Goal: Task Accomplishment & Management: Manage account settings

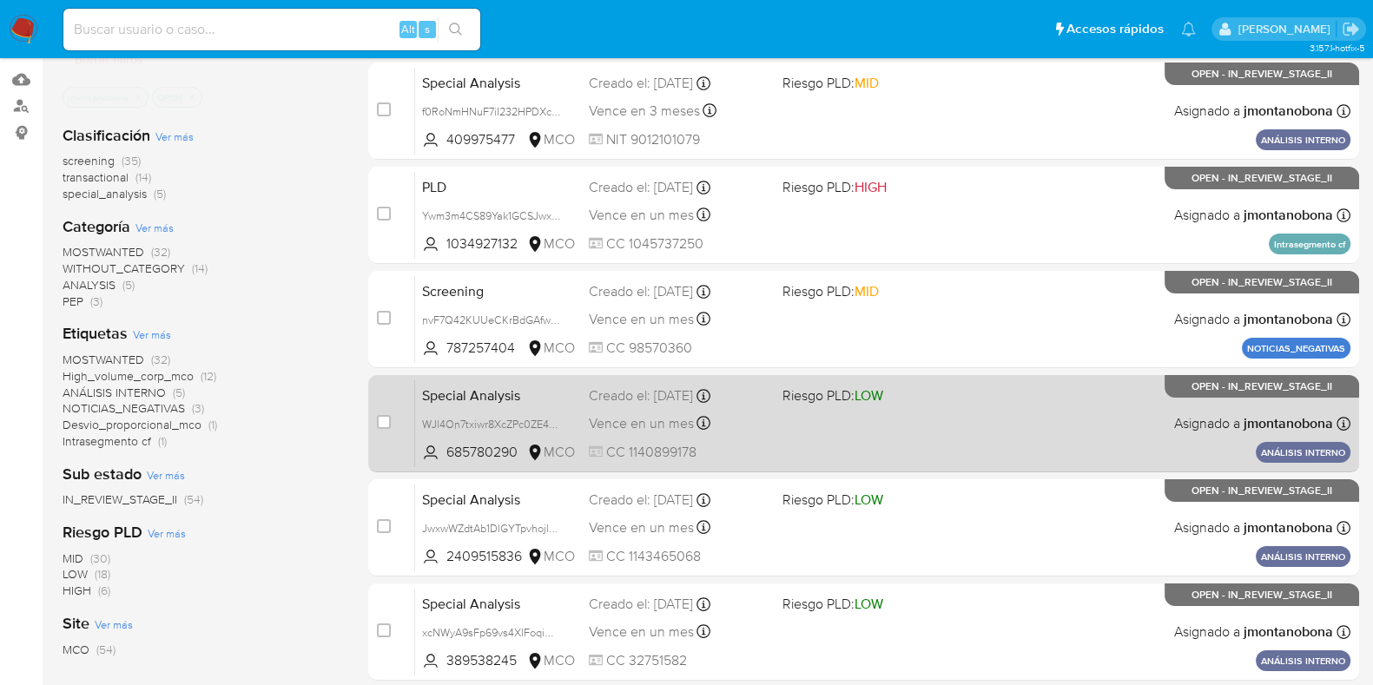
scroll to position [684, 0]
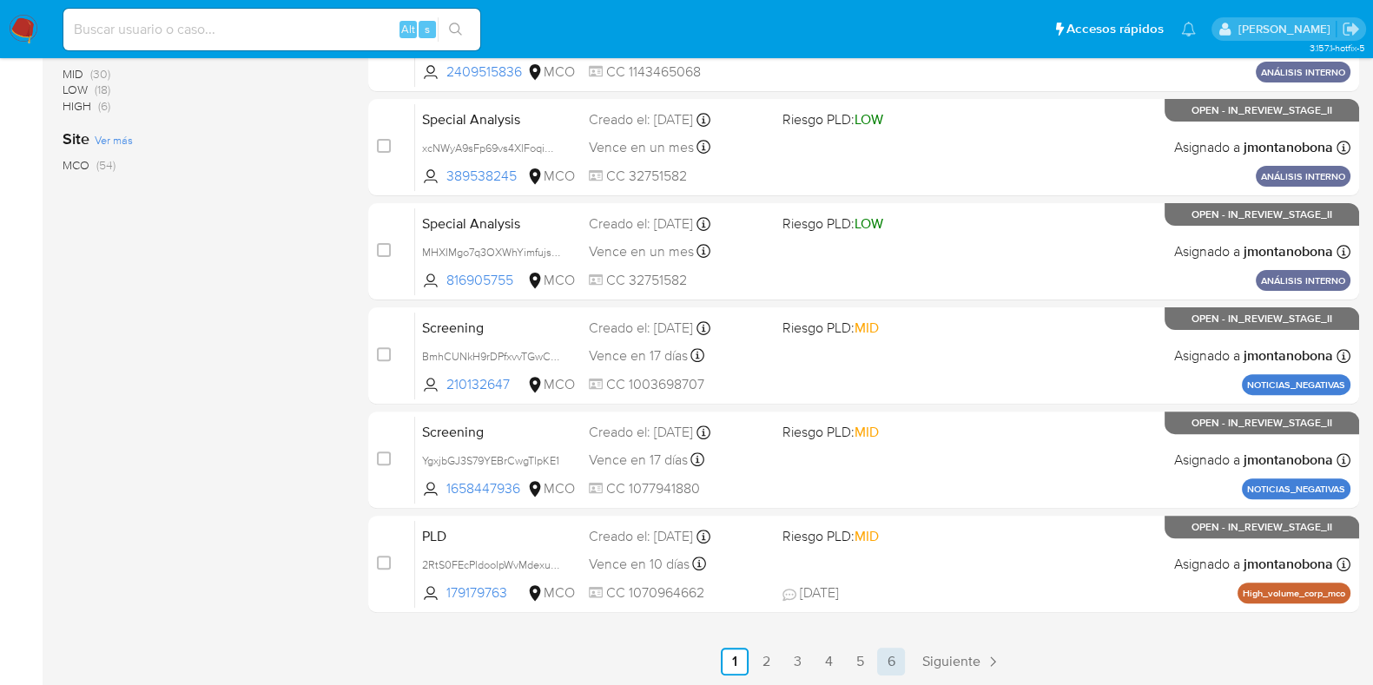
click at [882, 652] on link "6" at bounding box center [891, 662] width 28 height 28
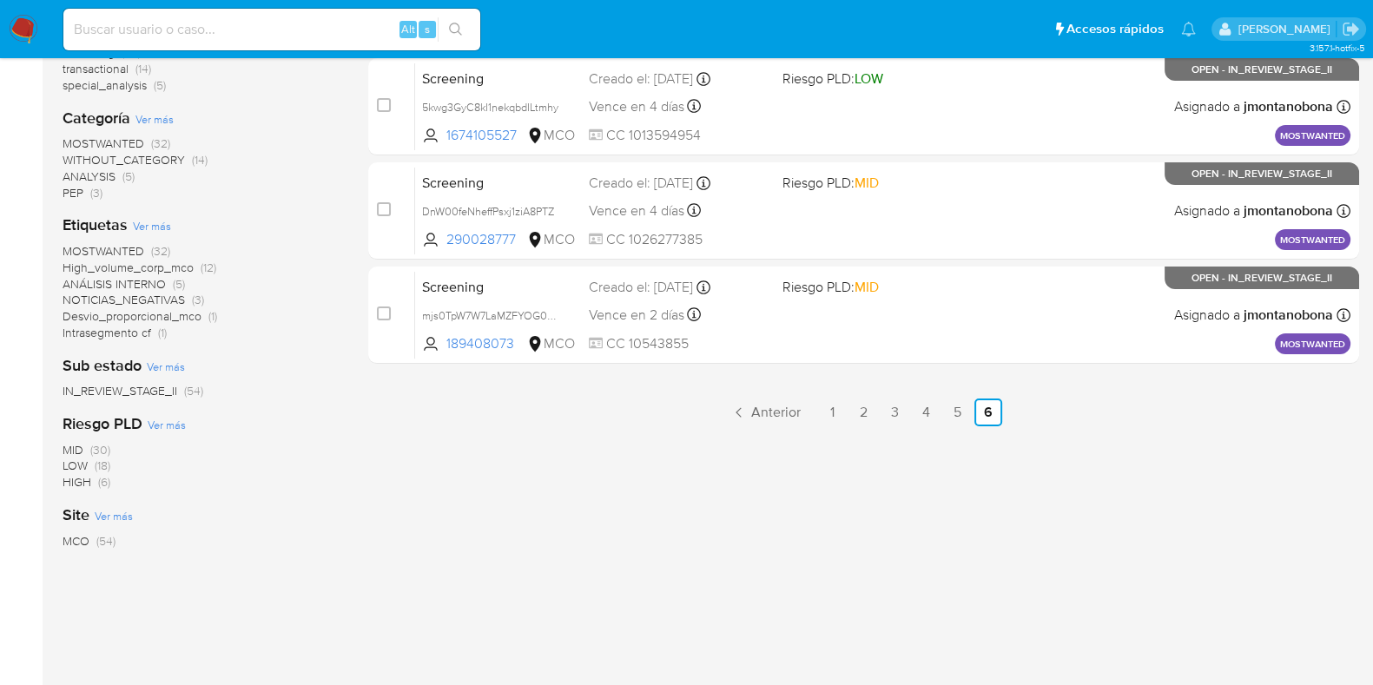
scroll to position [200, 0]
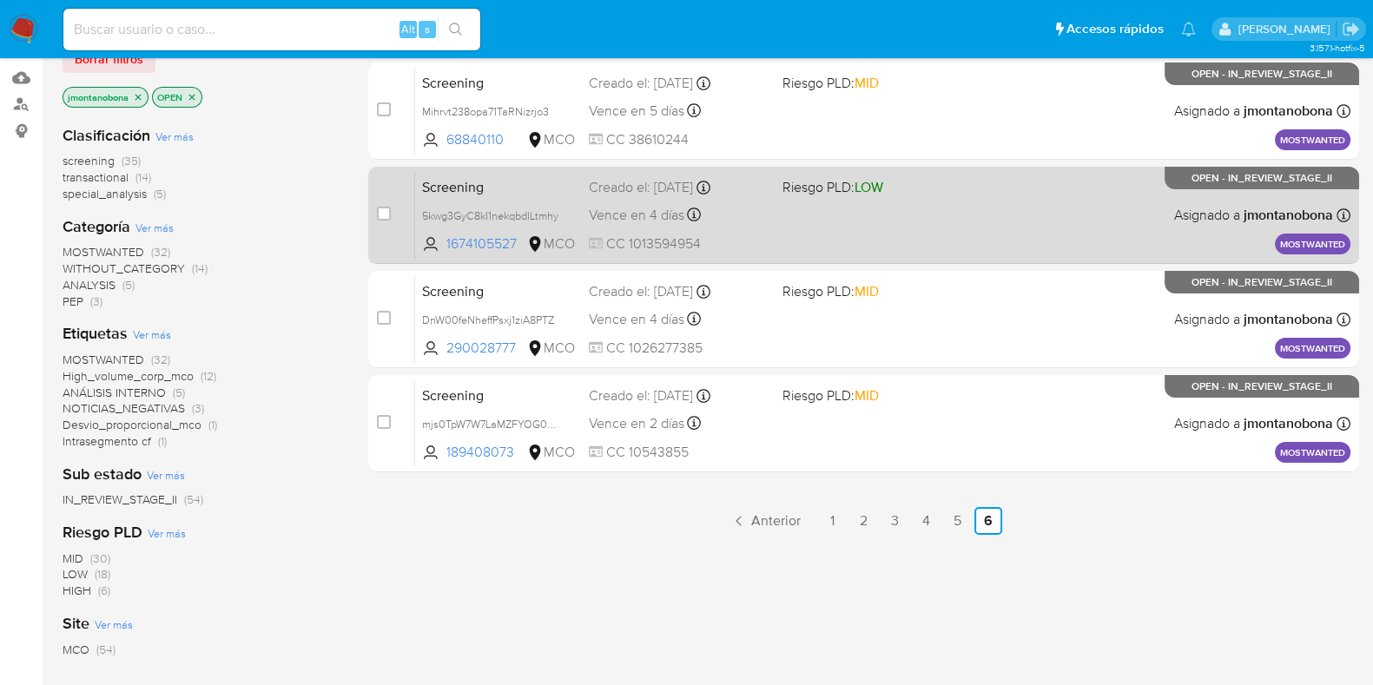
click at [513, 188] on span "Screening" at bounding box center [498, 186] width 153 height 23
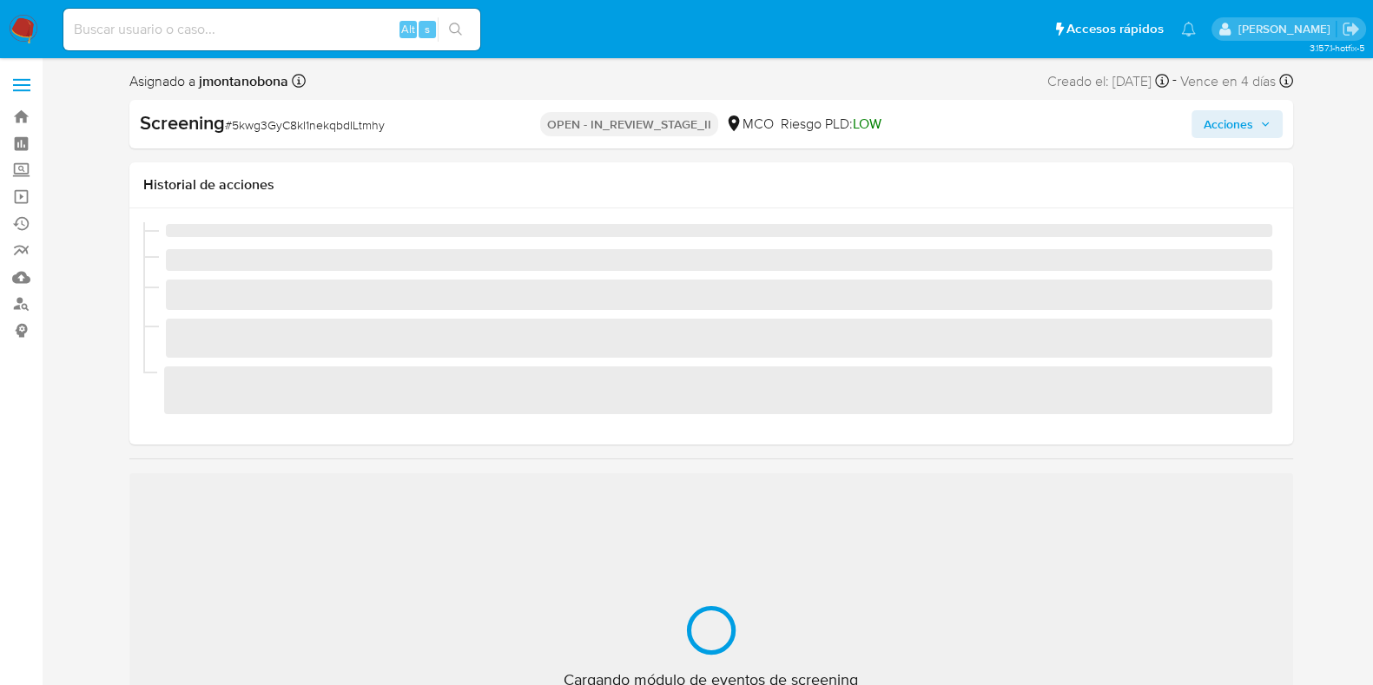
scroll to position [733, 0]
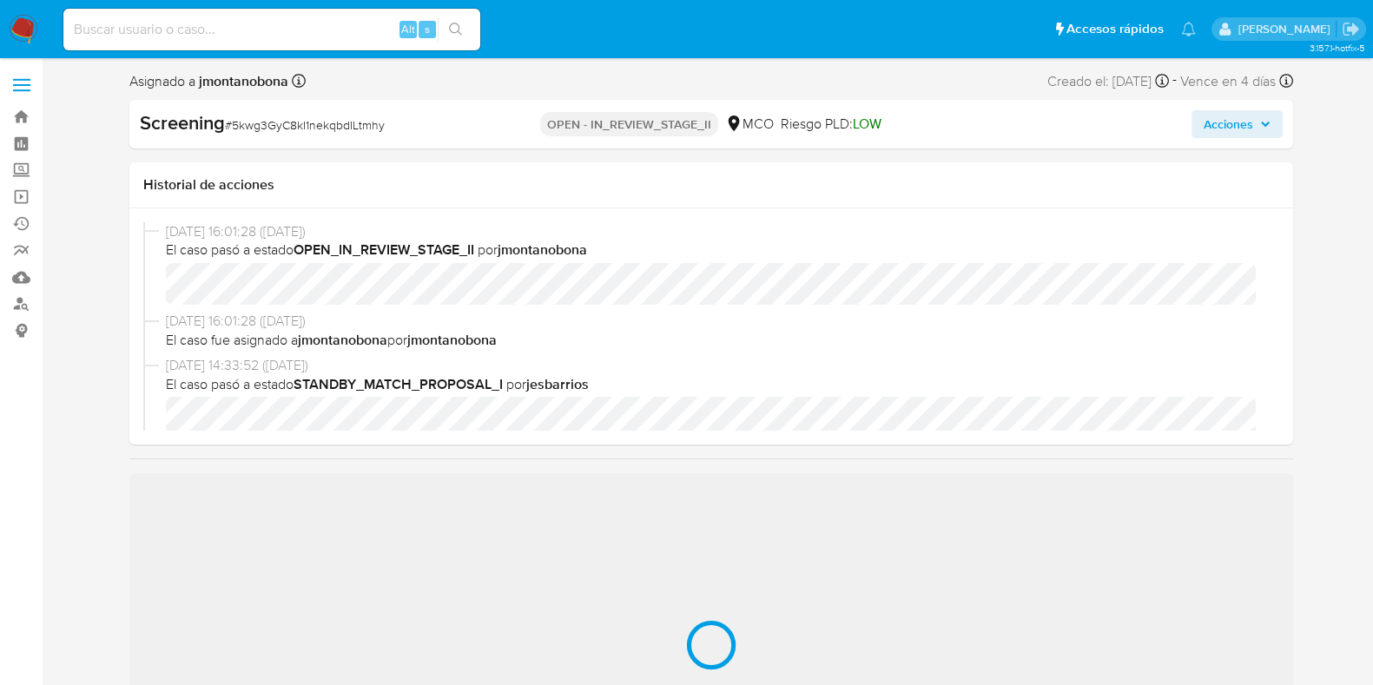
select select "10"
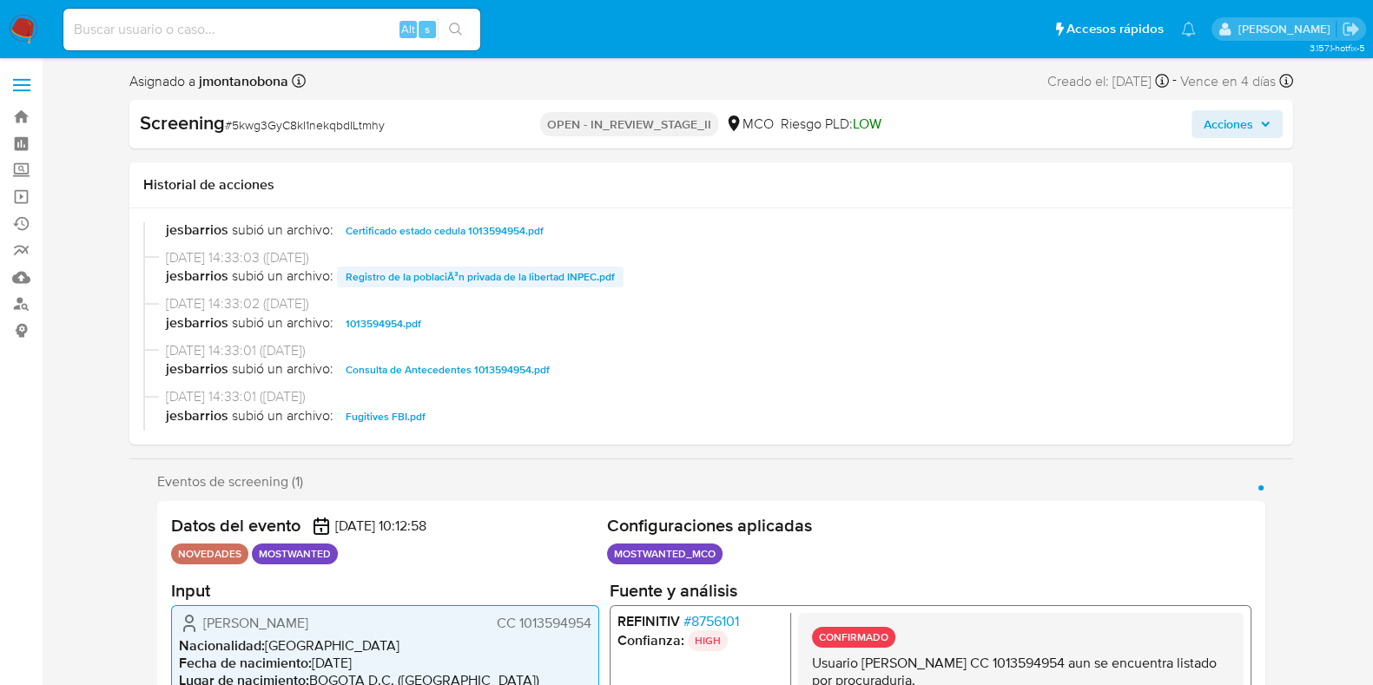
scroll to position [326, 0]
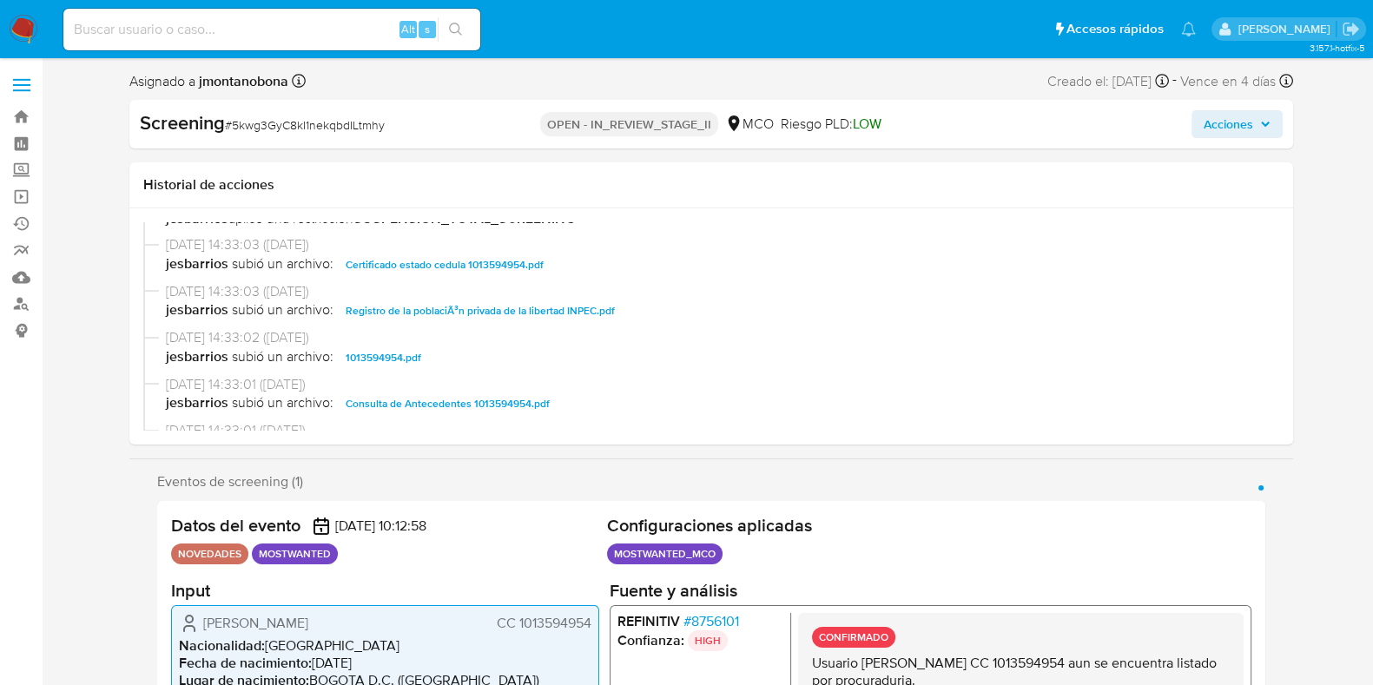
click at [465, 405] on span "Consulta de Antecedentes 1013594954.pdf" at bounding box center [448, 403] width 204 height 21
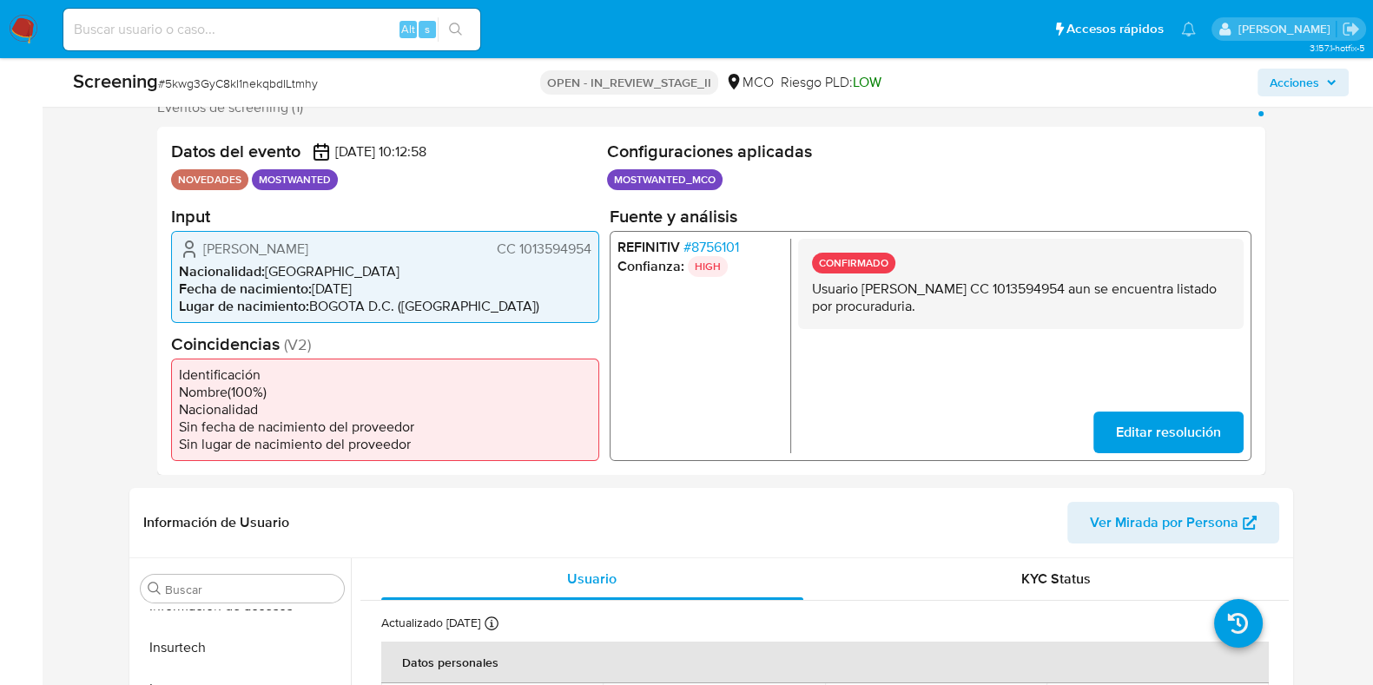
drag, startPoint x: 860, startPoint y: 287, endPoint x: 1027, endPoint y: 291, distance: 166.8
click at [1027, 291] on p "Usuario Sergio Yesid Sandoval Diaz CC 1013594954 aun se encuentra listado por p…" at bounding box center [1020, 297] width 418 height 35
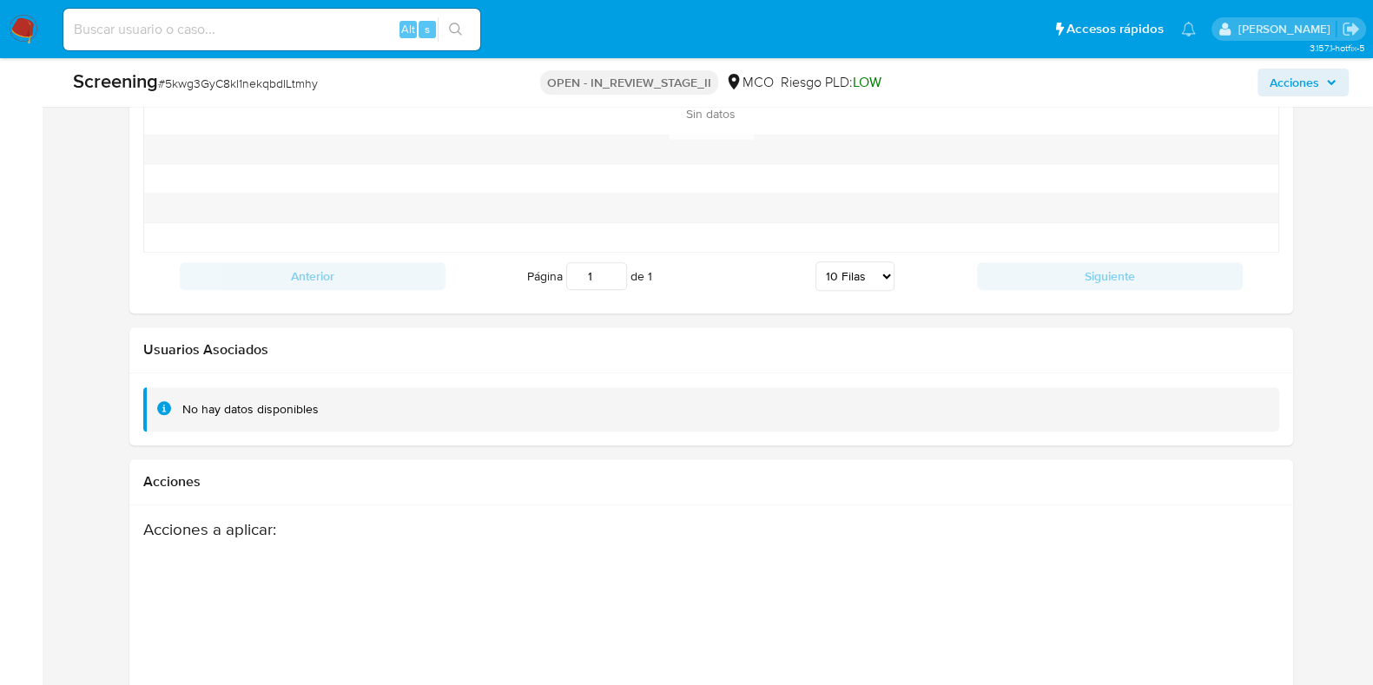
scroll to position [2649, 0]
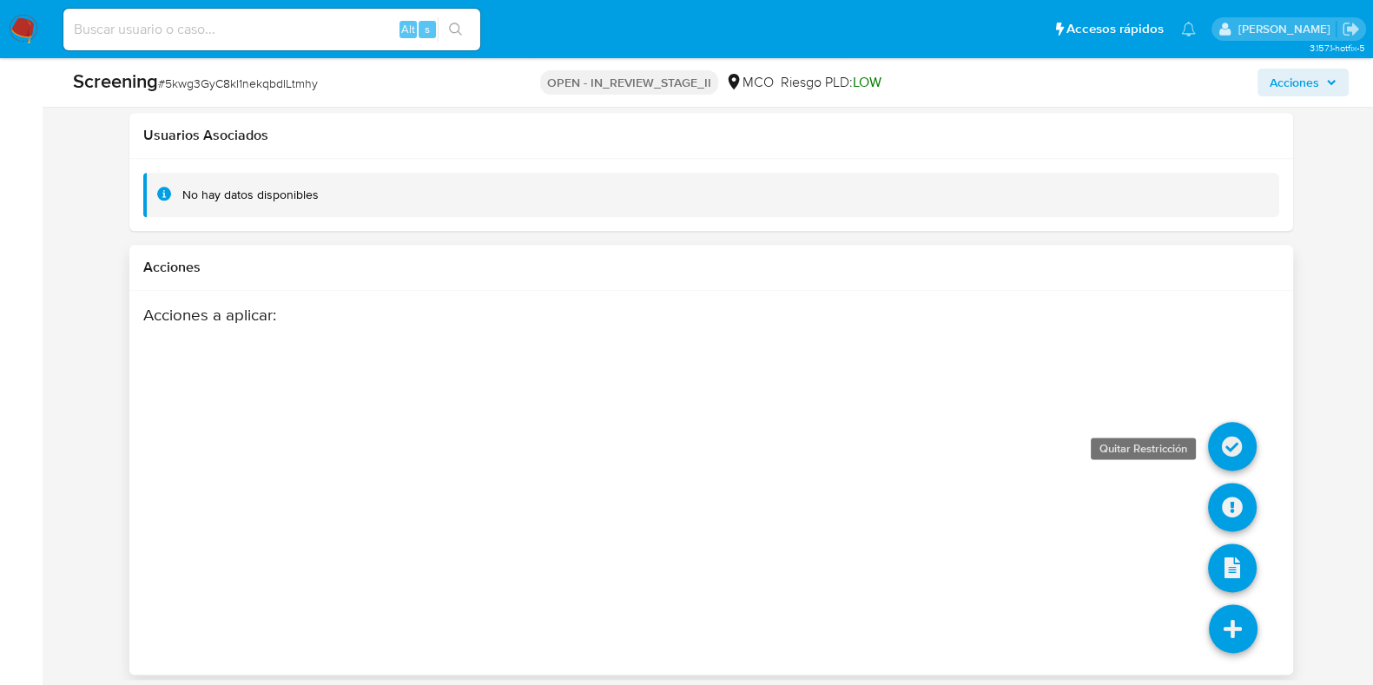
click at [1245, 445] on icon at bounding box center [1232, 446] width 49 height 49
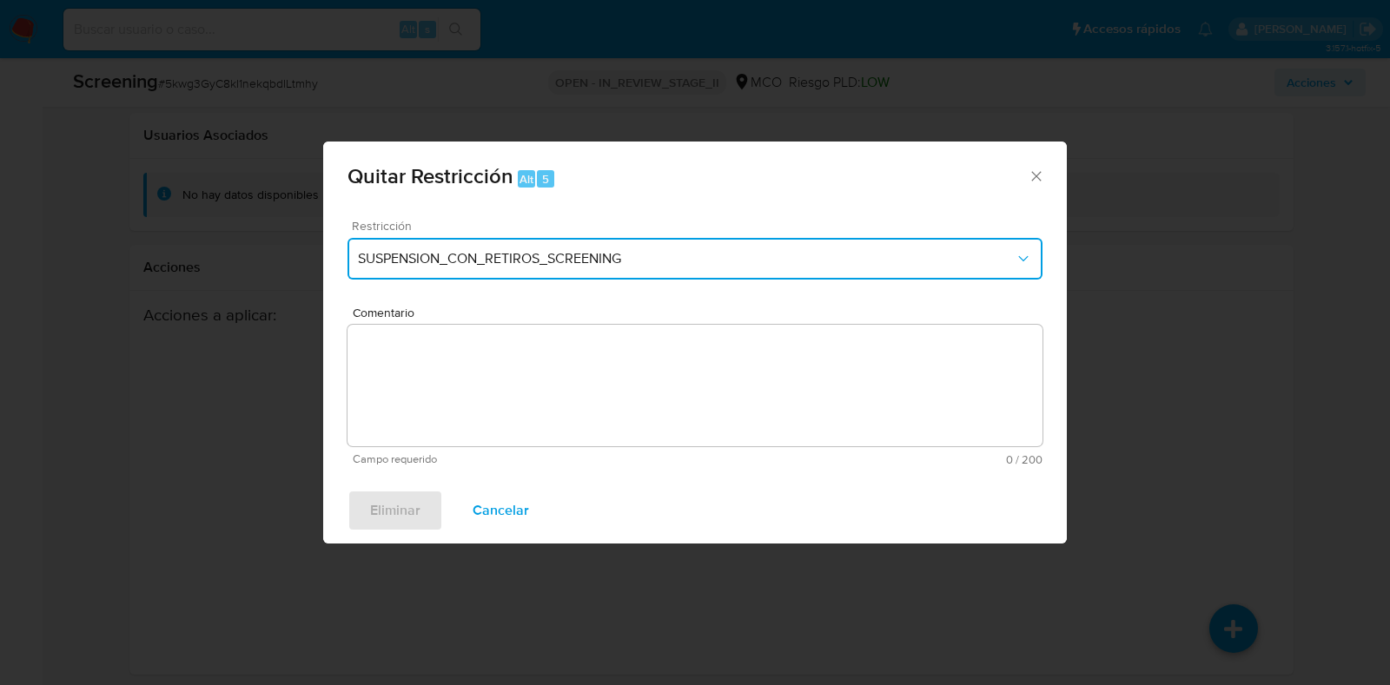
click at [651, 250] on span "SUSPENSION_CON_RETIROS_SCREENING" at bounding box center [686, 258] width 657 height 17
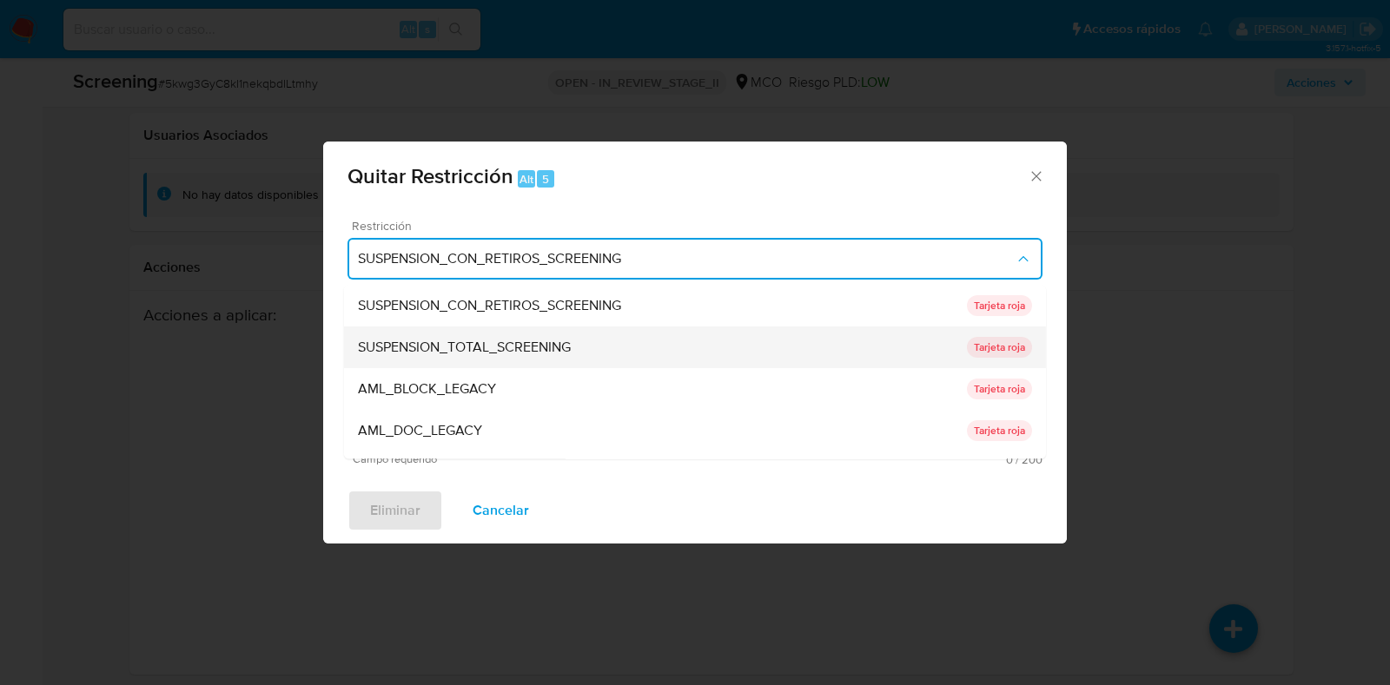
click at [518, 344] on span "SUSPENSION_TOTAL_SCREENING" at bounding box center [464, 348] width 213 height 17
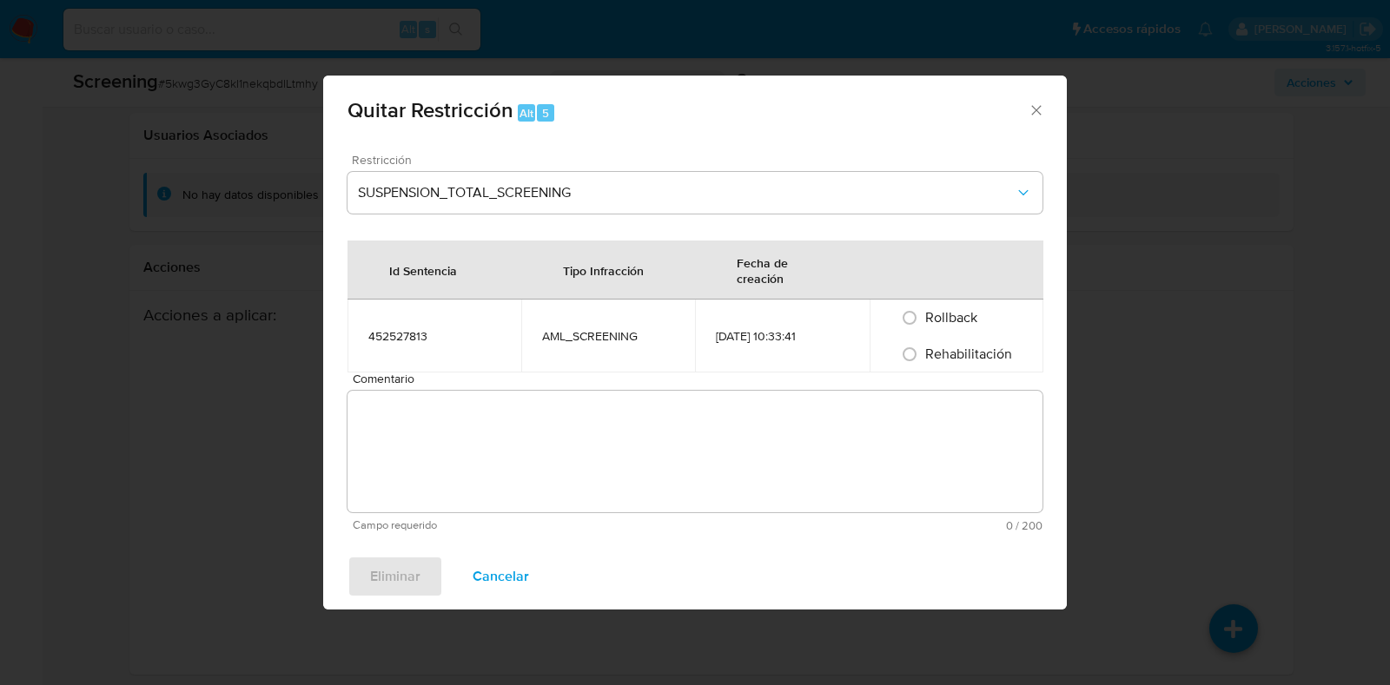
click at [978, 348] on span "Rehabilitación" at bounding box center [968, 354] width 87 height 20
click at [923, 348] on input "Rehabilitación" at bounding box center [910, 355] width 28 height 28
radio input "true"
click at [624, 433] on textarea "Comentario" at bounding box center [694, 452] width 695 height 122
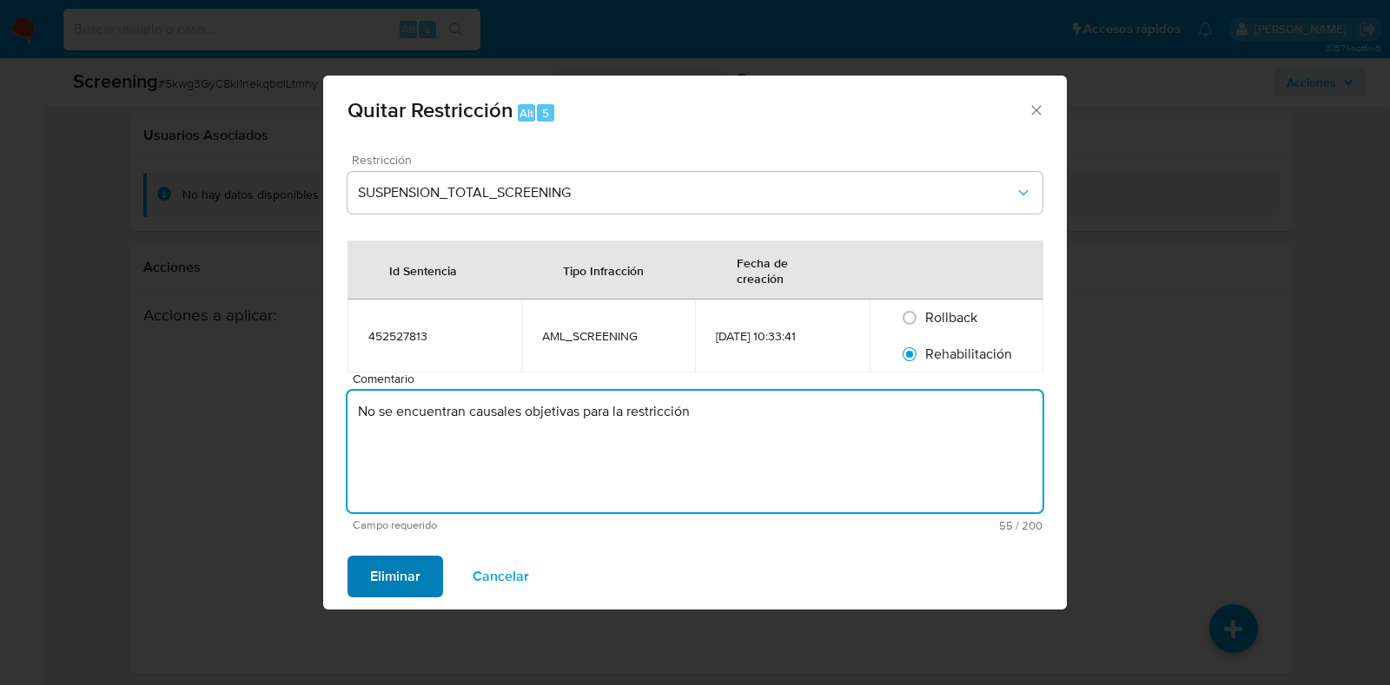
type textarea "No se encuentran causales objetivas para la restricción"
click at [413, 574] on span "Eliminar" at bounding box center [395, 577] width 50 height 38
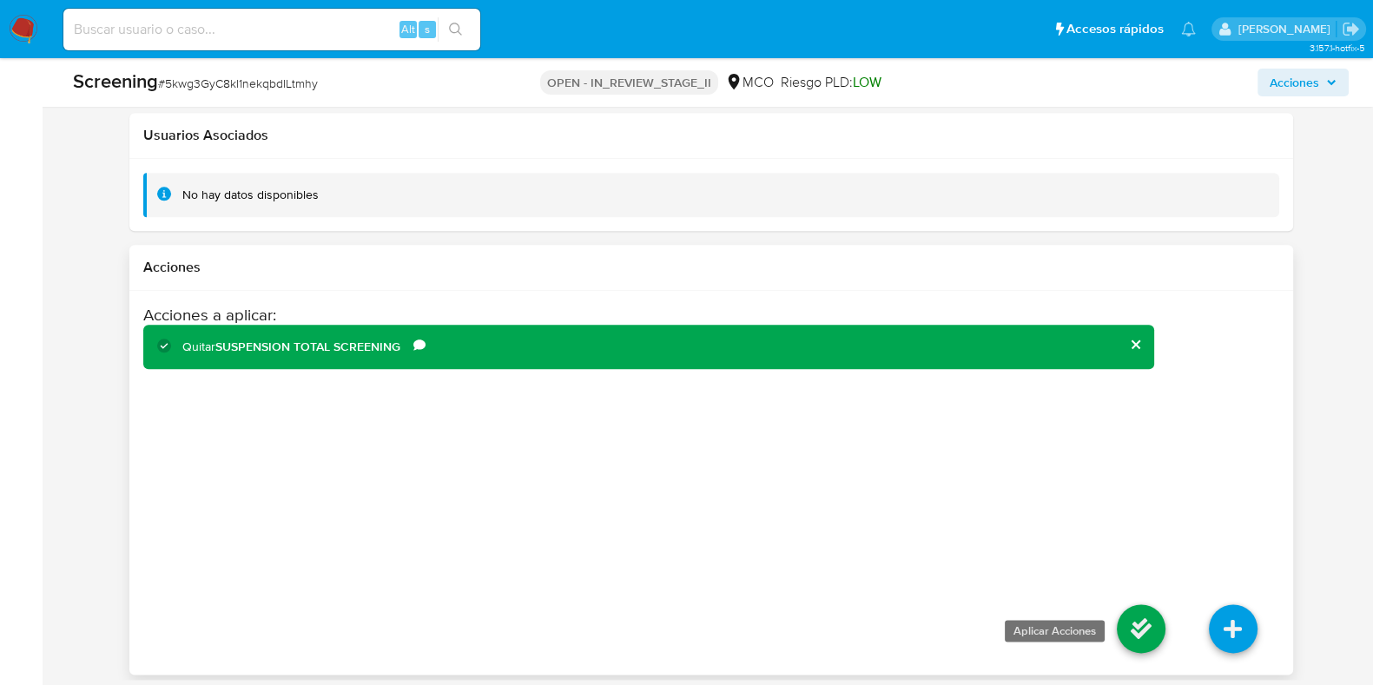
click at [1129, 620] on icon at bounding box center [1141, 629] width 49 height 49
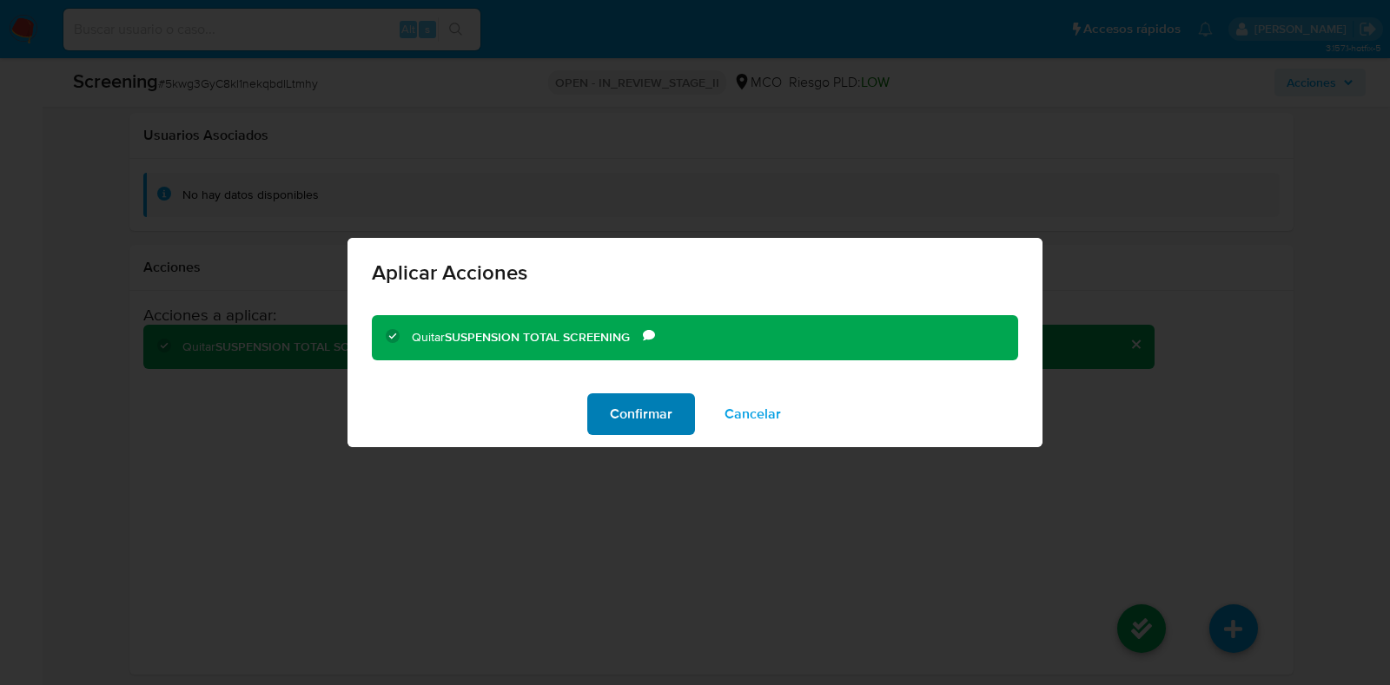
click at [647, 414] on span "Confirmar" at bounding box center [641, 414] width 63 height 38
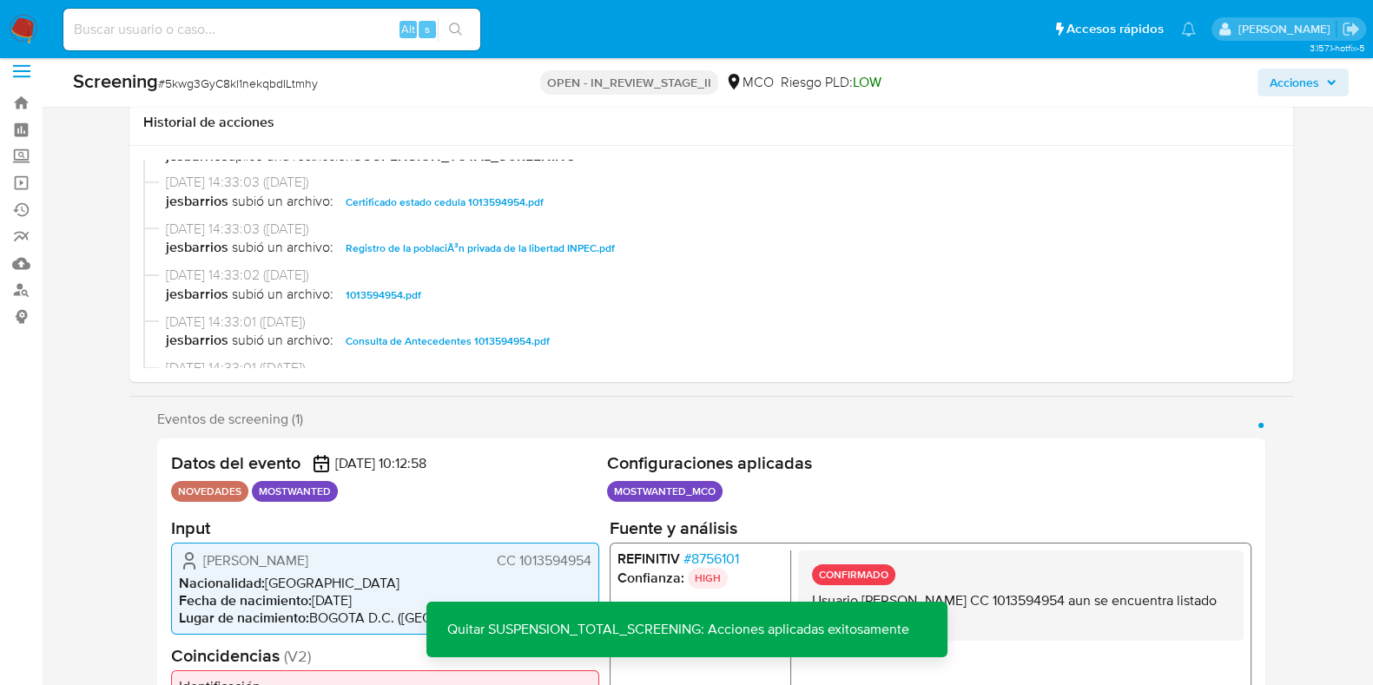
scroll to position [0, 0]
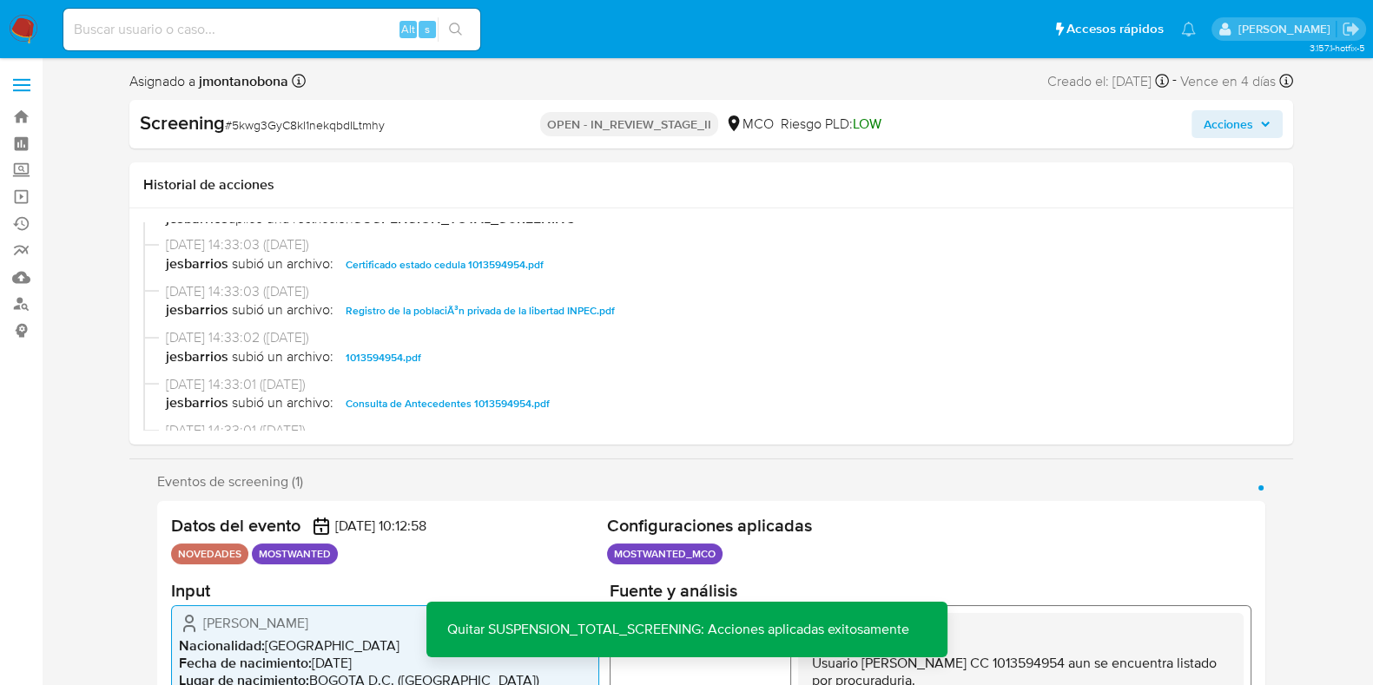
click at [1254, 123] on span "Acciones" at bounding box center [1237, 124] width 67 height 24
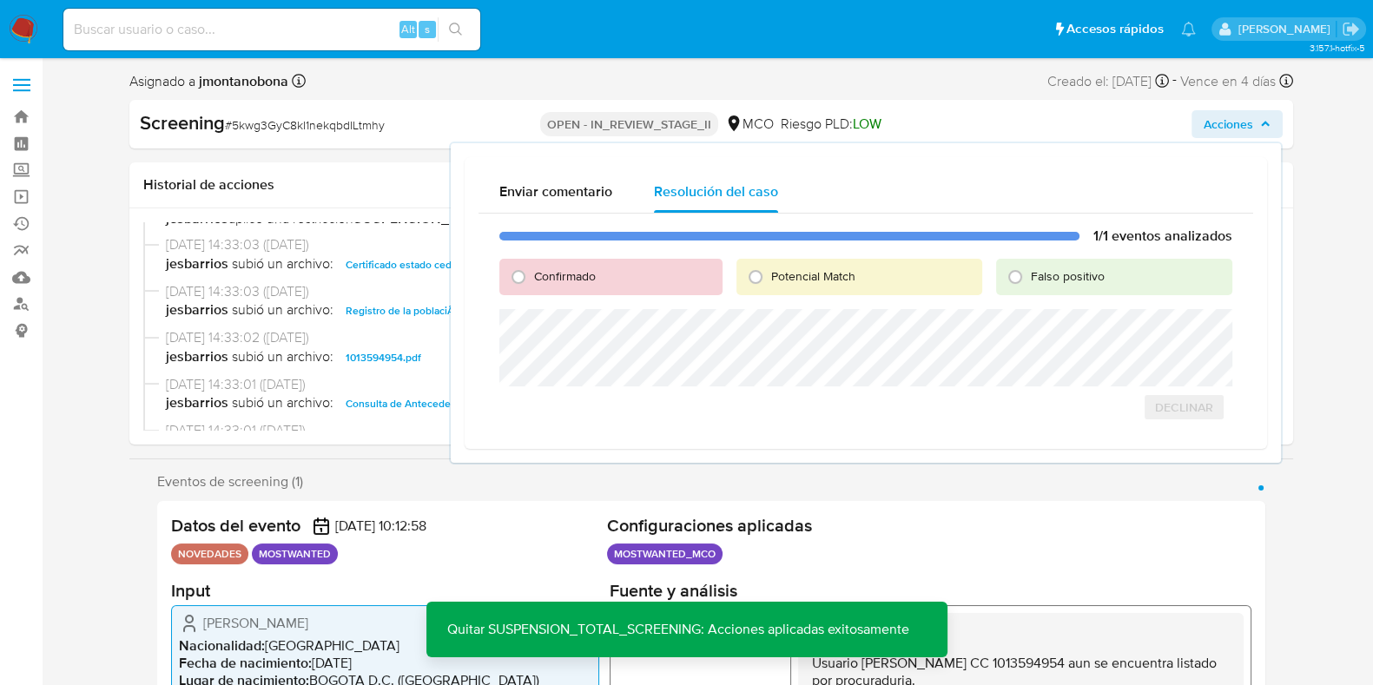
click at [1034, 274] on span "Falso positivo" at bounding box center [1068, 276] width 74 height 17
click at [1029, 274] on input "Falso positivo" at bounding box center [1016, 277] width 28 height 28
radio input "true"
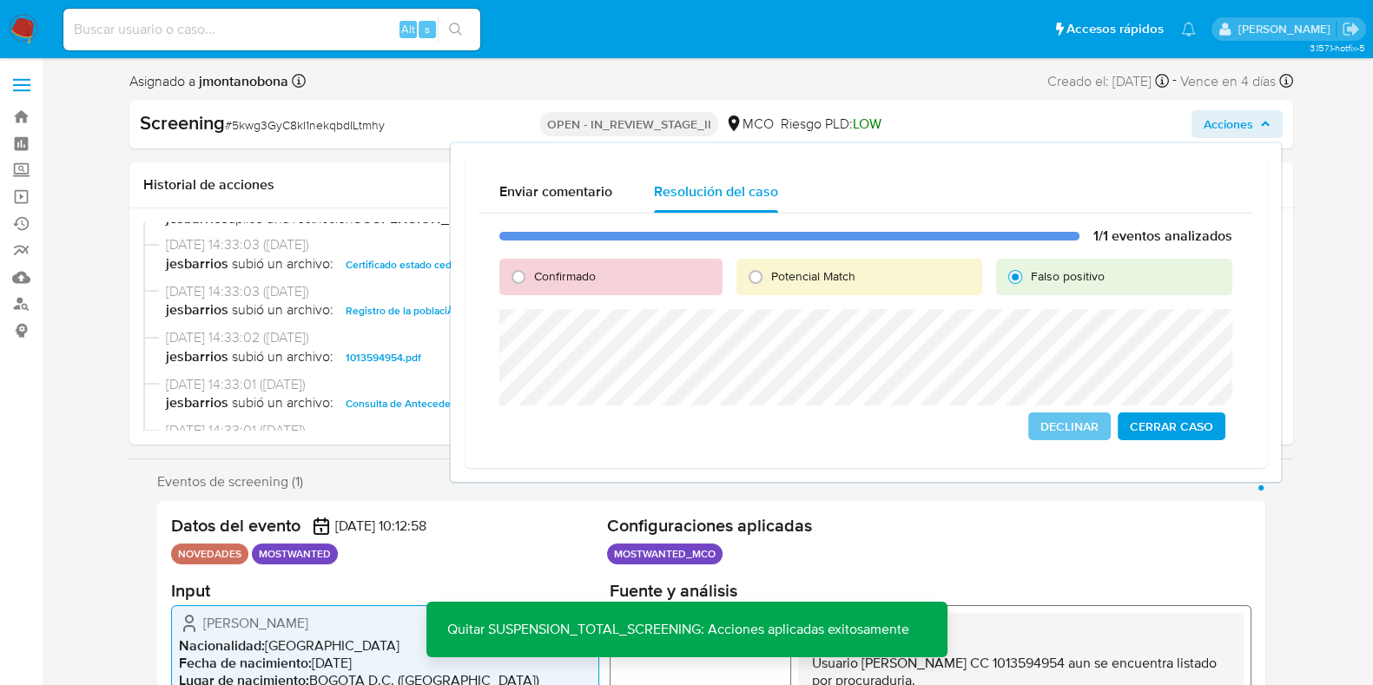
click at [1162, 423] on span "Cerrar Caso" at bounding box center [1171, 426] width 83 height 24
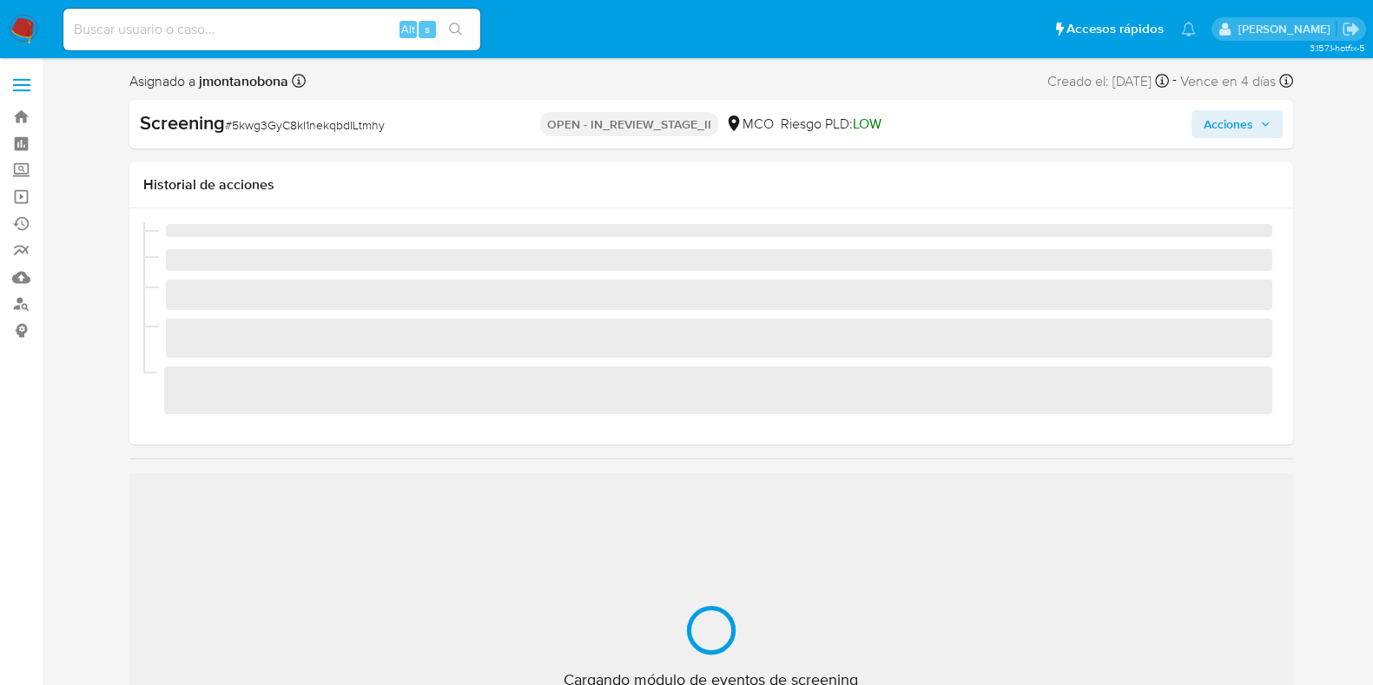
scroll to position [733, 0]
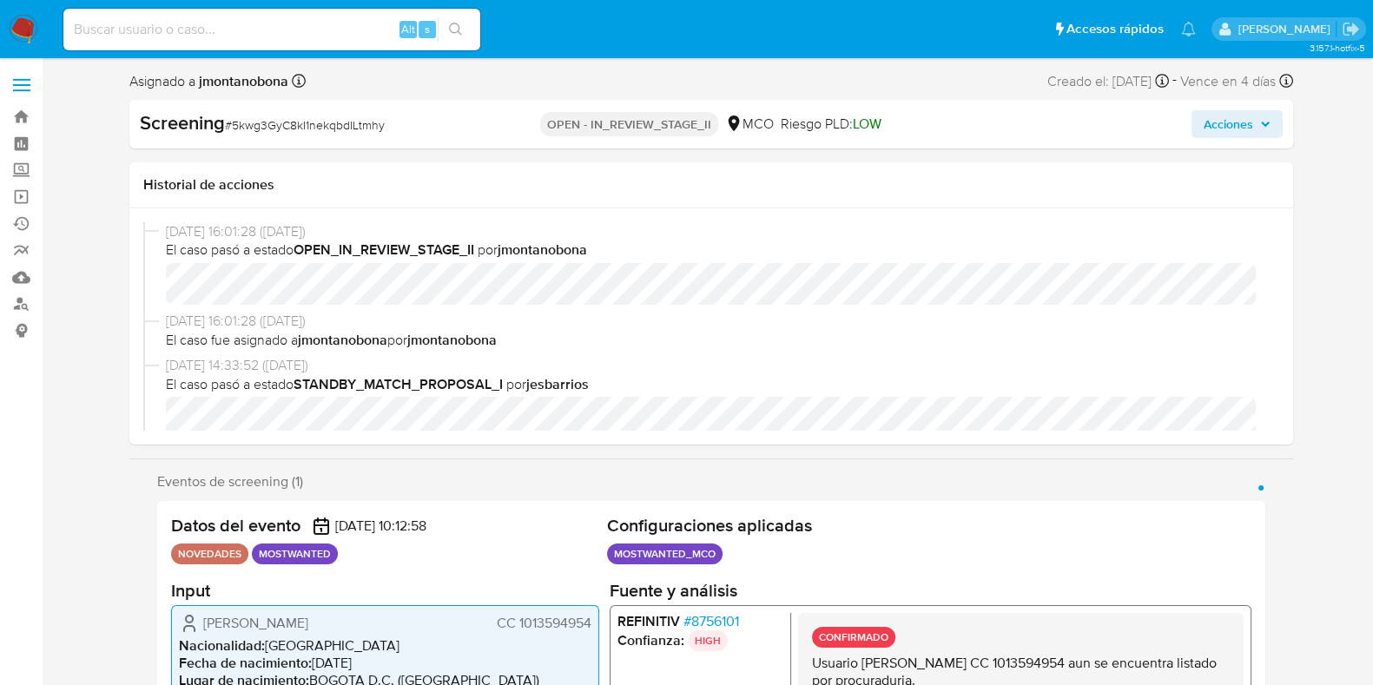
select select "10"
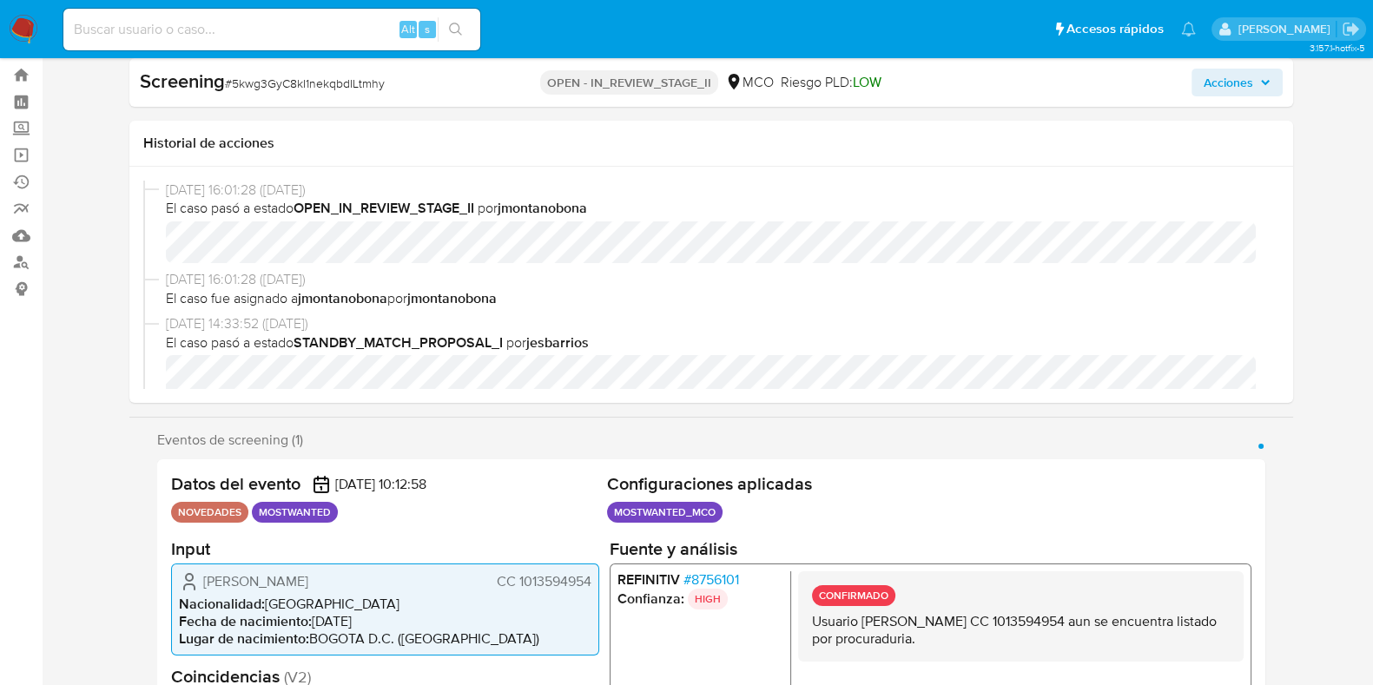
scroll to position [0, 0]
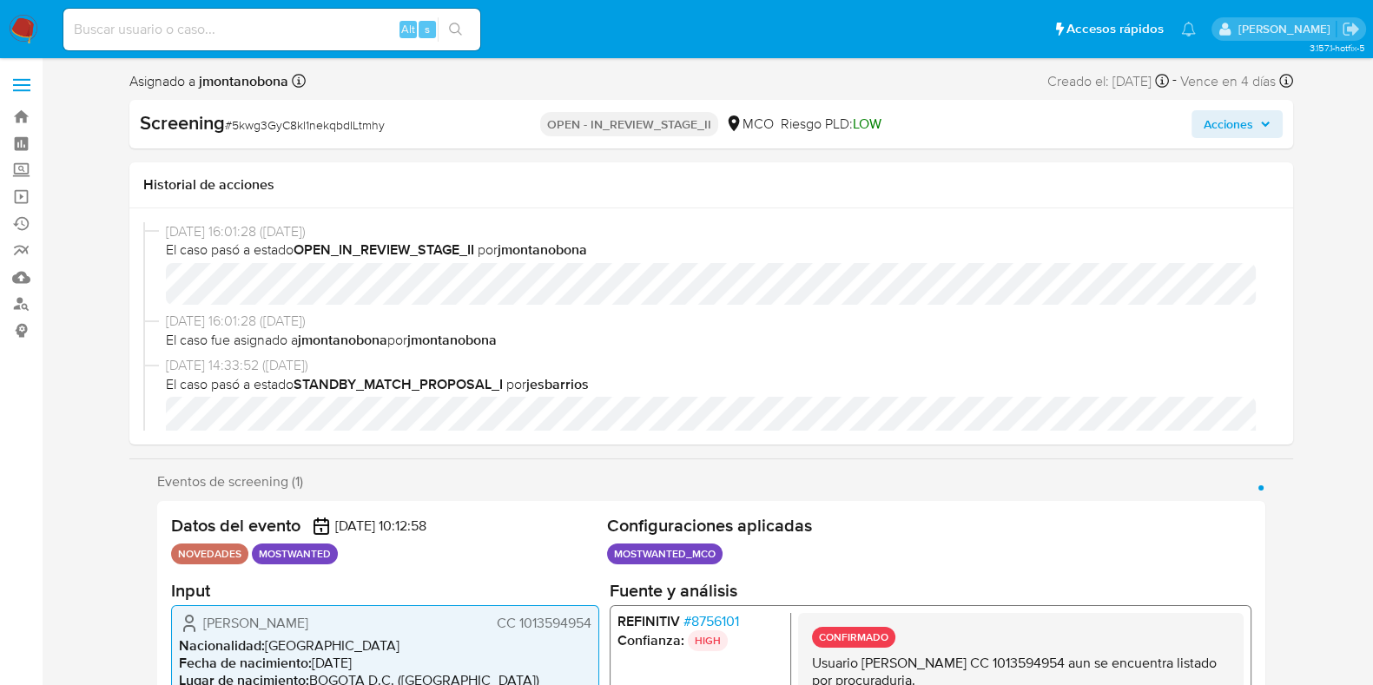
click at [1260, 123] on icon "button" at bounding box center [1265, 124] width 10 height 10
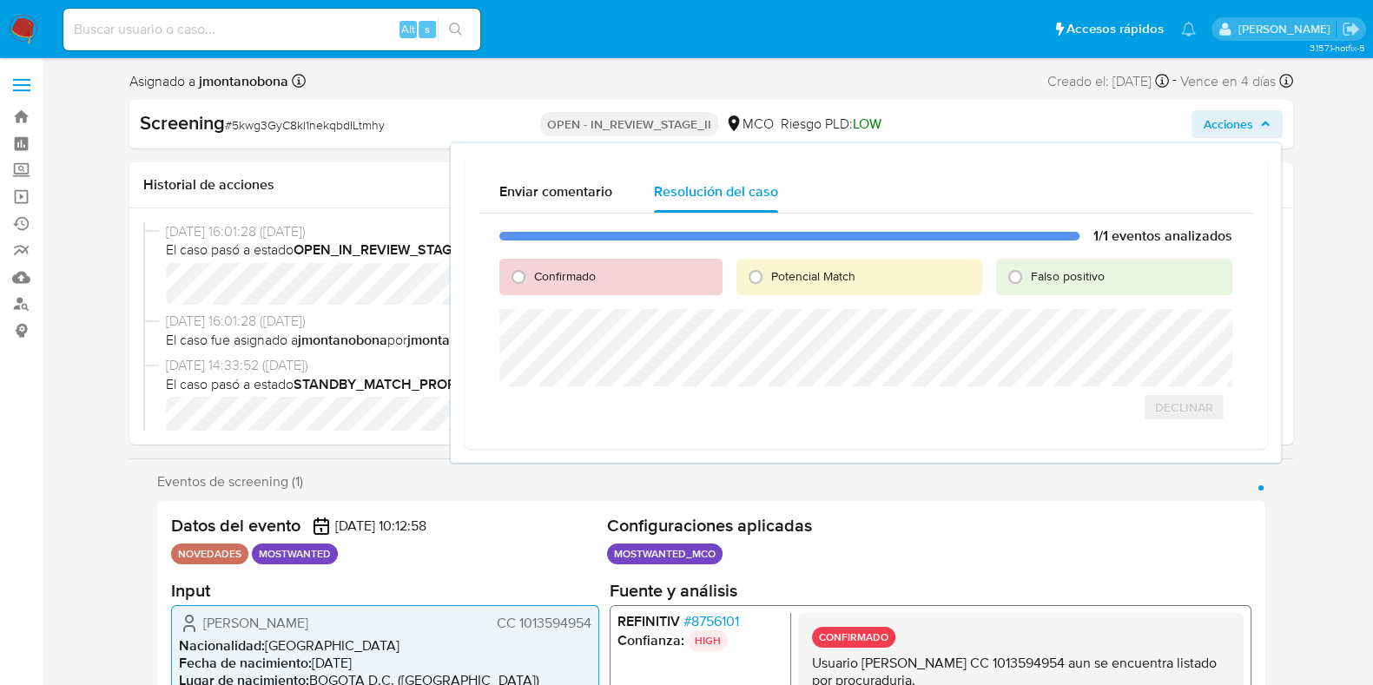
click at [1260, 123] on icon "button" at bounding box center [1265, 124] width 10 height 10
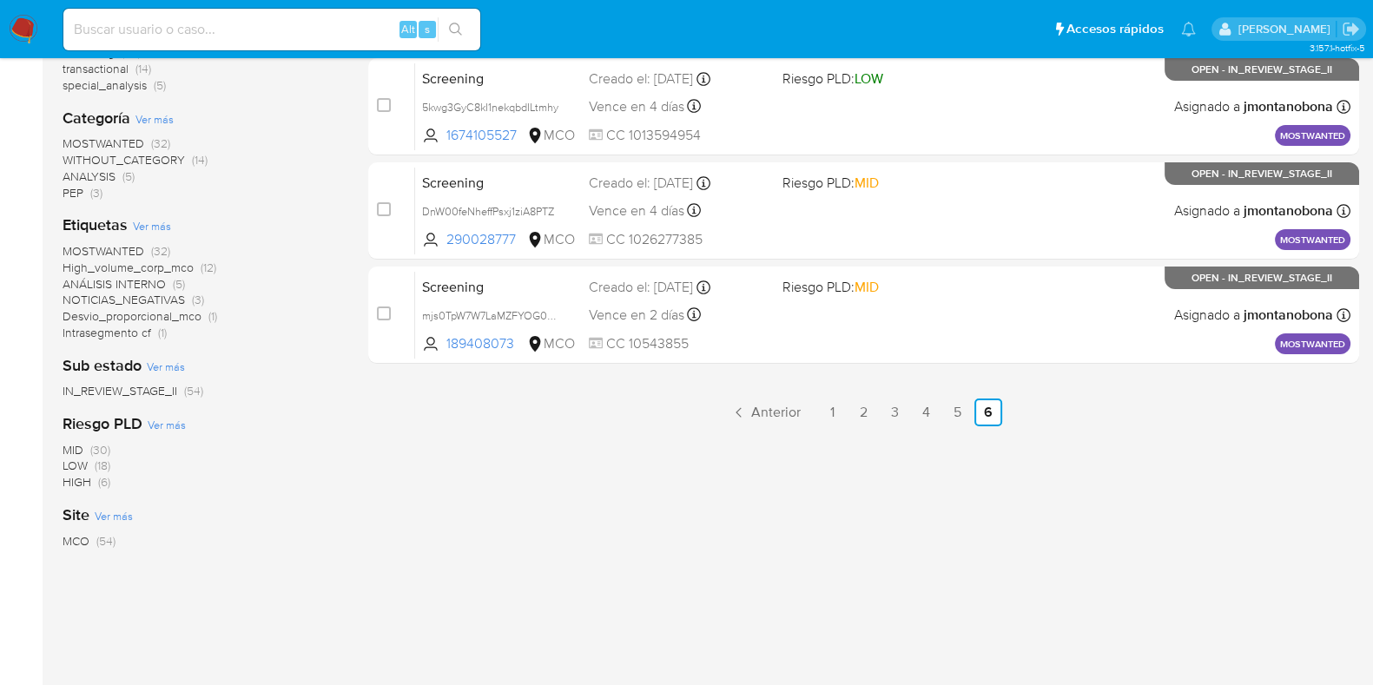
scroll to position [200, 0]
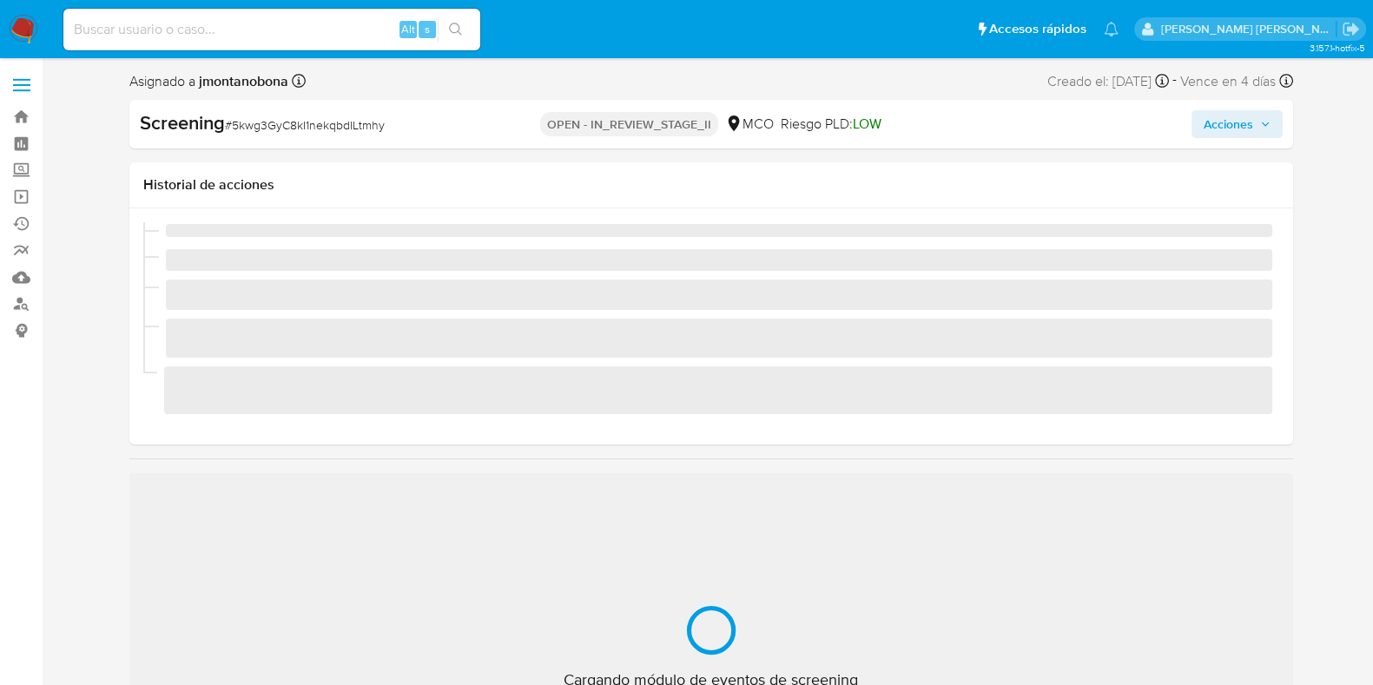
scroll to position [733, 0]
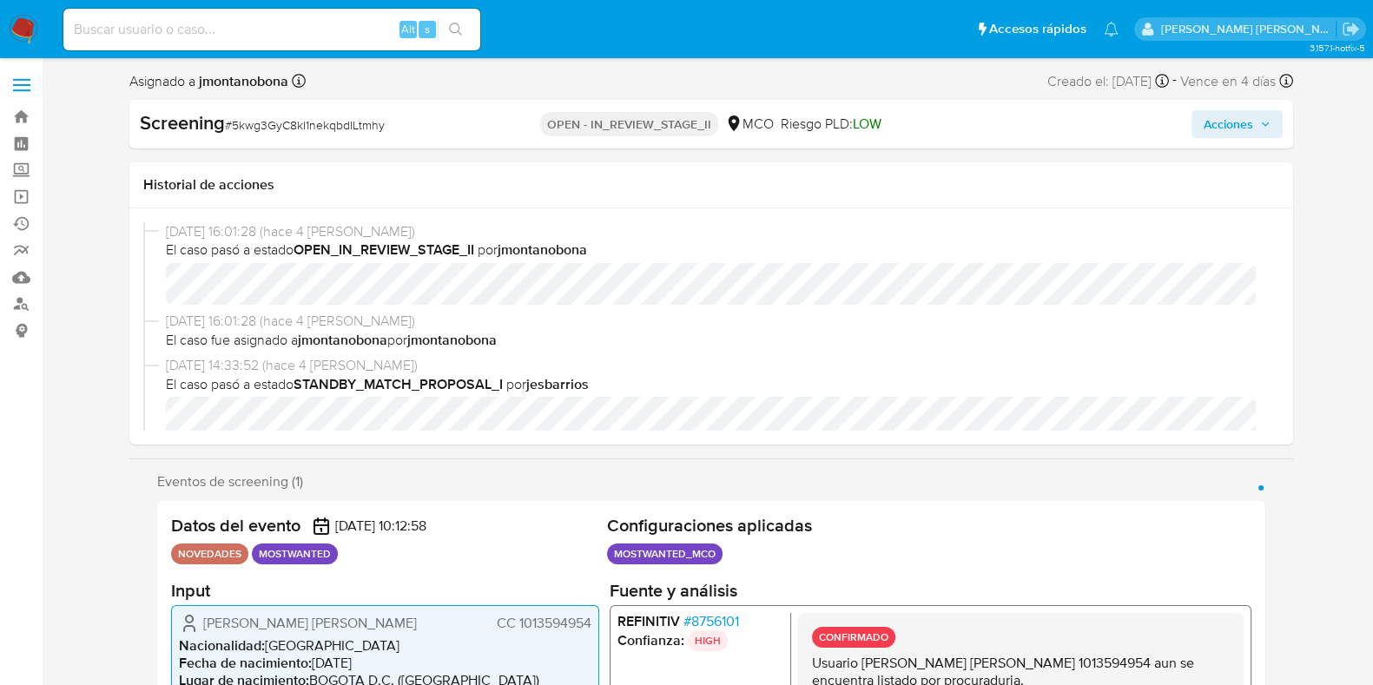
select select "10"
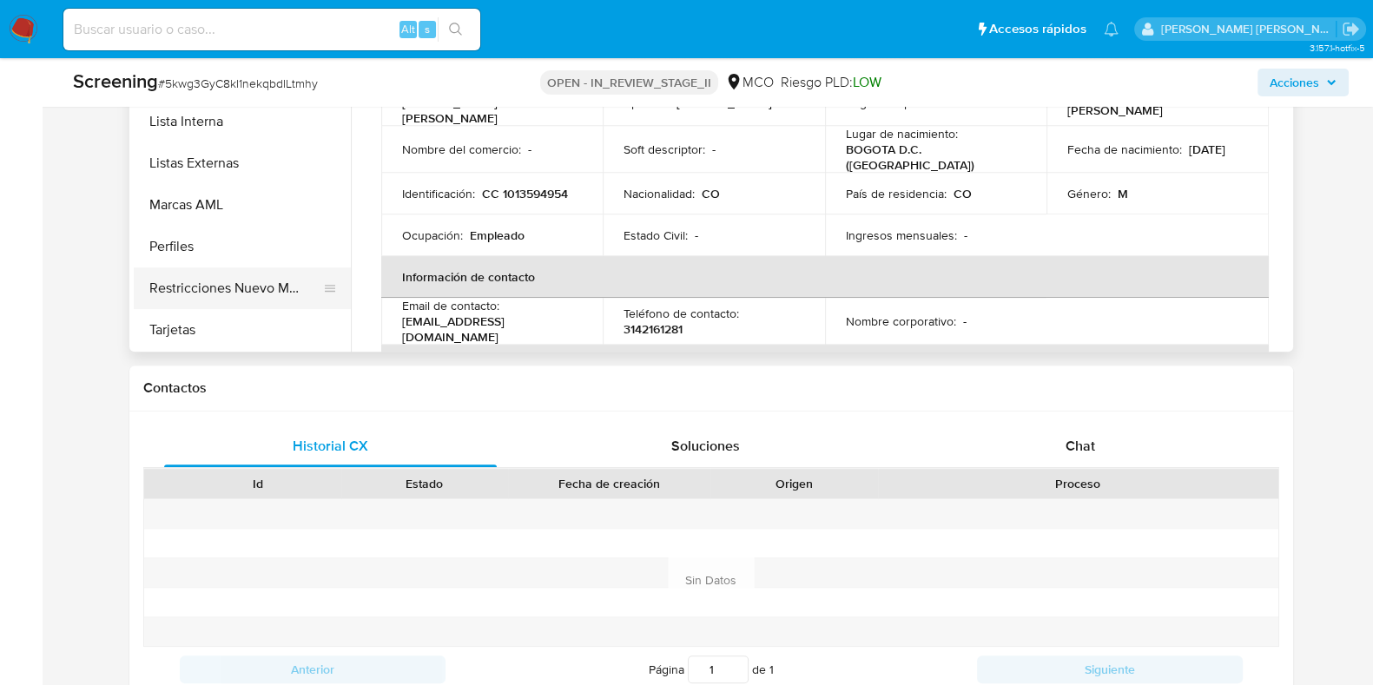
click at [213, 284] on button "Restricciones Nuevo Mundo" at bounding box center [235, 289] width 203 height 42
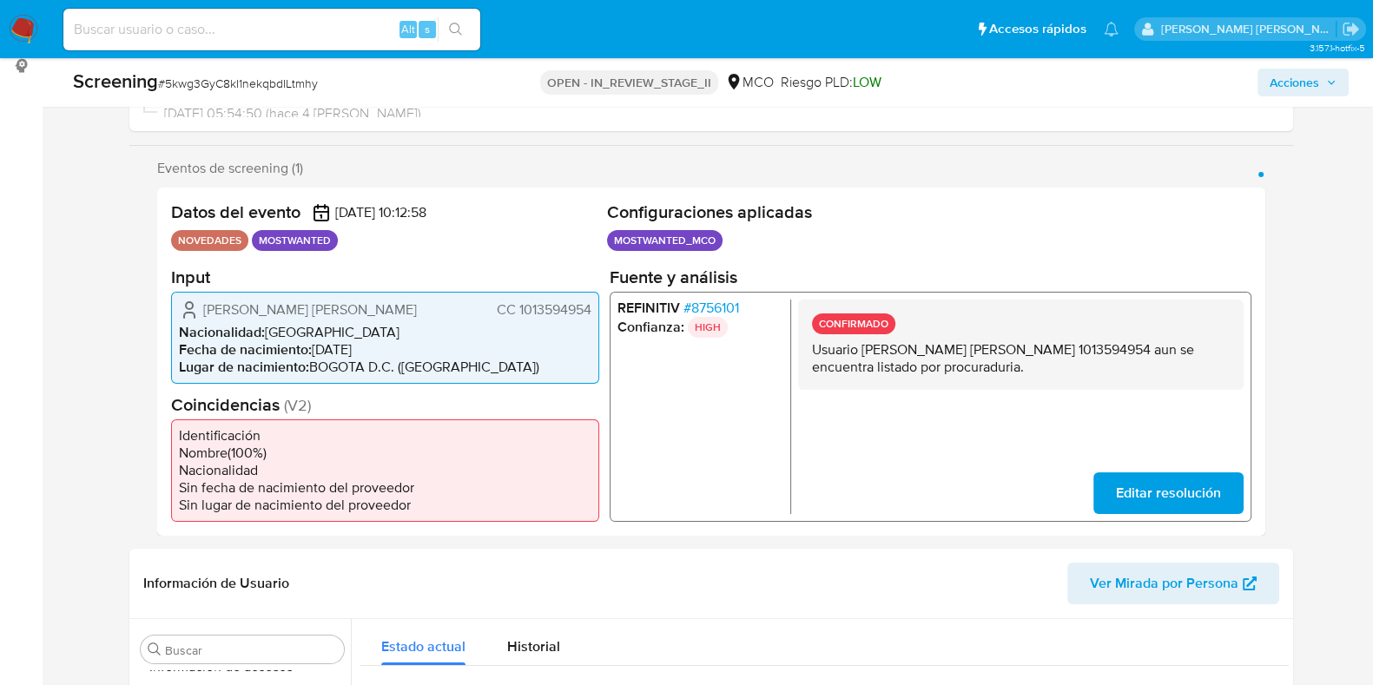
scroll to position [0, 0]
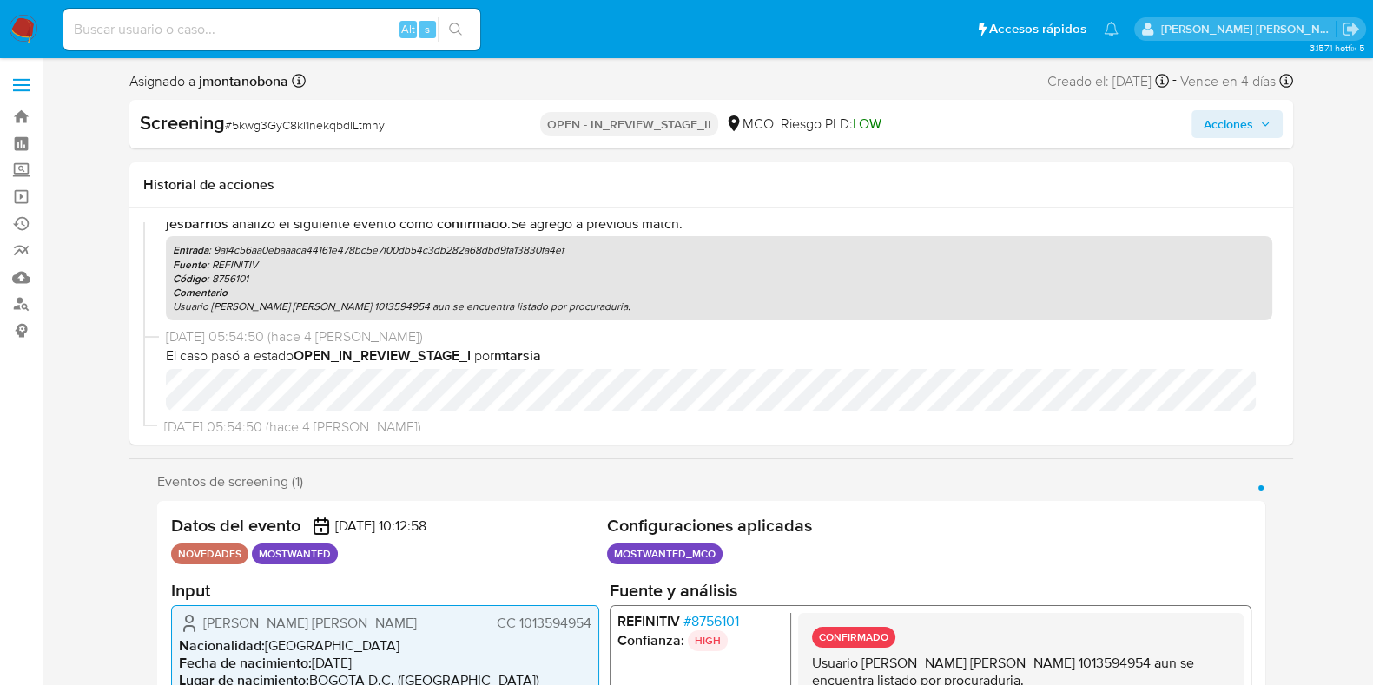
click at [1248, 122] on span "Acciones" at bounding box center [1229, 124] width 50 height 28
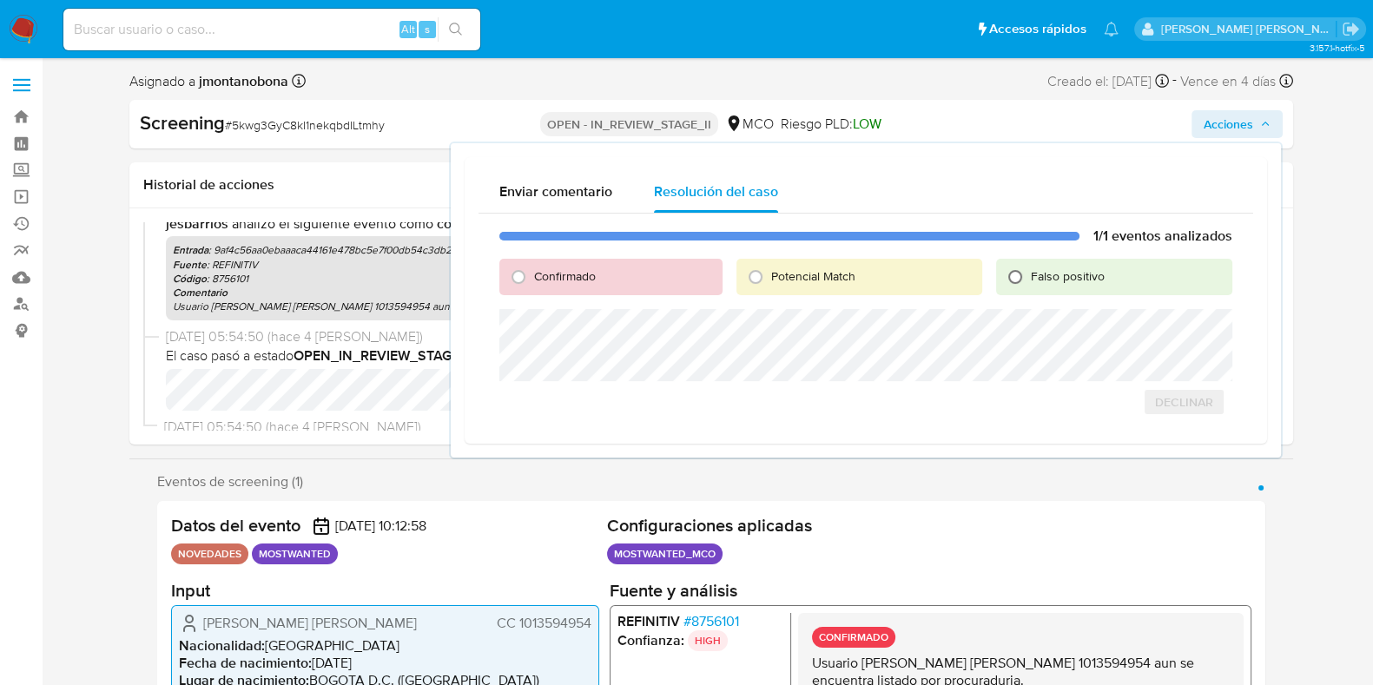
click at [1022, 275] on input "Falso positivo" at bounding box center [1016, 277] width 28 height 28
radio input "true"
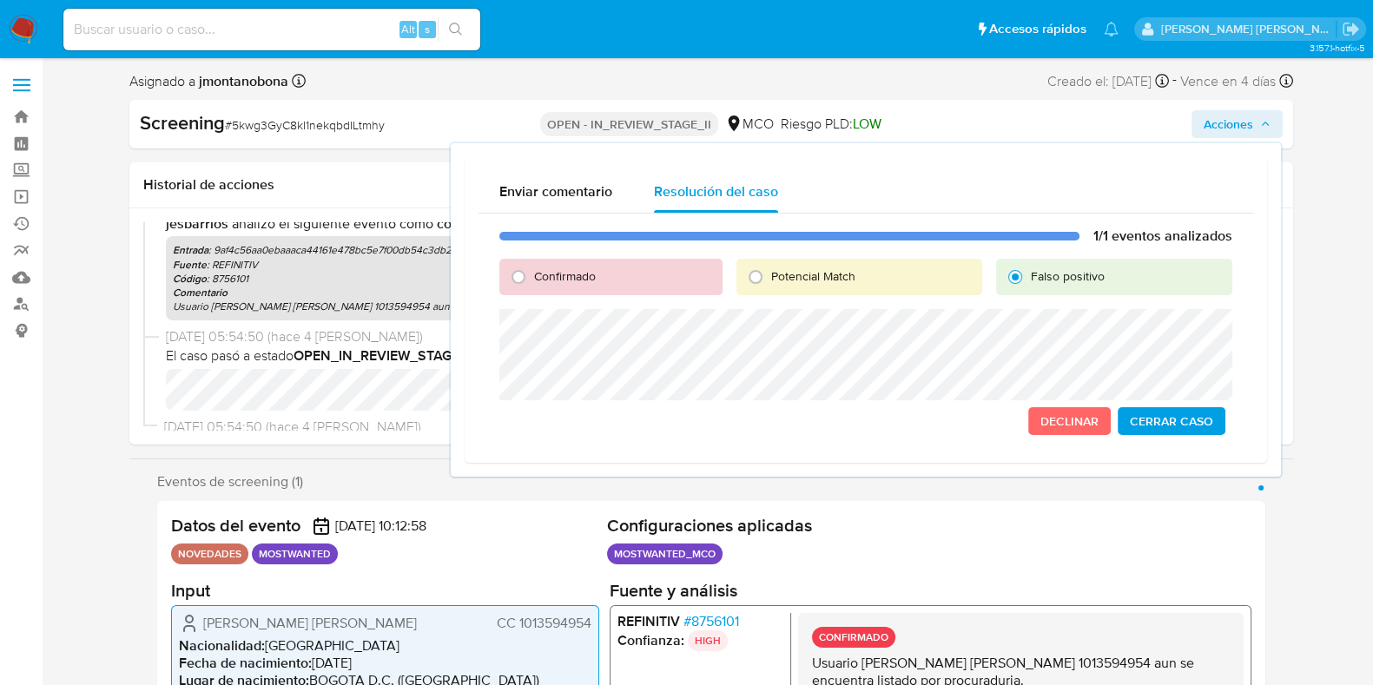
click at [1168, 423] on span "Cerrar Caso" at bounding box center [1171, 421] width 83 height 24
click at [1269, 121] on icon "button" at bounding box center [1265, 124] width 10 height 10
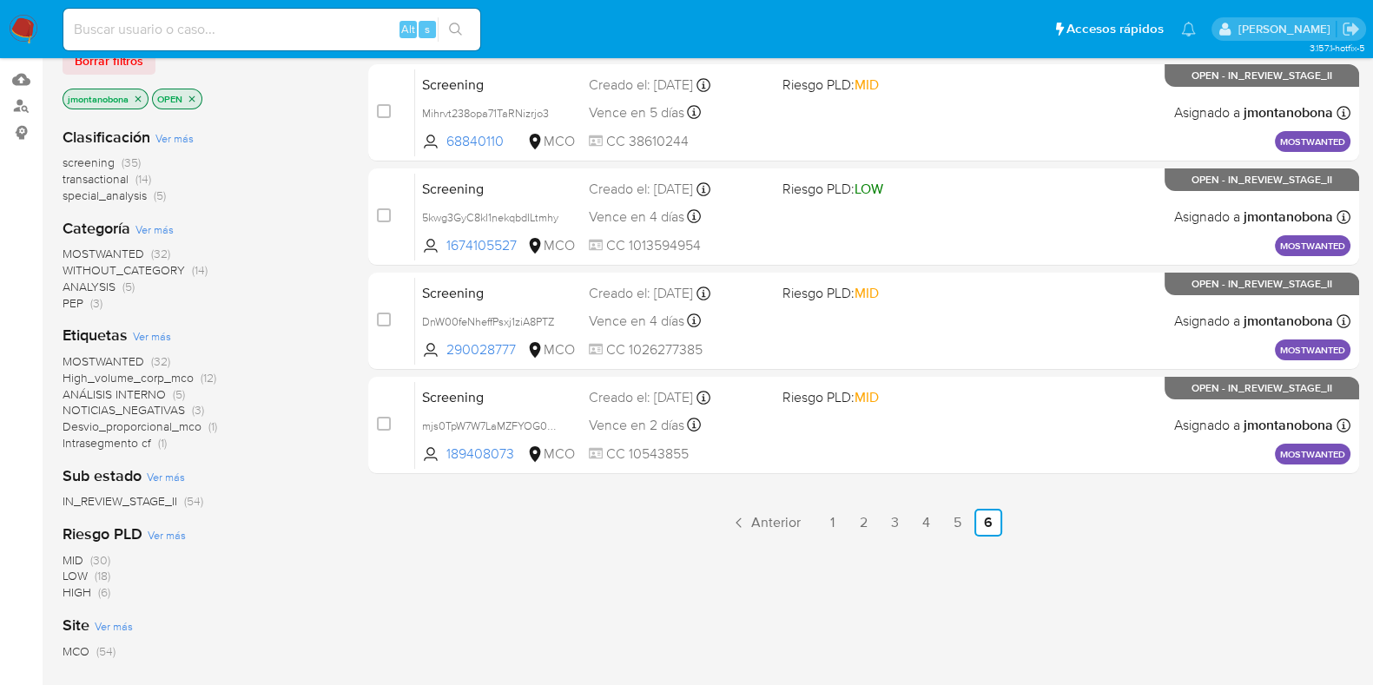
scroll to position [91, 0]
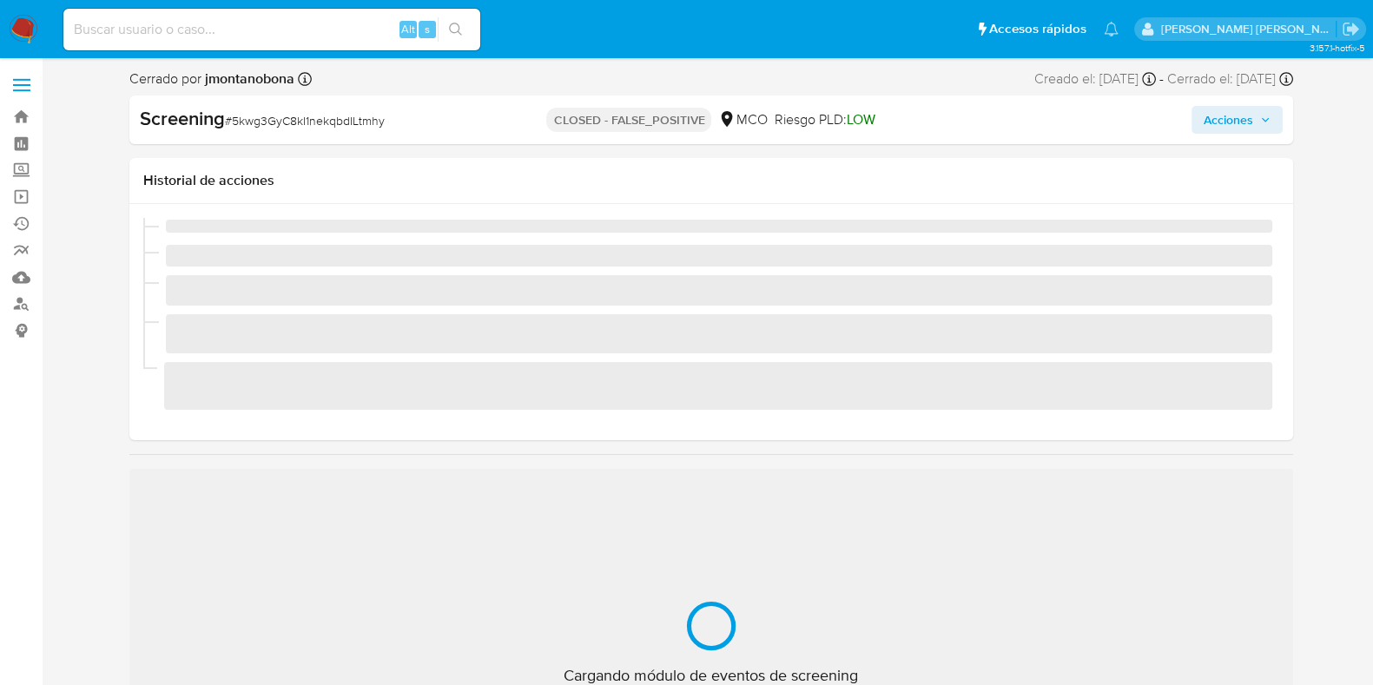
scroll to position [733, 0]
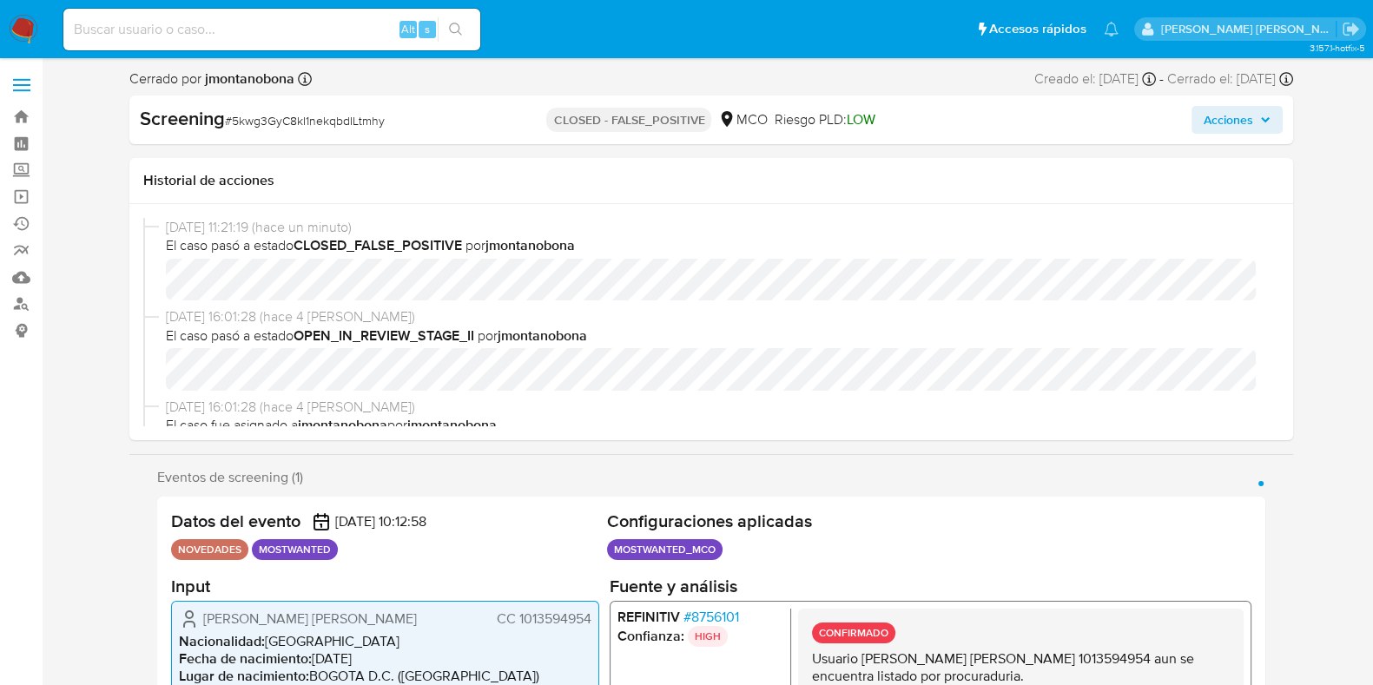
select select "10"
click at [1263, 109] on span "Acciones" at bounding box center [1237, 120] width 67 height 24
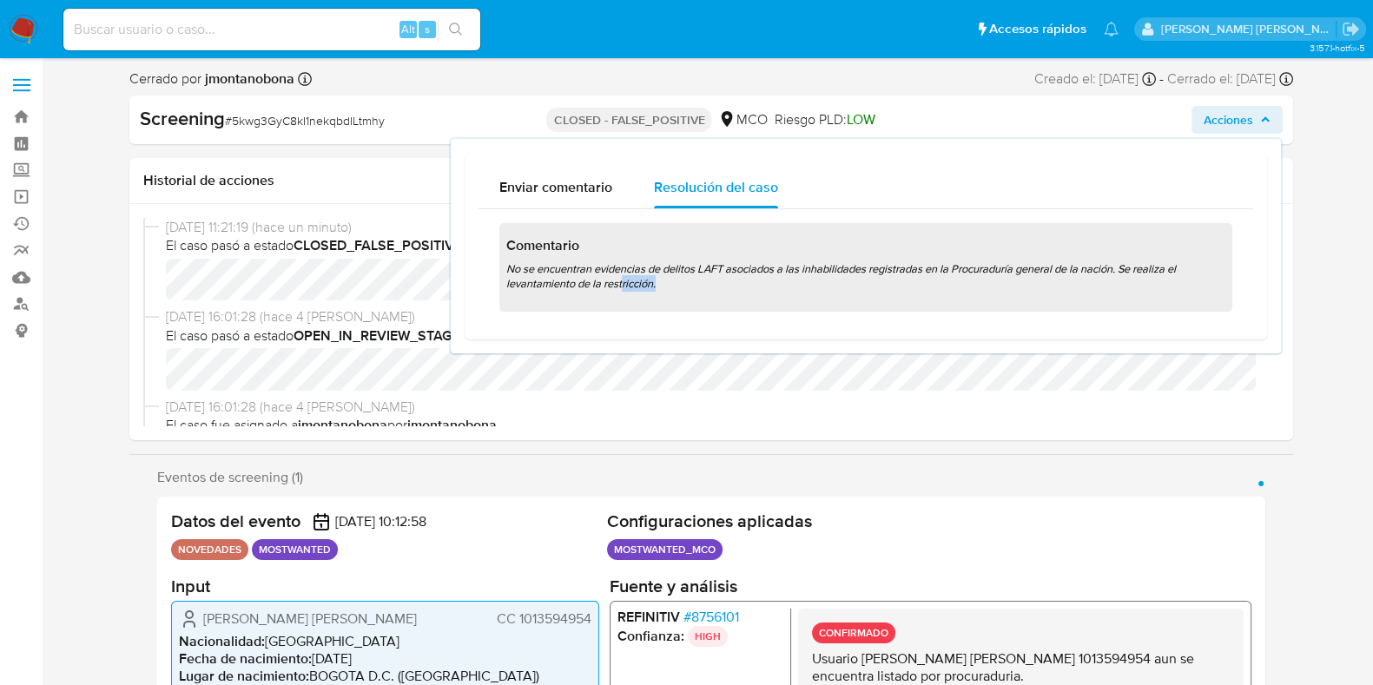
drag, startPoint x: 624, startPoint y: 278, endPoint x: 799, endPoint y: 294, distance: 176.2
click at [788, 295] on p "No se encuentran evidencias de delitos LAFT asociados a las inhabilidades regis…" at bounding box center [865, 279] width 719 height 37
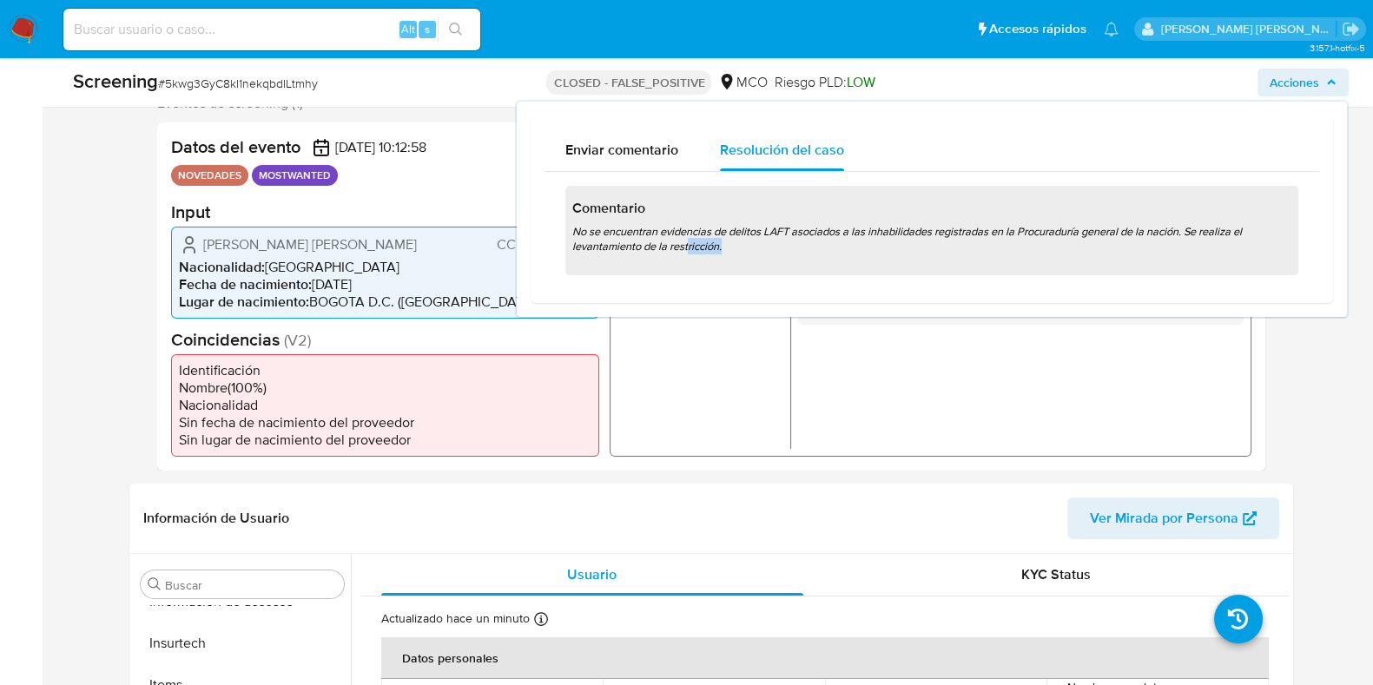
scroll to position [0, 0]
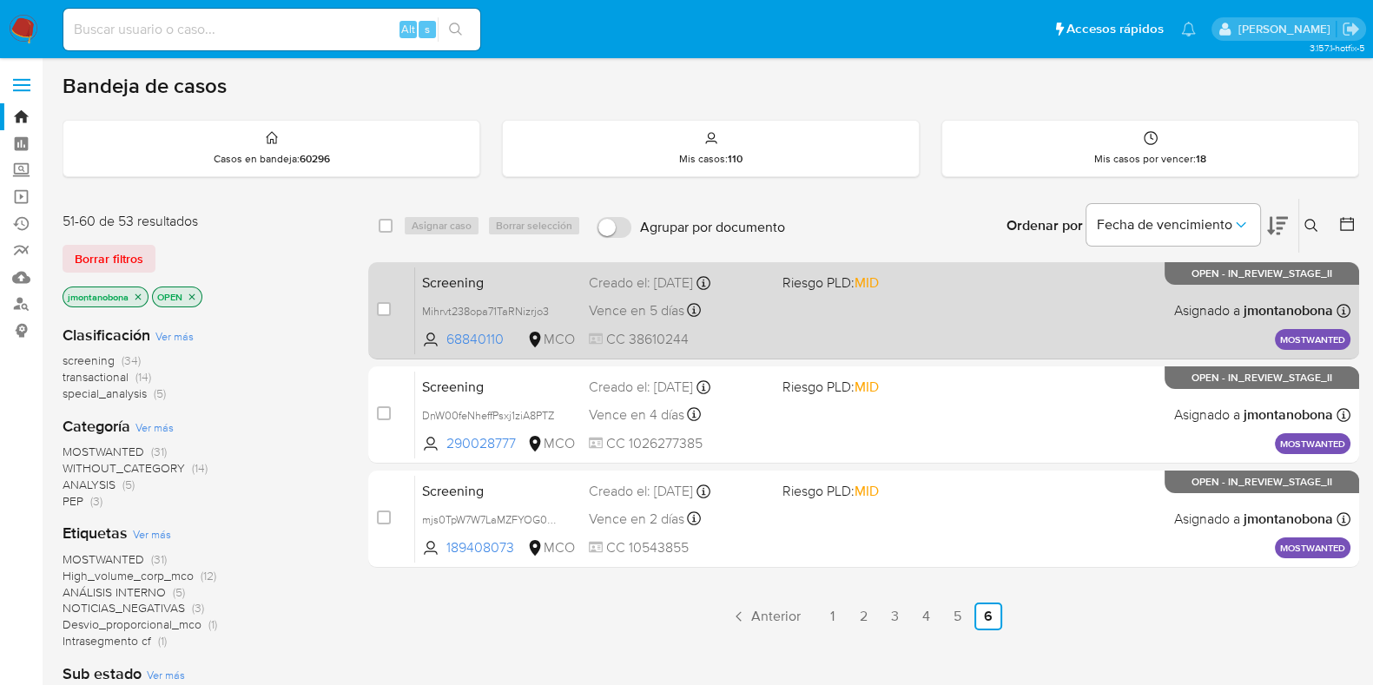
click at [530, 293] on div "Screening Mihrvt238opa71TaRNizrjo3 68840110 MCO Riesgo PLD: MID Creado el: [DAT…" at bounding box center [883, 311] width 936 height 88
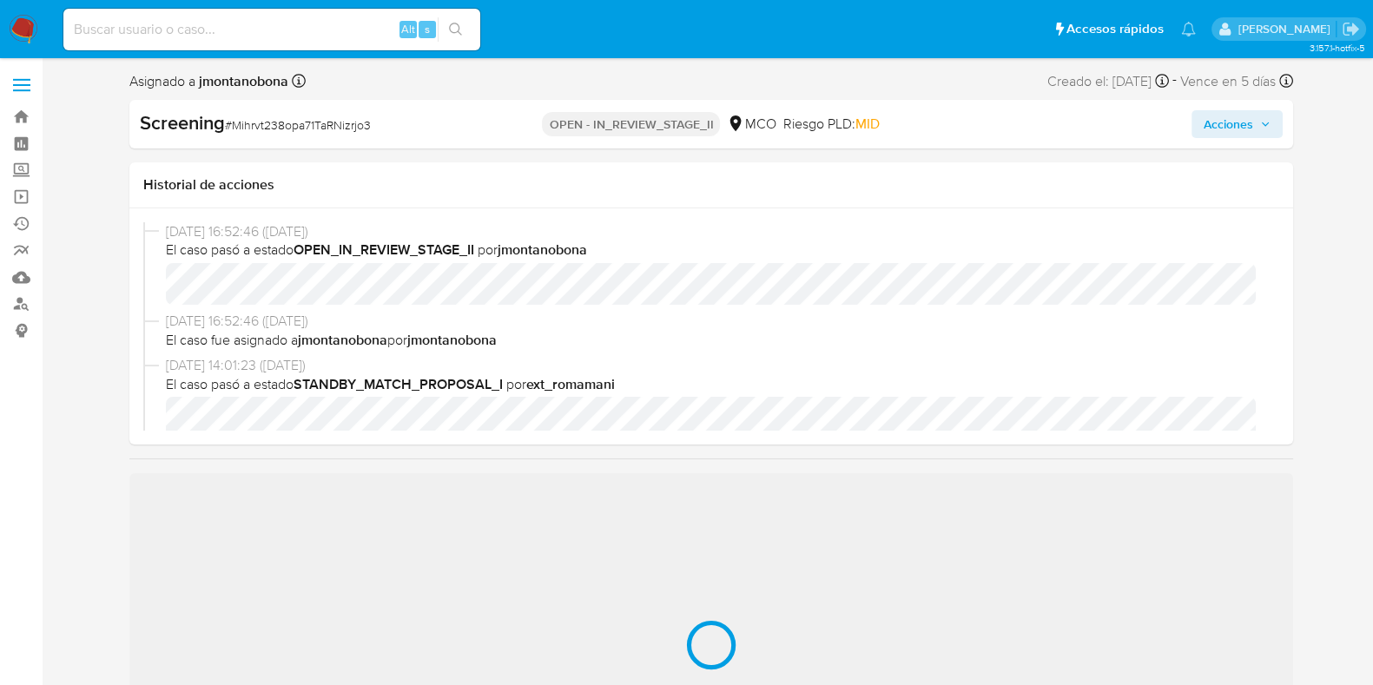
scroll to position [108, 0]
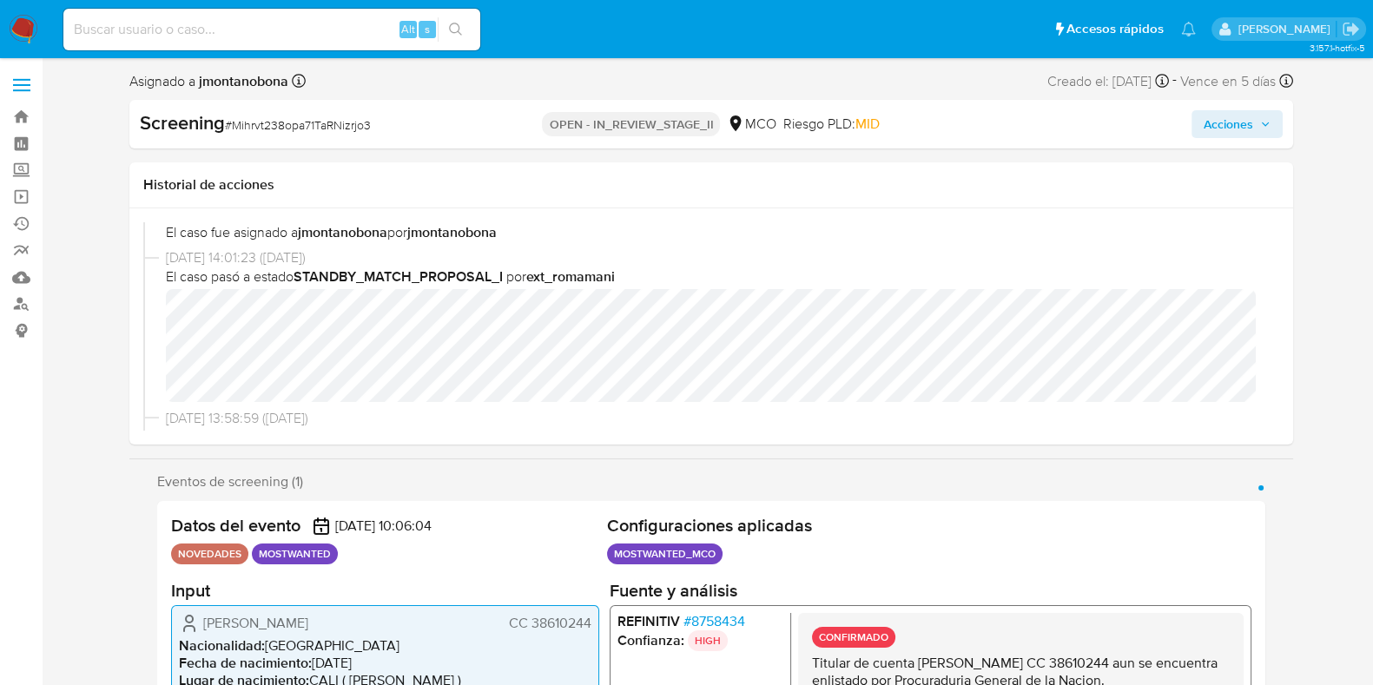
select select "10"
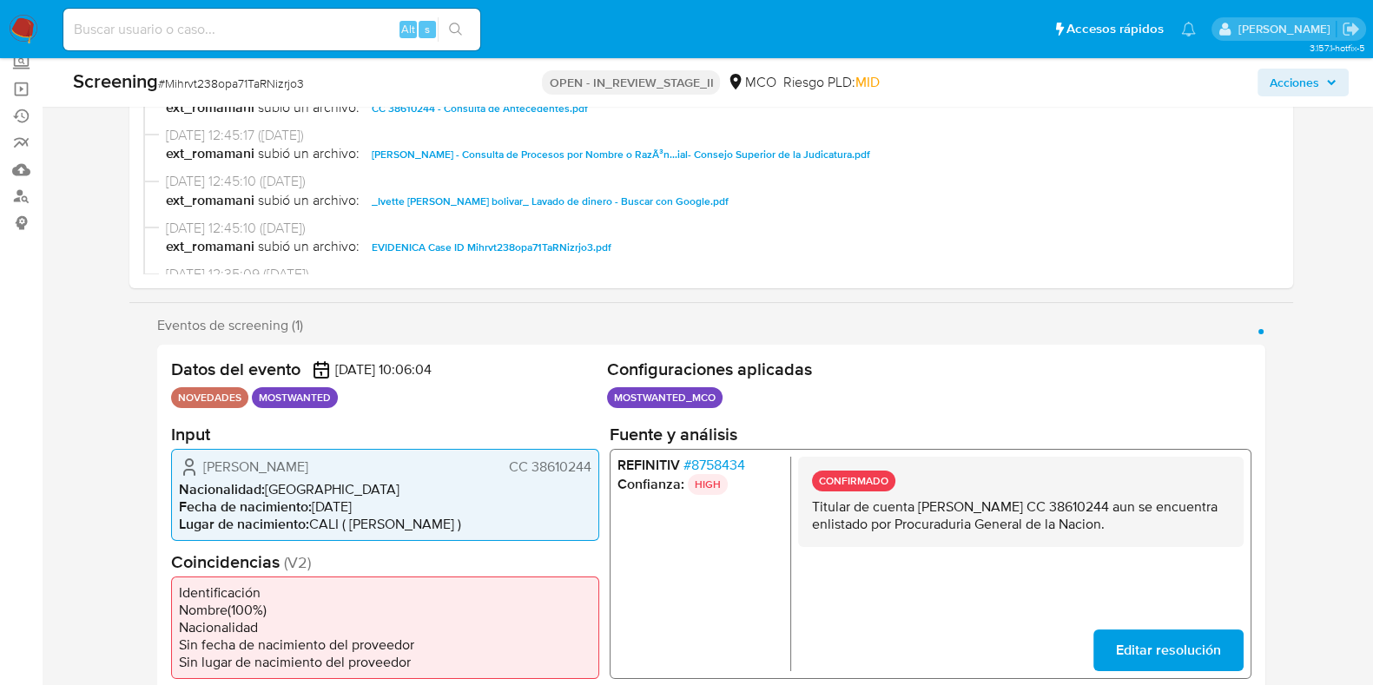
drag, startPoint x: 915, startPoint y: 506, endPoint x: 1077, endPoint y: 506, distance: 162.4
click at [1077, 506] on p "Titular de cuenta [PERSON_NAME] [PERSON_NAME] 38610244 aun se encuentra enlista…" at bounding box center [1020, 515] width 418 height 35
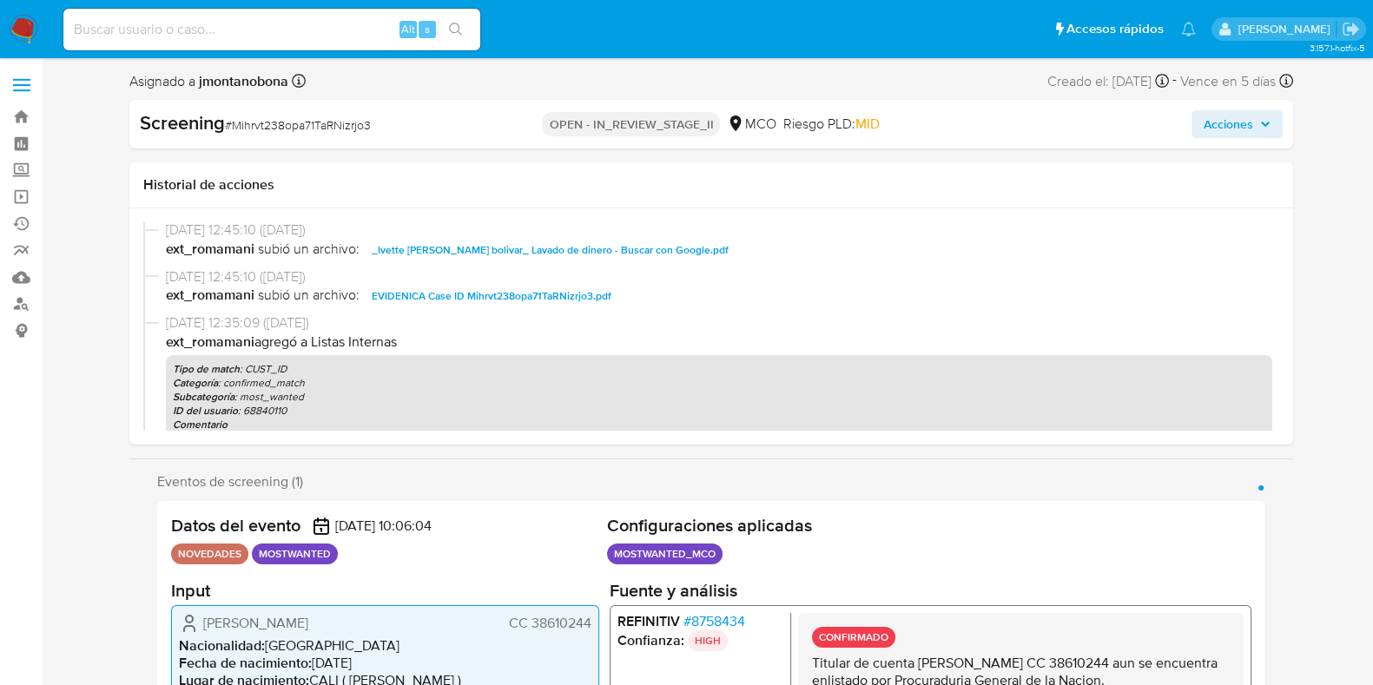
scroll to position [326, 0]
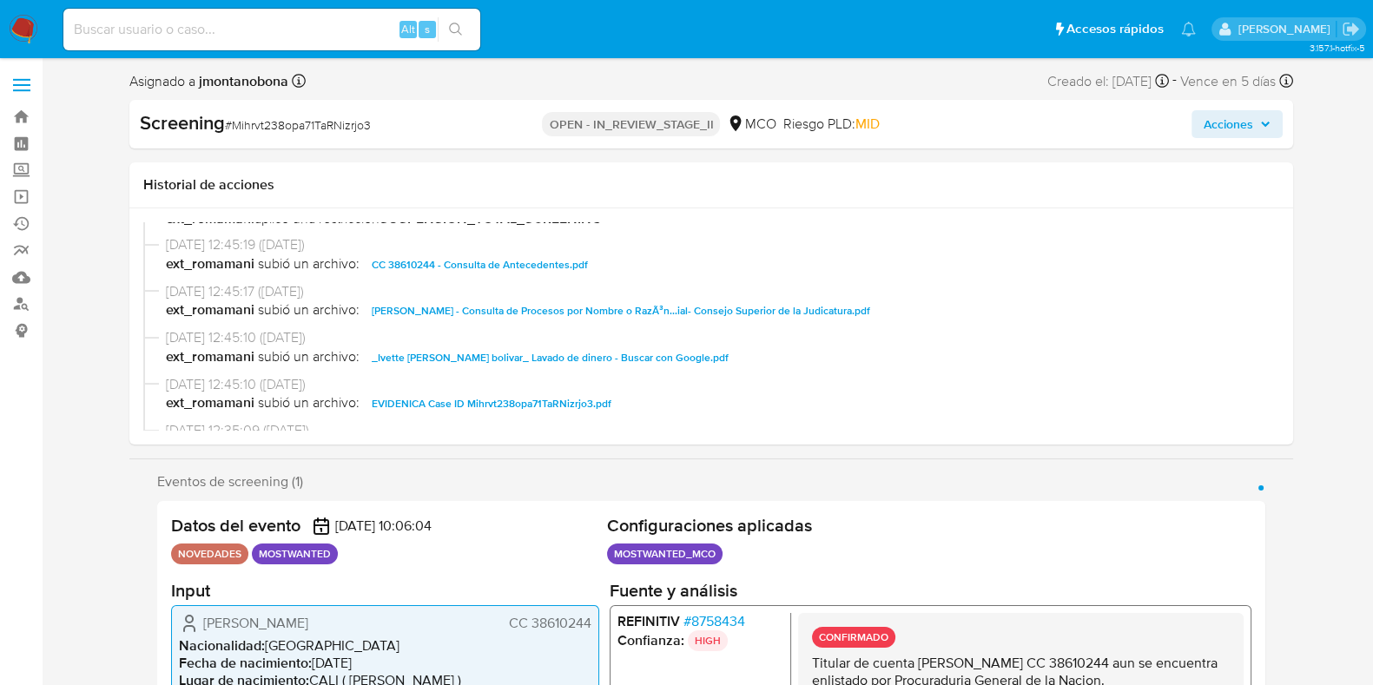
click at [524, 260] on span "CC 38610244 - Consulta de Antecedentes.pdf" at bounding box center [480, 265] width 216 height 21
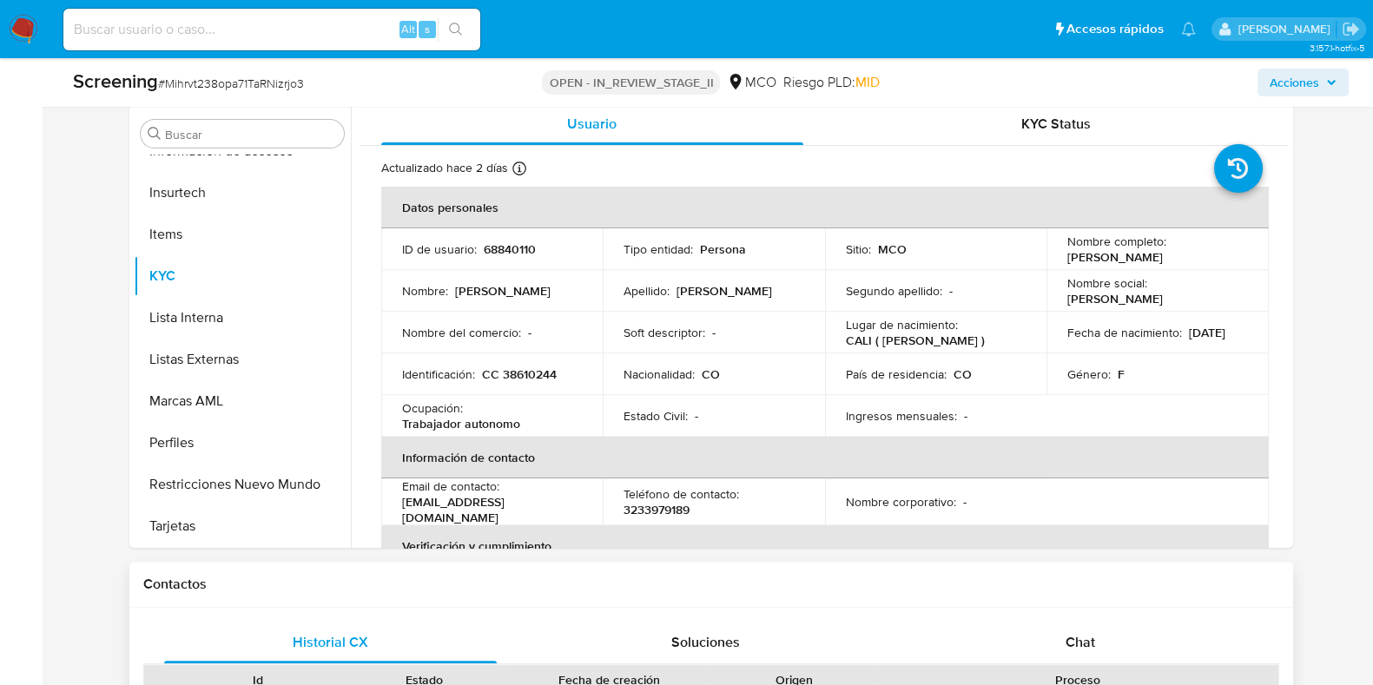
scroll to position [977, 0]
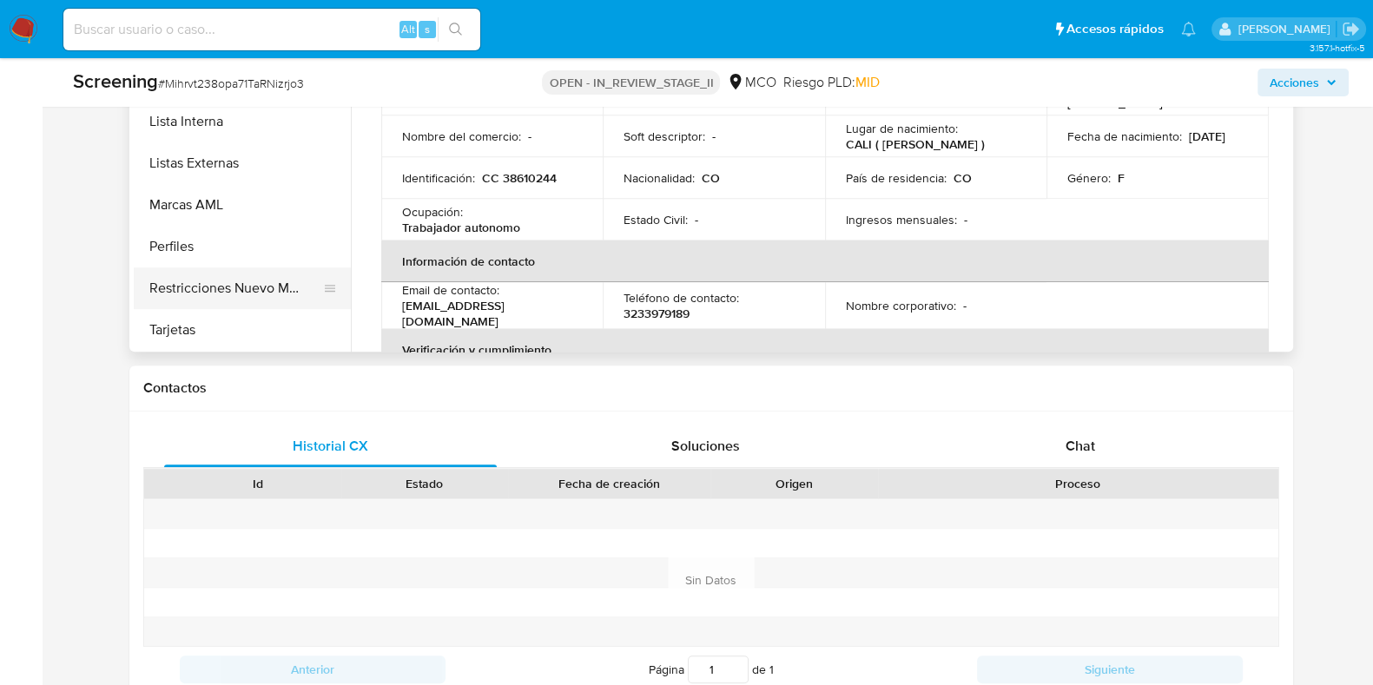
click at [258, 287] on button "Restricciones Nuevo Mundo" at bounding box center [235, 289] width 203 height 42
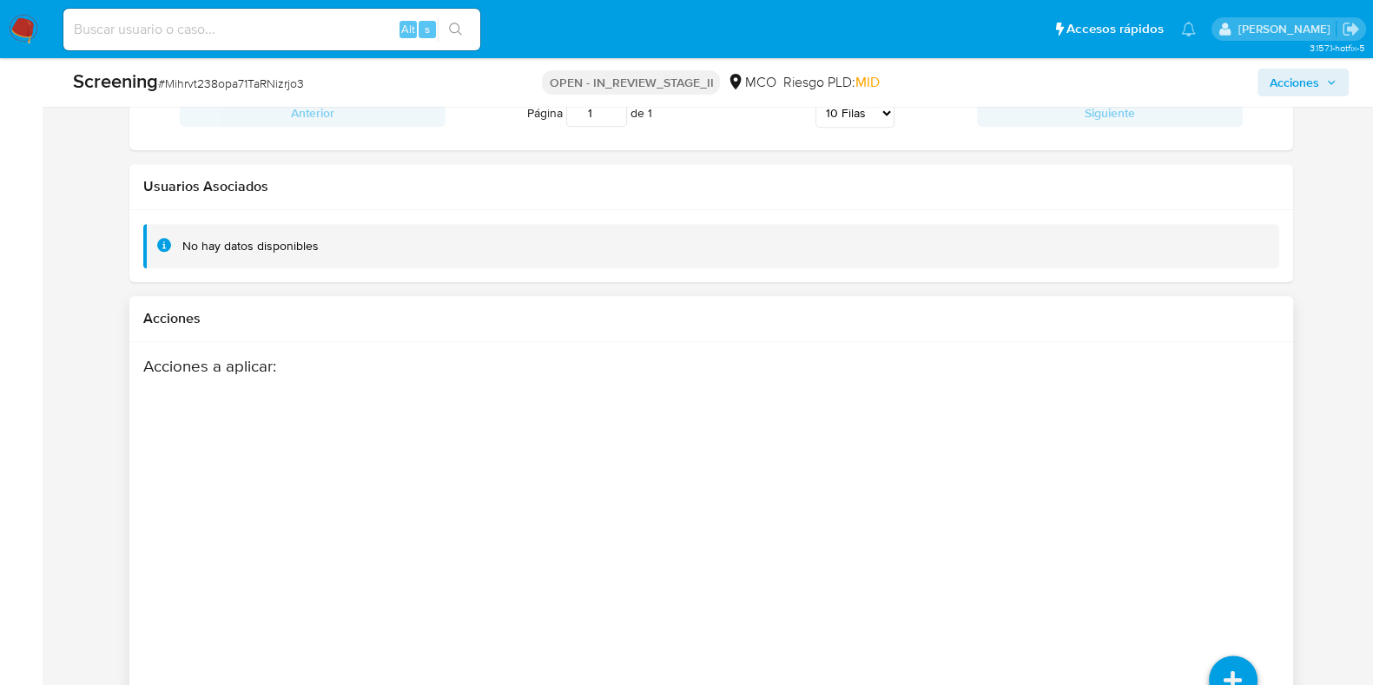
scroll to position [2649, 0]
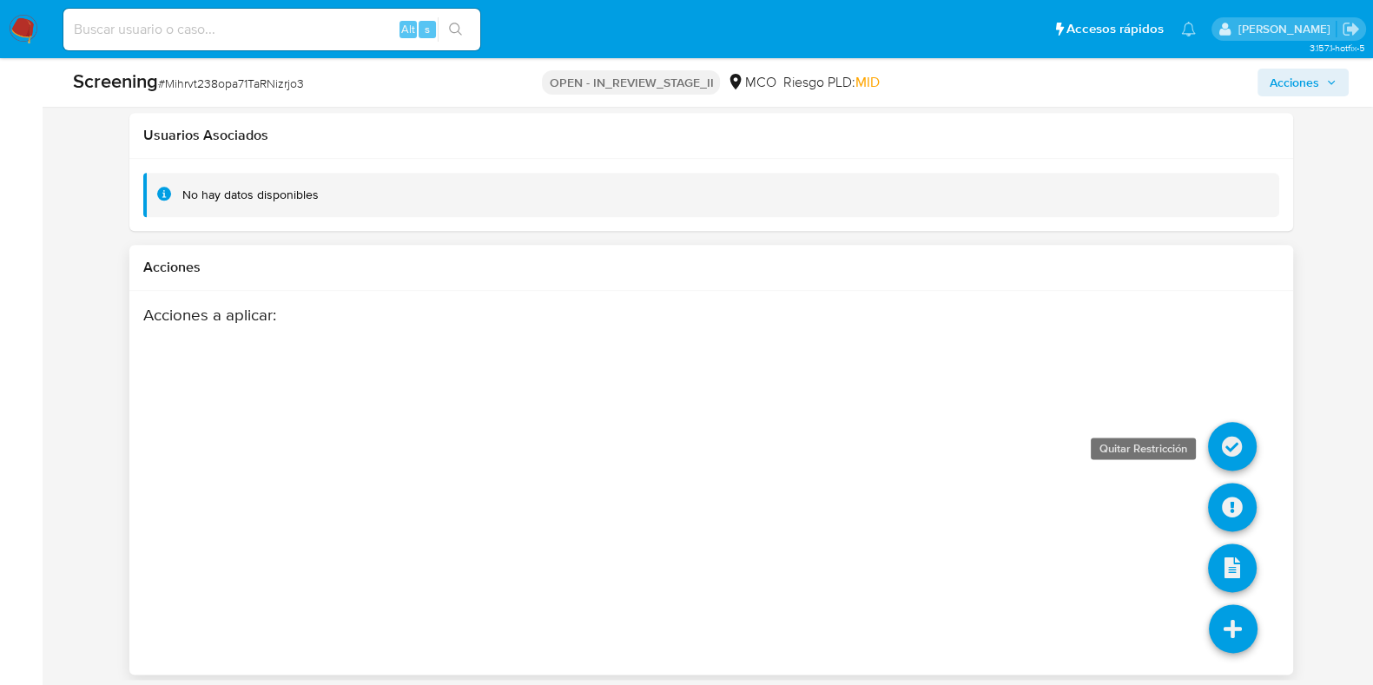
click at [1223, 446] on icon at bounding box center [1232, 446] width 49 height 49
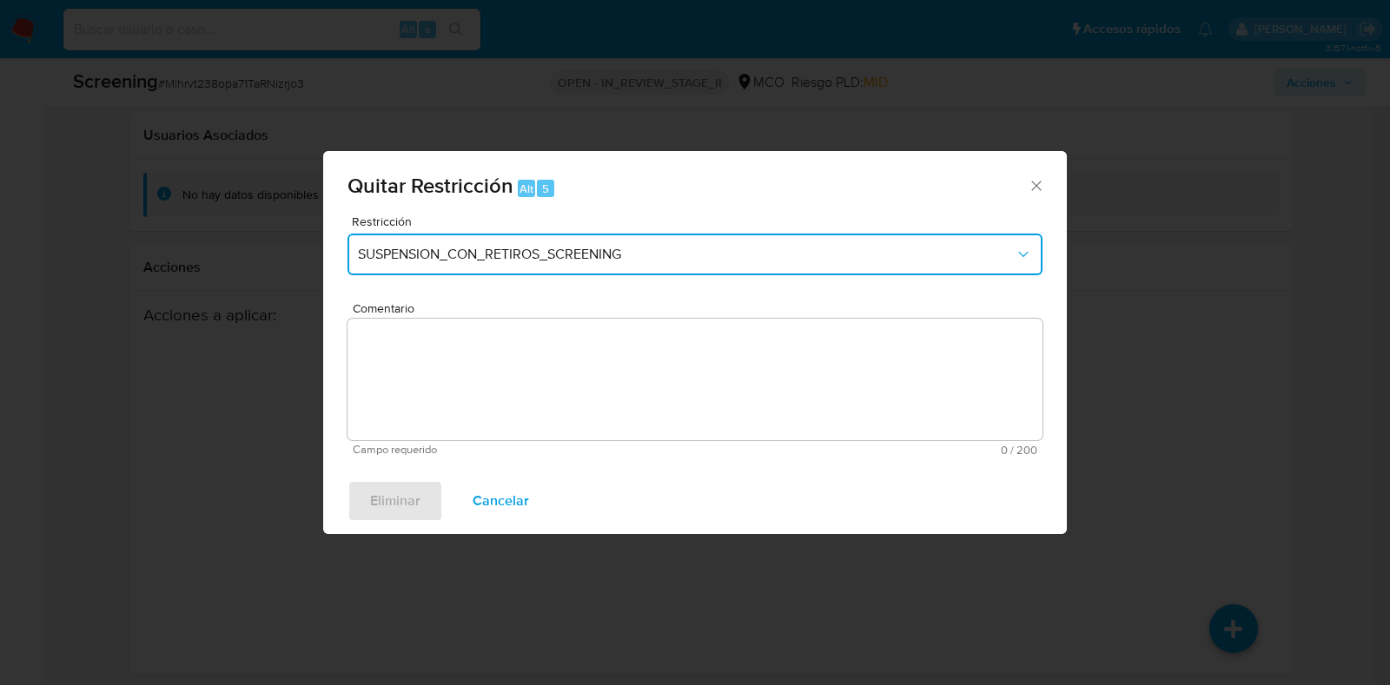
click at [656, 254] on span "SUSPENSION_CON_RETIROS_SCREENING" at bounding box center [686, 254] width 657 height 17
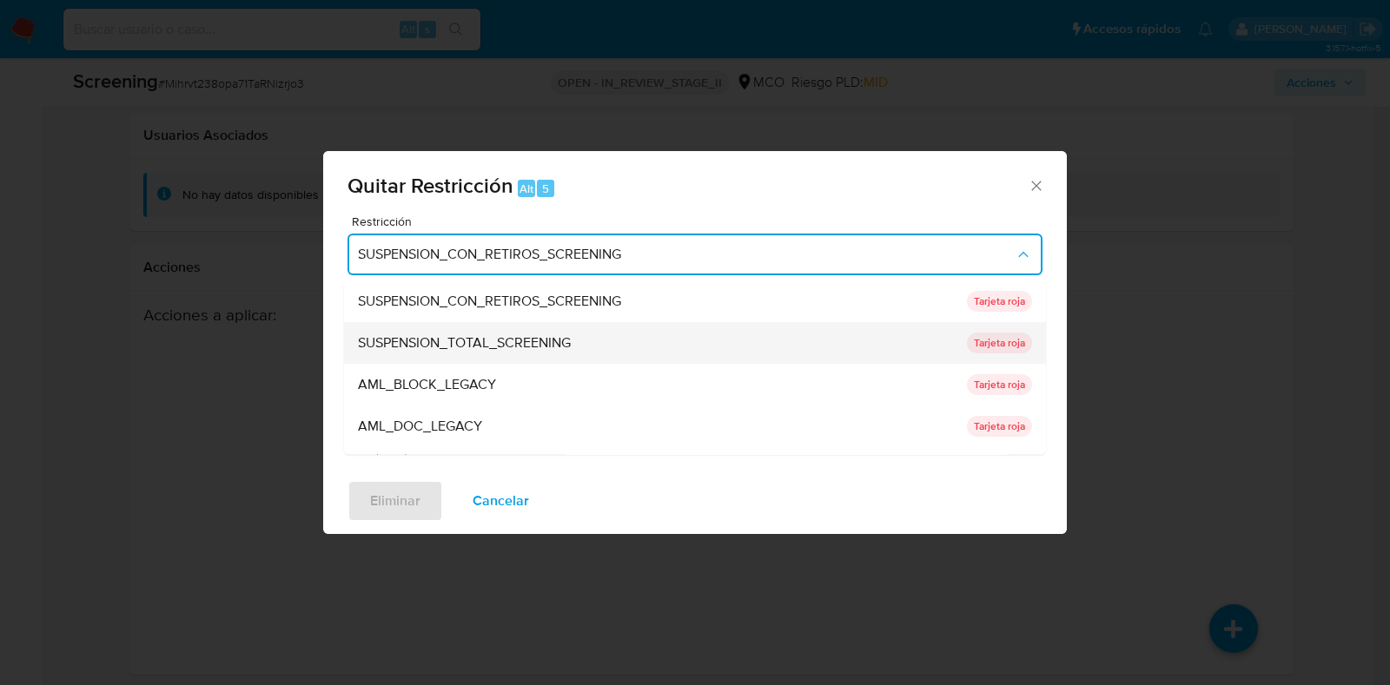
click at [499, 344] on span "SUSPENSION_TOTAL_SCREENING" at bounding box center [464, 343] width 213 height 17
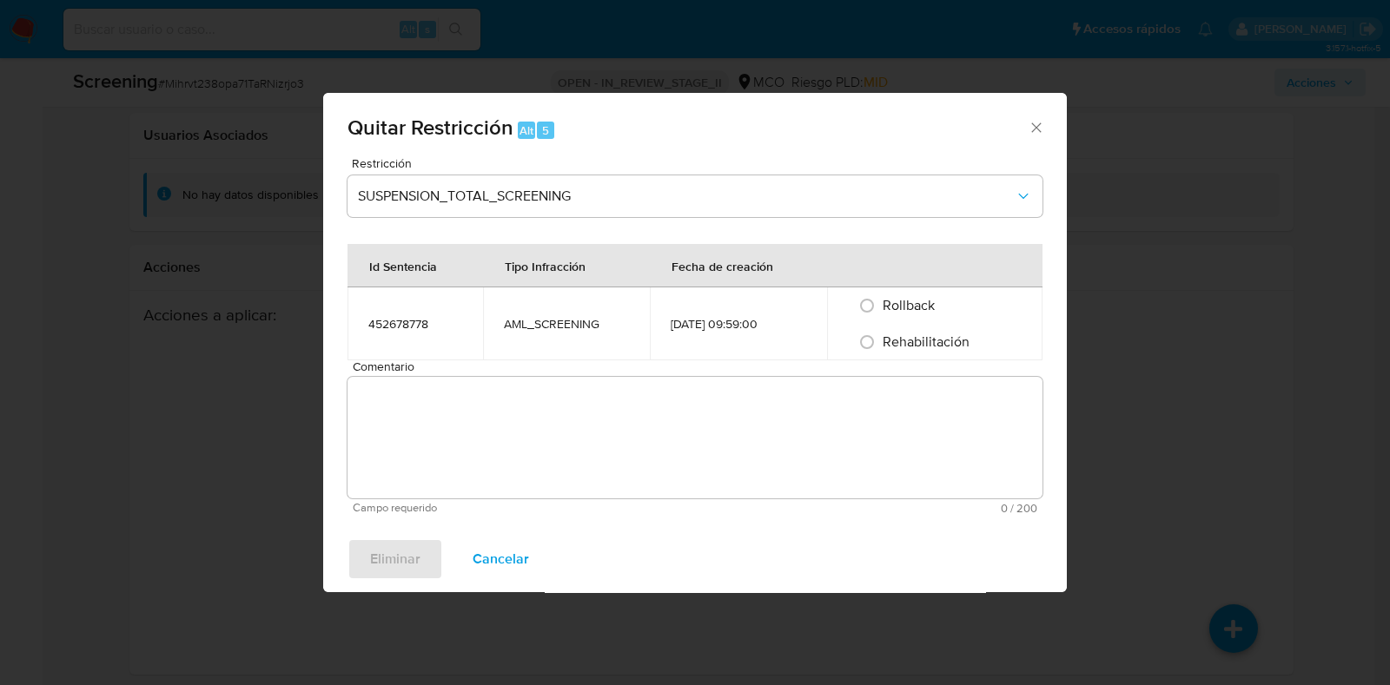
click at [910, 341] on span "Rehabilitación" at bounding box center [926, 342] width 87 height 20
click at [881, 341] on input "Rehabilitación" at bounding box center [867, 342] width 28 height 28
radio input "true"
click at [629, 440] on textarea "Comentario" at bounding box center [694, 438] width 695 height 122
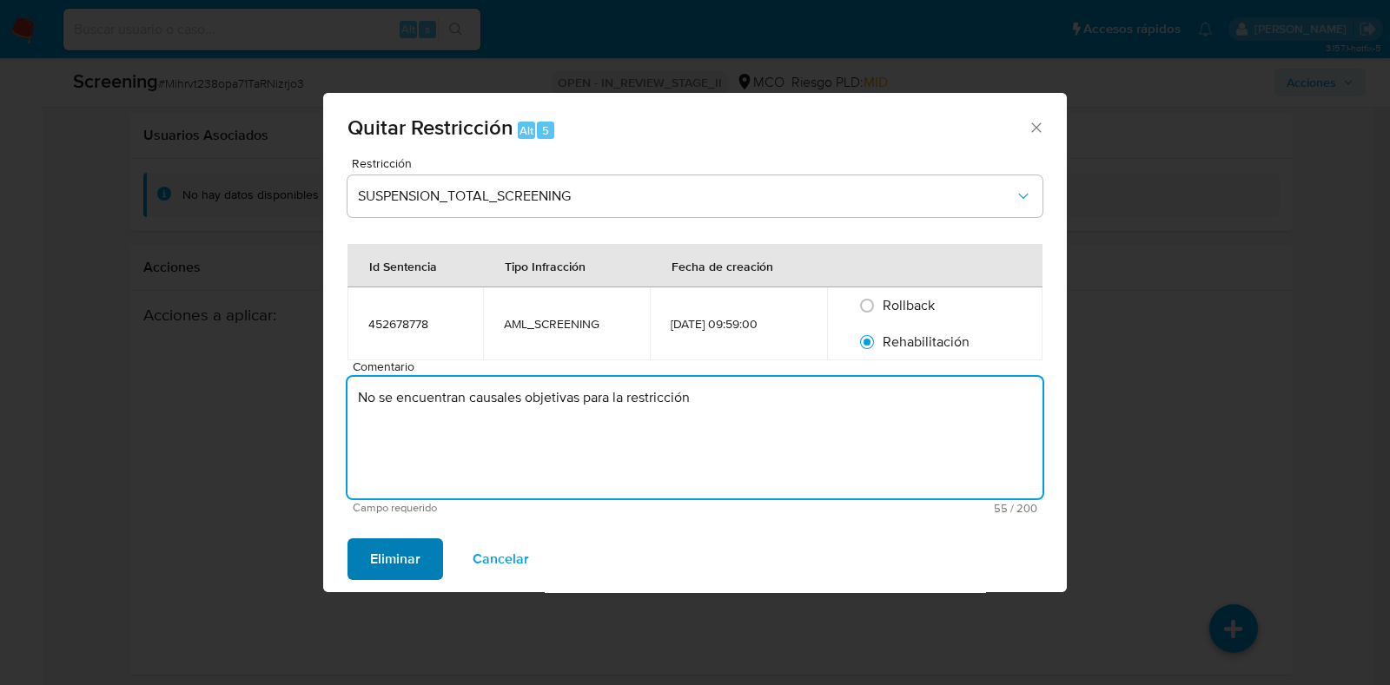
type textarea "No se encuentran causales objetivas para la restricción"
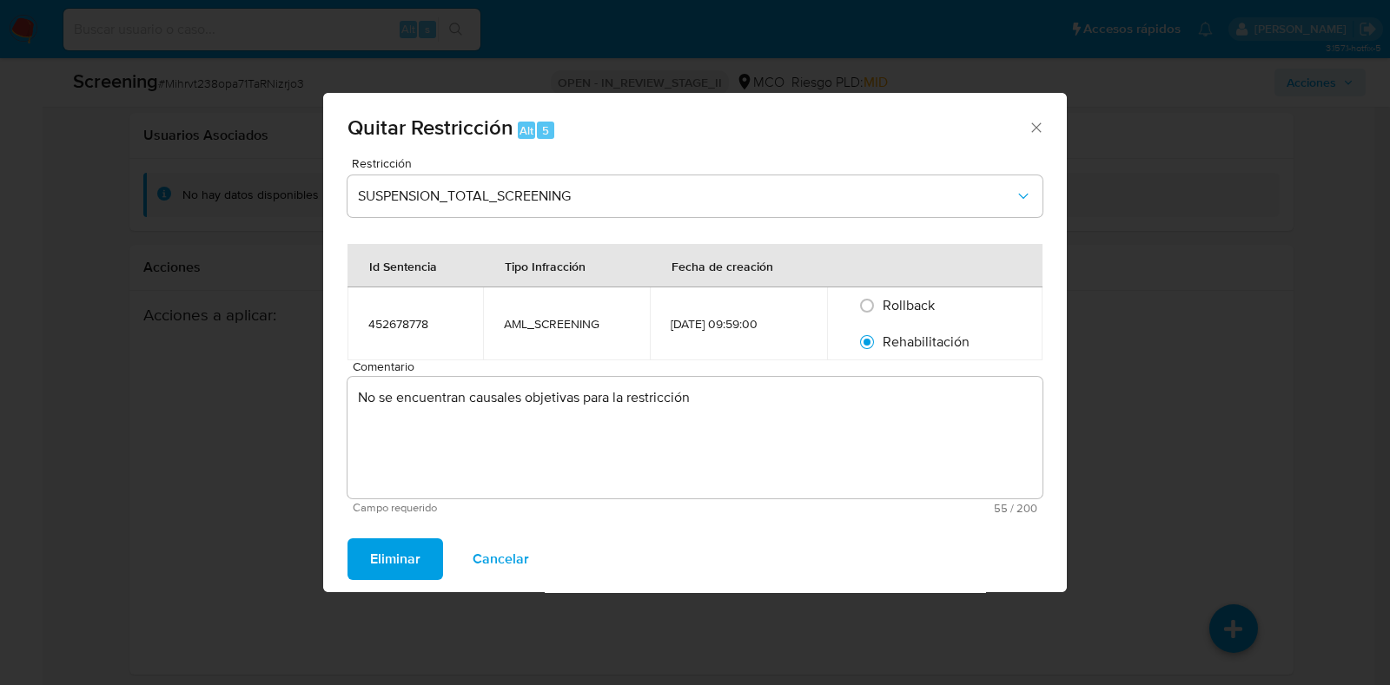
click at [399, 566] on span "Eliminar" at bounding box center [395, 559] width 50 height 38
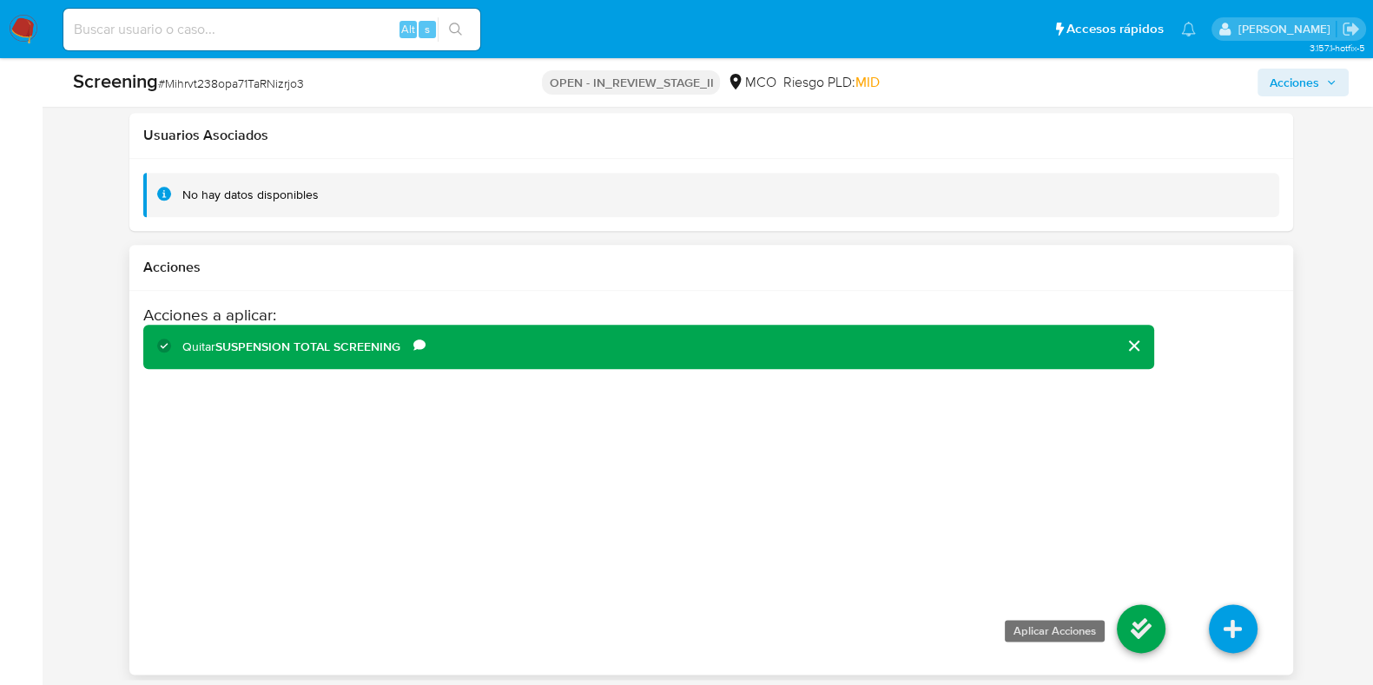
click at [1147, 625] on icon at bounding box center [1141, 629] width 49 height 49
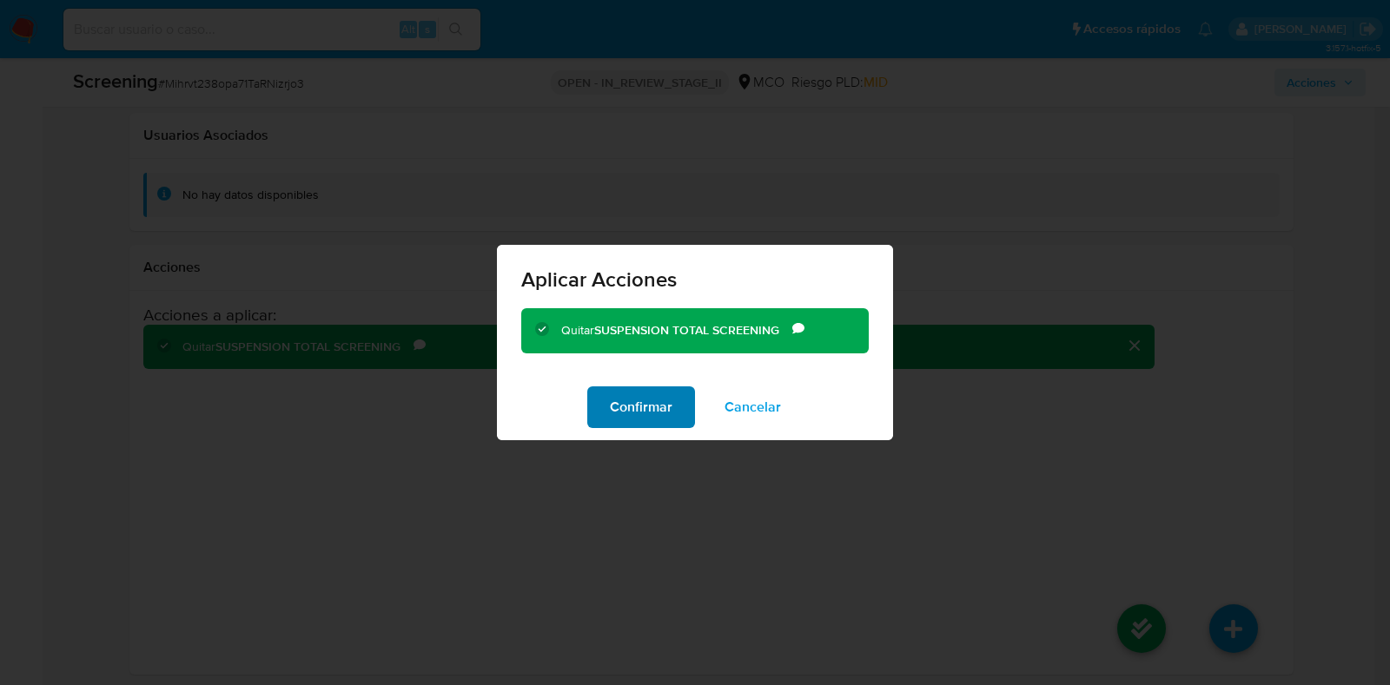
click at [646, 419] on span "Confirmar" at bounding box center [641, 407] width 63 height 38
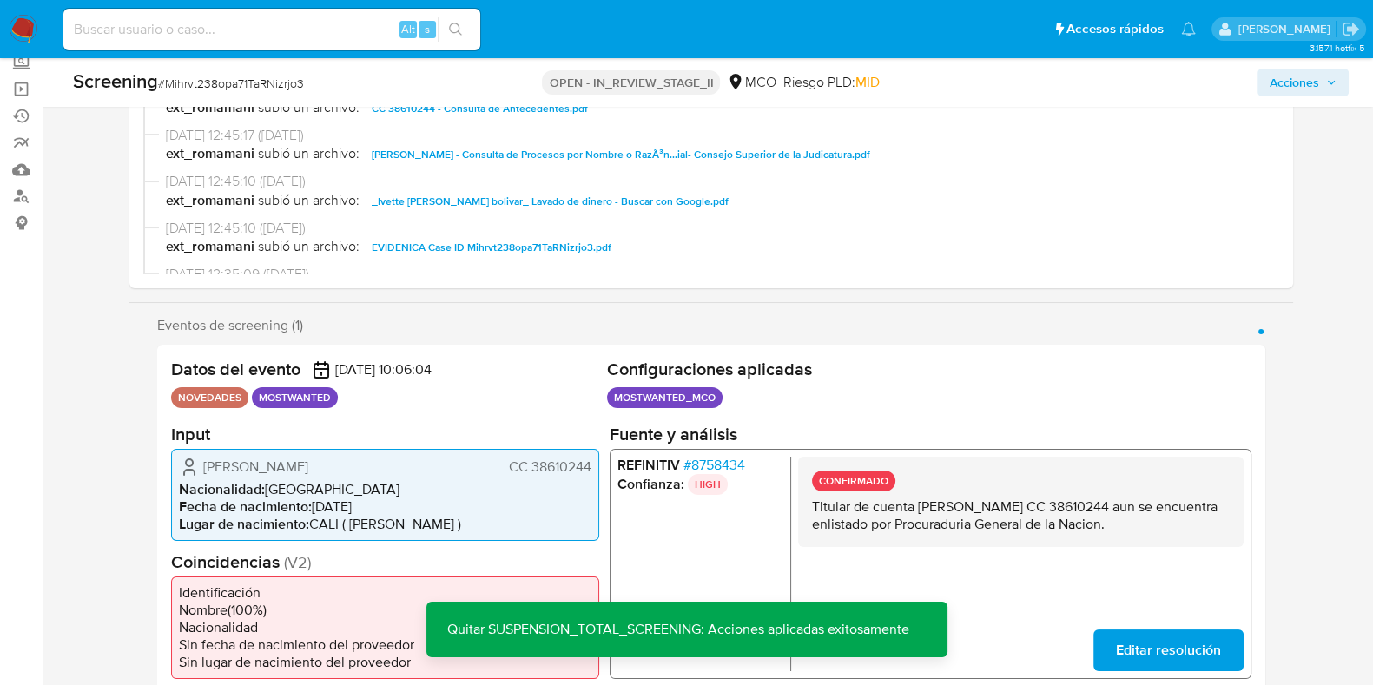
scroll to position [0, 0]
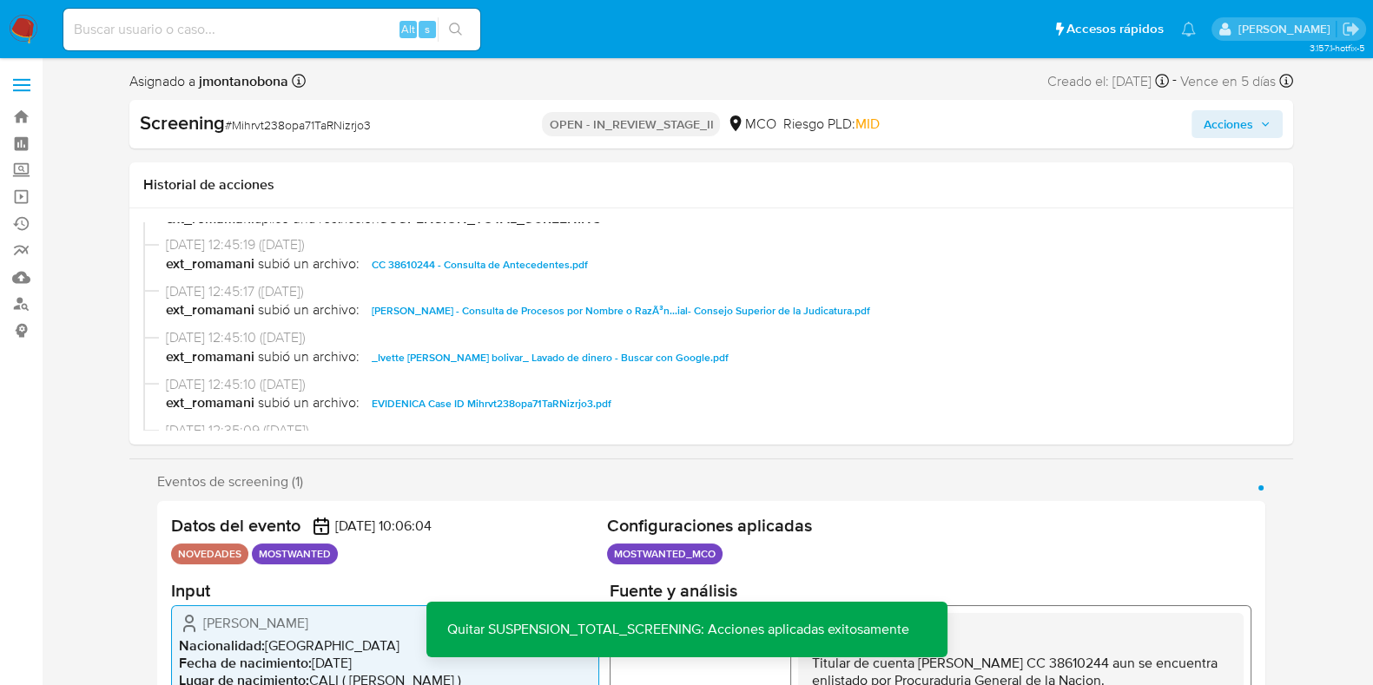
click at [1267, 132] on button "Acciones" at bounding box center [1237, 124] width 91 height 28
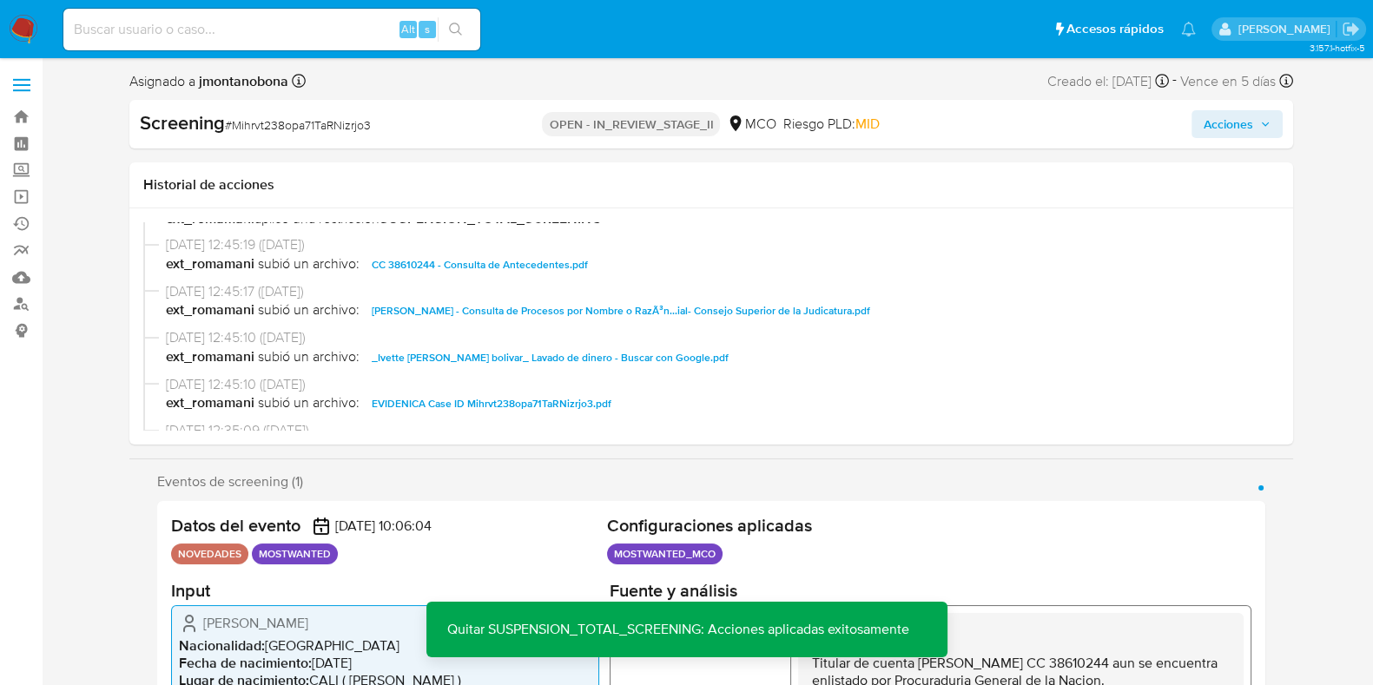
click at [1222, 128] on span "Acciones" at bounding box center [1229, 124] width 50 height 28
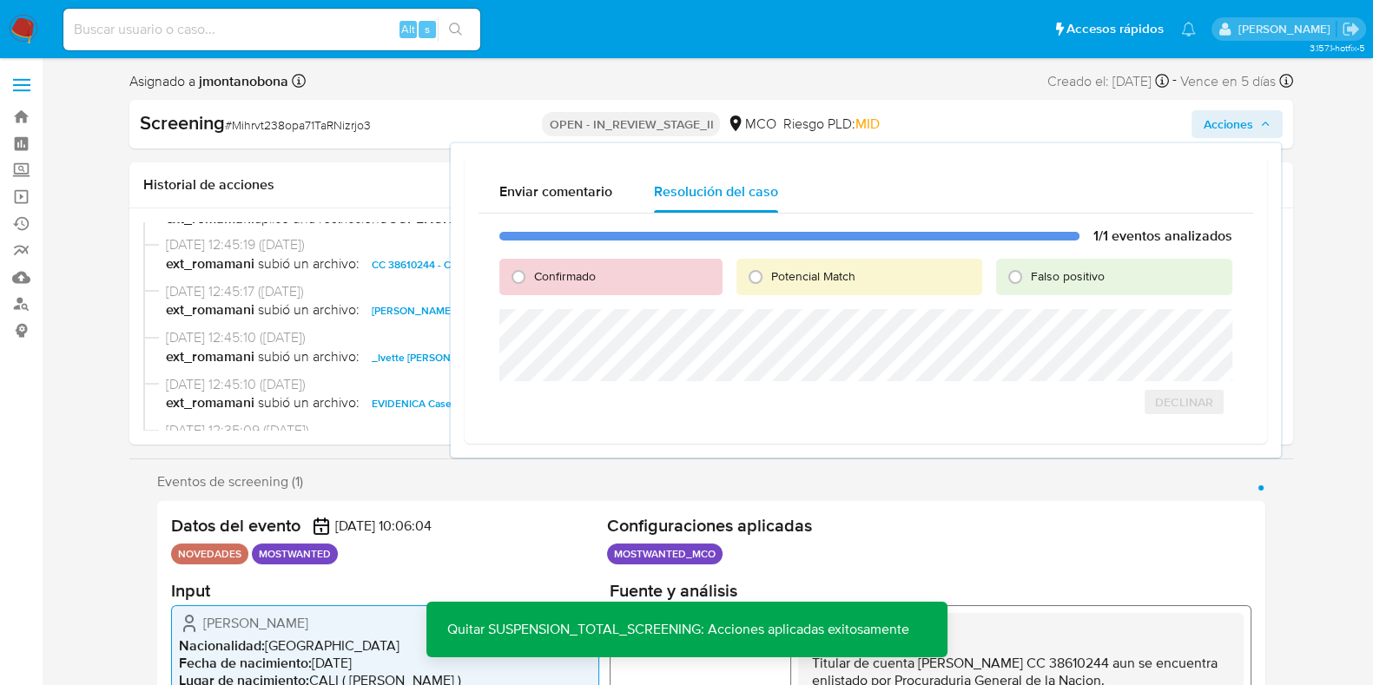
click at [1094, 278] on span "Falso positivo" at bounding box center [1068, 276] width 74 height 17
click at [1029, 278] on input "Falso positivo" at bounding box center [1016, 277] width 28 height 28
radio input "true"
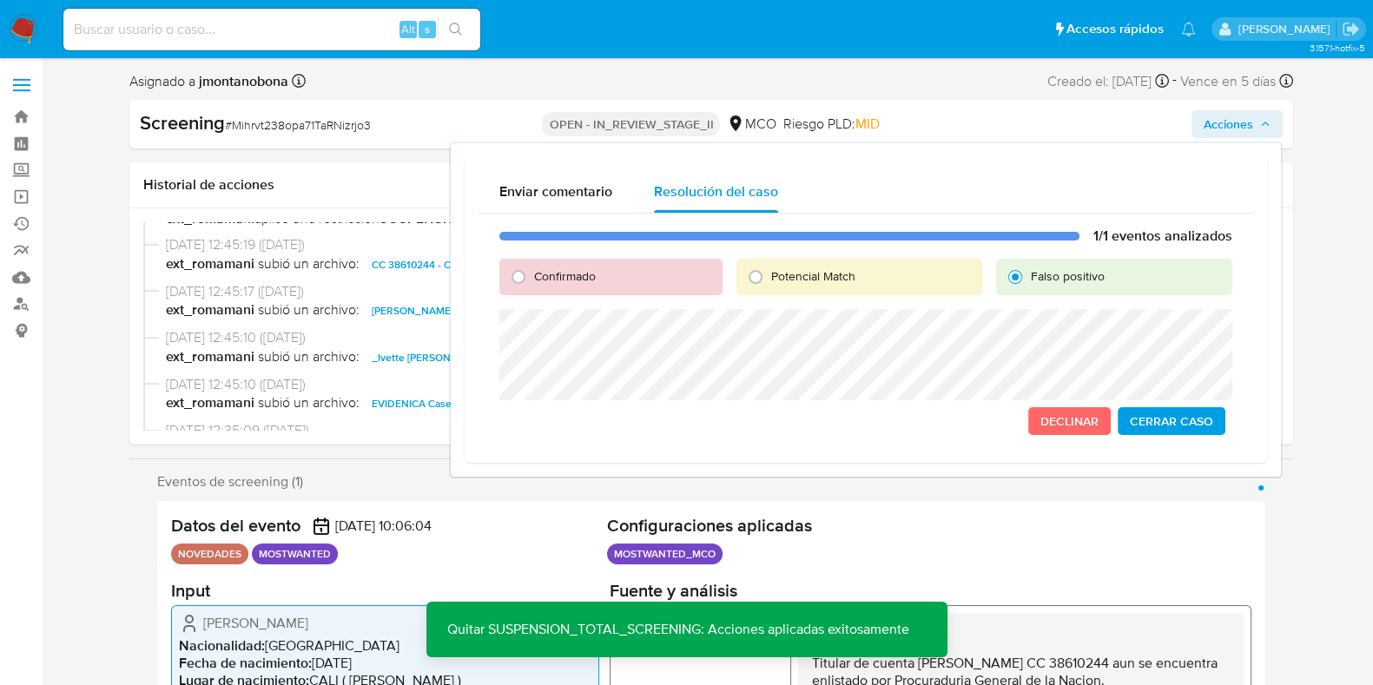
click at [1155, 414] on span "Cerrar Caso" at bounding box center [1171, 421] width 83 height 24
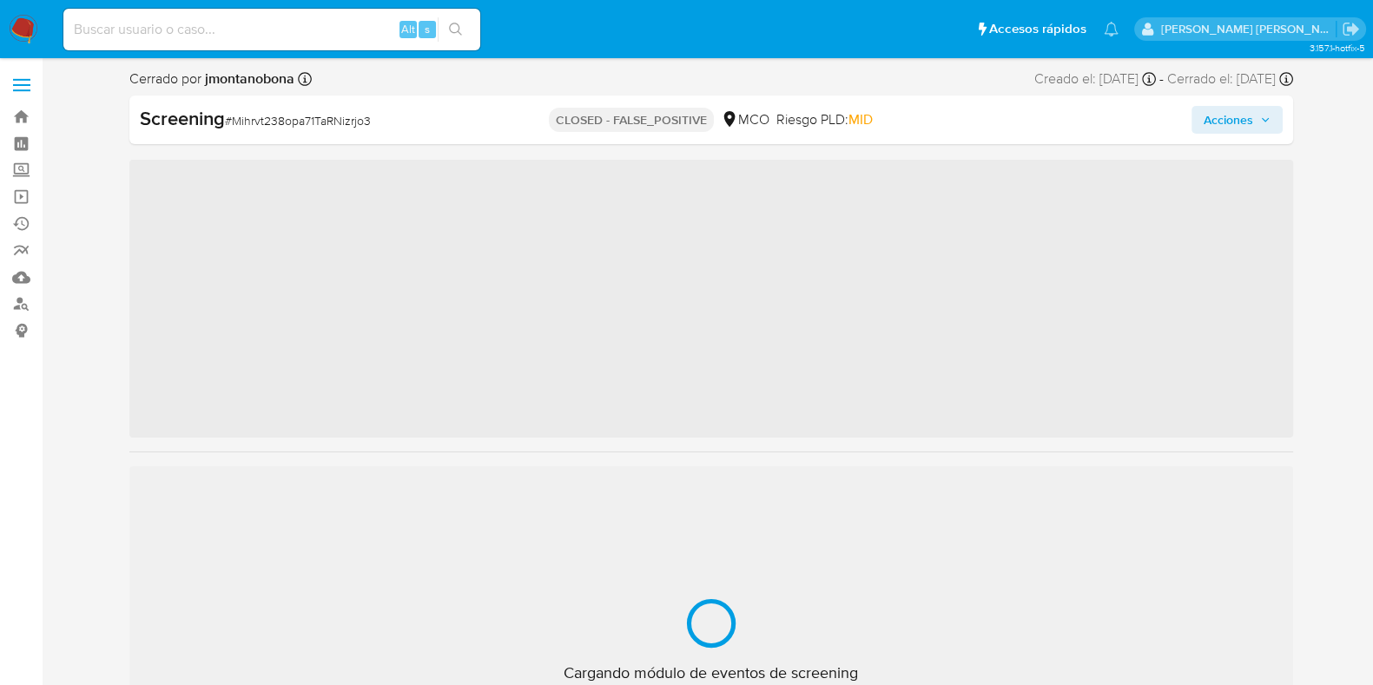
scroll to position [733, 0]
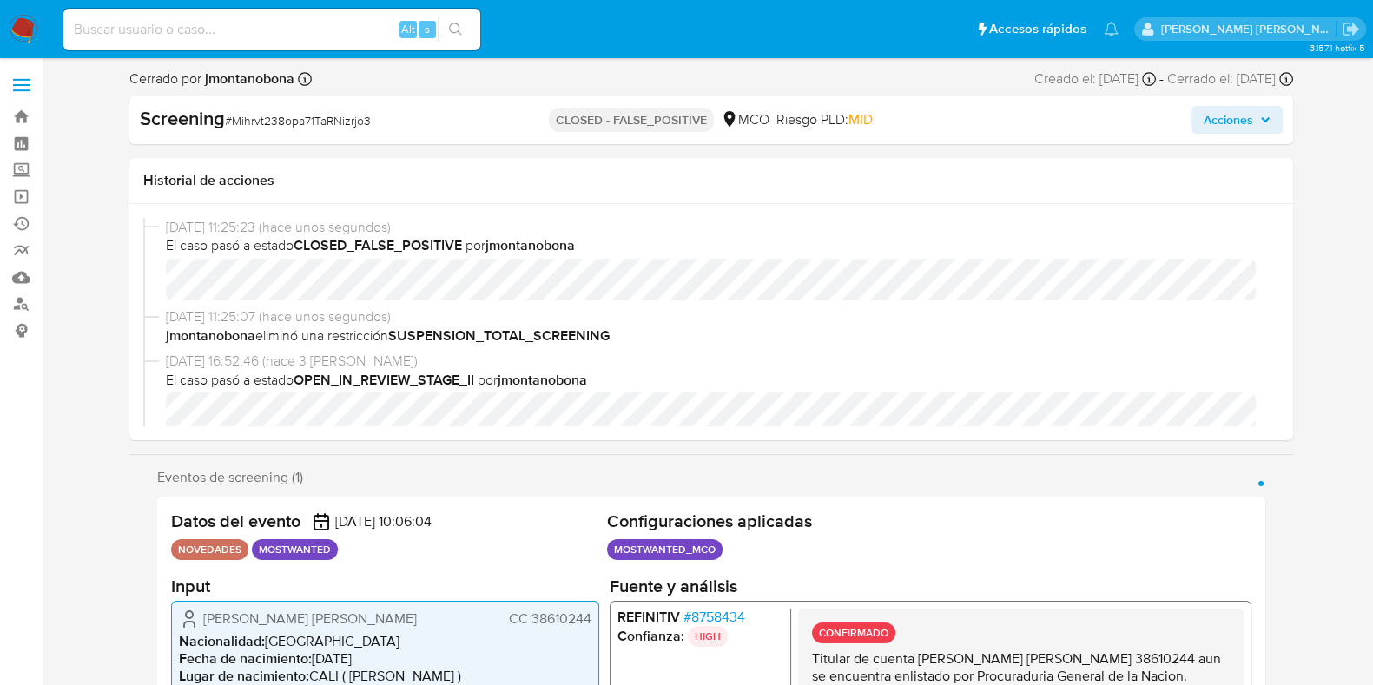
select select "10"
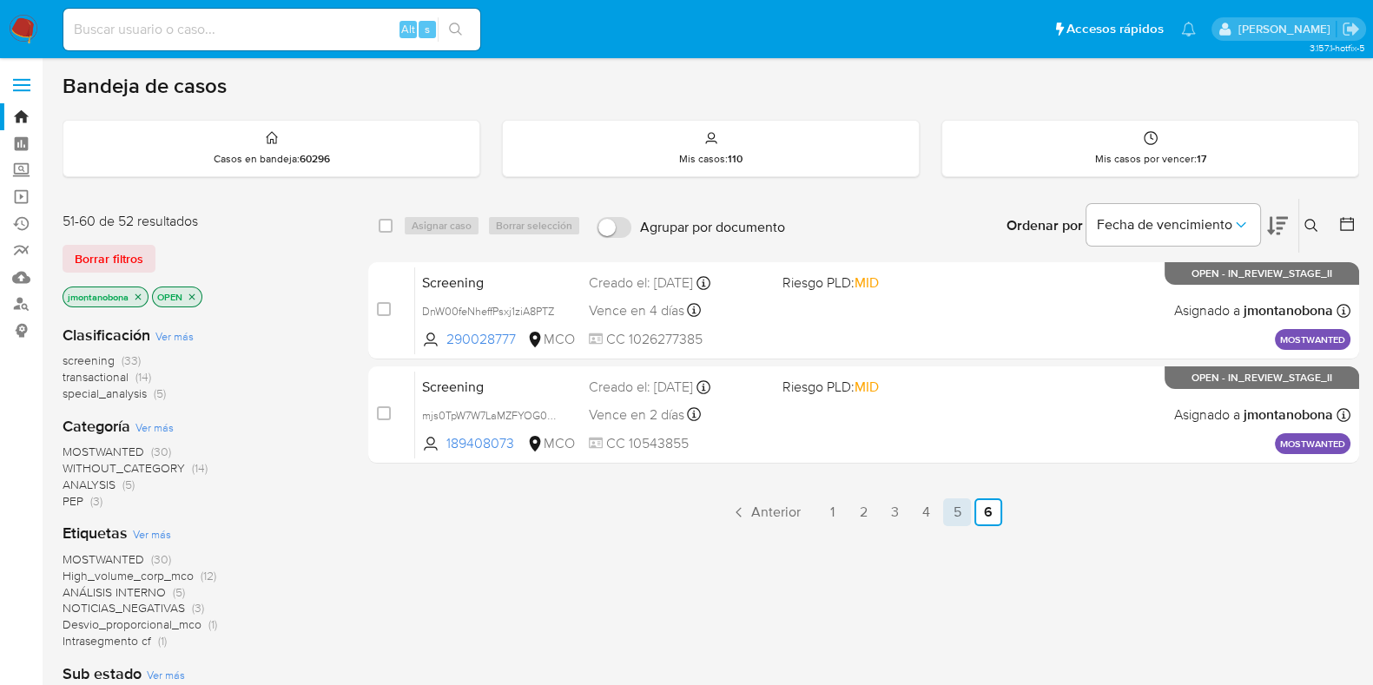
click at [965, 510] on link "5" at bounding box center [957, 513] width 28 height 28
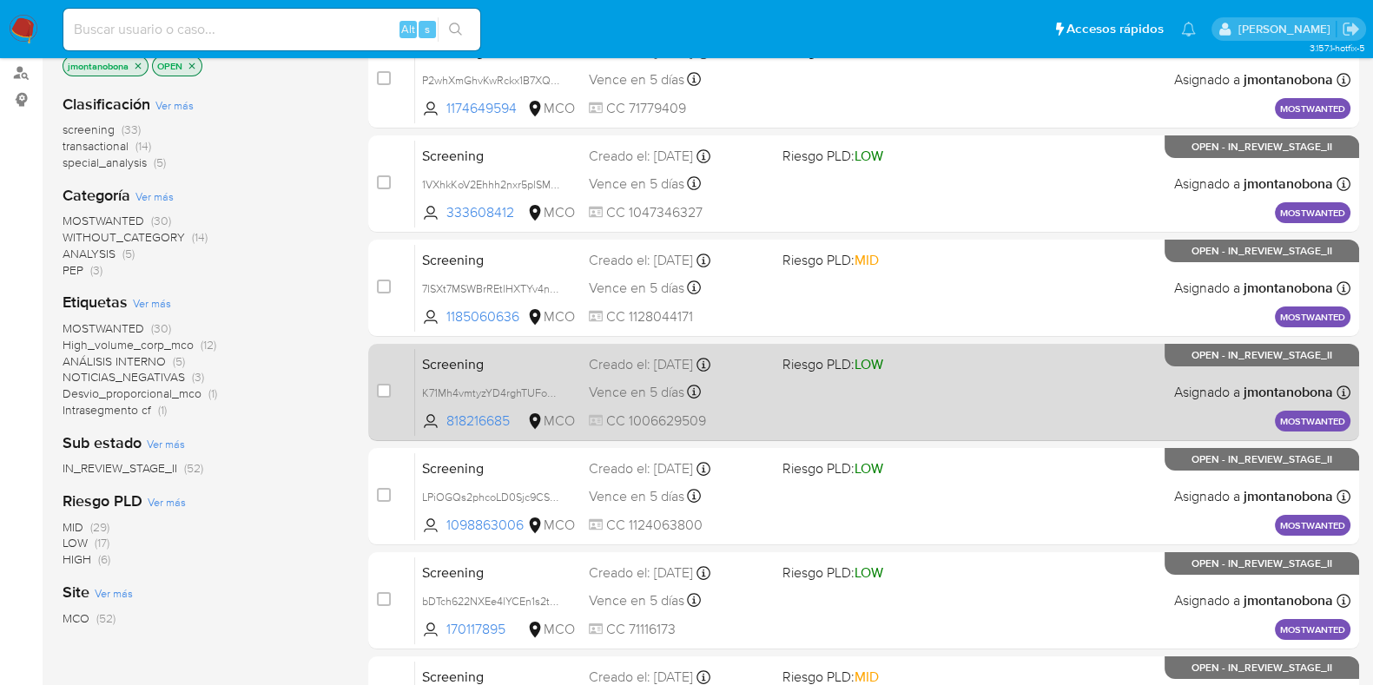
scroll to position [684, 0]
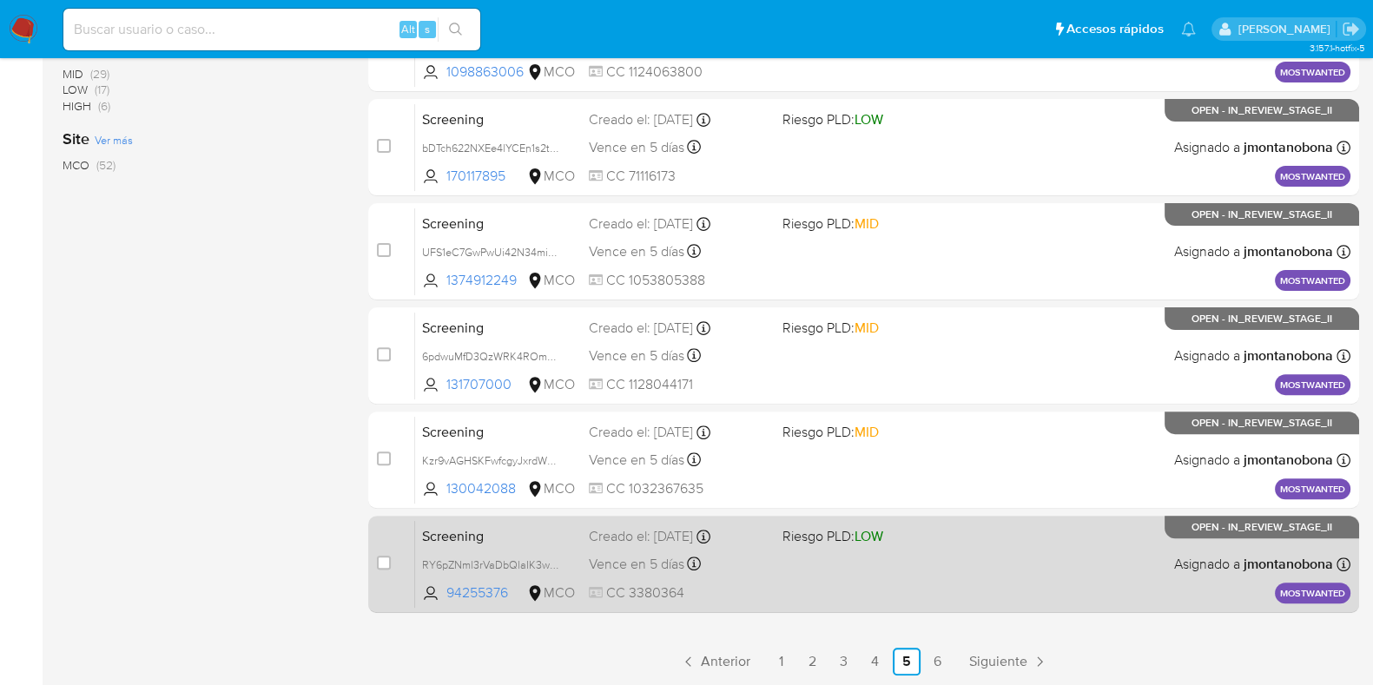
click at [524, 540] on span "Screening" at bounding box center [498, 535] width 153 height 23
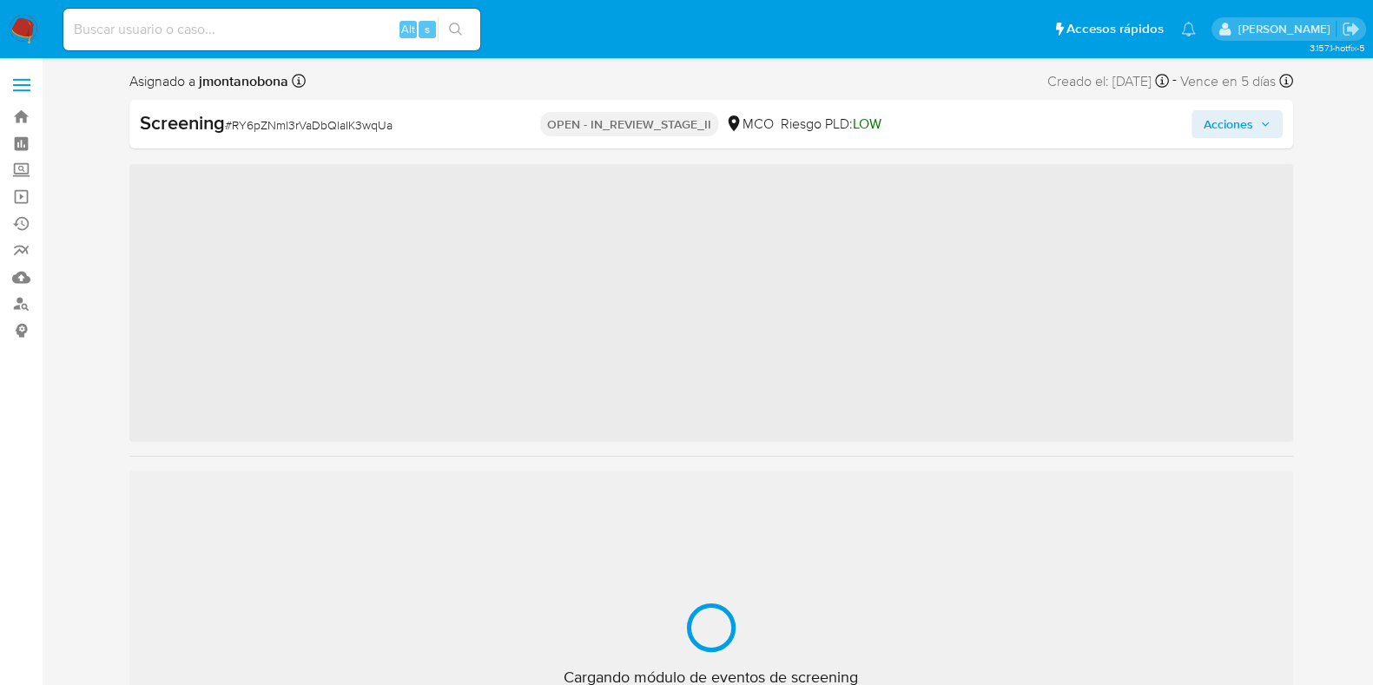
scroll to position [733, 0]
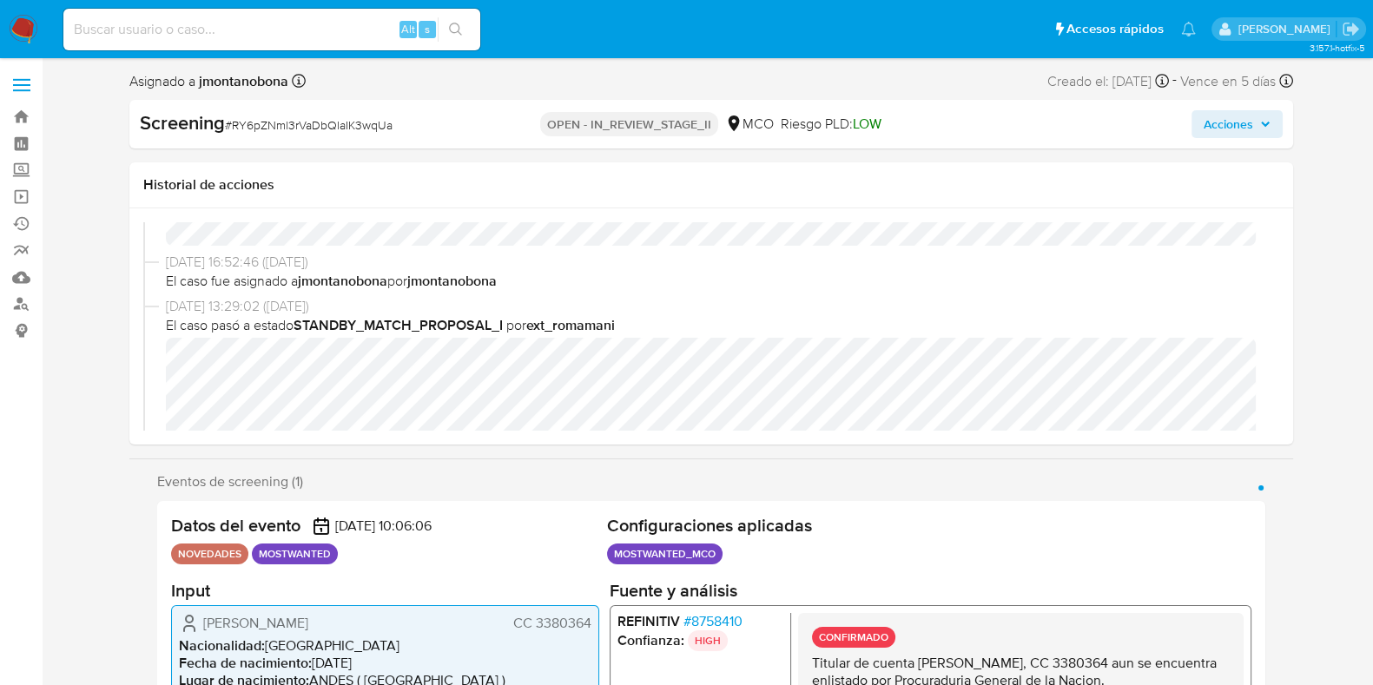
select select "10"
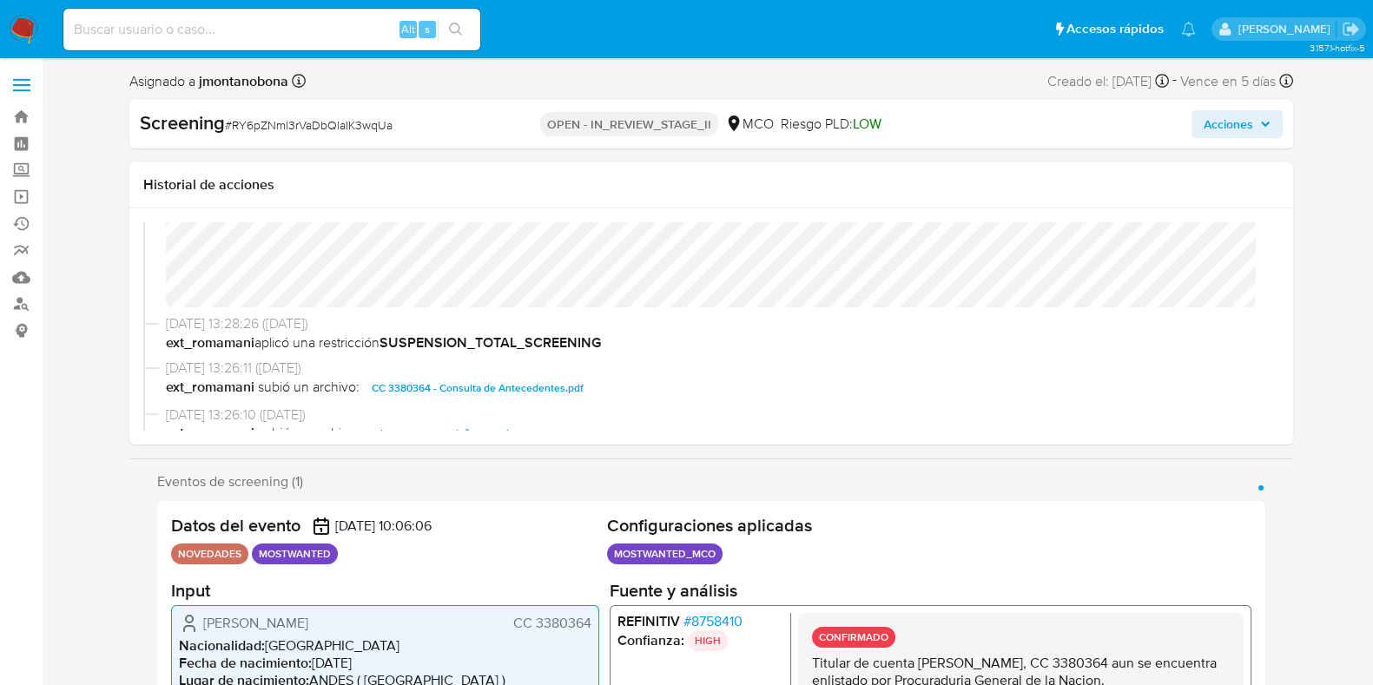
scroll to position [326, 0]
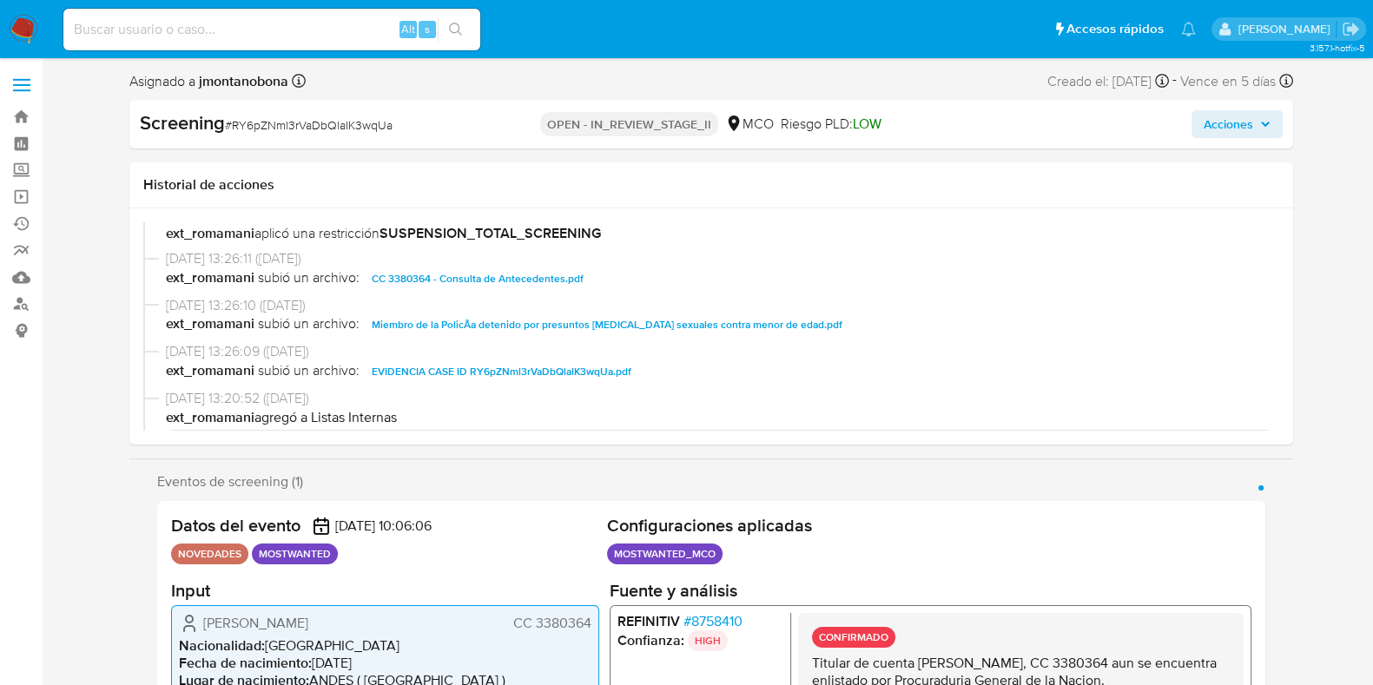
click at [549, 283] on span "CC 3380364 - Consulta de Antecedentes.pdf" at bounding box center [478, 278] width 212 height 21
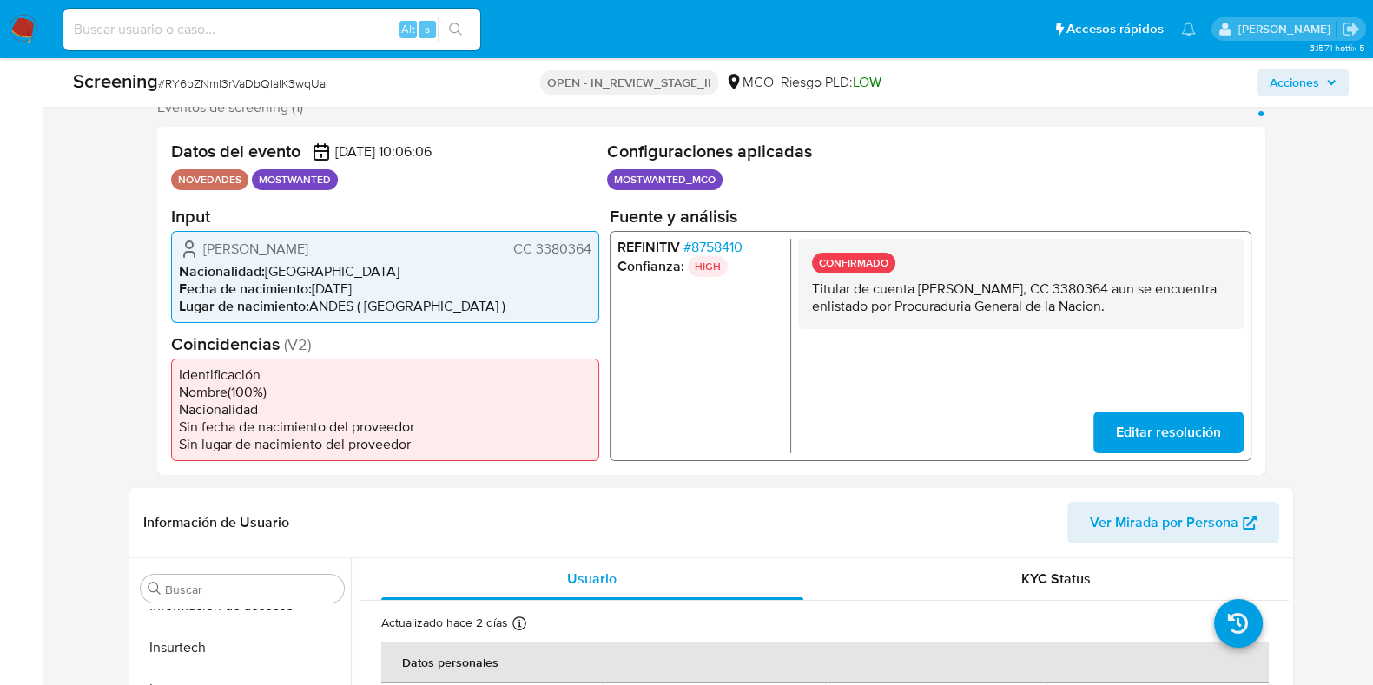
drag, startPoint x: 919, startPoint y: 288, endPoint x: 1121, endPoint y: 295, distance: 202.5
click at [1121, 295] on p "Titular de cuenta Daniel Hernando Posada Sanchez, CC 3380364 aun se encuentra e…" at bounding box center [1020, 297] width 418 height 35
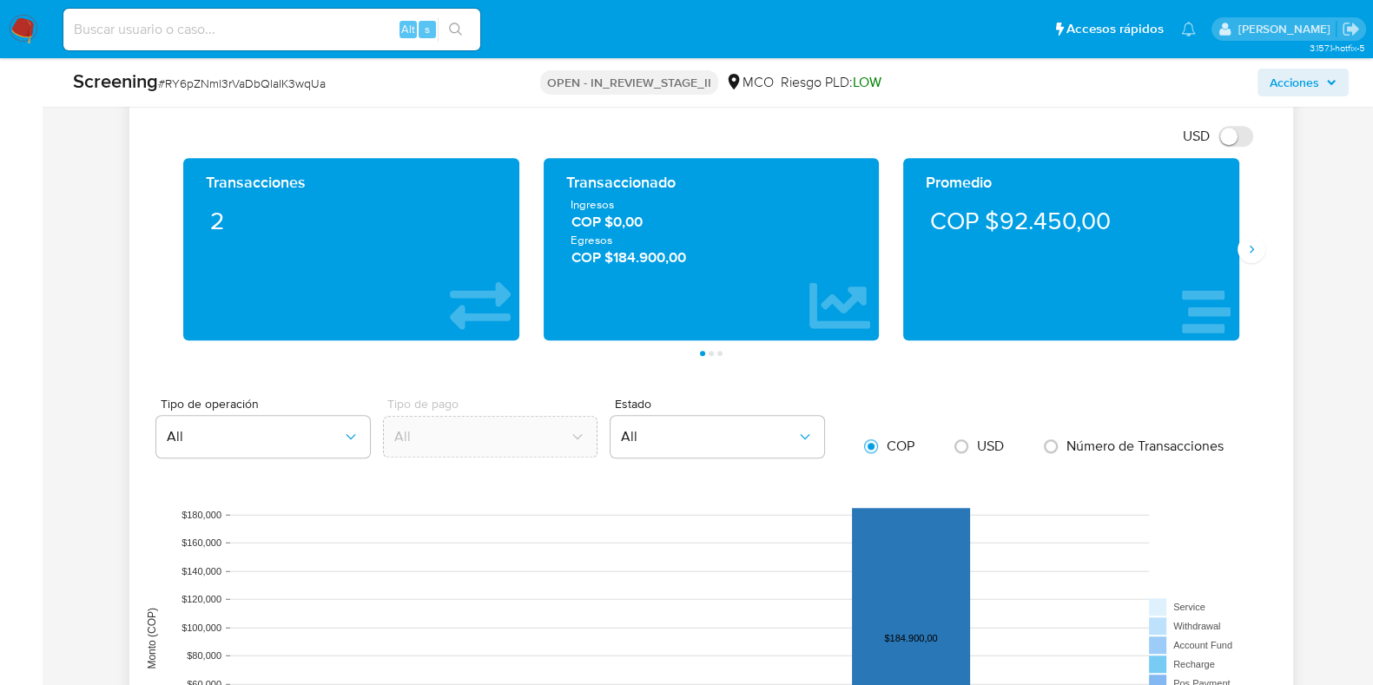
scroll to position [1628, 0]
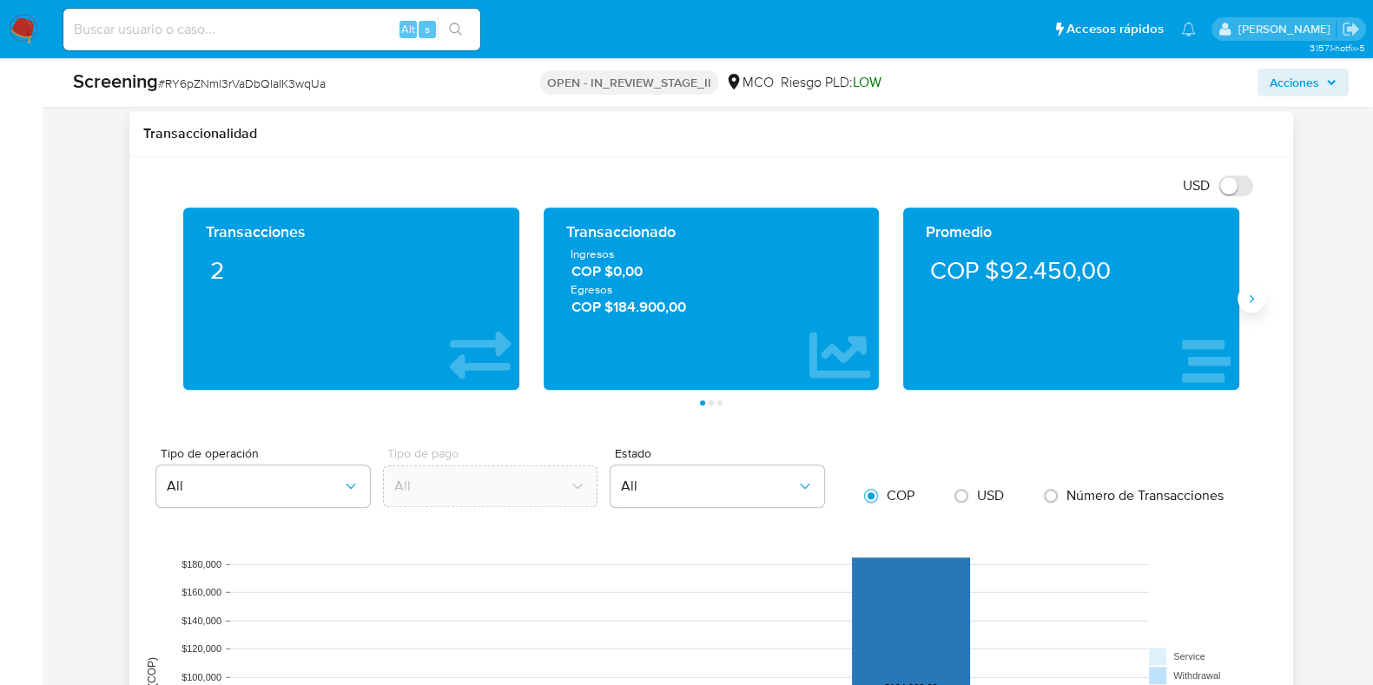
click at [1253, 295] on icon "Siguiente" at bounding box center [1252, 299] width 14 height 14
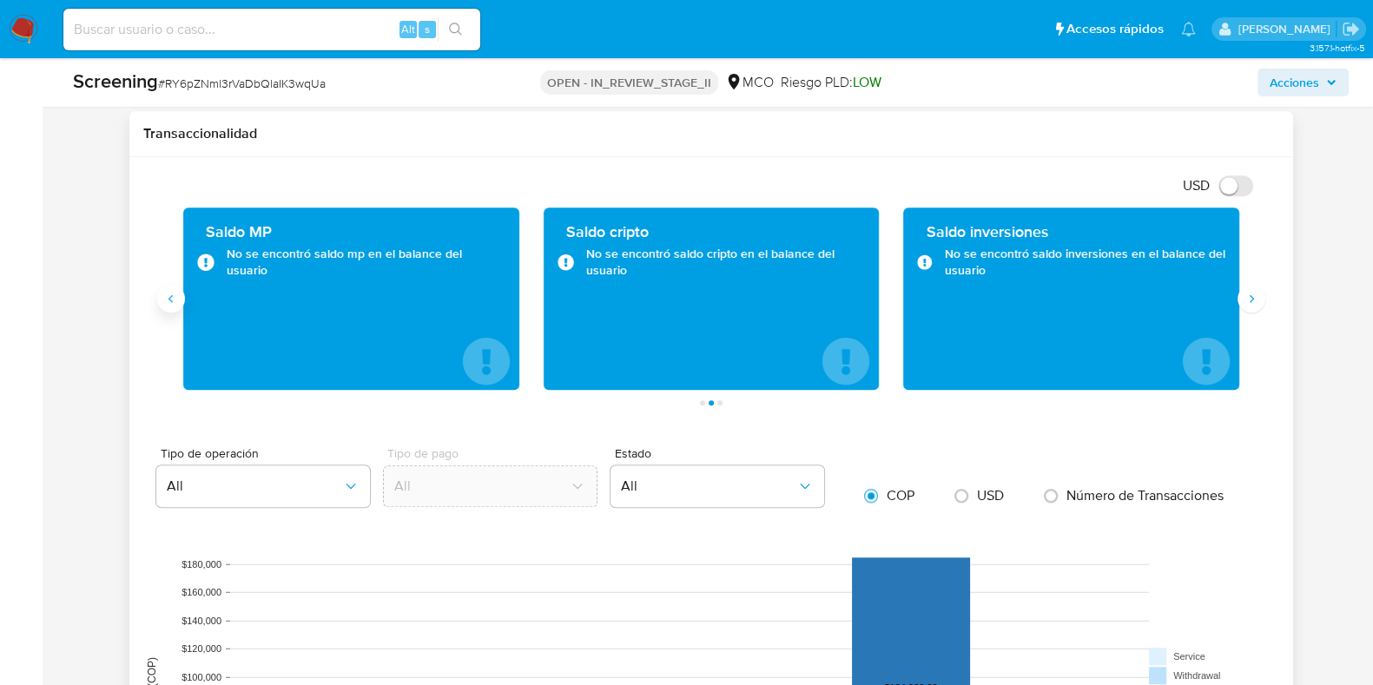
click at [169, 306] on button "Anterior" at bounding box center [171, 299] width 28 height 28
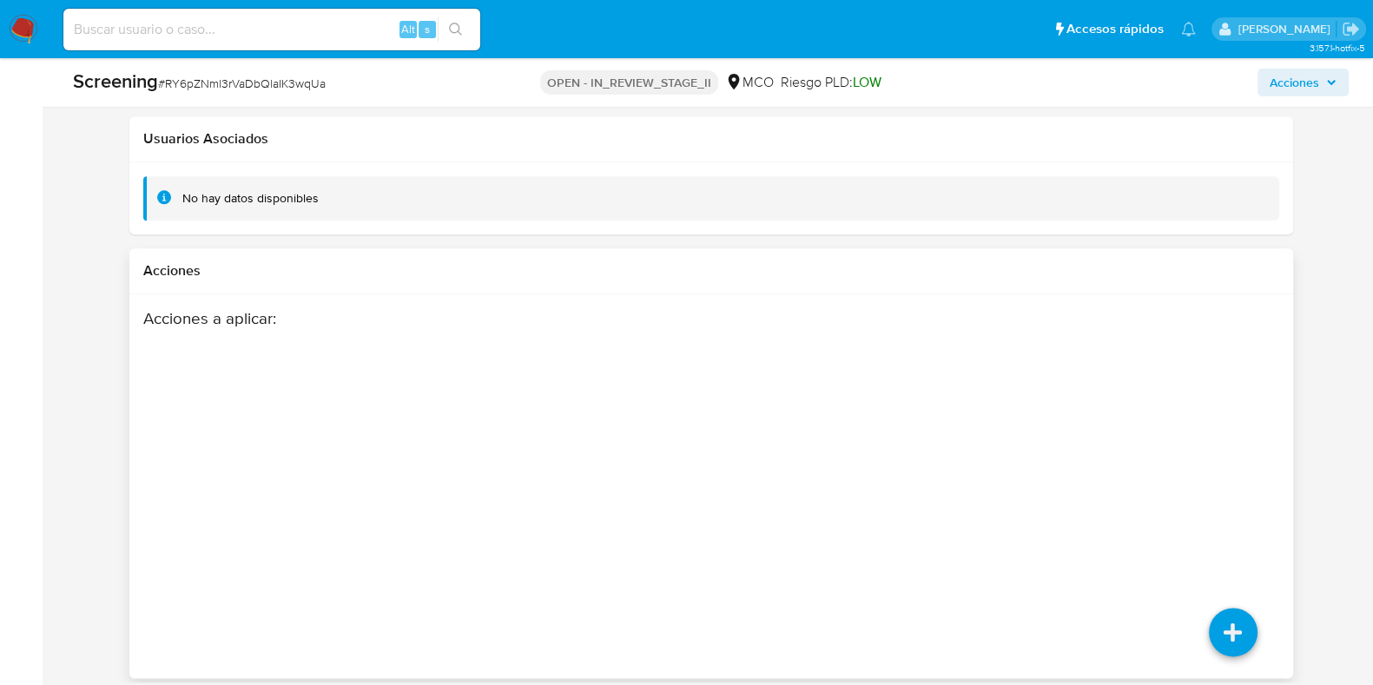
scroll to position [2714, 0]
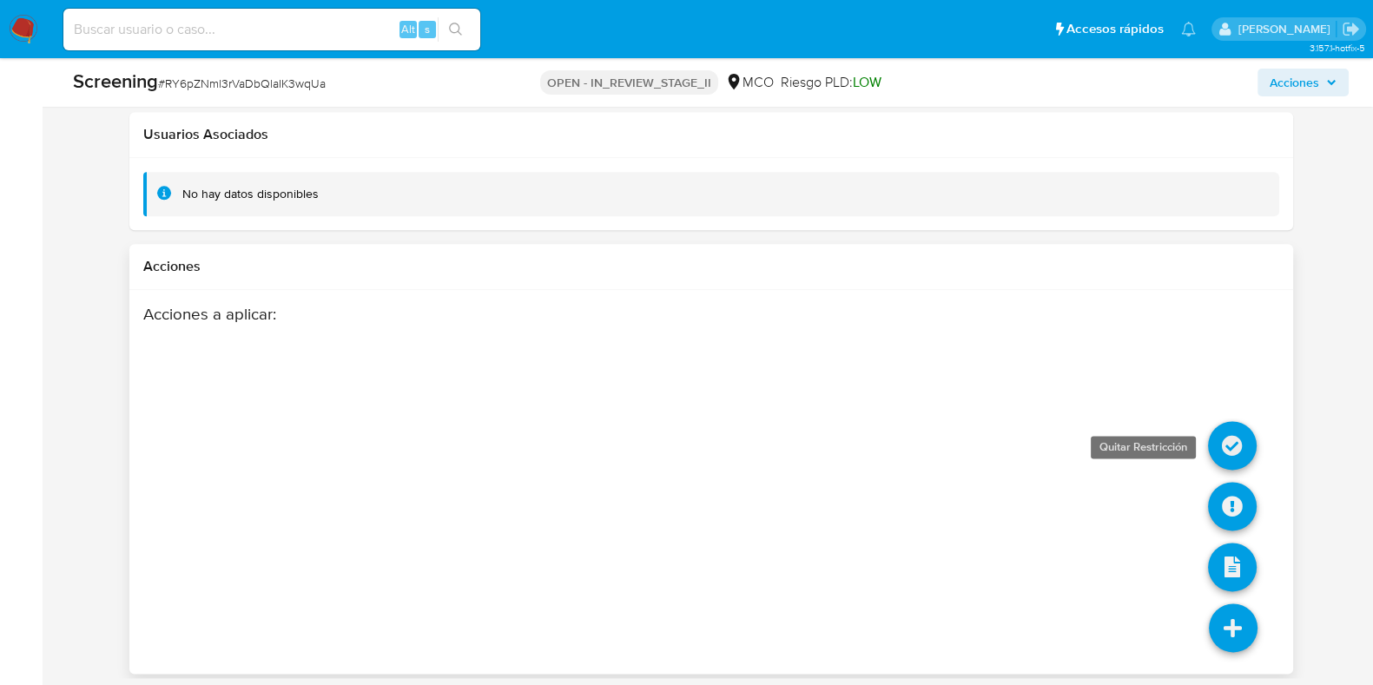
click at [1227, 424] on icon at bounding box center [1232, 445] width 49 height 49
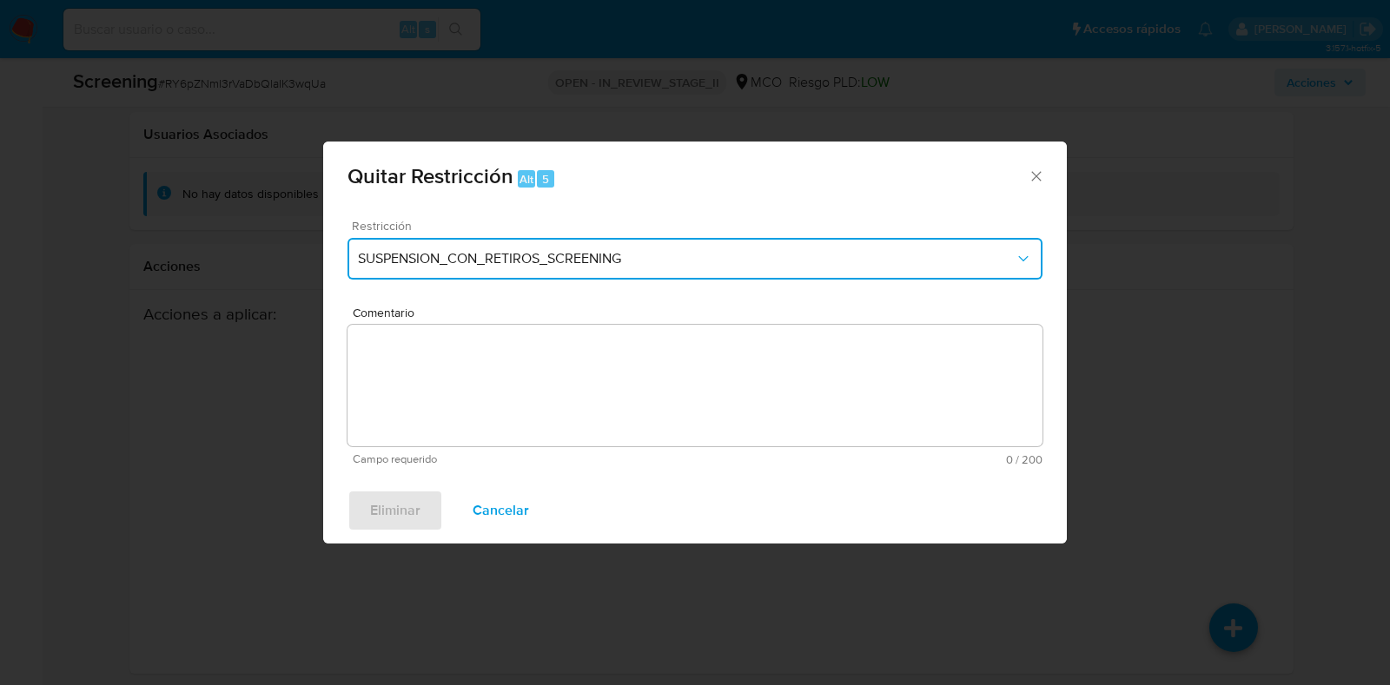
click at [497, 267] on span "SUSPENSION_CON_RETIROS_SCREENING" at bounding box center [686, 258] width 657 height 17
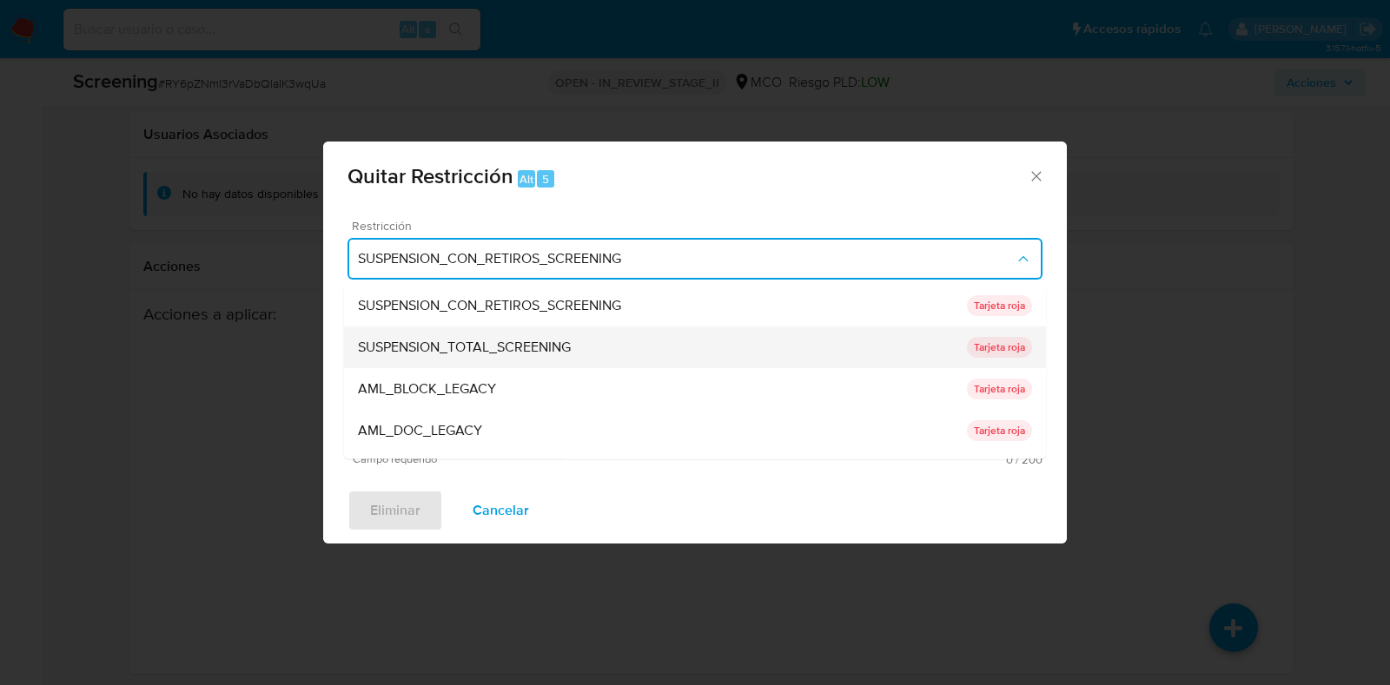
click at [463, 349] on span "SUSPENSION_TOTAL_SCREENING" at bounding box center [464, 348] width 213 height 17
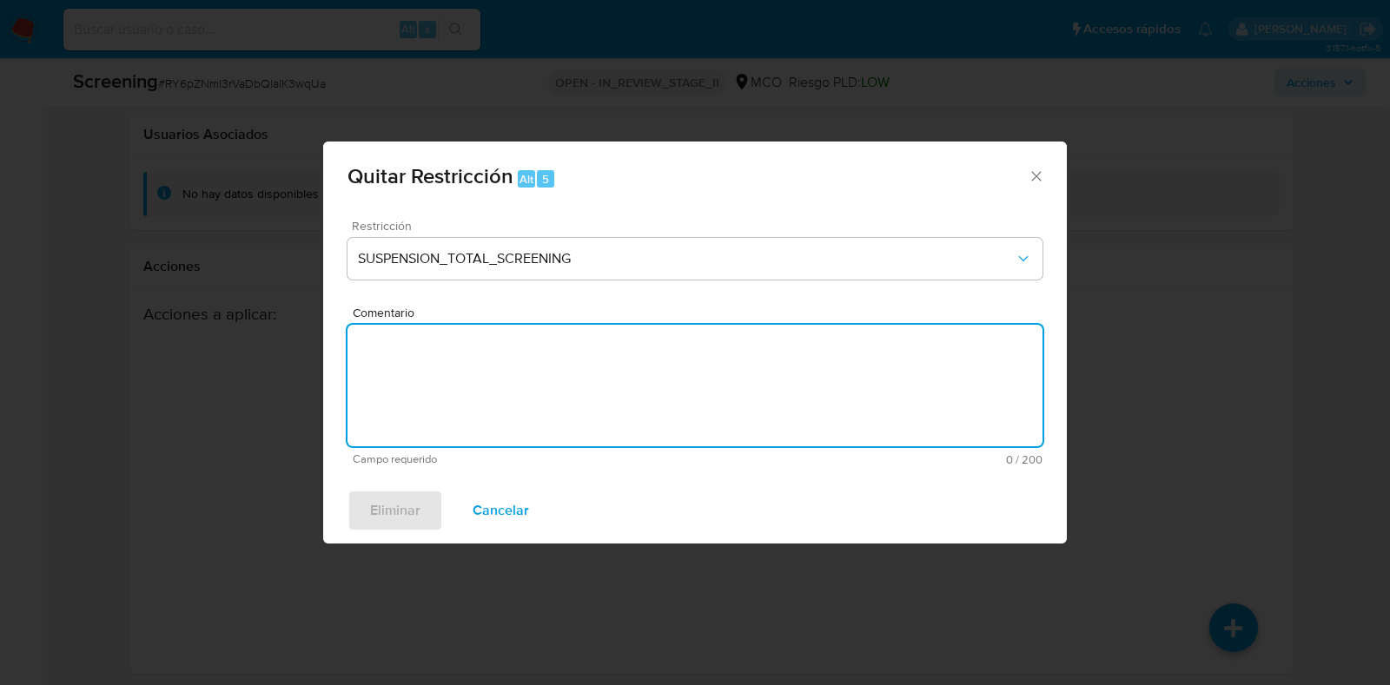
click at [599, 370] on form "Restricción SUSPENSION_TOTAL_SCREENING Comentario Campo requerido 0 / 200 200 c…" at bounding box center [694, 343] width 695 height 246
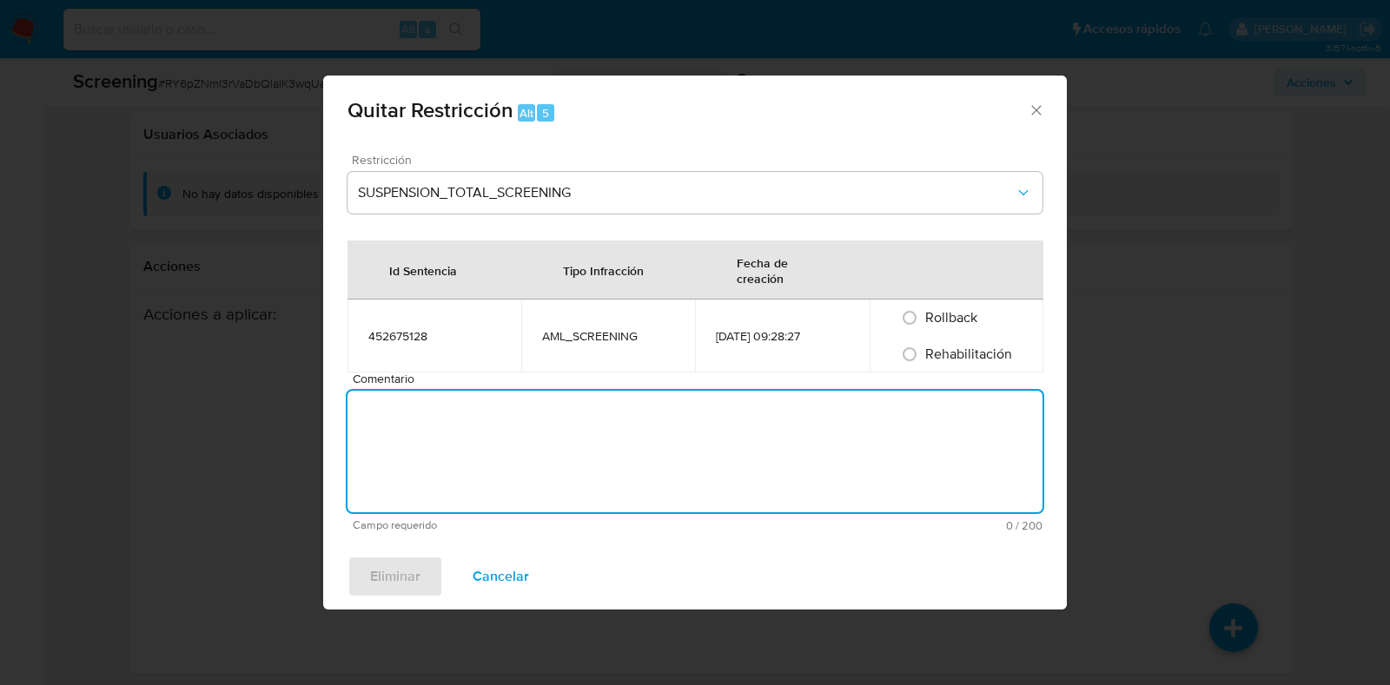
click at [467, 427] on textarea "Comentario" at bounding box center [694, 452] width 695 height 122
type textarea "No se encuentran causales objetivas para la restricción"
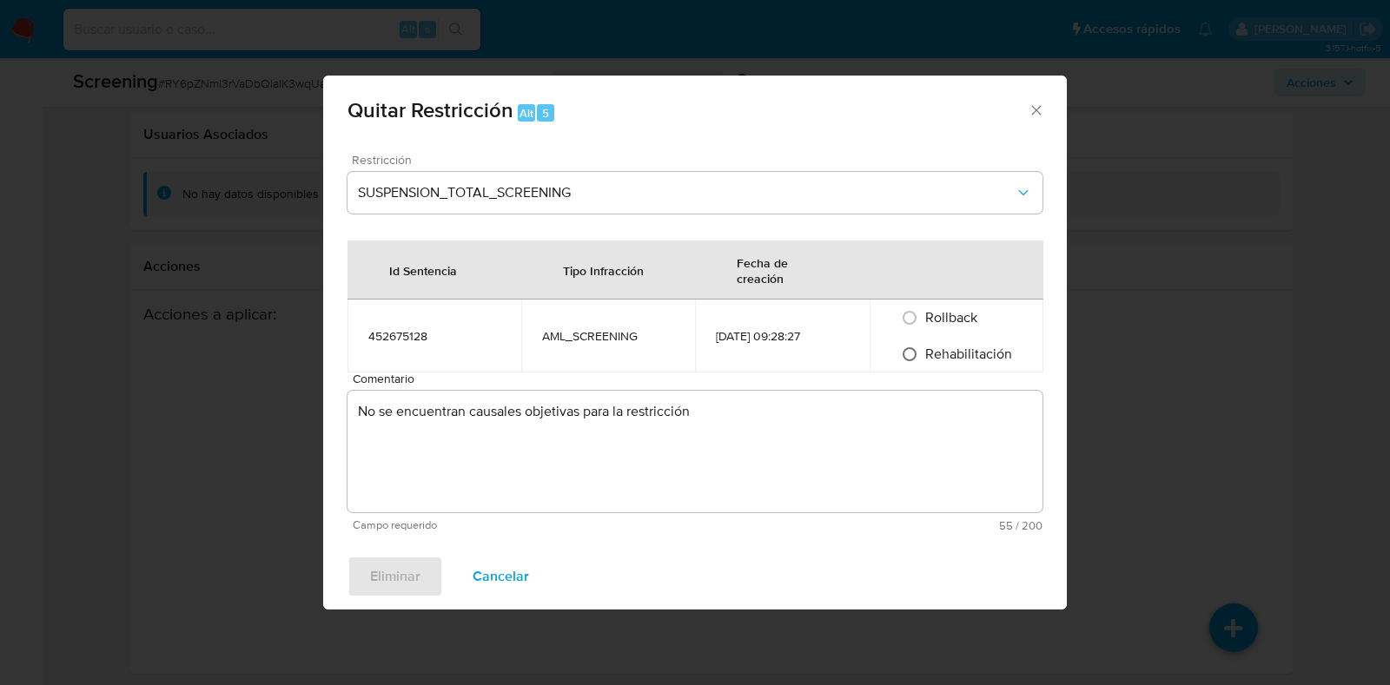
click at [920, 364] on input "Rehabilitación" at bounding box center [910, 355] width 28 height 28
radio input "true"
click at [410, 575] on span "Eliminar" at bounding box center [395, 577] width 50 height 38
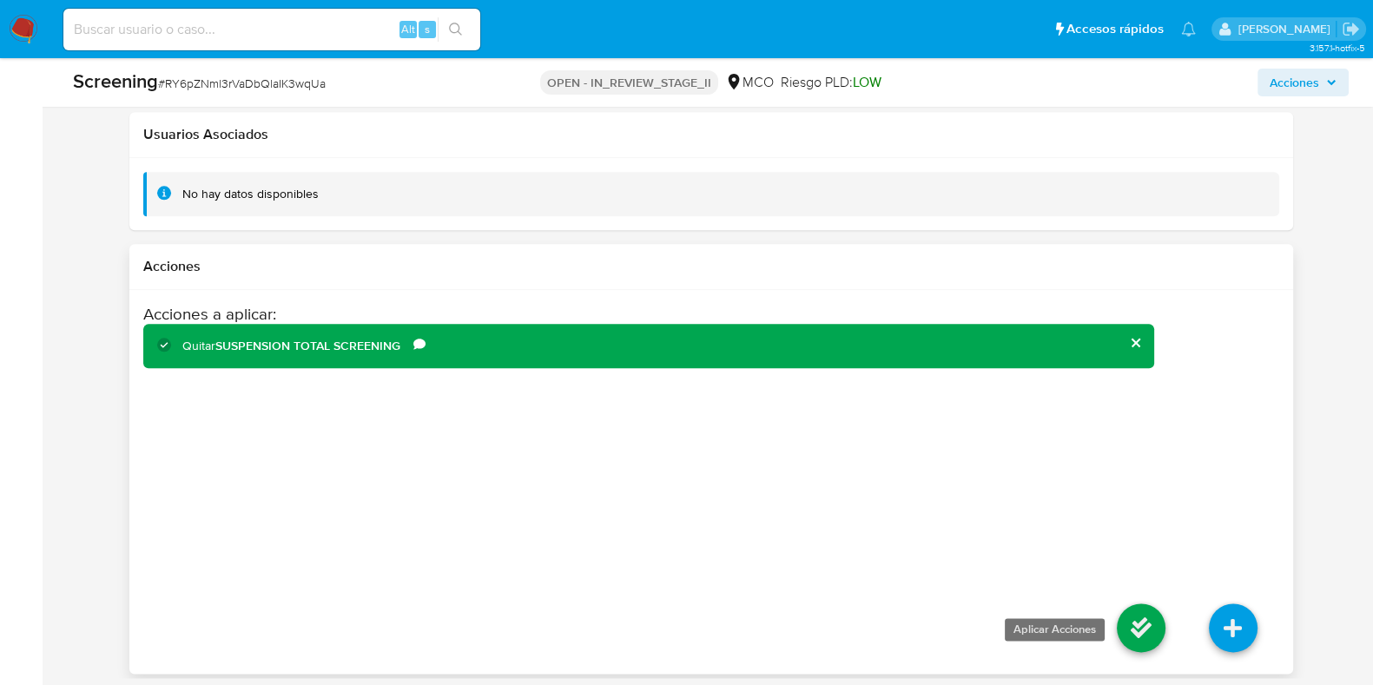
click at [1141, 624] on icon at bounding box center [1141, 628] width 49 height 49
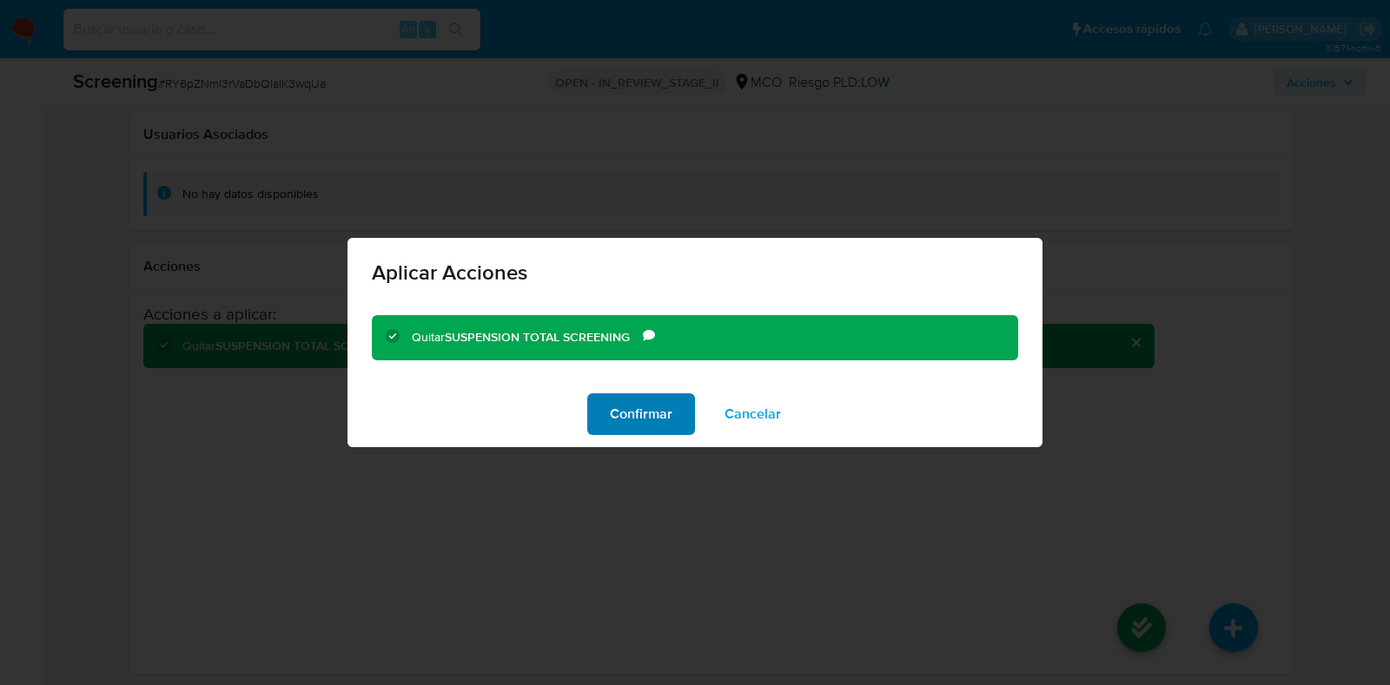
click at [675, 415] on button "Confirmar" at bounding box center [641, 414] width 108 height 42
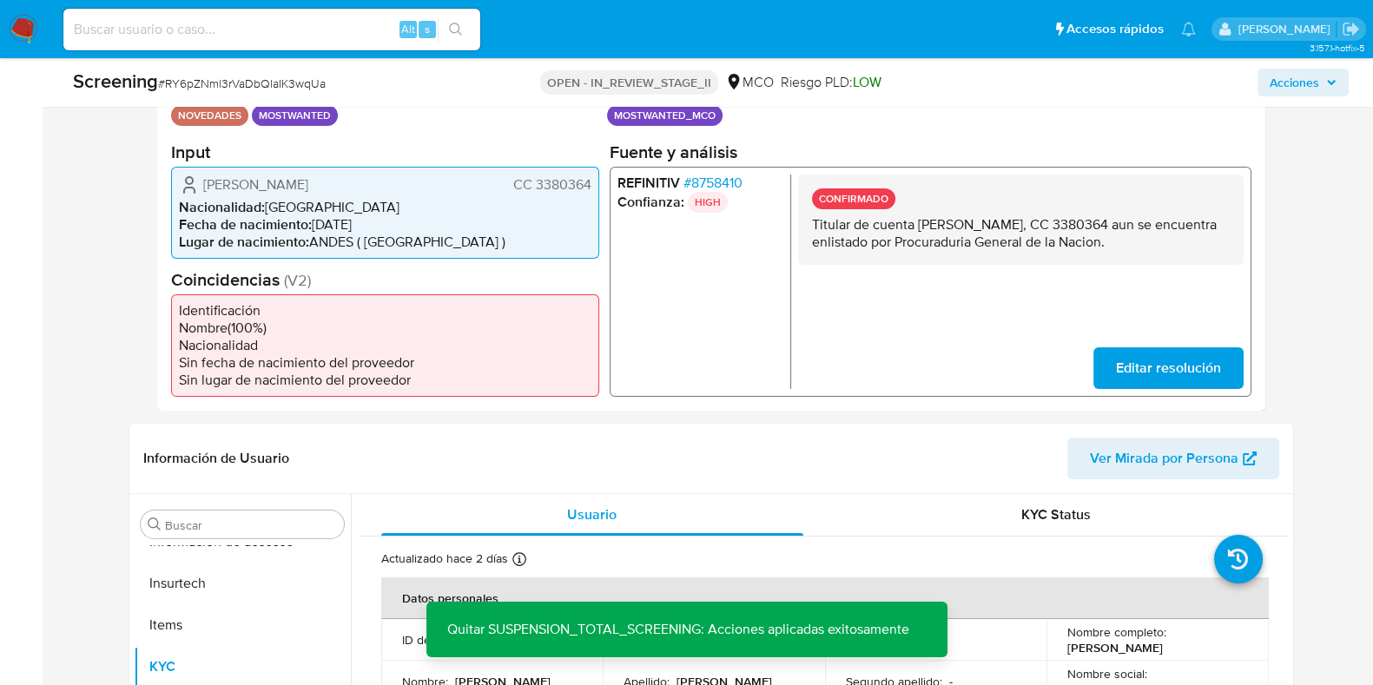
scroll to position [0, 0]
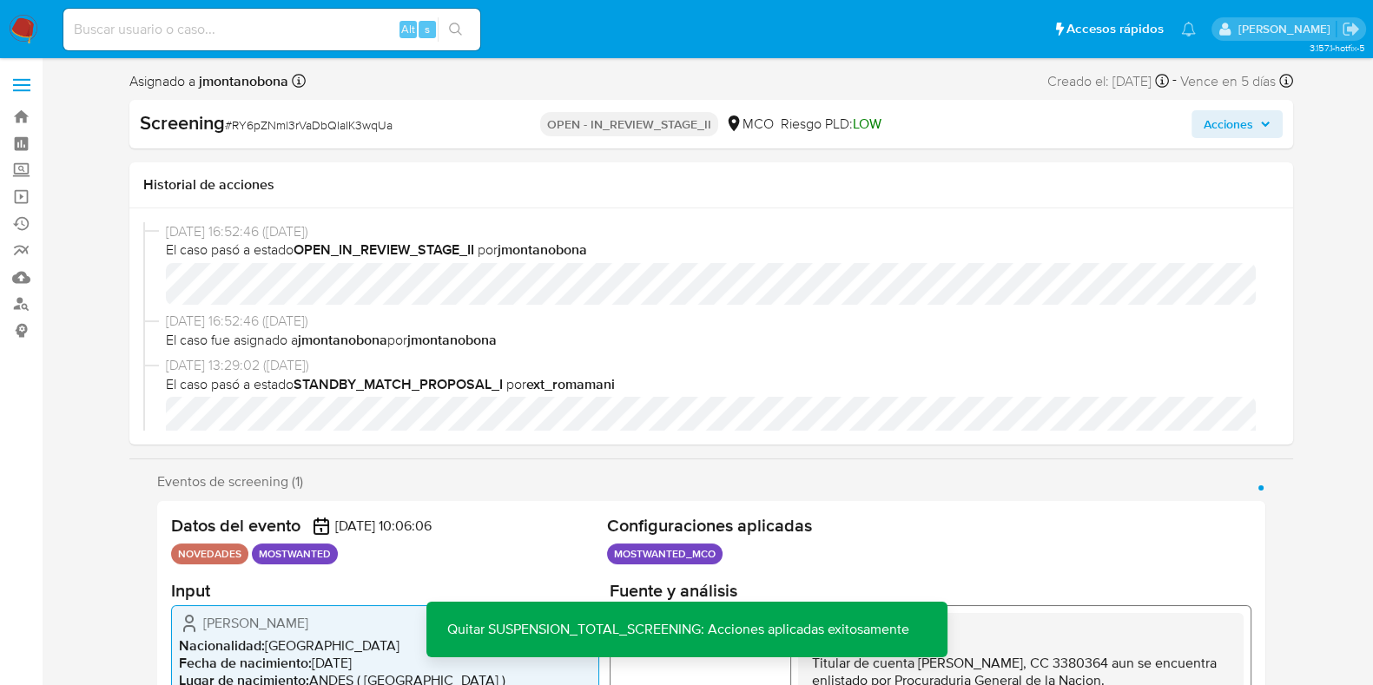
click at [1252, 124] on span "Acciones" at bounding box center [1229, 124] width 50 height 28
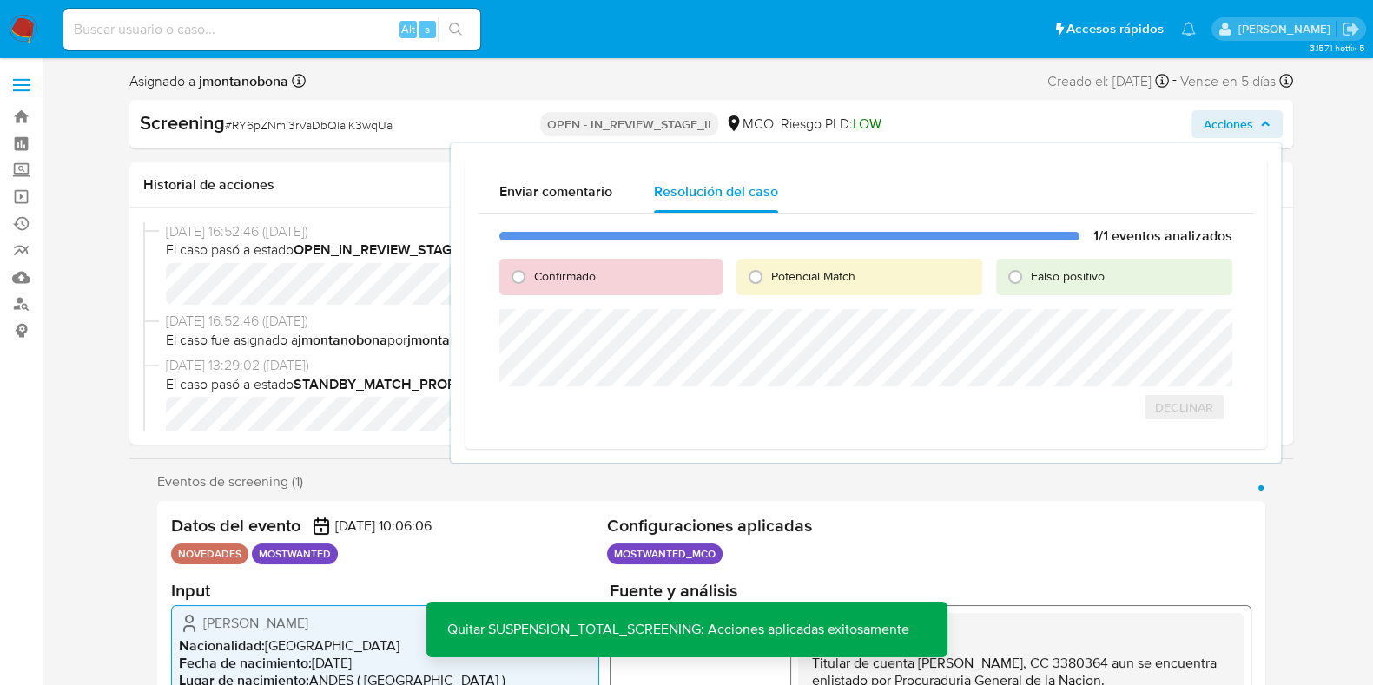
click at [1094, 284] on span "Falso positivo" at bounding box center [1068, 276] width 74 height 17
click at [1029, 284] on input "Falso positivo" at bounding box center [1016, 277] width 28 height 28
radio input "true"
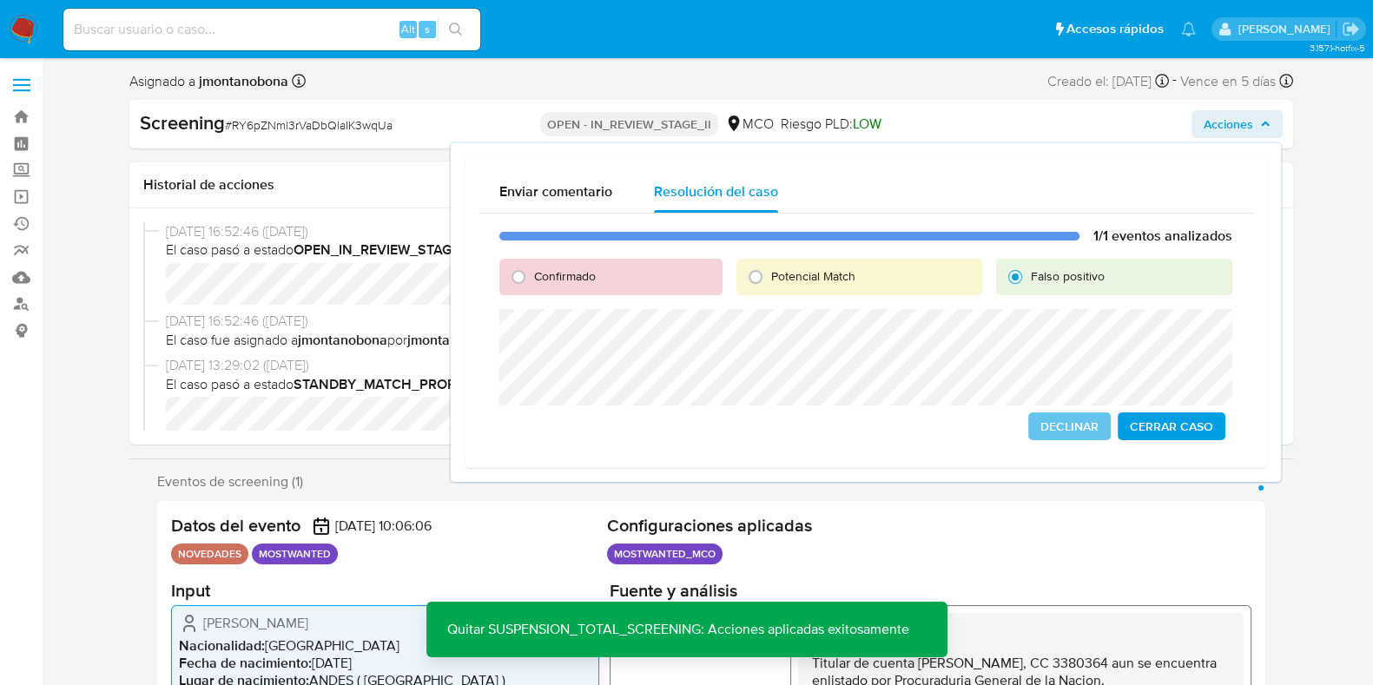
click at [1173, 427] on span "Cerrar Caso" at bounding box center [1171, 426] width 83 height 24
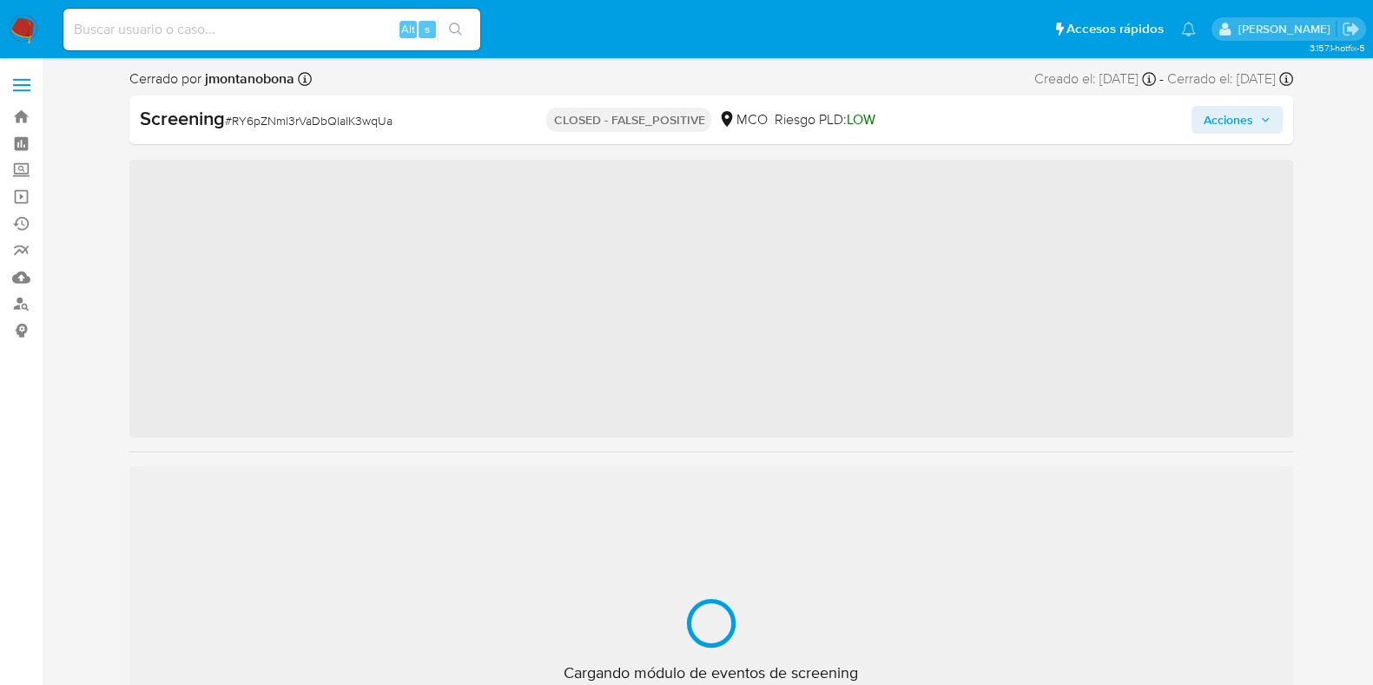
scroll to position [733, 0]
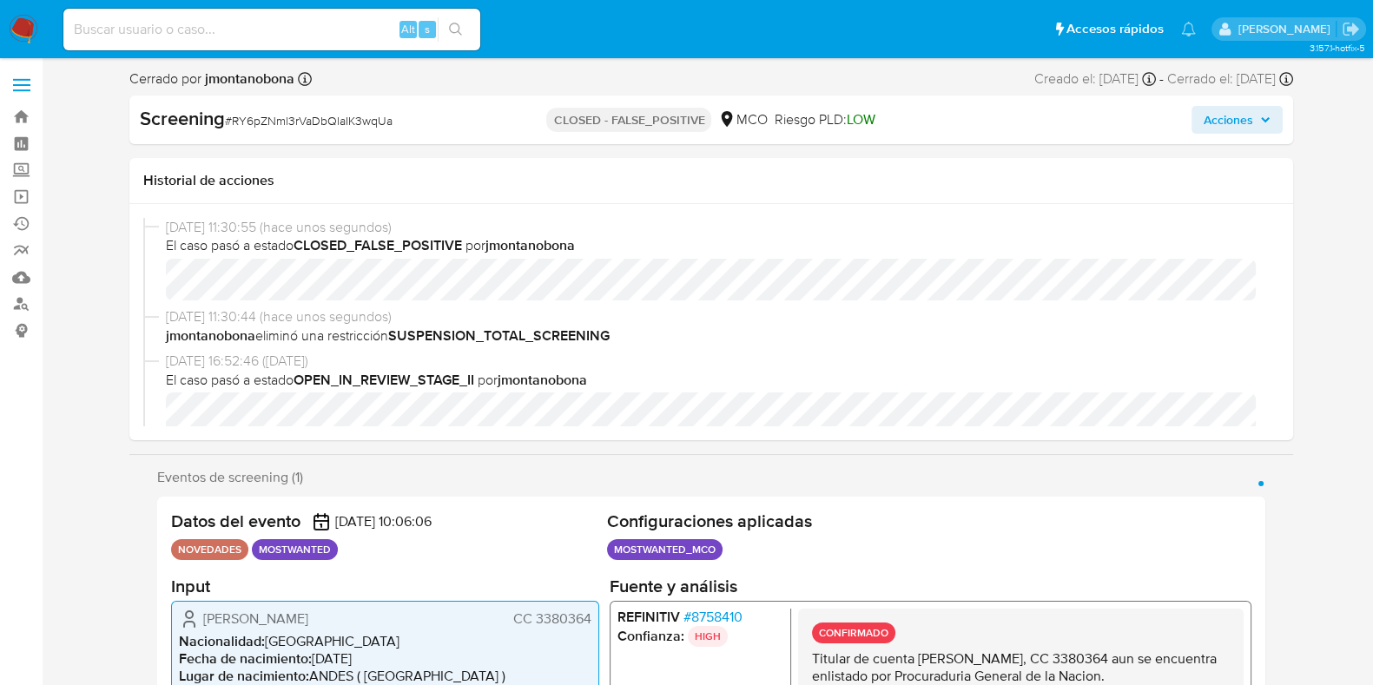
select select "10"
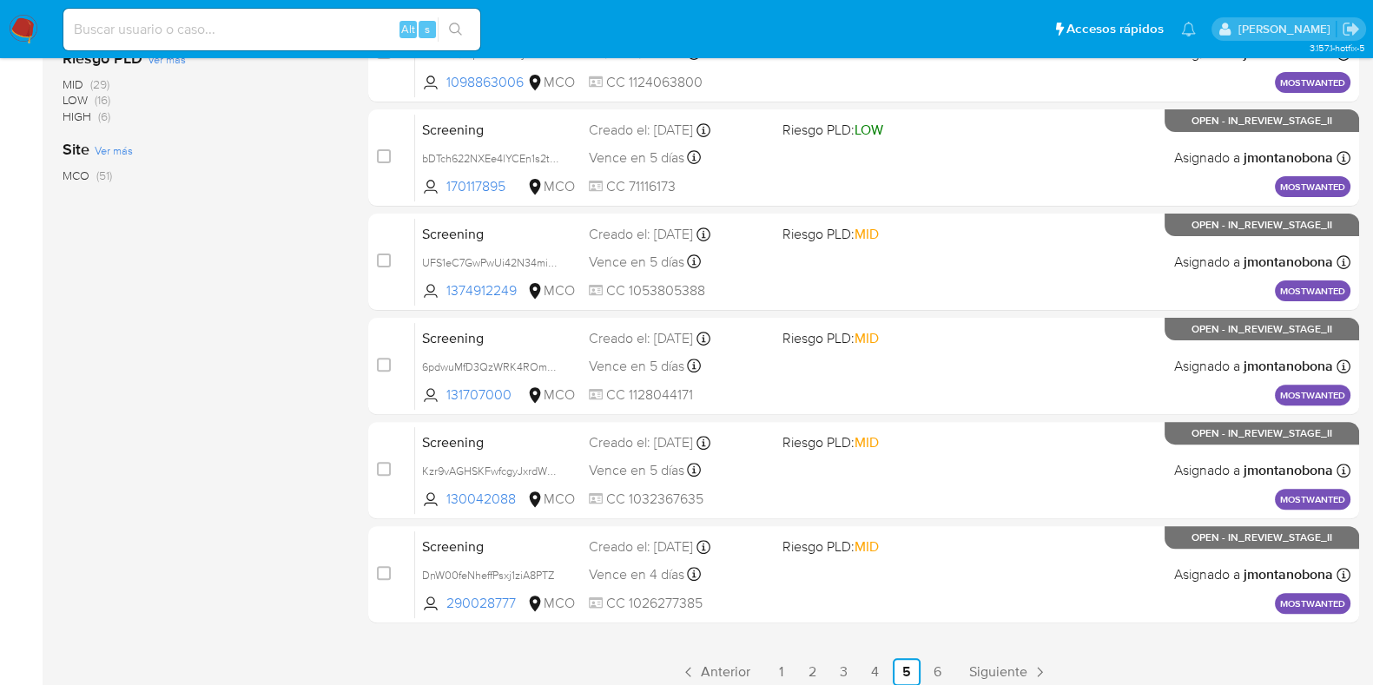
scroll to position [684, 0]
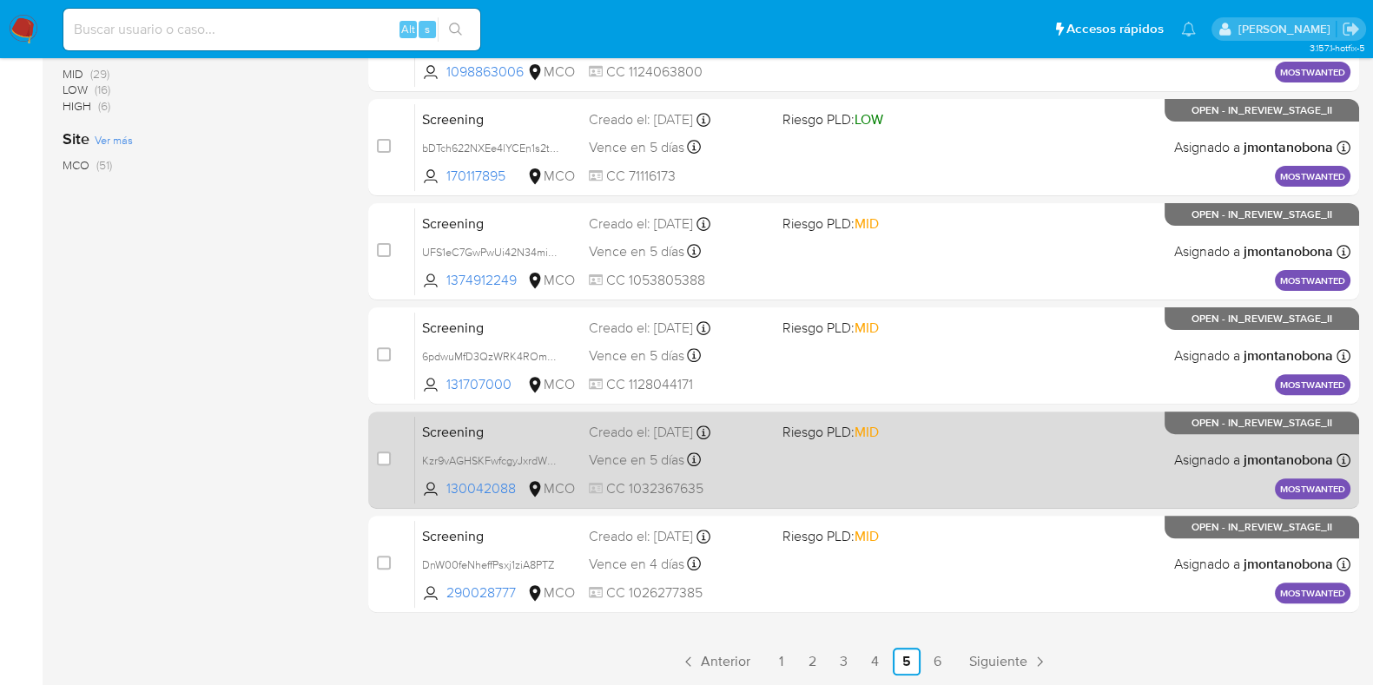
click at [530, 440] on div "Screening Kzr9vAGHSKFwfcgyJxrdWzDY 130042088 MCO Riesgo PLD: MID Creado el: [DA…" at bounding box center [883, 460] width 936 height 88
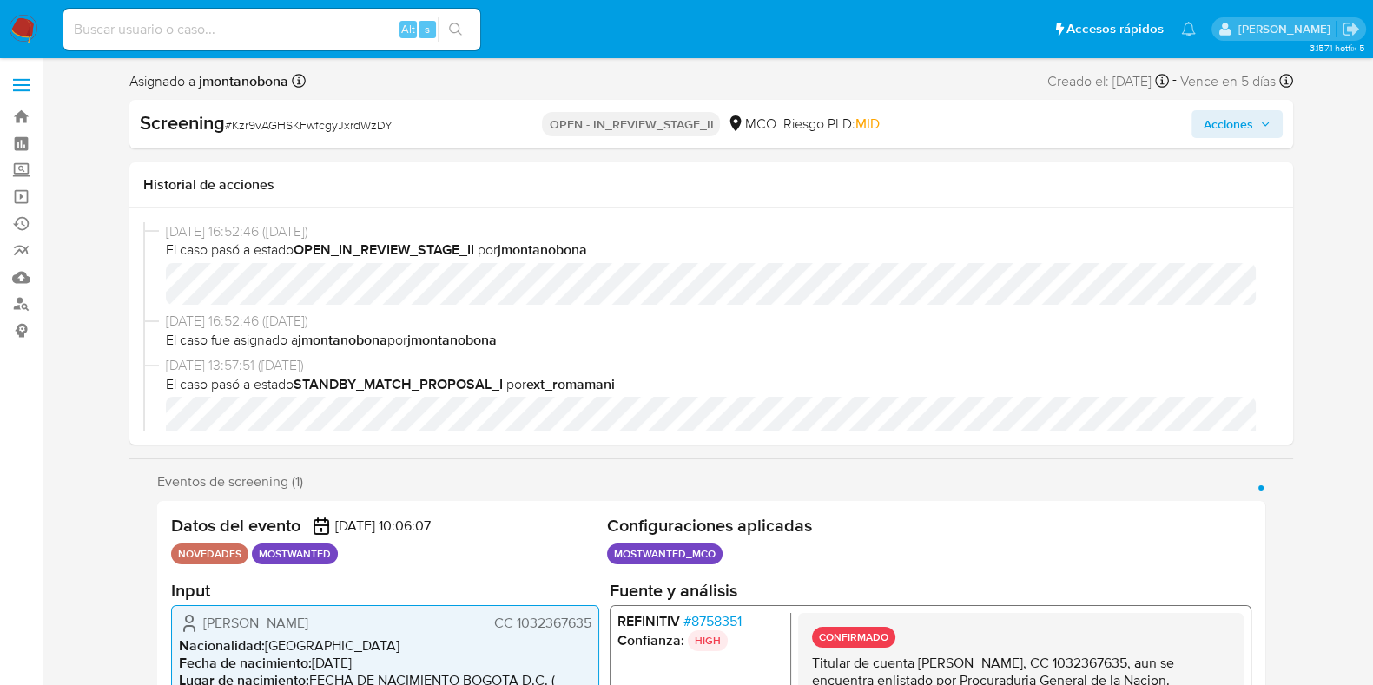
scroll to position [108, 0]
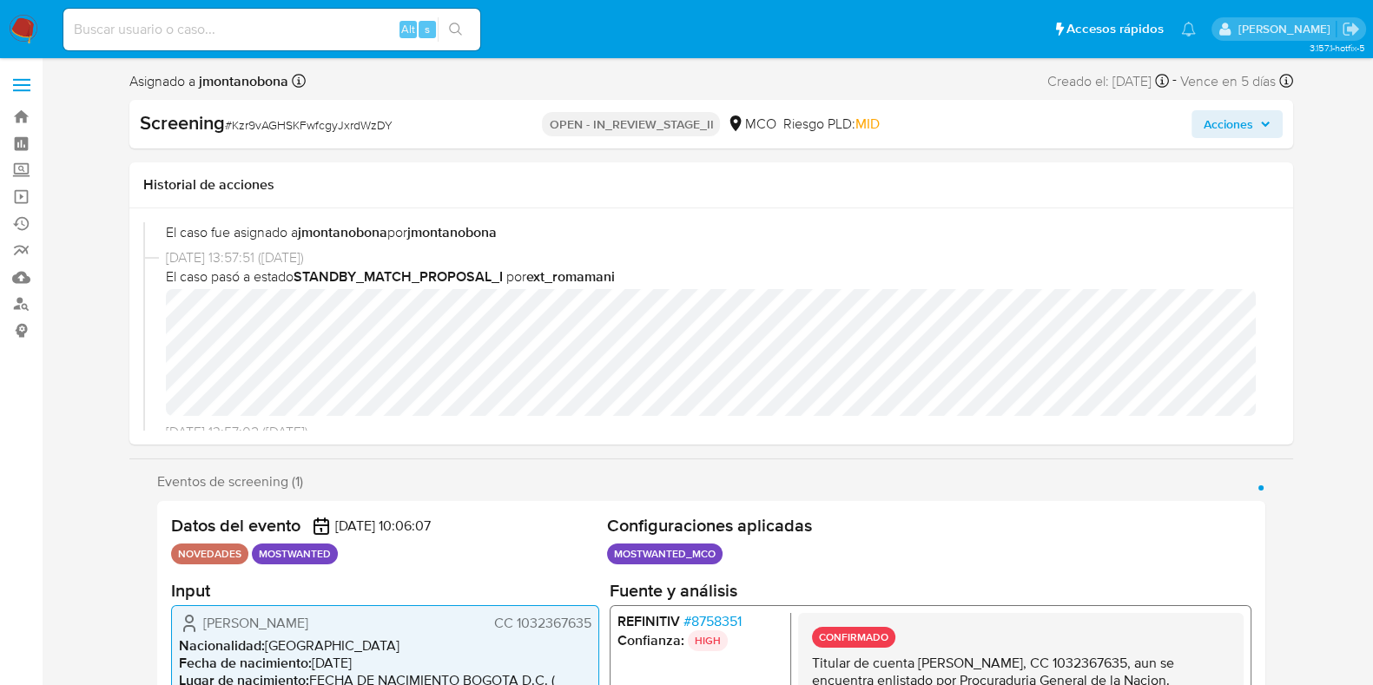
select select "10"
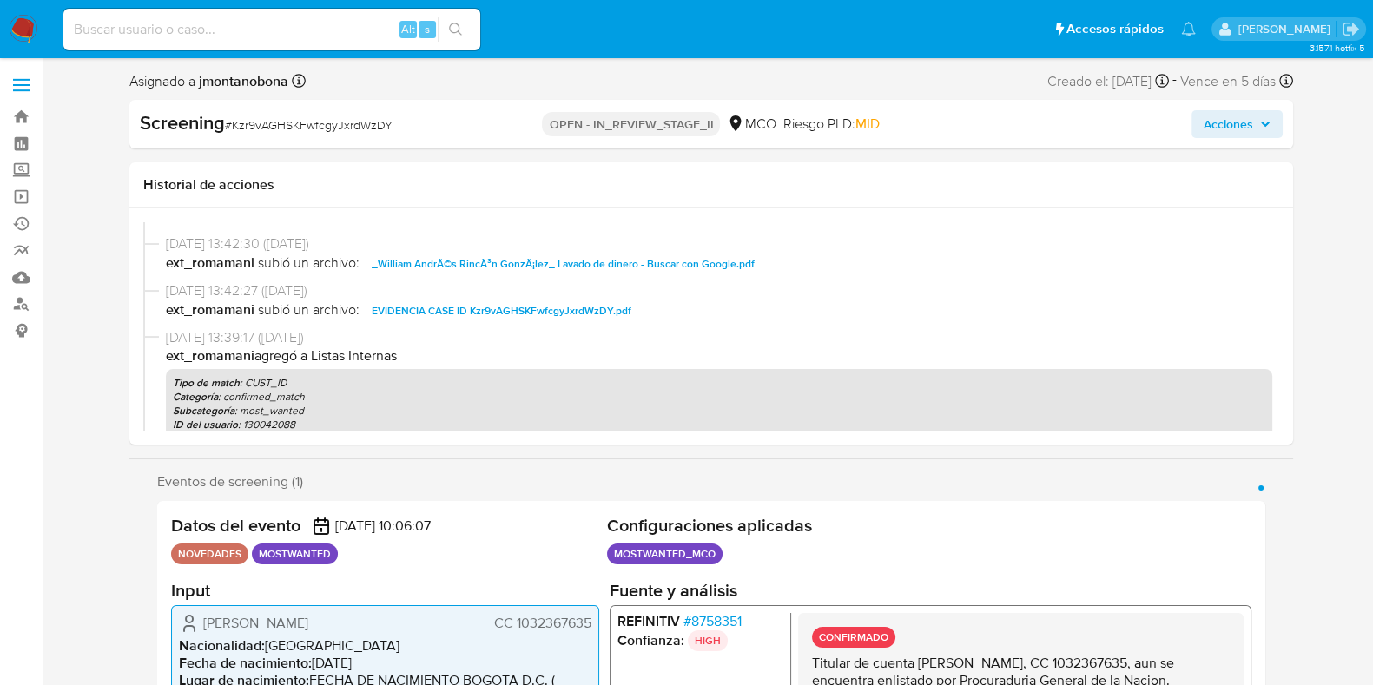
scroll to position [326, 0]
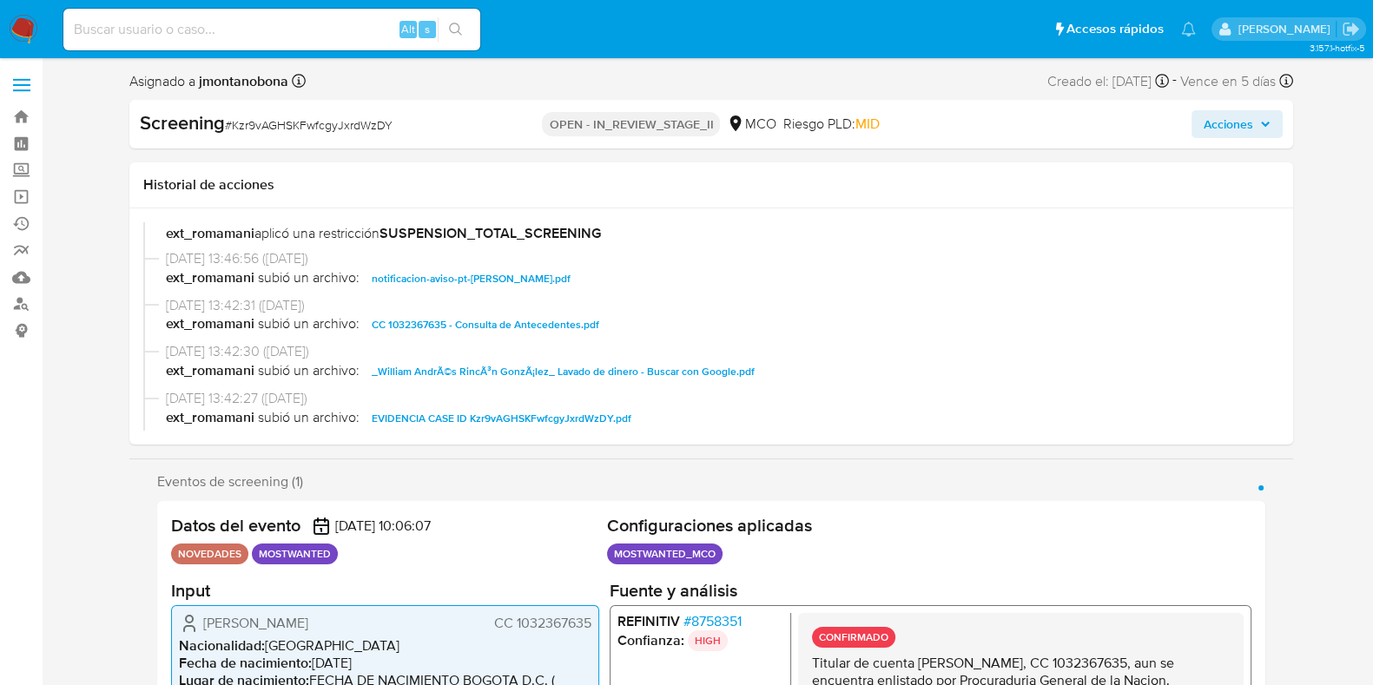
click at [526, 329] on span "CC 1032367635 - Consulta de Antecedentes.pdf" at bounding box center [486, 324] width 228 height 21
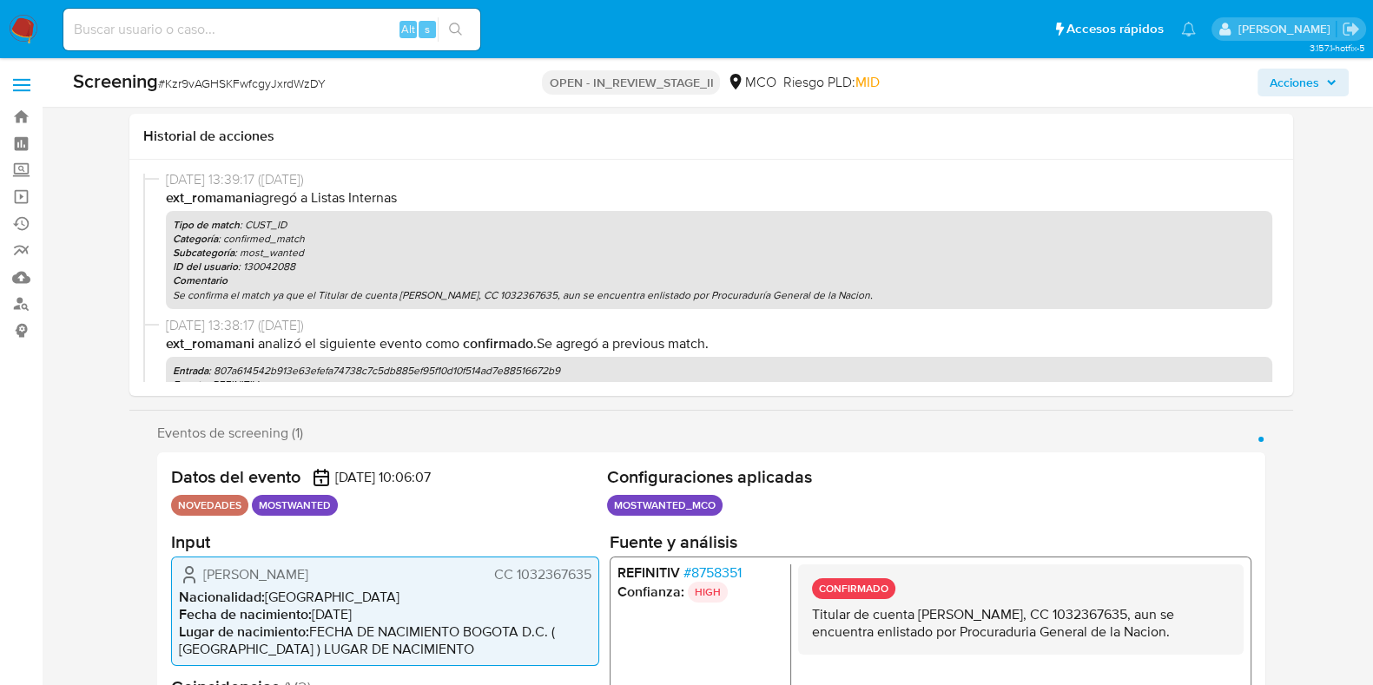
scroll to position [108, 0]
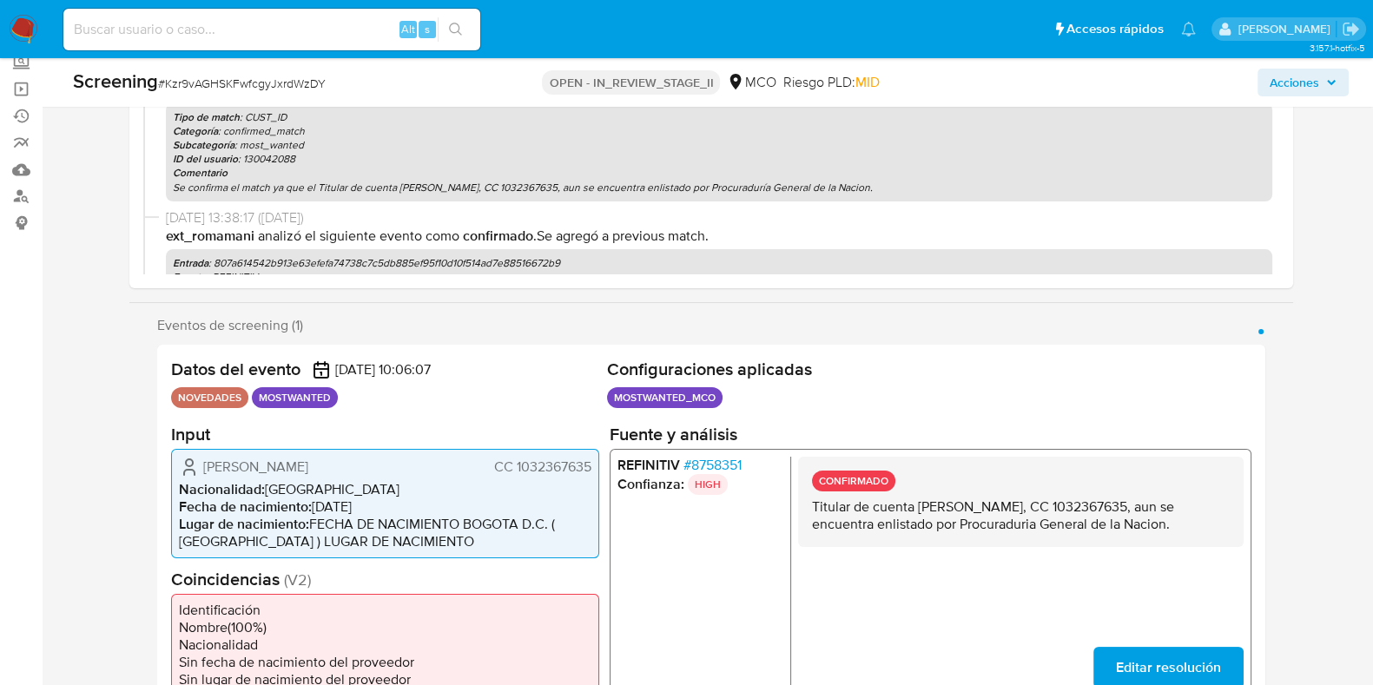
drag, startPoint x: 916, startPoint y: 506, endPoint x: 1112, endPoint y: 513, distance: 195.6
click at [1112, 513] on p "Titular de cuenta [PERSON_NAME], CC 1032367635, aun se encuentra enlistado por …" at bounding box center [1020, 515] width 418 height 35
drag, startPoint x: 1142, startPoint y: 501, endPoint x: 1216, endPoint y: 507, distance: 74.1
click at [1216, 507] on p "Titular de cuenta [PERSON_NAME], CC 1032367635, aun se encuentra enlistado por …" at bounding box center [1020, 515] width 418 height 35
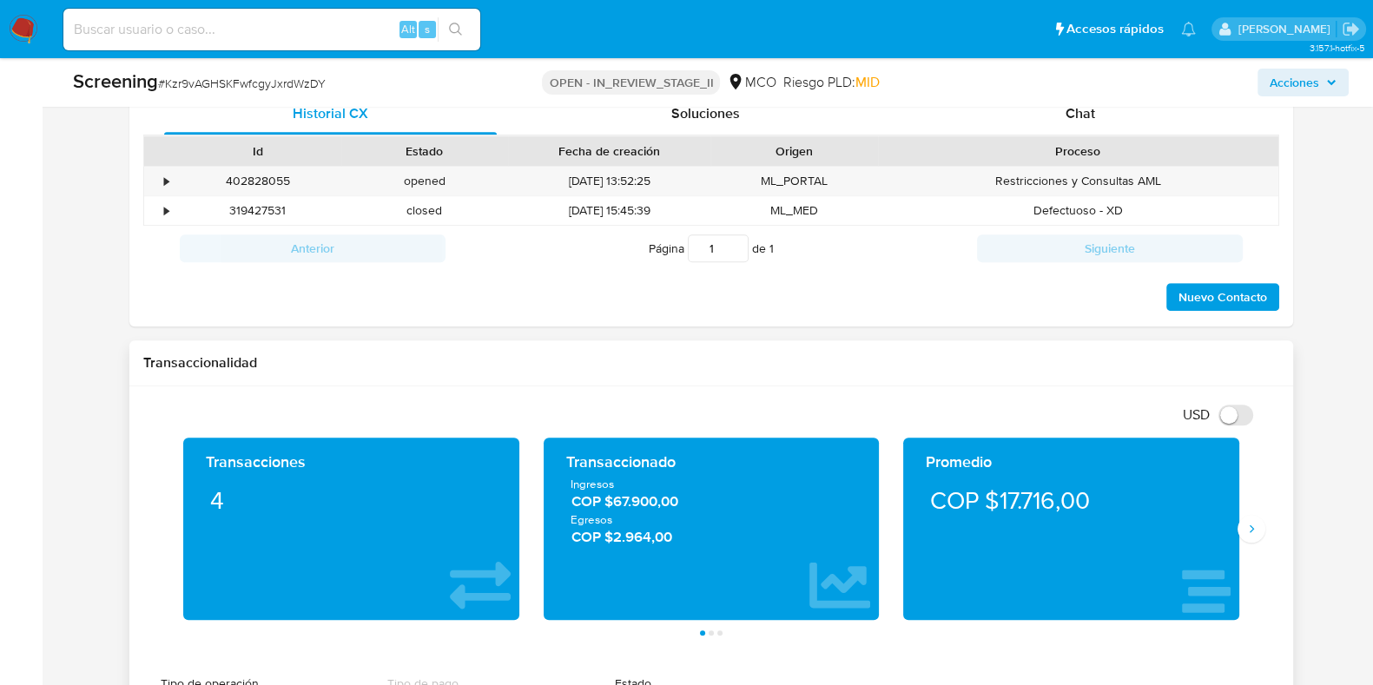
scroll to position [1303, 0]
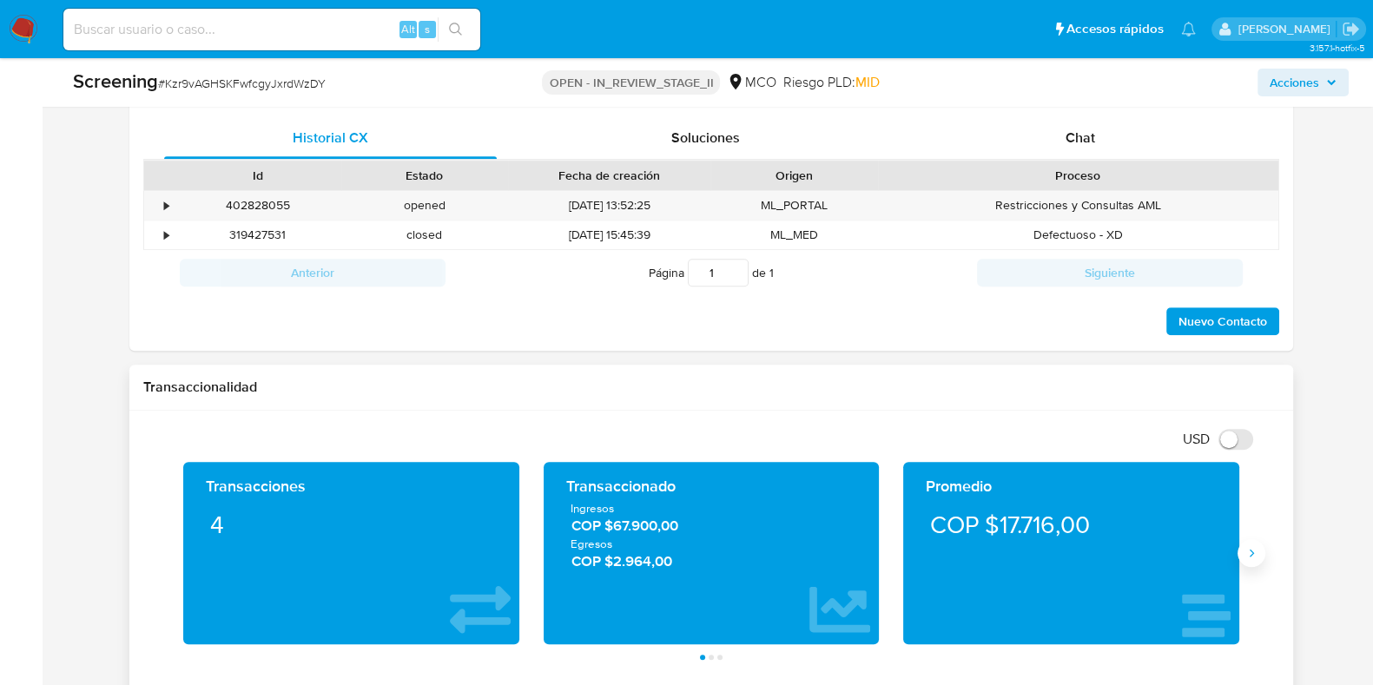
click at [1247, 549] on icon "Siguiente" at bounding box center [1252, 553] width 14 height 14
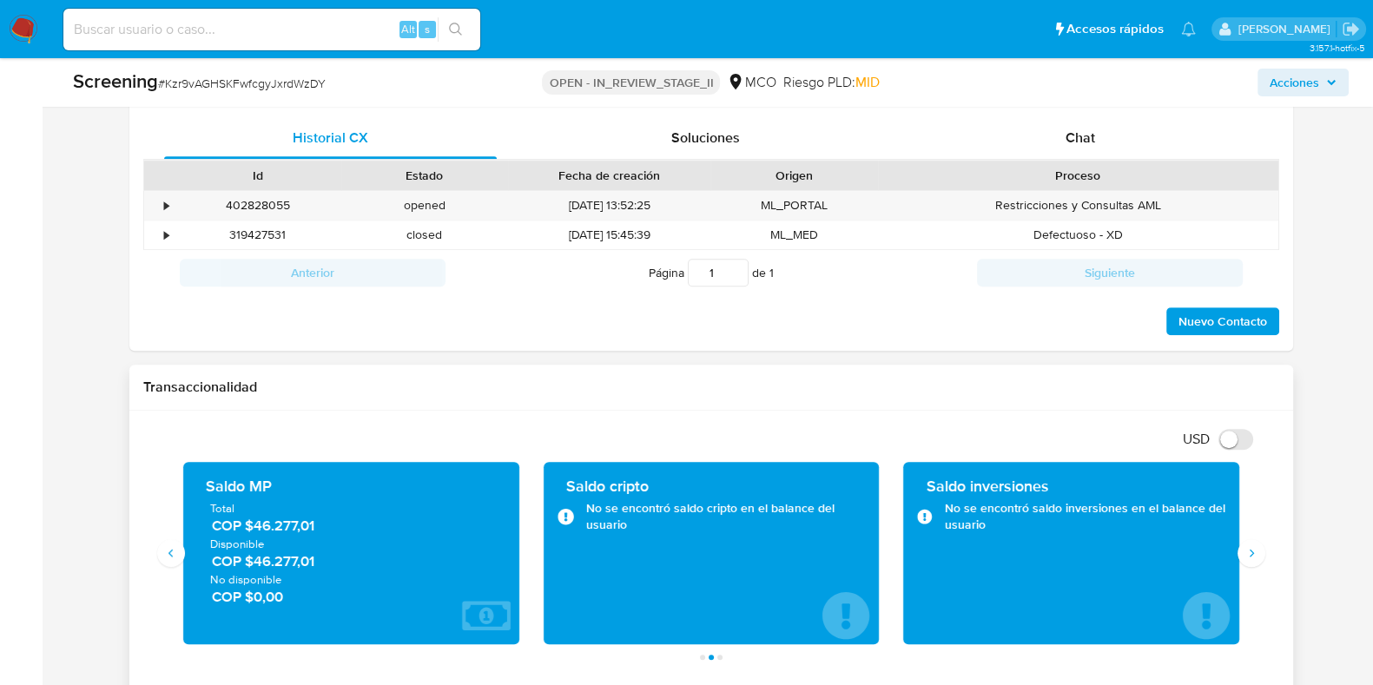
click at [178, 567] on div "Saldo MP Total COP $46.277,01 Disponible COP $46.277,01 No disponible COP $0,00" at bounding box center [350, 553] width 360 height 182
click at [169, 558] on icon "Anterior" at bounding box center [171, 553] width 14 height 14
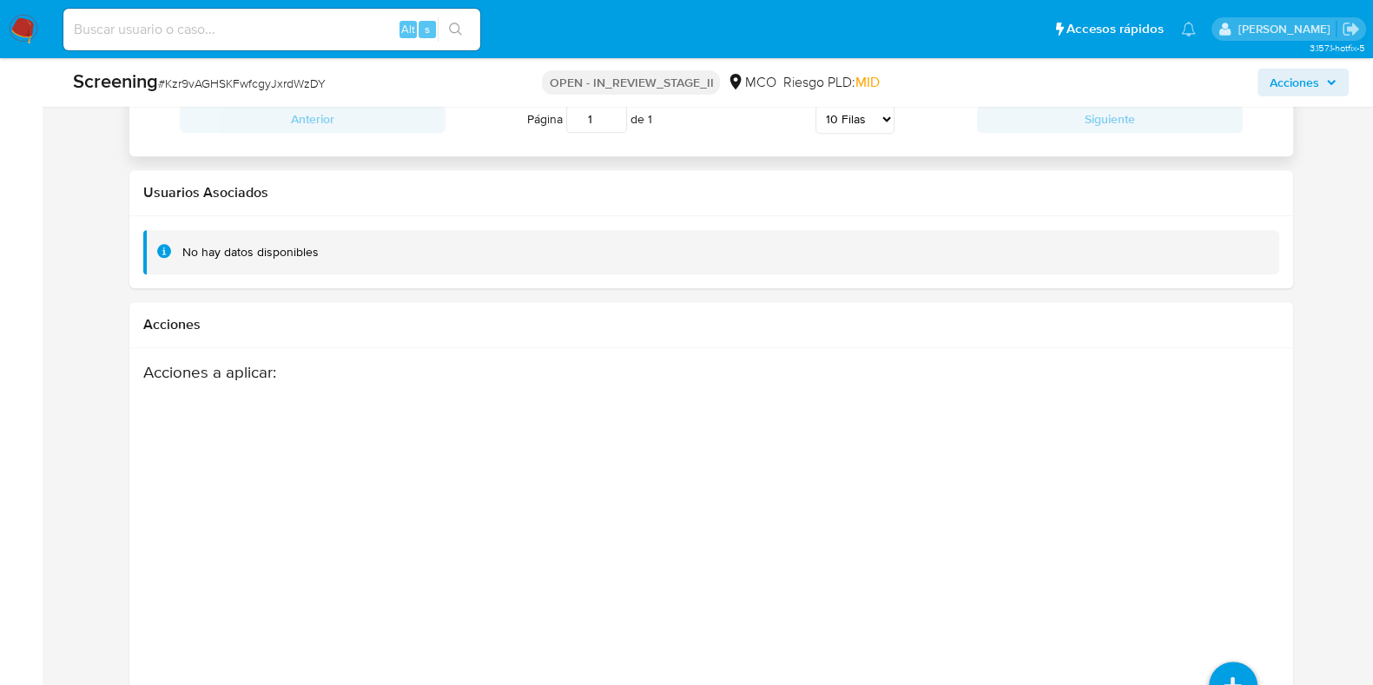
scroll to position [2598, 0]
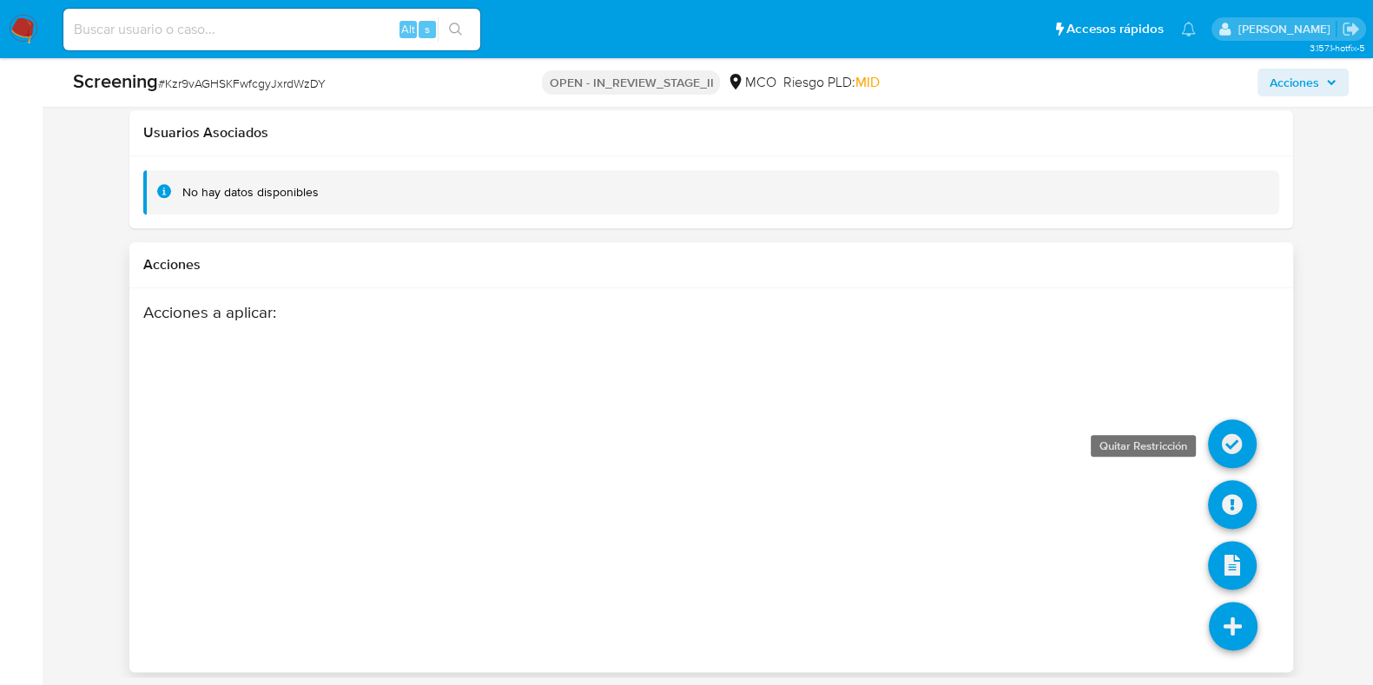
click at [1227, 439] on icon at bounding box center [1232, 444] width 49 height 49
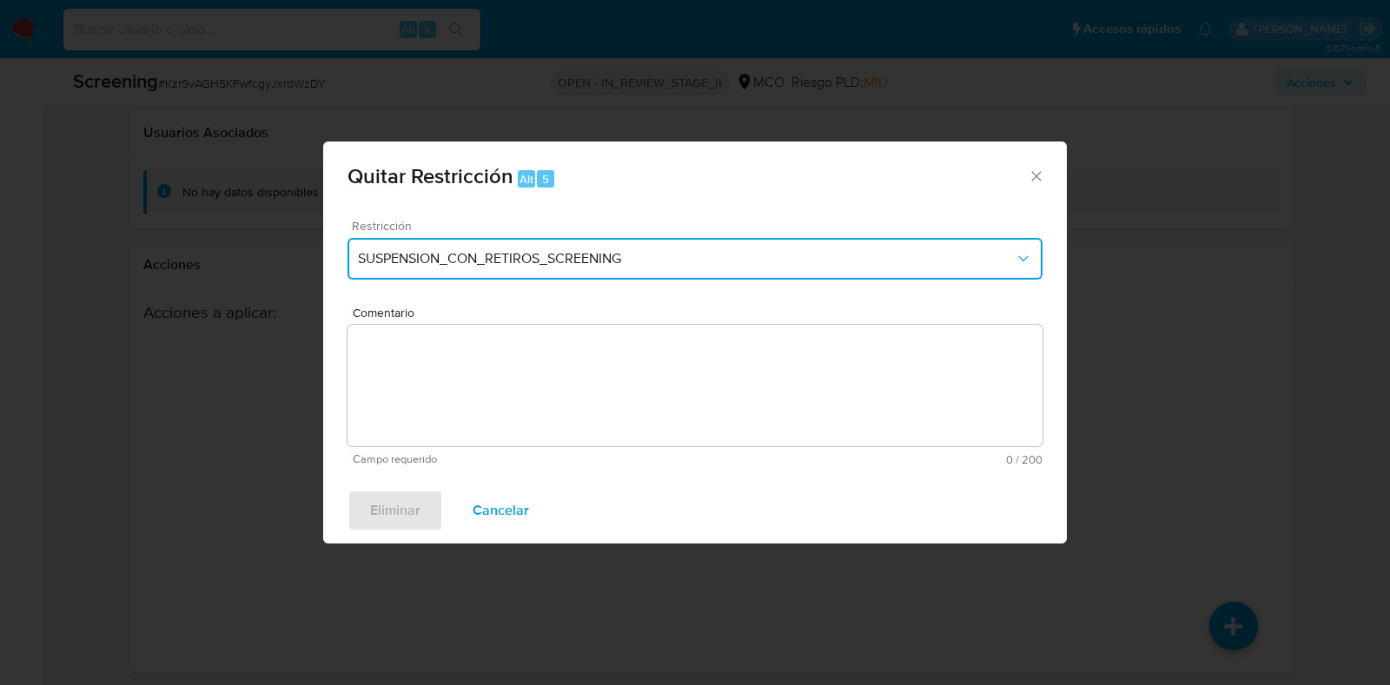
click at [699, 250] on span "SUSPENSION_CON_RETIROS_SCREENING" at bounding box center [686, 258] width 657 height 17
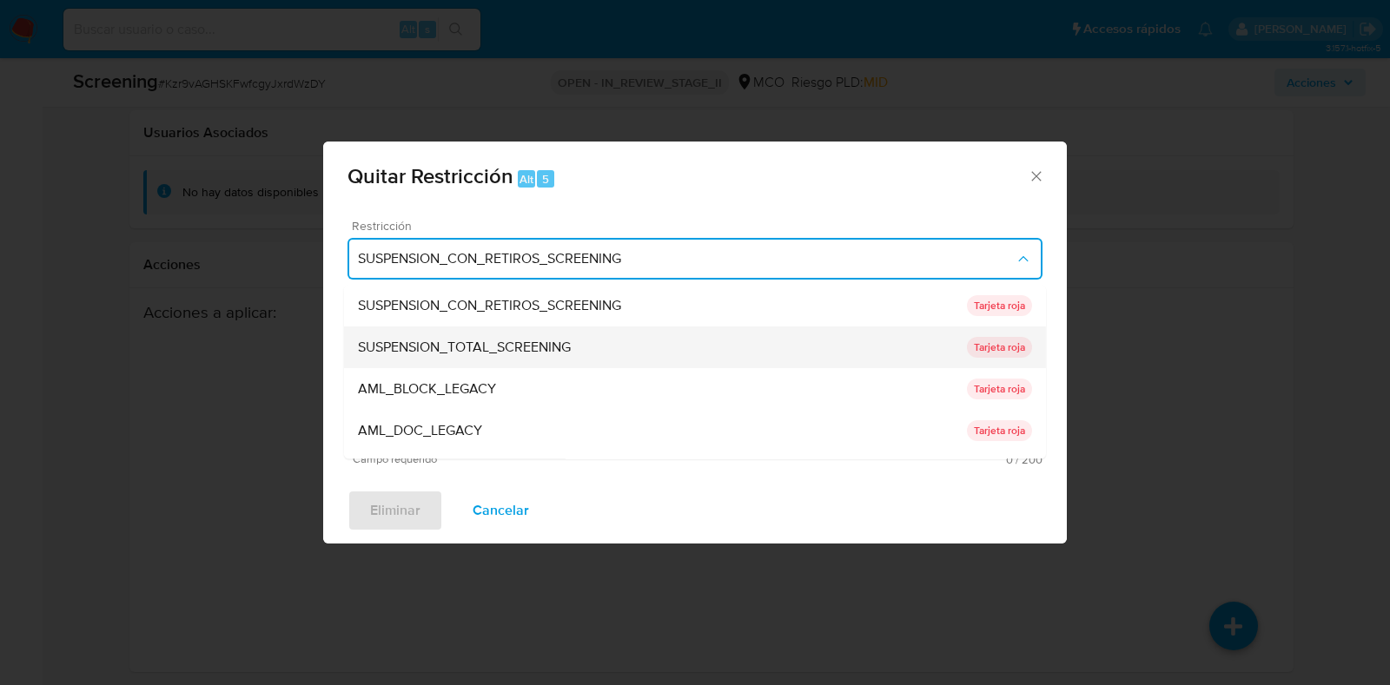
click at [590, 335] on div "SUSPENSION_TOTAL_SCREENING" at bounding box center [662, 348] width 609 height 42
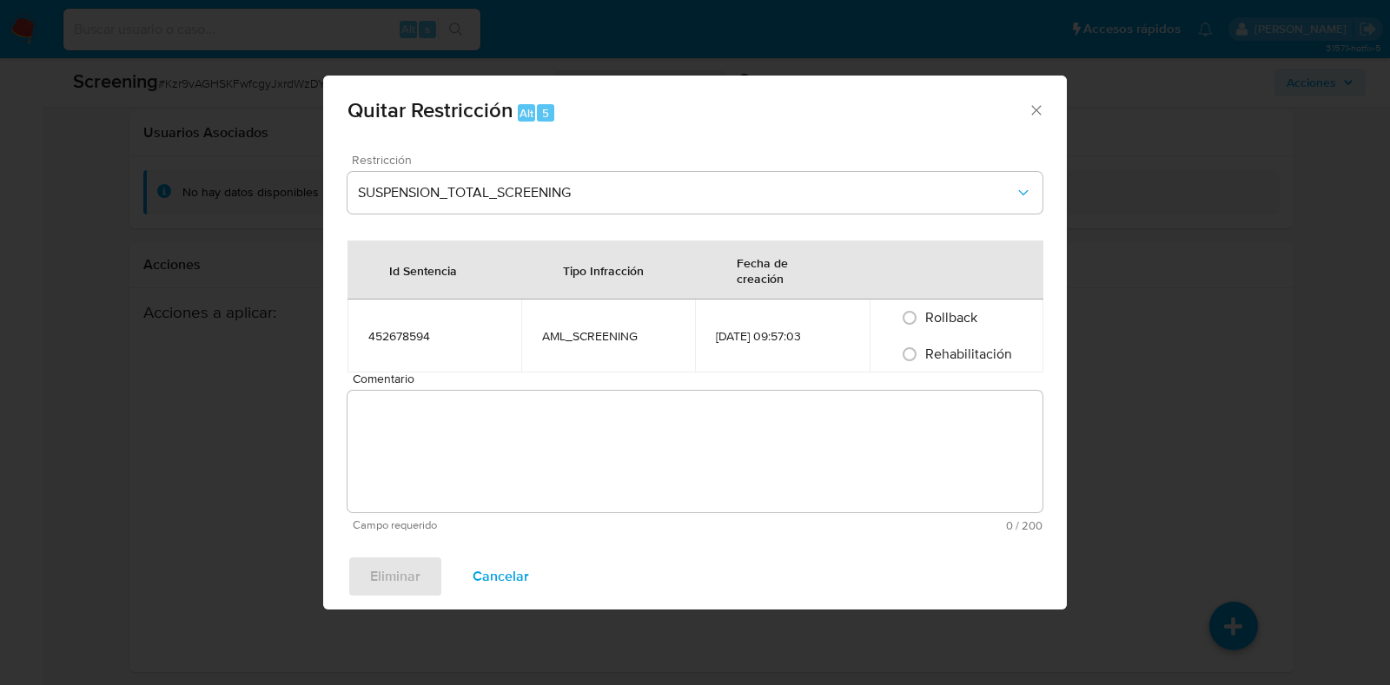
click at [548, 387] on div "Comentario Campo requerido 0 / 200 200 caracteres restantes" at bounding box center [694, 452] width 695 height 159
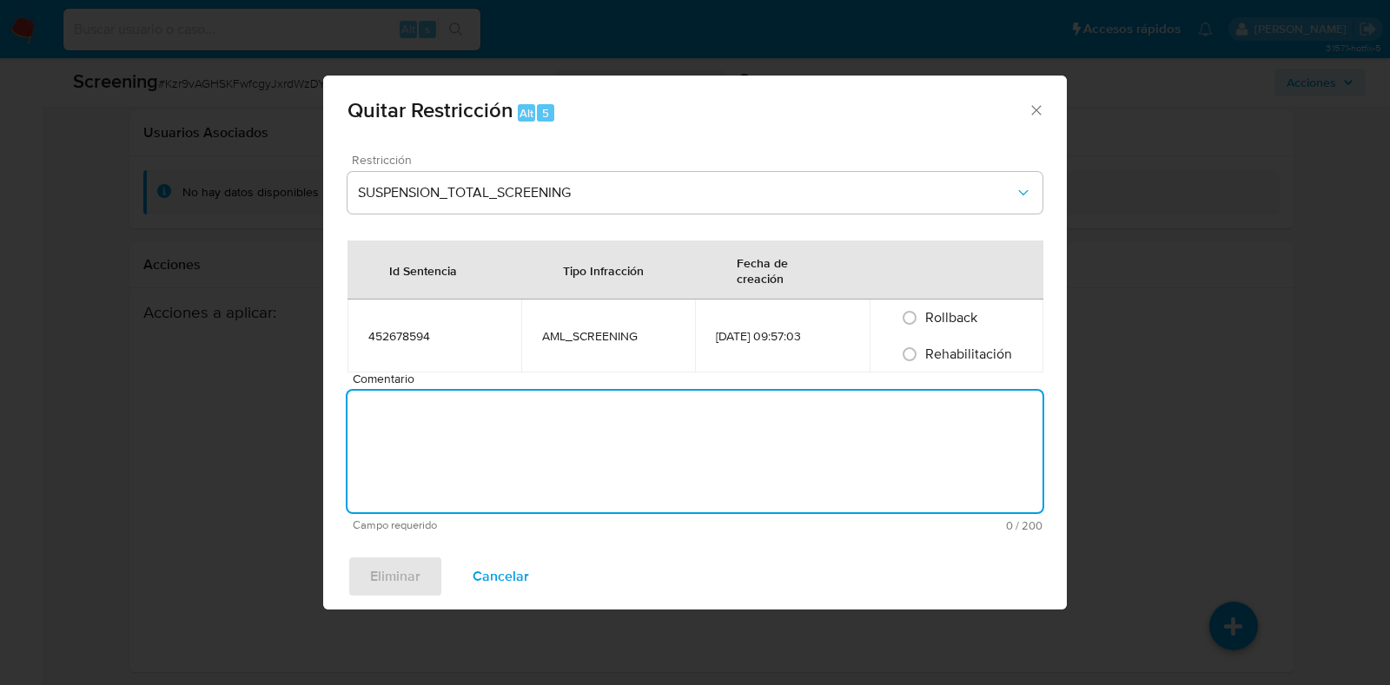
click at [564, 439] on textarea "Comentario" at bounding box center [694, 452] width 695 height 122
type textarea "No se encuentran causales objetivas para la restricción"
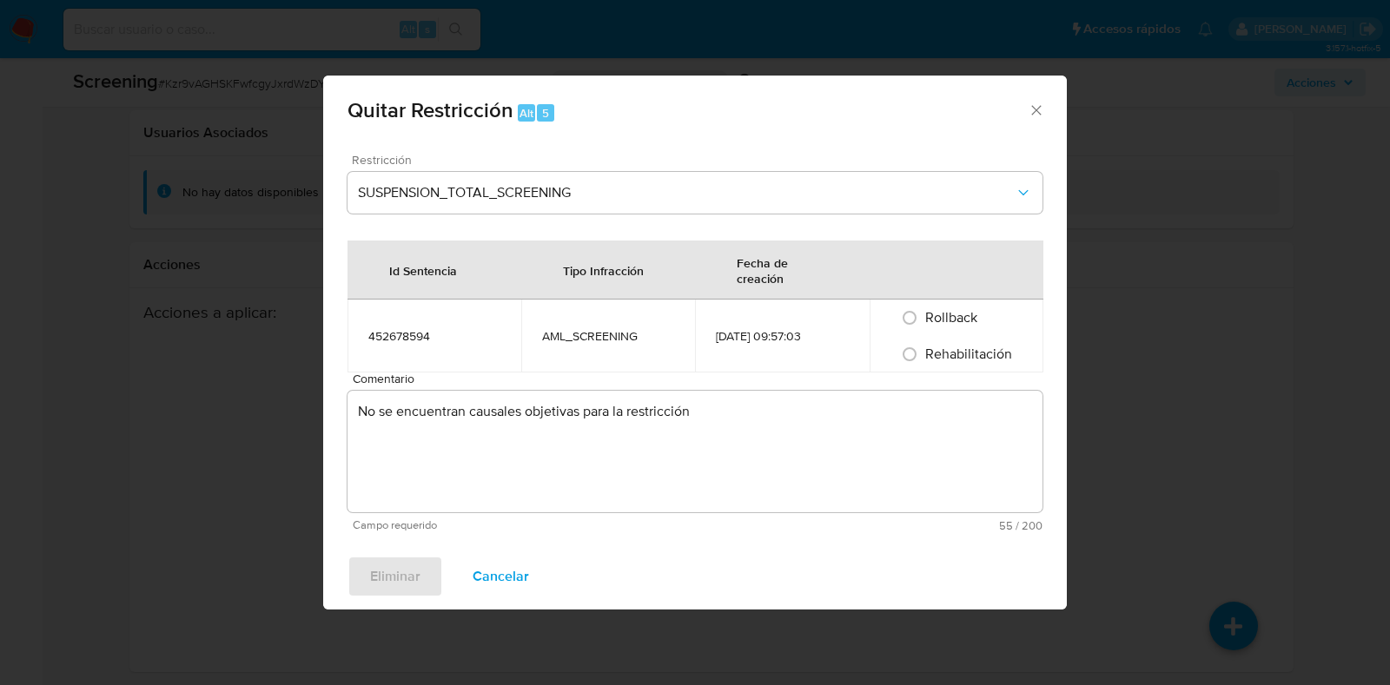
click at [963, 367] on div "Rehabilitación" at bounding box center [956, 354] width 132 height 36
click at [964, 358] on span "Rehabilitación" at bounding box center [968, 354] width 87 height 20
click at [923, 358] on input "Rehabilitación" at bounding box center [910, 355] width 28 height 28
radio input "true"
click at [400, 569] on span "Eliminar" at bounding box center [395, 577] width 50 height 38
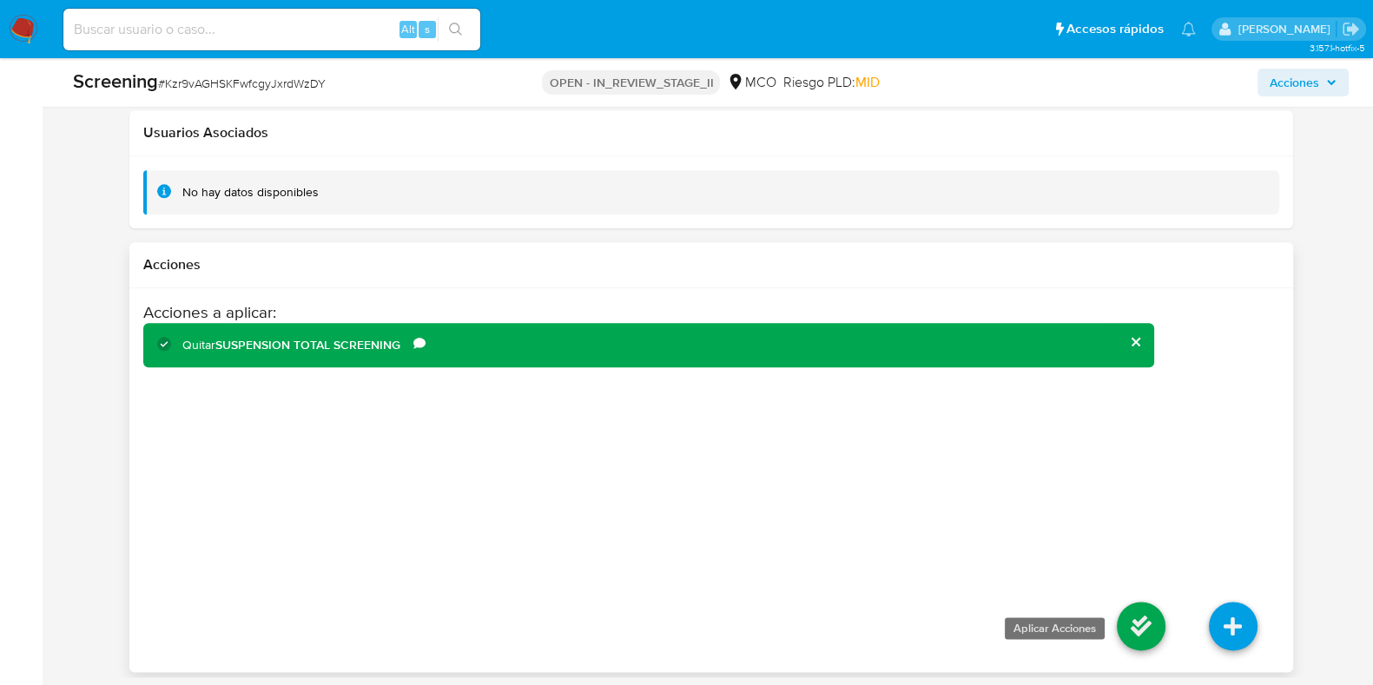
click at [1139, 625] on icon at bounding box center [1141, 626] width 49 height 49
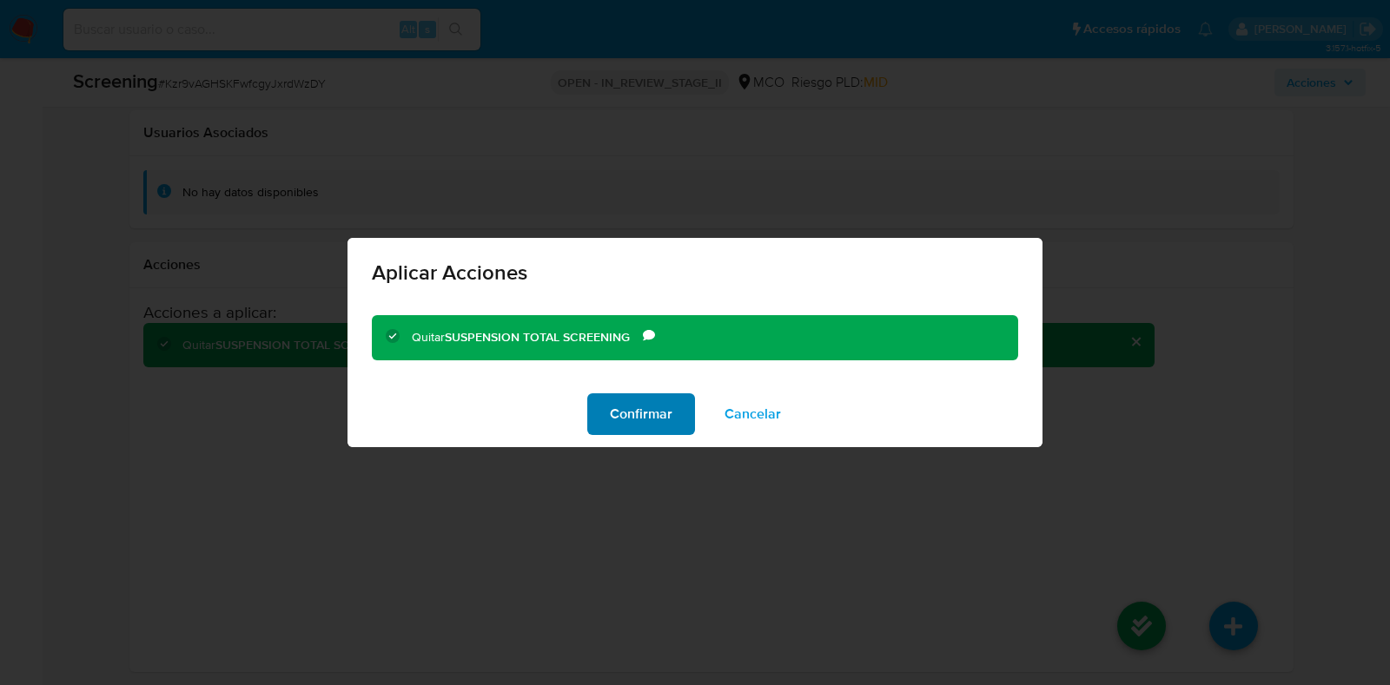
click at [632, 406] on span "Confirmar" at bounding box center [641, 414] width 63 height 38
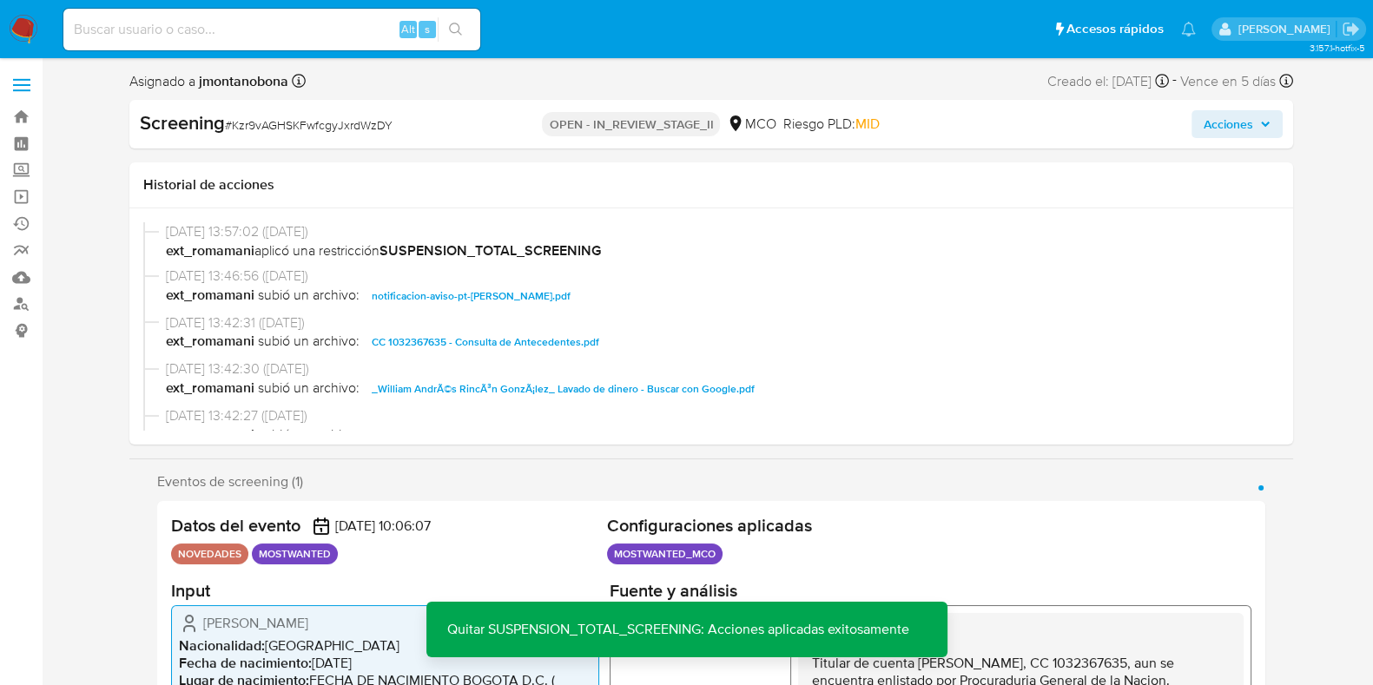
scroll to position [91, 0]
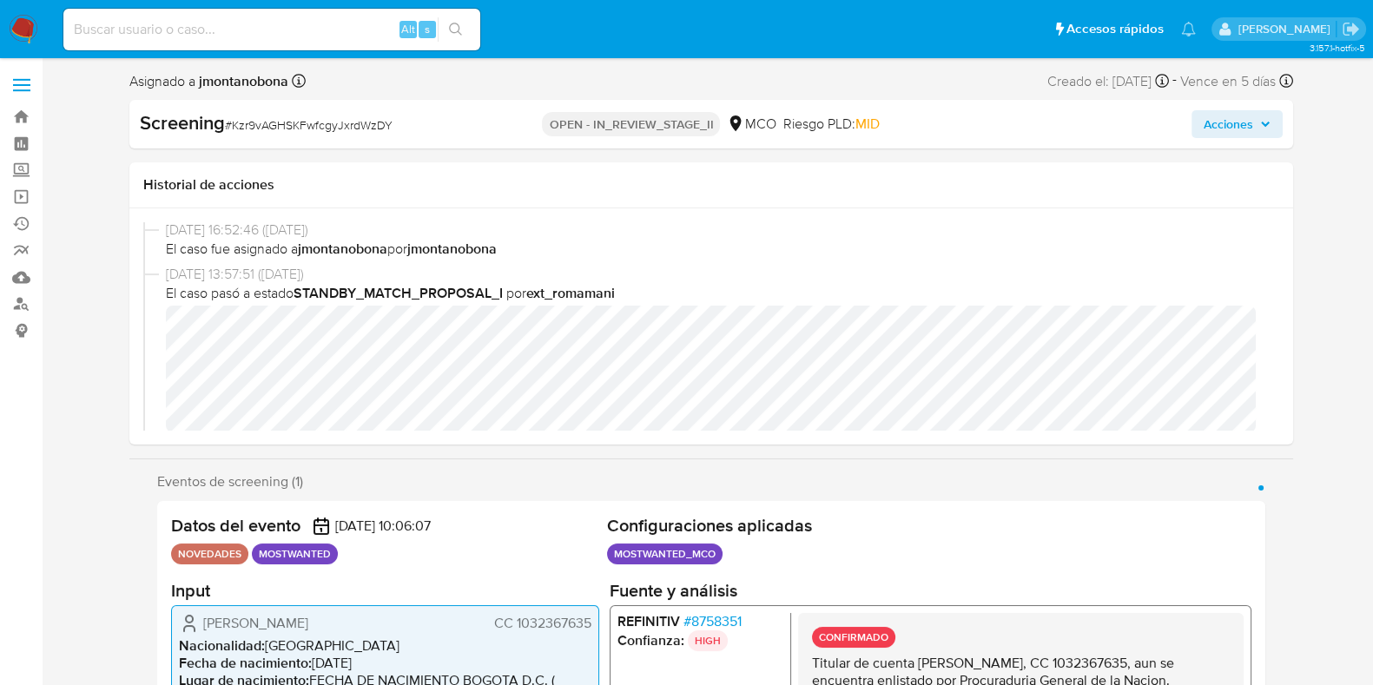
click at [1212, 121] on span "Acciones" at bounding box center [1229, 124] width 50 height 28
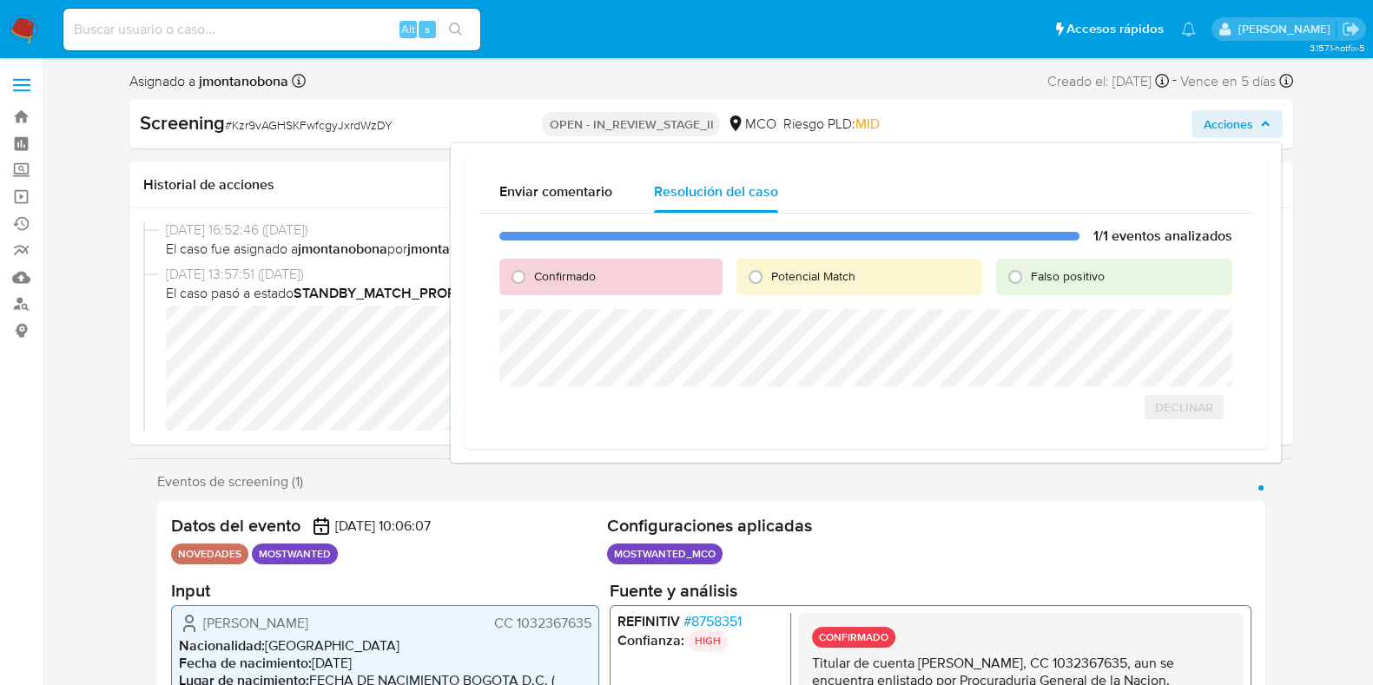
click at [1258, 126] on span "Acciones" at bounding box center [1237, 124] width 67 height 24
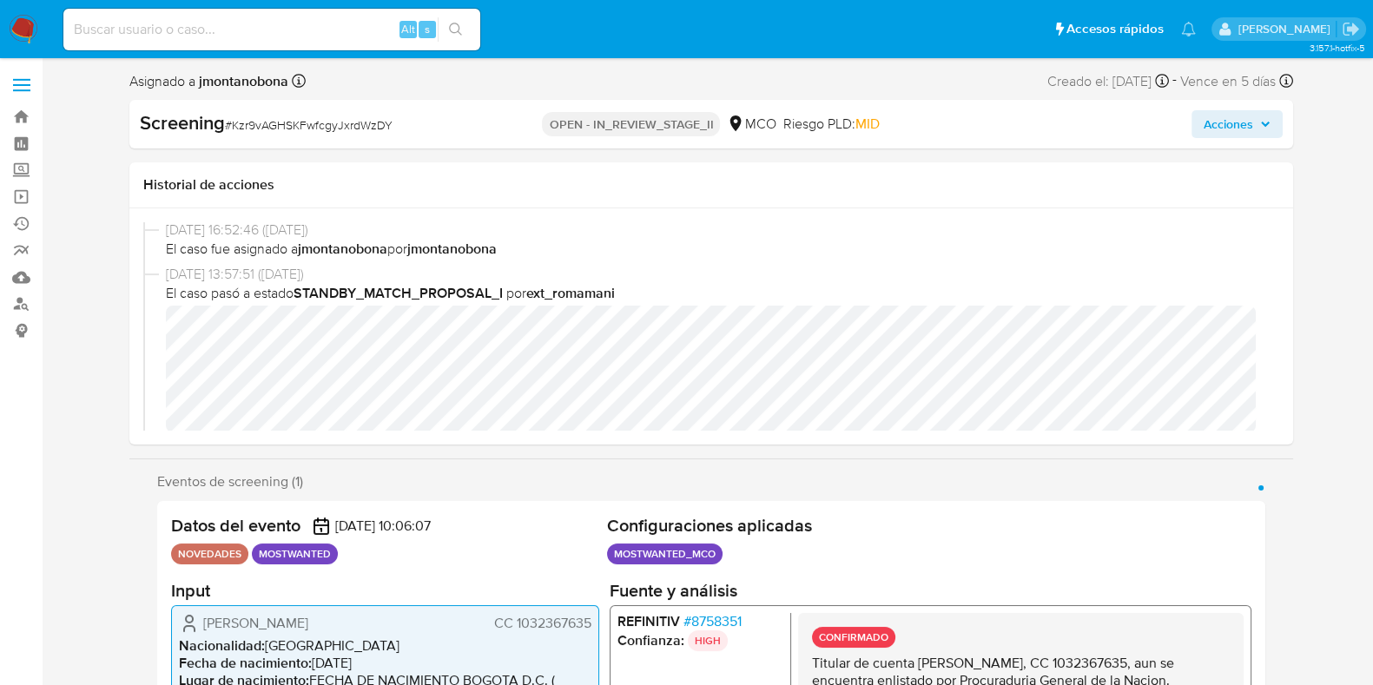
click at [1234, 123] on span "Acciones" at bounding box center [1229, 124] width 50 height 28
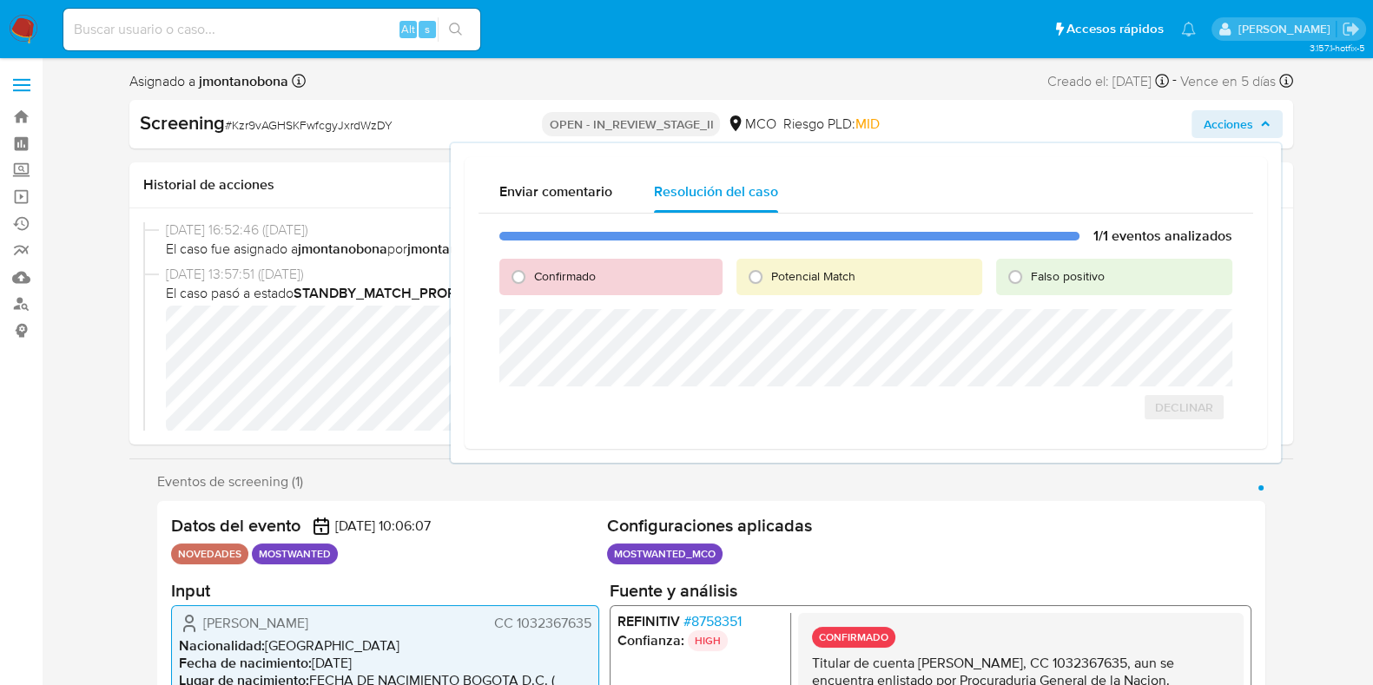
click at [1021, 290] on div "Falso positivo" at bounding box center [1113, 277] width 235 height 36
click at [1025, 283] on input "Falso positivo" at bounding box center [1016, 277] width 28 height 28
radio input "true"
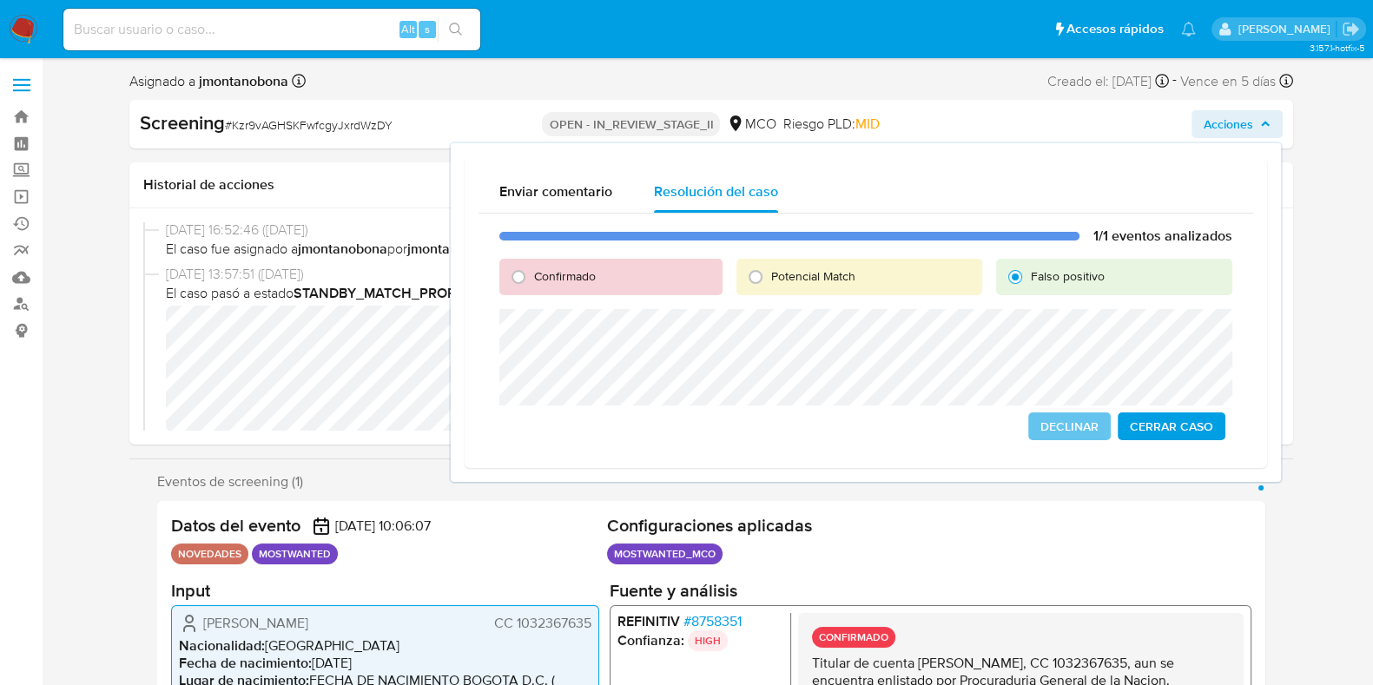
click at [1161, 424] on span "Cerrar Caso" at bounding box center [1171, 426] width 83 height 24
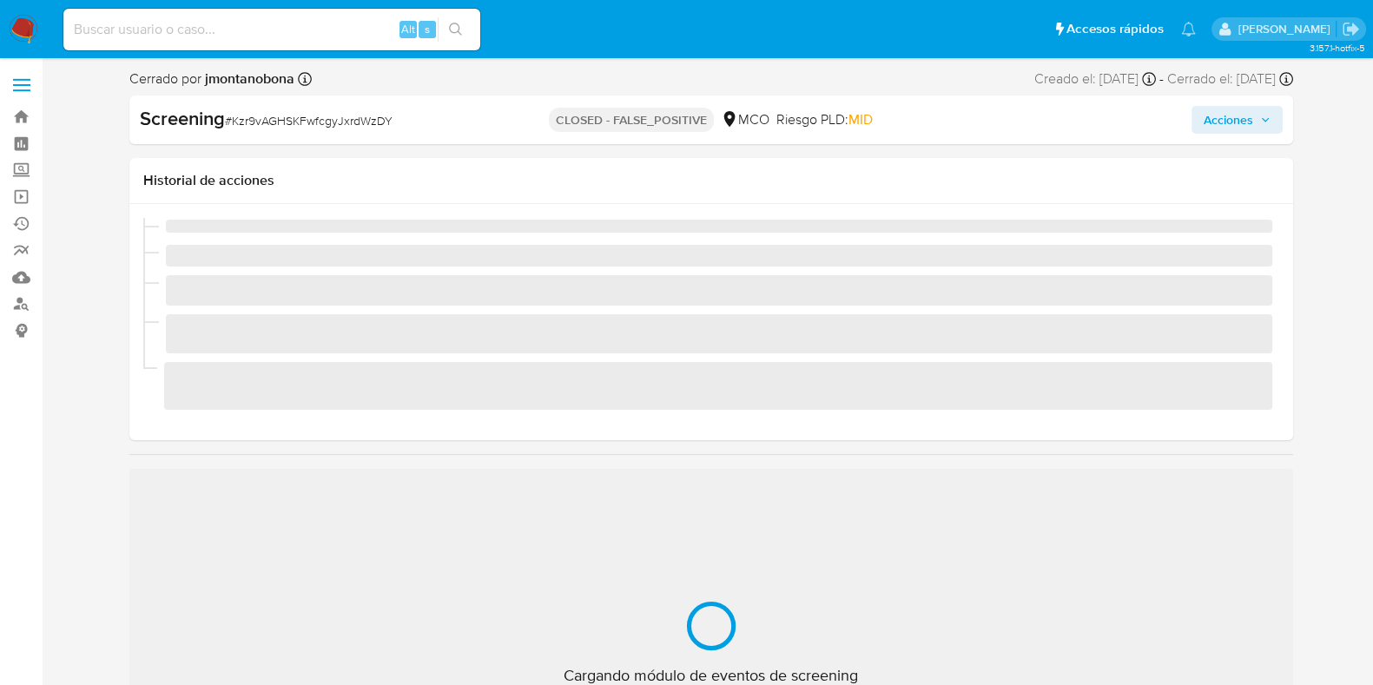
scroll to position [733, 0]
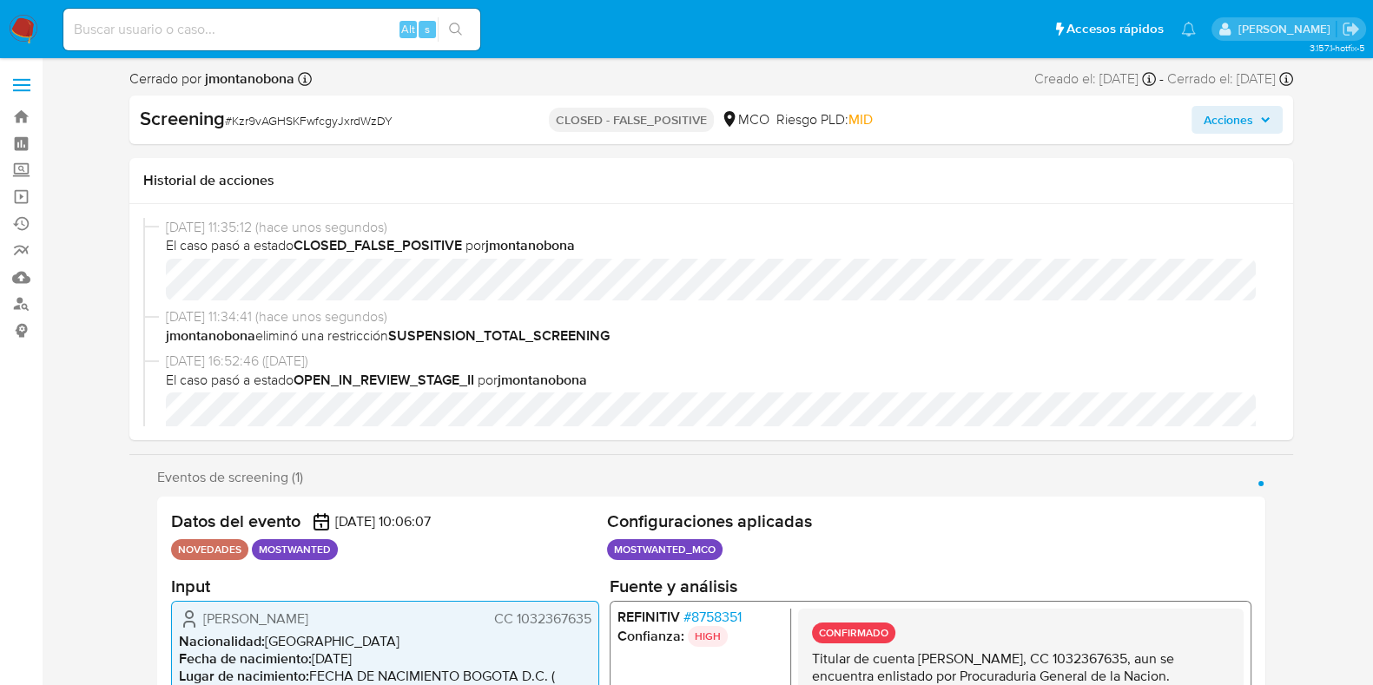
select select "10"
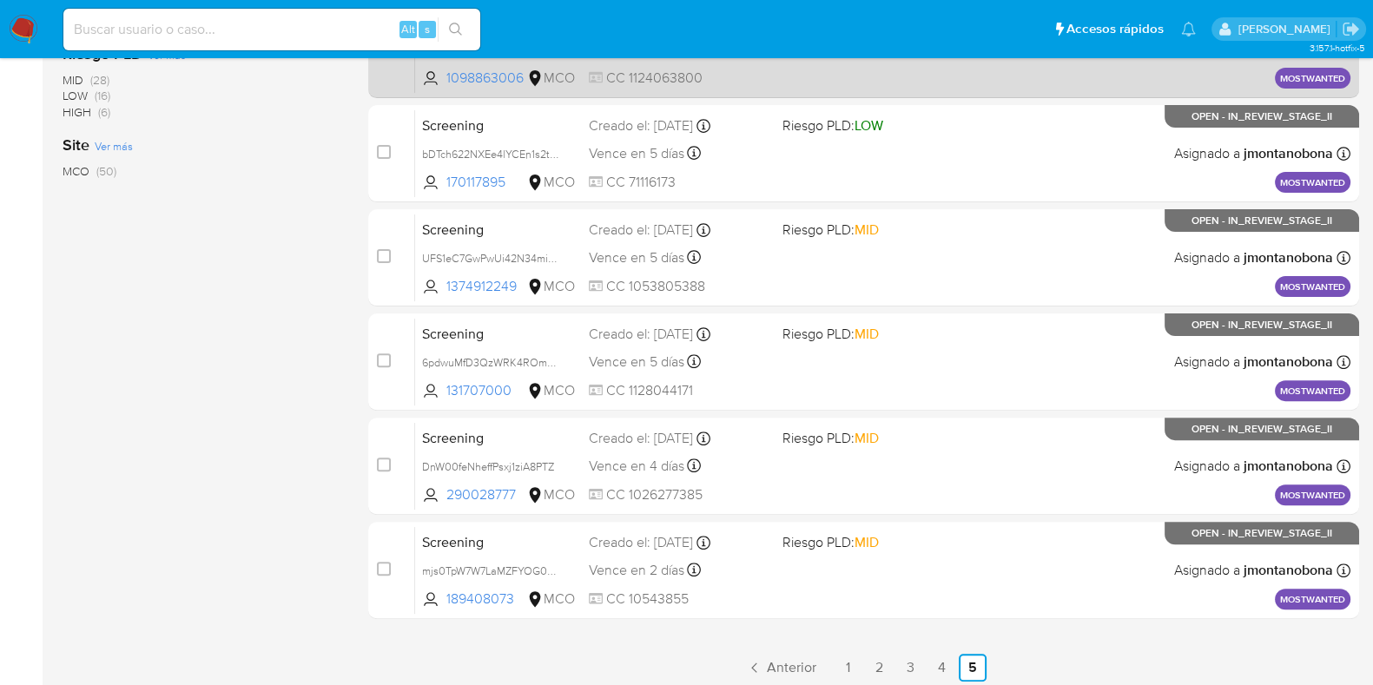
scroll to position [684, 0]
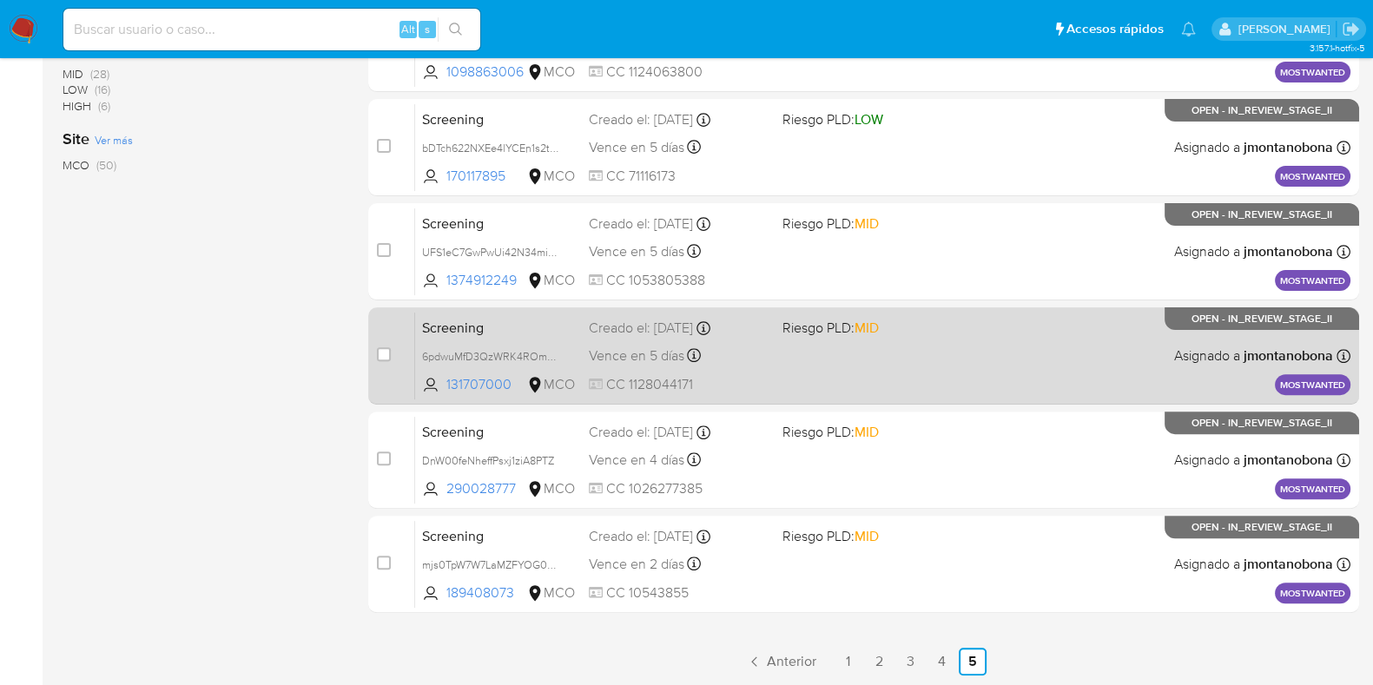
click at [508, 328] on span "Screening" at bounding box center [498, 326] width 153 height 23
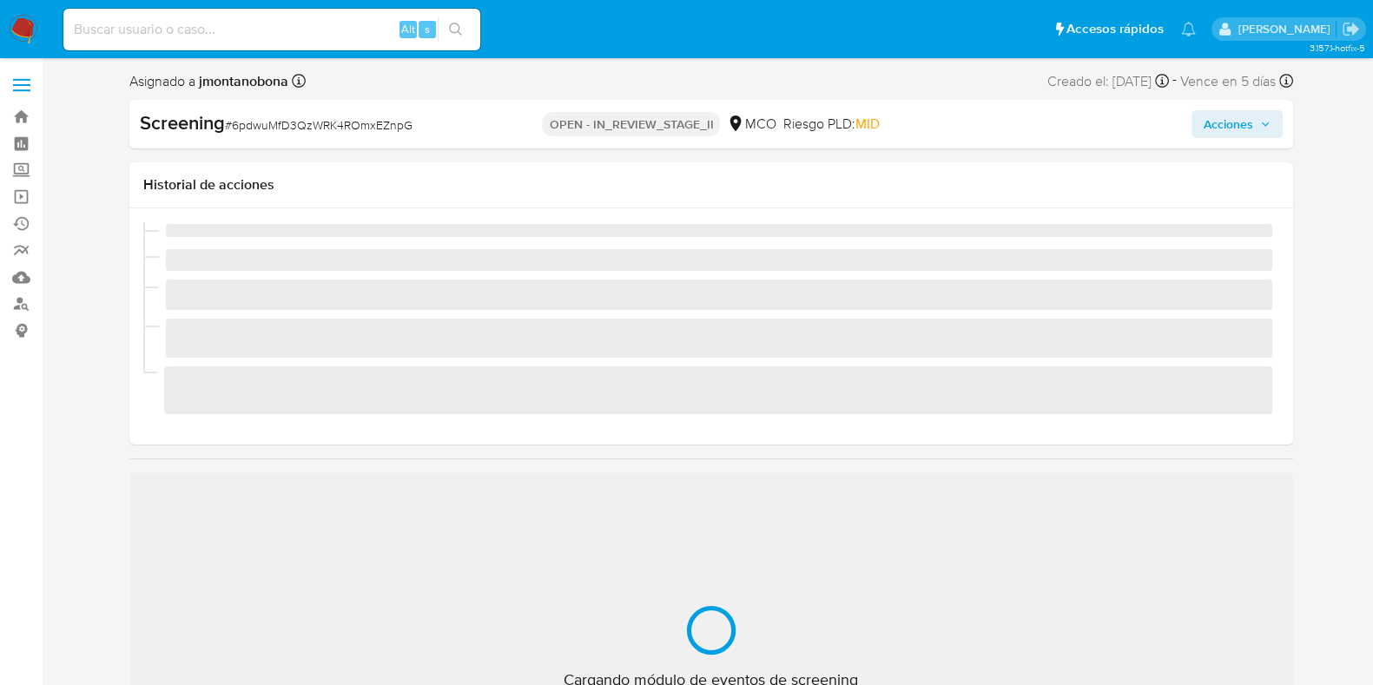
scroll to position [733, 0]
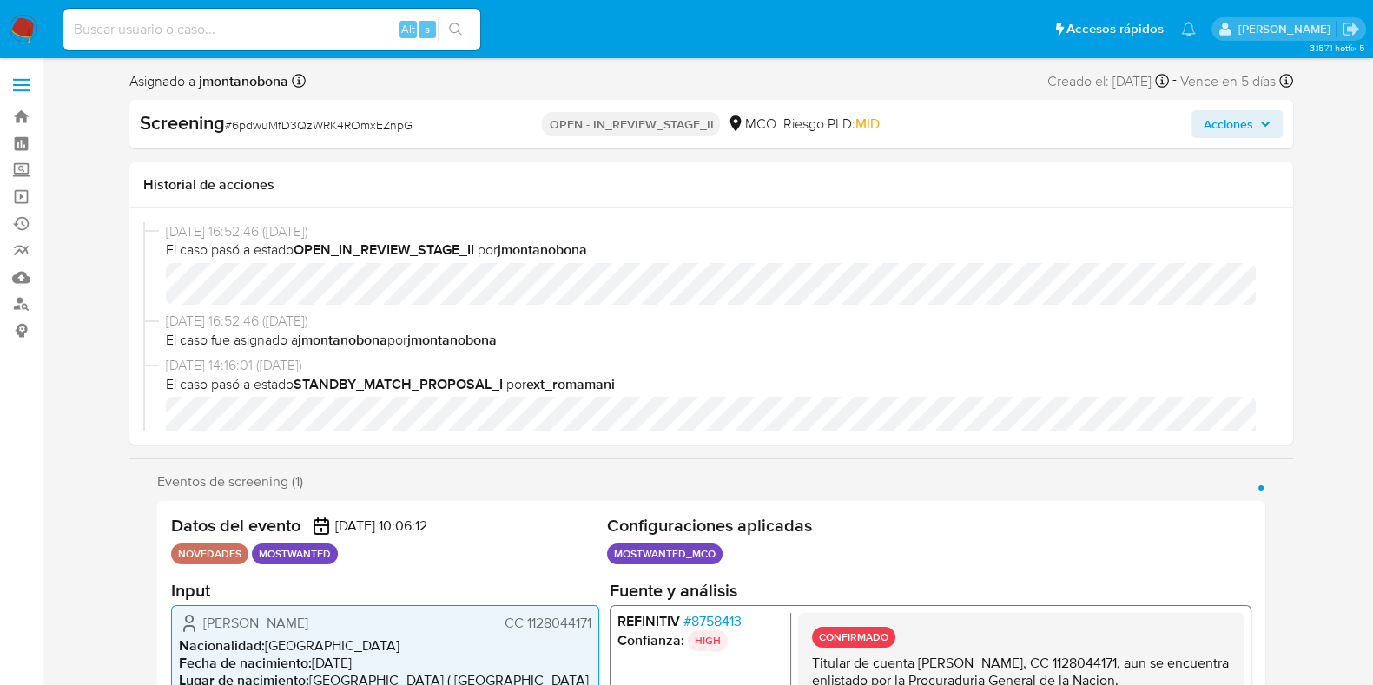
select select "10"
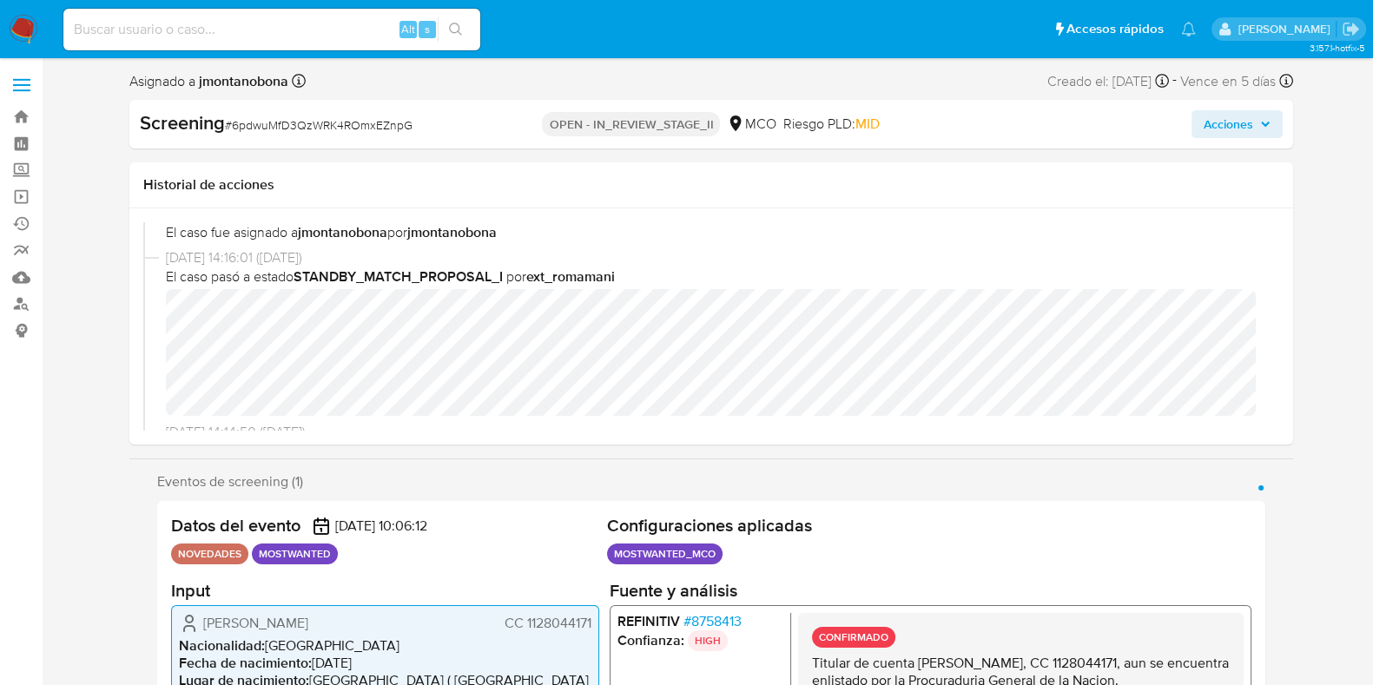
click at [1188, 248] on span "[DATE] 14:16:01 ([DATE])" at bounding box center [719, 257] width 1107 height 19
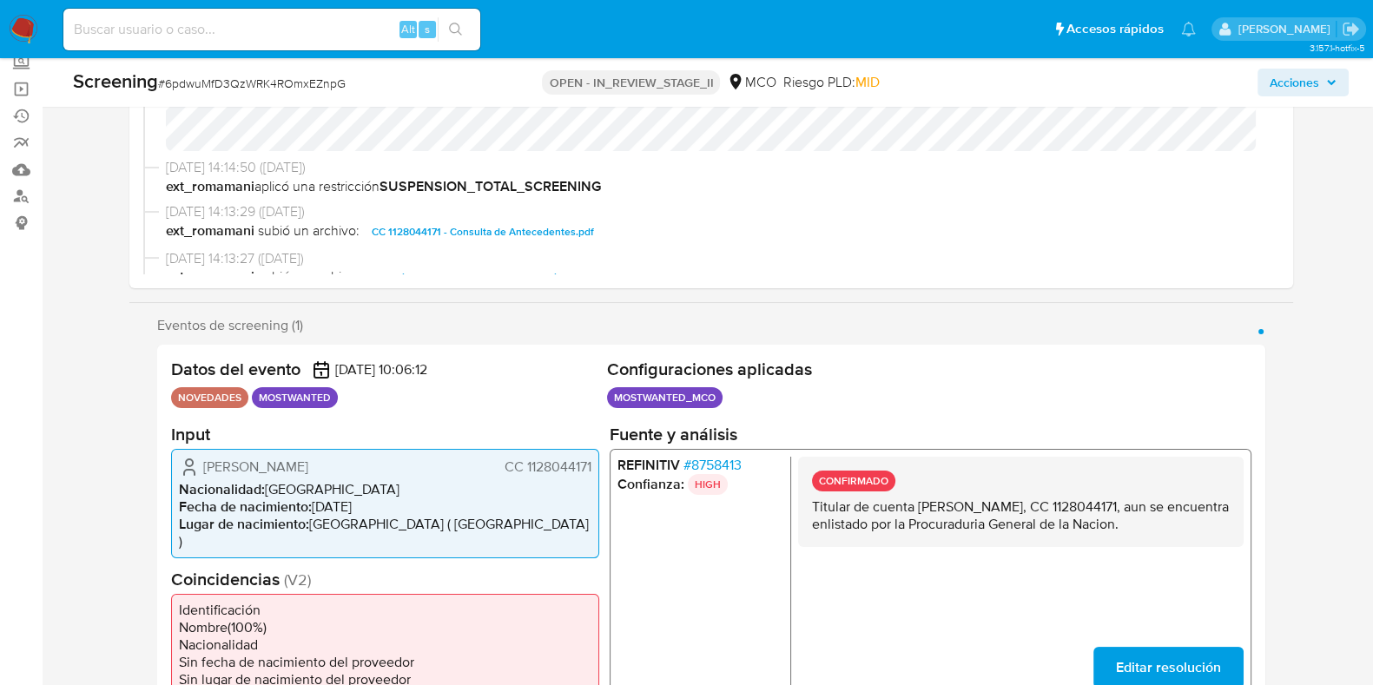
drag, startPoint x: 1141, startPoint y: 502, endPoint x: 1200, endPoint y: 505, distance: 58.3
click at [1200, 505] on p "Titular de cuenta Arcelio Antonio Fuentes Morelo, CC 1128044171, aun se encuent…" at bounding box center [1020, 515] width 418 height 35
click at [1140, 506] on p "Titular de cuenta Arcelio Antonio Fuentes Morelo, CC 1128044171, aun se encuent…" at bounding box center [1020, 515] width 418 height 35
drag, startPoint x: 1134, startPoint y: 506, endPoint x: 1200, endPoint y: 507, distance: 65.2
click at [1200, 507] on p "Titular de cuenta Arcelio Antonio Fuentes Morelo, CC 1128044171, aun se encuent…" at bounding box center [1020, 515] width 418 height 35
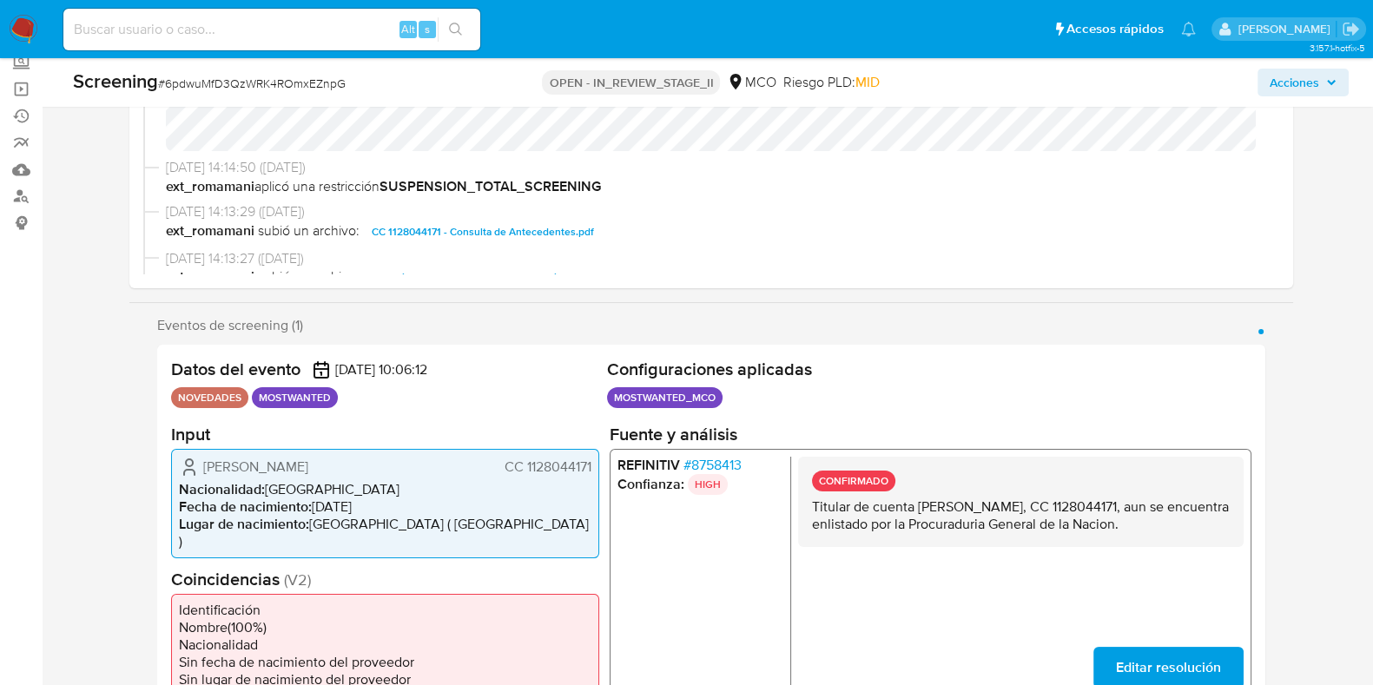
click at [1213, 509] on p "Titular de cuenta Arcelio Antonio Fuentes Morelo, CC 1128044171, aun se encuent…" at bounding box center [1020, 515] width 418 height 35
drag, startPoint x: 1138, startPoint y: 508, endPoint x: 1204, endPoint y: 506, distance: 66.1
click at [1204, 506] on p "Titular de cuenta Arcelio Antonio Fuentes Morelo, CC 1128044171, aun se encuent…" at bounding box center [1020, 515] width 418 height 35
drag, startPoint x: 917, startPoint y: 505, endPoint x: 1108, endPoint y: 507, distance: 190.3
click at [1108, 507] on p "Titular de cuenta Arcelio Antonio Fuentes Morelo, CC 1128044171, aun se encuent…" at bounding box center [1020, 515] width 418 height 35
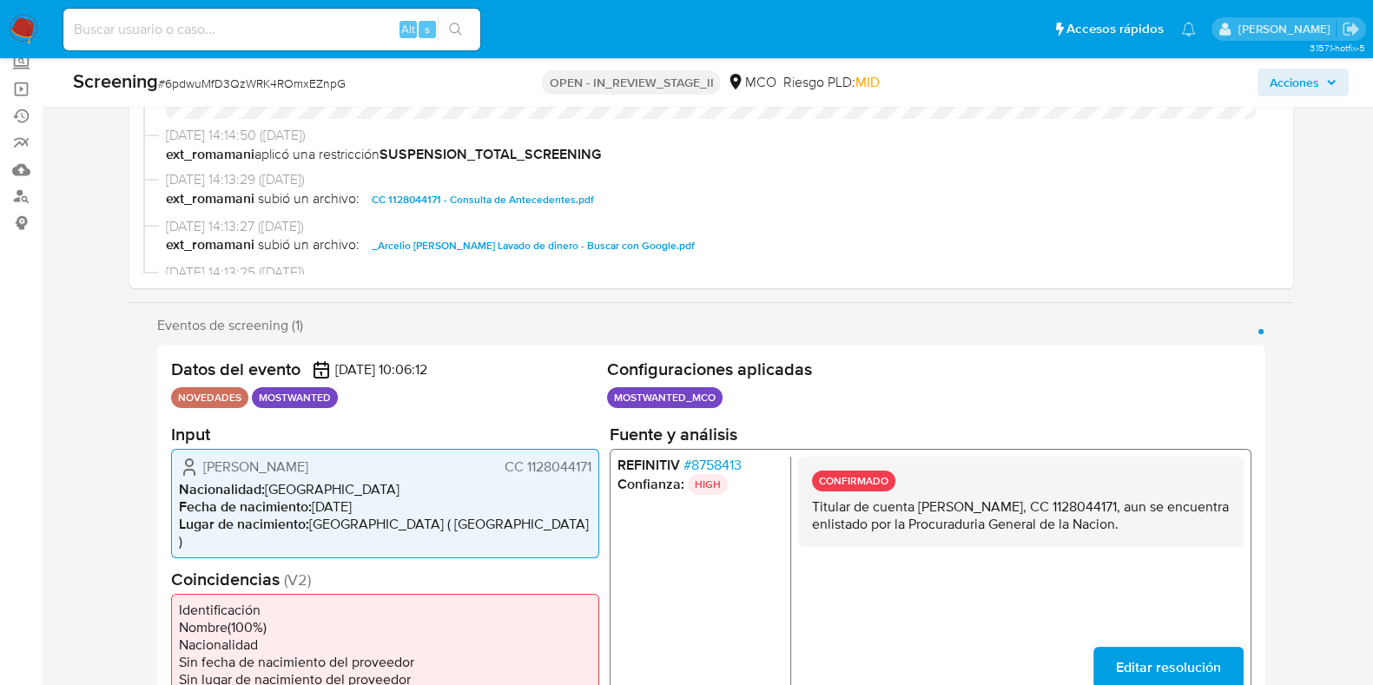
scroll to position [326, 0]
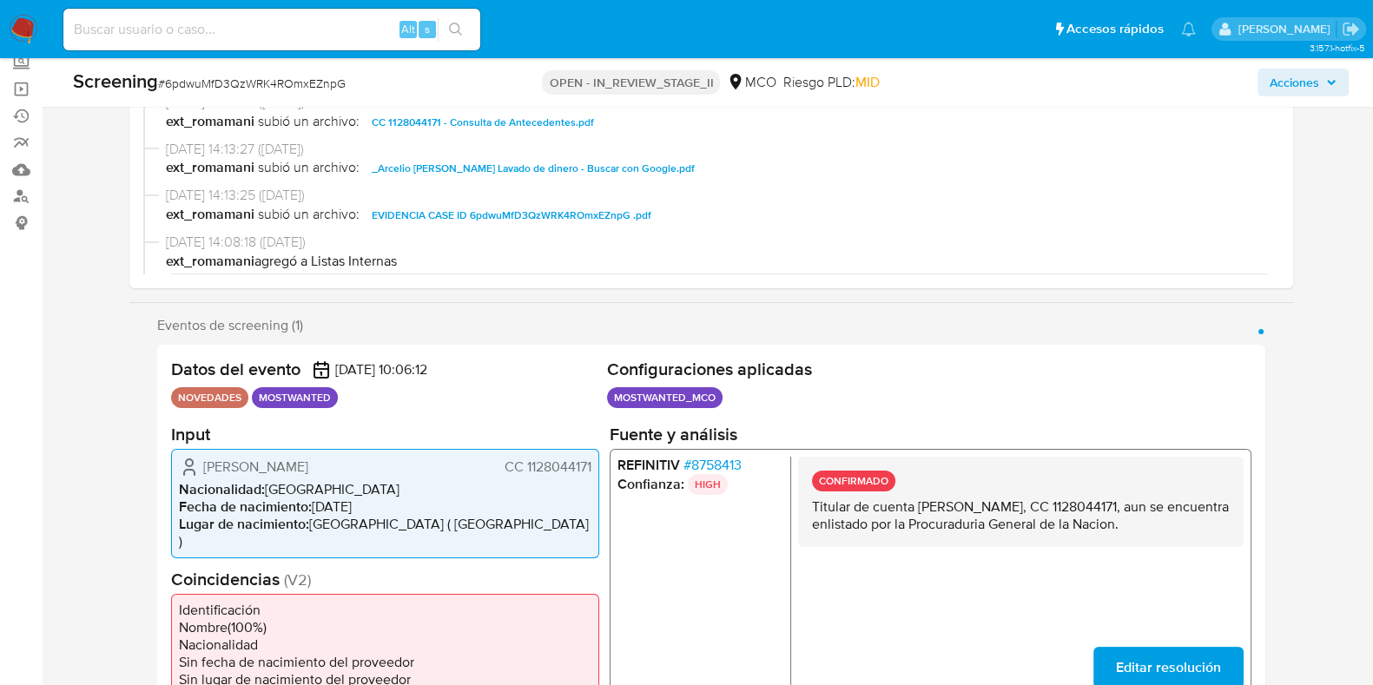
click at [556, 127] on span "CC 1128044171 - Consulta de Antecedentes.pdf" at bounding box center [483, 122] width 222 height 21
drag, startPoint x: 1138, startPoint y: 499, endPoint x: 1203, endPoint y: 513, distance: 66.4
click at [1203, 513] on p "Titular de cuenta Arcelio Antonio Fuentes Morelo, CC 1128044171, aun se encuent…" at bounding box center [1020, 515] width 418 height 35
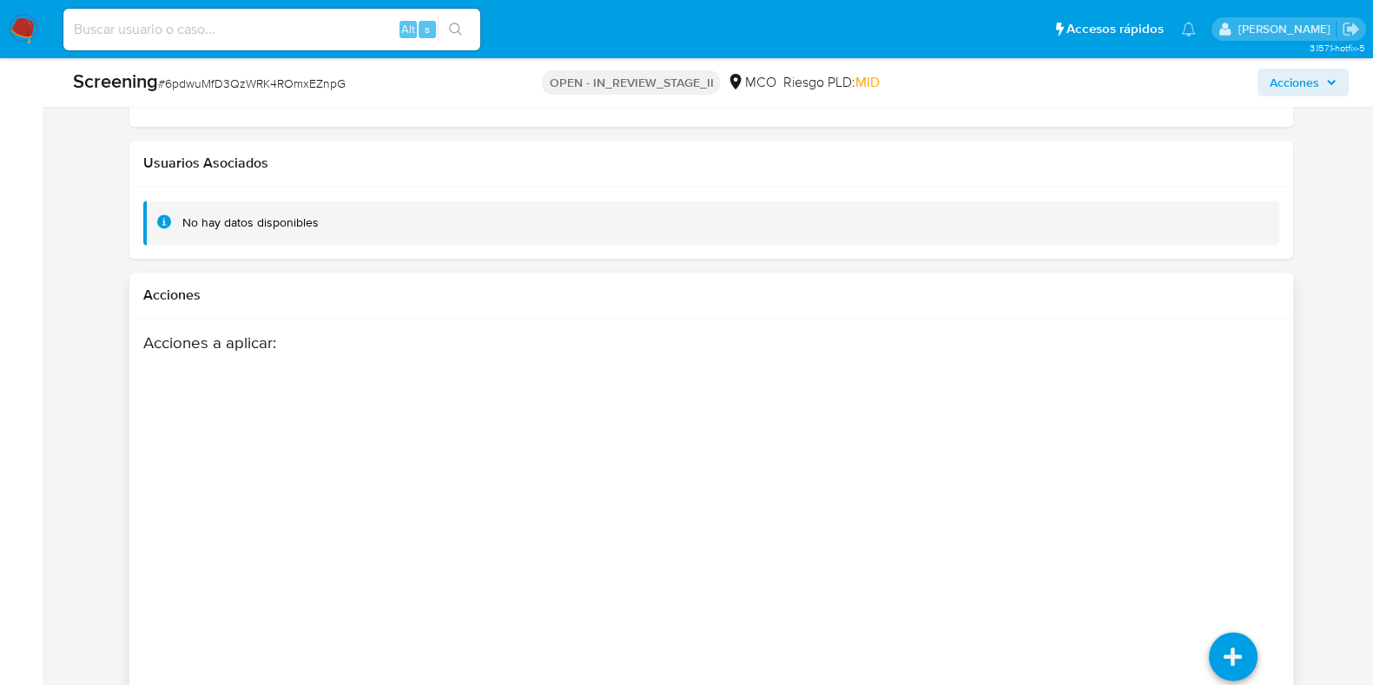
scroll to position [3096, 0]
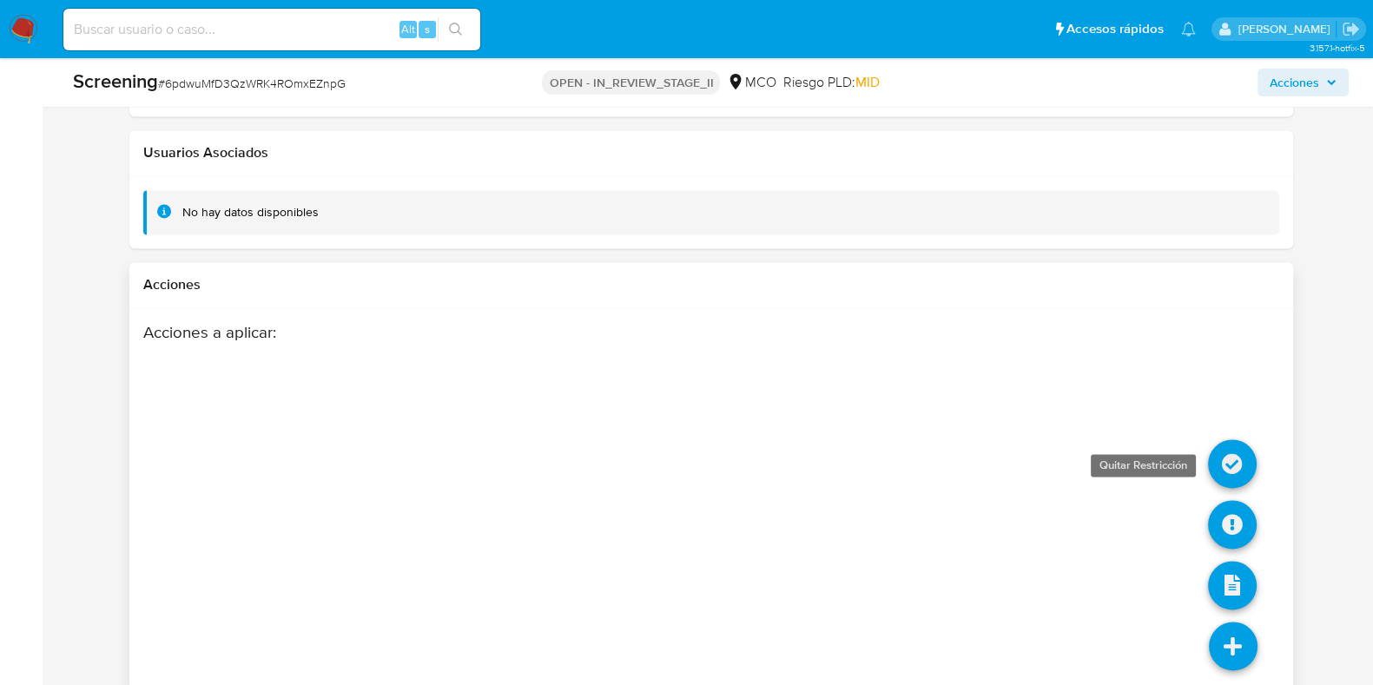
click at [1226, 440] on icon at bounding box center [1232, 464] width 49 height 49
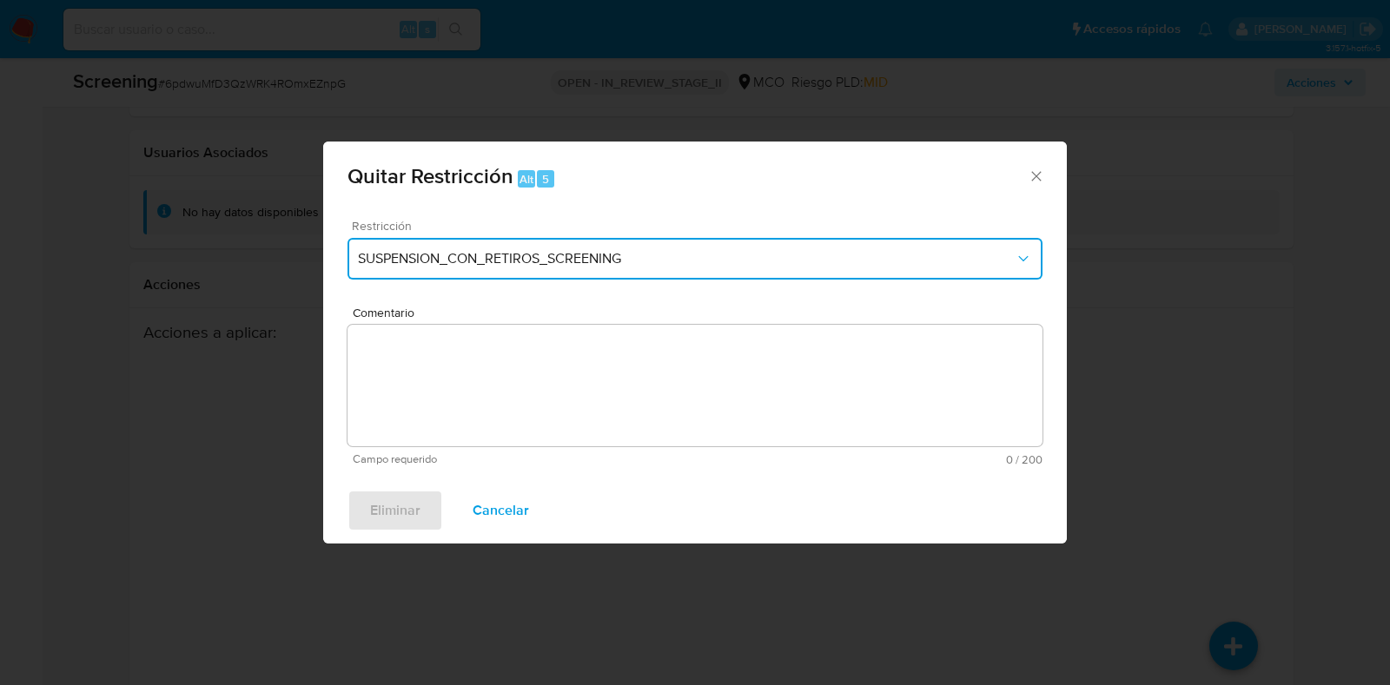
click at [691, 250] on span "SUSPENSION_CON_RETIROS_SCREENING" at bounding box center [686, 258] width 657 height 17
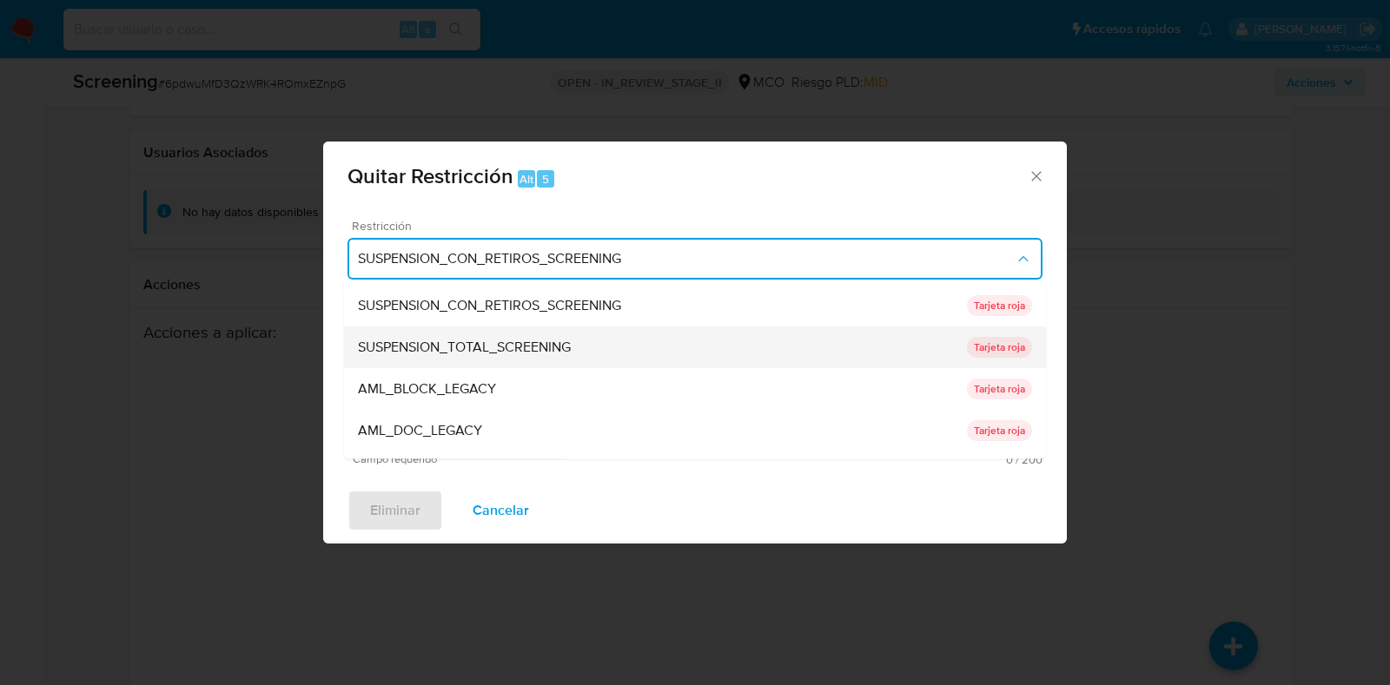
click at [532, 347] on span "SUSPENSION_TOTAL_SCREENING" at bounding box center [464, 348] width 213 height 17
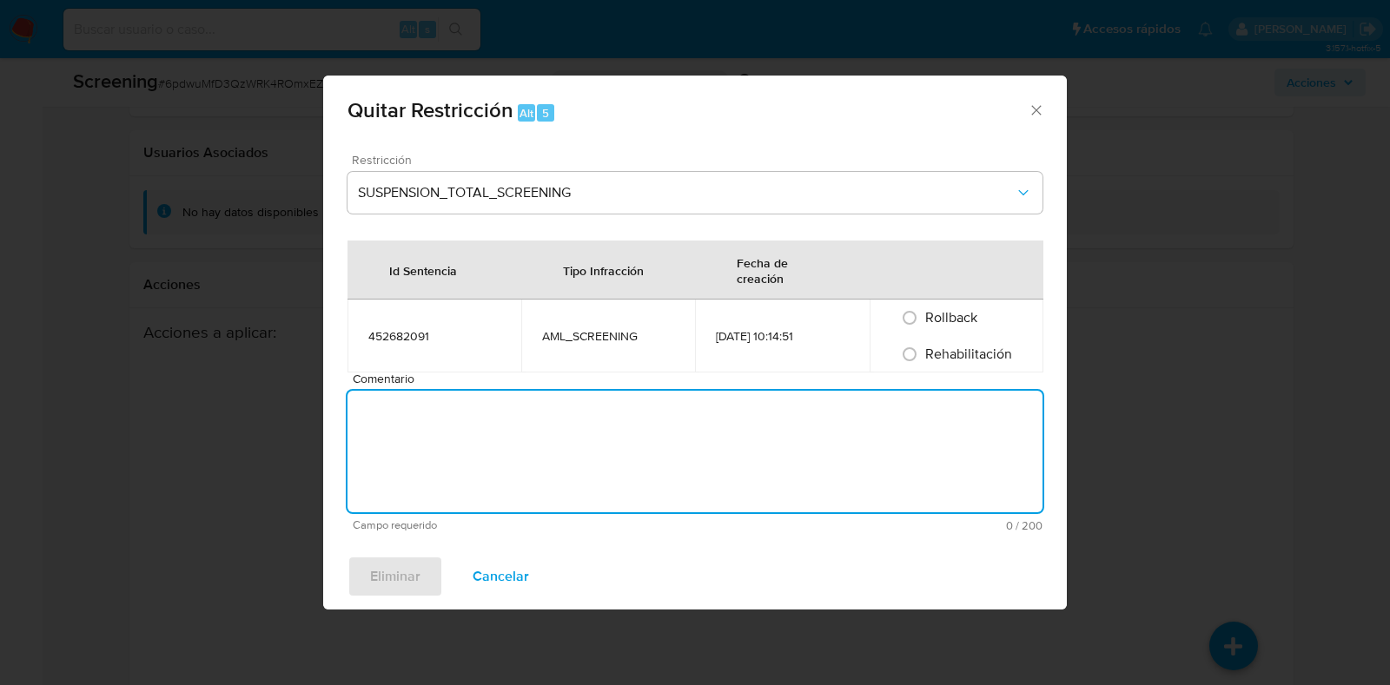
click at [499, 441] on textarea "Comentario" at bounding box center [694, 452] width 695 height 122
click at [969, 361] on div "Rehabilitación" at bounding box center [956, 354] width 132 height 36
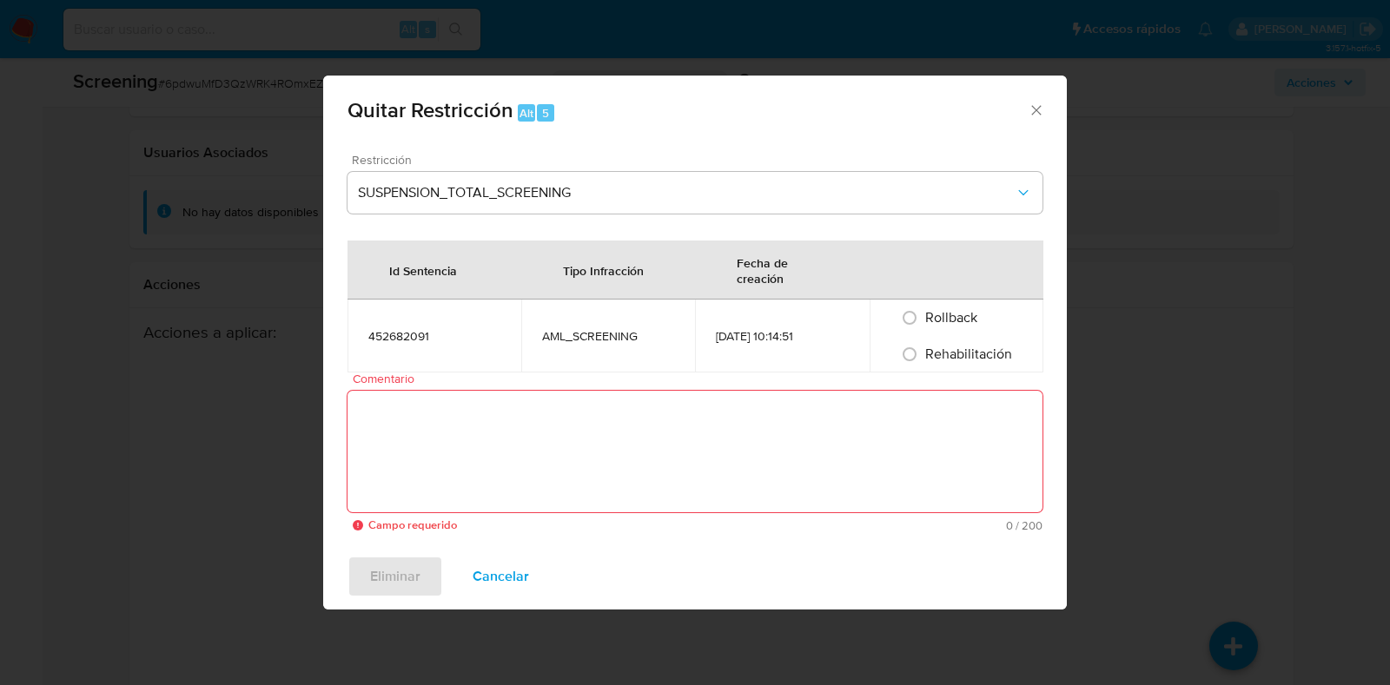
click at [959, 352] on span "Rehabilitación" at bounding box center [968, 354] width 87 height 20
click at [923, 352] on input "Rehabilitación" at bounding box center [910, 355] width 28 height 28
radio input "true"
click at [666, 436] on textarea "Comentario" at bounding box center [694, 452] width 695 height 122
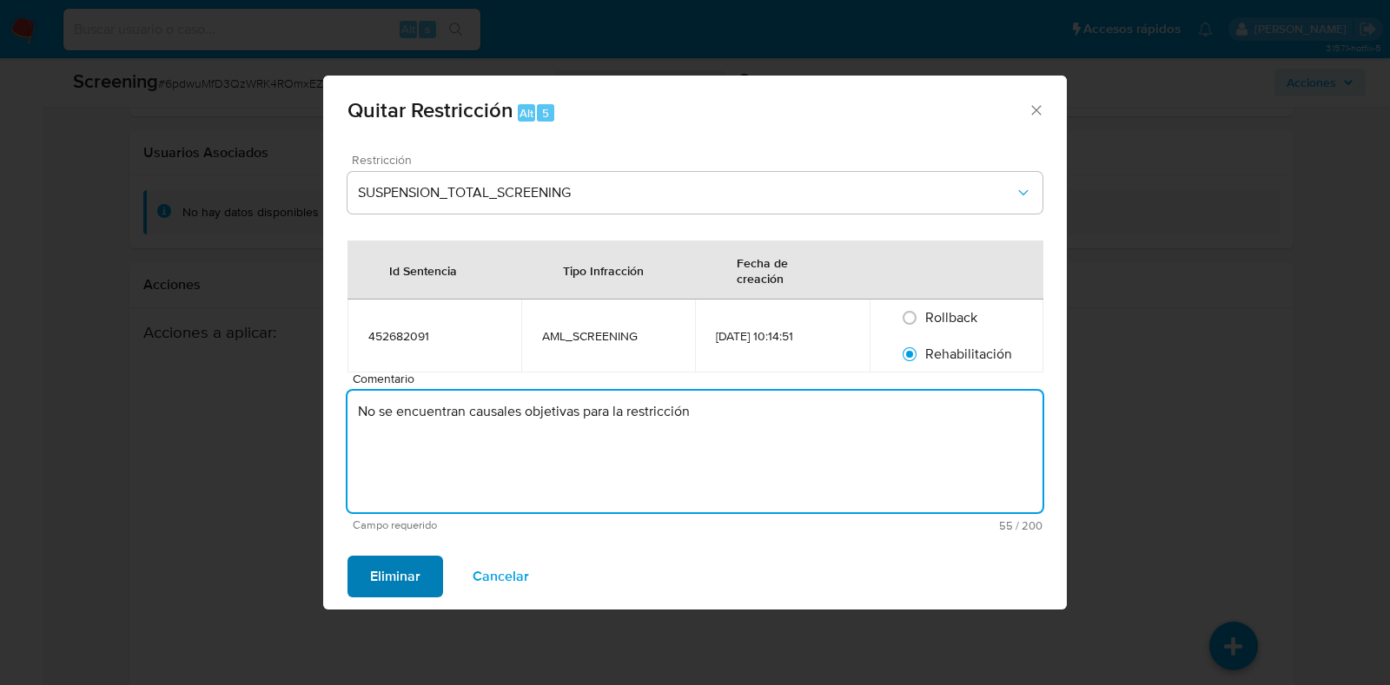
type textarea "No se encuentran causales objetivas para la restricción"
click at [401, 566] on span "Eliminar" at bounding box center [395, 577] width 50 height 38
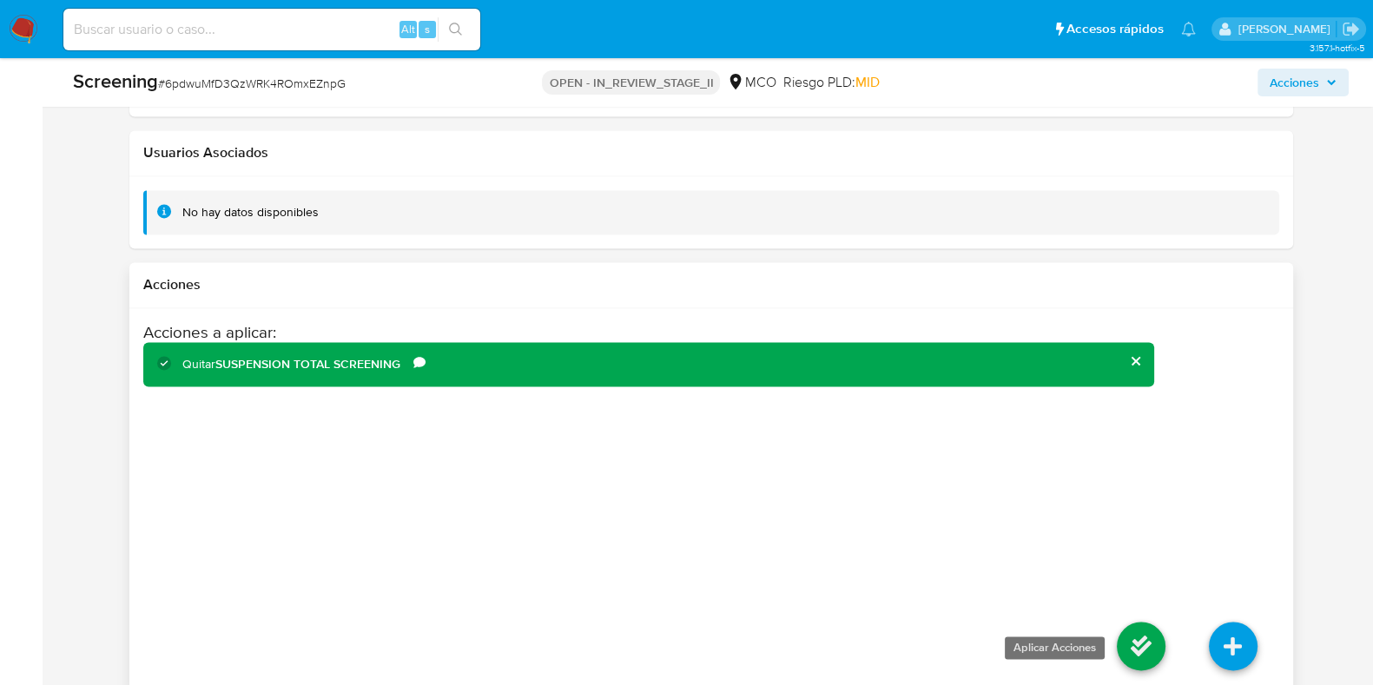
click at [1134, 622] on icon at bounding box center [1141, 646] width 49 height 49
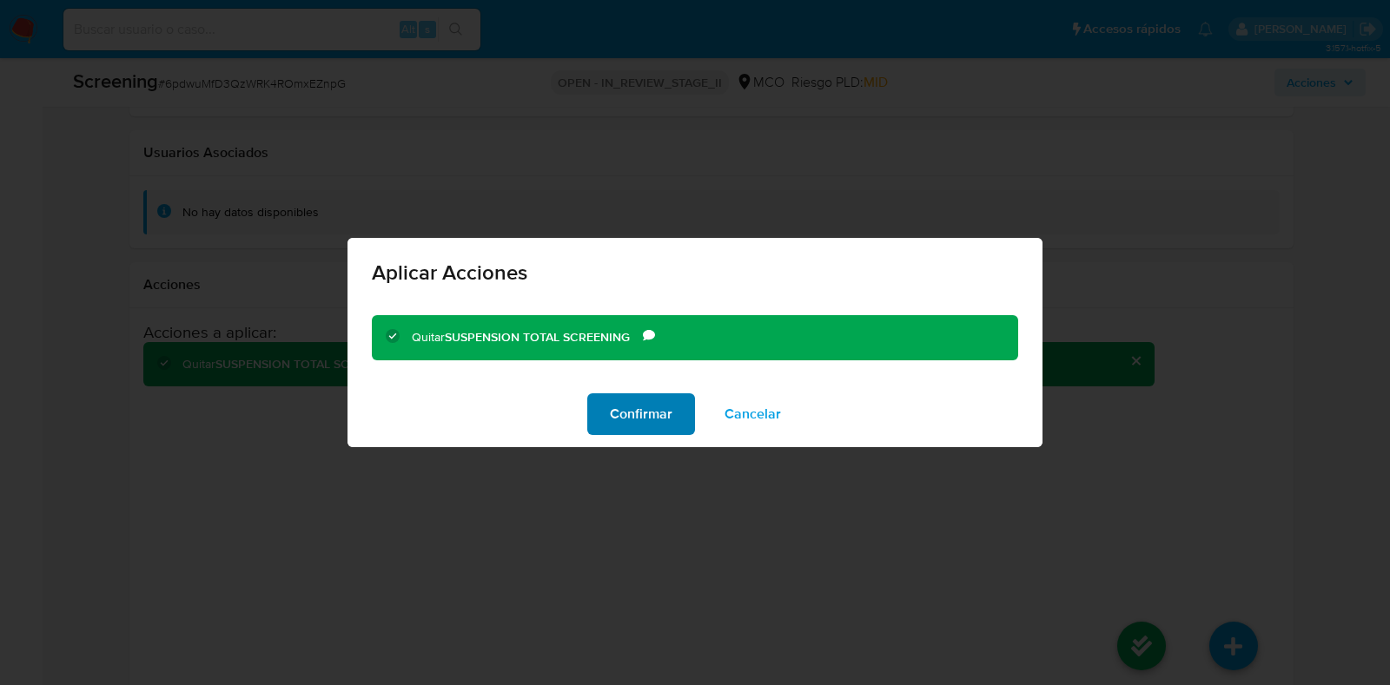
click at [668, 416] on span "Confirmar" at bounding box center [641, 414] width 63 height 38
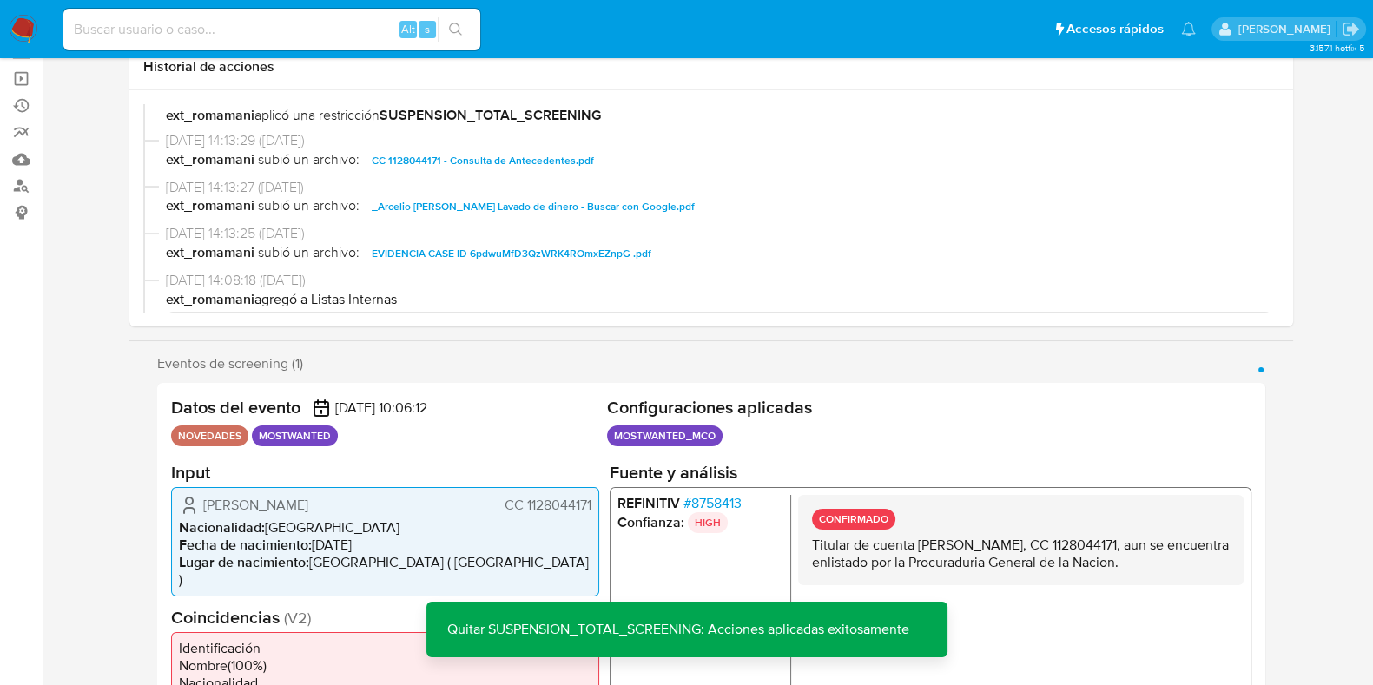
scroll to position [0, 0]
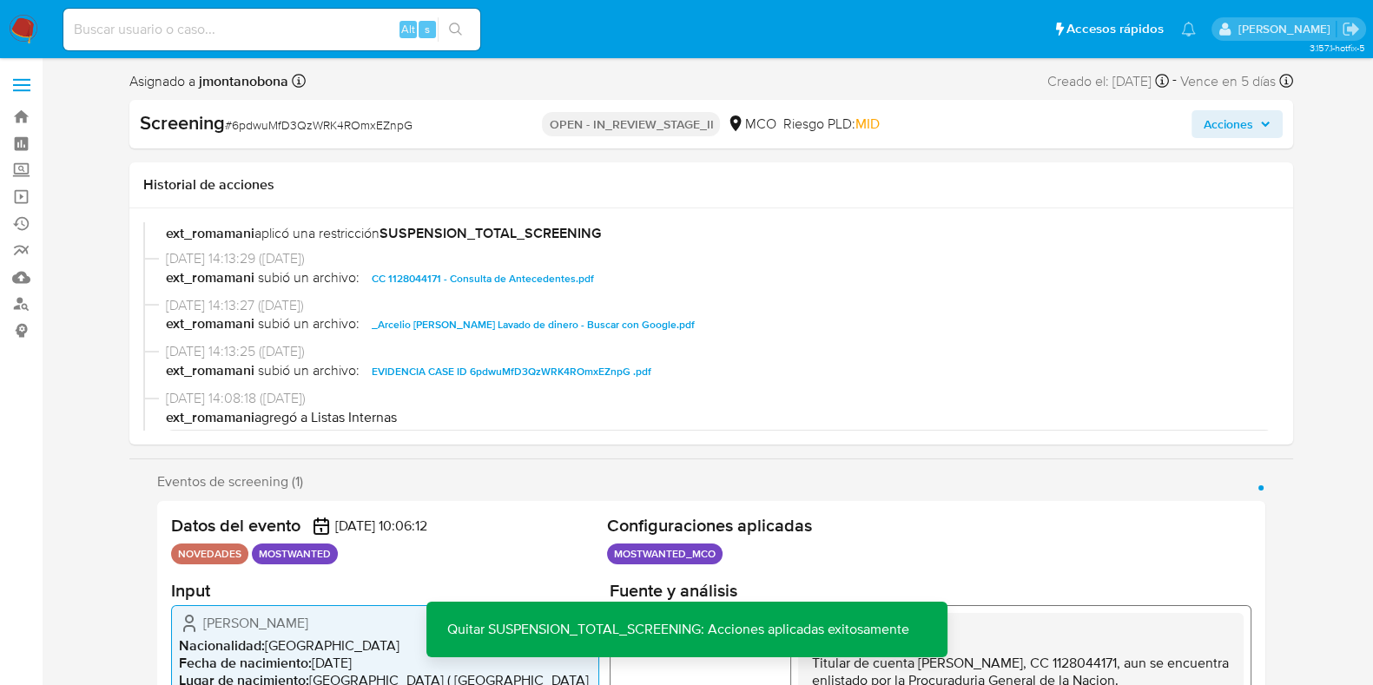
click at [1249, 136] on span "Acciones" at bounding box center [1229, 124] width 50 height 28
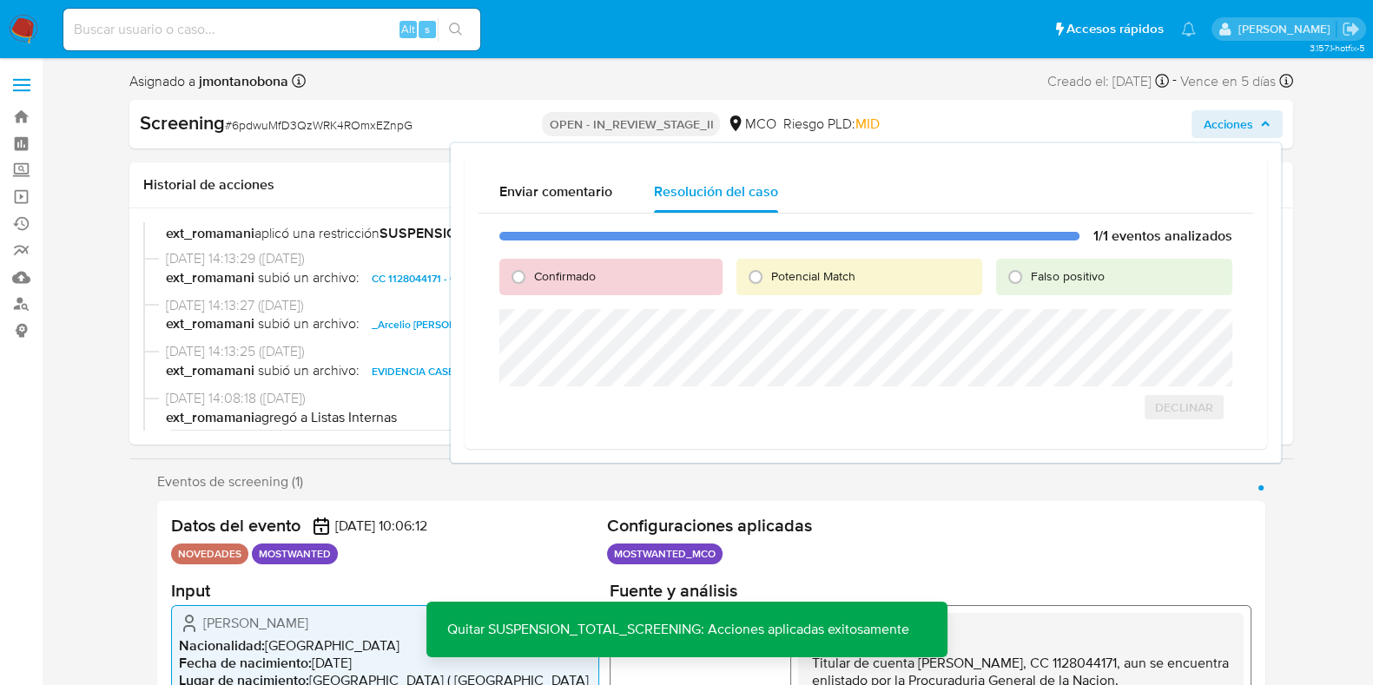
click at [1064, 281] on span "Falso positivo" at bounding box center [1068, 276] width 74 height 17
click at [1029, 281] on input "Falso positivo" at bounding box center [1016, 277] width 28 height 28
radio input "true"
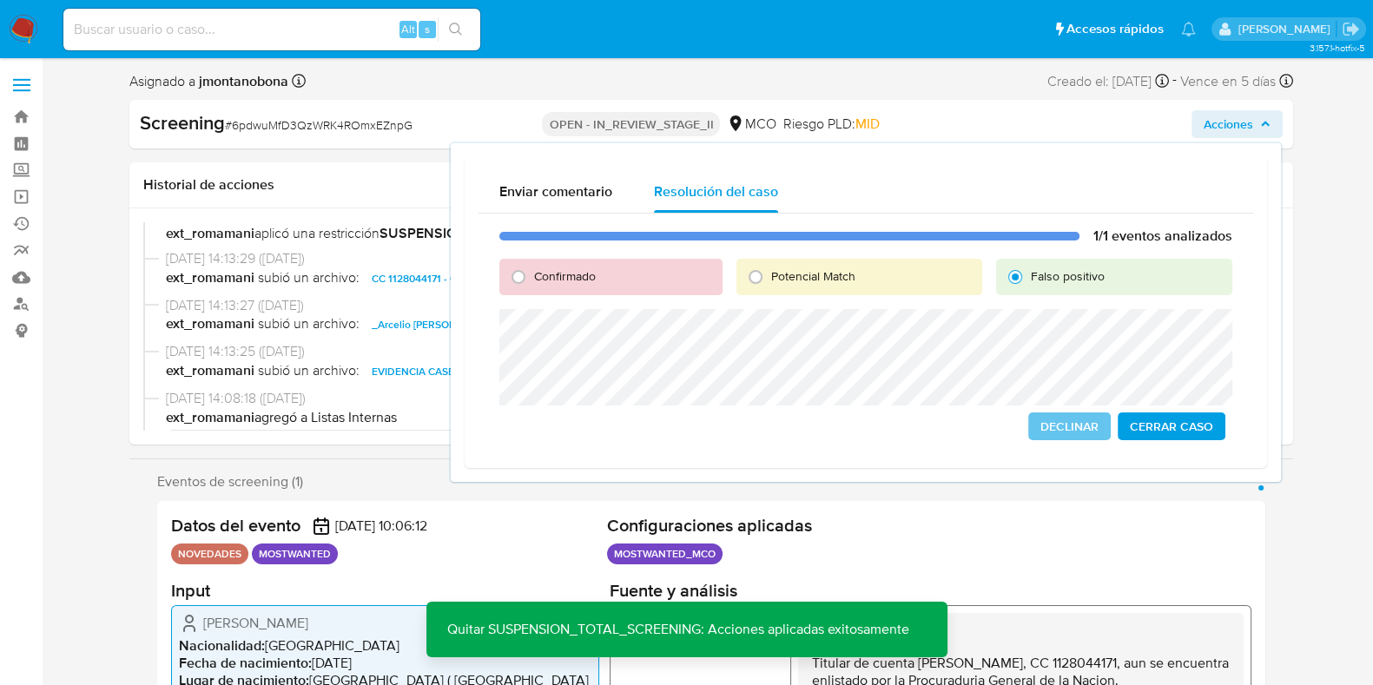
click at [1166, 425] on span "Cerrar Caso" at bounding box center [1171, 426] width 83 height 24
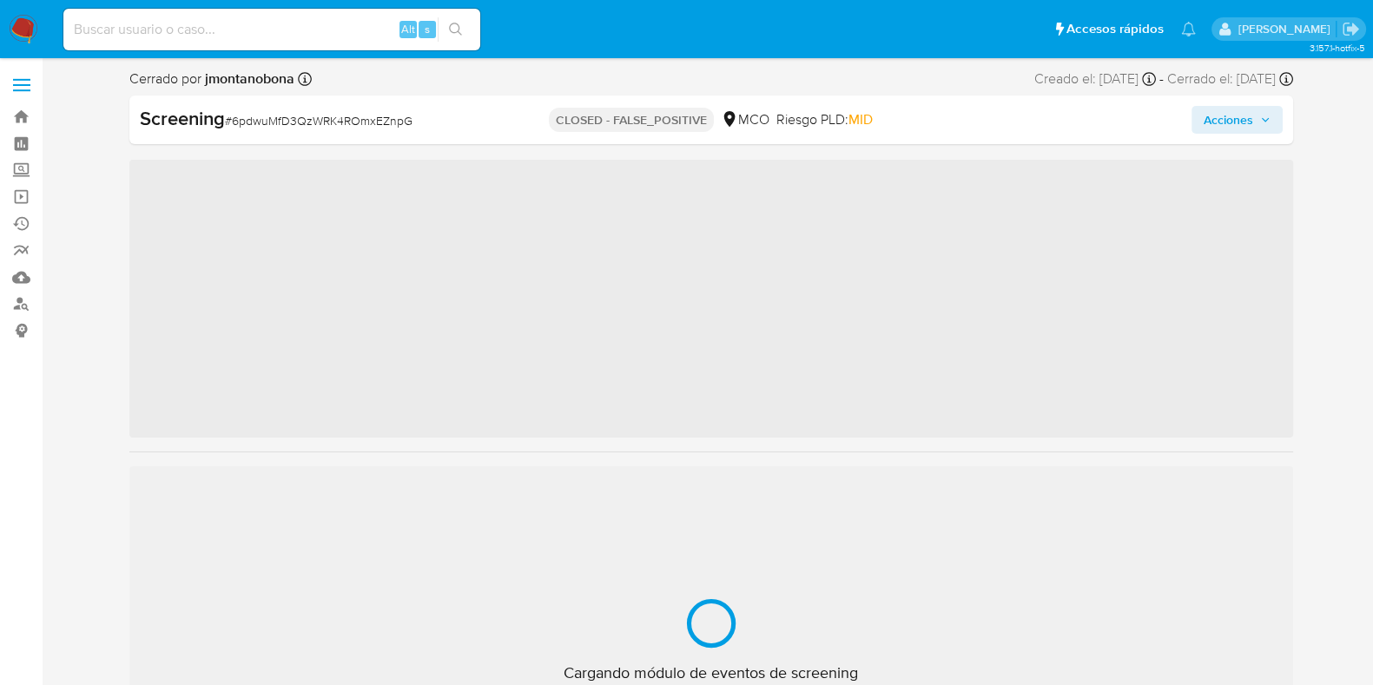
scroll to position [733, 0]
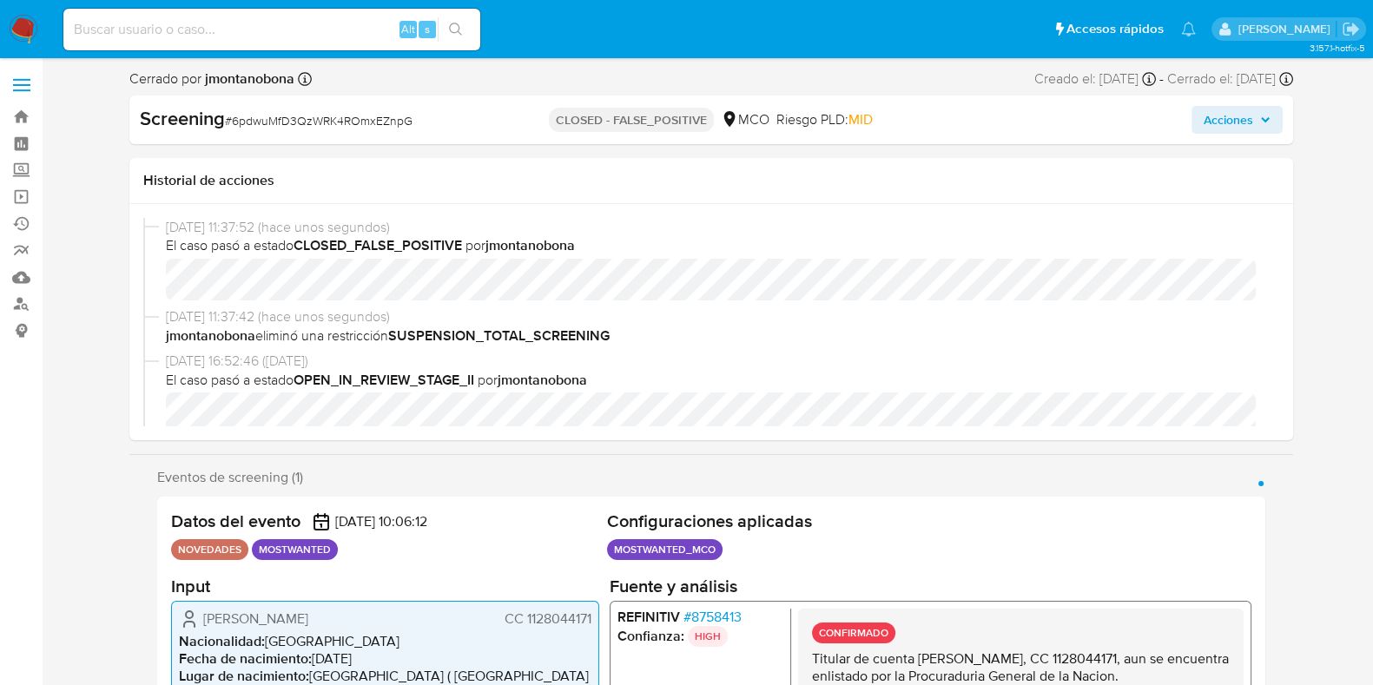
select select "10"
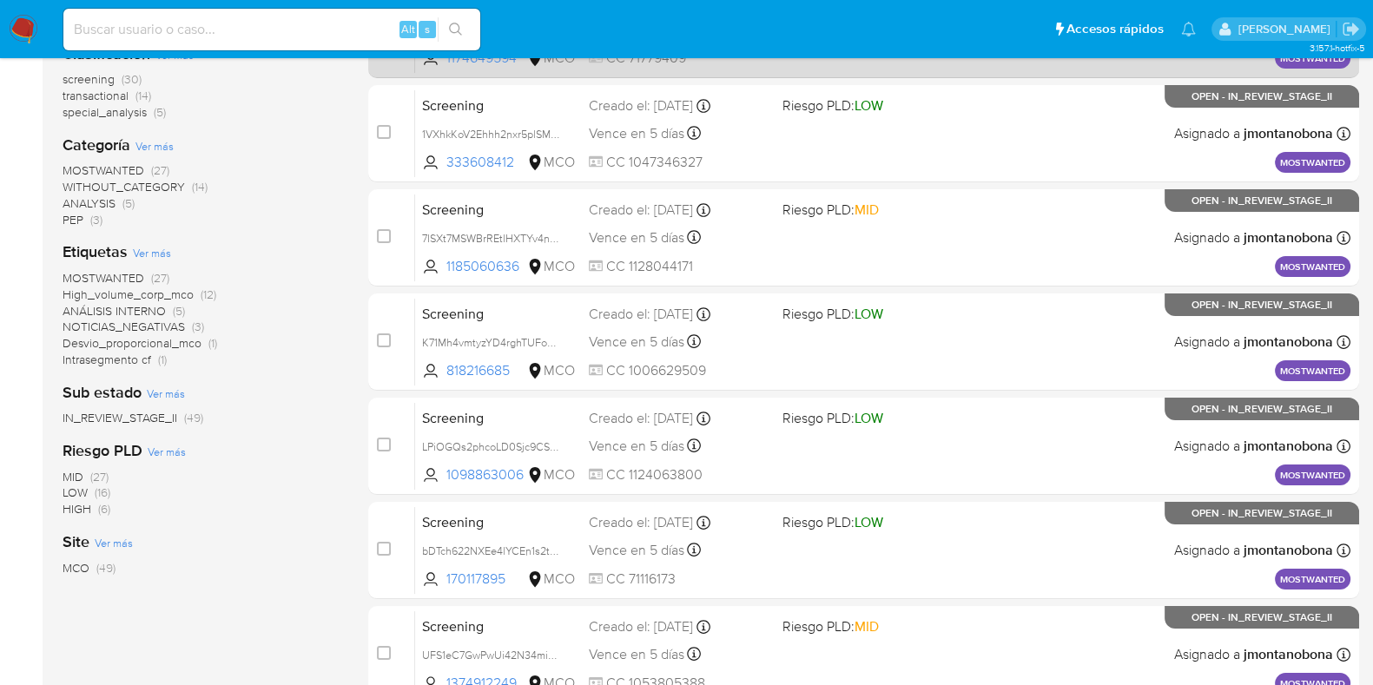
scroll to position [580, 0]
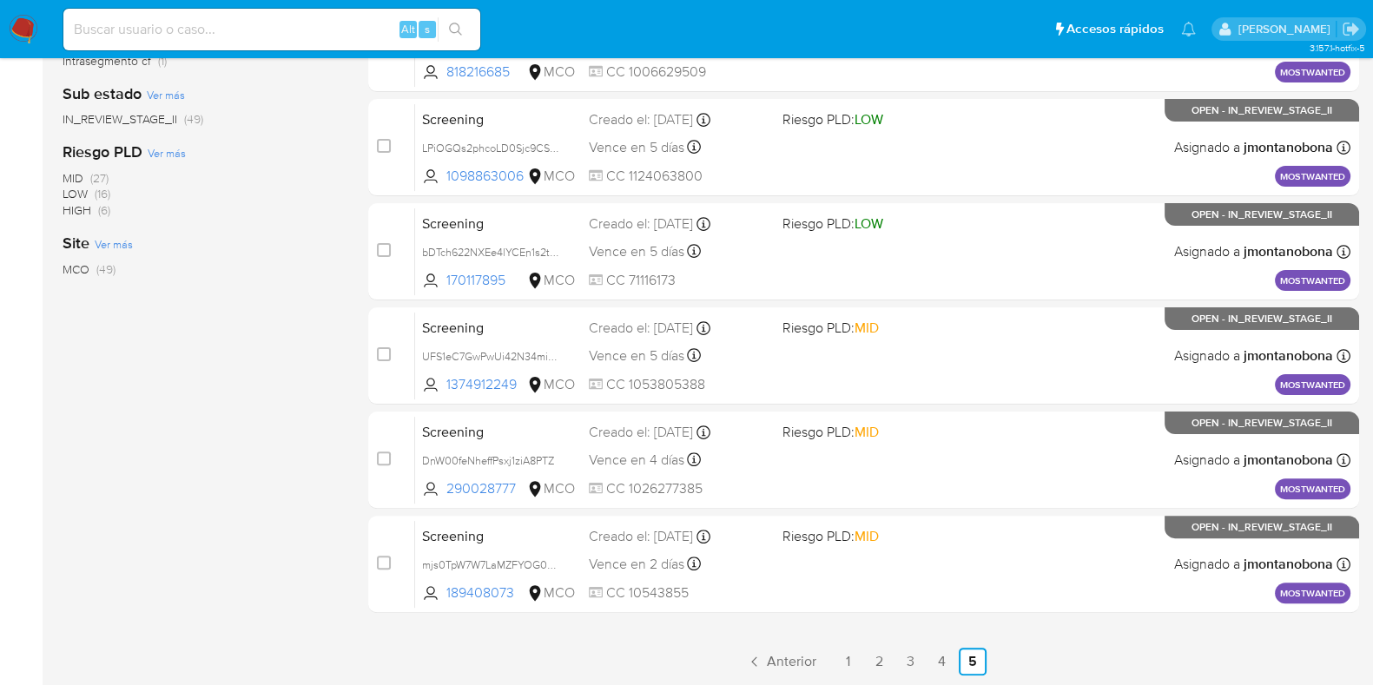
click at [32, 358] on aside "Bandeja Tablero Screening Búsqueda en Listas Watchlist Herramientas Operaciones…" at bounding box center [21, 53] width 43 height 1267
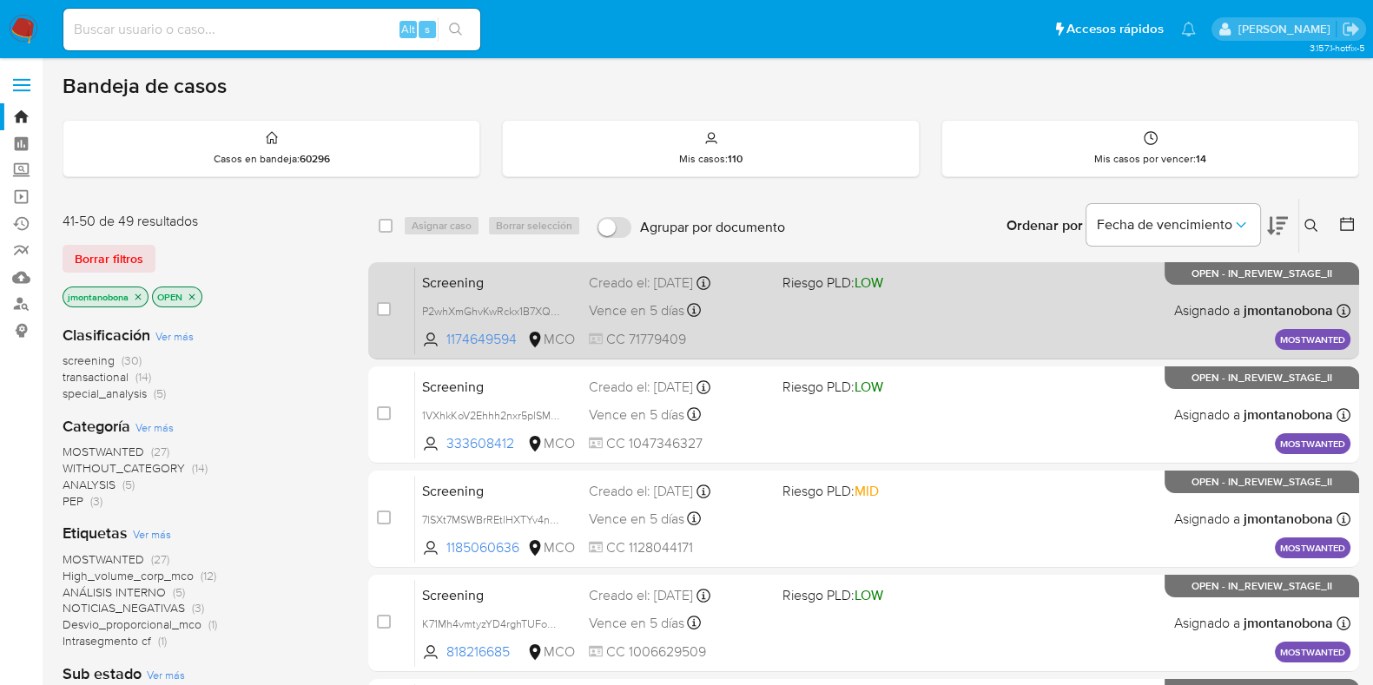
scroll to position [580, 0]
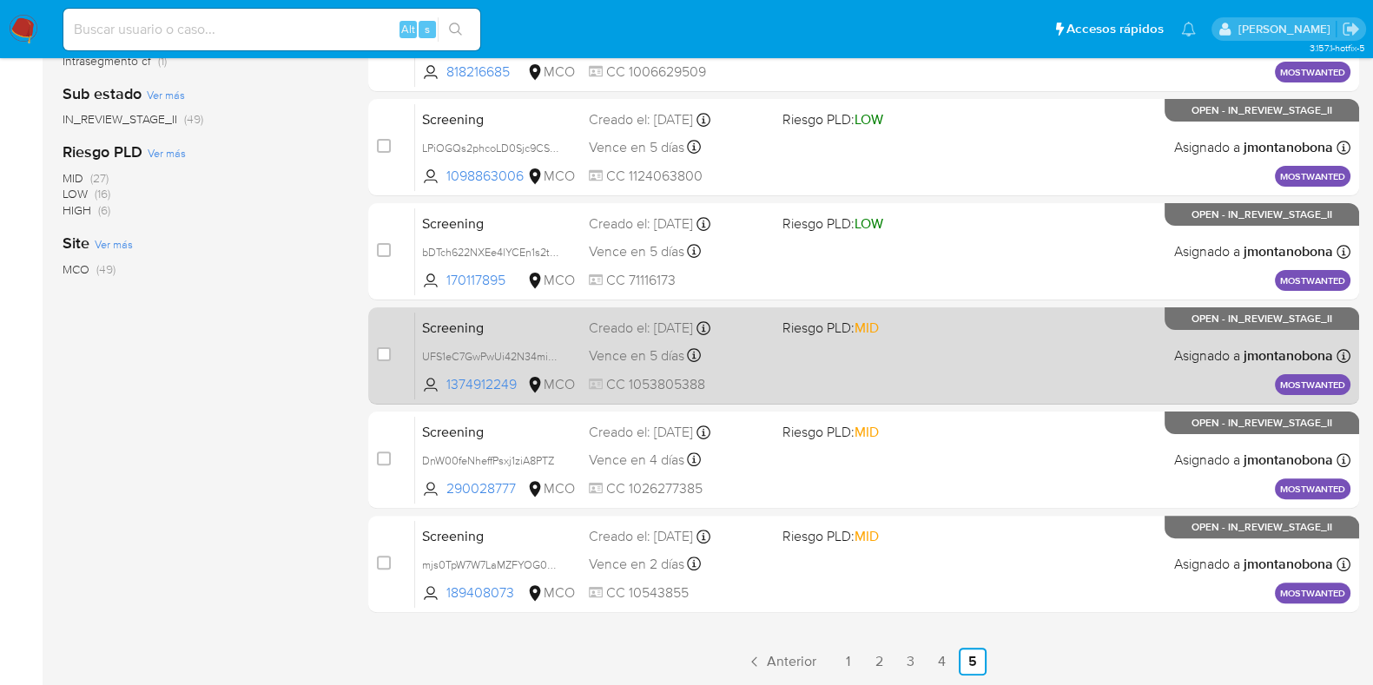
click at [537, 333] on span "Screening" at bounding box center [498, 326] width 153 height 23
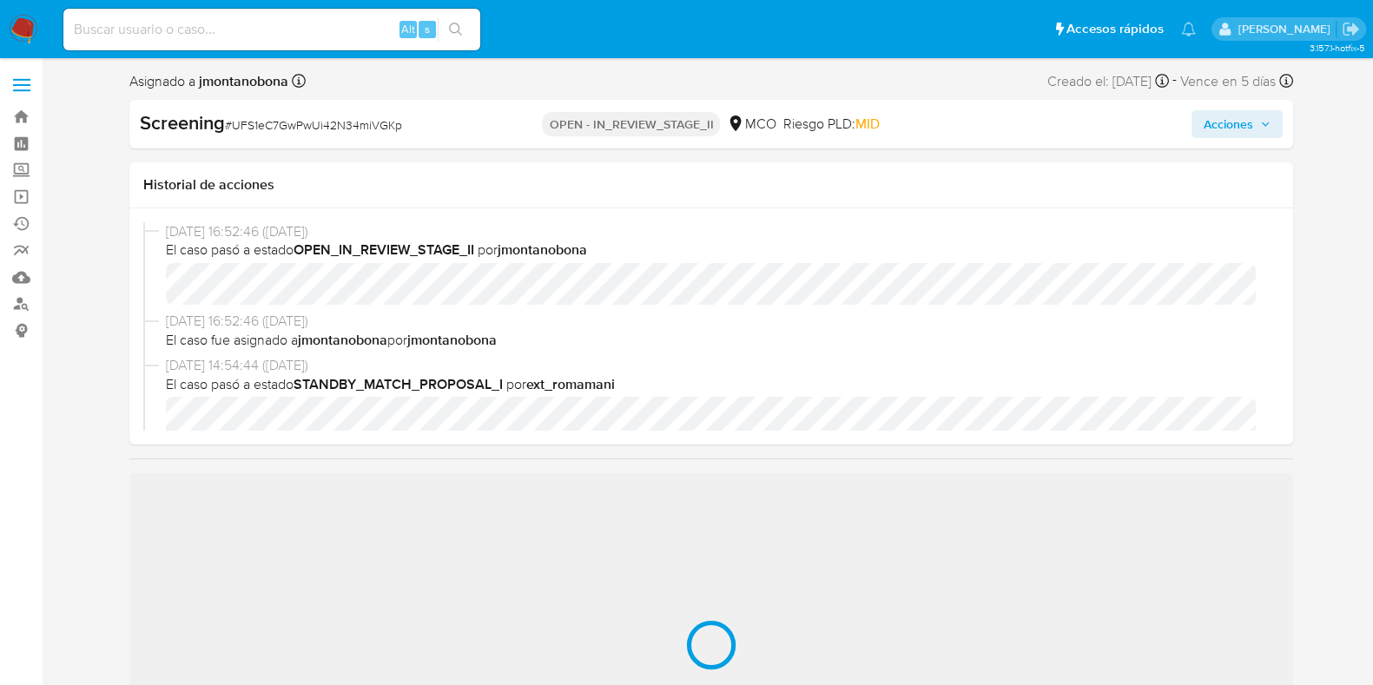
scroll to position [108, 0]
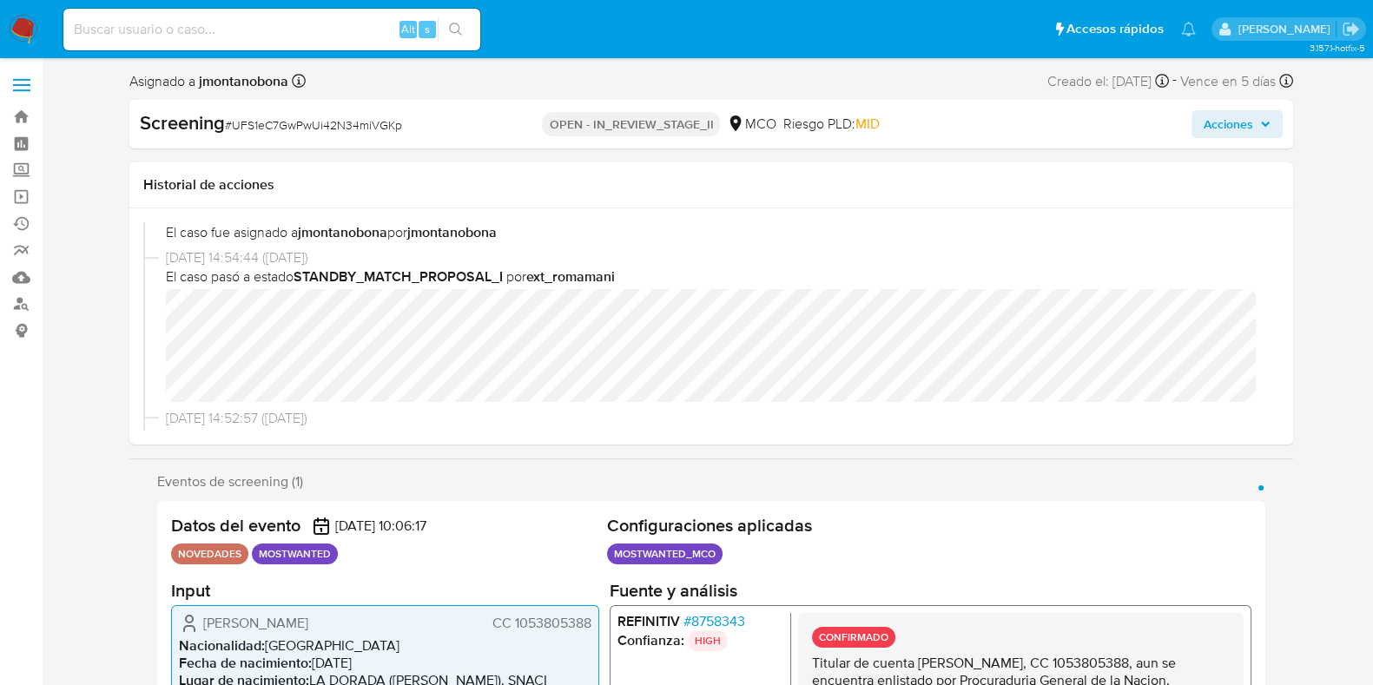
select select "10"
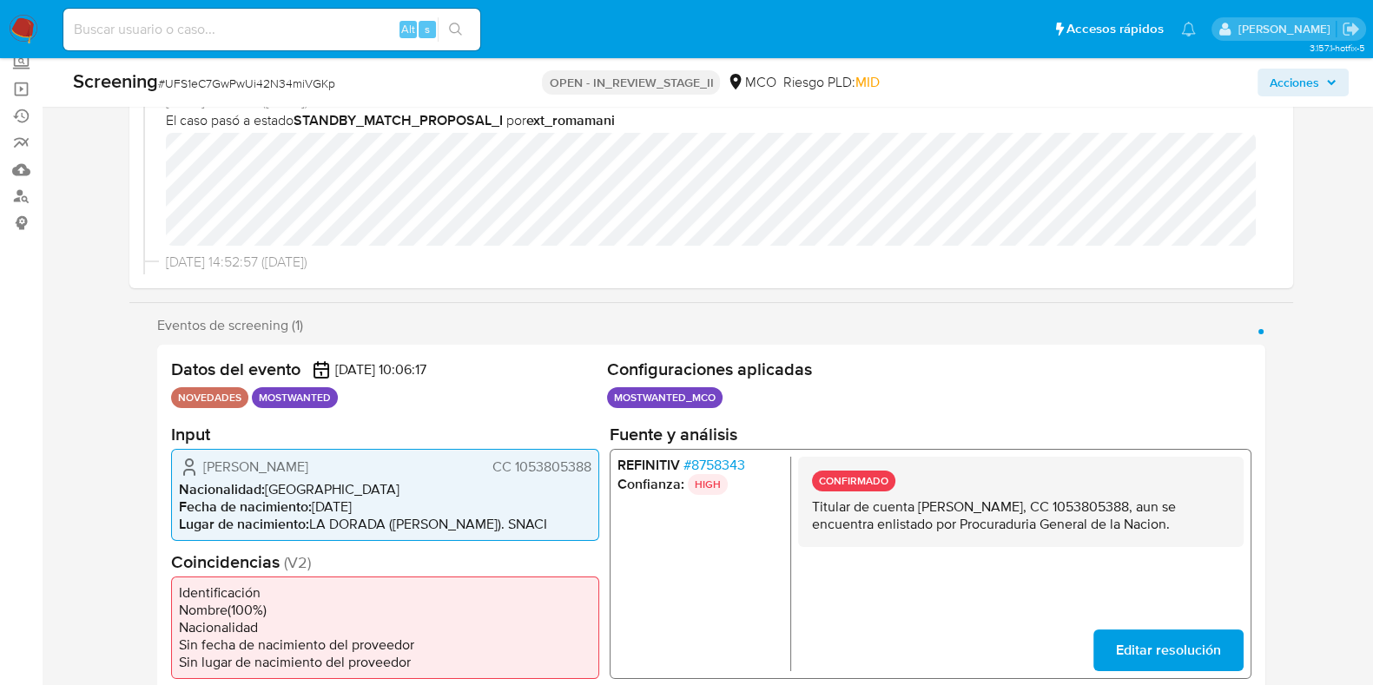
drag, startPoint x: 923, startPoint y: 506, endPoint x: 1094, endPoint y: 510, distance: 170.3
click at [1094, 510] on p "Titular de cuenta Jose Orlando Velandia Otavo, CC 1053805388, aun se encuentra …" at bounding box center [1020, 515] width 418 height 35
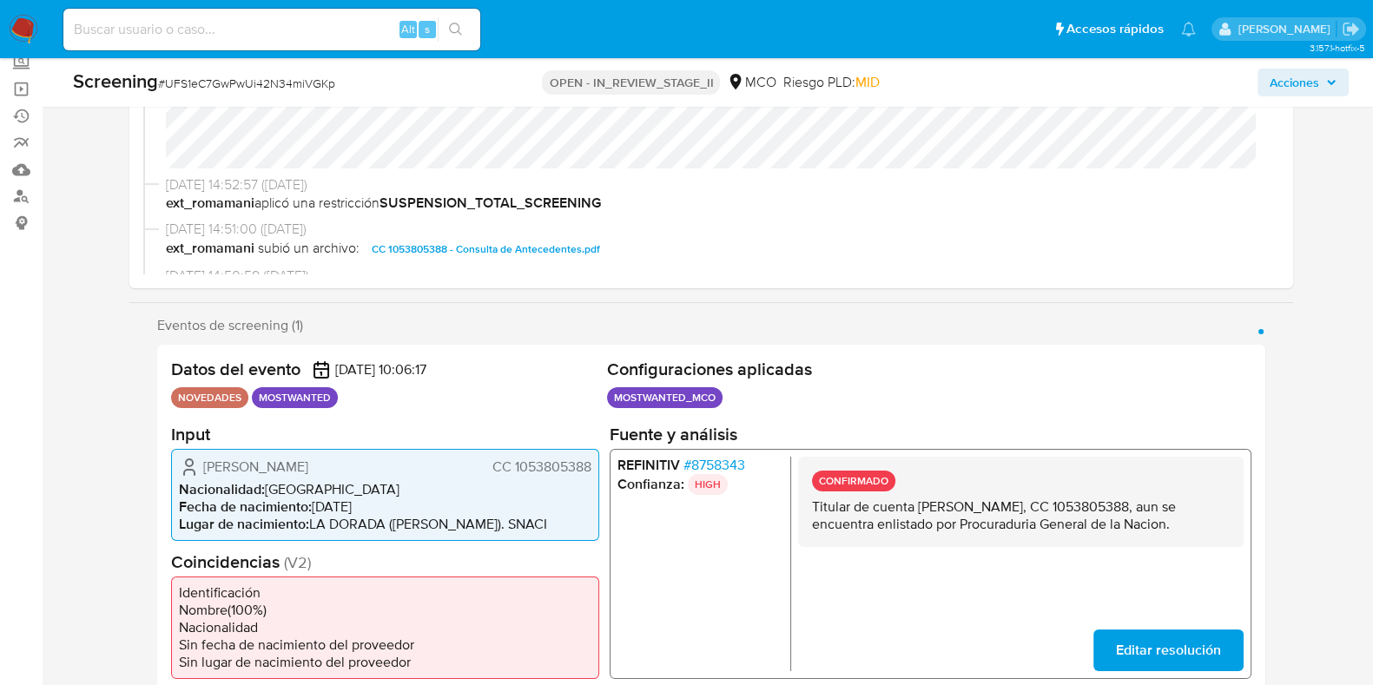
scroll to position [216, 0]
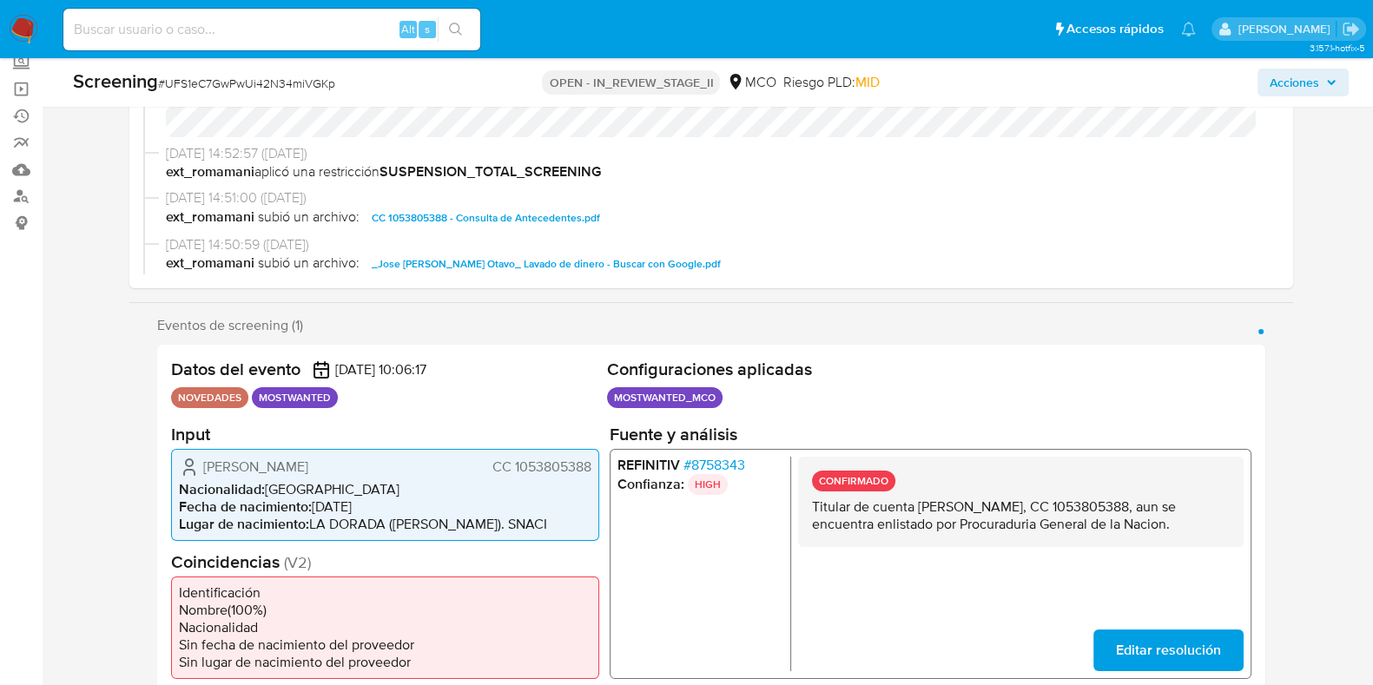
click at [508, 215] on span "CC 1053805388 - Consulta de Antecedentes.pdf" at bounding box center [486, 218] width 228 height 21
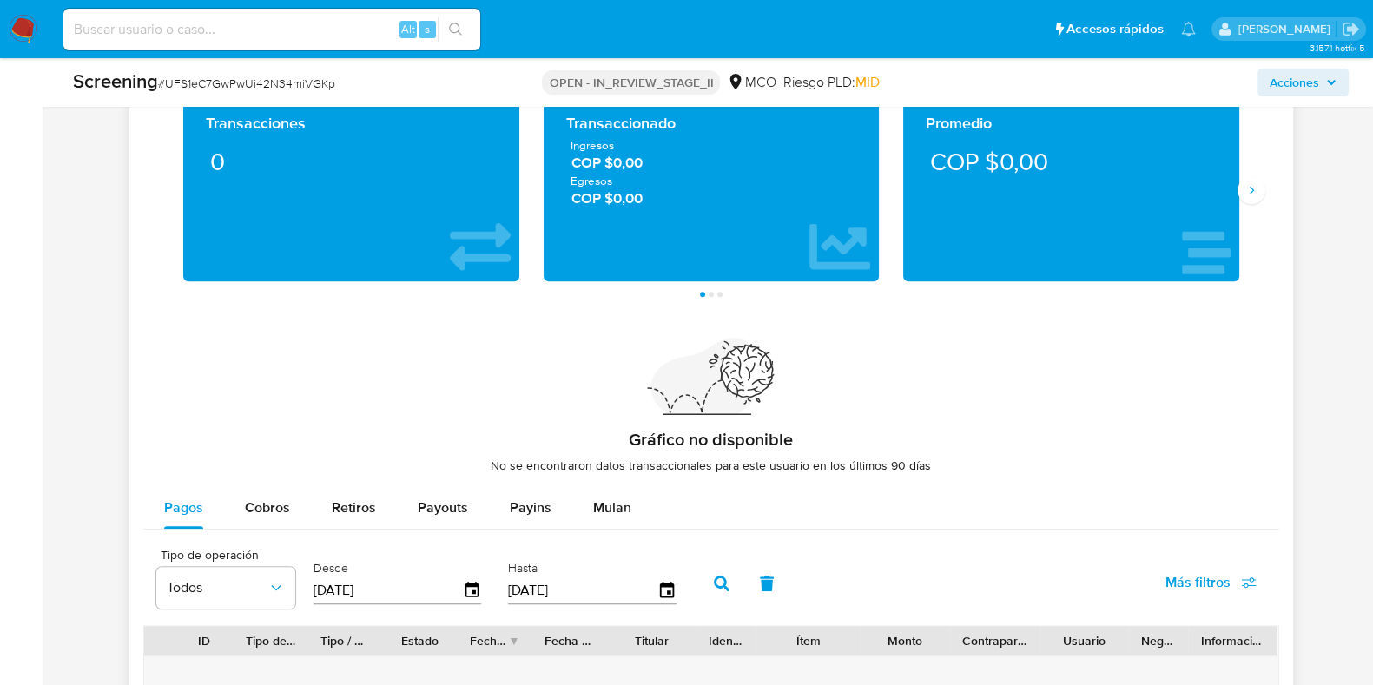
scroll to position [1519, 0]
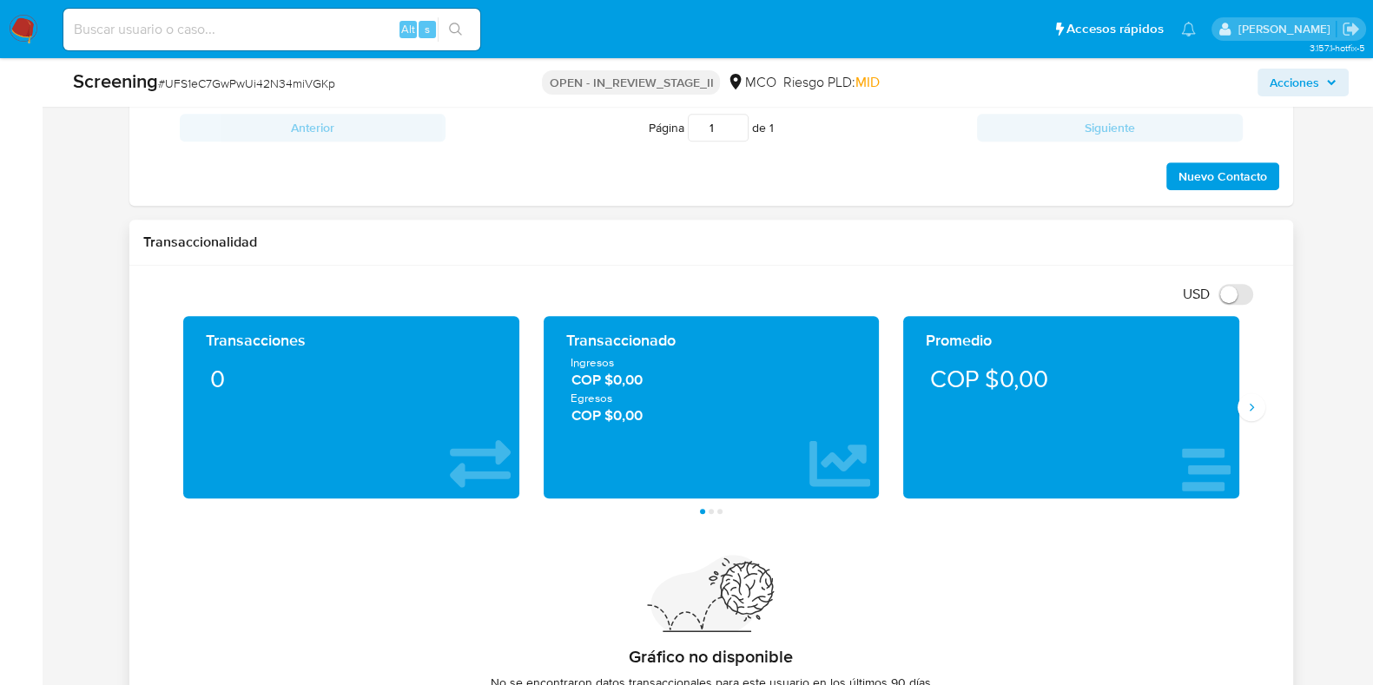
click at [1257, 419] on div "Transacciones 0 Transaccionado Ingresos COP $0,00 Egresos COP $0,00 Promedio CO…" at bounding box center [711, 415] width 1136 height 198
click at [1253, 403] on icon "Siguiente" at bounding box center [1252, 407] width 14 height 14
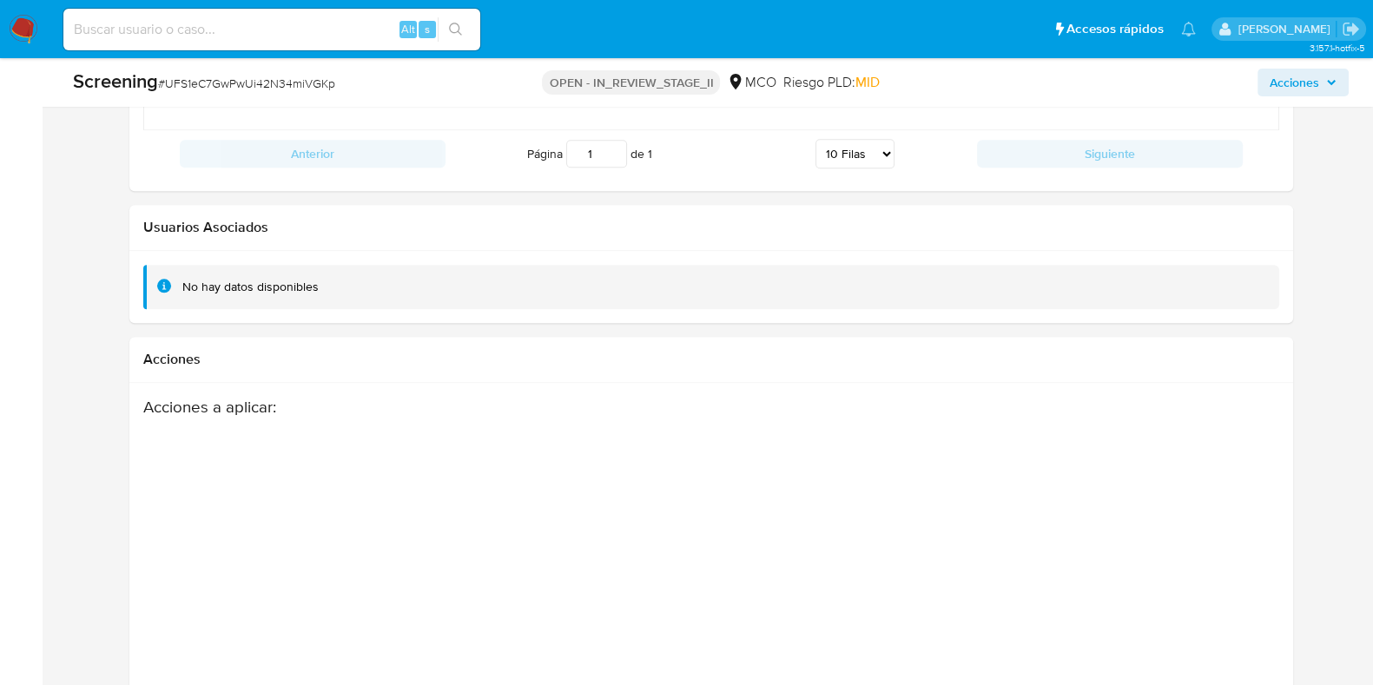
scroll to position [2649, 0]
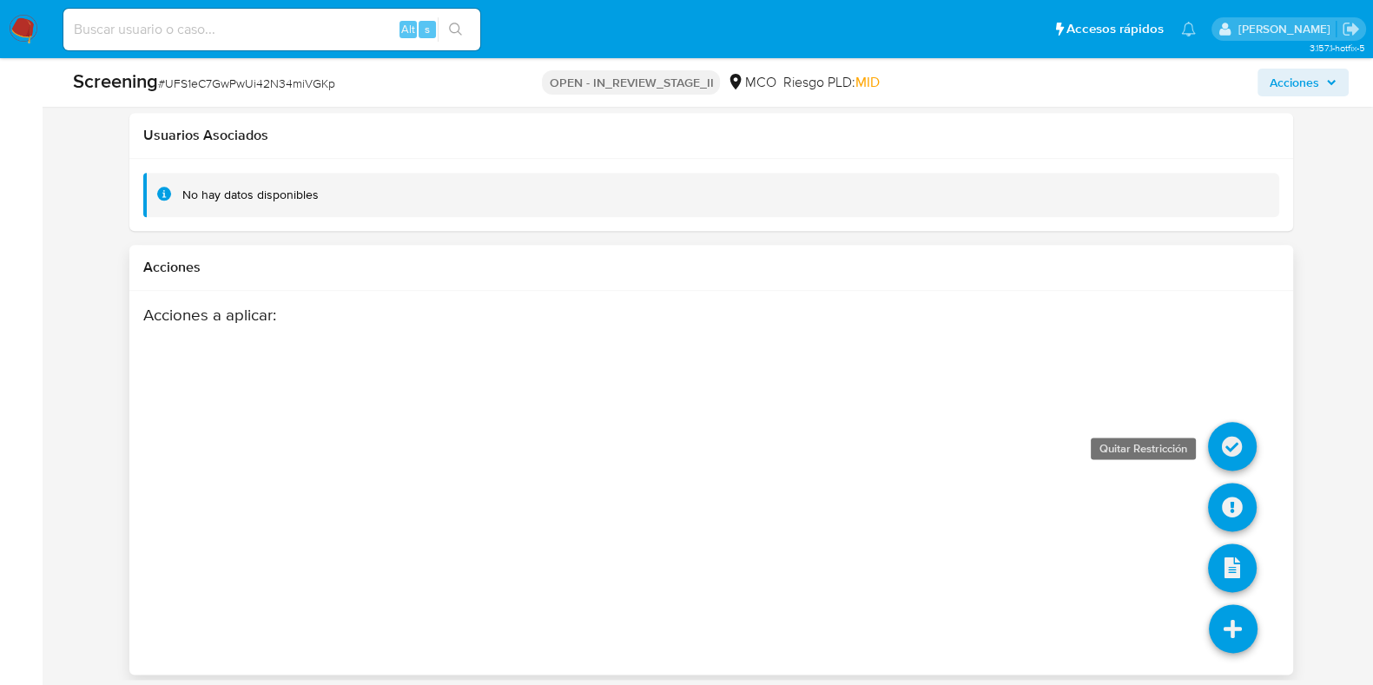
click at [1251, 437] on icon at bounding box center [1232, 446] width 49 height 49
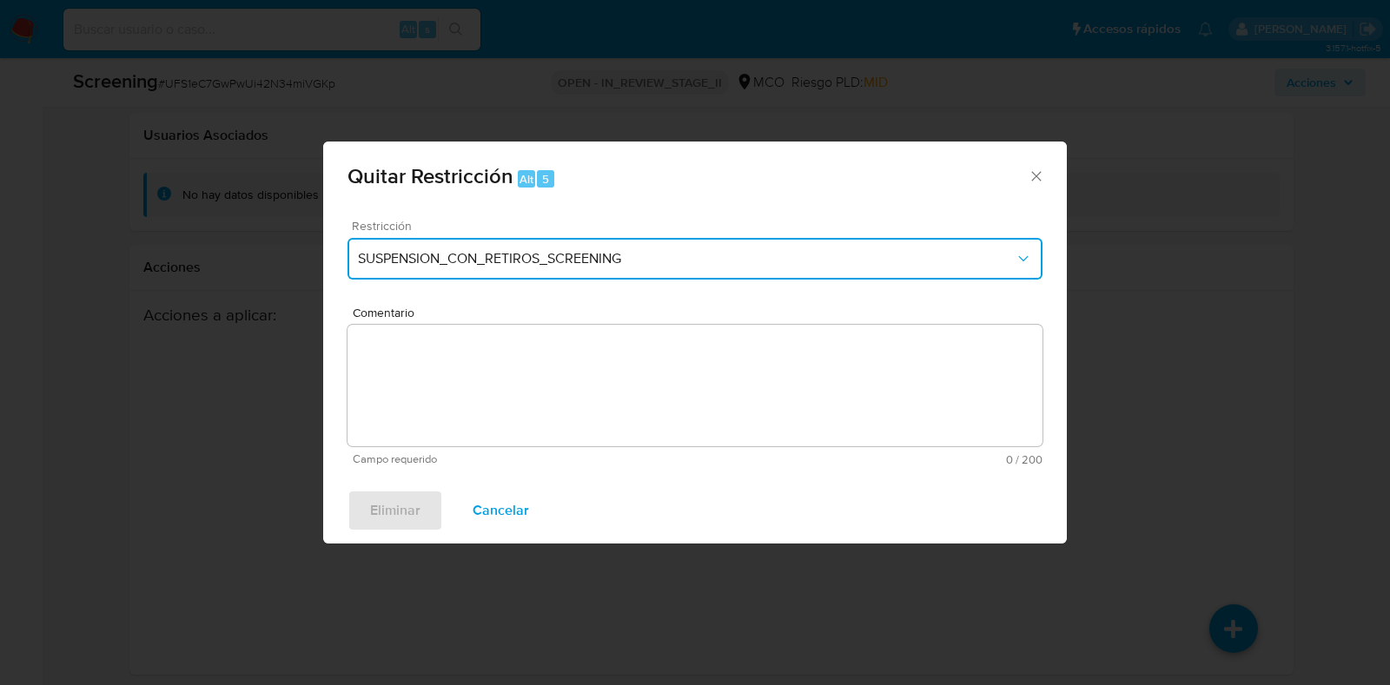
click at [730, 263] on span "SUSPENSION_CON_RETIROS_SCREENING" at bounding box center [686, 258] width 657 height 17
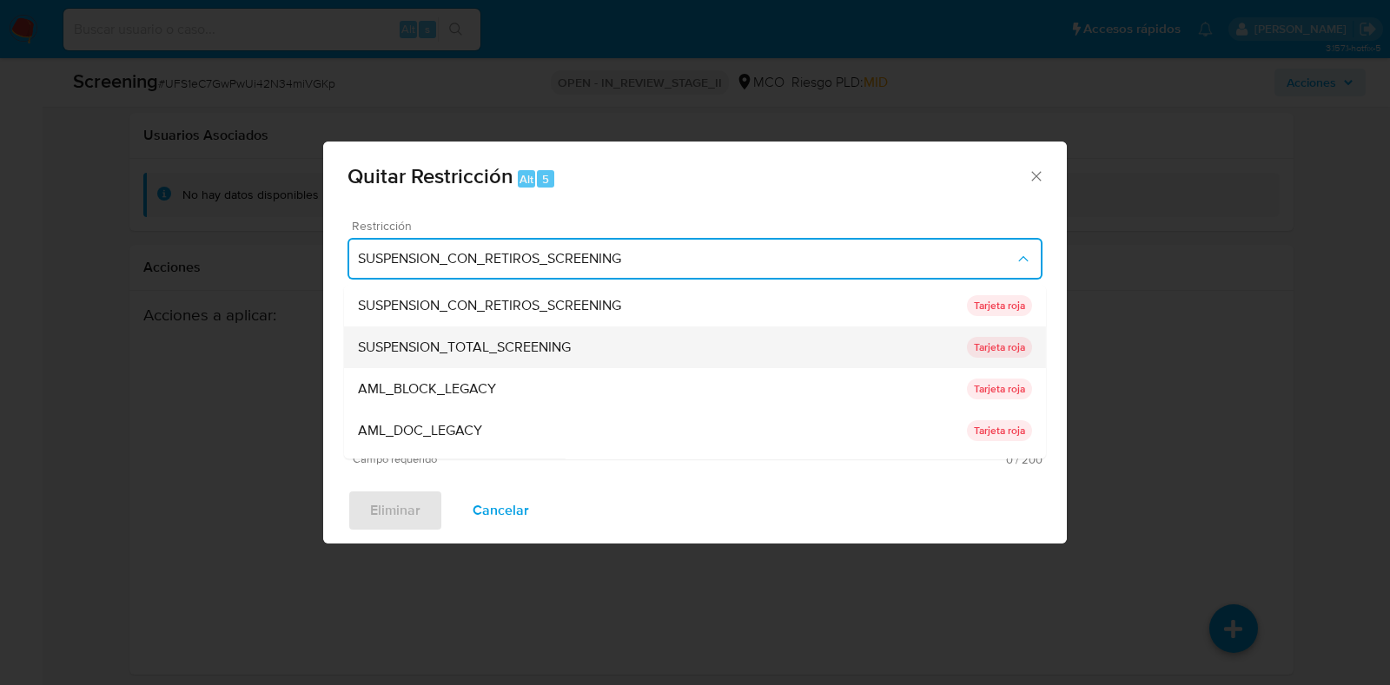
click at [556, 354] on span "SUSPENSION_TOTAL_SCREENING" at bounding box center [464, 348] width 213 height 17
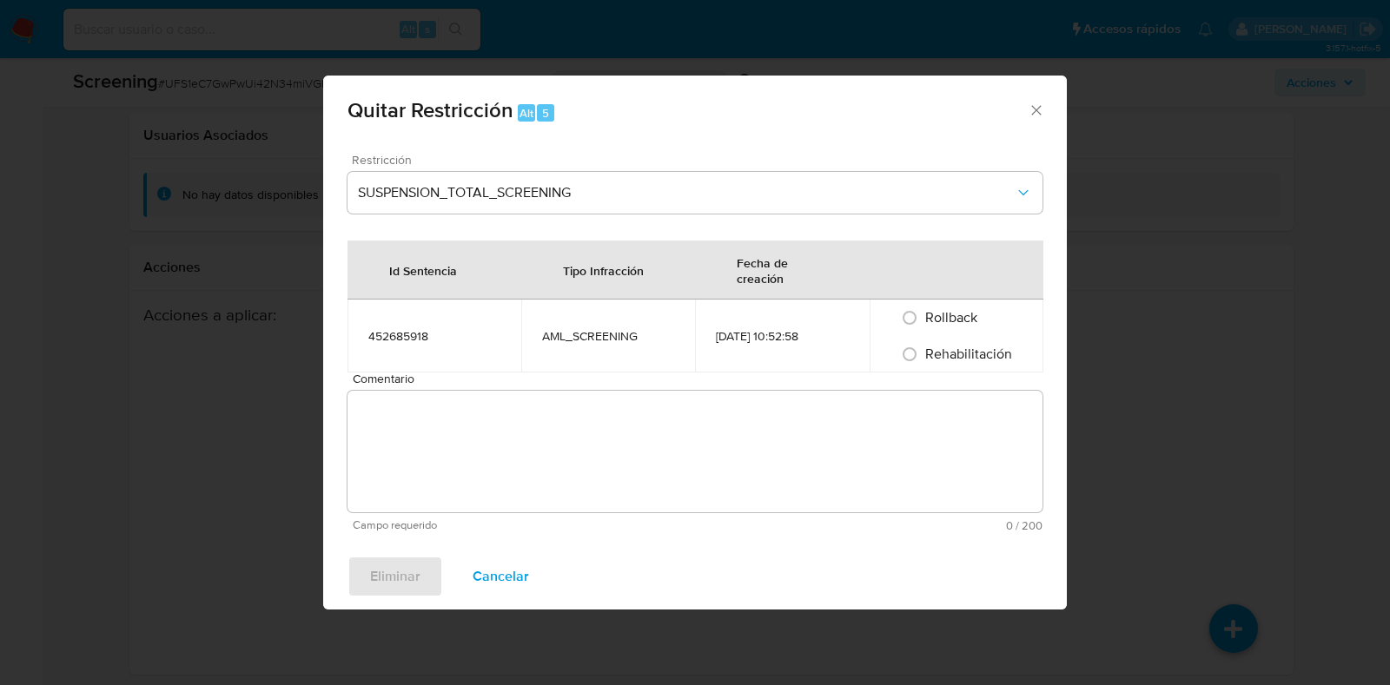
click at [510, 375] on span "Comentario" at bounding box center [700, 379] width 695 height 13
click at [510, 391] on textarea "Comentario" at bounding box center [694, 452] width 695 height 122
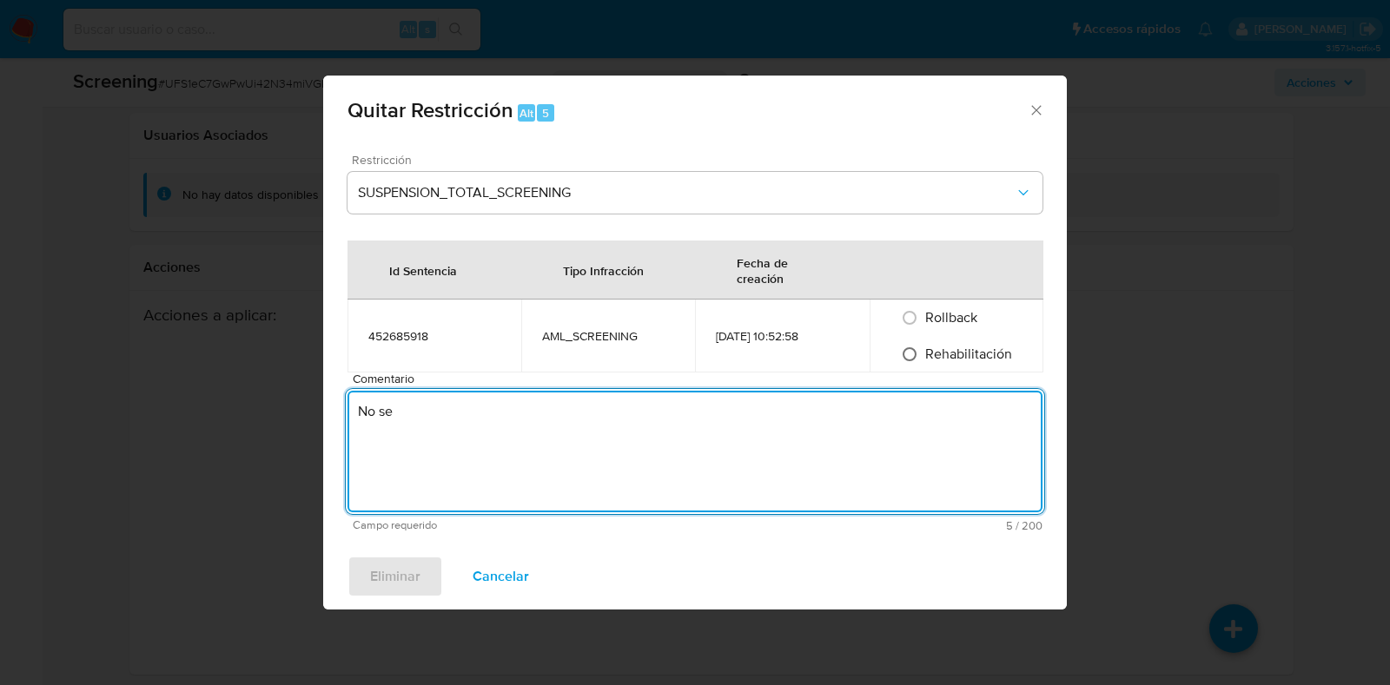
type textarea "No se"
click at [911, 354] on input "Rehabilitación" at bounding box center [910, 355] width 28 height 28
radio input "true"
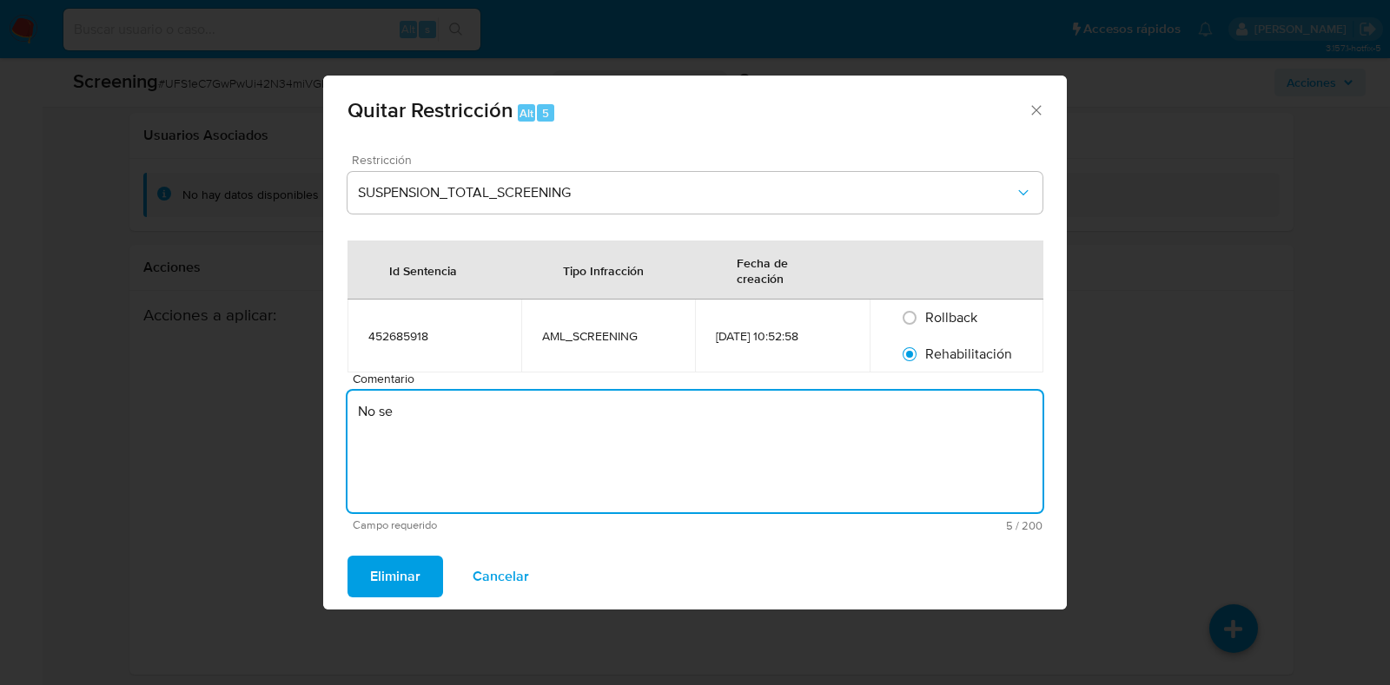
click at [677, 431] on textarea "No se" at bounding box center [694, 452] width 695 height 122
type textarea "No se encuentran causales objetivas para la restricción"
click at [410, 575] on span "Eliminar" at bounding box center [395, 577] width 50 height 38
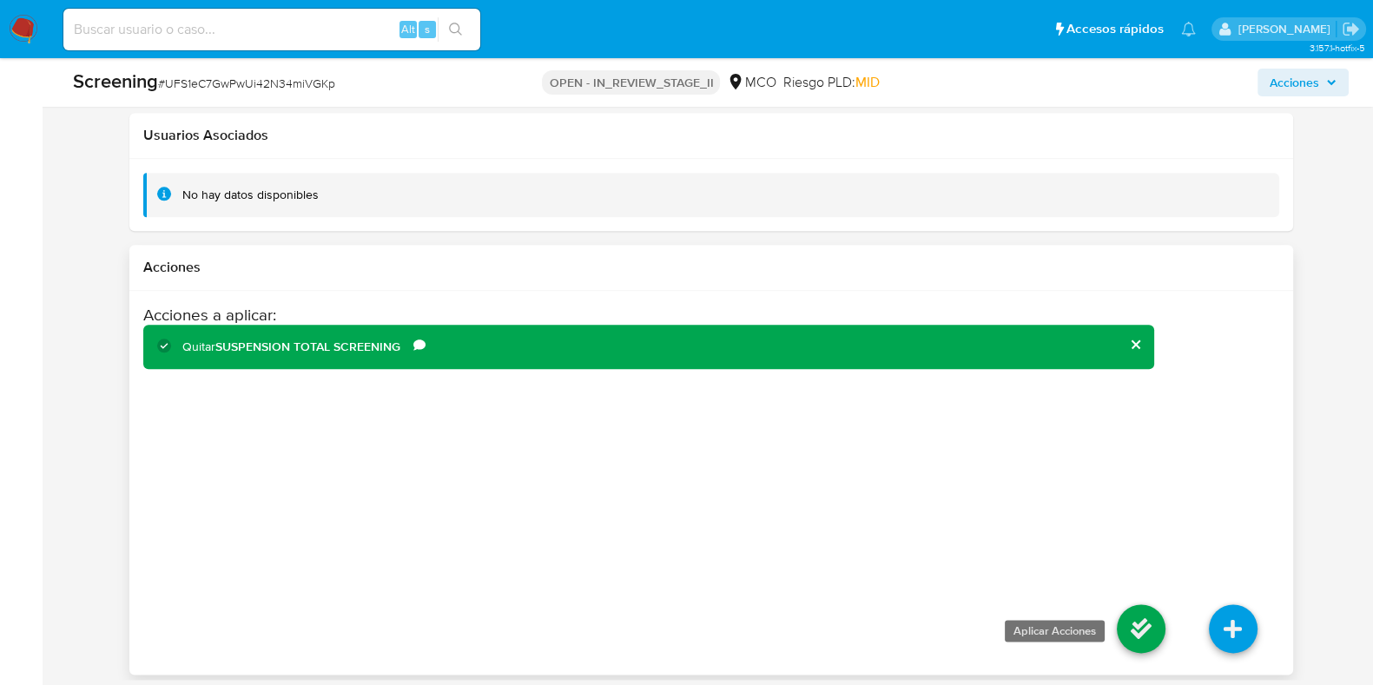
click at [1138, 631] on icon at bounding box center [1141, 629] width 49 height 49
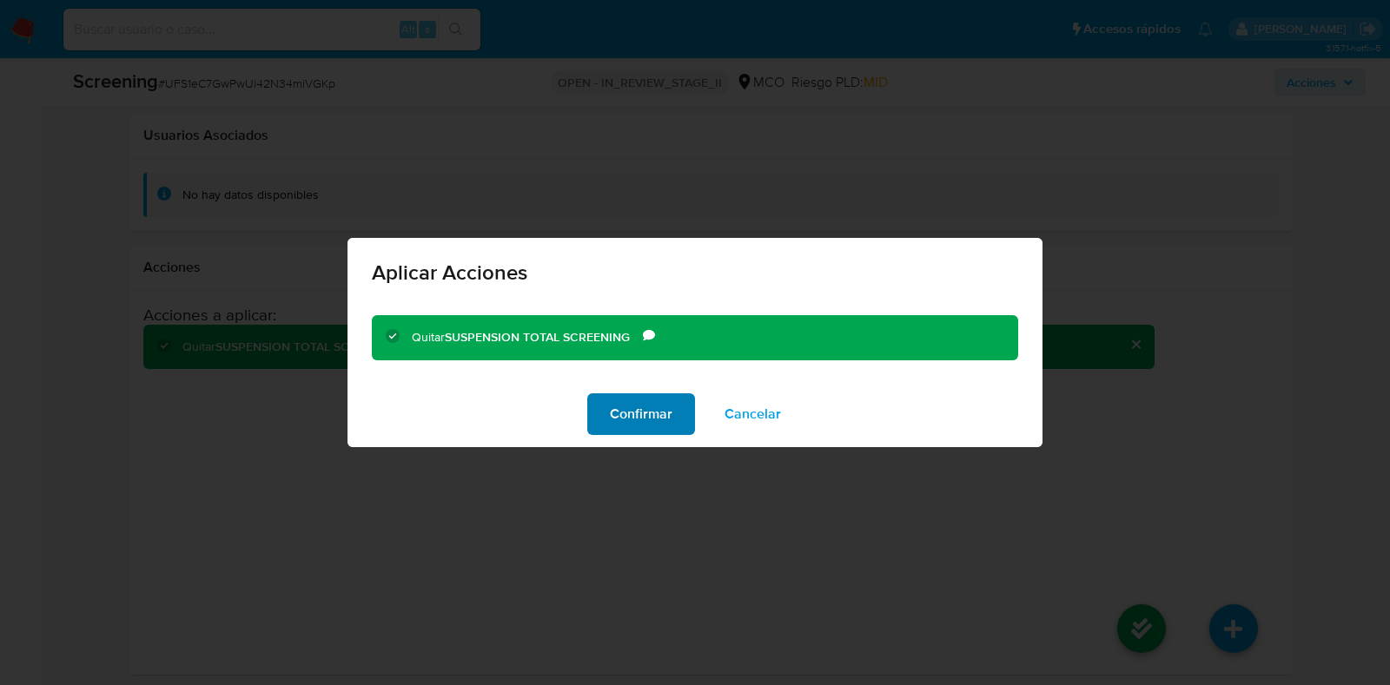
click at [630, 399] on span "Confirmar" at bounding box center [641, 414] width 63 height 38
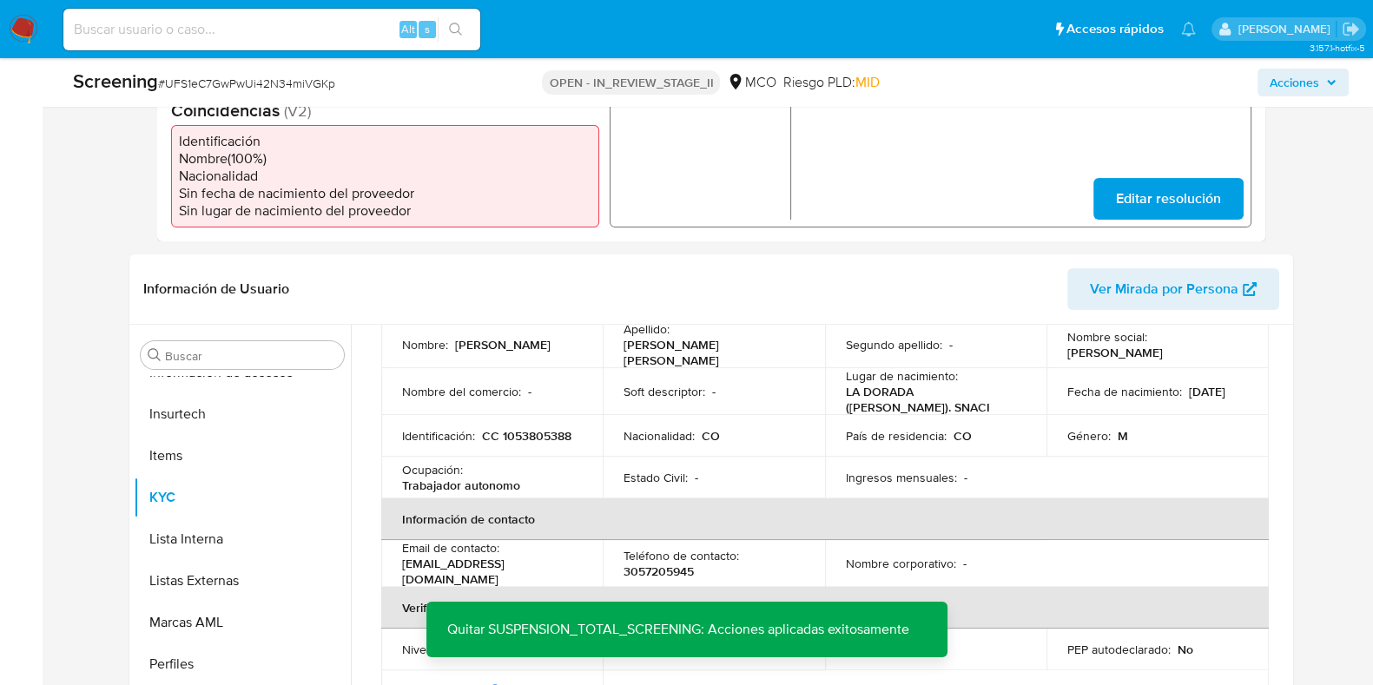
scroll to position [261, 0]
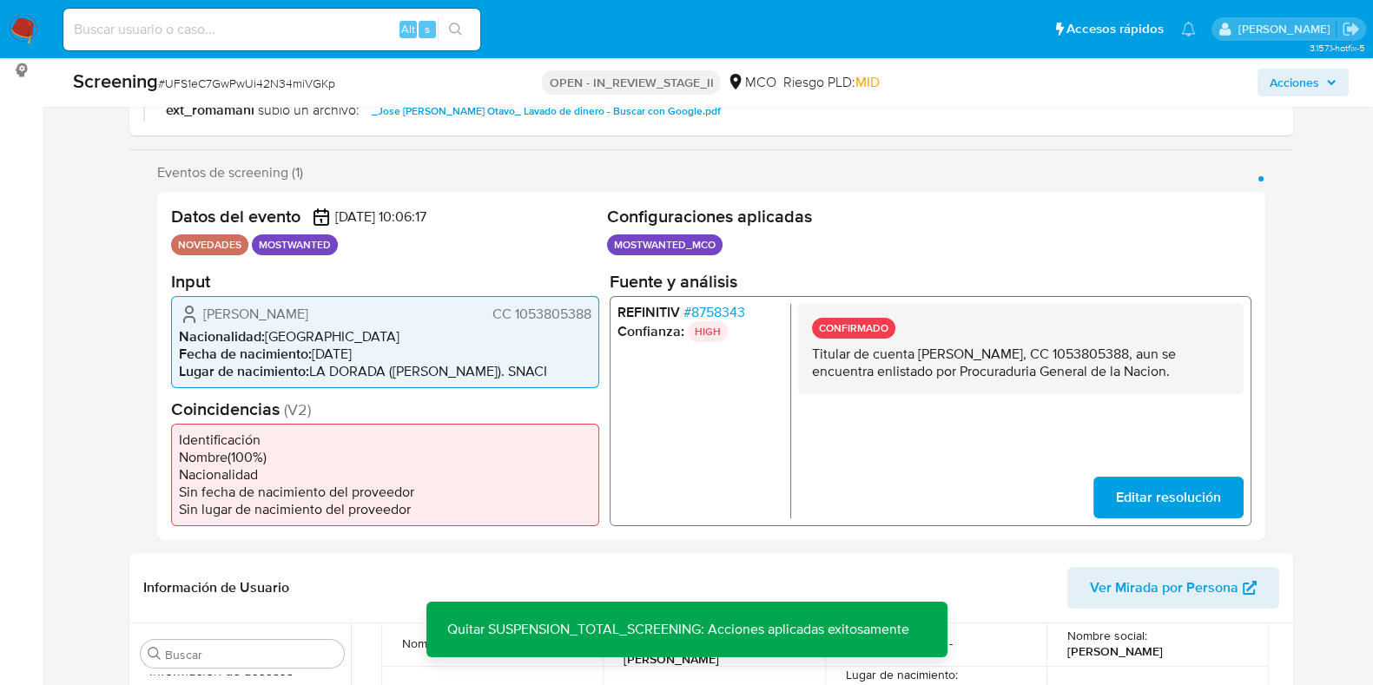
click at [1312, 96] on span "Acciones" at bounding box center [1295, 83] width 50 height 28
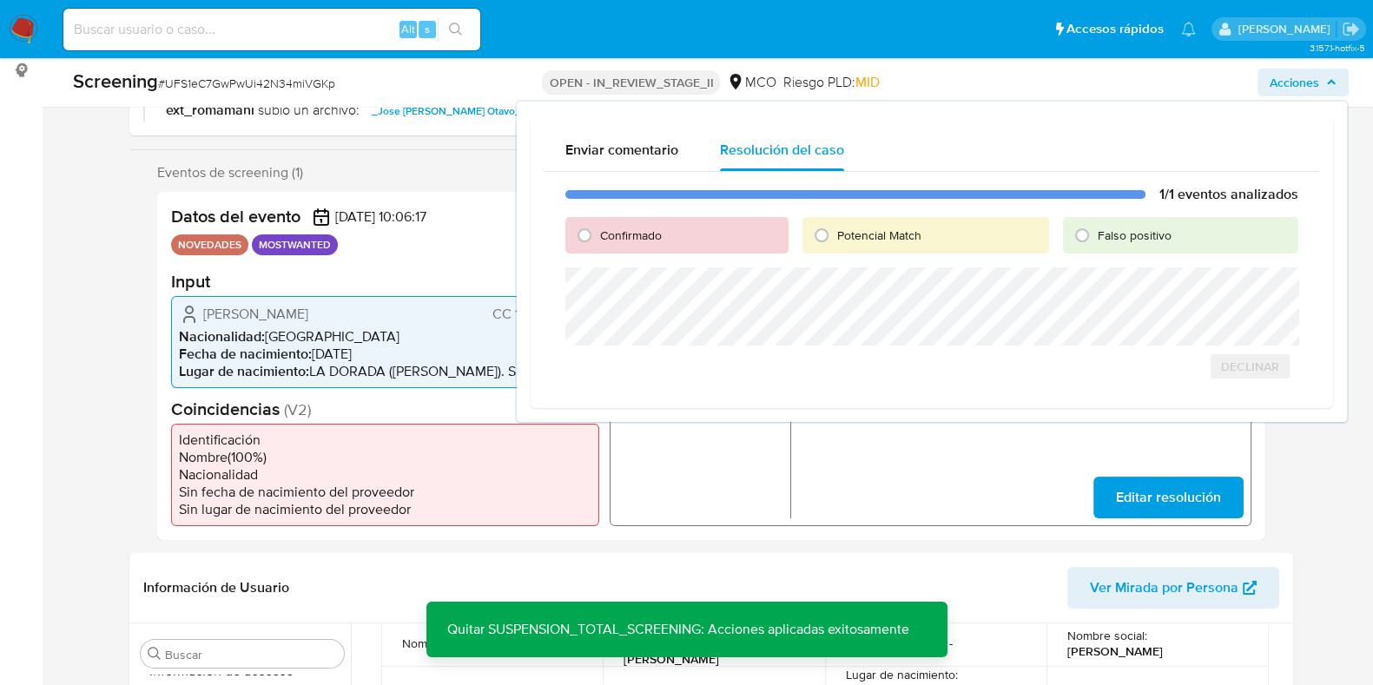
click at [1143, 234] on span "Falso positivo" at bounding box center [1135, 235] width 74 height 17
click at [1096, 234] on input "Falso positivo" at bounding box center [1082, 236] width 28 height 28
radio input "true"
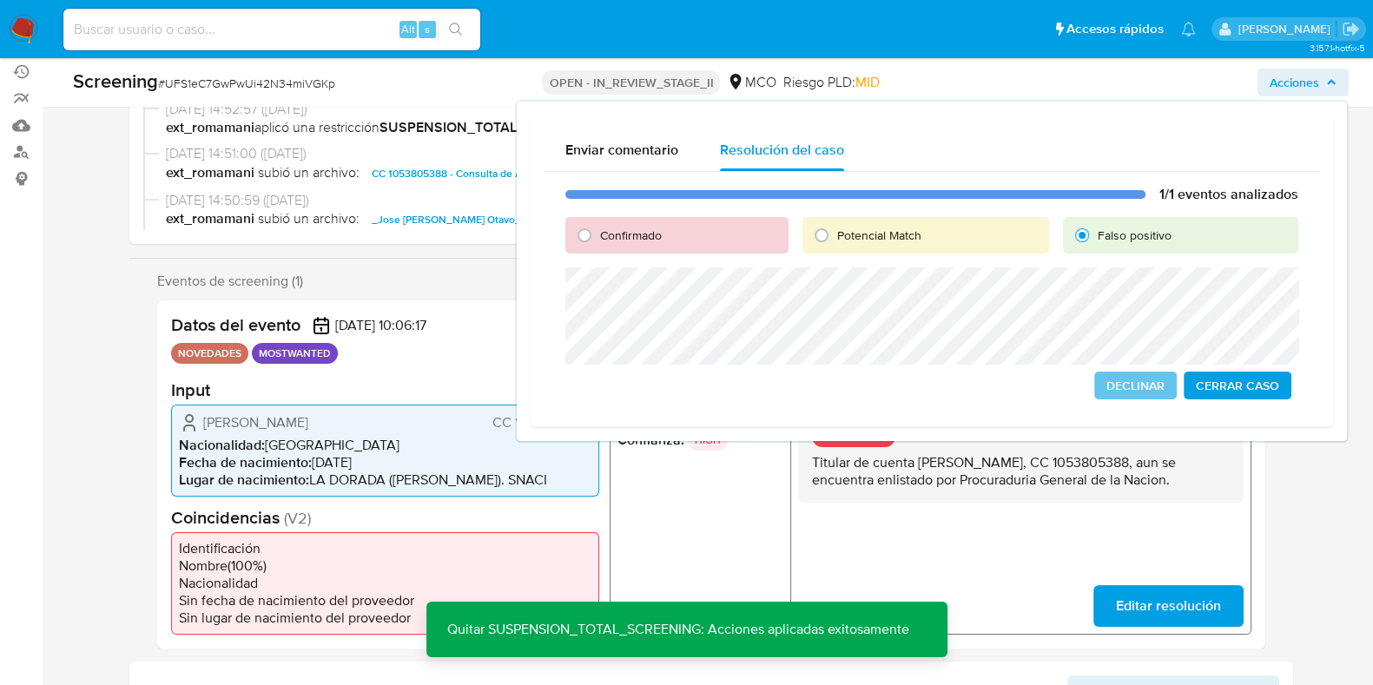
scroll to position [0, 0]
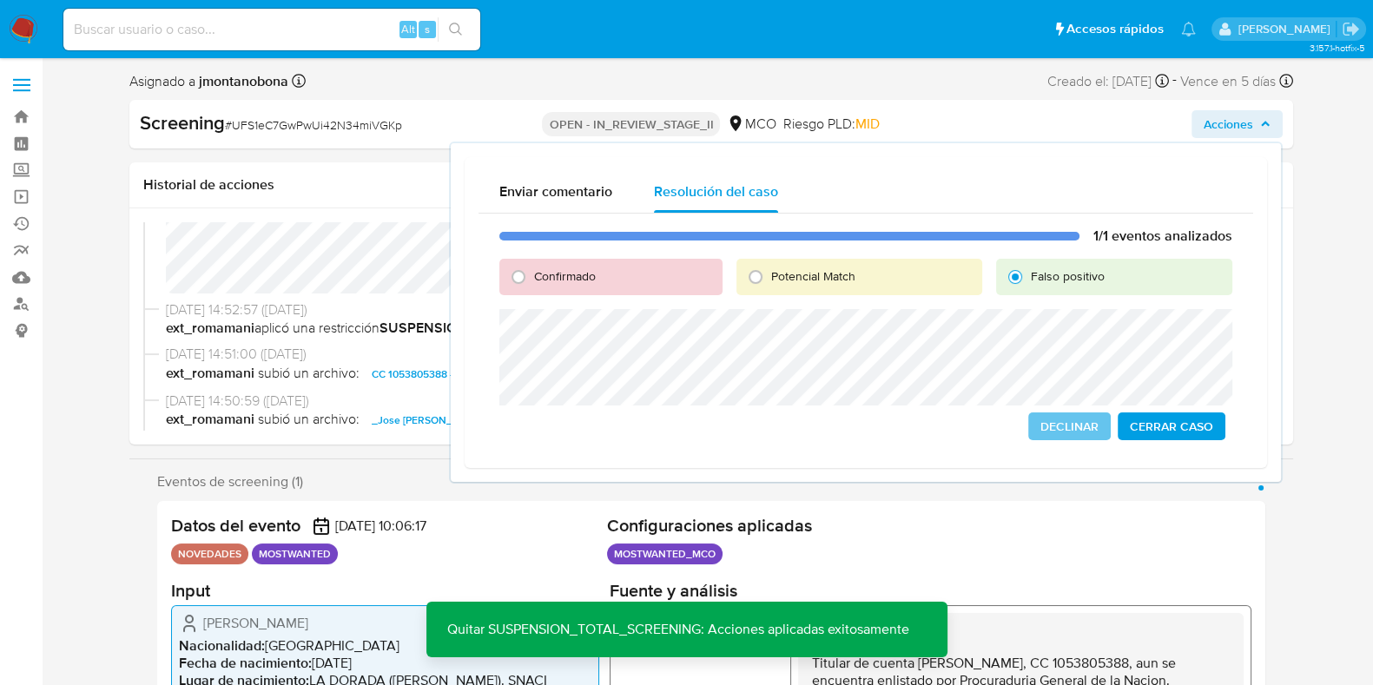
click at [1187, 415] on span "Cerrar Caso" at bounding box center [1171, 426] width 83 height 24
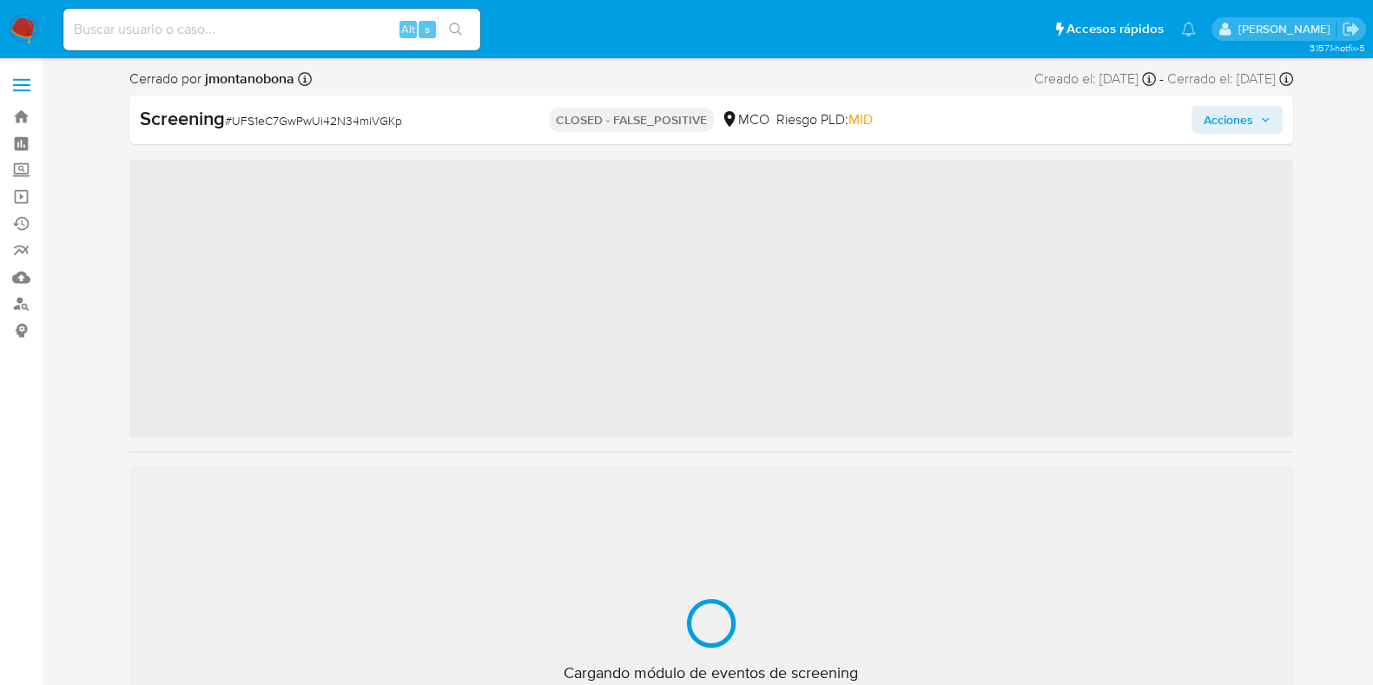
scroll to position [733, 0]
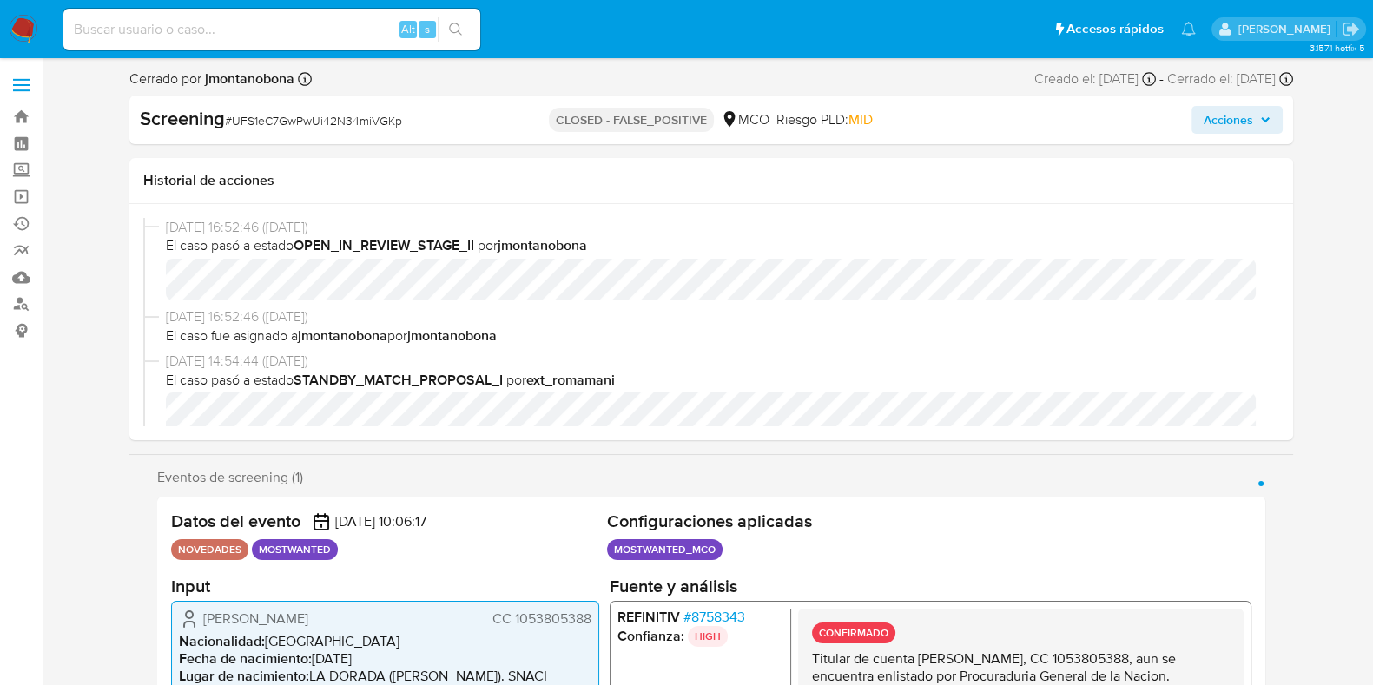
select select "10"
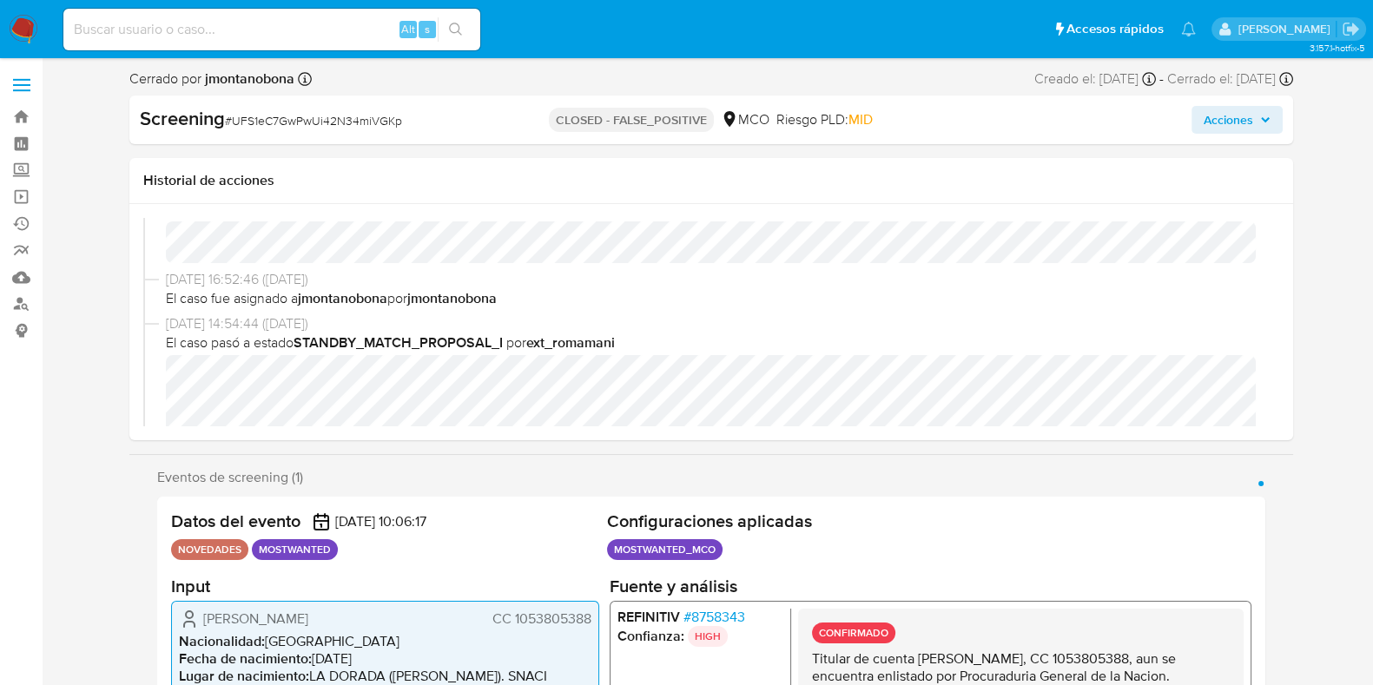
scroll to position [0, 0]
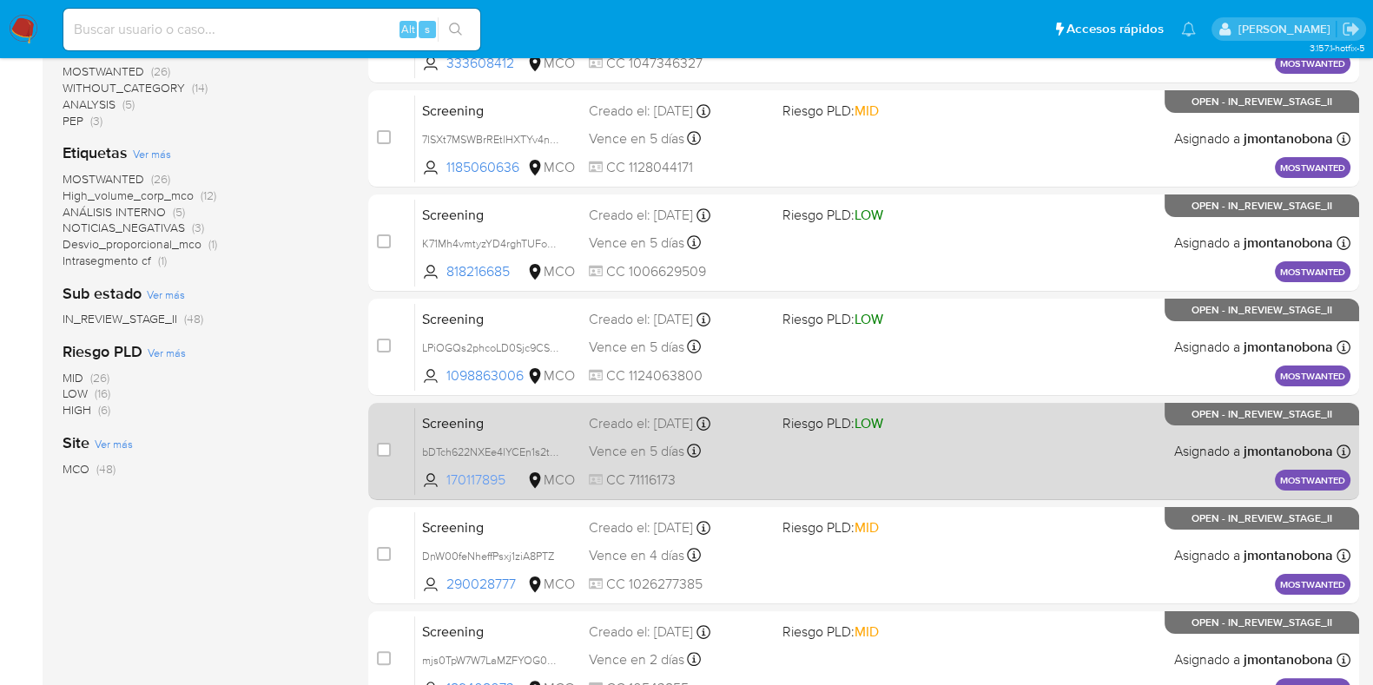
scroll to position [476, 0]
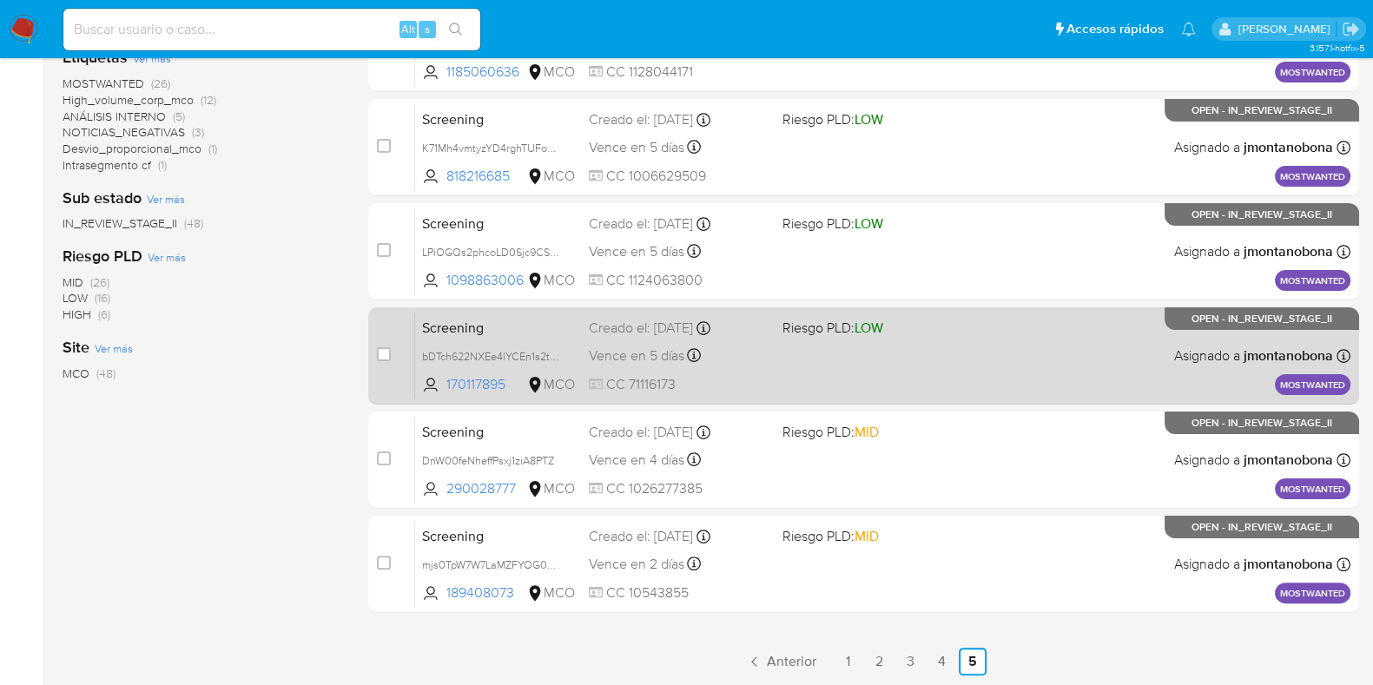
click at [507, 334] on span "Screening" at bounding box center [498, 326] width 153 height 23
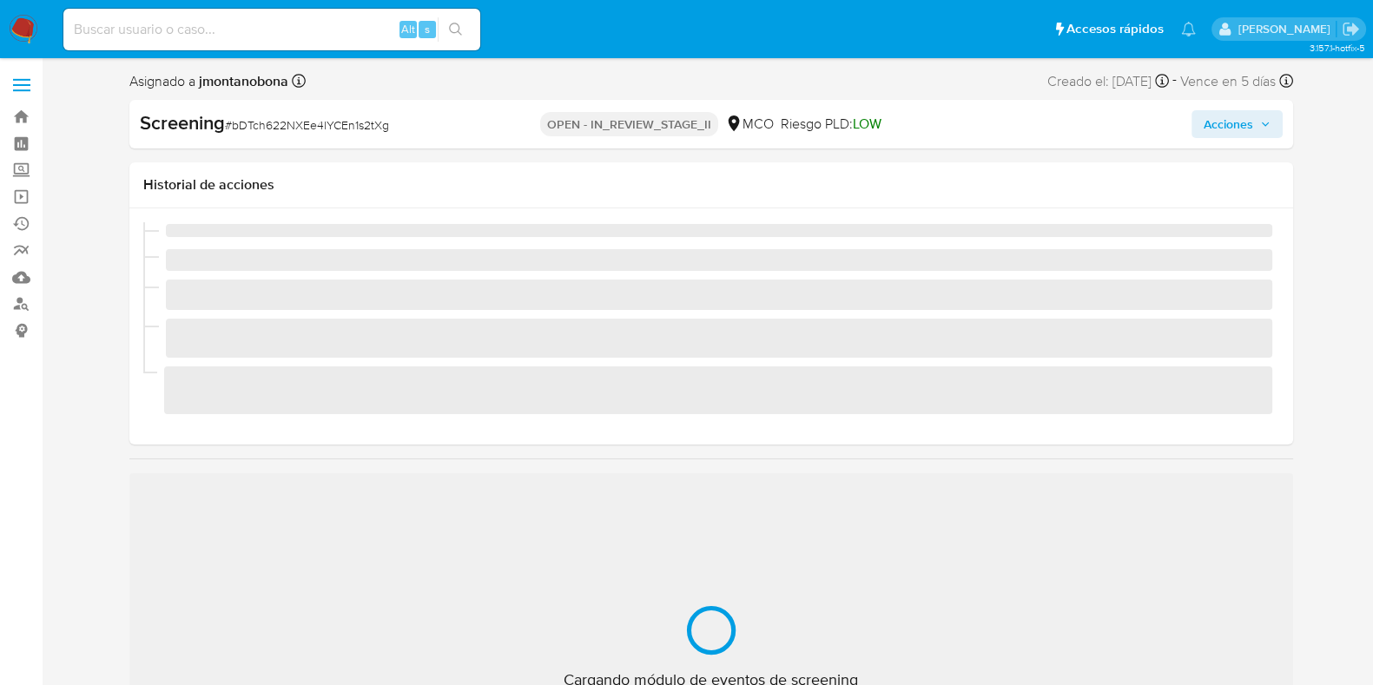
scroll to position [733, 0]
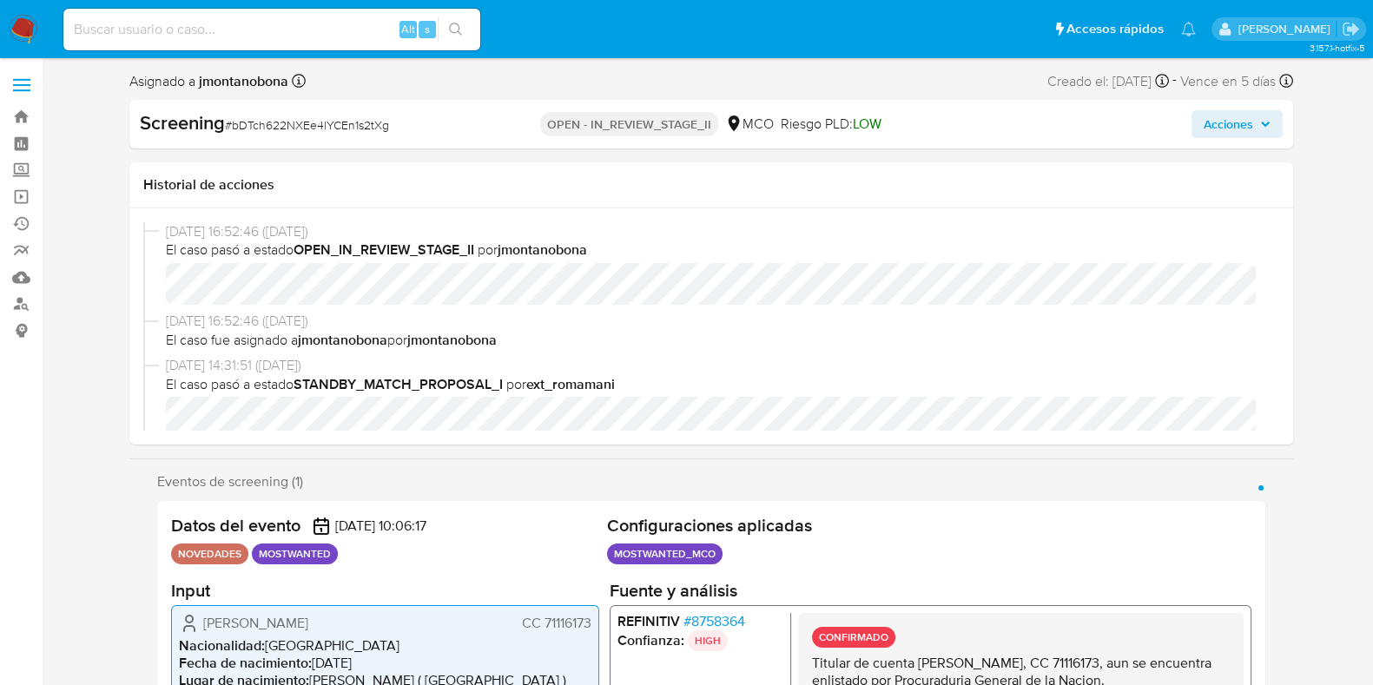
select select "10"
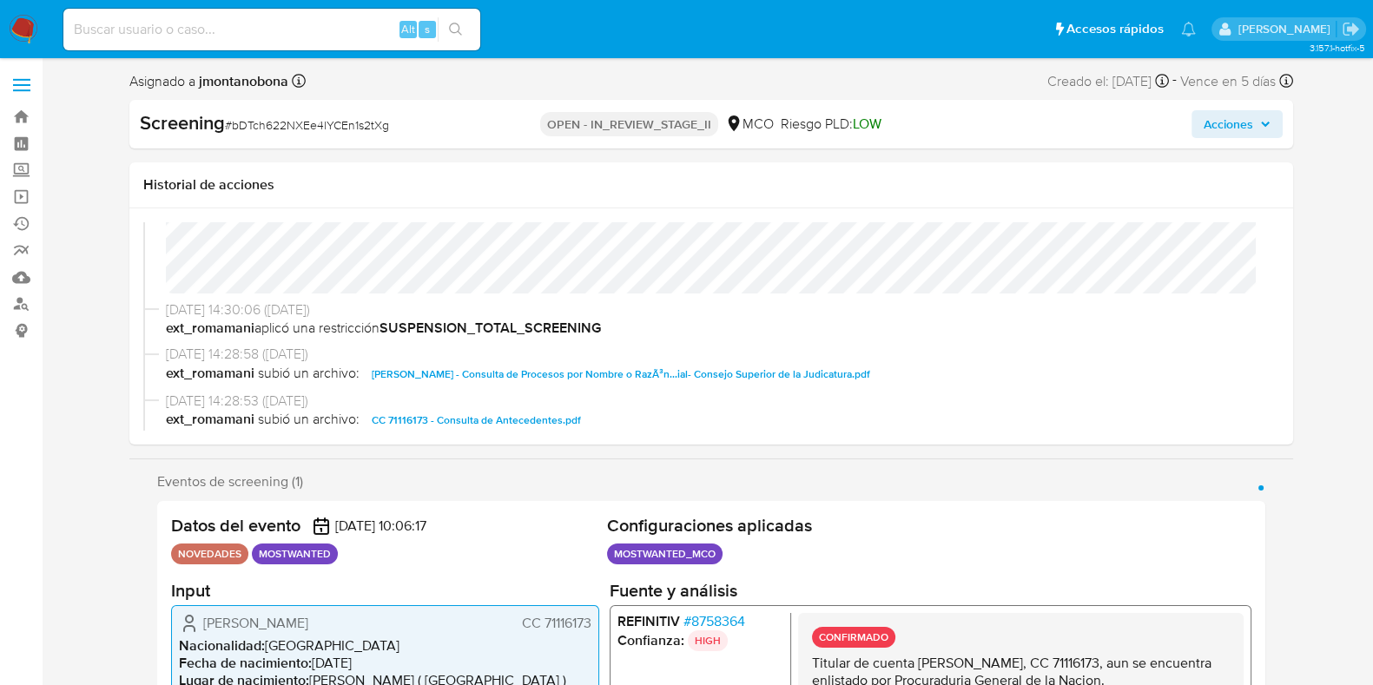
scroll to position [326, 0]
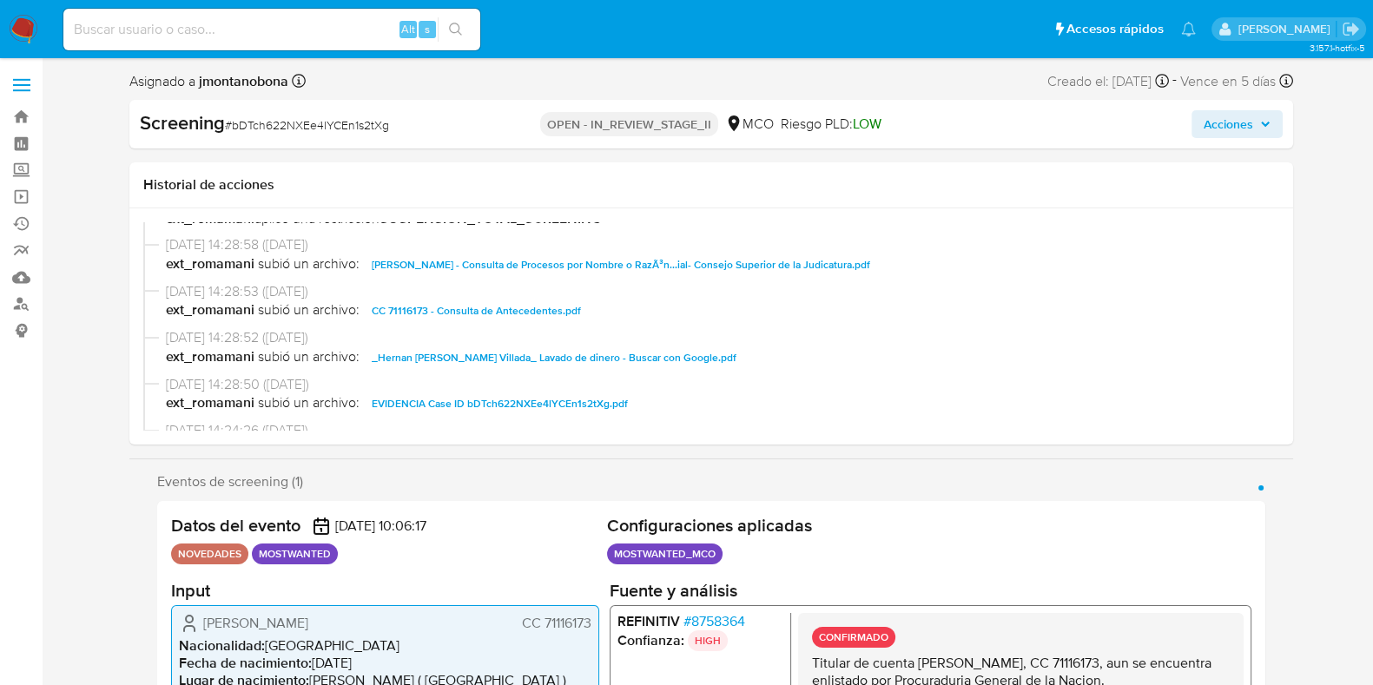
click at [517, 314] on span "CC 71116173 - Consulta de Antecedentes.pdf" at bounding box center [476, 311] width 209 height 21
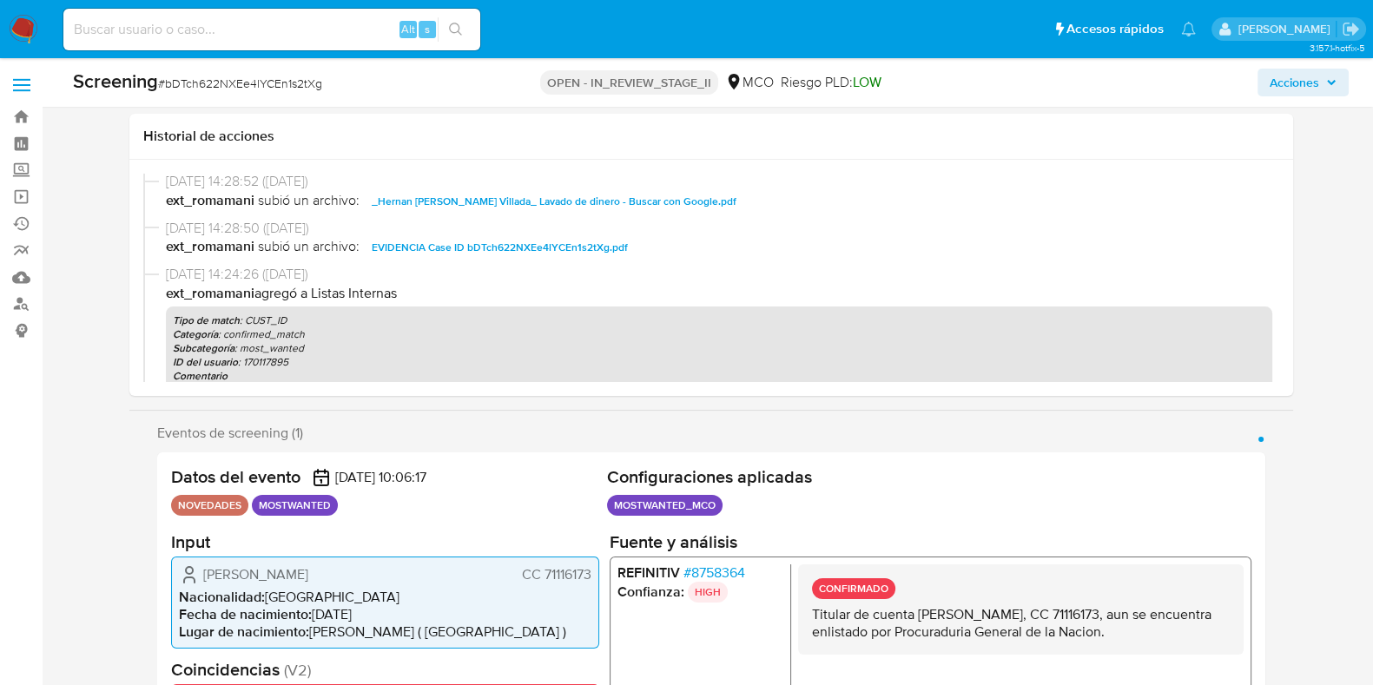
scroll to position [108, 0]
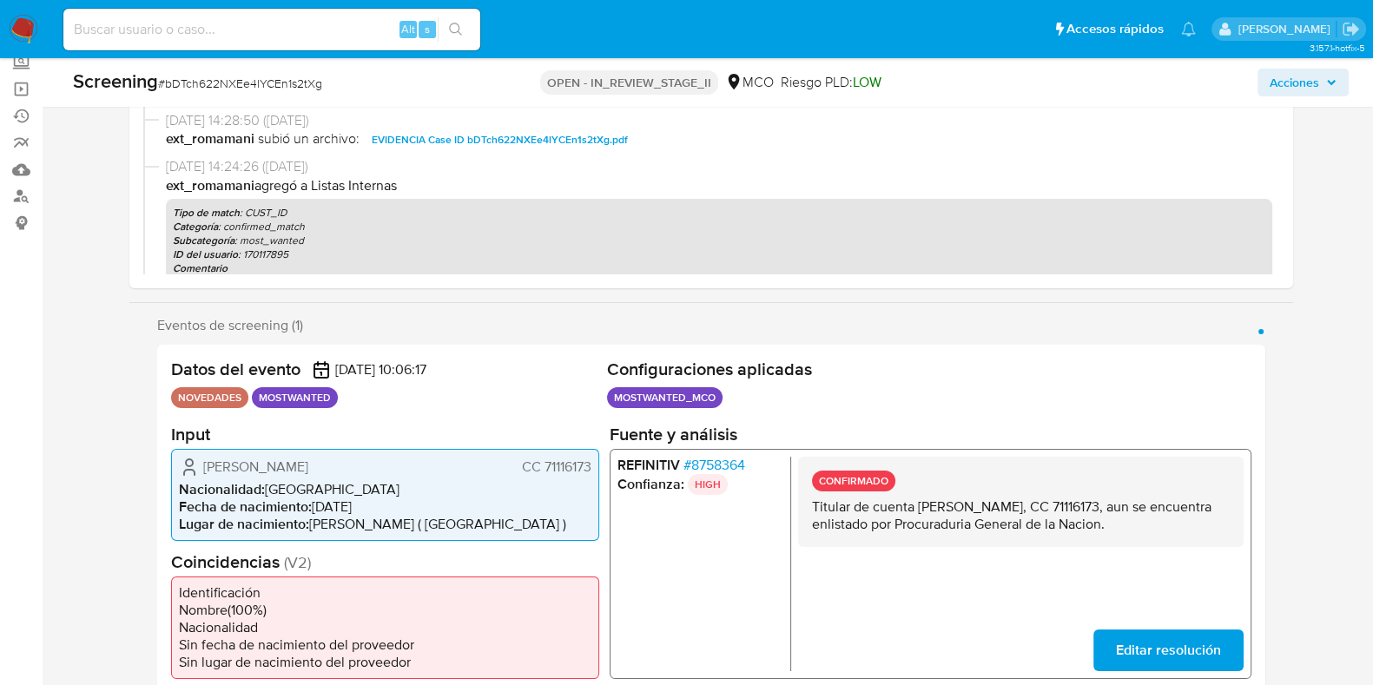
drag, startPoint x: 919, startPoint y: 504, endPoint x: 1099, endPoint y: 506, distance: 179.8
click at [1099, 506] on p "Titular de cuenta [PERSON_NAME], CC 71116173, aun se encuentra enlistado por Pr…" at bounding box center [1020, 515] width 418 height 35
drag, startPoint x: 1129, startPoint y: 498, endPoint x: 1177, endPoint y: 500, distance: 47.8
click at [1177, 500] on p "Titular de cuenta [PERSON_NAME], CC 71116173, aun se encuentra enlistado por Pr…" at bounding box center [1020, 515] width 418 height 35
drag, startPoint x: 920, startPoint y: 507, endPoint x: 1100, endPoint y: 509, distance: 179.8
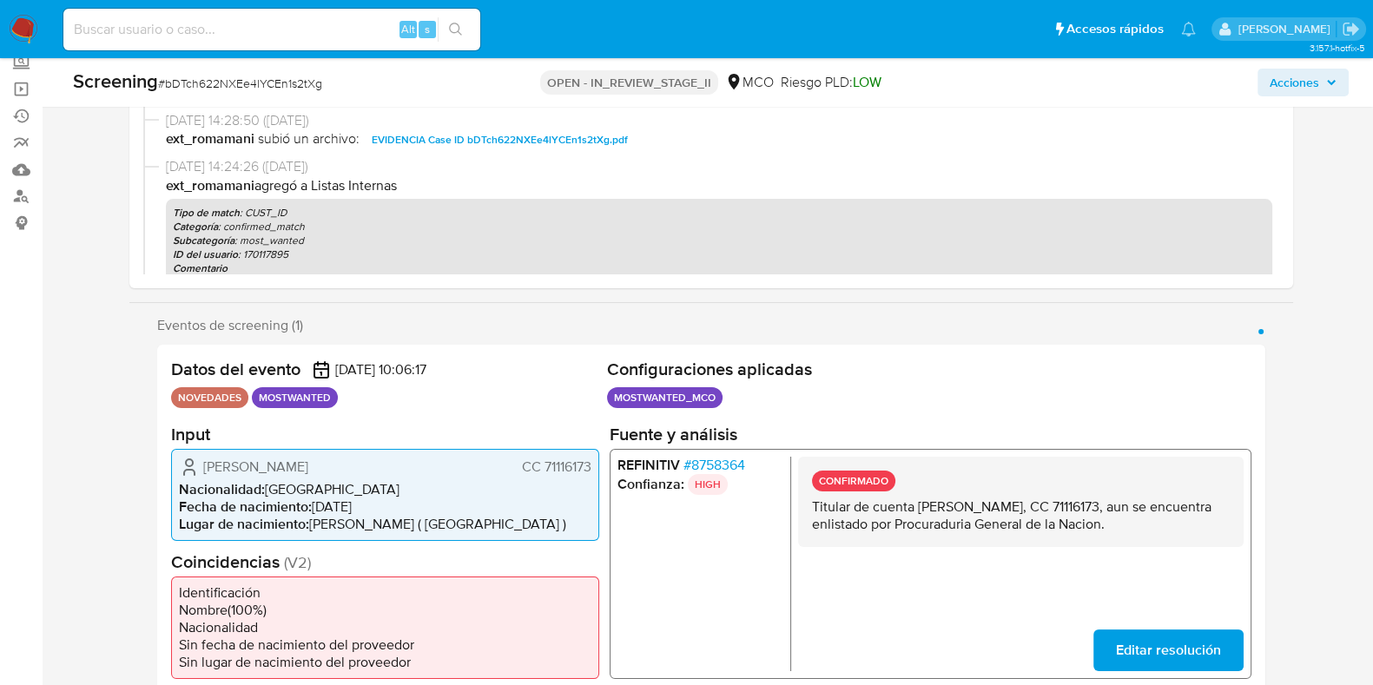
click at [1100, 509] on p "Titular de cuenta Hernan Dario Restrepo Villada, CC 71116173, aun se encuentra …" at bounding box center [1020, 515] width 418 height 35
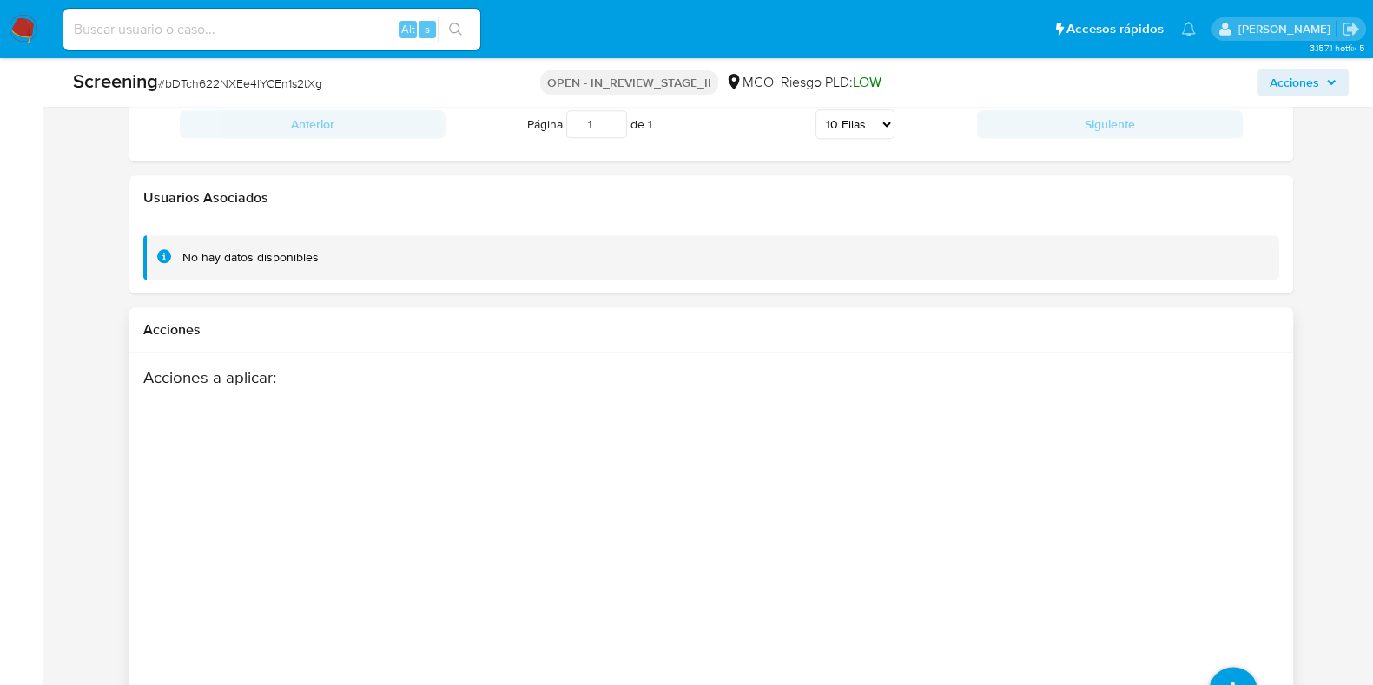
scroll to position [2649, 0]
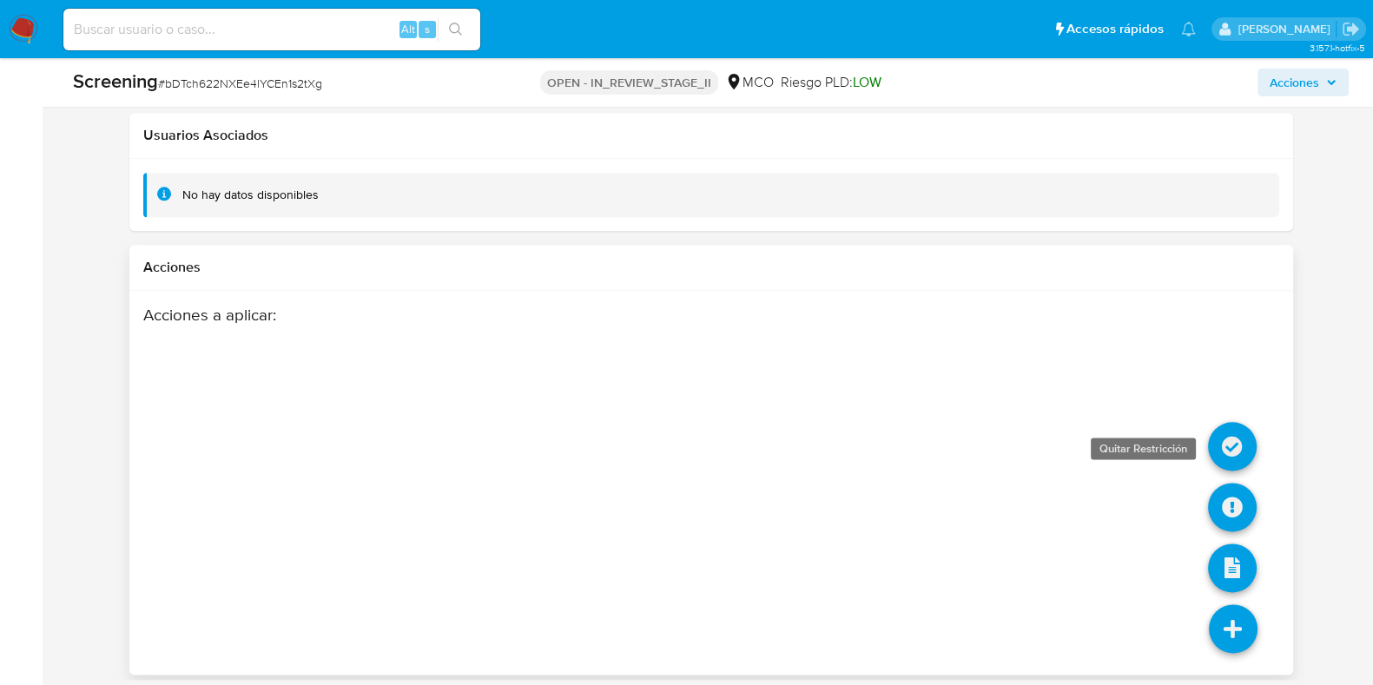
click at [1227, 431] on icon at bounding box center [1232, 446] width 49 height 49
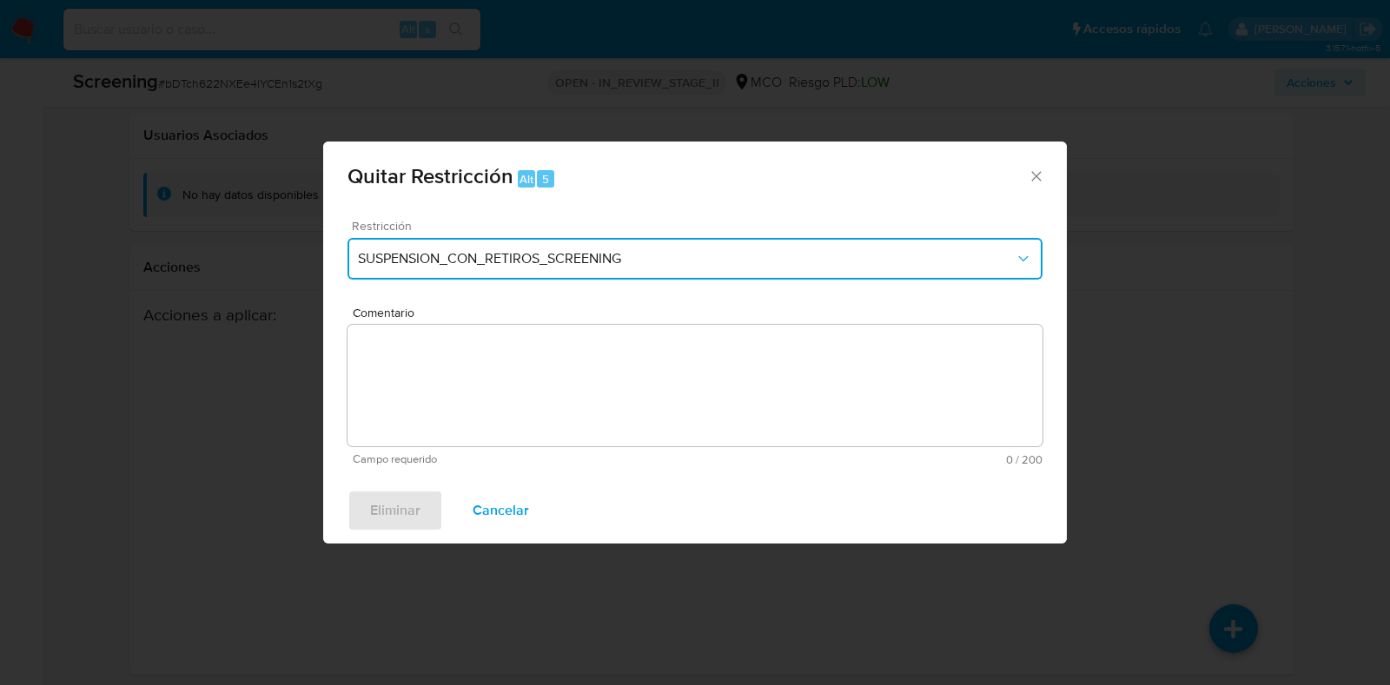
click at [617, 259] on span "SUSPENSION_CON_RETIROS_SCREENING" at bounding box center [686, 258] width 657 height 17
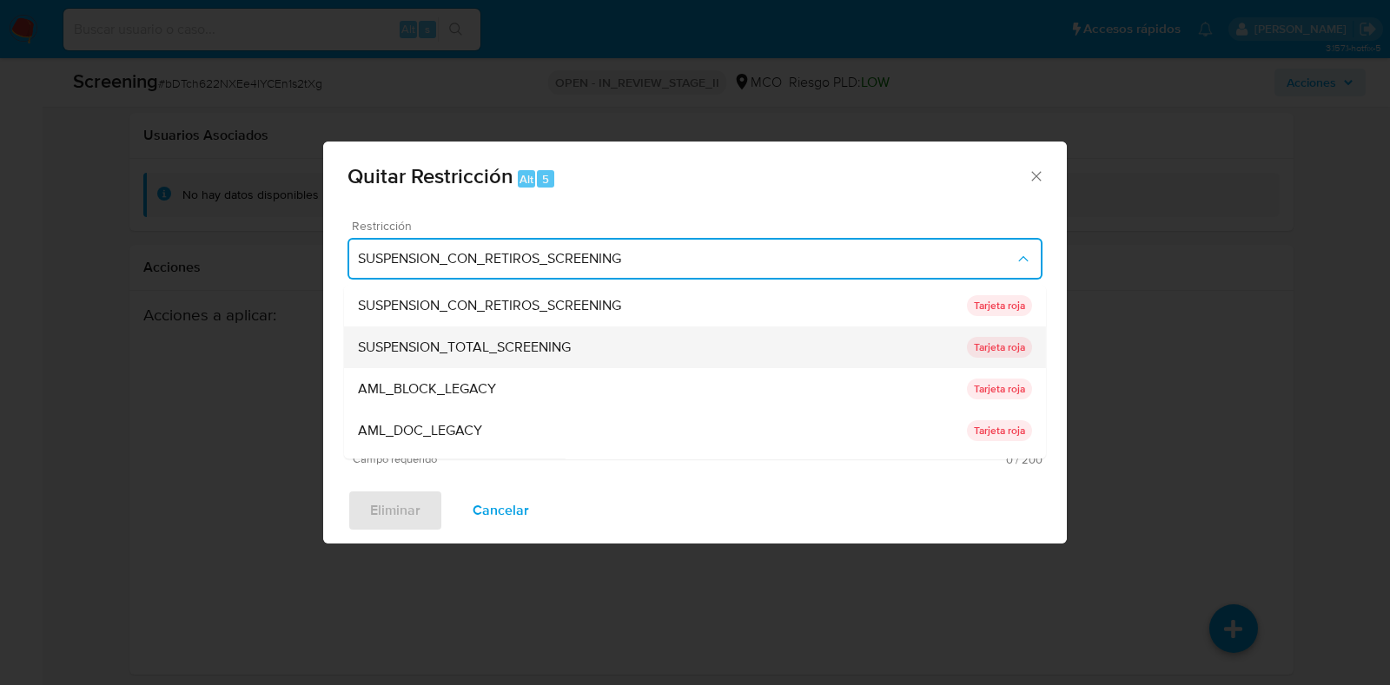
click at [507, 354] on span "SUSPENSION_TOTAL_SCREENING" at bounding box center [464, 348] width 213 height 17
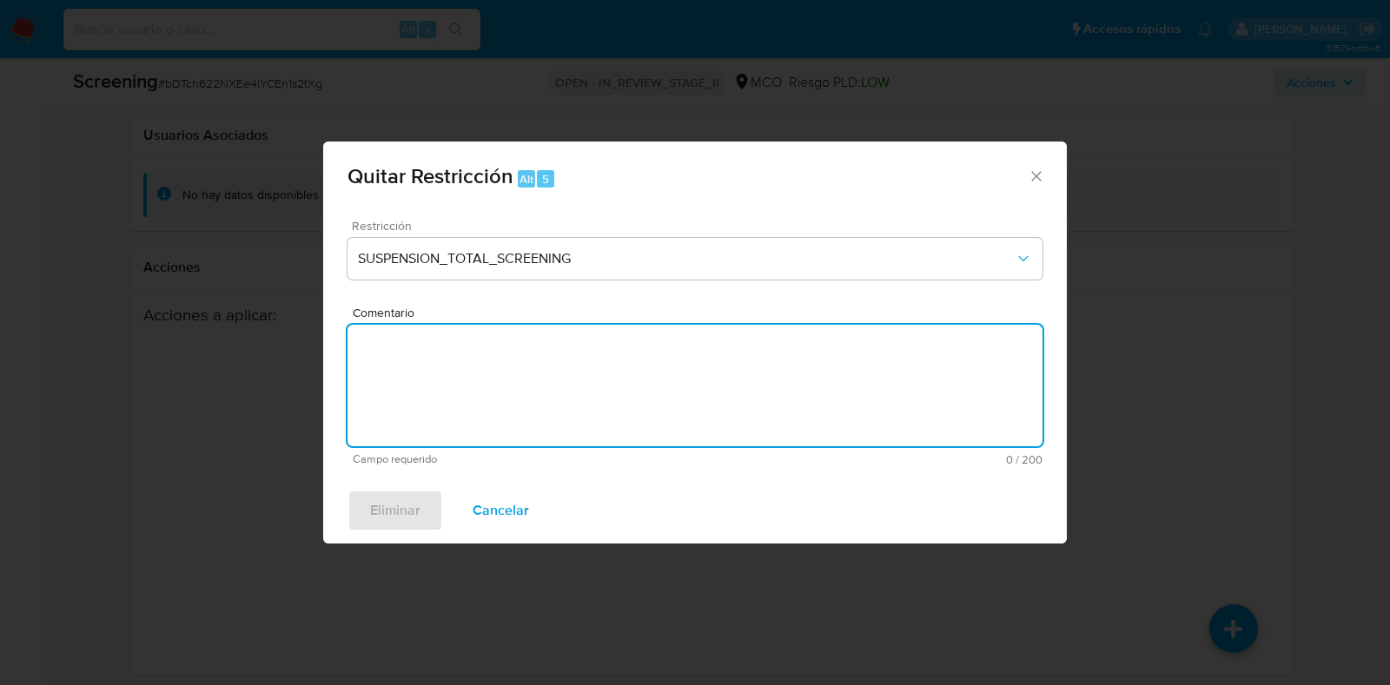
click at [539, 399] on textarea "Comentario" at bounding box center [694, 386] width 695 height 122
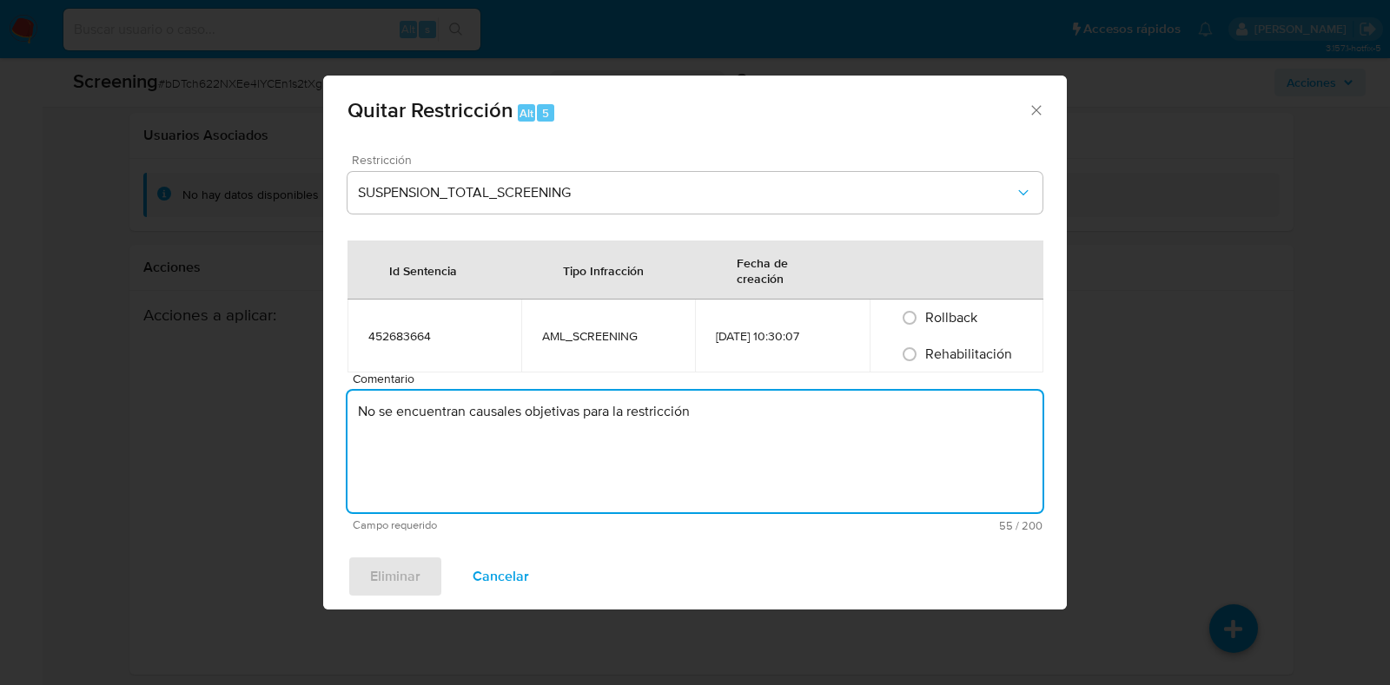
type textarea "No se encuentran causales objetivas para la restricción"
click at [923, 354] on label "Rehabilitación" at bounding box center [967, 355] width 89 height 16
click at [923, 354] on input "Rehabilitación" at bounding box center [910, 355] width 28 height 28
radio input "true"
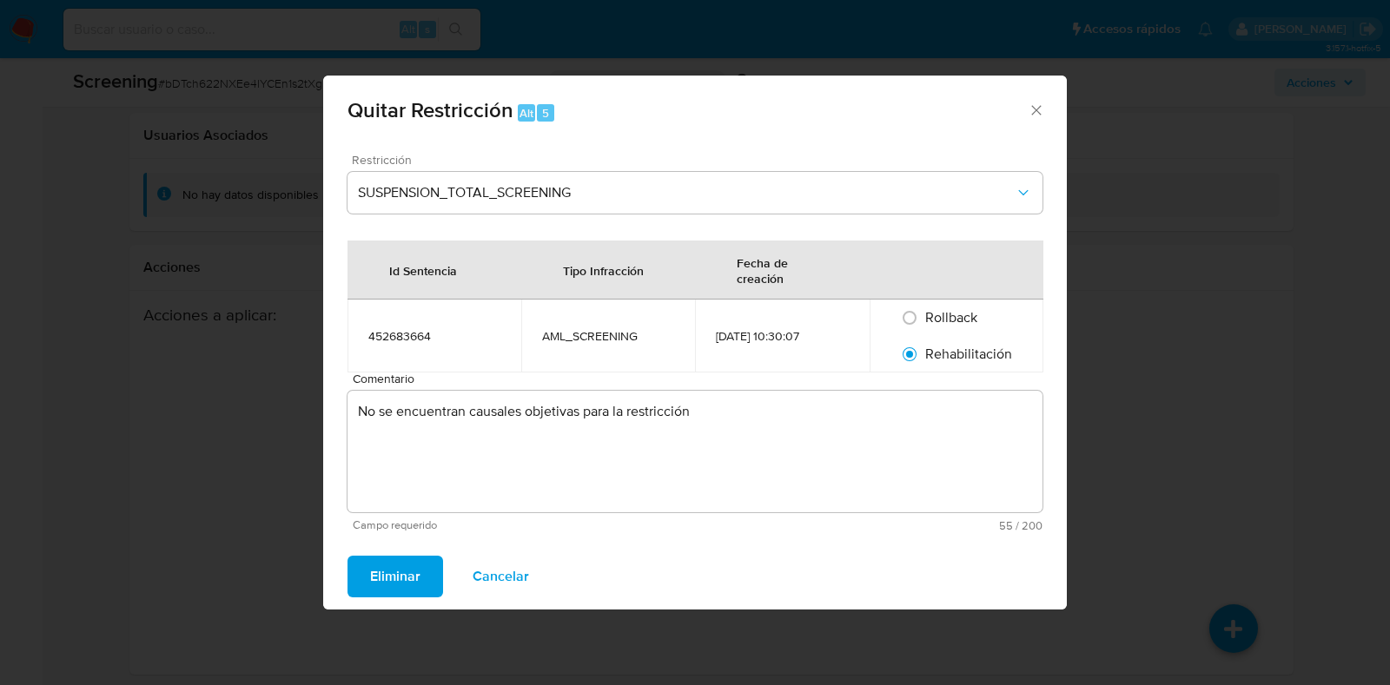
click at [413, 592] on span "Eliminar" at bounding box center [395, 577] width 50 height 38
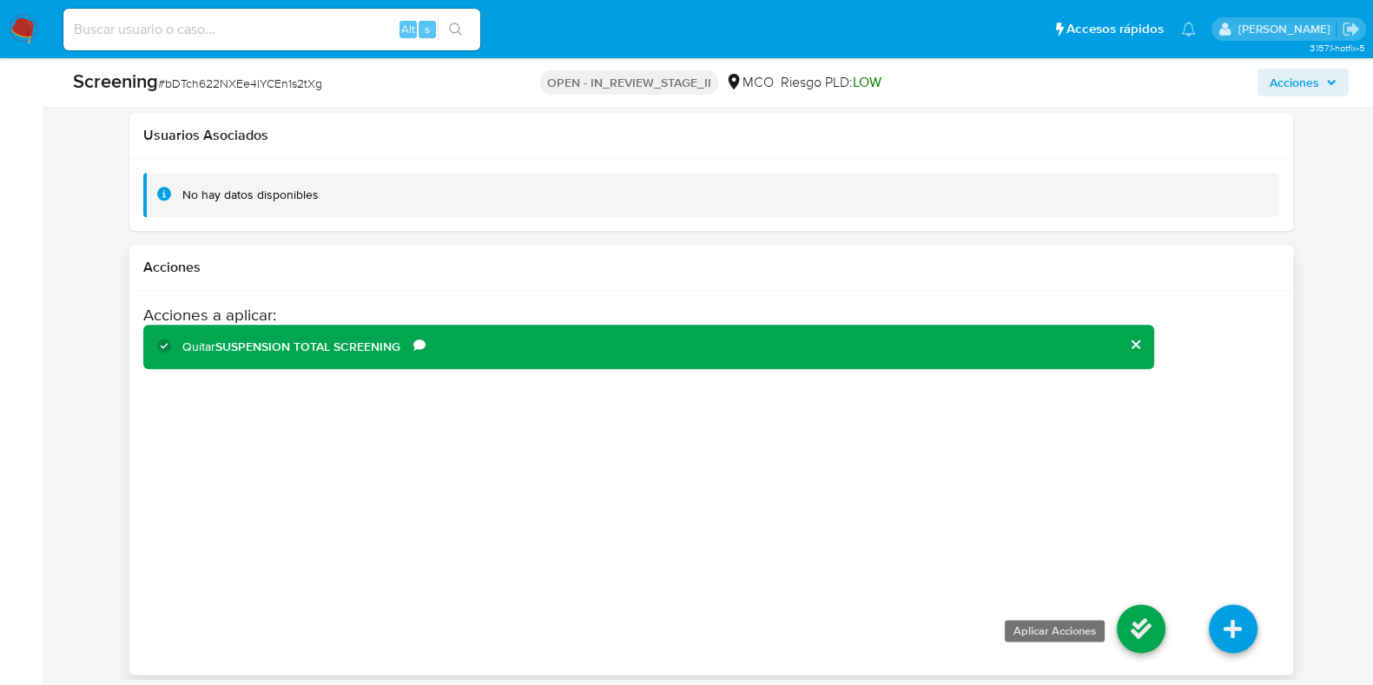
click at [1134, 605] on icon at bounding box center [1141, 629] width 49 height 49
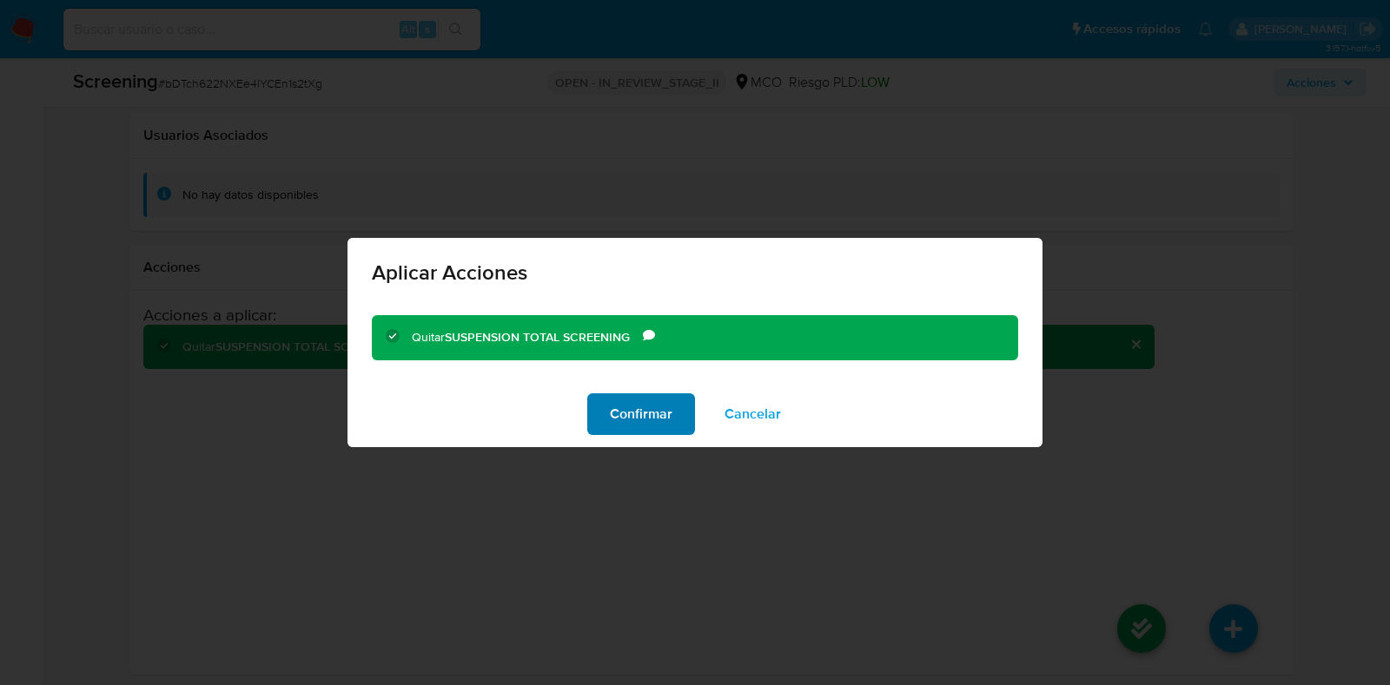
click at [650, 415] on span "Confirmar" at bounding box center [641, 414] width 63 height 38
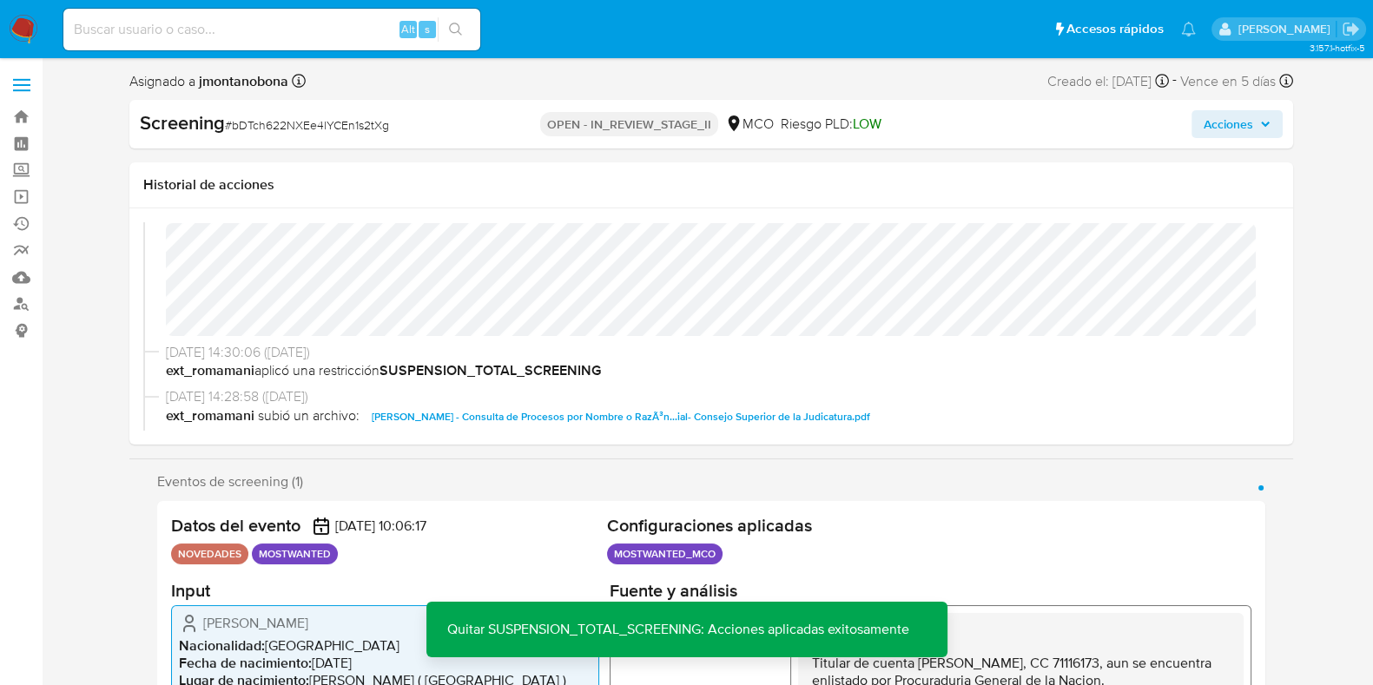
scroll to position [0, 0]
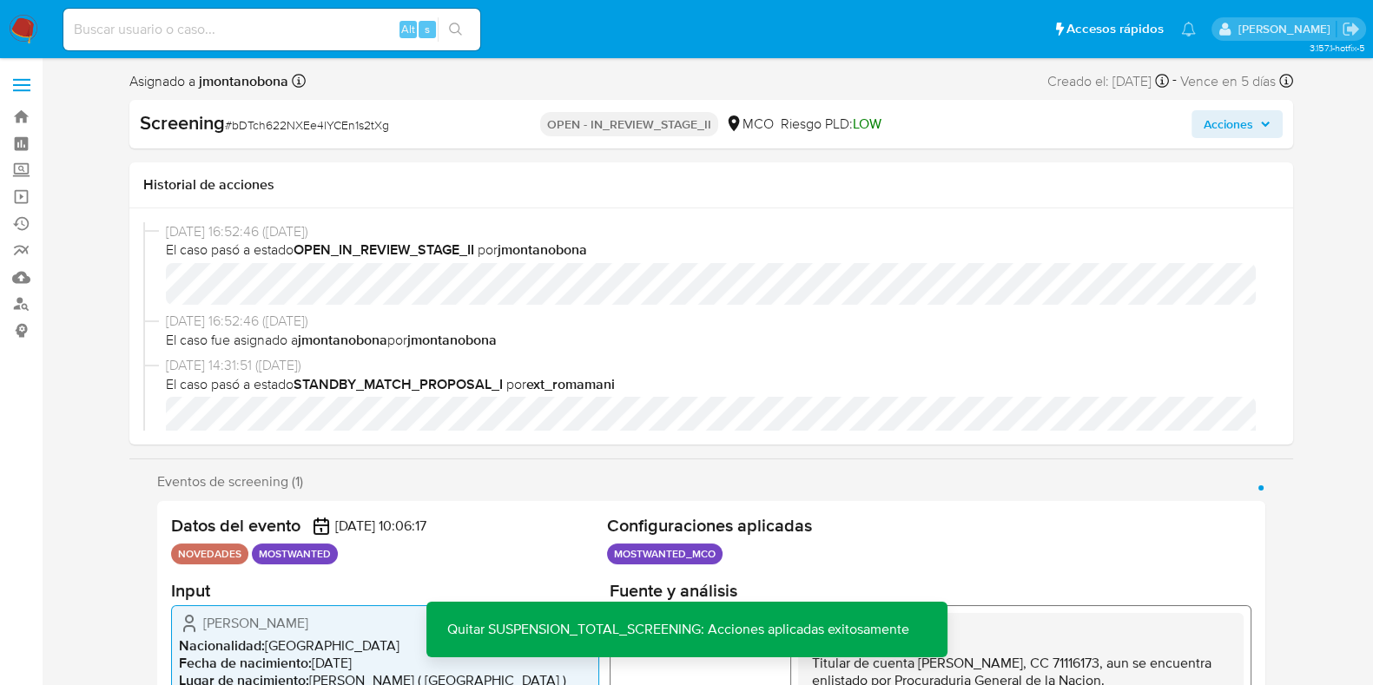
click at [1266, 121] on icon "button" at bounding box center [1265, 124] width 10 height 10
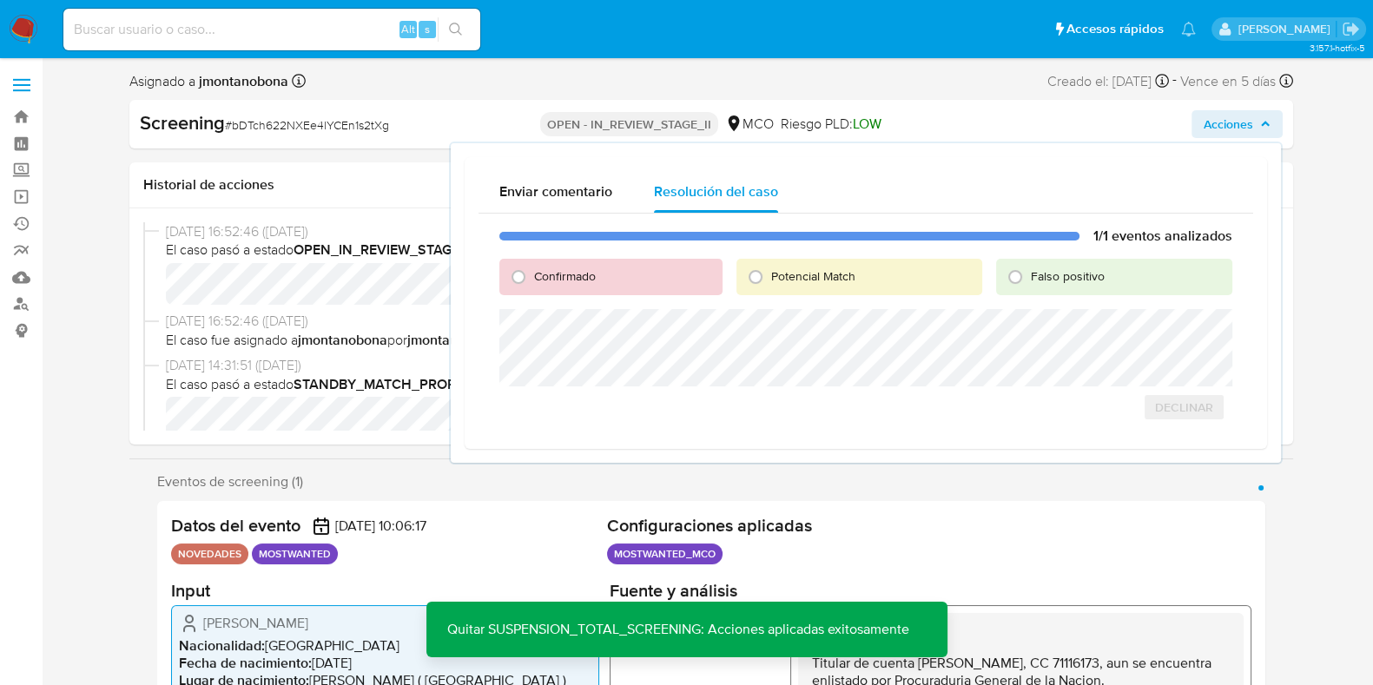
click at [1229, 133] on span "Acciones" at bounding box center [1229, 124] width 50 height 28
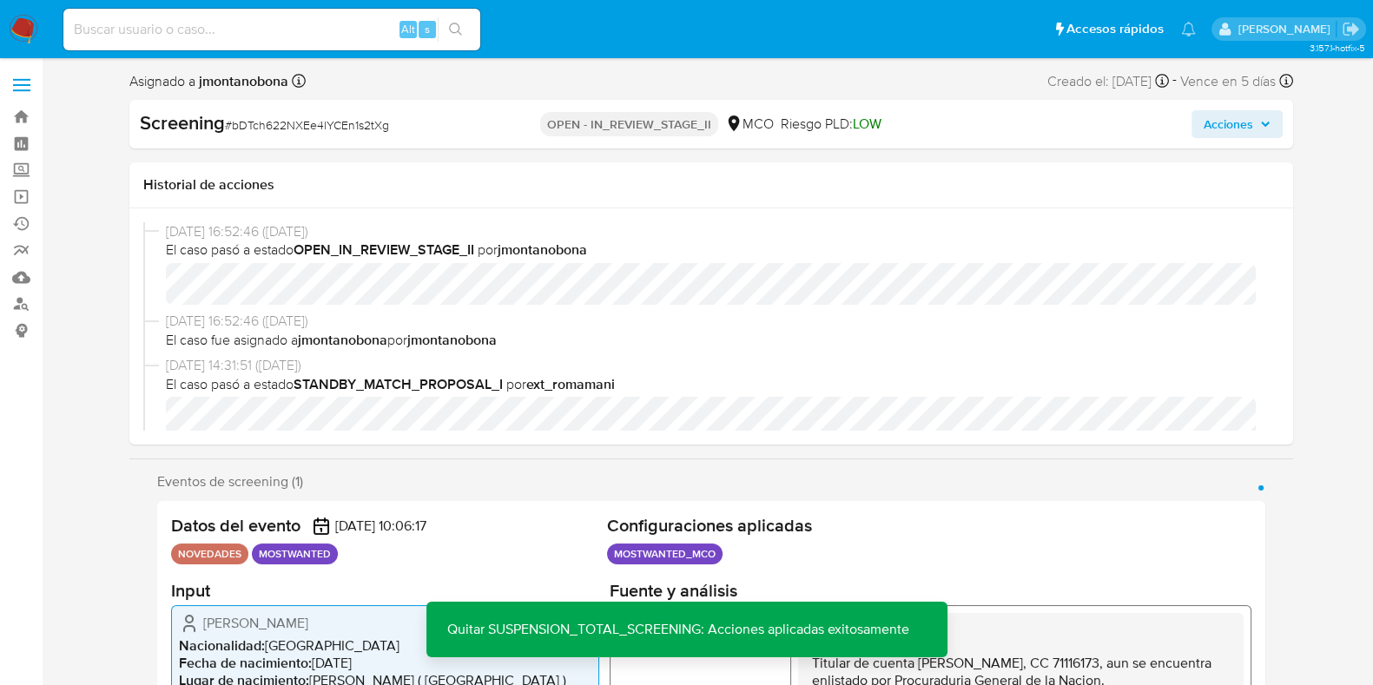
click at [1227, 127] on span "Acciones" at bounding box center [1229, 124] width 50 height 28
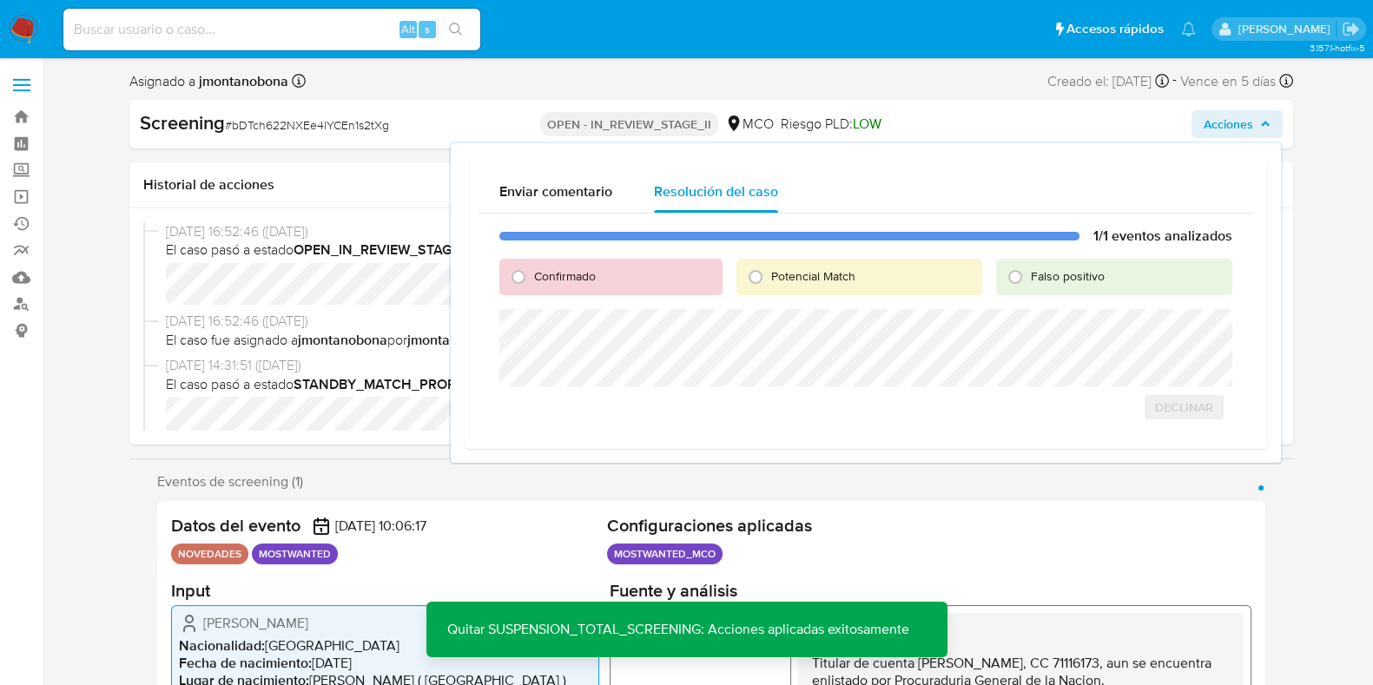
click at [1039, 273] on span "Falso positivo" at bounding box center [1068, 276] width 74 height 17
click at [1029, 273] on input "Falso positivo" at bounding box center [1016, 277] width 28 height 28
radio input "true"
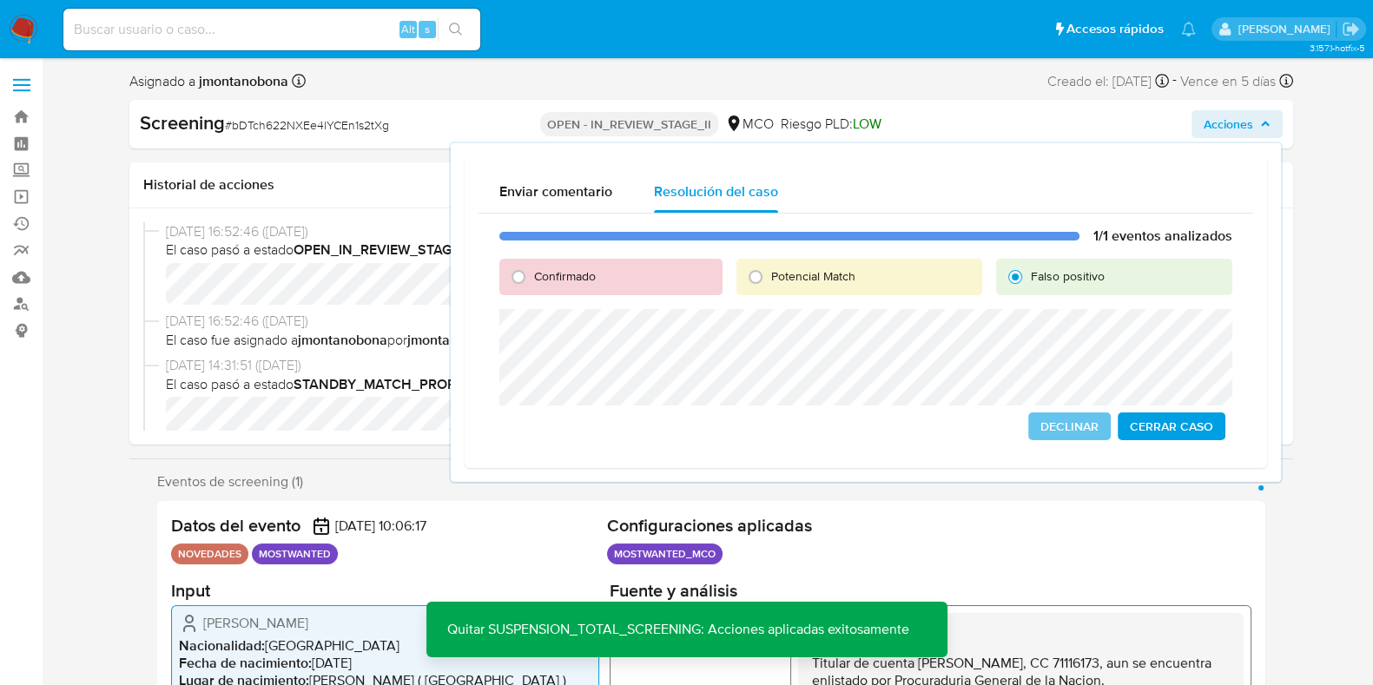
click at [1166, 423] on span "Cerrar Caso" at bounding box center [1171, 426] width 83 height 24
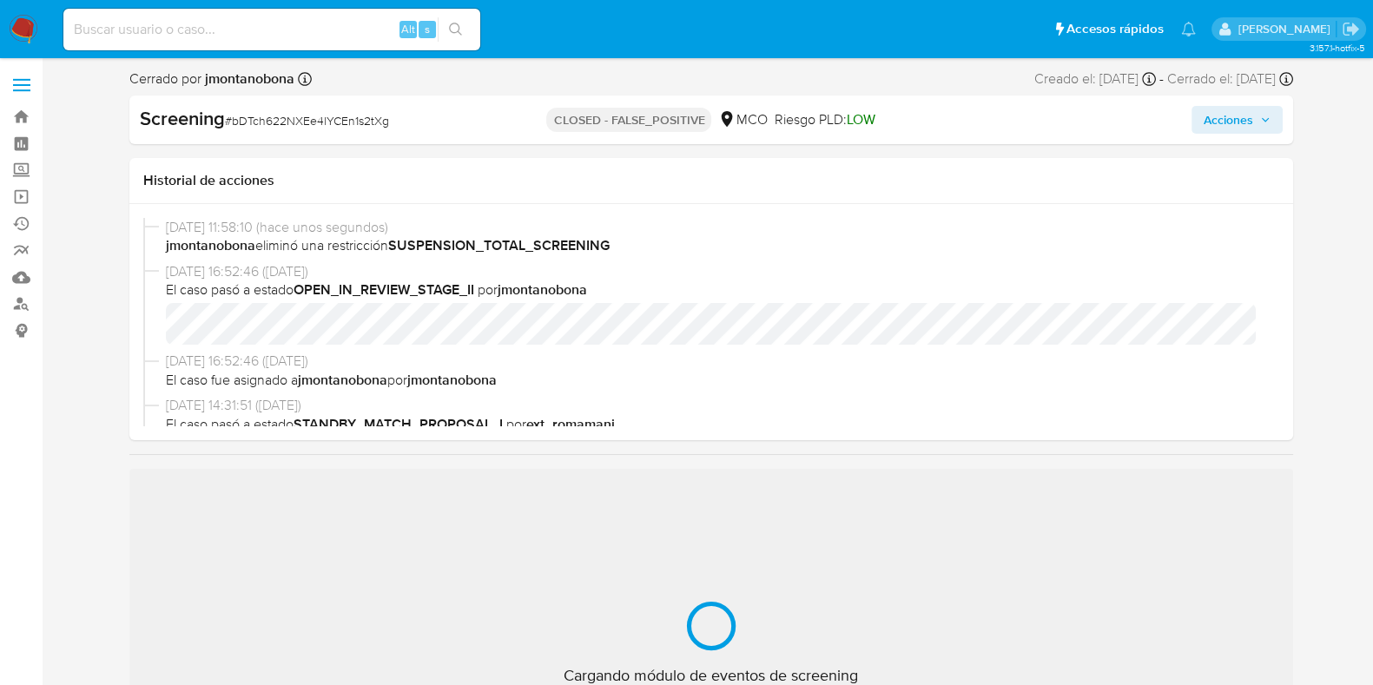
scroll to position [733, 0]
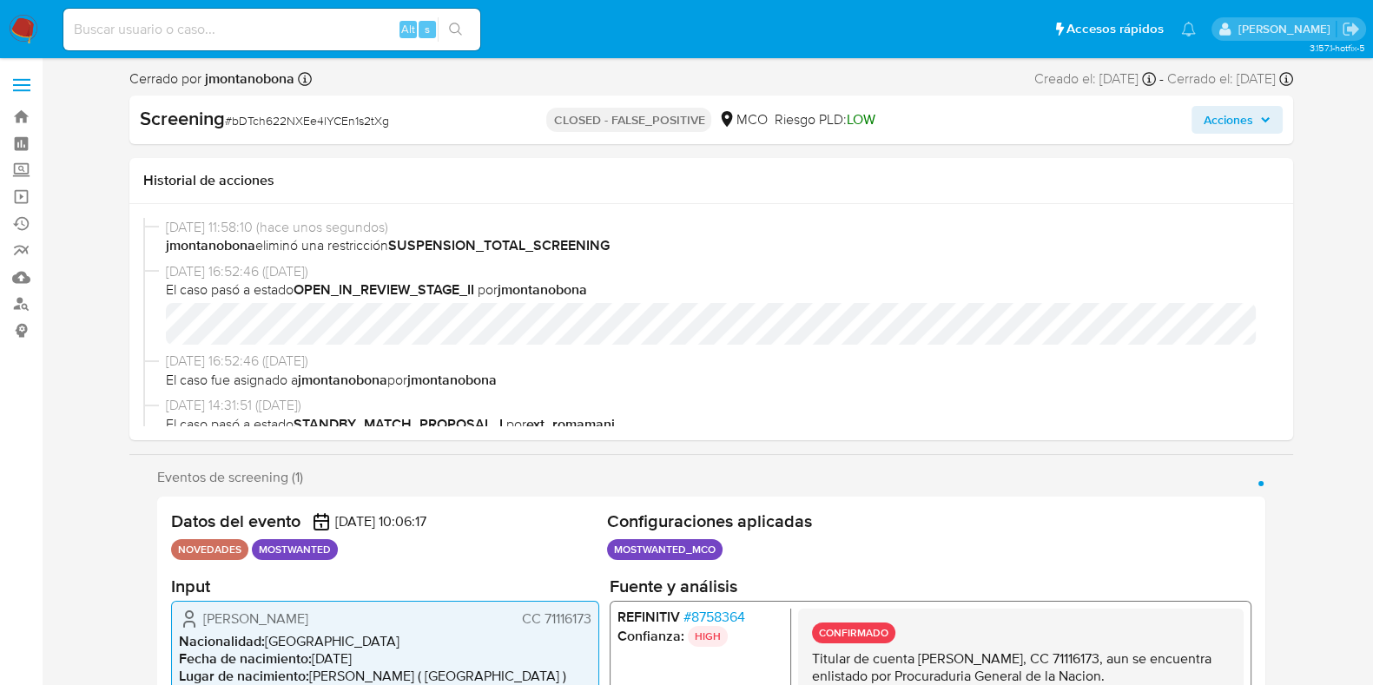
select select "10"
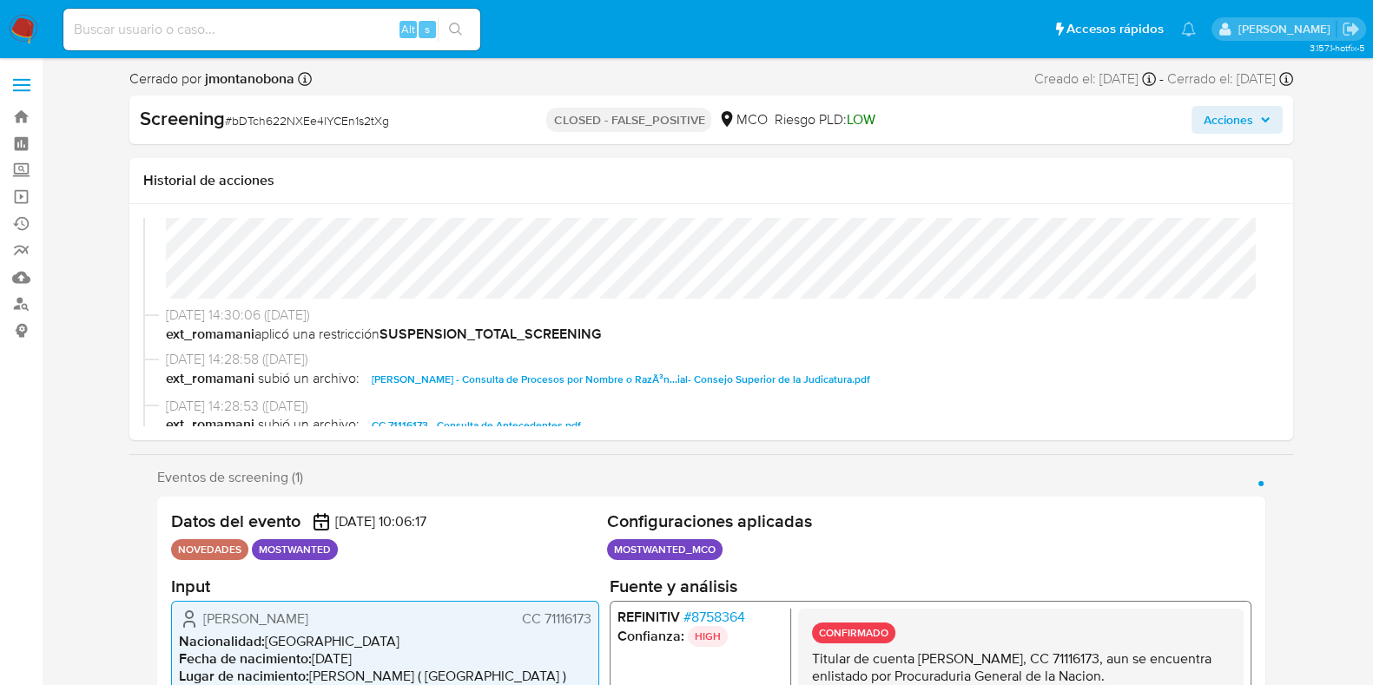
scroll to position [216, 0]
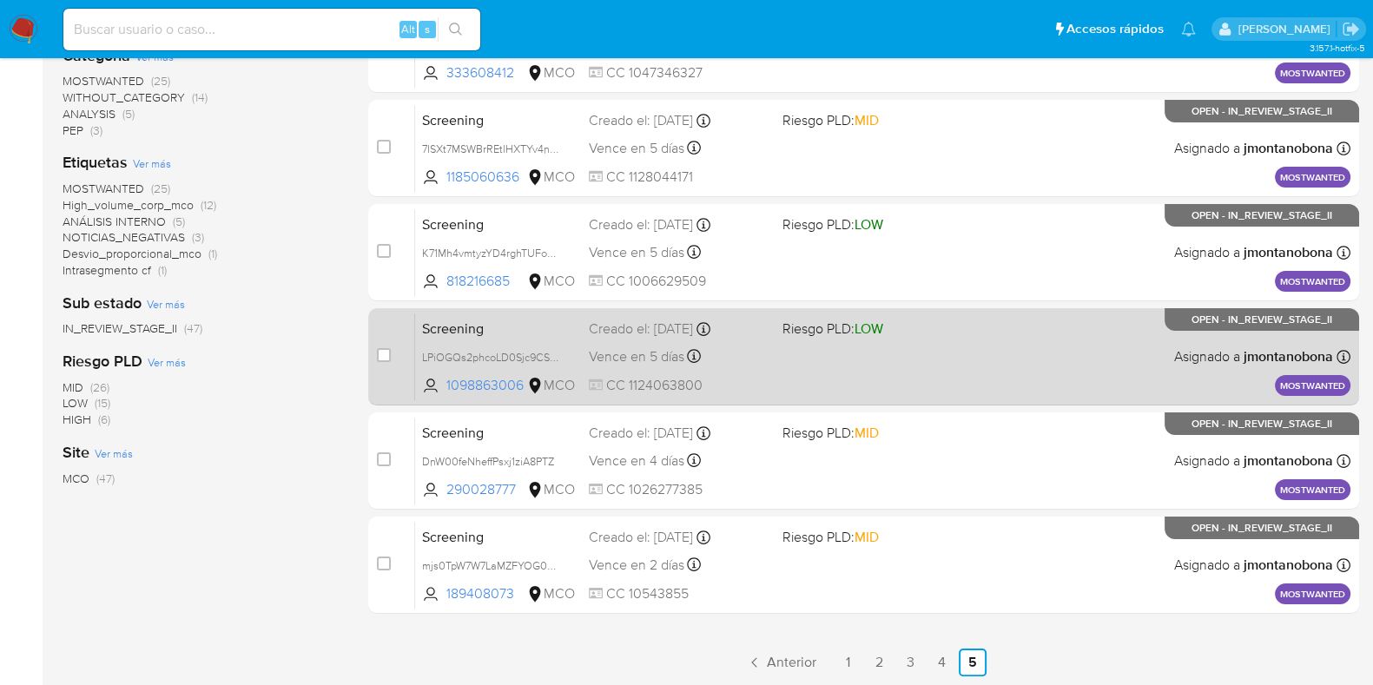
scroll to position [372, 0]
click at [521, 325] on span "Screening" at bounding box center [498, 326] width 153 height 23
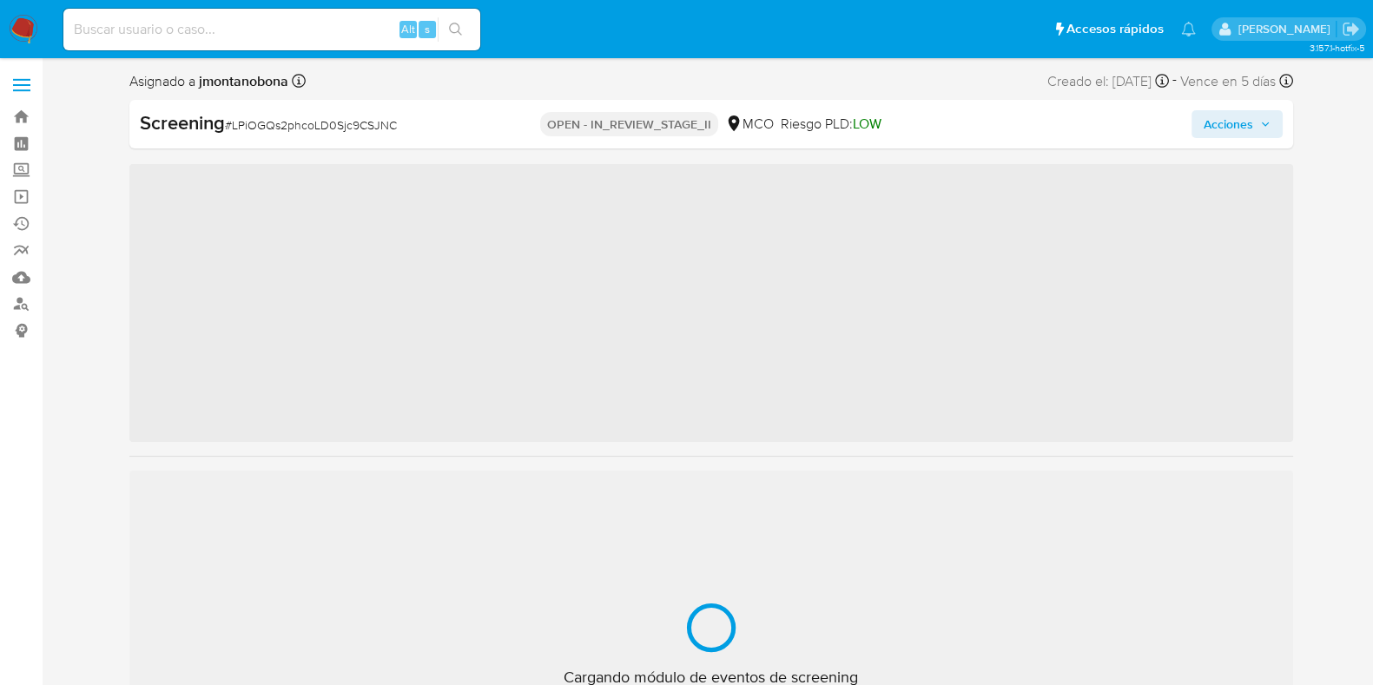
scroll to position [733, 0]
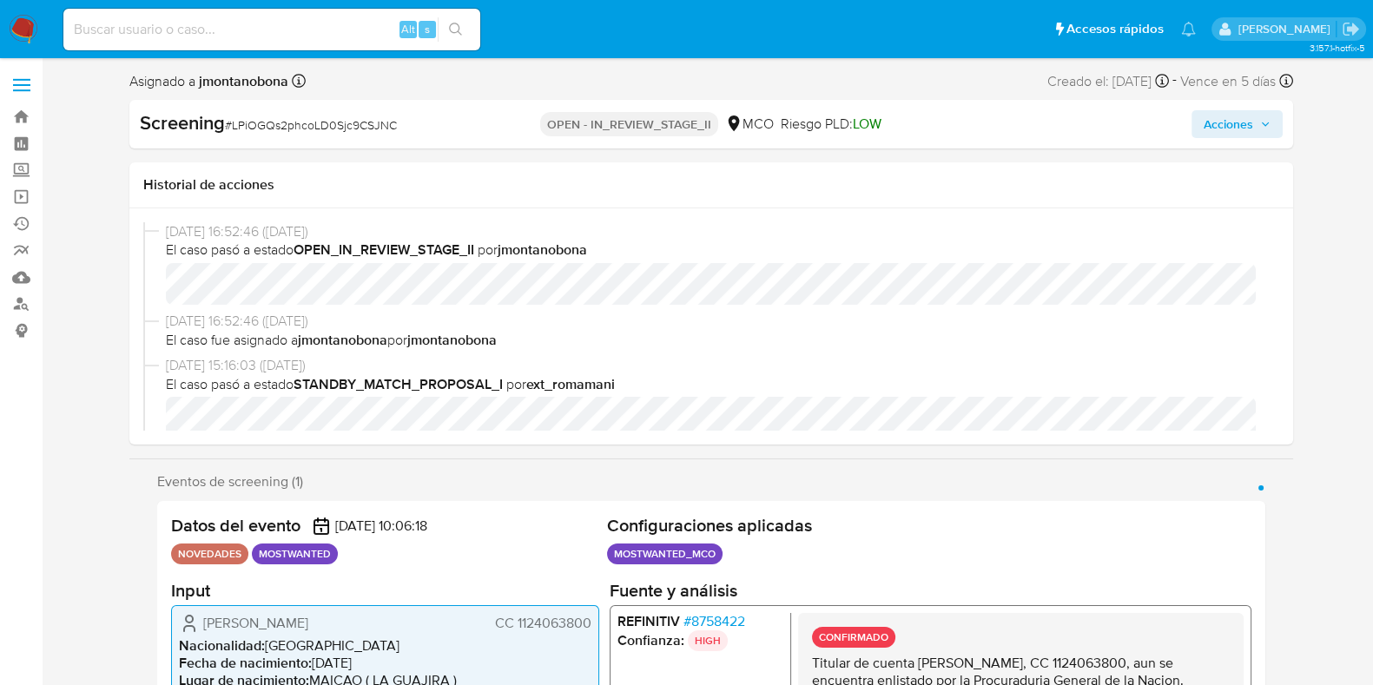
select select "10"
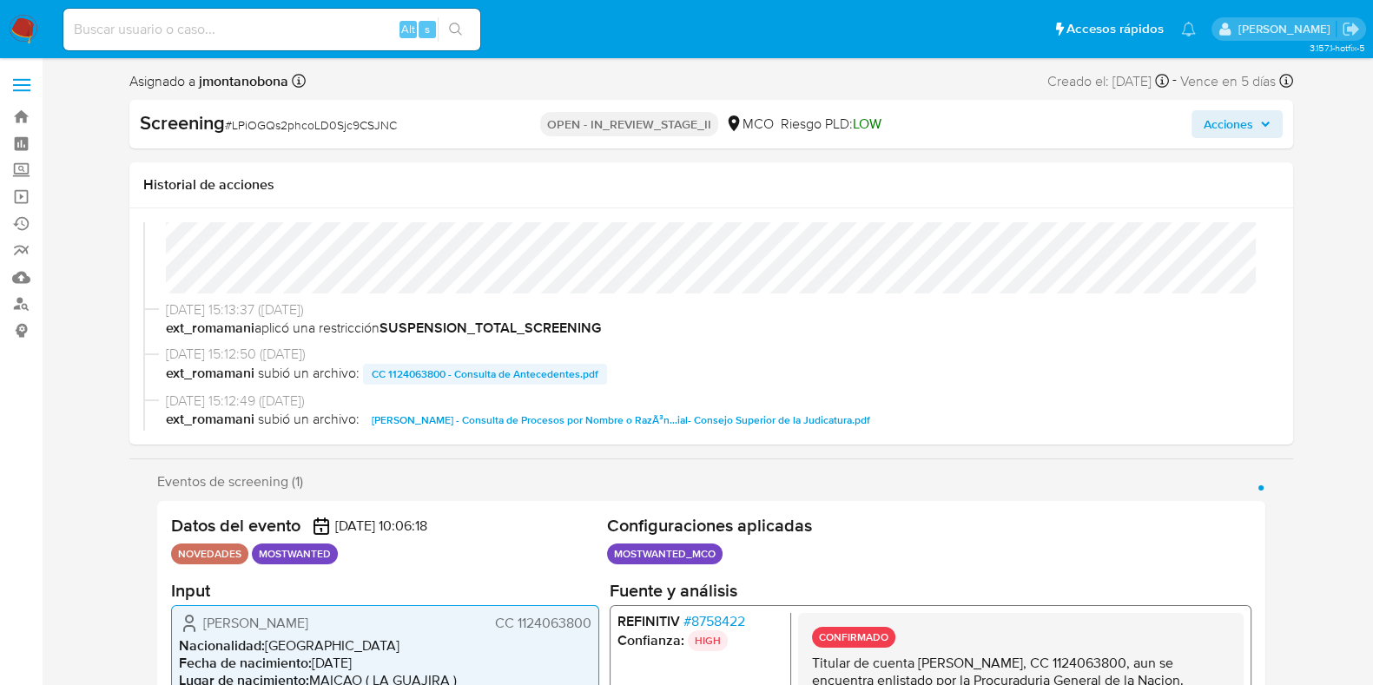
scroll to position [326, 0]
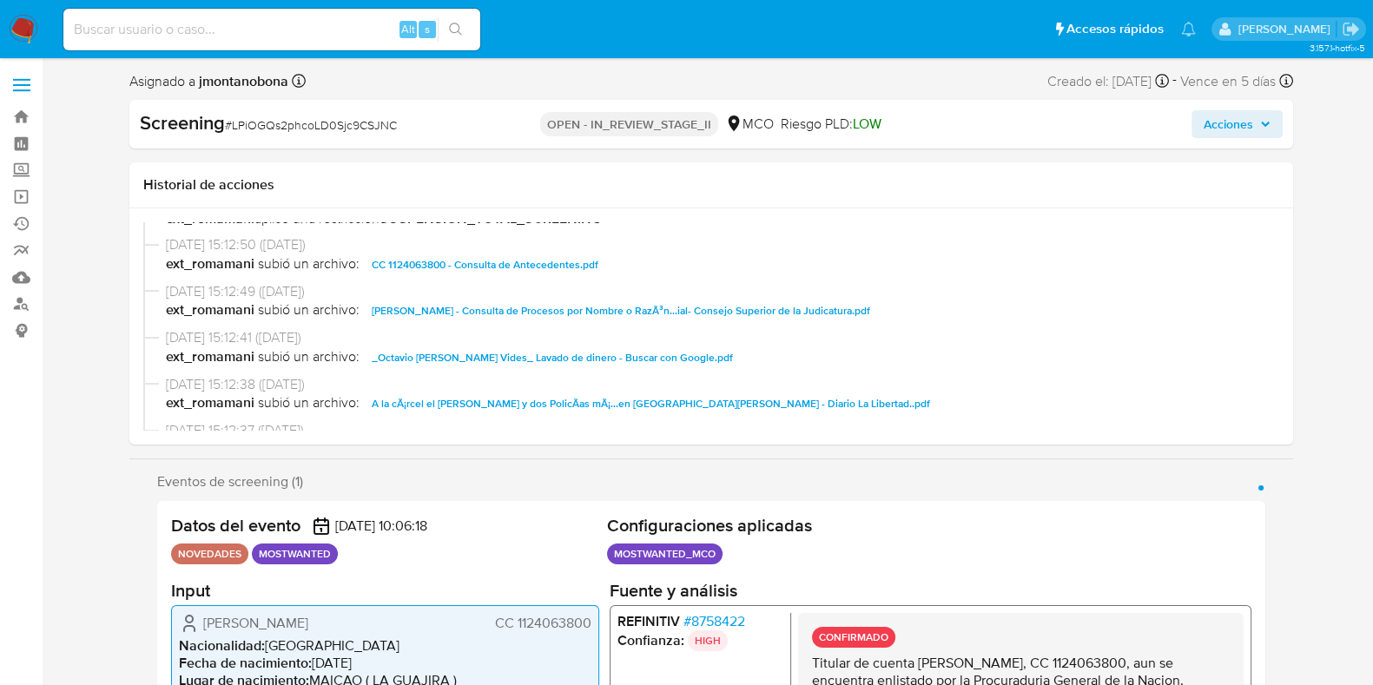
click at [528, 262] on span "CC 1124063800 - Consulta de Antecedentes.pdf" at bounding box center [485, 265] width 227 height 21
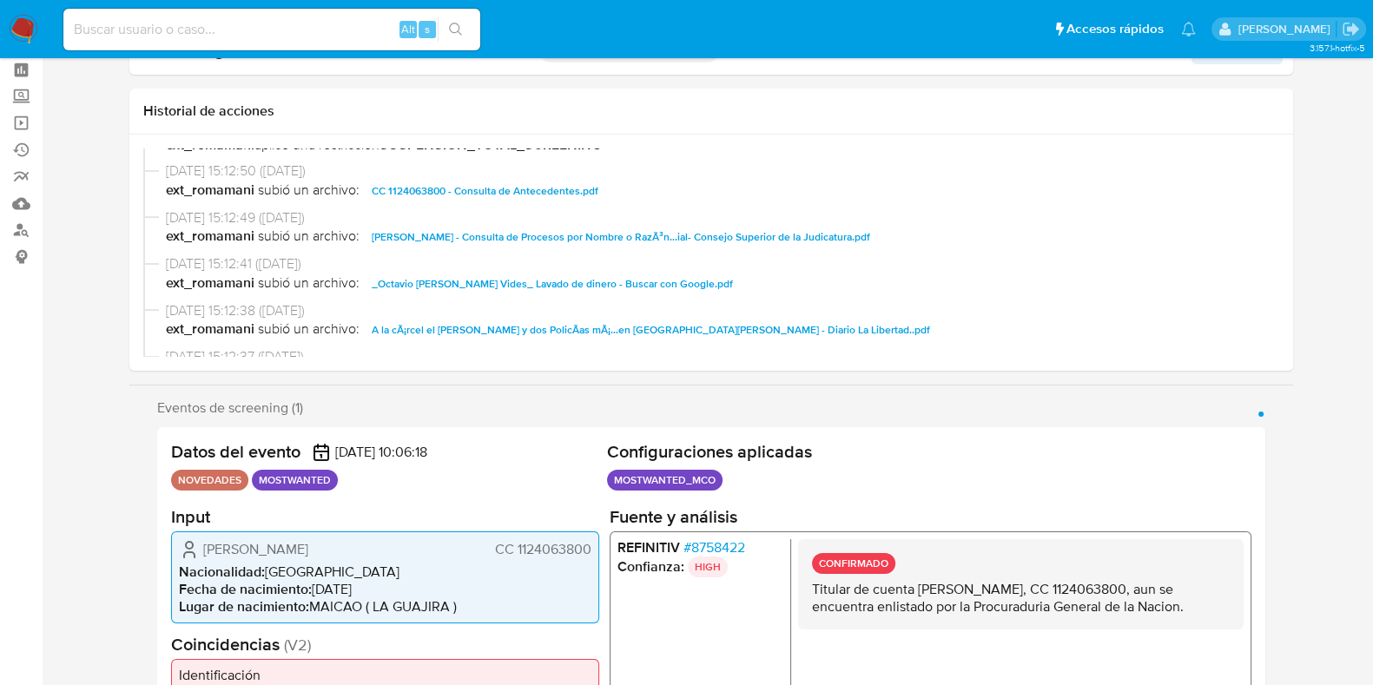
scroll to position [108, 0]
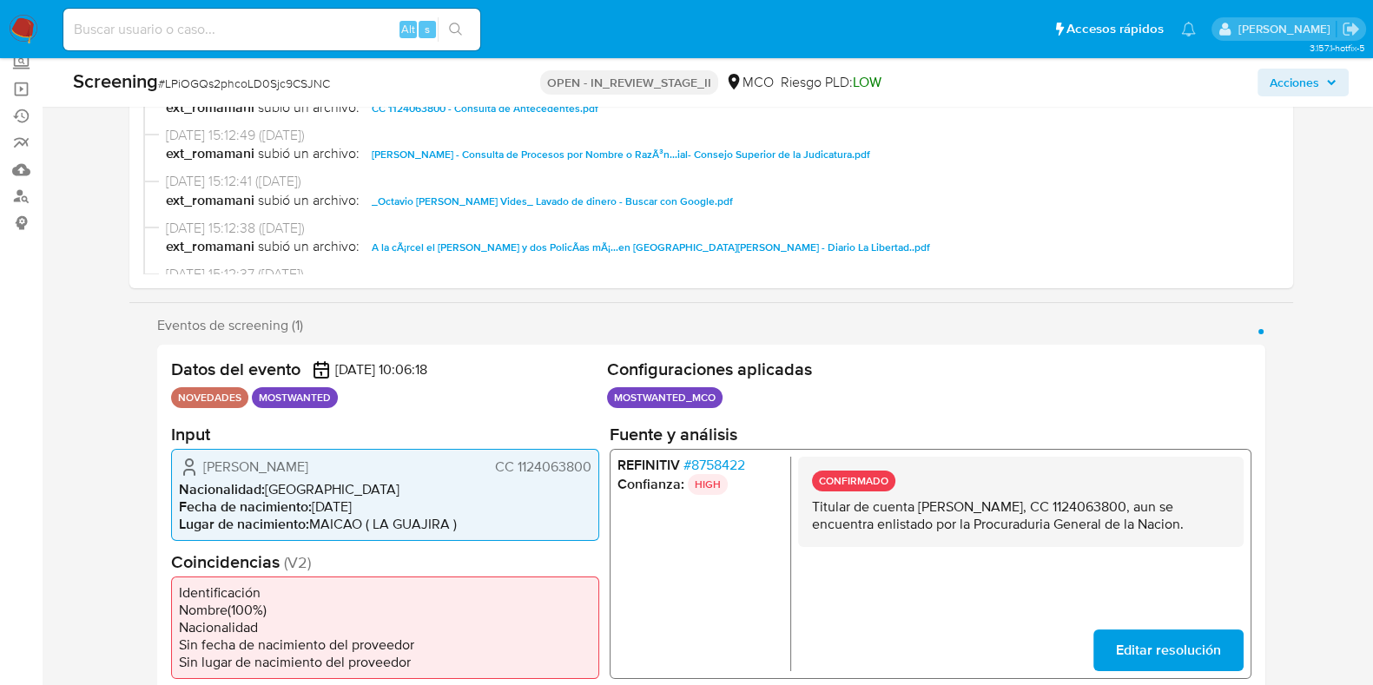
drag, startPoint x: 916, startPoint y: 502, endPoint x: 1079, endPoint y: 502, distance: 162.4
click at [1079, 502] on p "Titular de cuenta [PERSON_NAME], CC 1124063800, aun se encuentra enlistado por …" at bounding box center [1020, 515] width 418 height 35
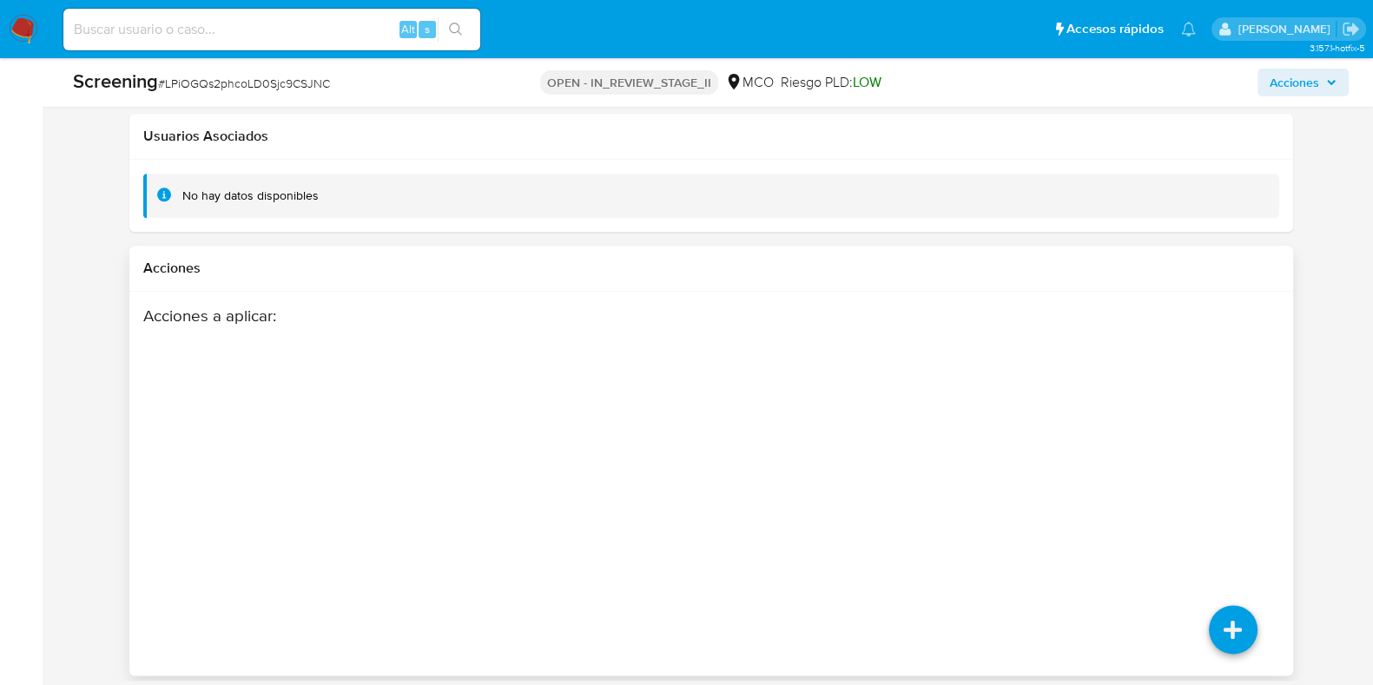
scroll to position [2649, 0]
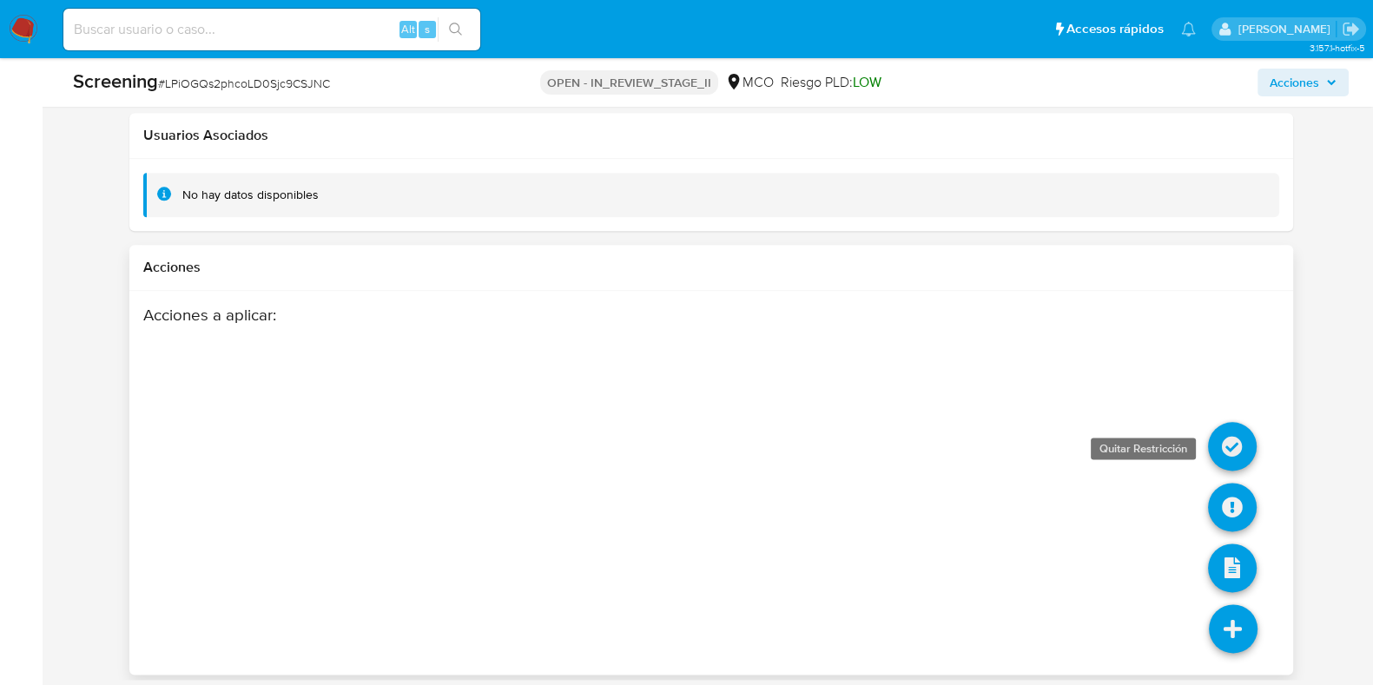
click at [1238, 430] on icon at bounding box center [1232, 446] width 49 height 49
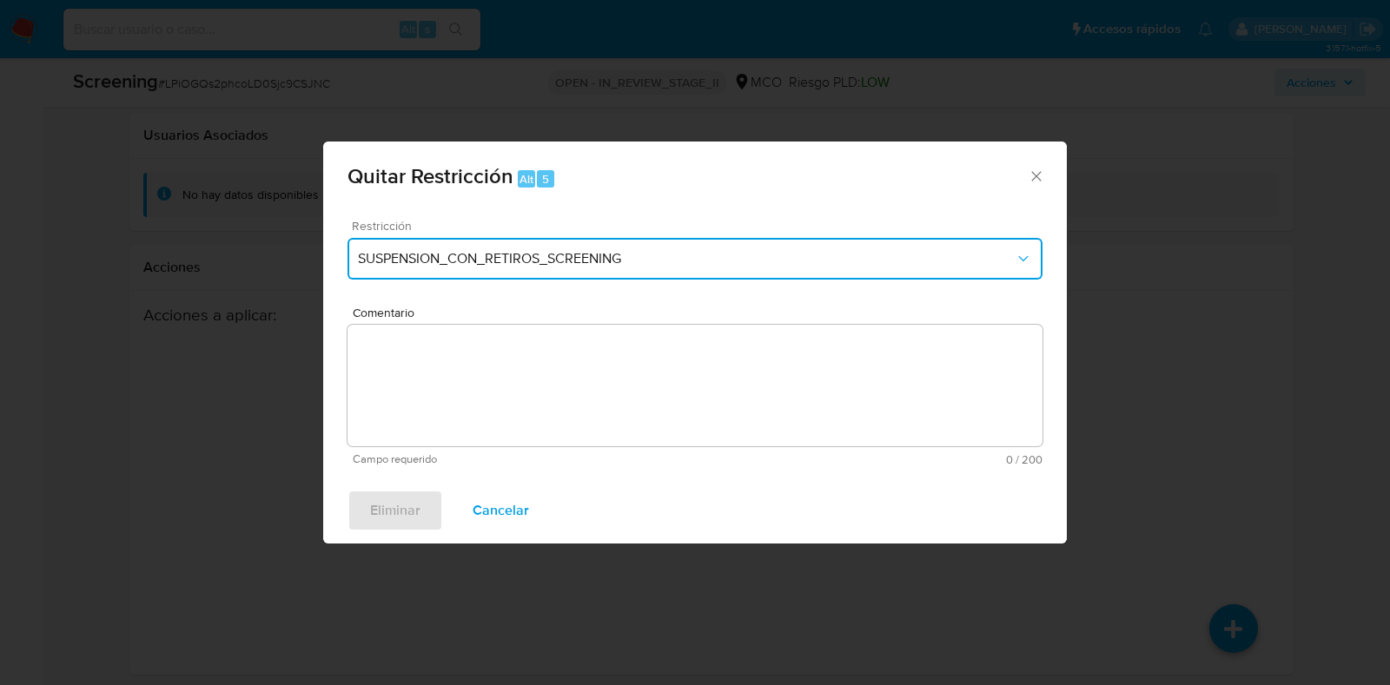
click at [669, 254] on span "SUSPENSION_CON_RETIROS_SCREENING" at bounding box center [686, 258] width 657 height 17
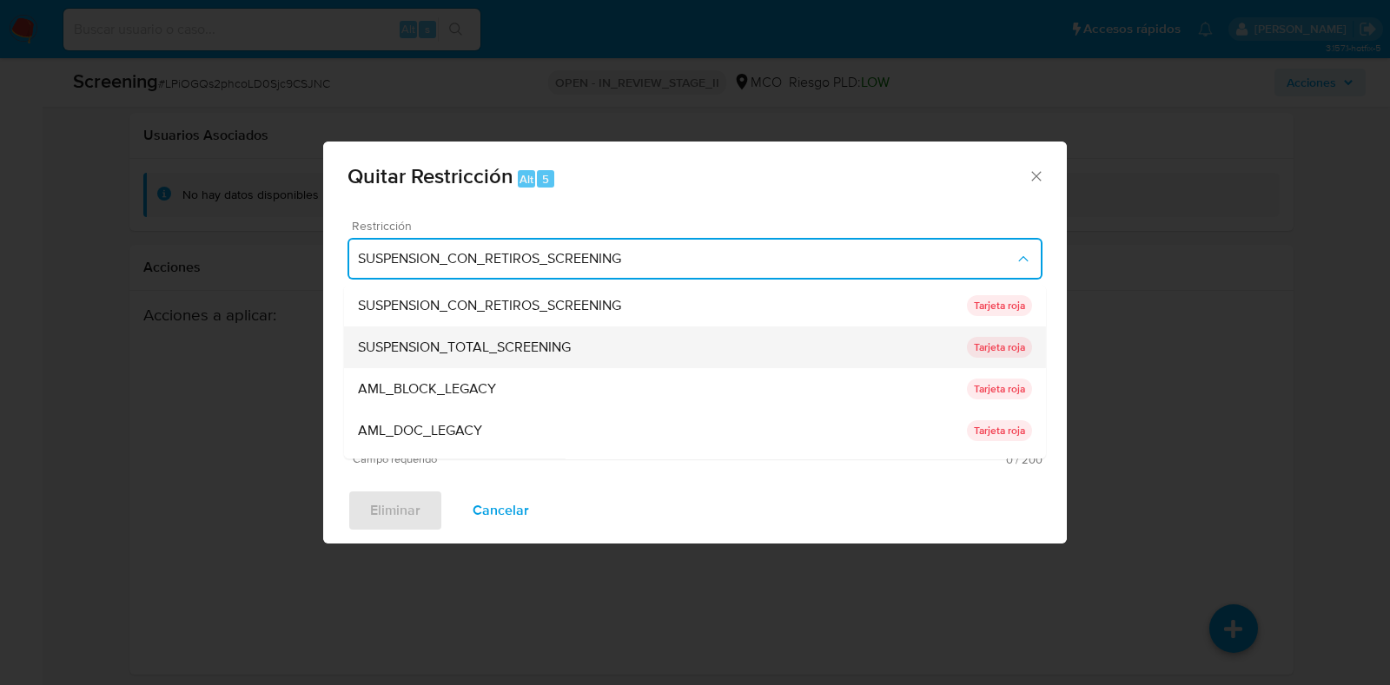
click at [523, 347] on span "SUSPENSION_TOTAL_SCREENING" at bounding box center [464, 348] width 213 height 17
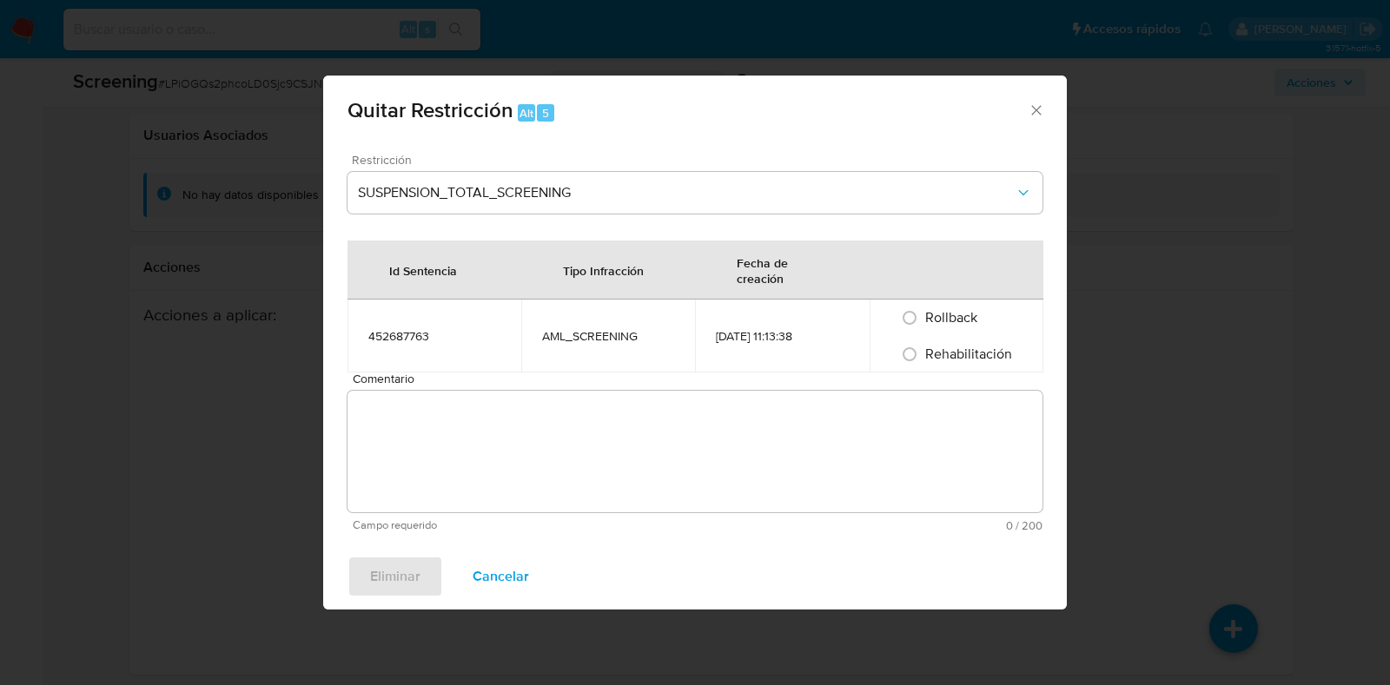
click at [492, 393] on textarea "Comentario" at bounding box center [694, 452] width 695 height 122
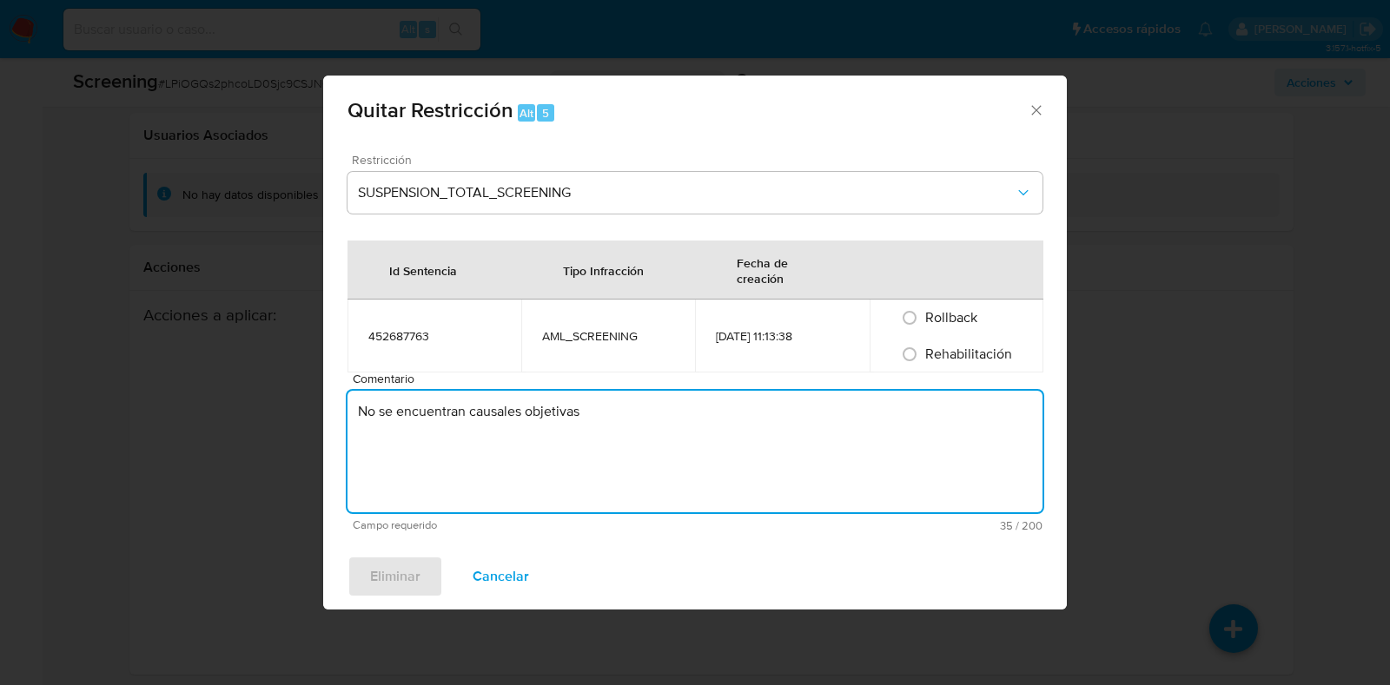
type textarea "No se encuentran causales objetivas"
click at [947, 354] on span "Rehabilitación" at bounding box center [968, 354] width 87 height 20
click at [923, 354] on input "Rehabilitación" at bounding box center [910, 355] width 28 height 28
radio input "true"
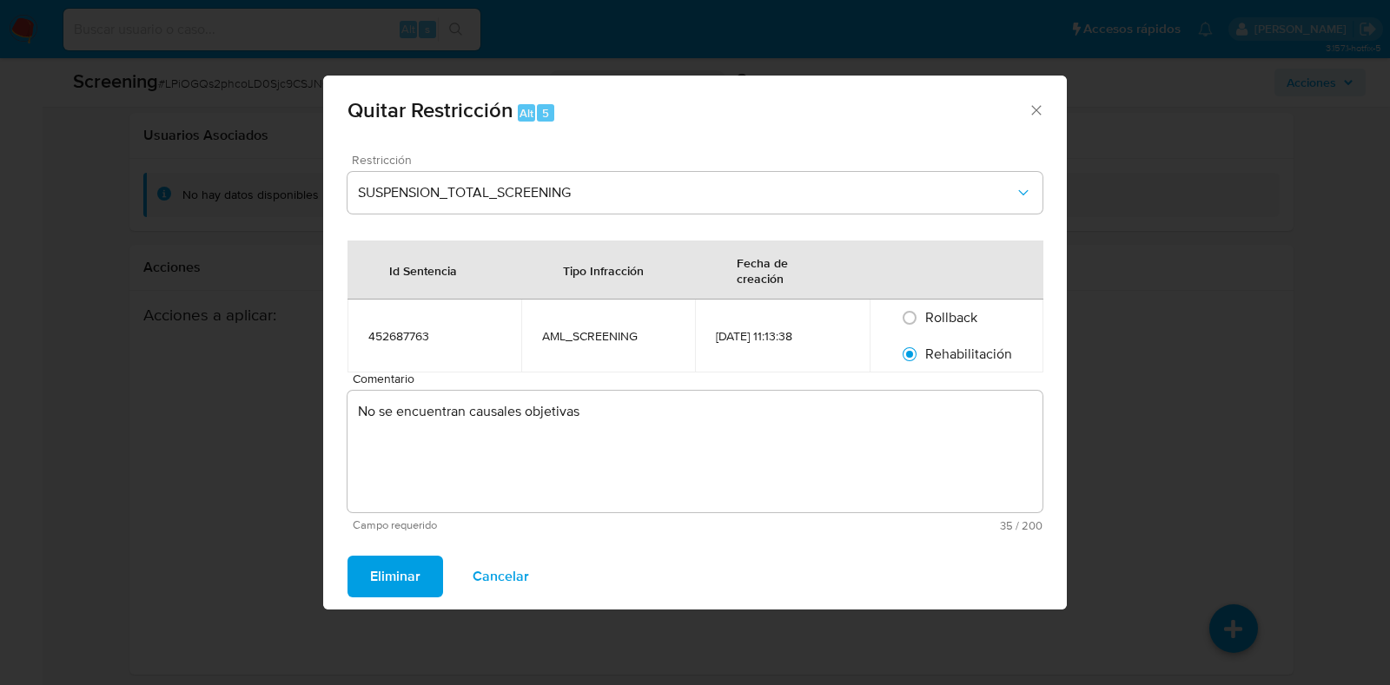
click at [399, 589] on span "Eliminar" at bounding box center [395, 577] width 50 height 38
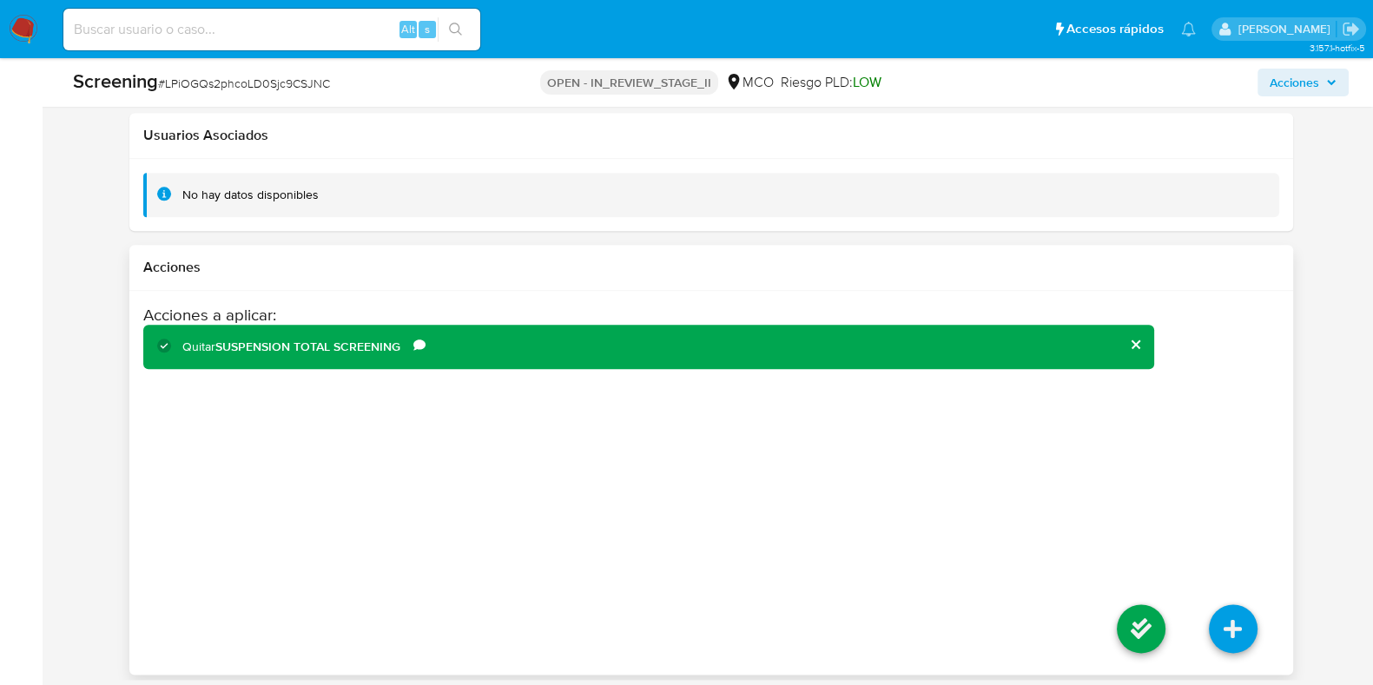
click at [1135, 339] on button "cerrar" at bounding box center [1134, 344] width 11 height 11
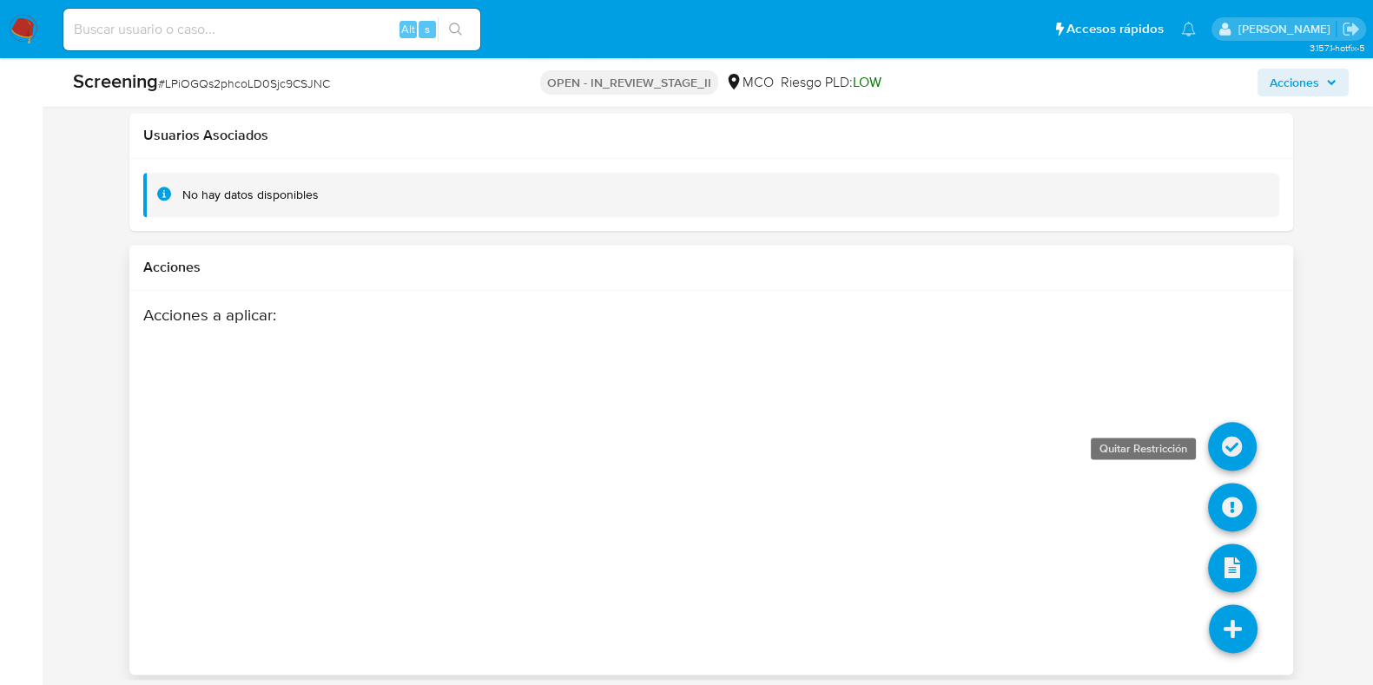
click at [1239, 424] on icon at bounding box center [1232, 446] width 49 height 49
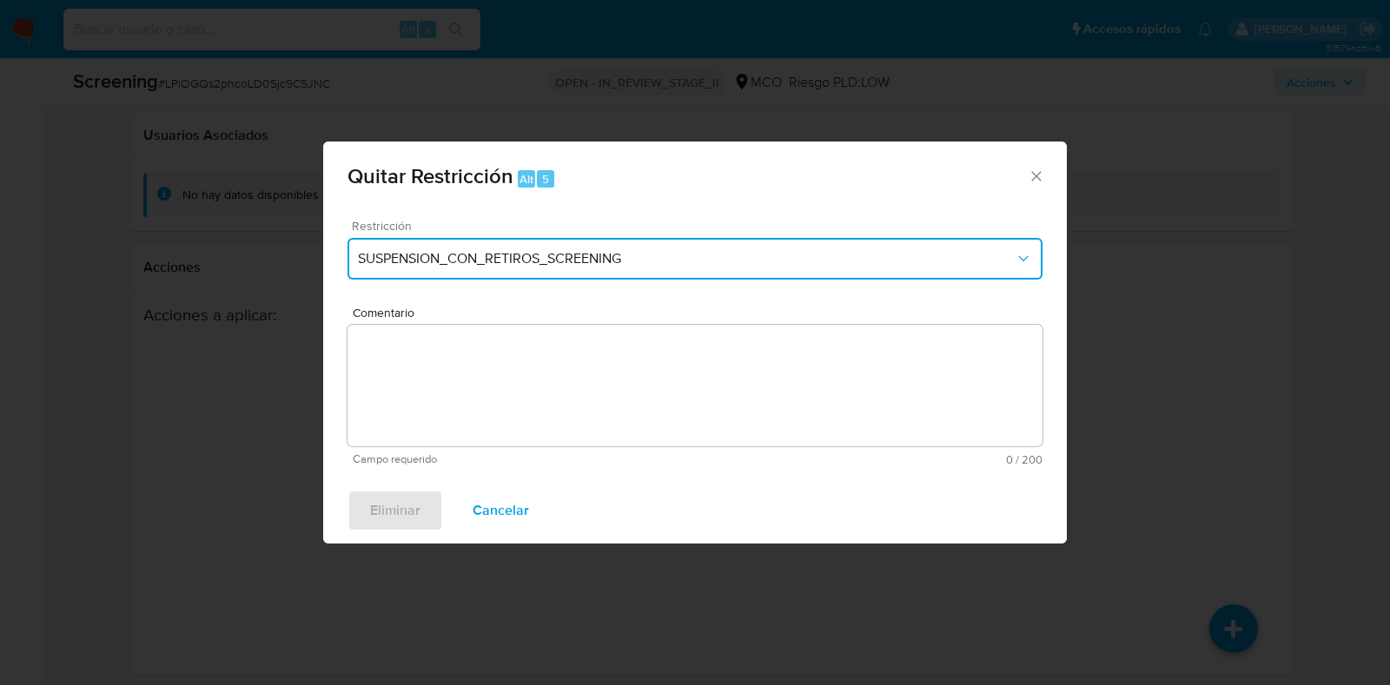
click at [741, 262] on span "SUSPENSION_CON_RETIROS_SCREENING" at bounding box center [686, 258] width 657 height 17
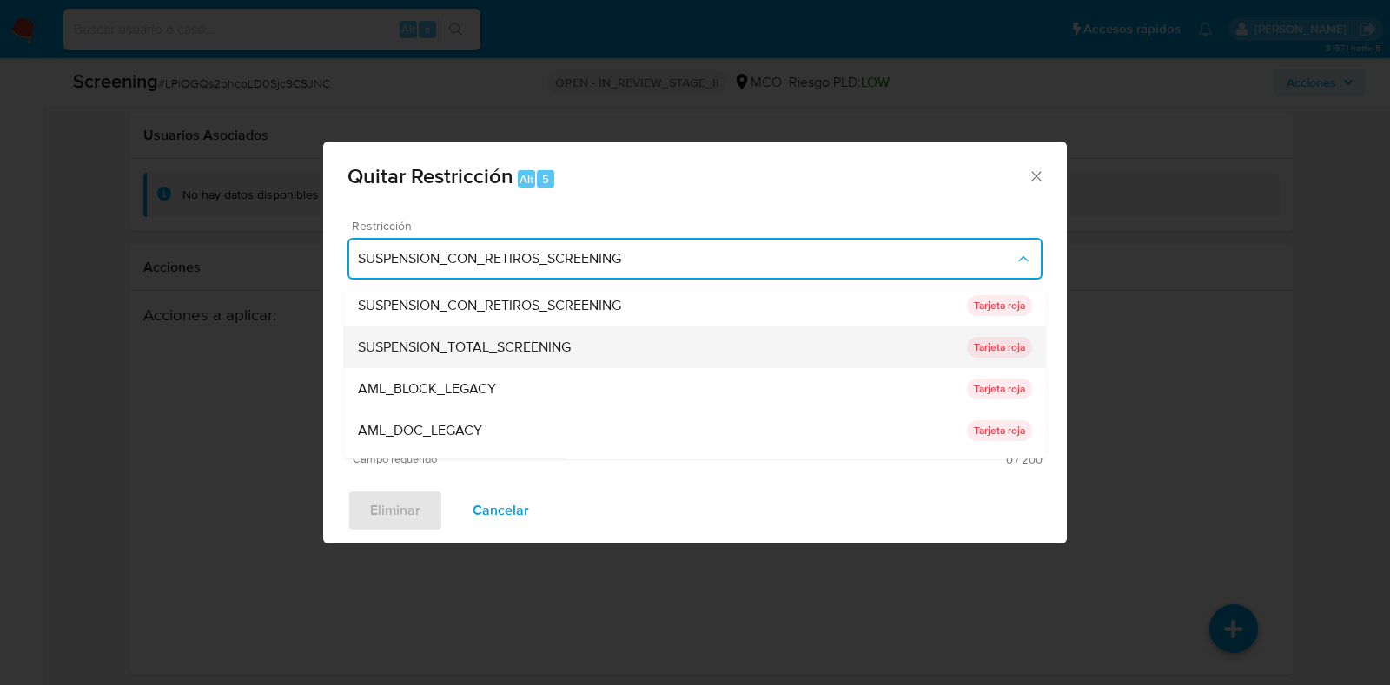
click at [598, 347] on div "SUSPENSION_TOTAL_SCREENING" at bounding box center [662, 348] width 609 height 42
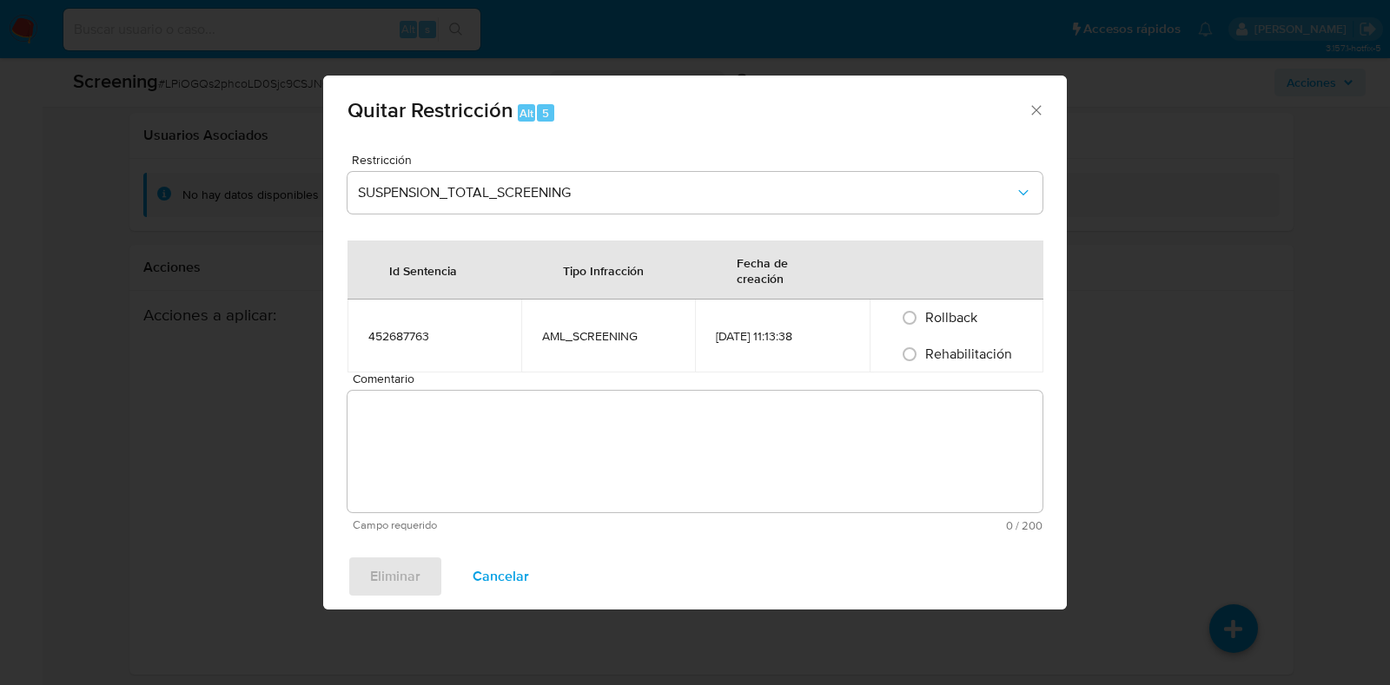
click at [547, 414] on textarea "Comentario" at bounding box center [694, 452] width 695 height 122
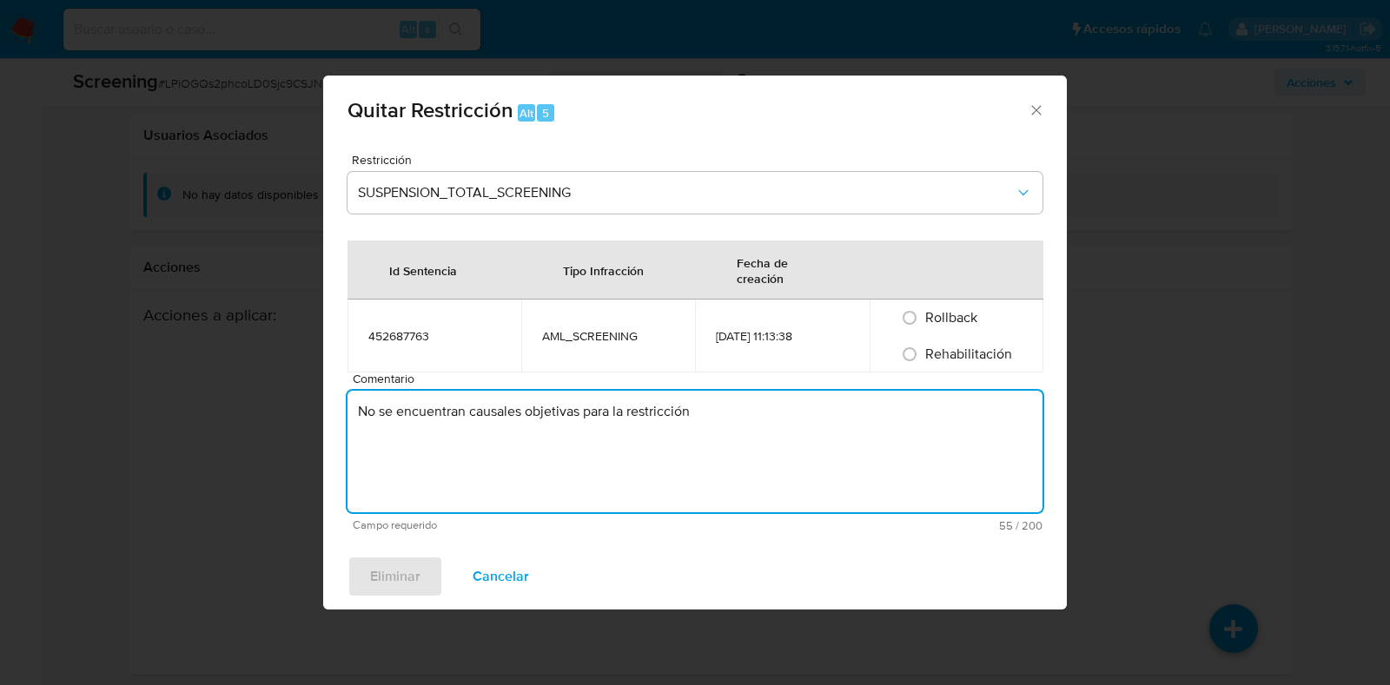
type textarea "No se encuentran causales objetivas para la restricción"
click at [985, 351] on span "Rehabilitación" at bounding box center [968, 354] width 87 height 20
click at [923, 351] on input "Rehabilitación" at bounding box center [910, 355] width 28 height 28
radio input "true"
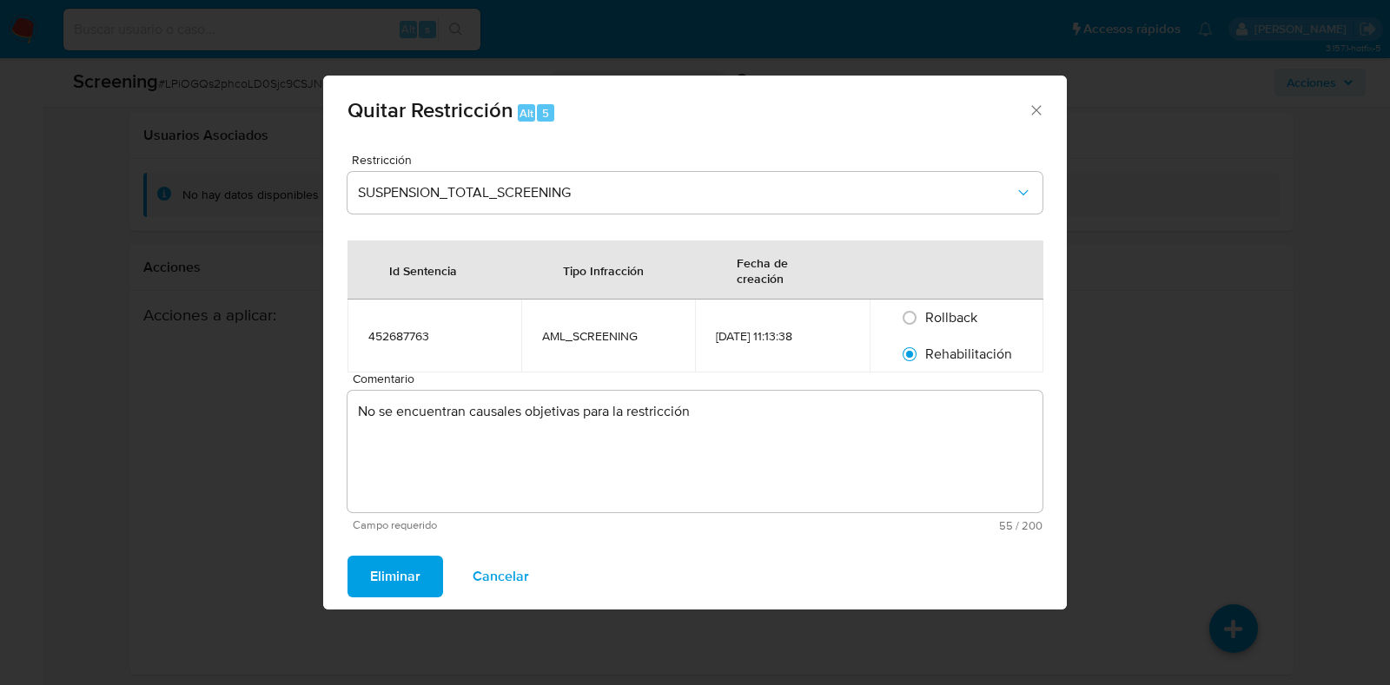
click at [407, 579] on span "Eliminar" at bounding box center [395, 577] width 50 height 38
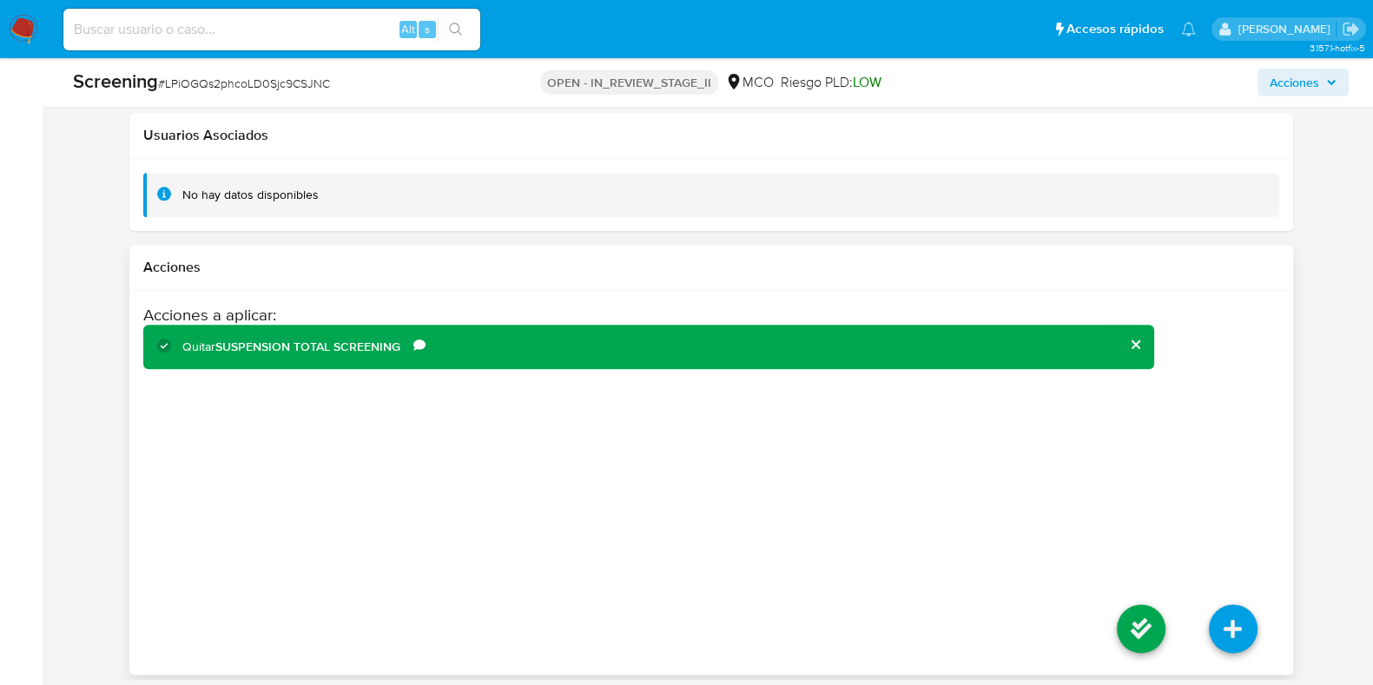
click at [1113, 618] on li at bounding box center [1141, 631] width 92 height 97
click at [1149, 623] on icon at bounding box center [1141, 629] width 49 height 49
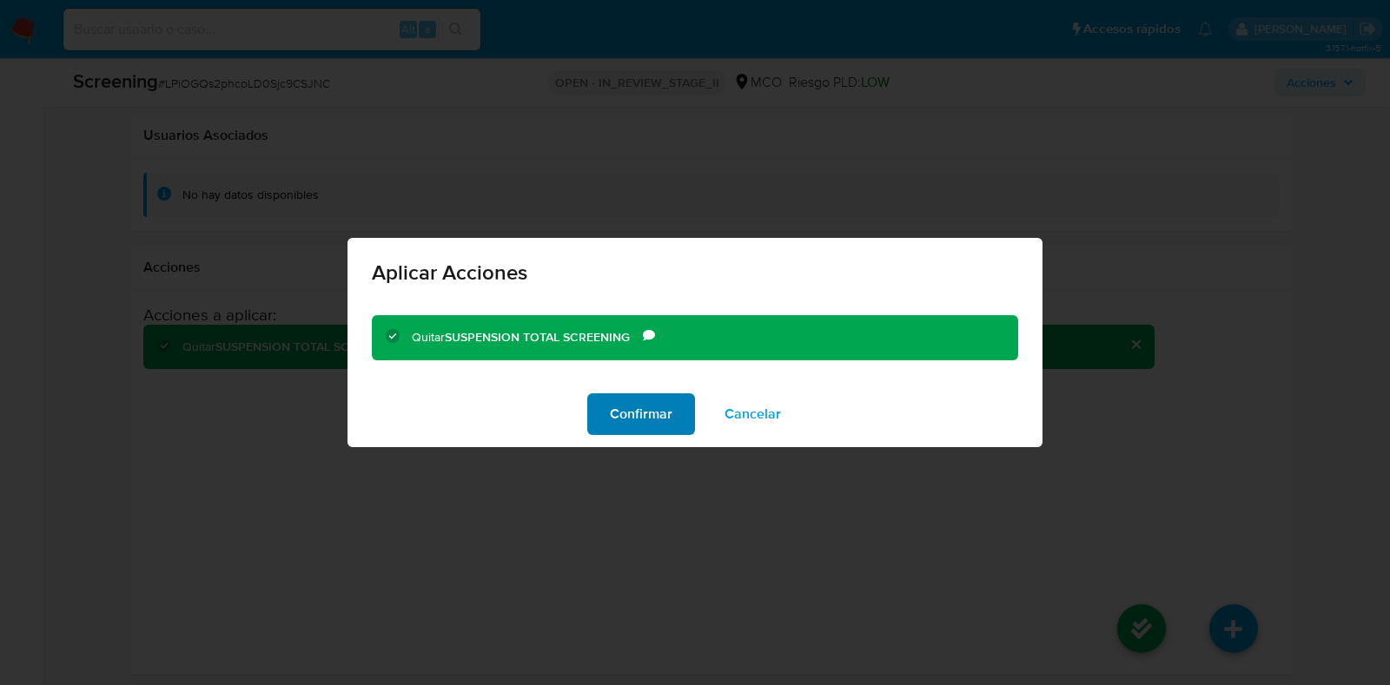
click at [647, 401] on span "Confirmar" at bounding box center [641, 414] width 63 height 38
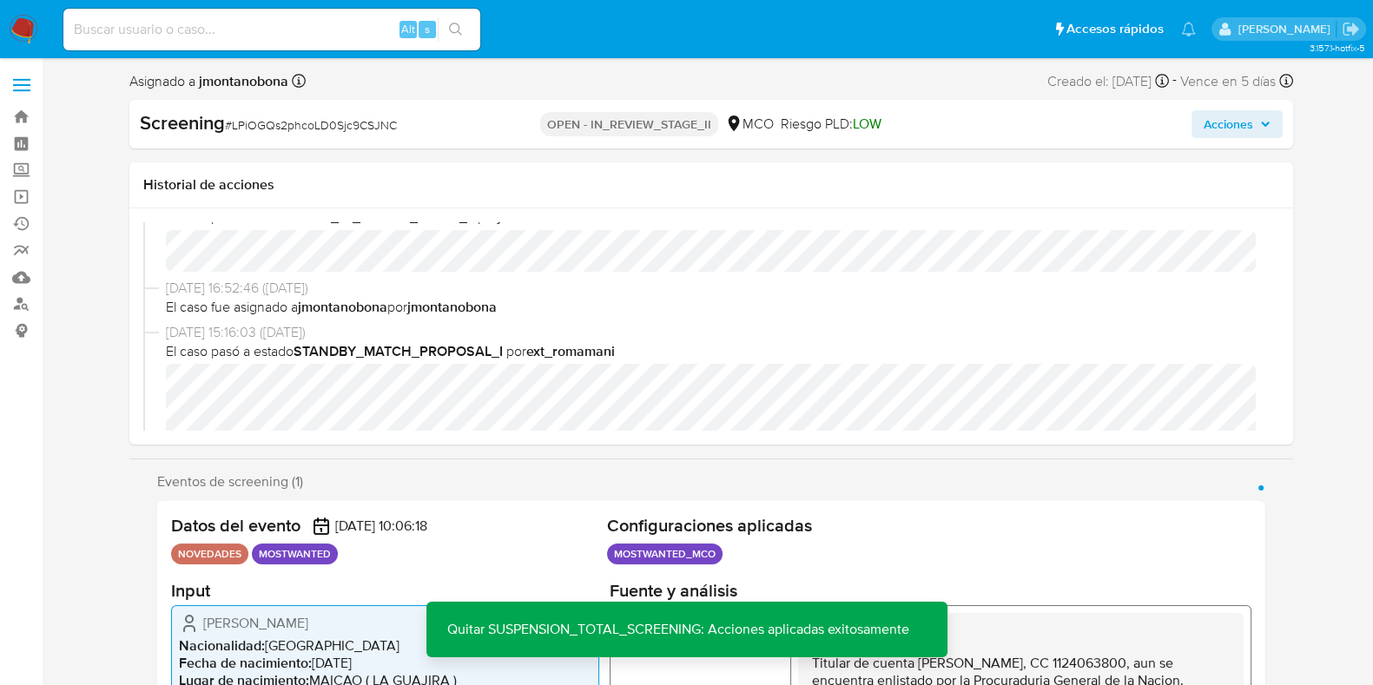
scroll to position [0, 0]
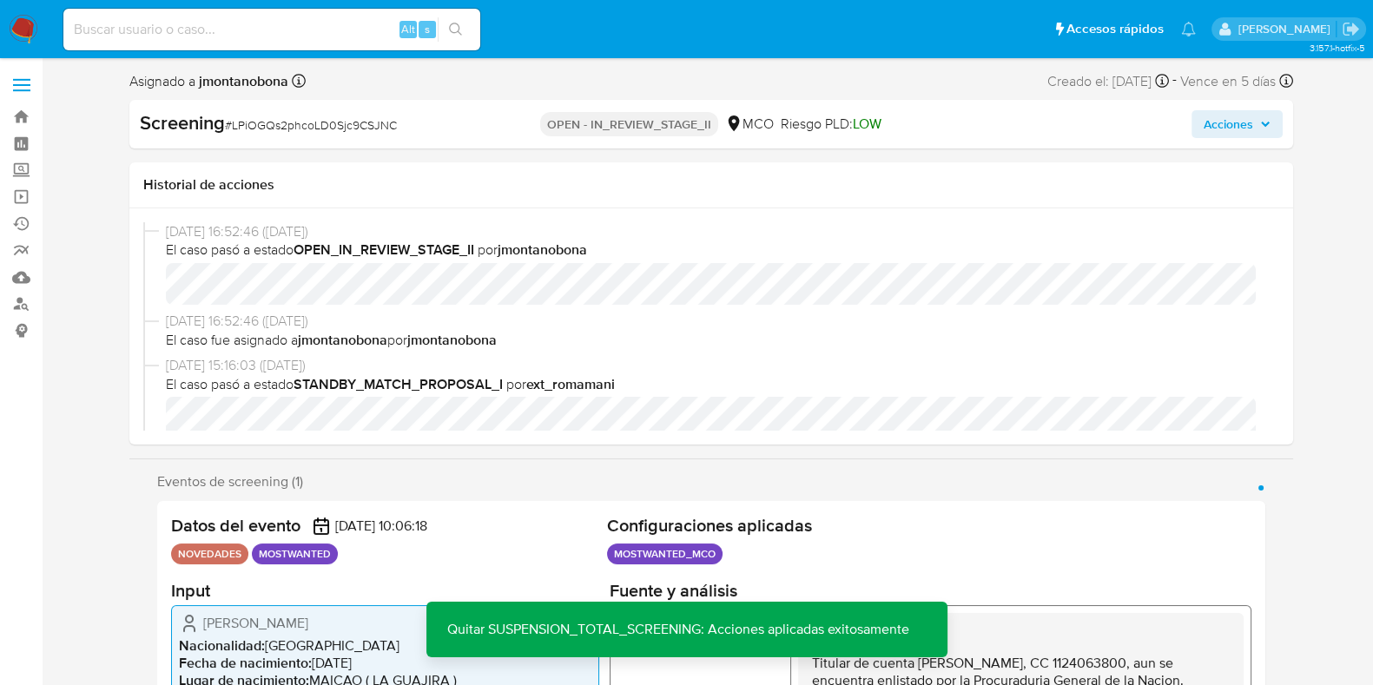
click at [1275, 121] on button "Acciones" at bounding box center [1237, 124] width 91 height 28
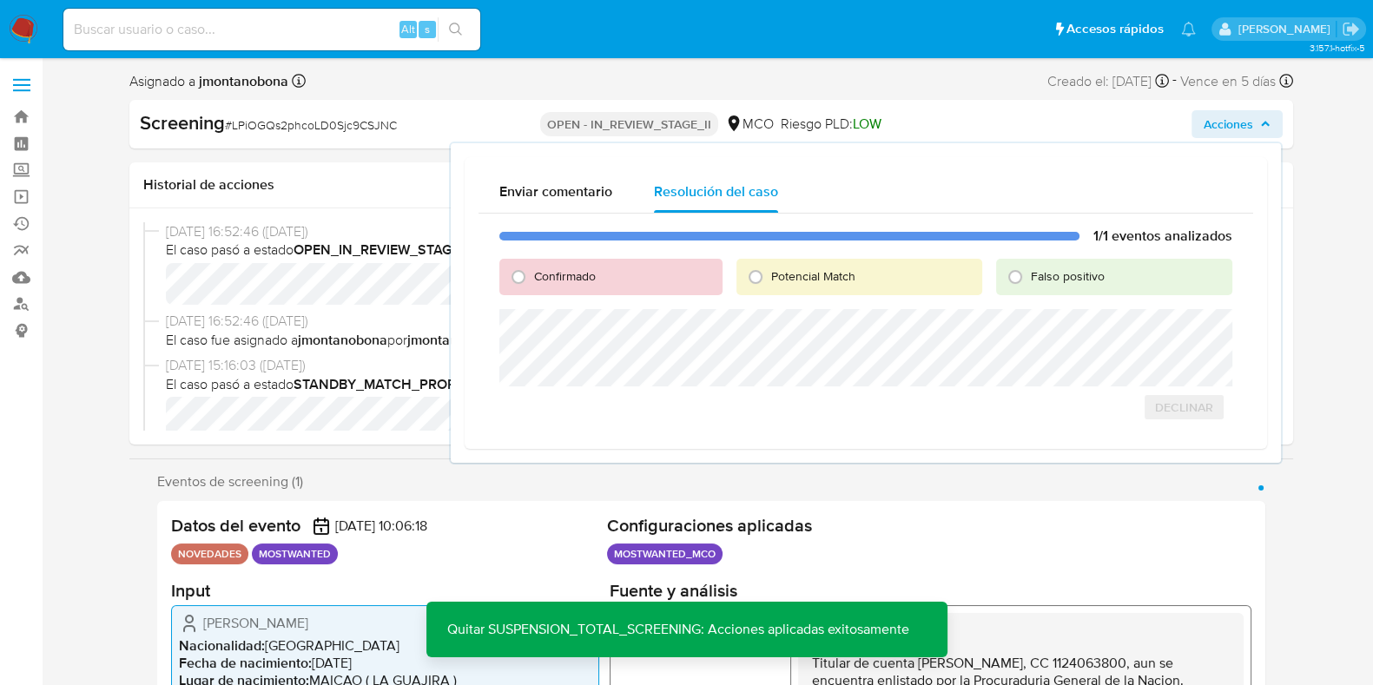
click at [1033, 271] on span "Falso positivo" at bounding box center [1068, 276] width 74 height 17
click at [1029, 271] on input "Falso positivo" at bounding box center [1016, 277] width 28 height 28
radio input "true"
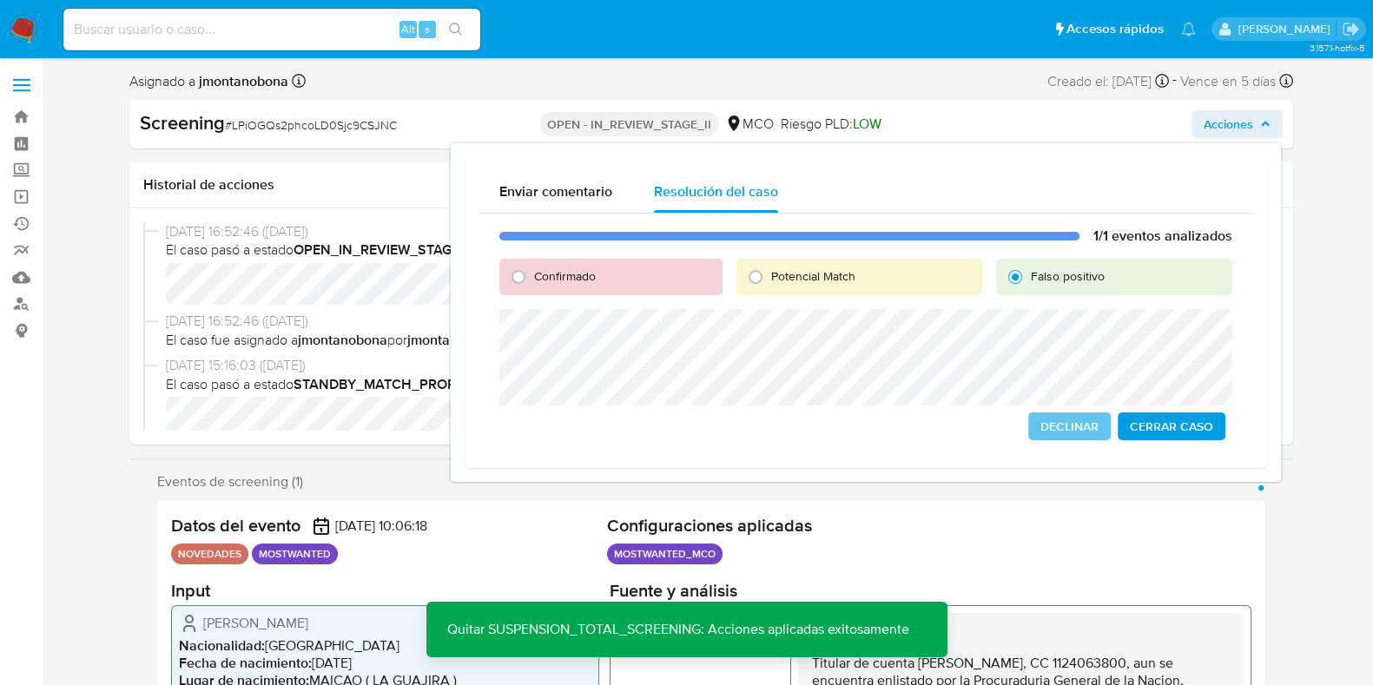
click at [1164, 416] on span "Cerrar Caso" at bounding box center [1171, 426] width 83 height 24
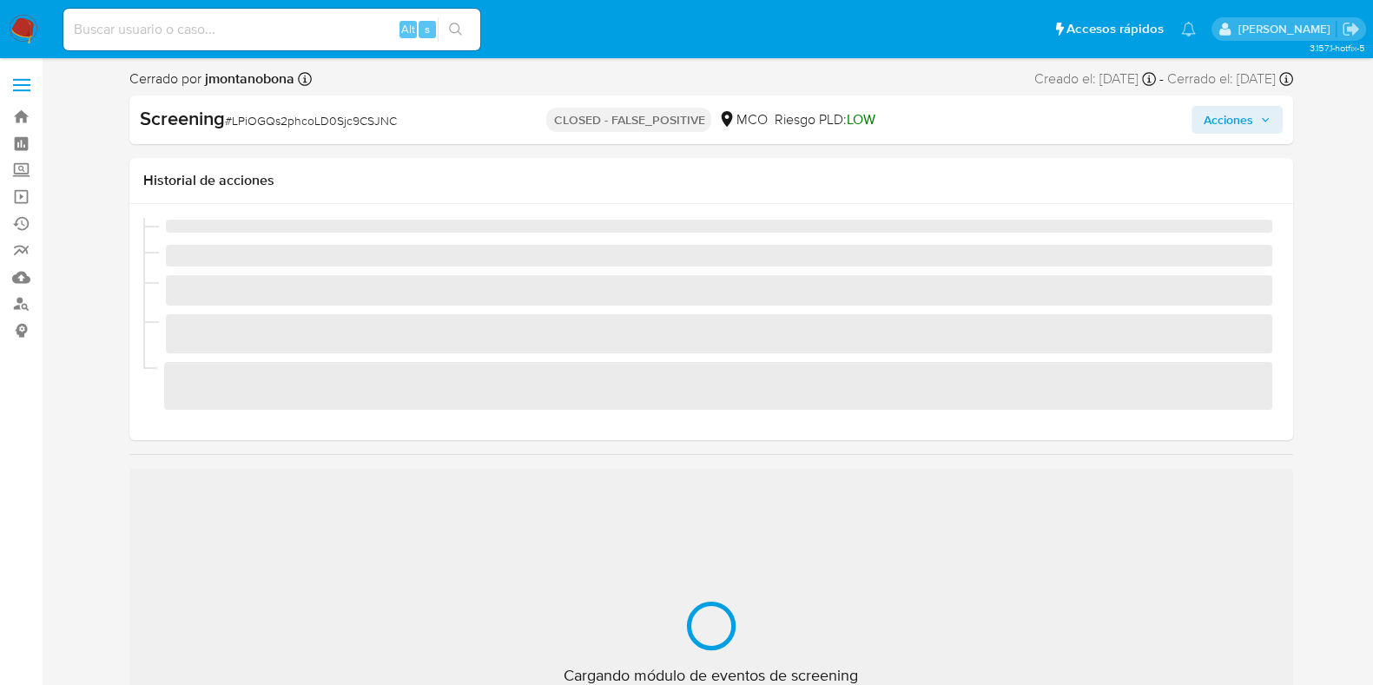
scroll to position [733, 0]
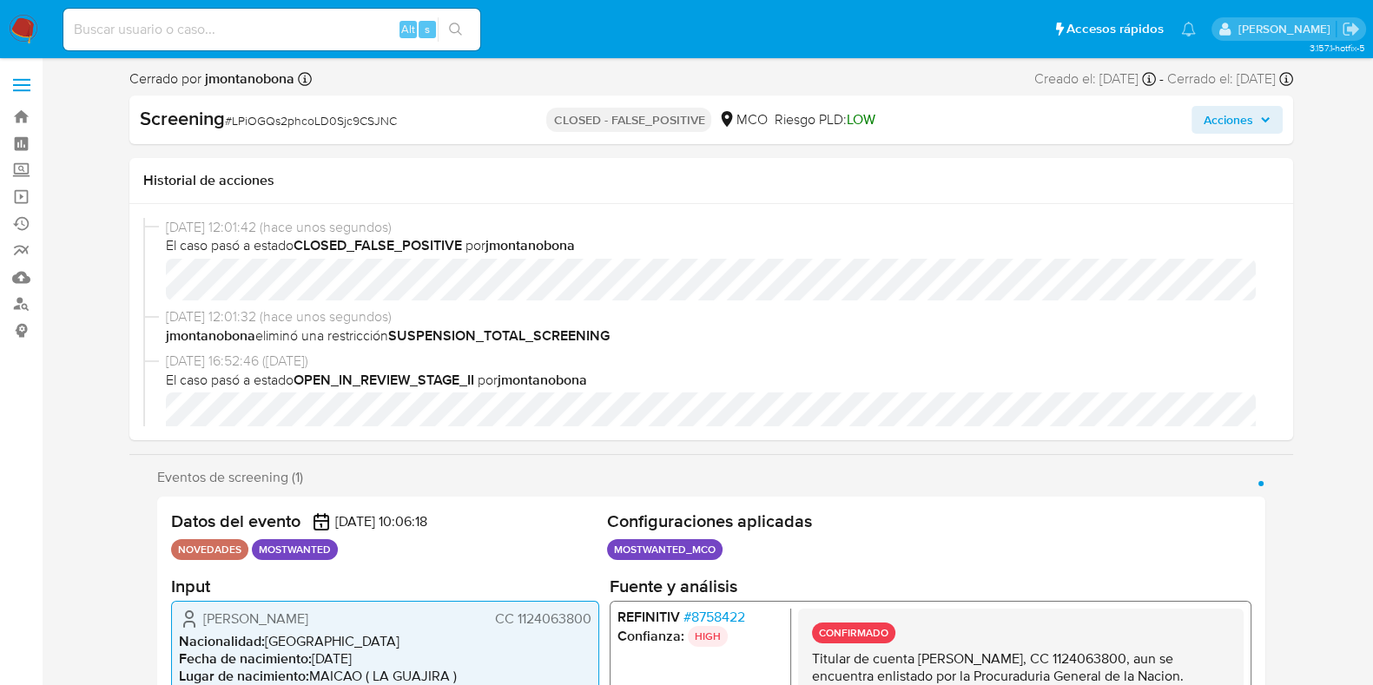
select select "10"
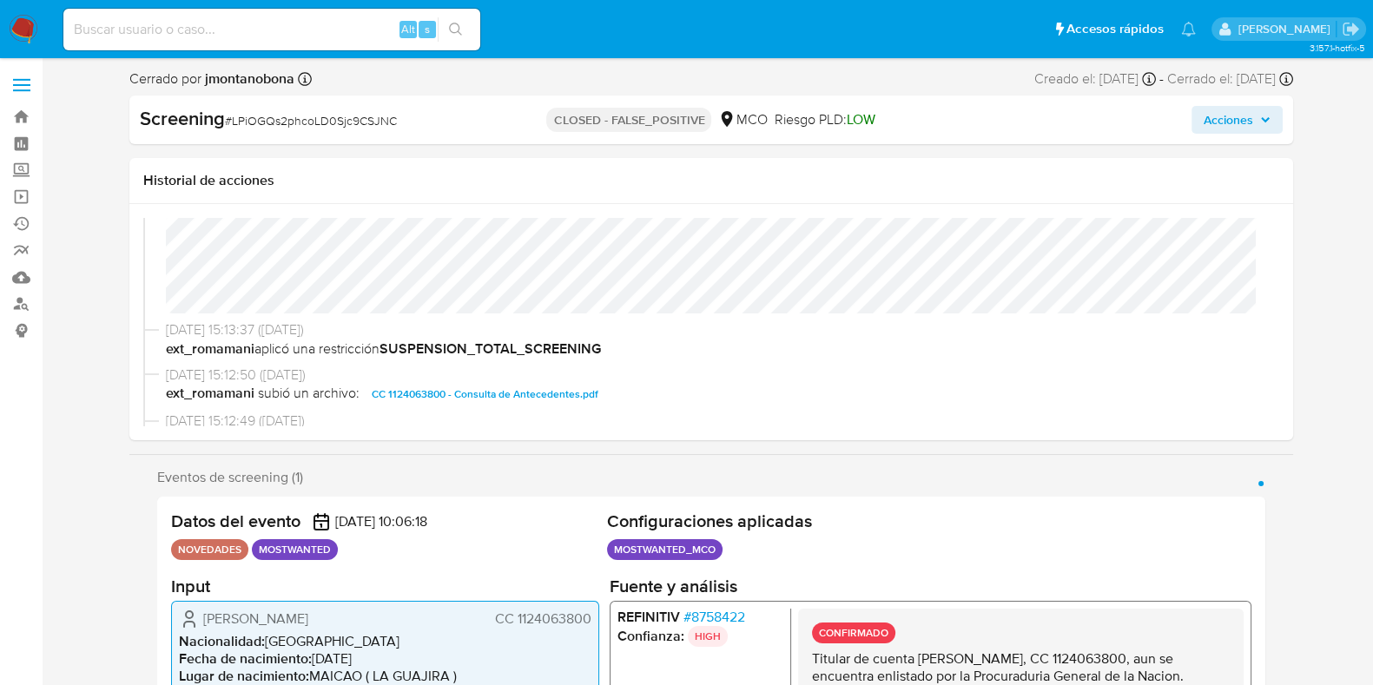
scroll to position [433, 0]
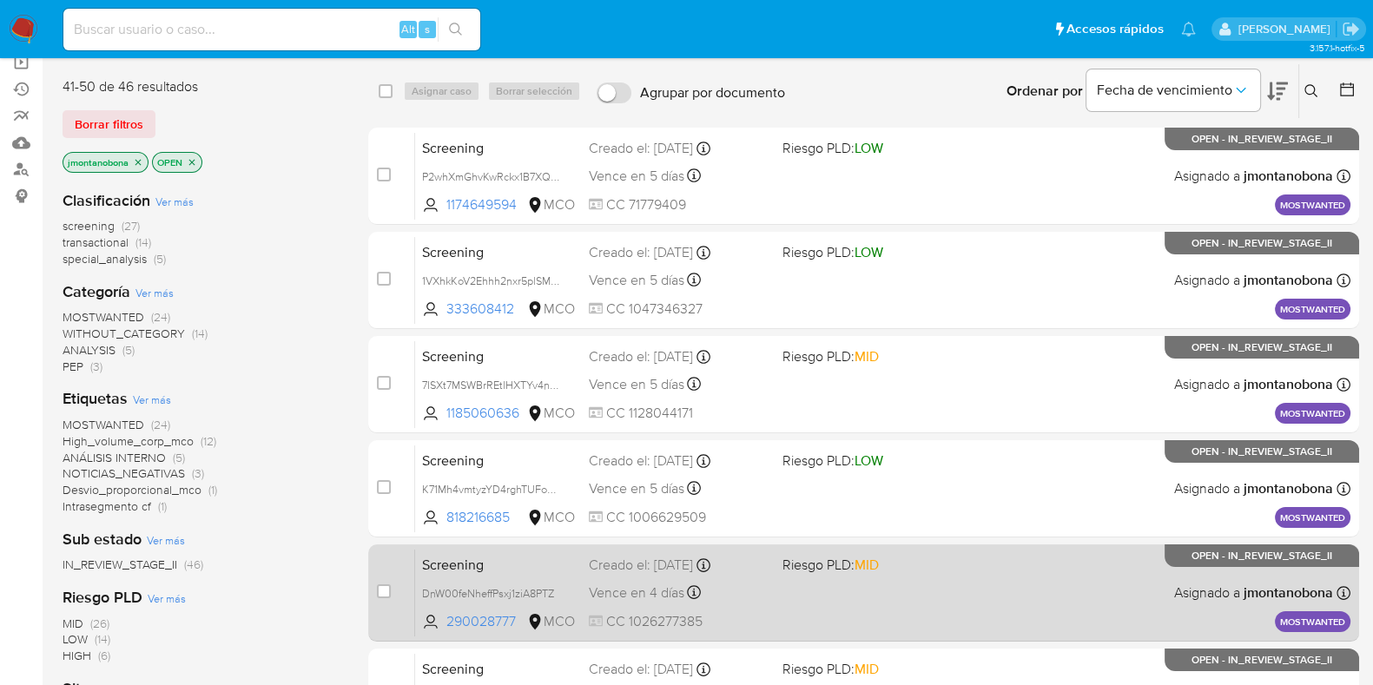
scroll to position [308, 0]
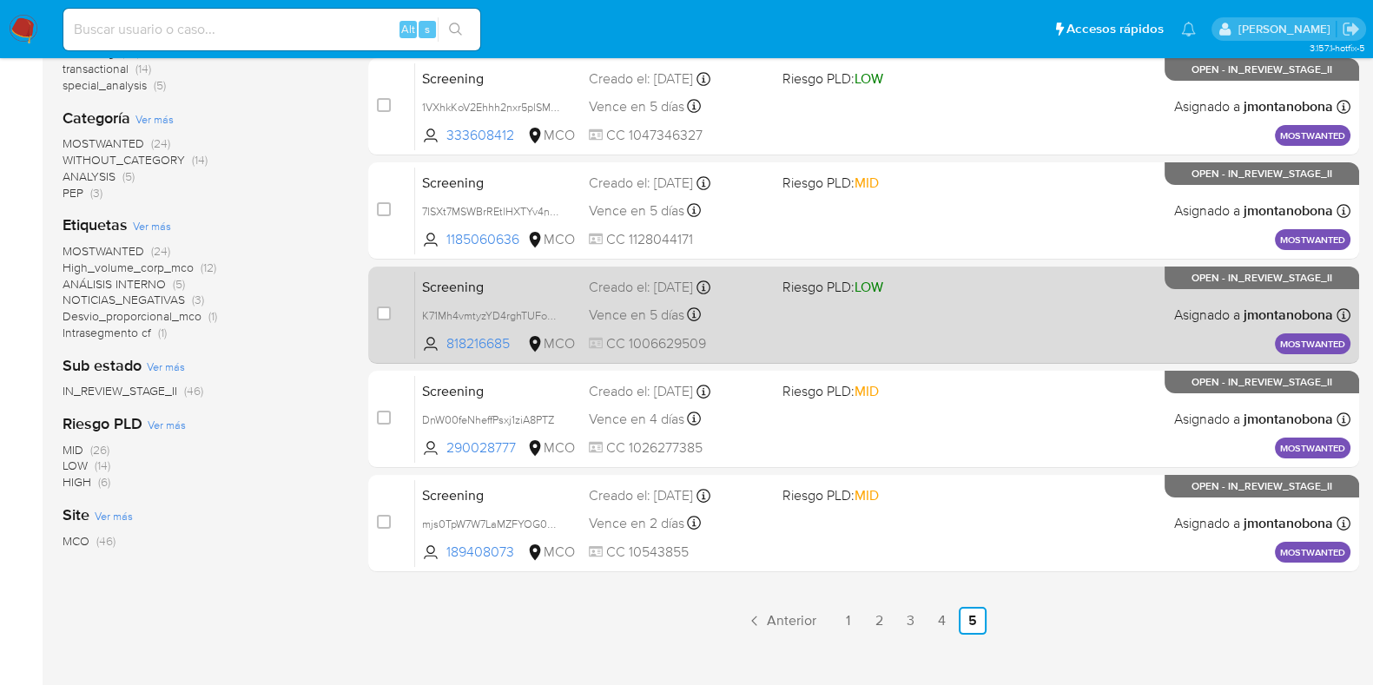
click at [503, 287] on span "Screening" at bounding box center [498, 285] width 153 height 23
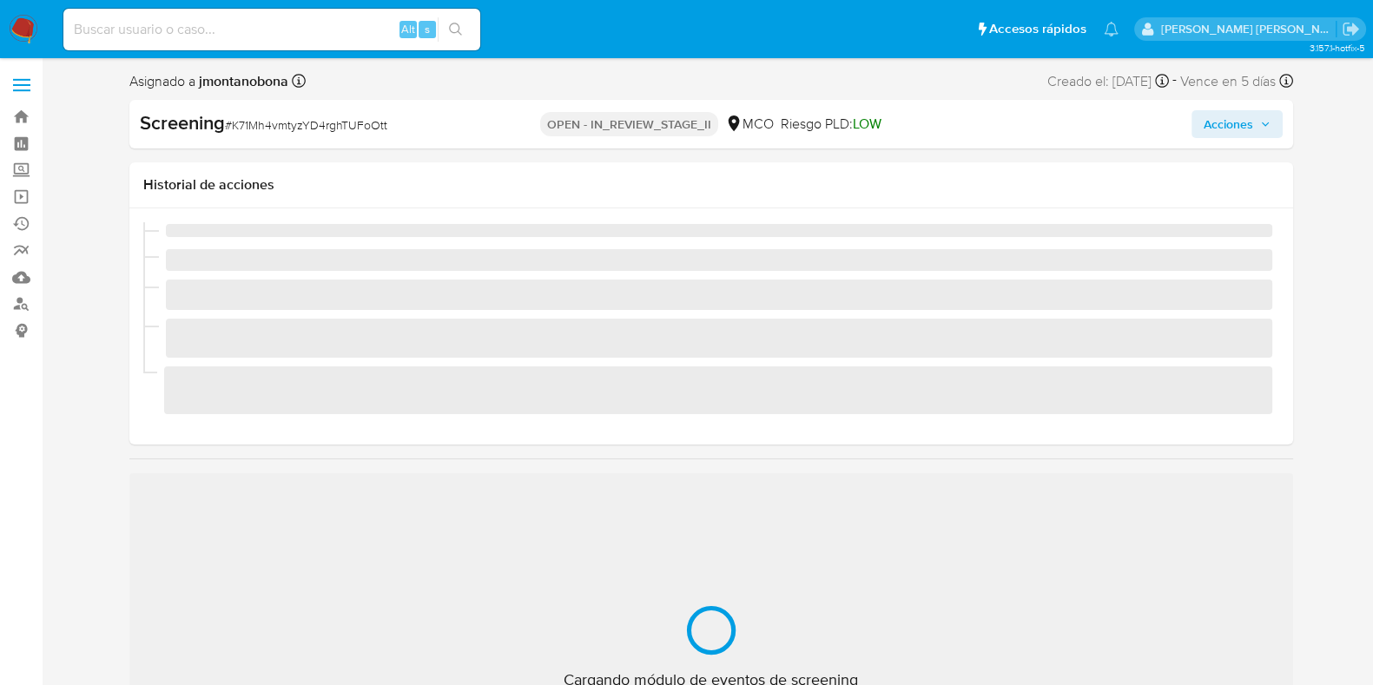
scroll to position [733, 0]
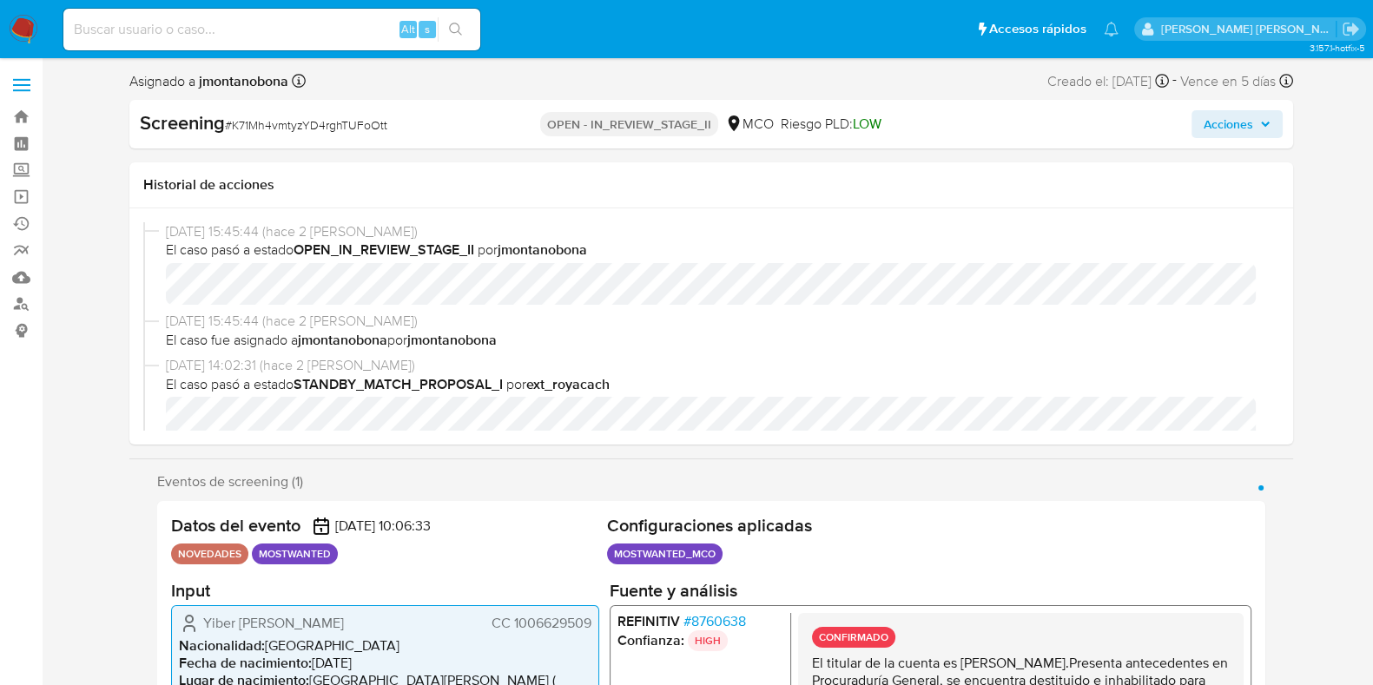
select select "10"
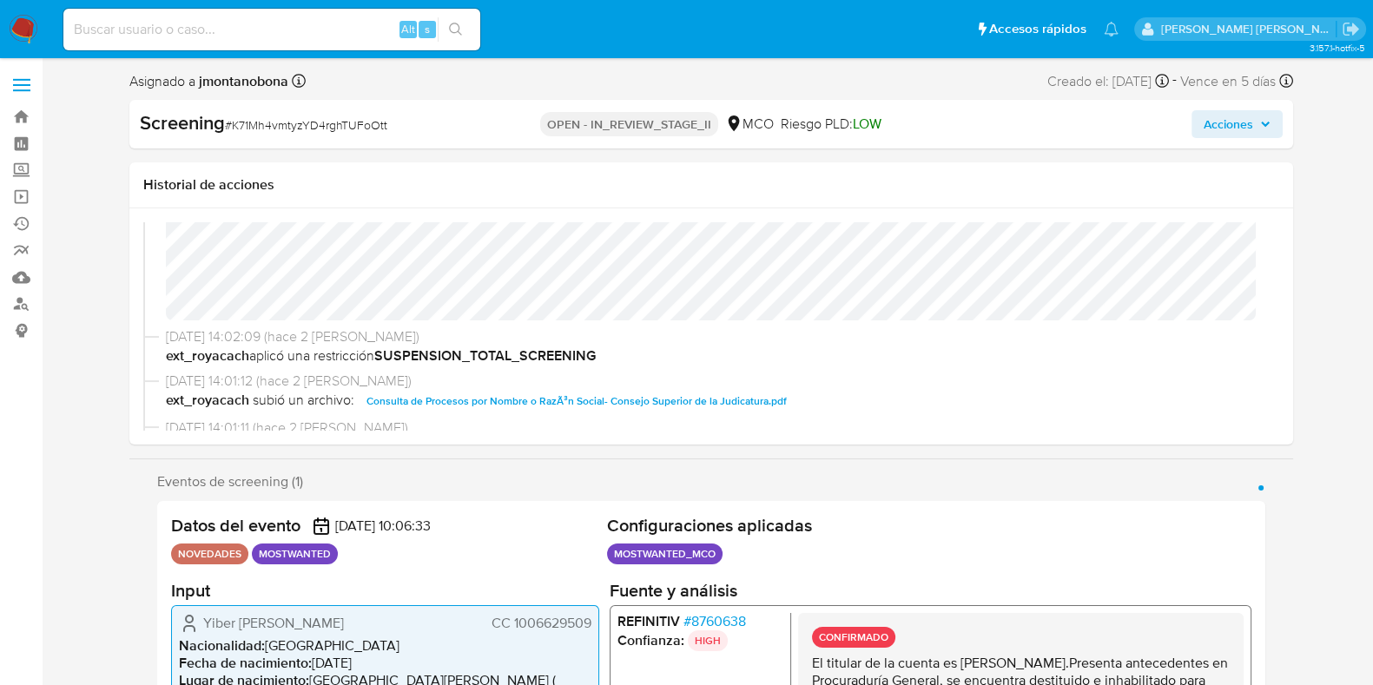
scroll to position [326, 0]
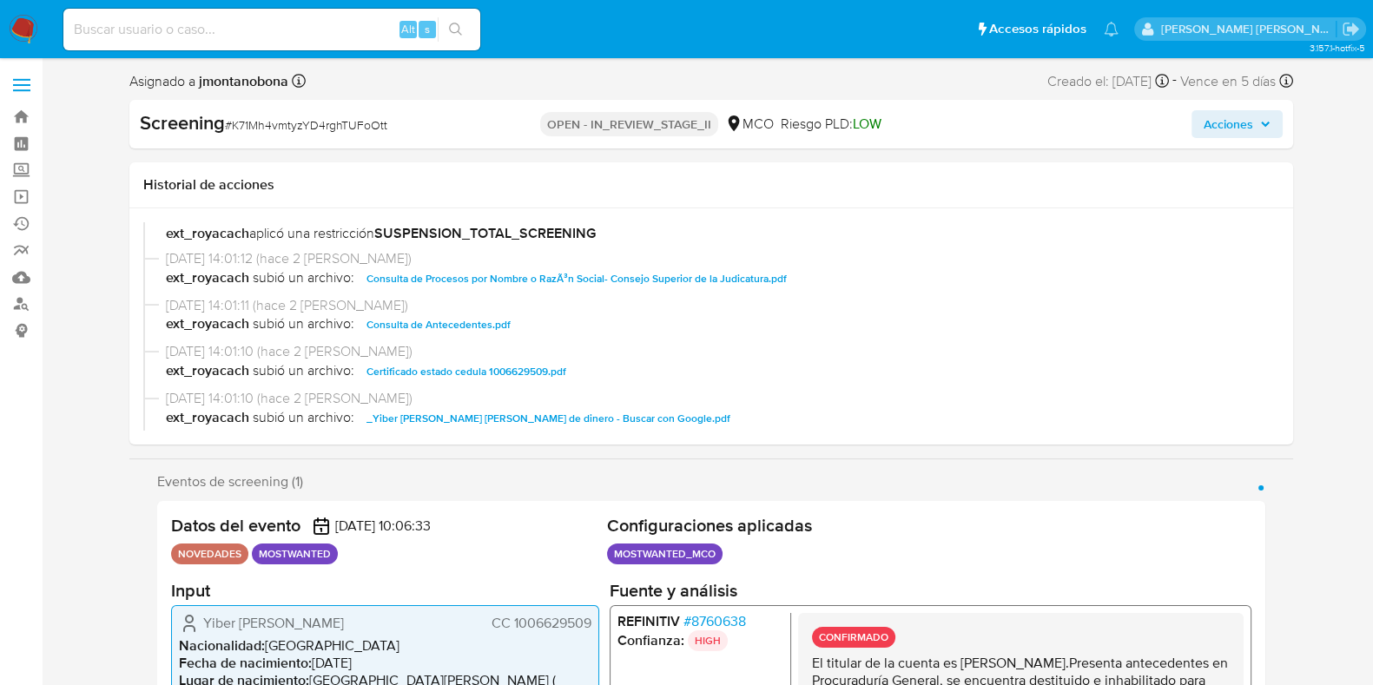
click at [479, 367] on span "Certificado estado cedula 1006629509.pdf" at bounding box center [467, 371] width 200 height 21
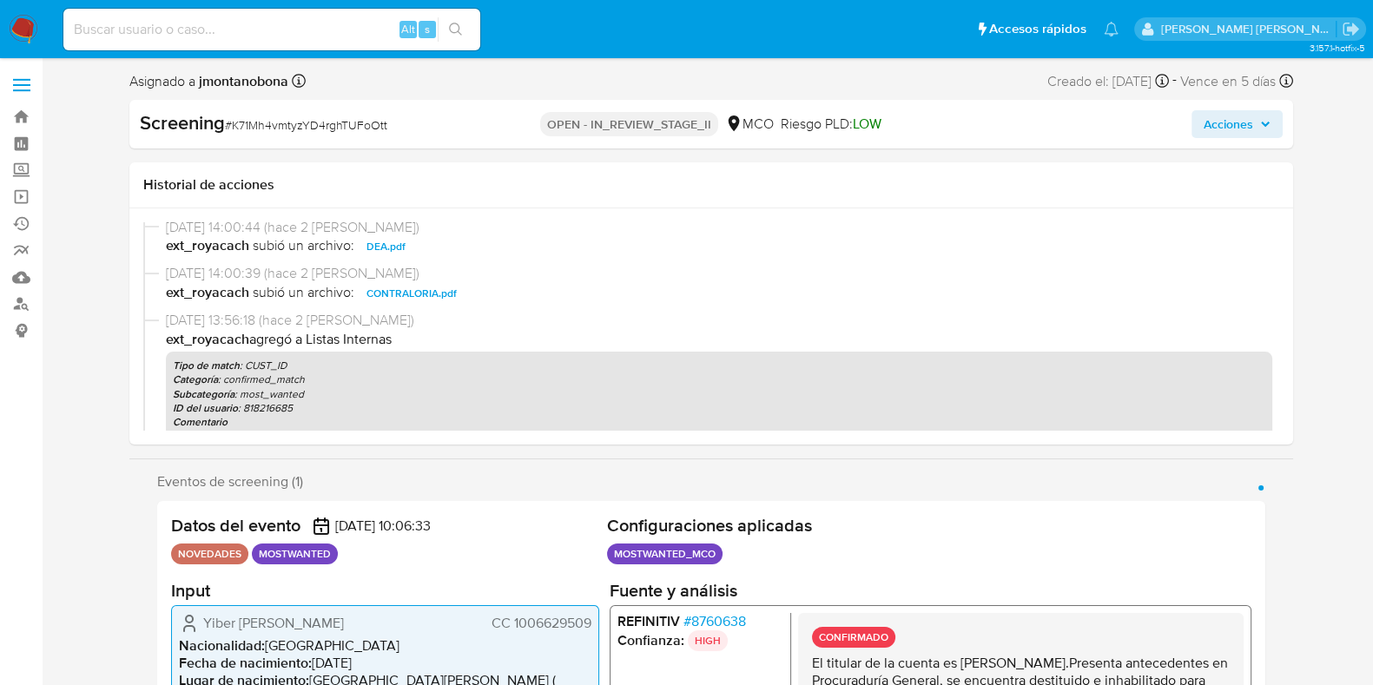
scroll to position [759, 0]
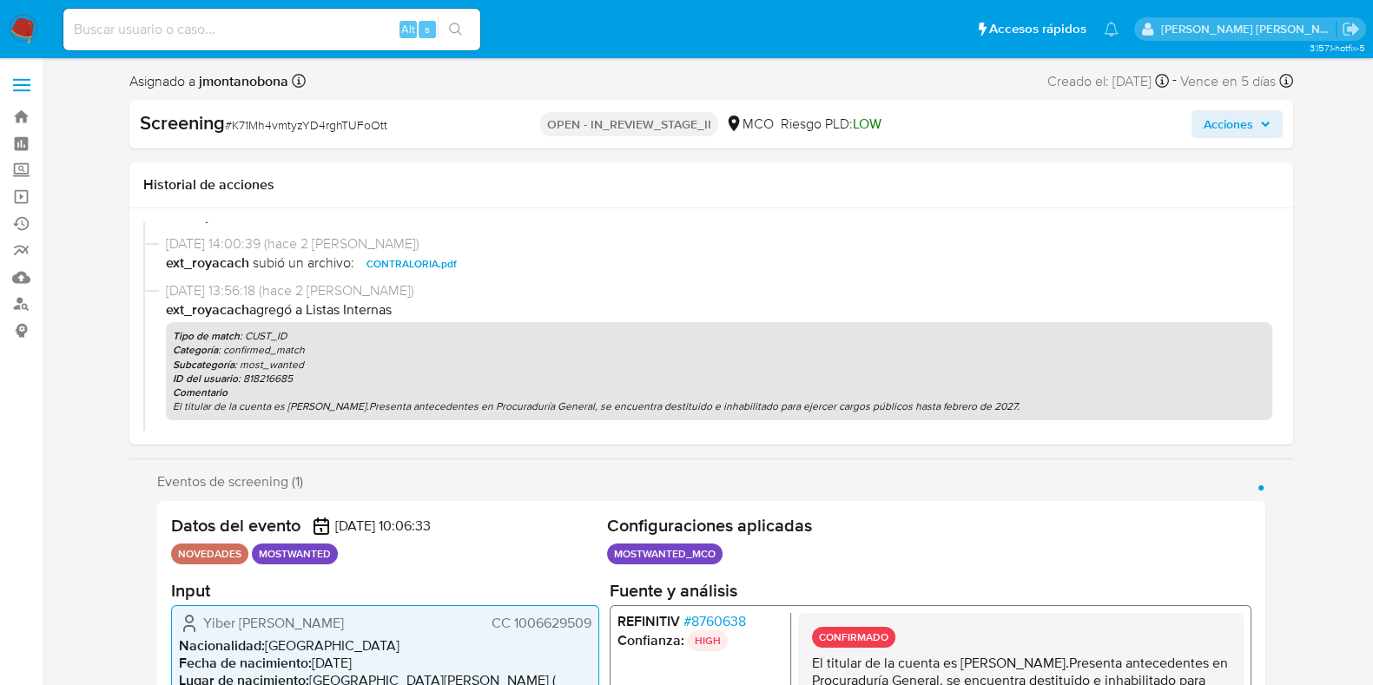
click at [419, 258] on span "CONTRALORIA.pdf" at bounding box center [412, 264] width 90 height 21
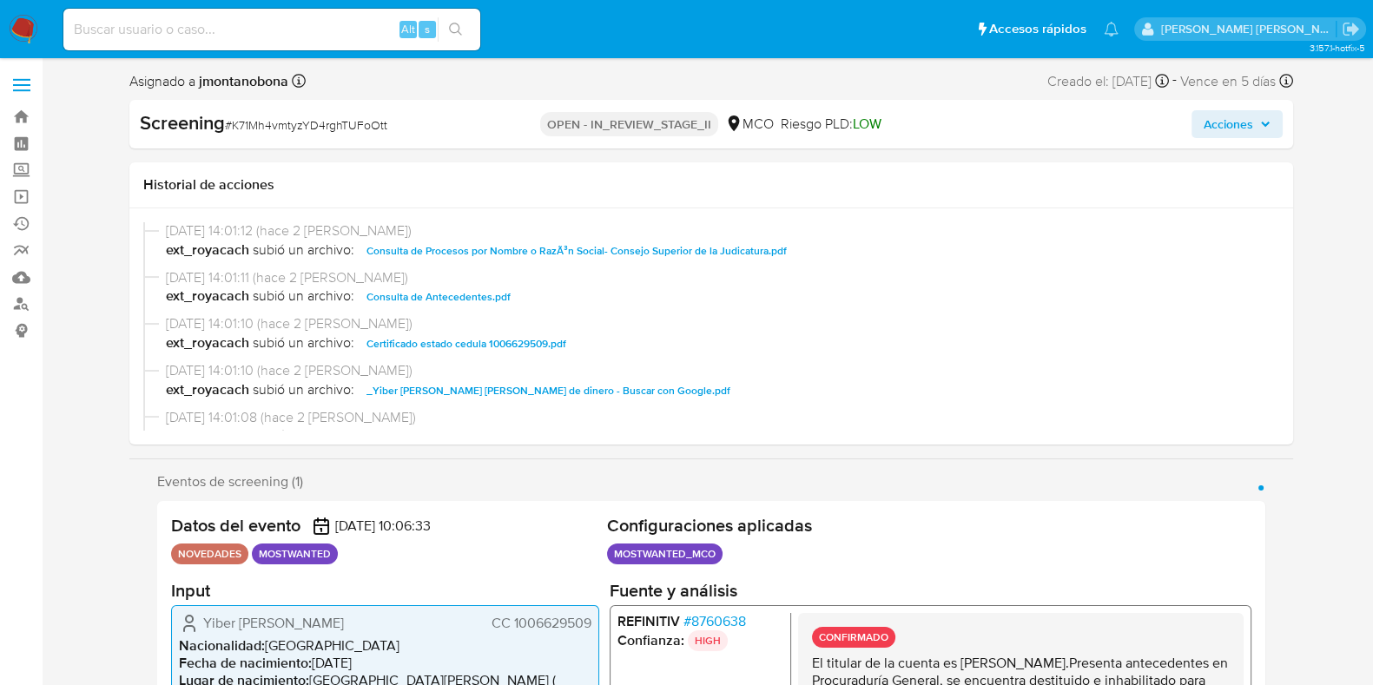
scroll to position [326, 0]
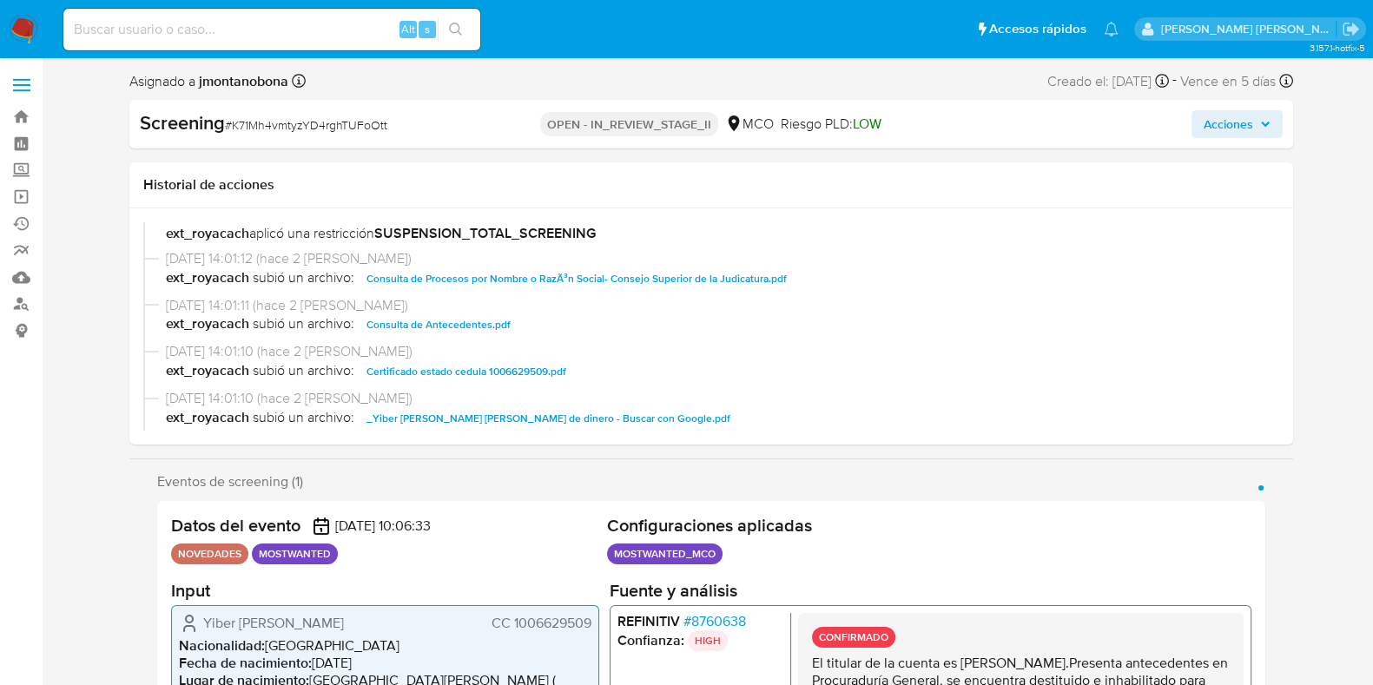
click at [456, 318] on span "Consulta de Antecedentes.pdf" at bounding box center [439, 324] width 144 height 21
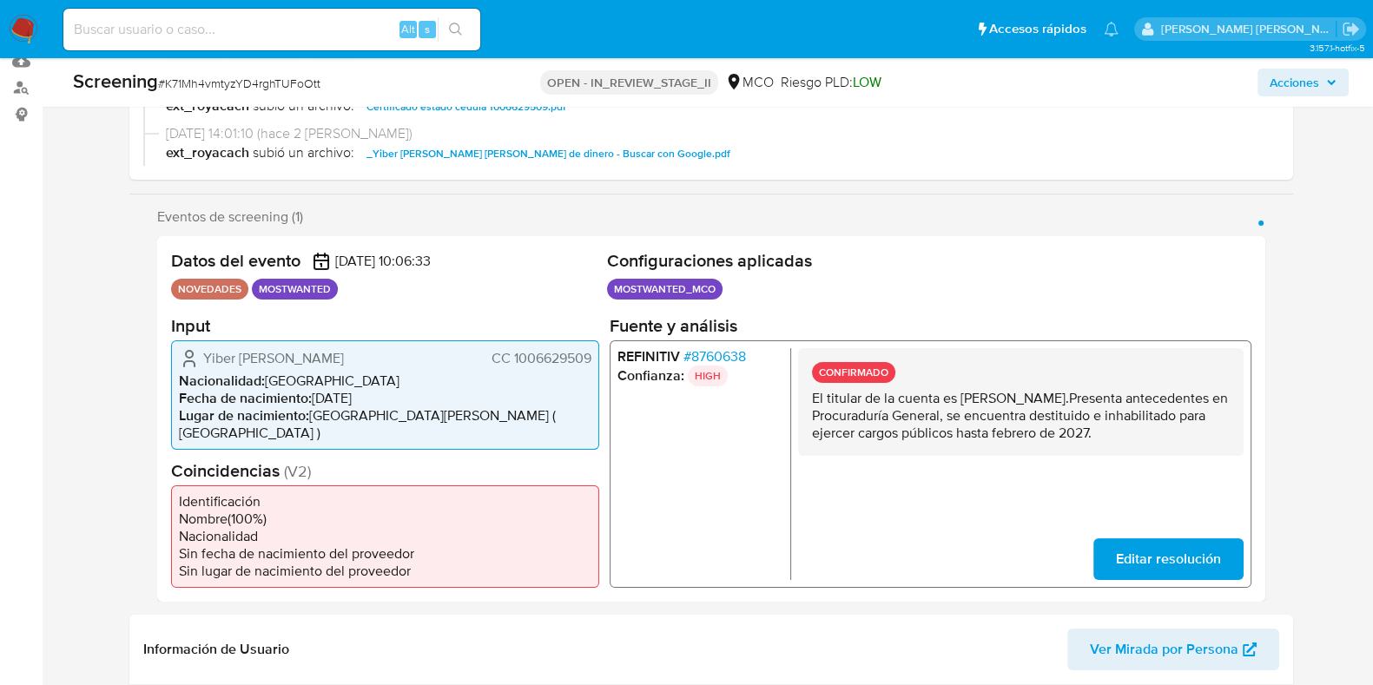
drag, startPoint x: 960, startPoint y: 396, endPoint x: 1134, endPoint y: 393, distance: 174.6
click at [1134, 393] on p "El titular de la cuenta es Yiber Alexi Bustos Rodriguez.Presenta antecedentes e…" at bounding box center [1020, 415] width 418 height 52
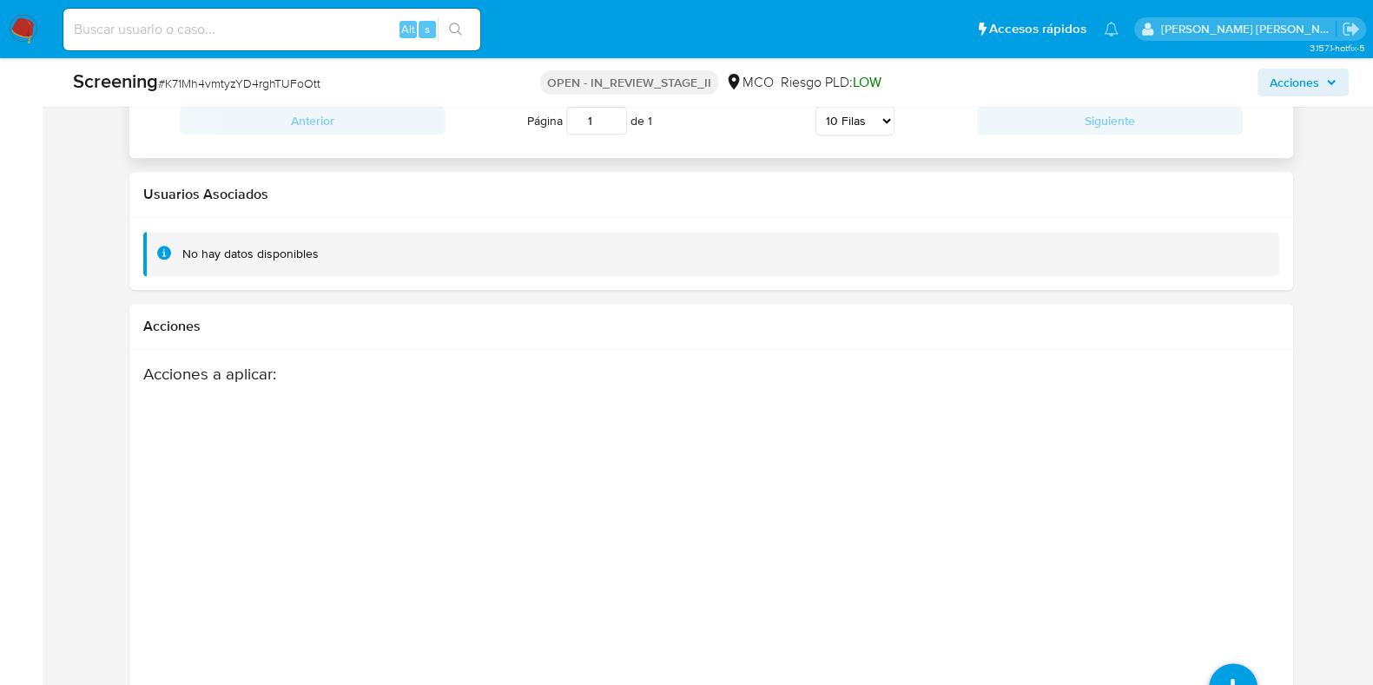
scroll to position [2649, 0]
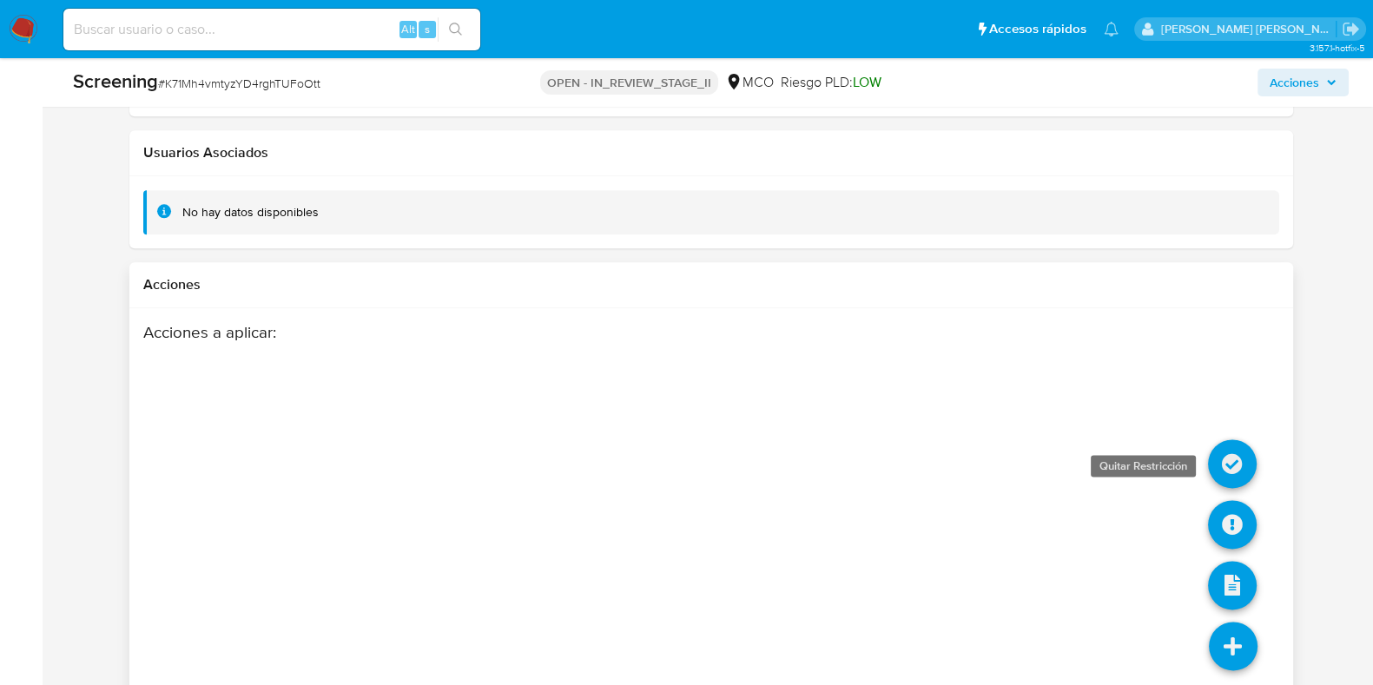
click at [1221, 440] on icon at bounding box center [1232, 464] width 49 height 49
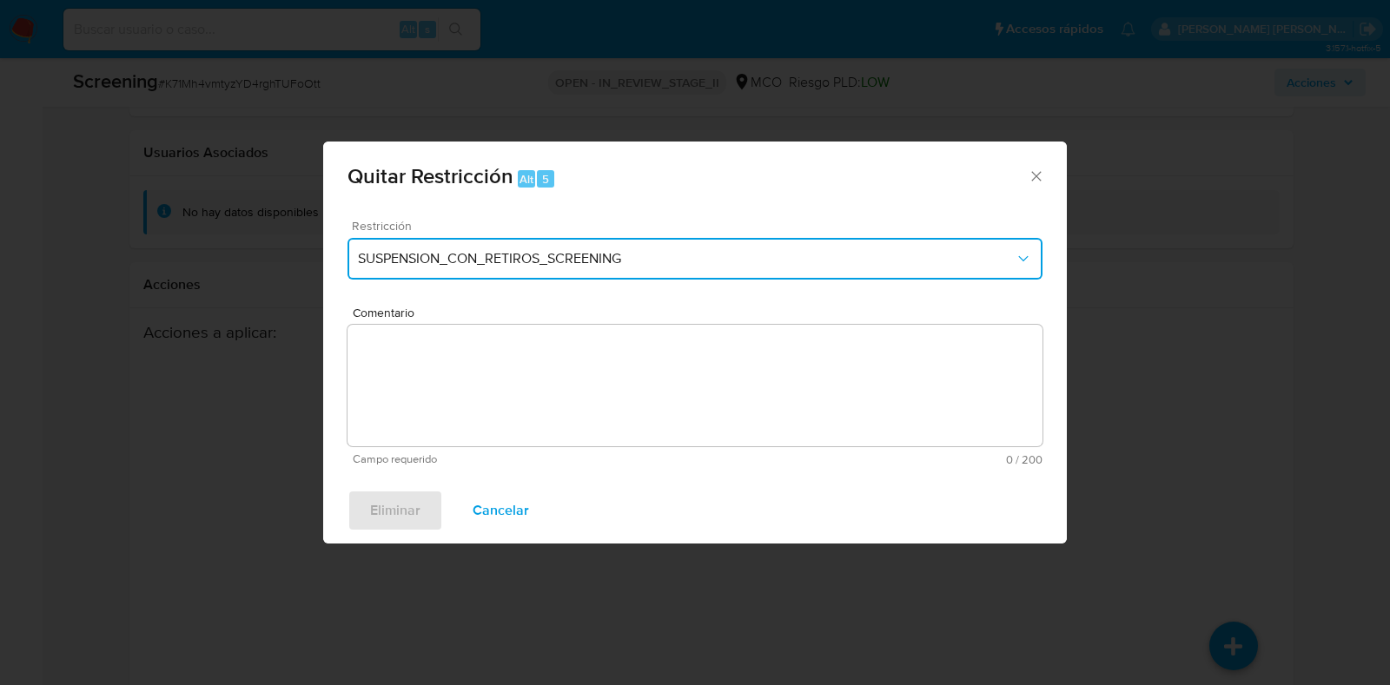
click at [659, 269] on button "SUSPENSION_CON_RETIROS_SCREENING" at bounding box center [694, 259] width 695 height 42
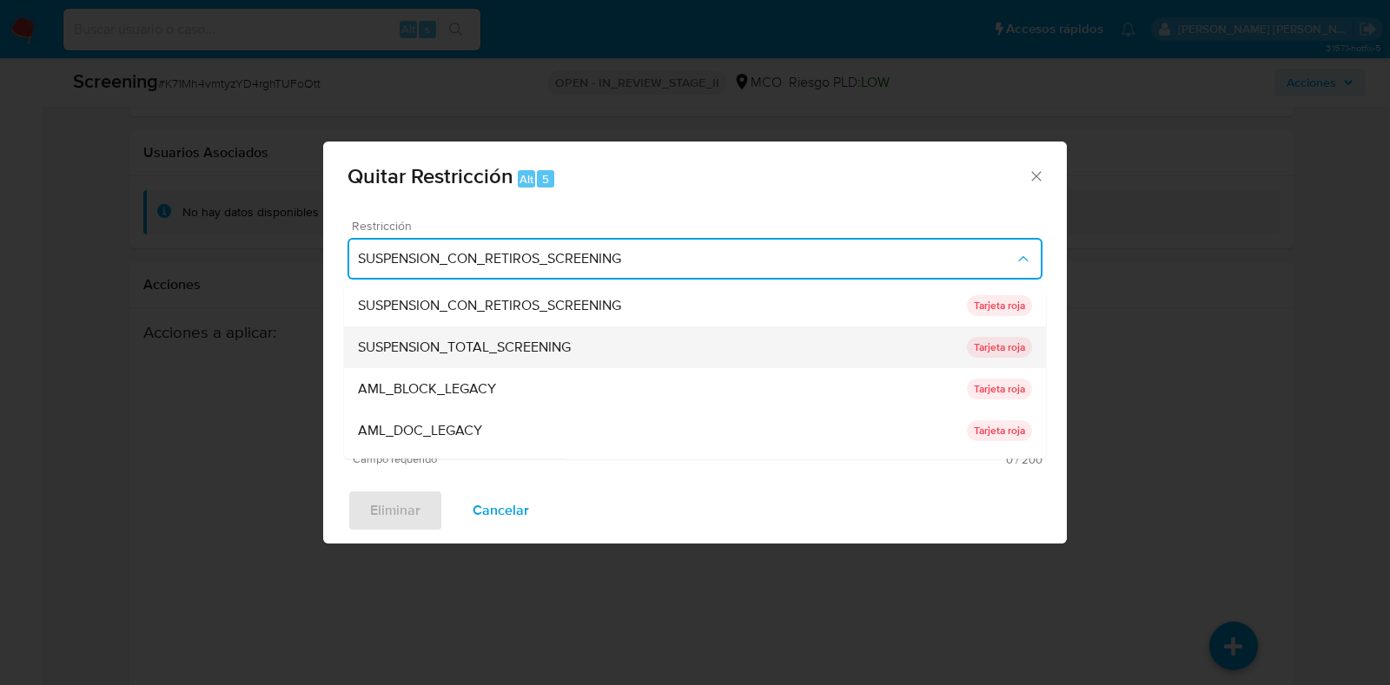
click at [539, 347] on span "SUSPENSION_TOTAL_SCREENING" at bounding box center [464, 348] width 213 height 17
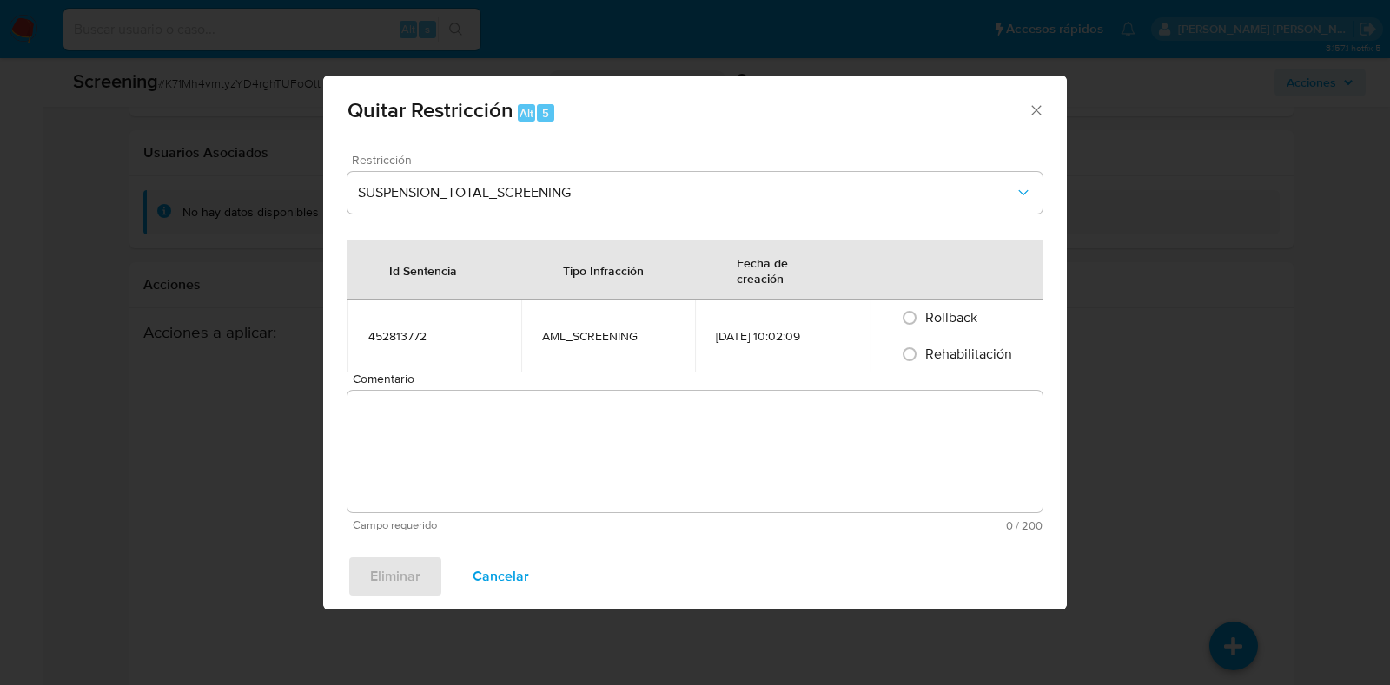
click at [625, 406] on textarea "Comentario" at bounding box center [694, 452] width 695 height 122
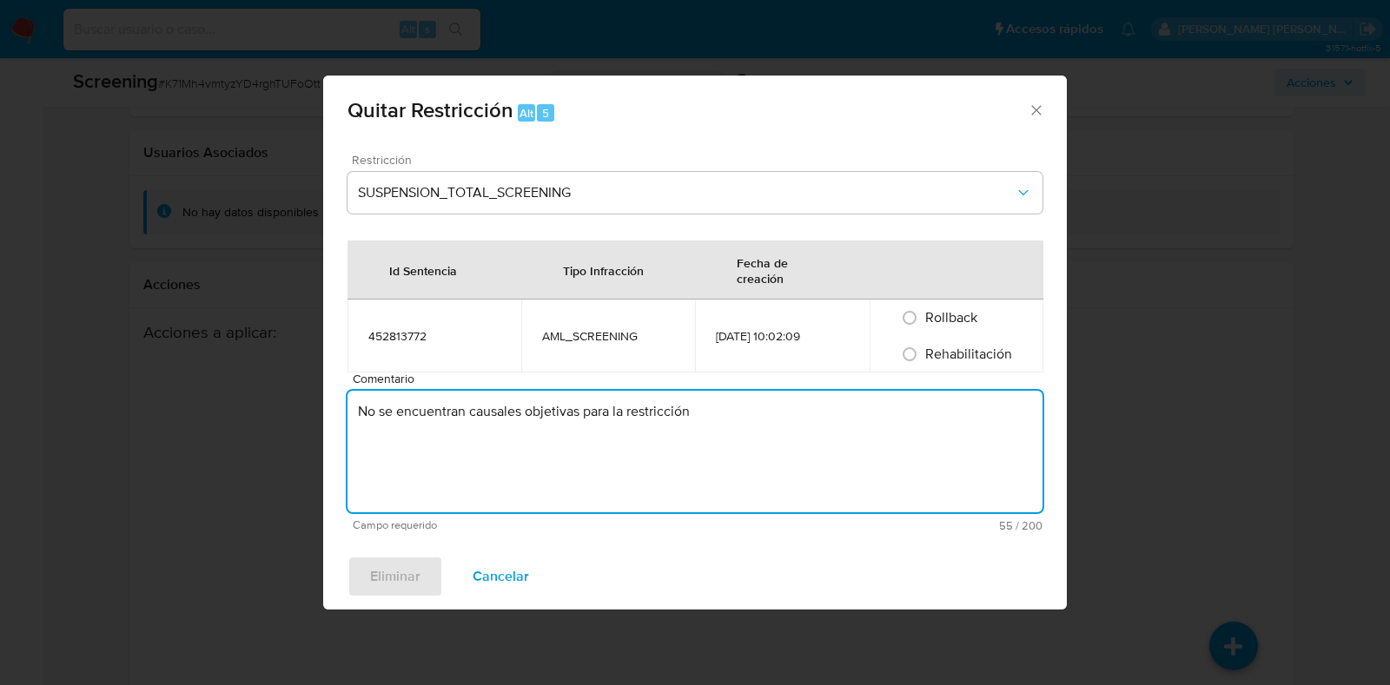
type textarea "No se encuentran causales objetivas para la restricción"
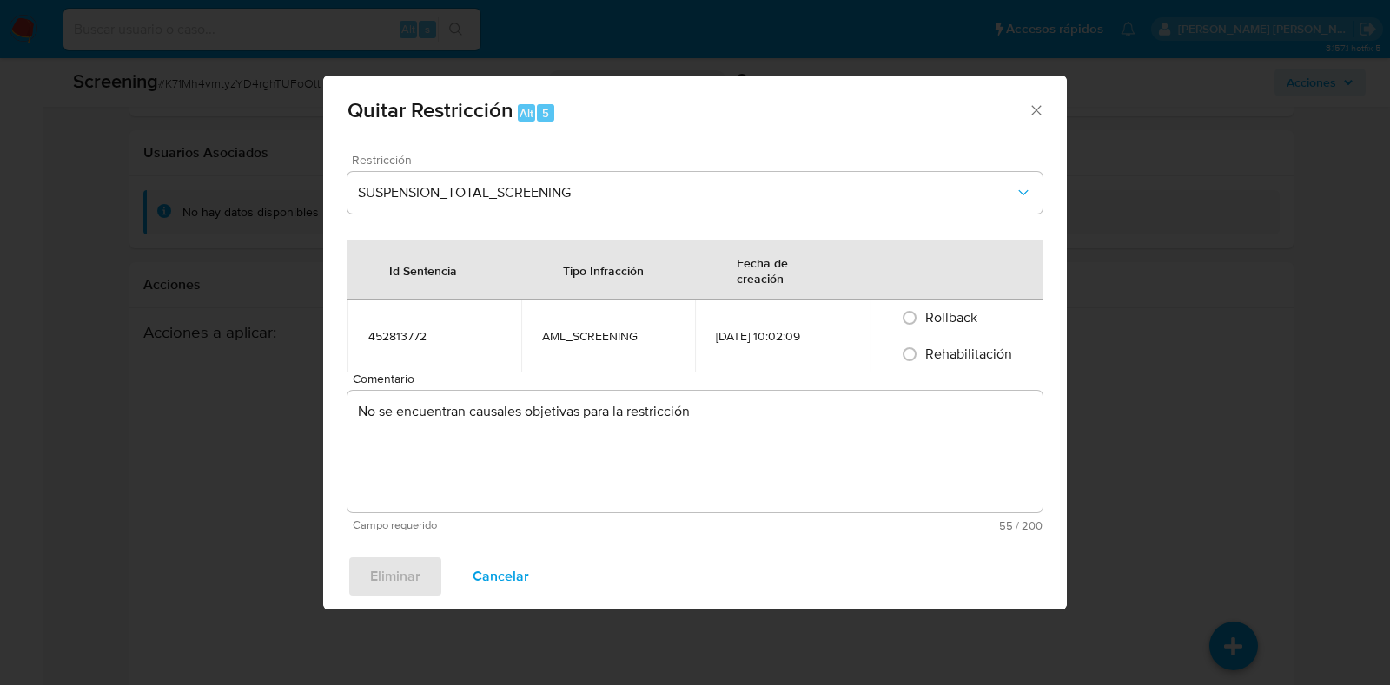
click at [977, 356] on span "Rehabilitación" at bounding box center [968, 354] width 87 height 20
click at [923, 356] on input "Rehabilitación" at bounding box center [910, 355] width 28 height 28
radio input "true"
click at [384, 568] on span "Eliminar" at bounding box center [395, 577] width 50 height 38
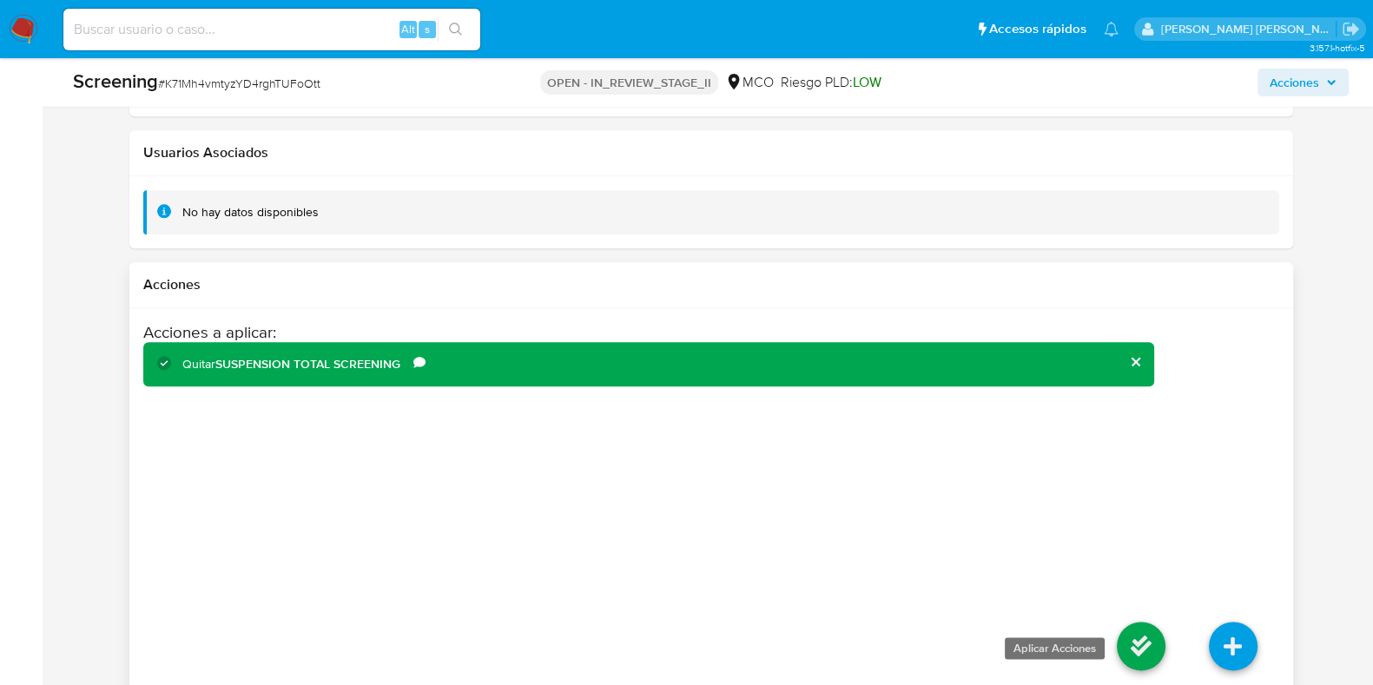
click at [1126, 623] on icon at bounding box center [1141, 646] width 49 height 49
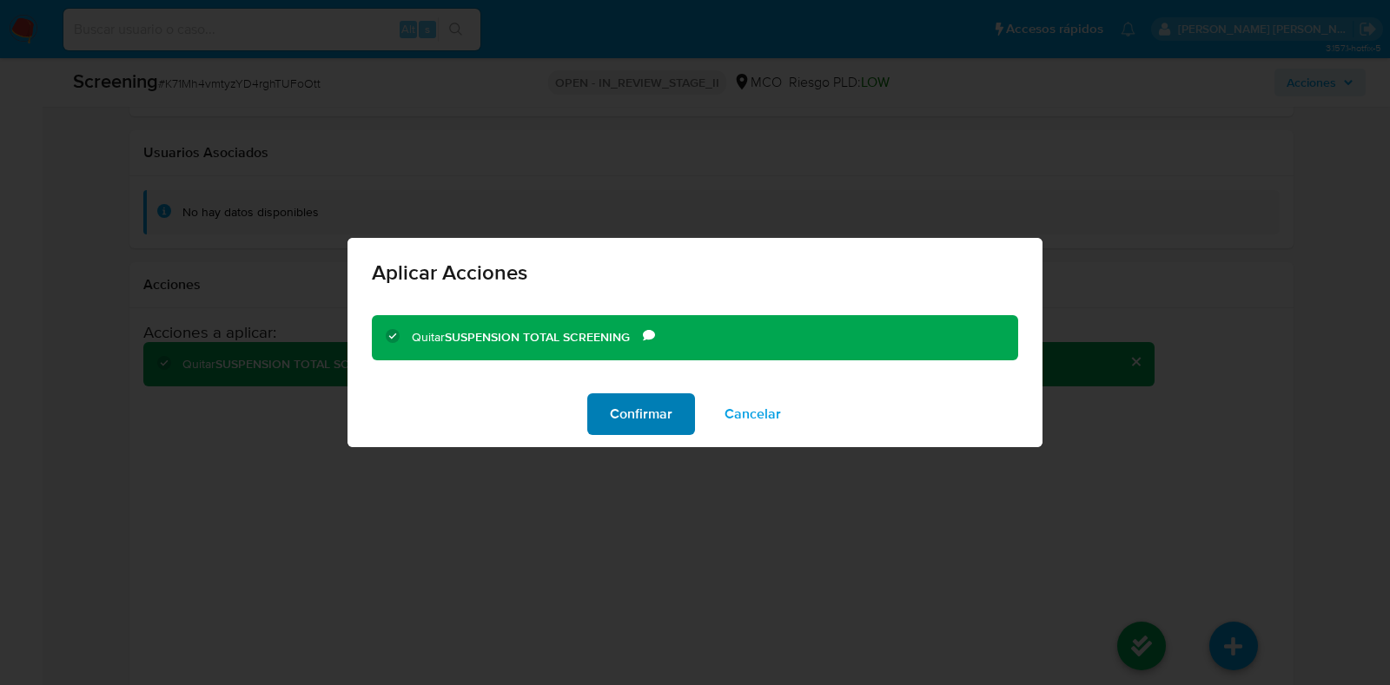
click at [676, 413] on button "Confirmar" at bounding box center [641, 414] width 108 height 42
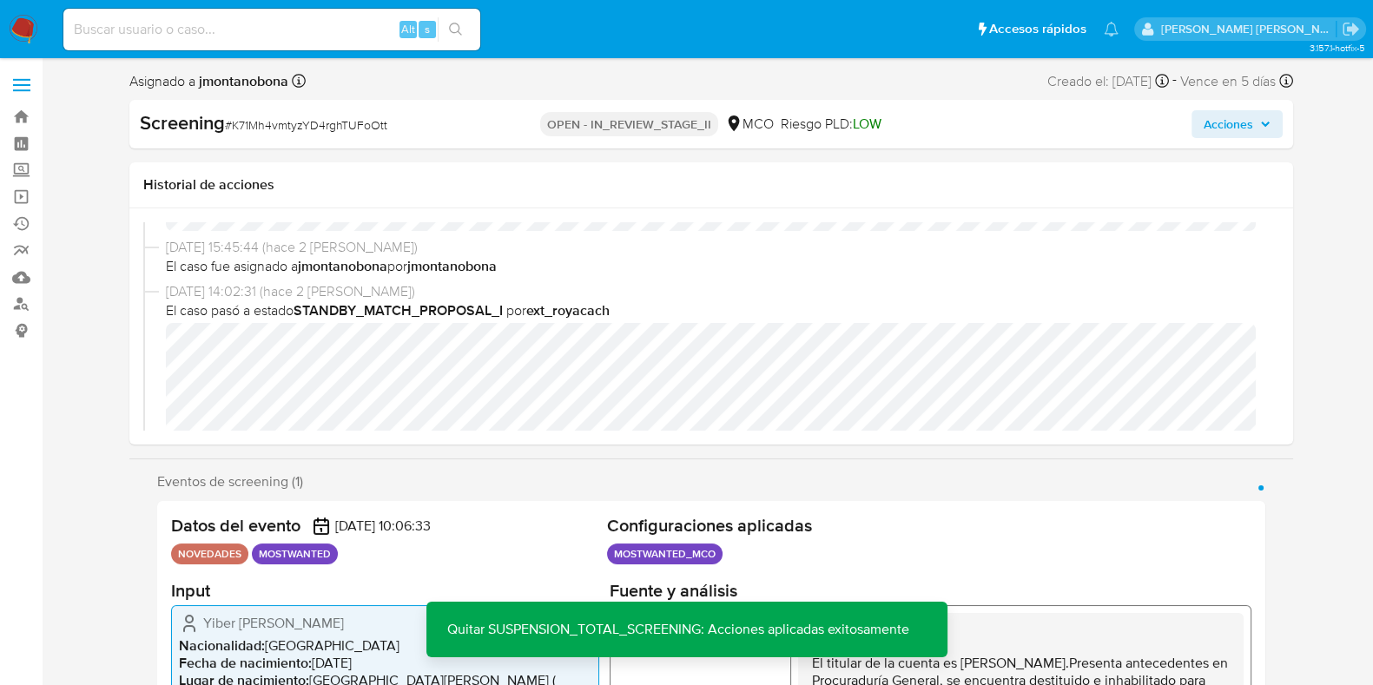
scroll to position [0, 0]
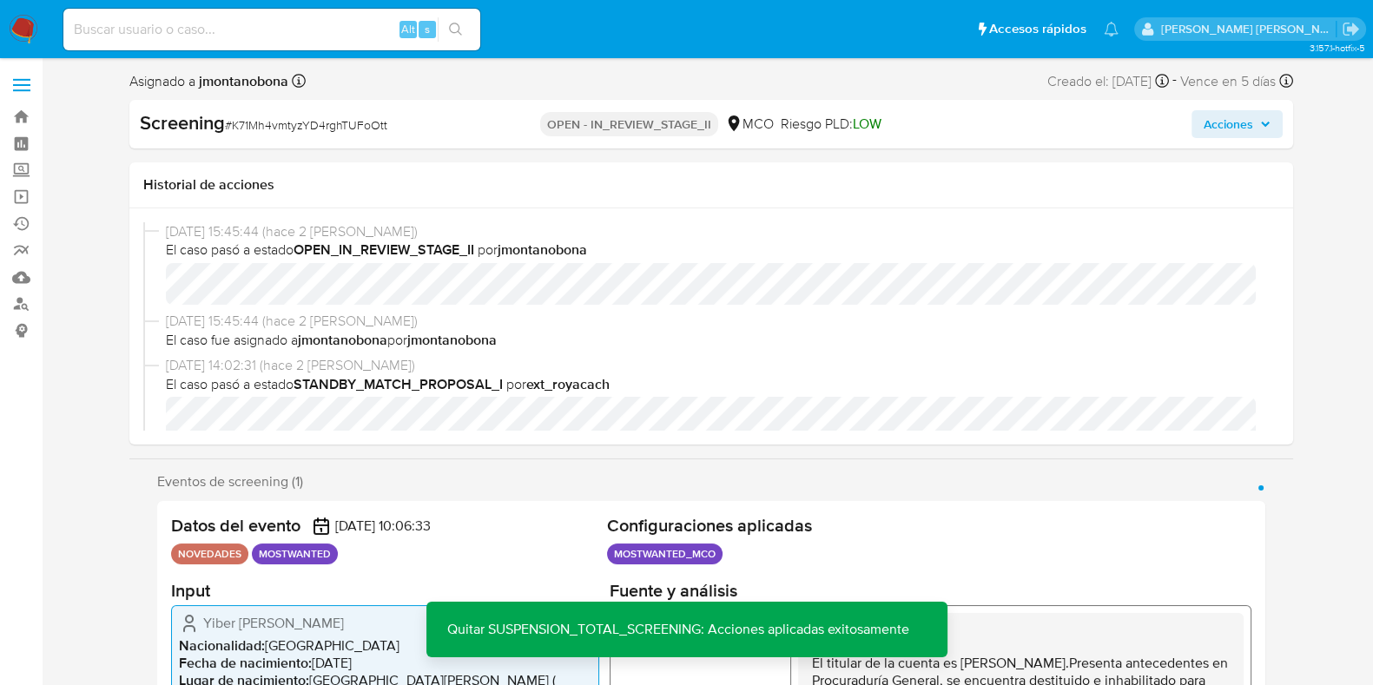
click at [1239, 129] on span "Acciones" at bounding box center [1229, 124] width 50 height 28
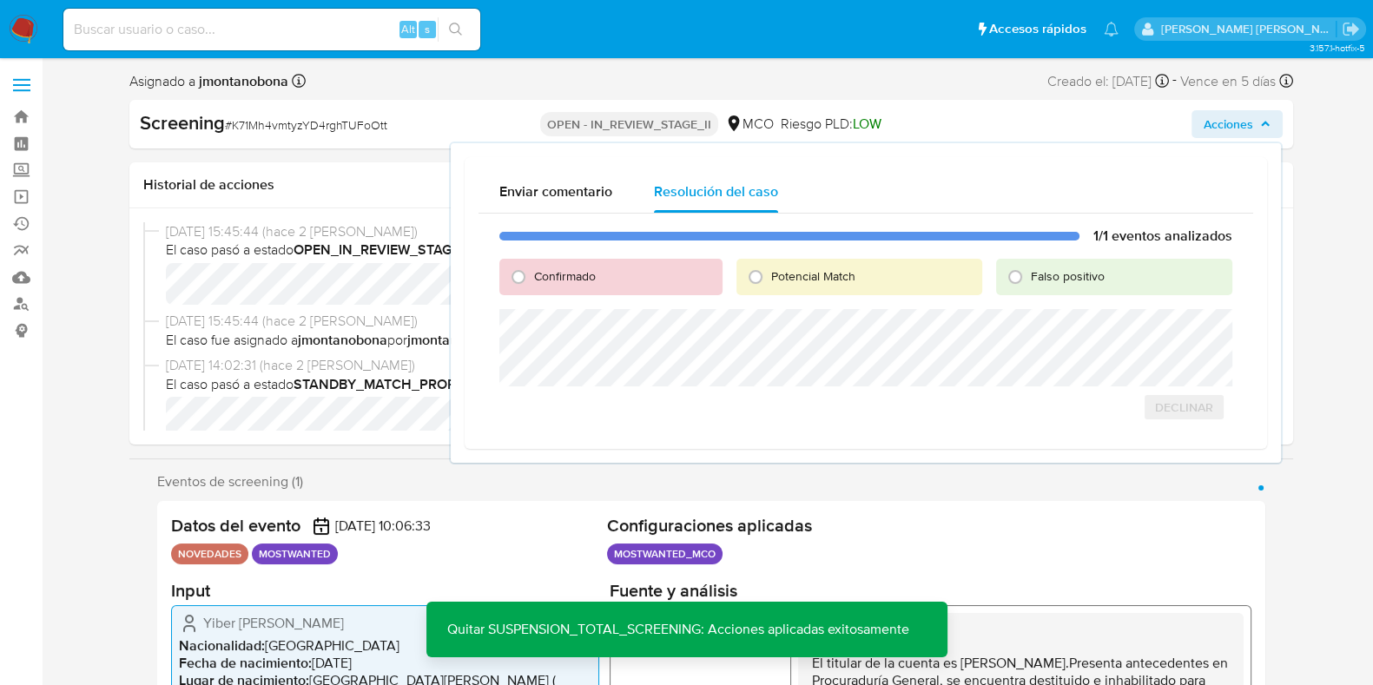
click at [1075, 281] on span "Falso positivo" at bounding box center [1068, 276] width 74 height 17
click at [1029, 281] on input "Falso positivo" at bounding box center [1016, 277] width 28 height 28
radio input "true"
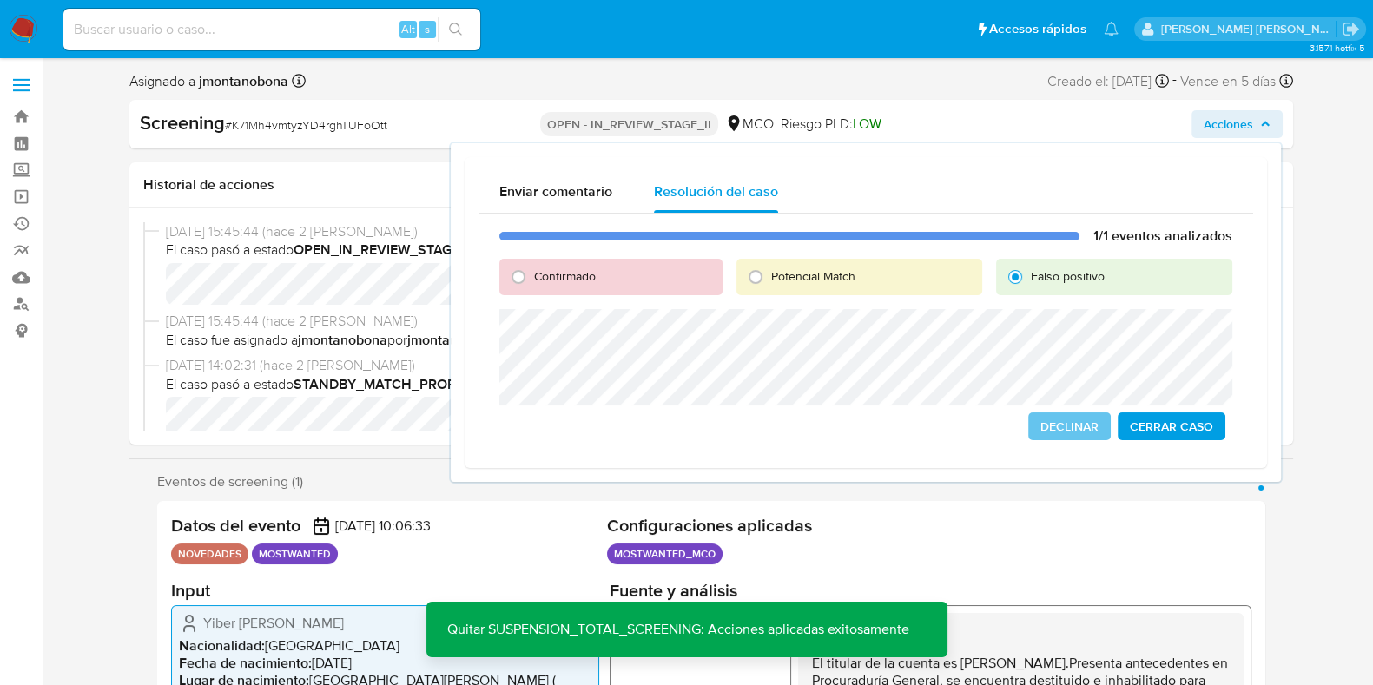
click at [1184, 427] on span "Cerrar Caso" at bounding box center [1171, 426] width 83 height 24
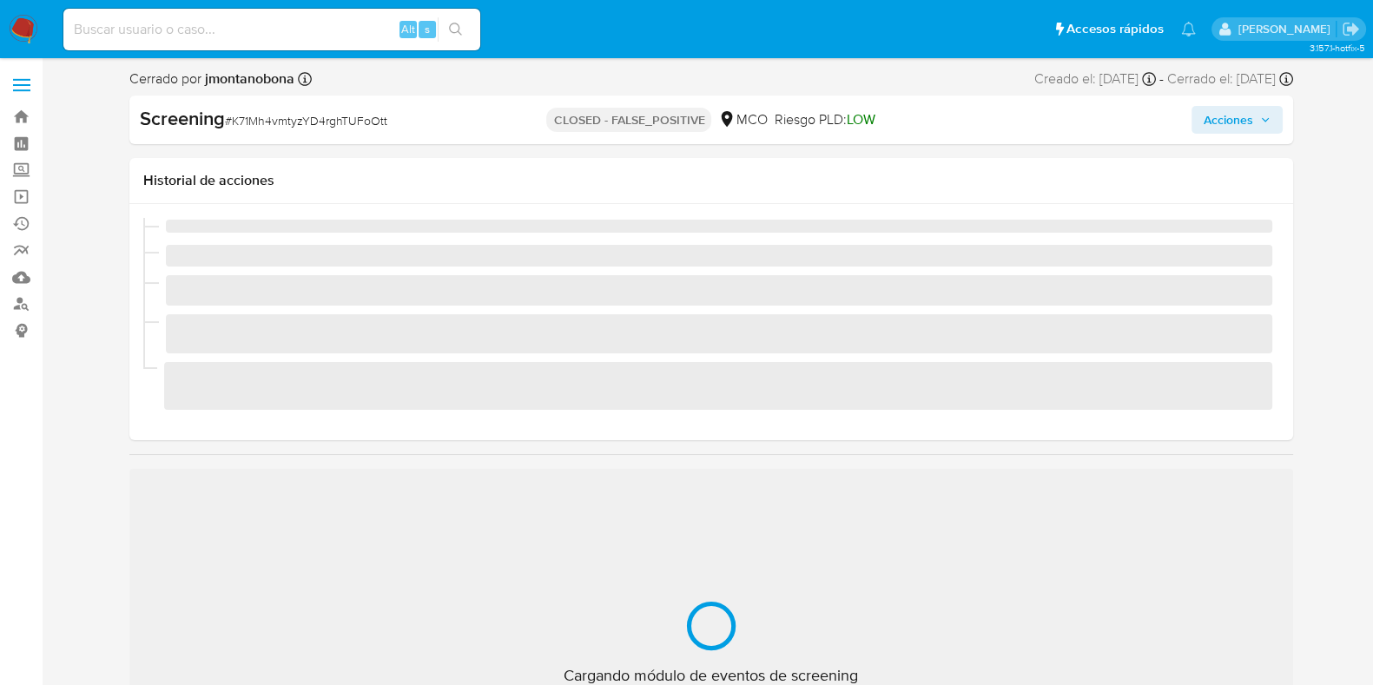
scroll to position [733, 0]
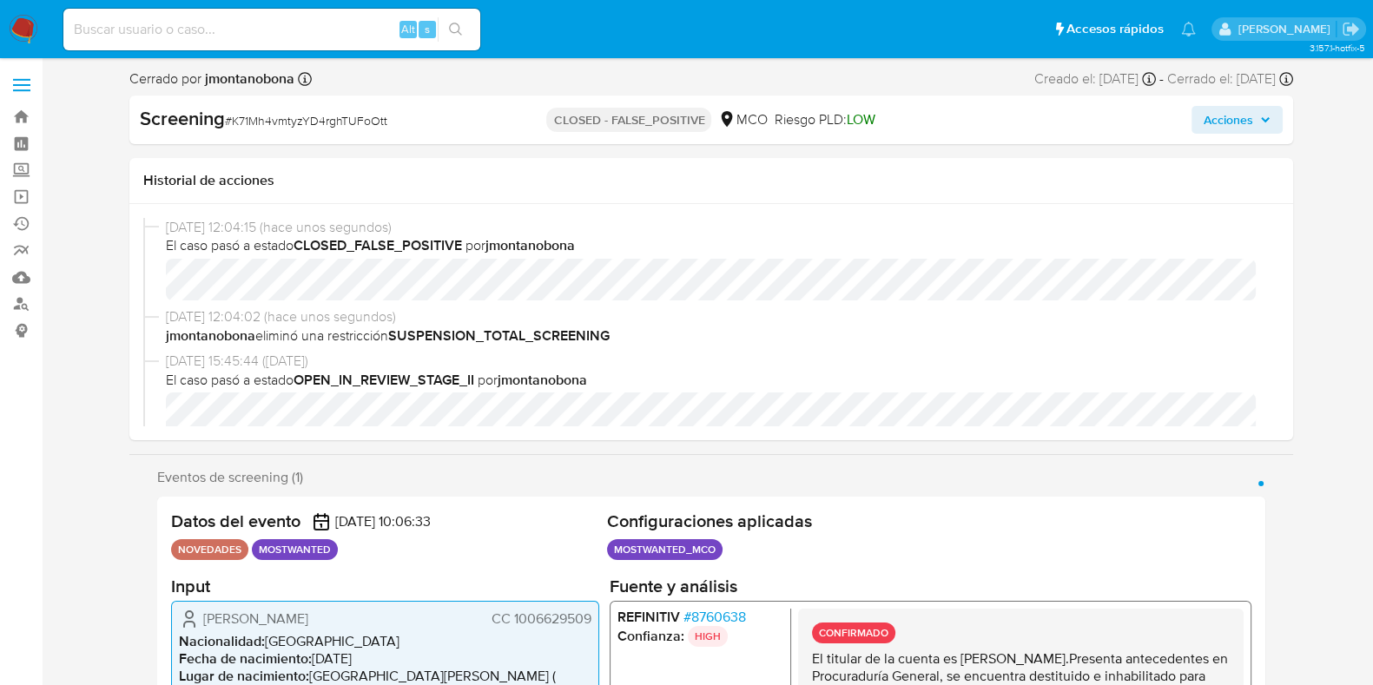
select select "10"
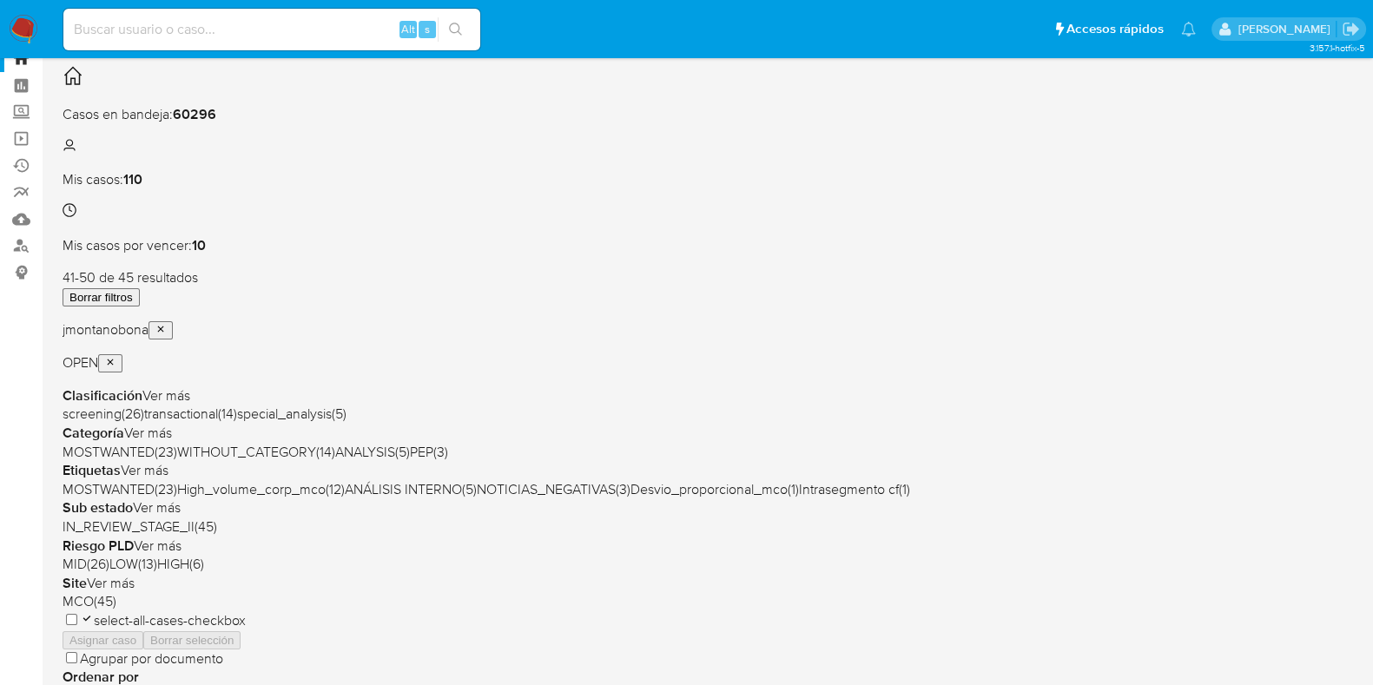
scroll to position [108, 0]
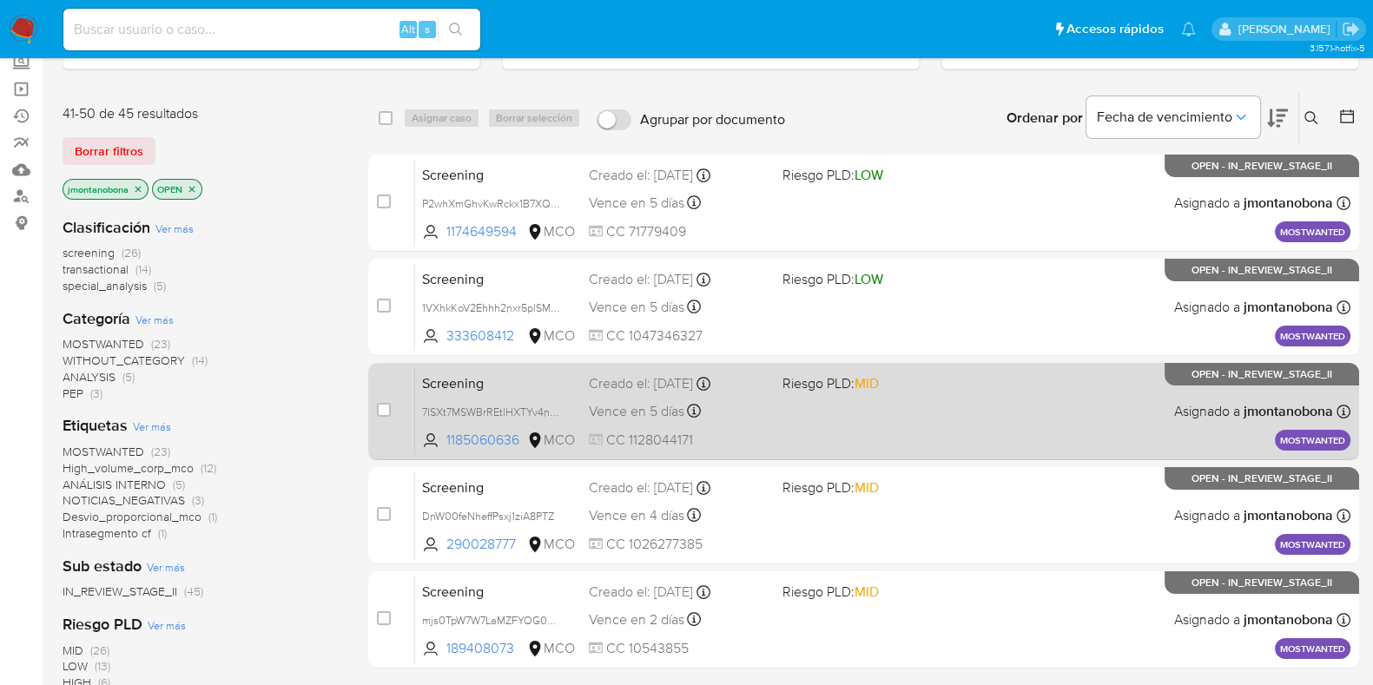
click at [495, 387] on span "Screening" at bounding box center [498, 382] width 153 height 23
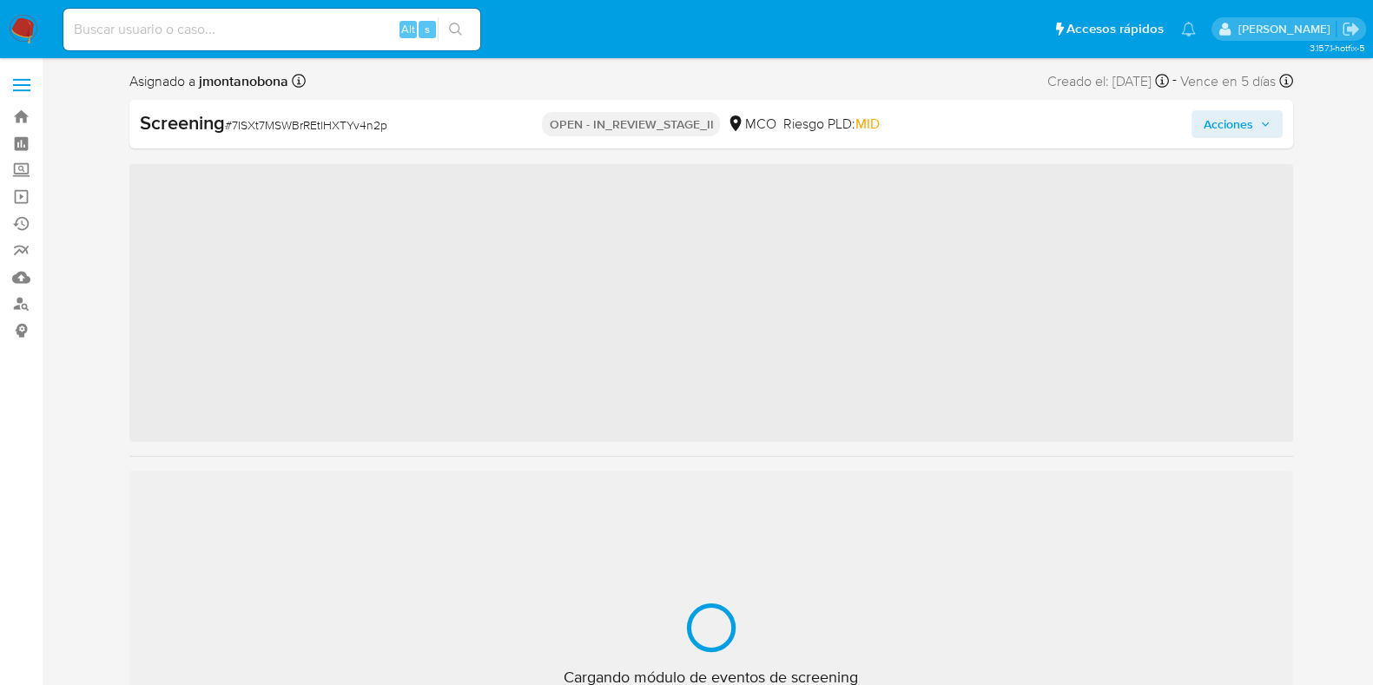
scroll to position [733, 0]
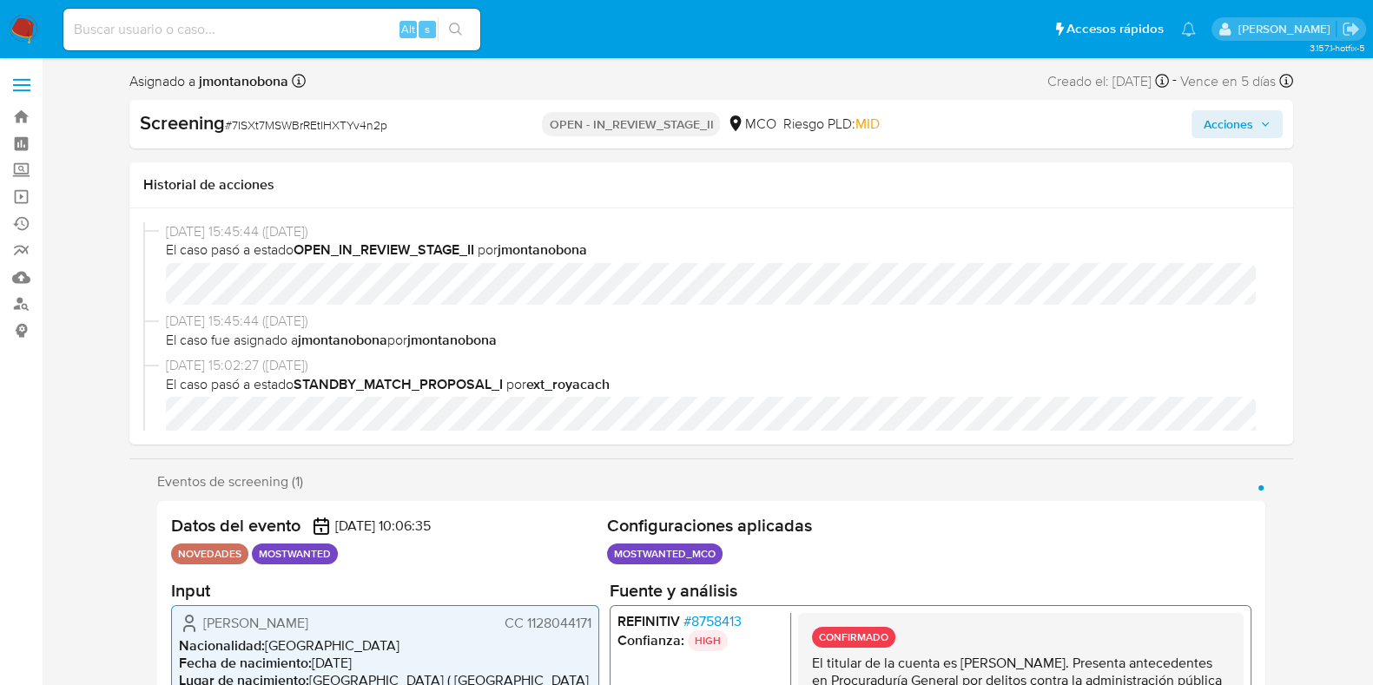
select select "10"
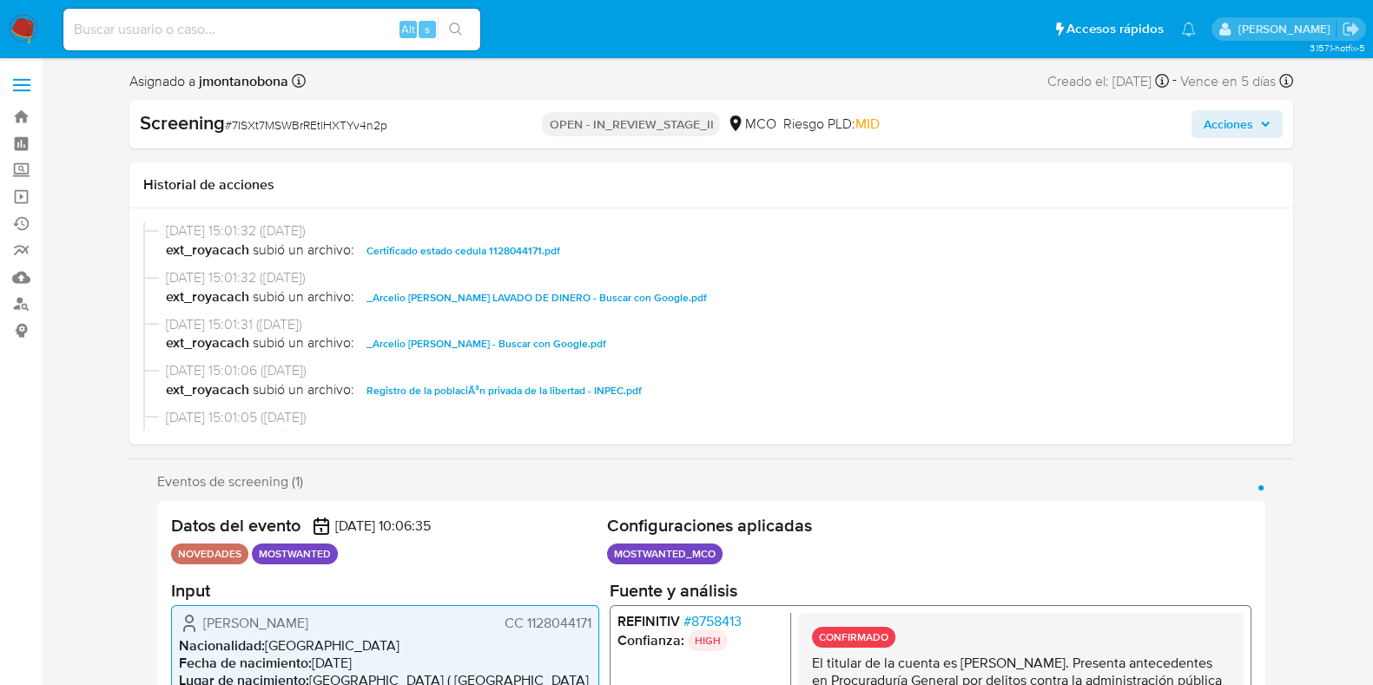
scroll to position [326, 0]
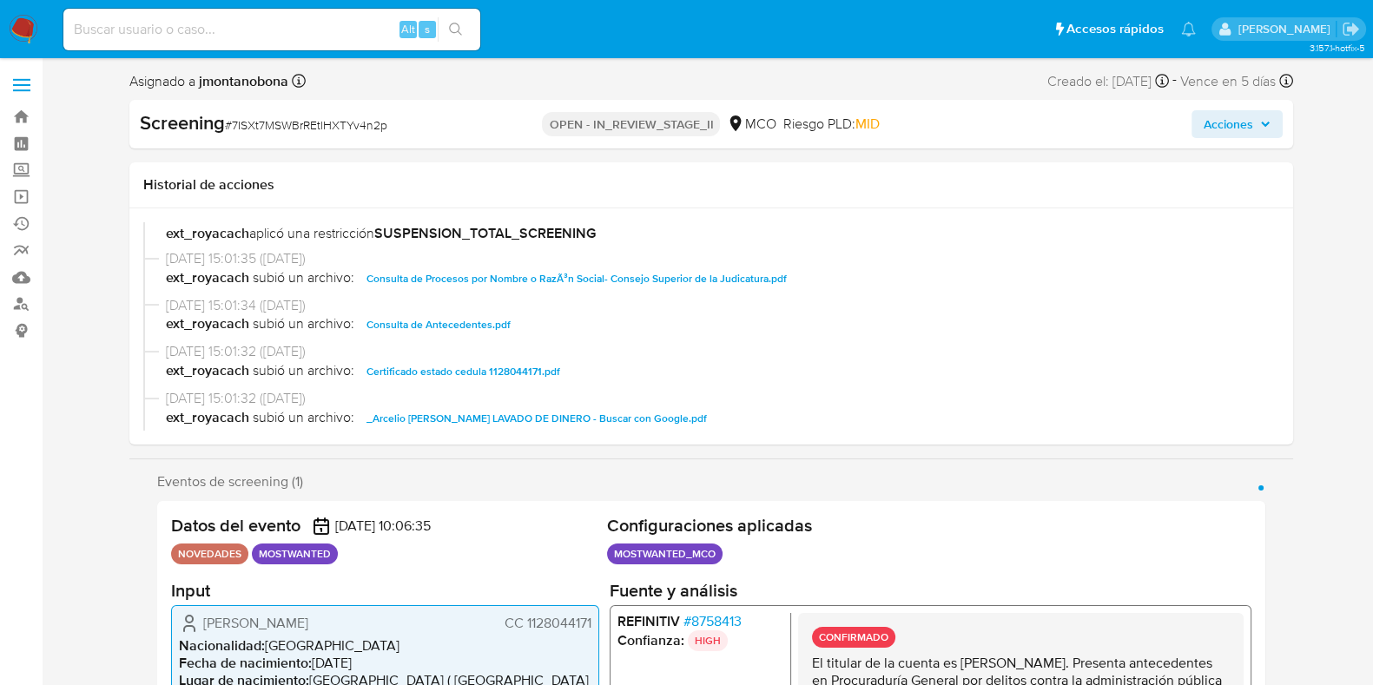
click at [447, 320] on span "Consulta de Antecedentes.pdf" at bounding box center [439, 324] width 144 height 21
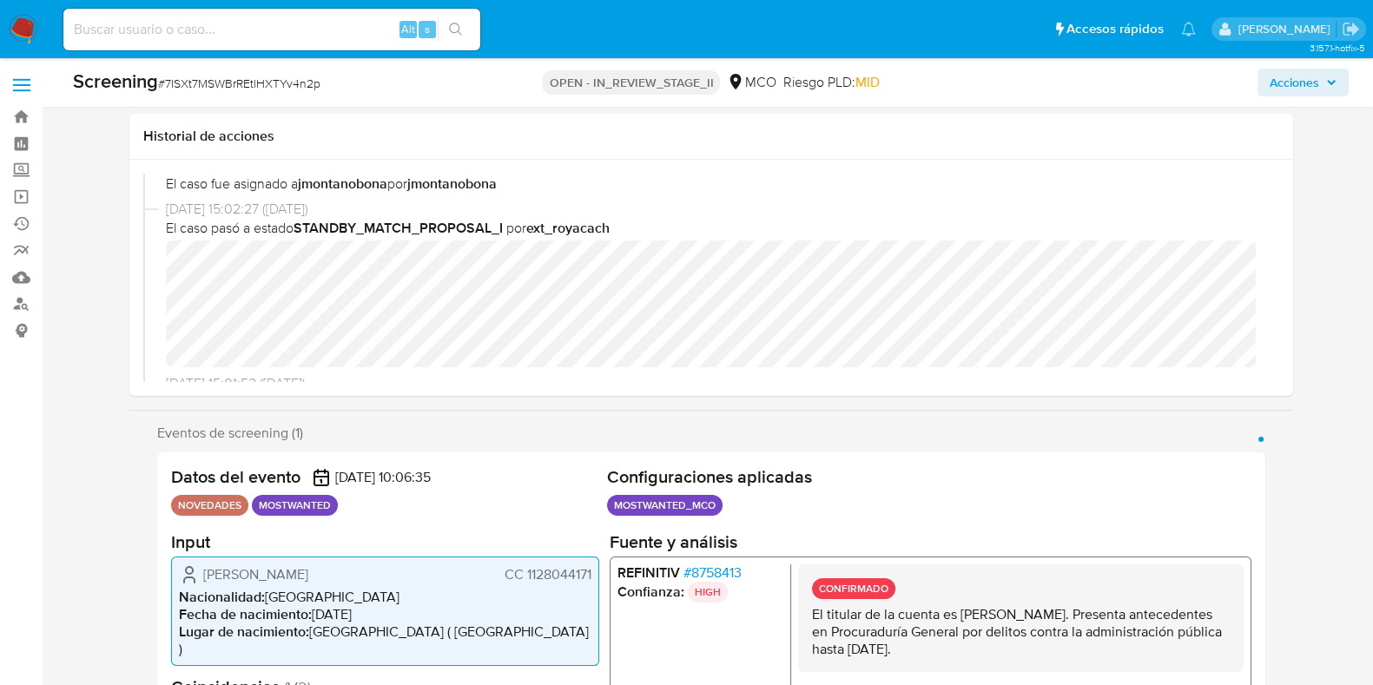
scroll to position [108, 0]
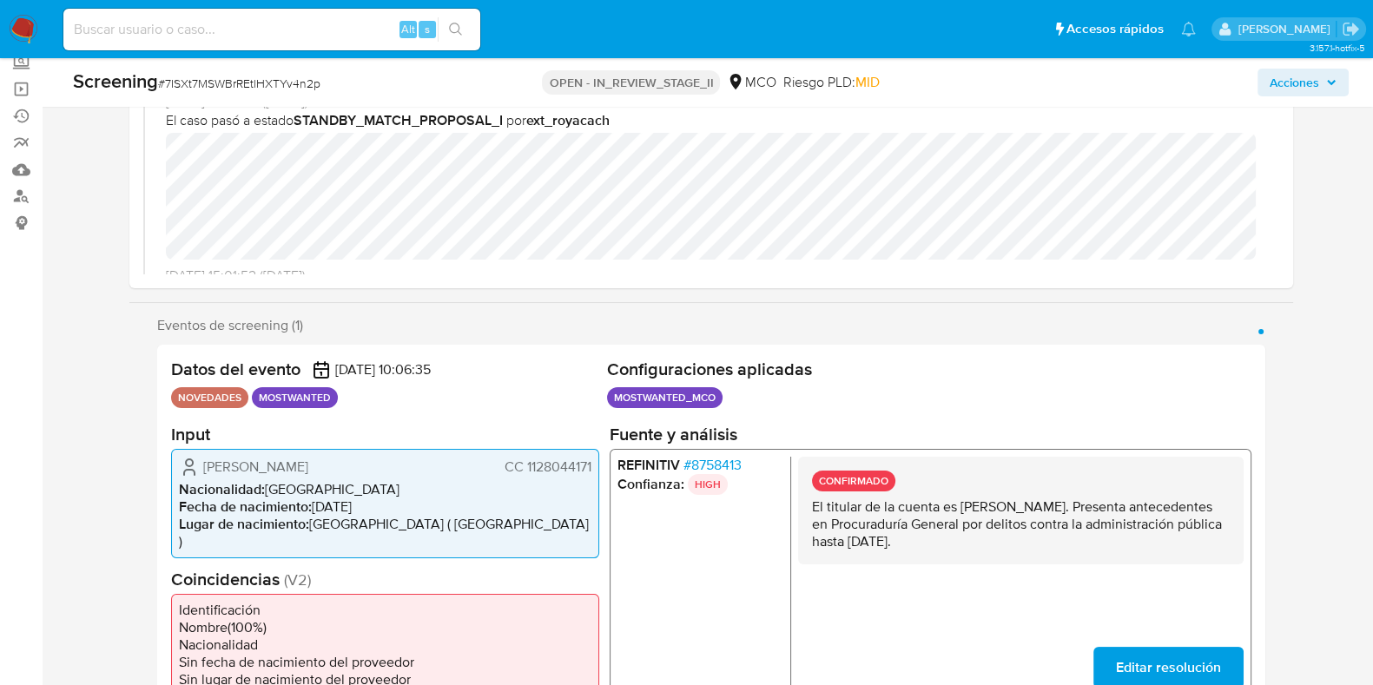
drag, startPoint x: 958, startPoint y: 506, endPoint x: 1149, endPoint y: 508, distance: 191.1
click at [1149, 508] on p "El titular de la cuenta es Arcelio Antonio Fuentes Morelo. Presenta antecedente…" at bounding box center [1020, 524] width 418 height 52
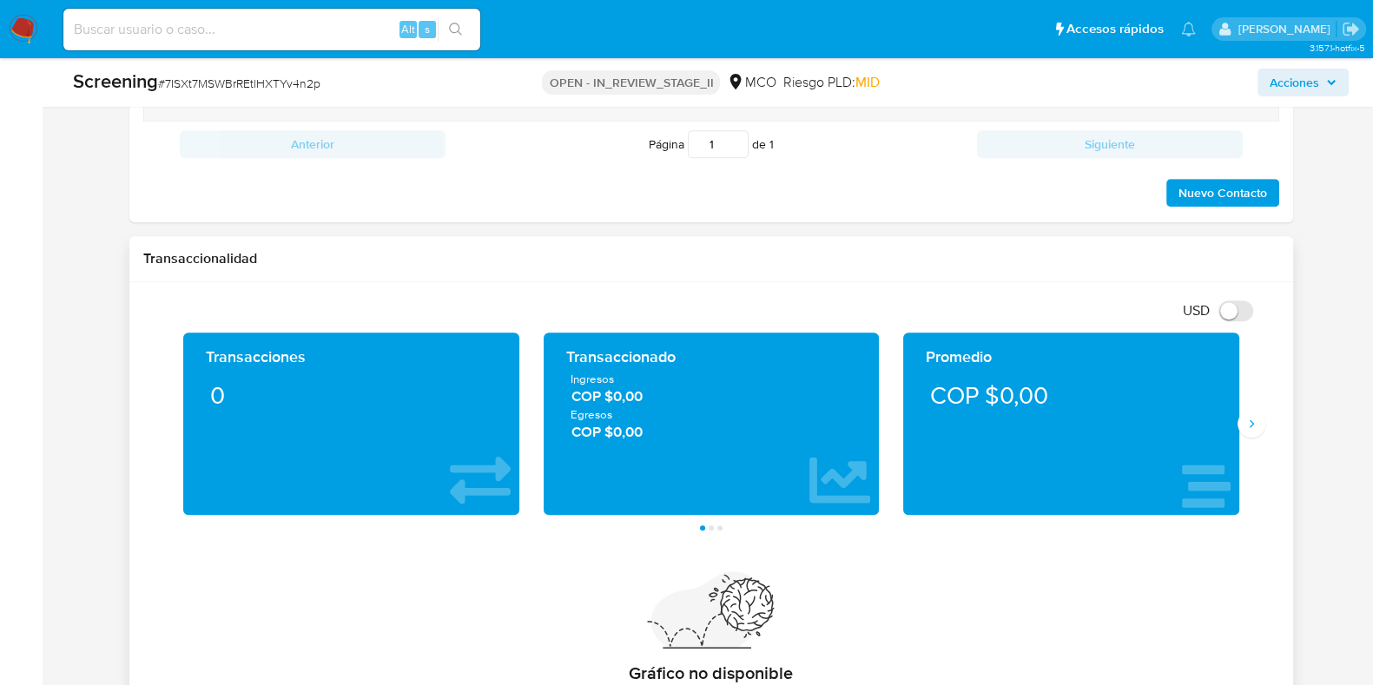
scroll to position [1519, 0]
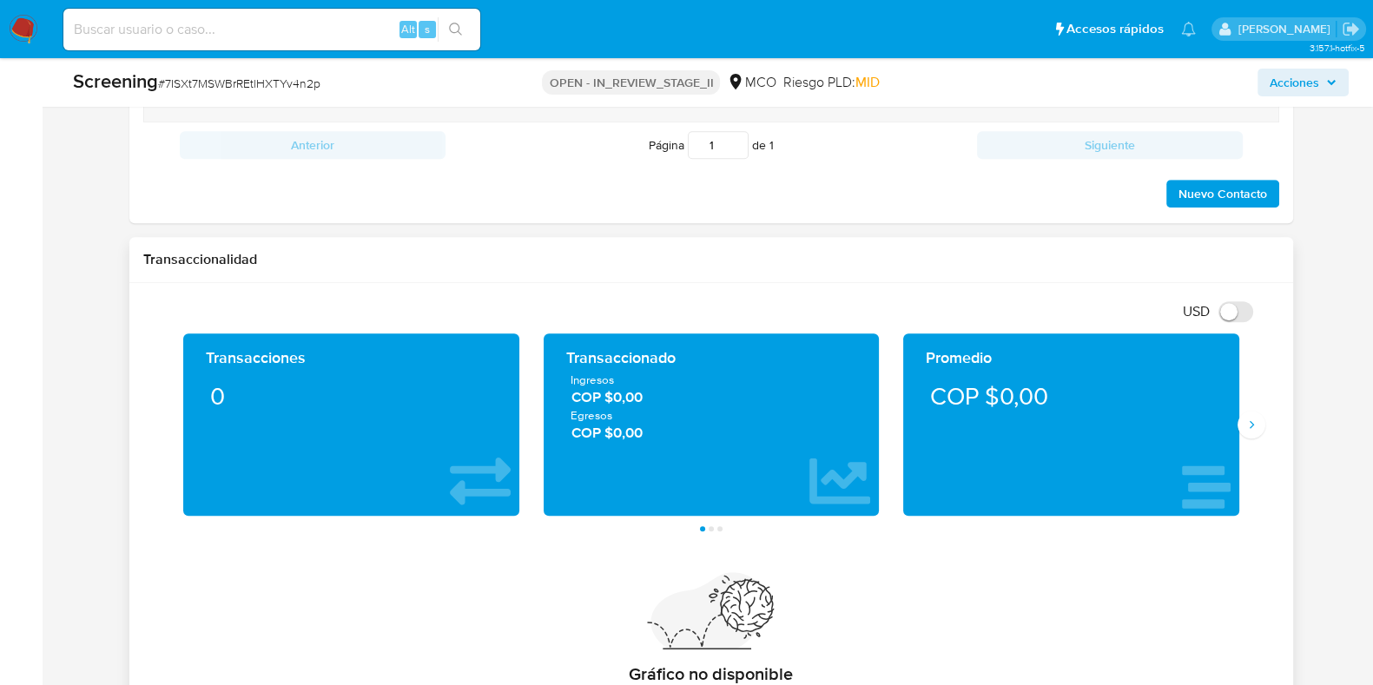
click at [1264, 388] on div "Transacciones 0 Transaccionado Ingresos COP $0,00 Egresos COP $0,00 Promedio CO…" at bounding box center [711, 433] width 1136 height 198
click at [1257, 418] on icon "Siguiente" at bounding box center [1252, 425] width 14 height 14
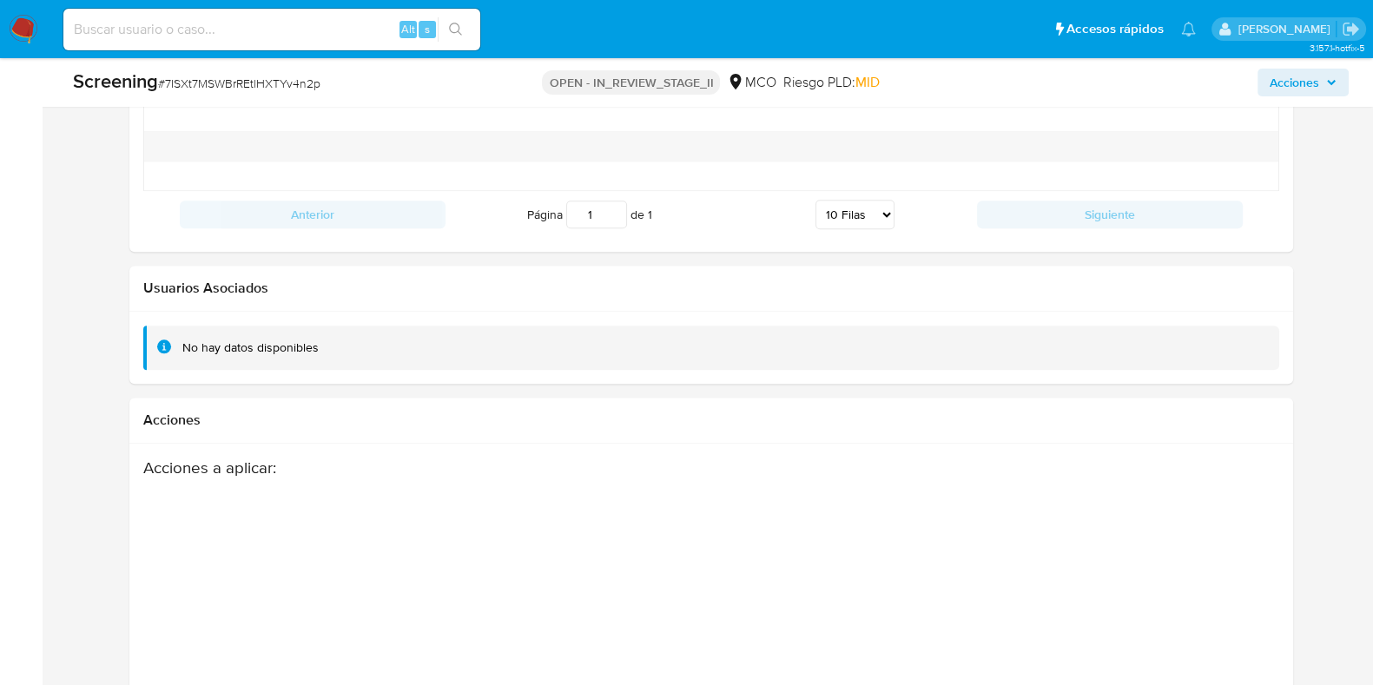
scroll to position [2649, 0]
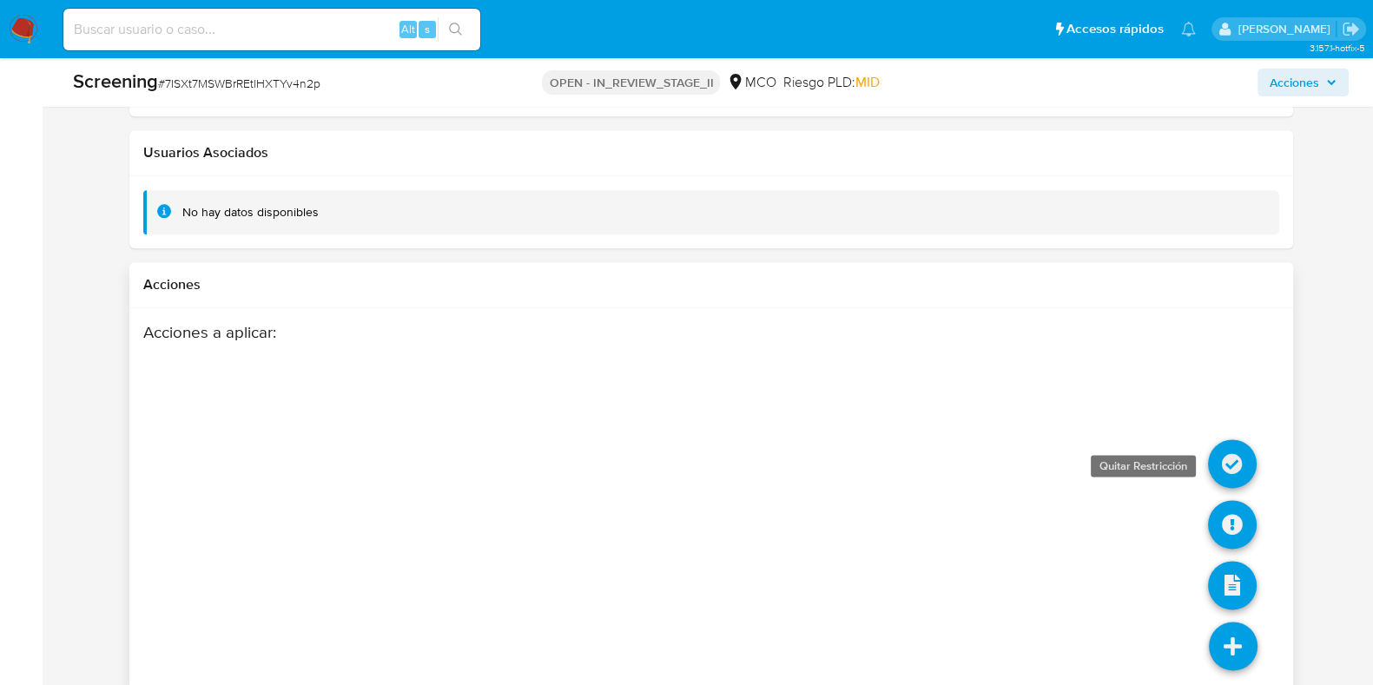
click at [1232, 445] on icon at bounding box center [1232, 464] width 49 height 49
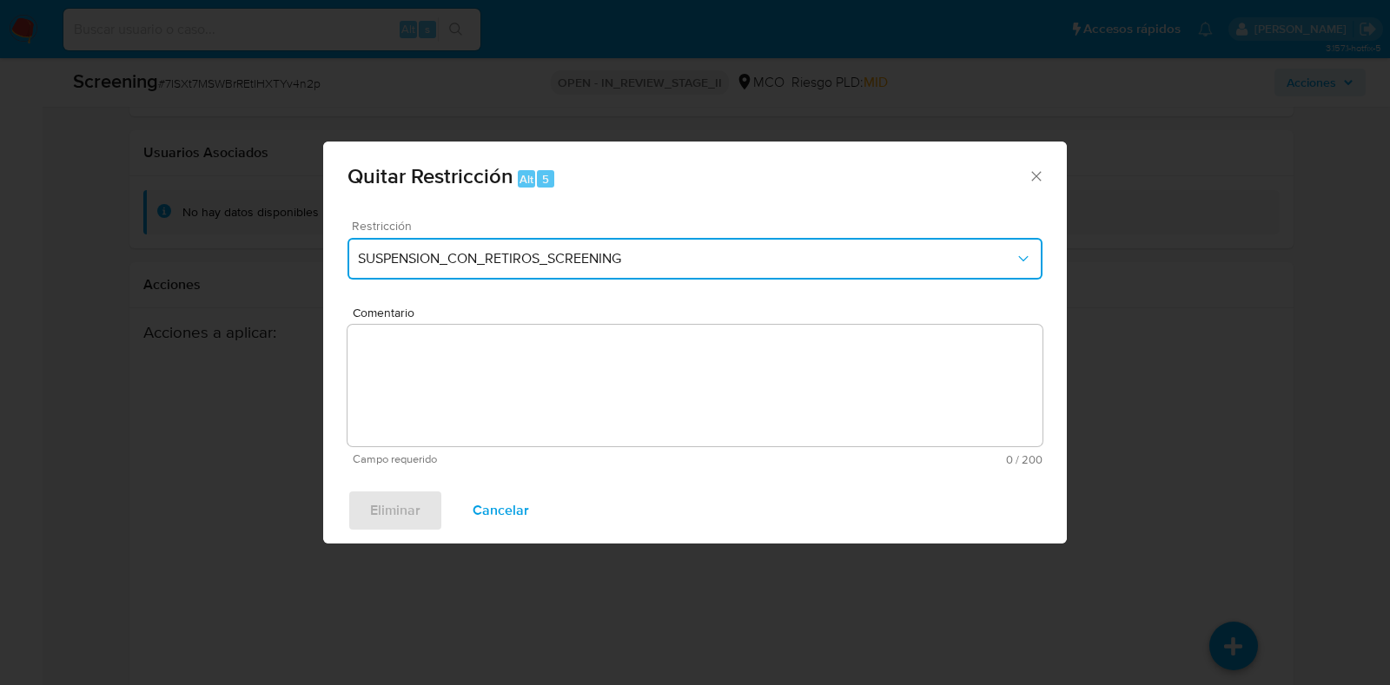
click at [681, 265] on span "SUSPENSION_CON_RETIROS_SCREENING" at bounding box center [686, 258] width 657 height 17
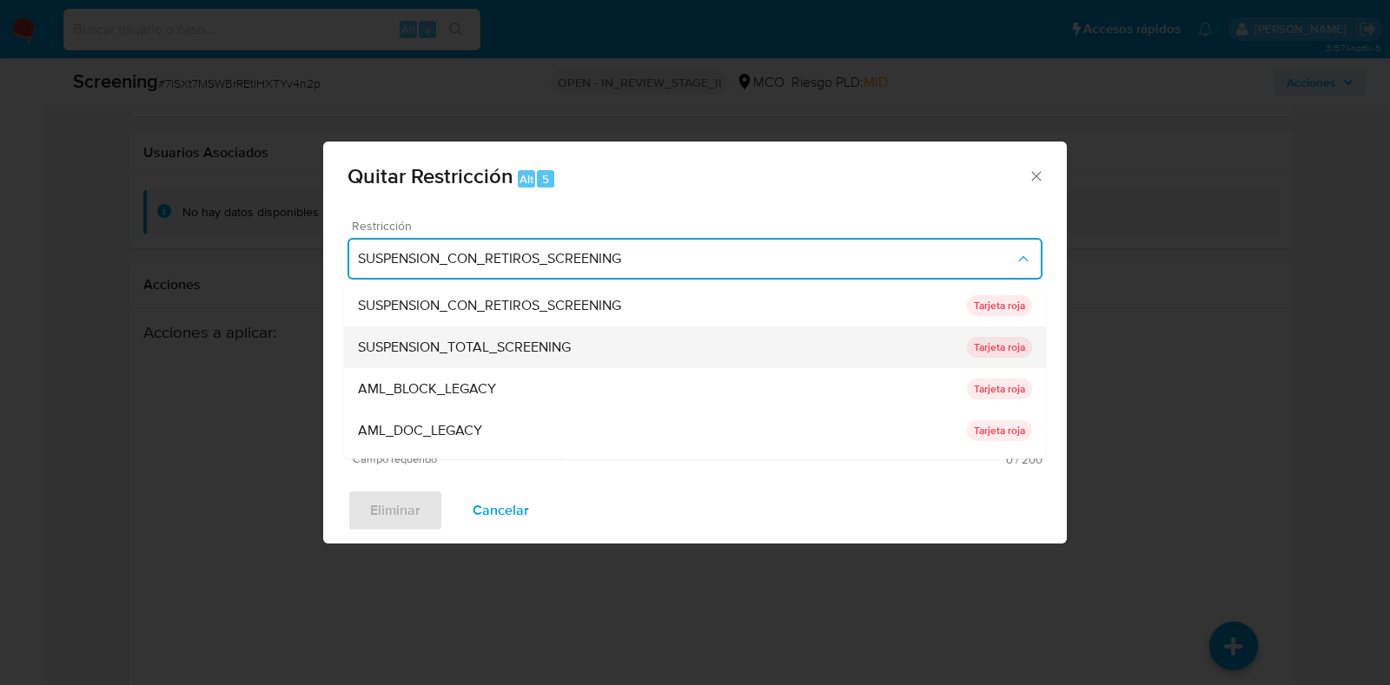
click at [571, 347] on span "SUSPENSION_TOTAL_SCREENING" at bounding box center [464, 348] width 213 height 17
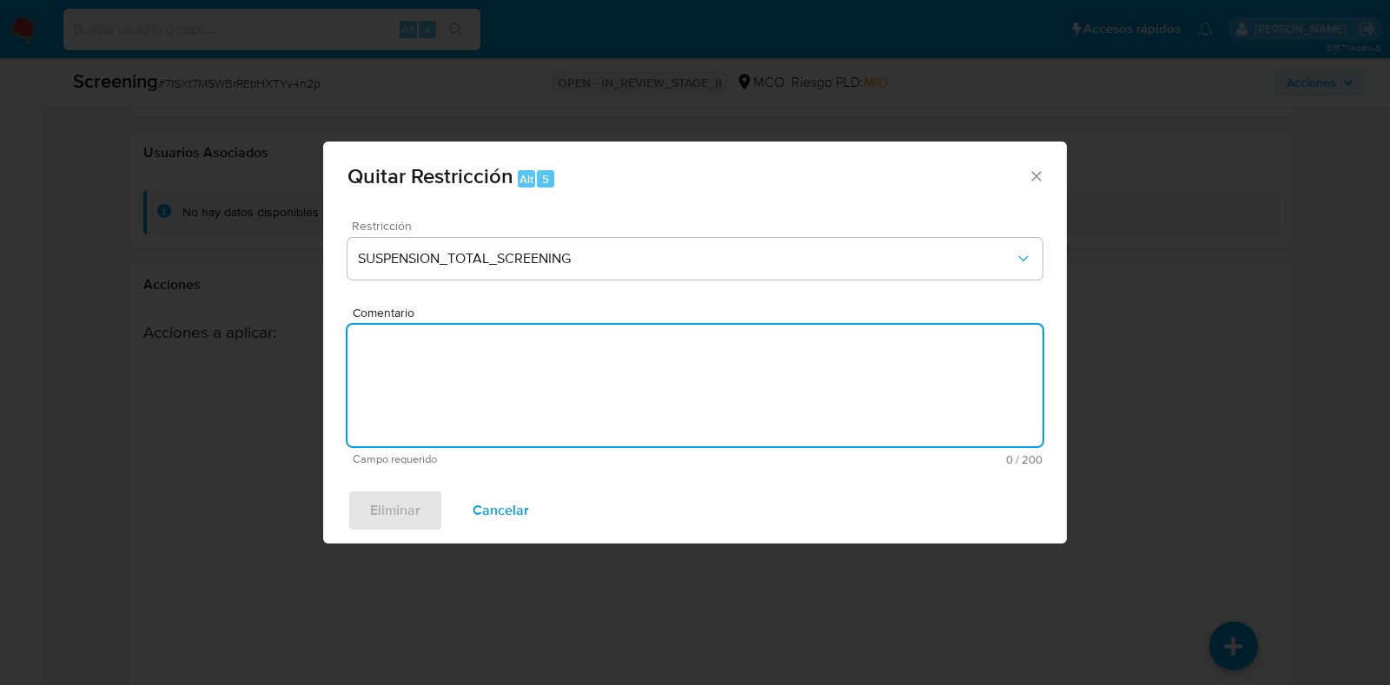
click at [599, 390] on textarea "Comentario" at bounding box center [694, 386] width 695 height 122
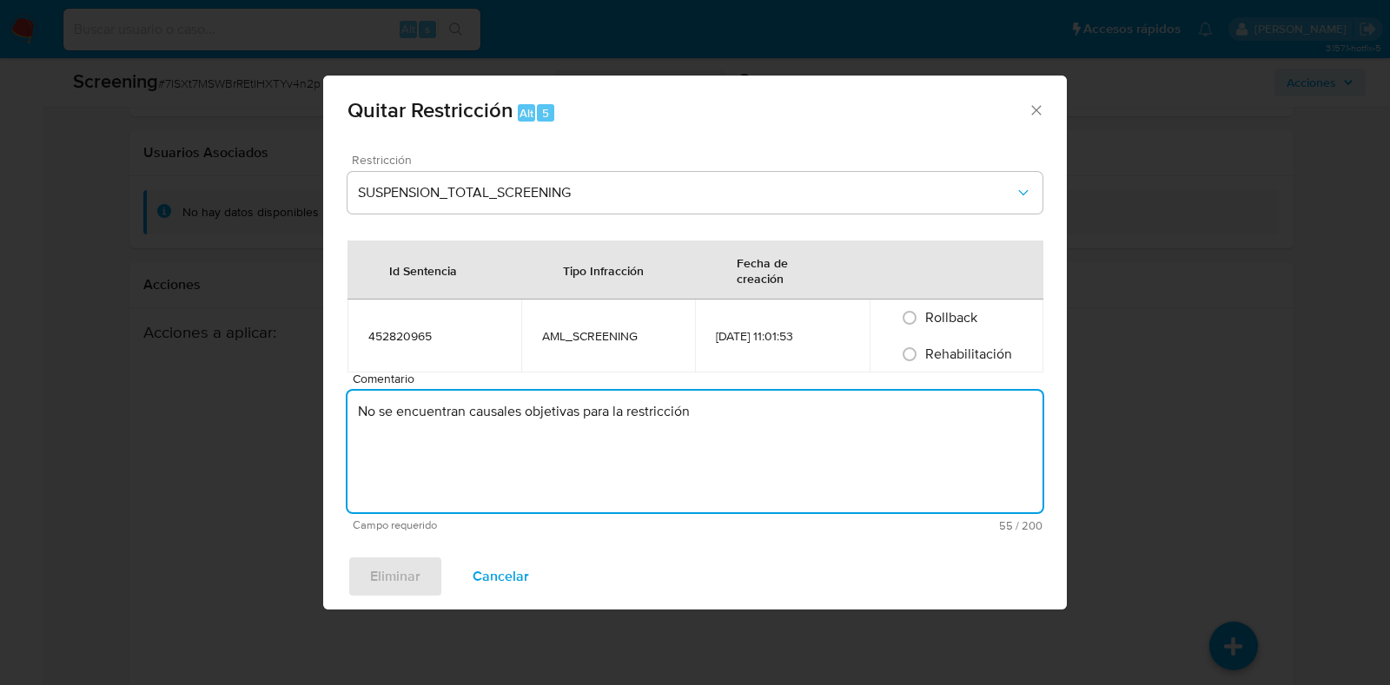
type textarea "No se encuentran causales objetivas para la restricción"
click at [965, 355] on span "Rehabilitación" at bounding box center [968, 354] width 87 height 20
click at [923, 355] on input "Rehabilitación" at bounding box center [910, 355] width 28 height 28
radio input "true"
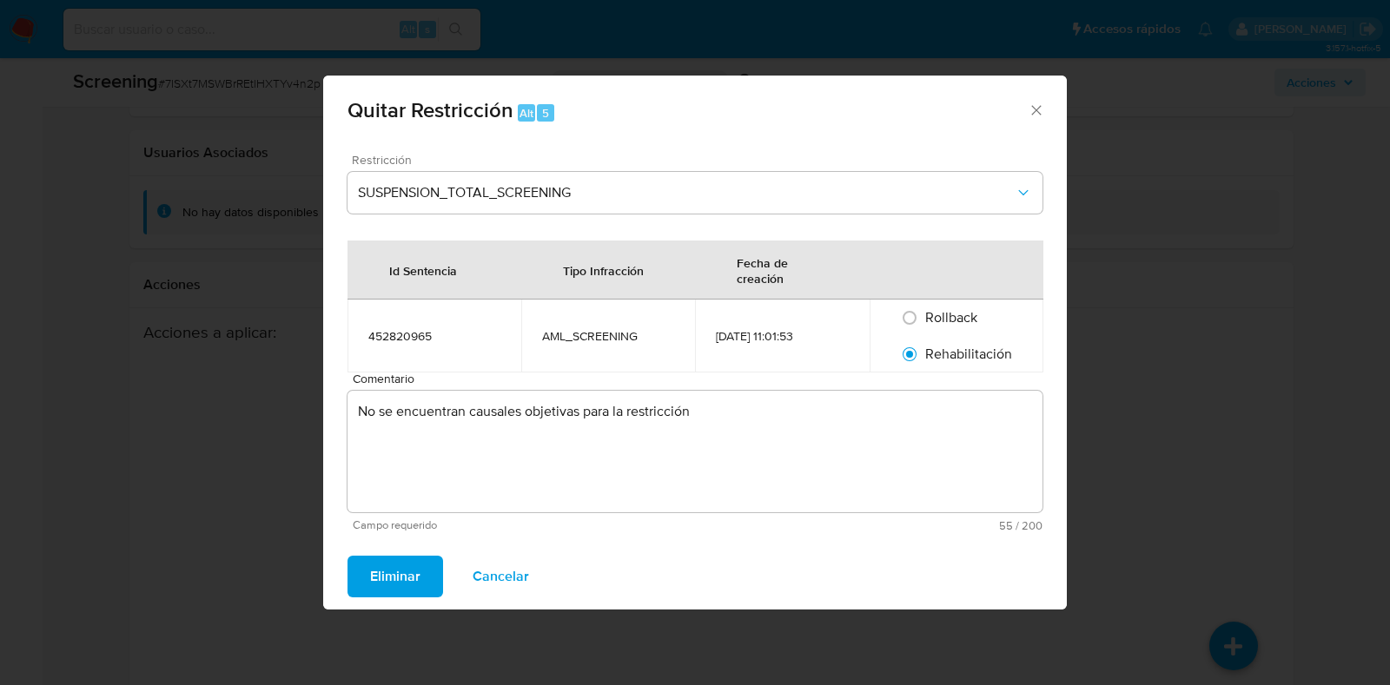
click at [420, 583] on button "Eliminar" at bounding box center [395, 577] width 96 height 42
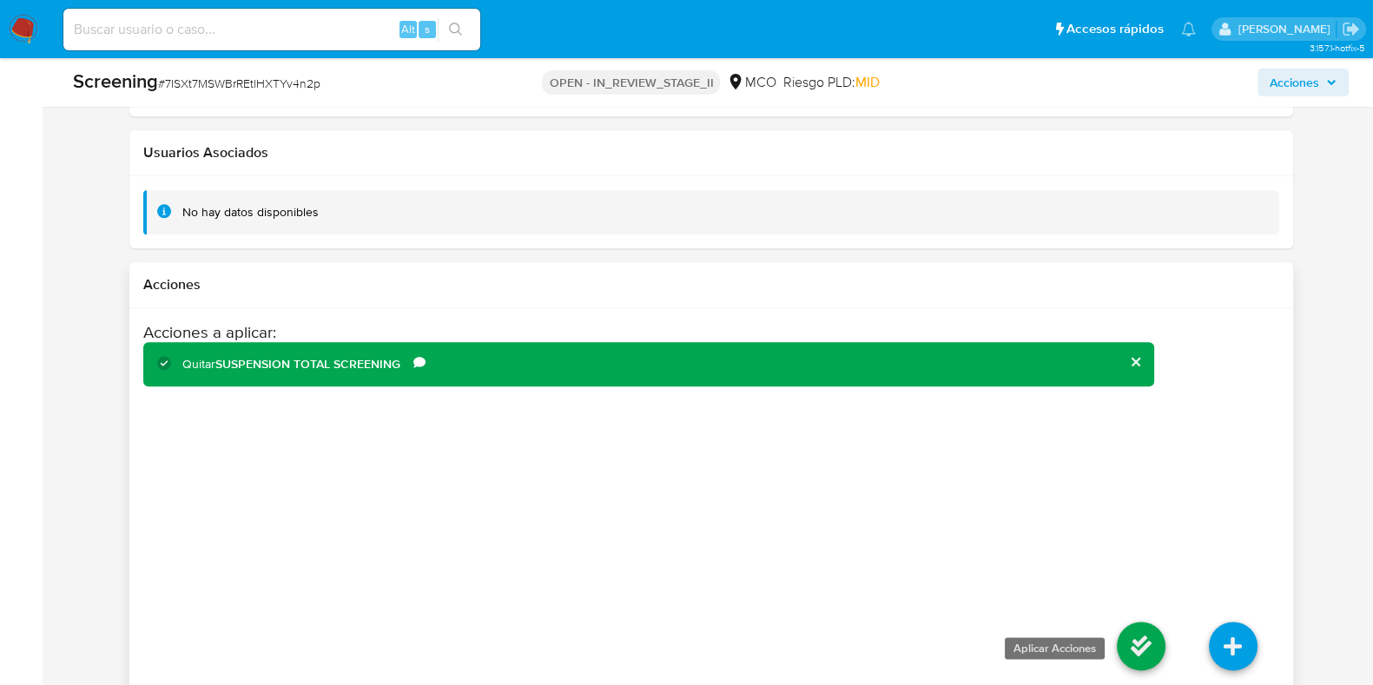
click at [1138, 622] on icon at bounding box center [1141, 646] width 49 height 49
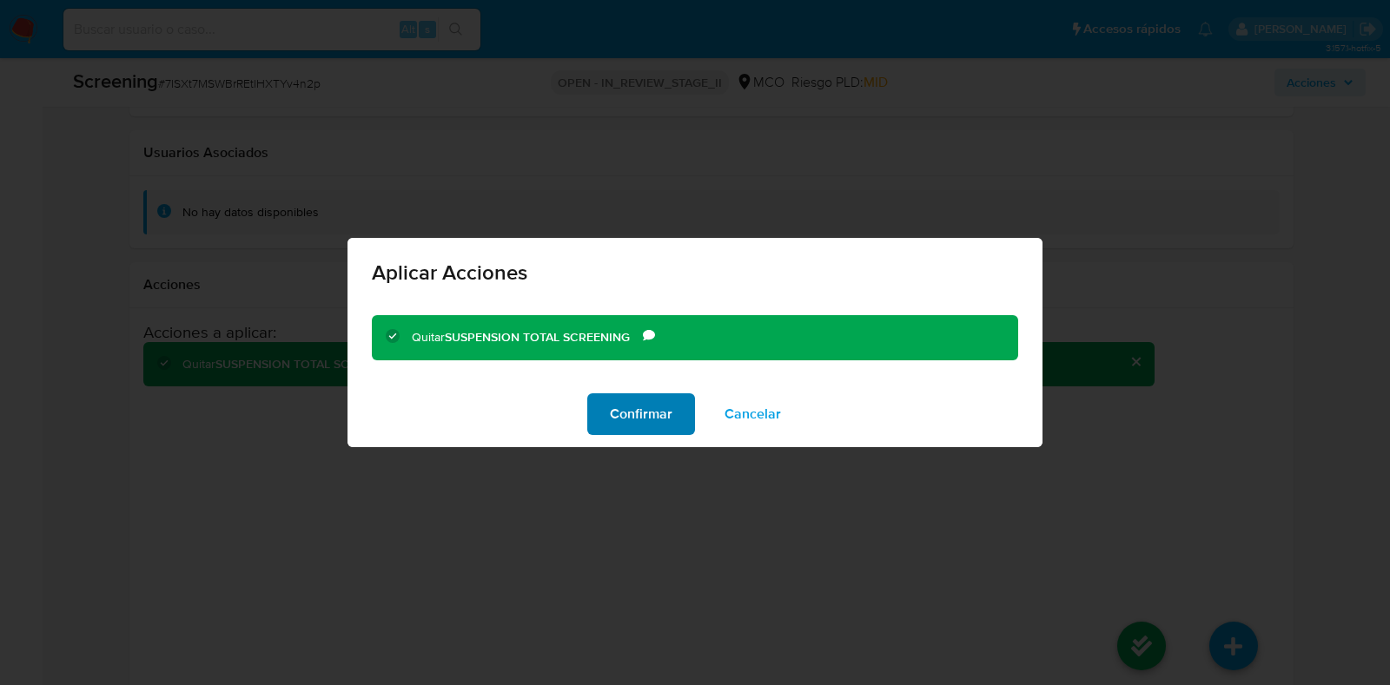
click at [633, 403] on span "Confirmar" at bounding box center [641, 414] width 63 height 38
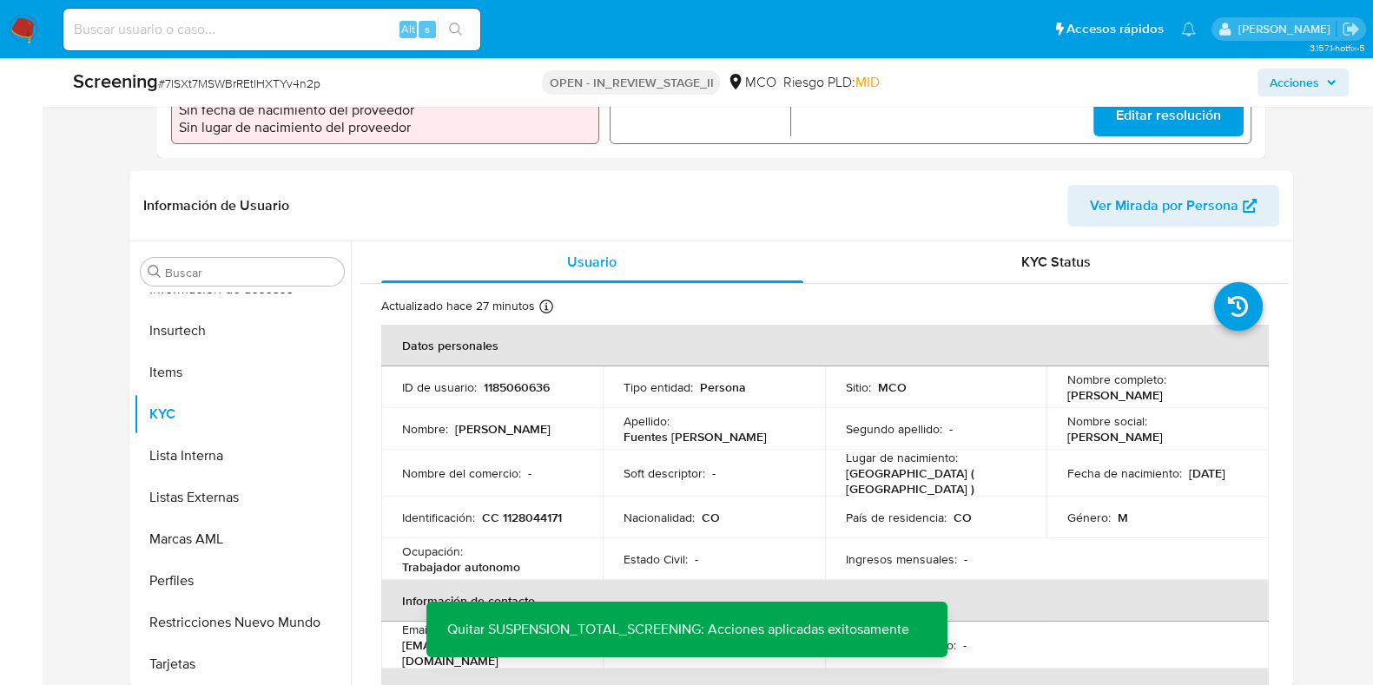
scroll to position [478, 0]
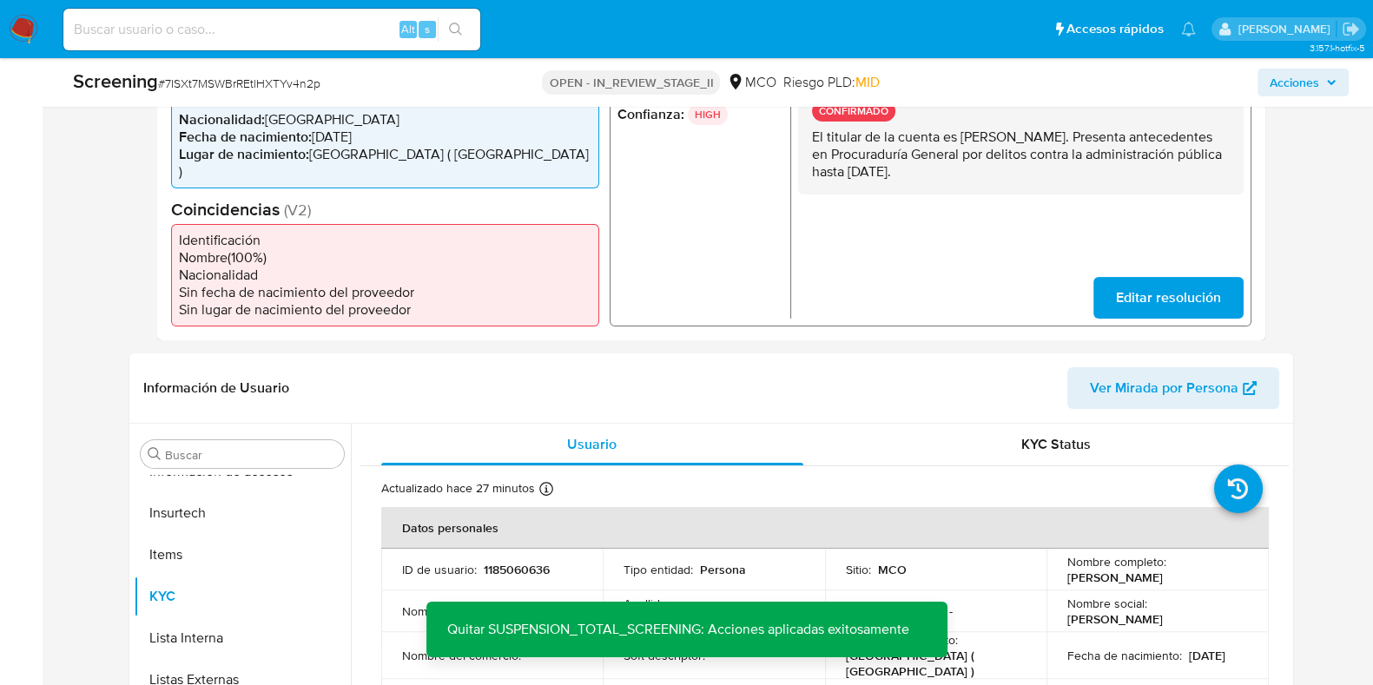
click at [1314, 83] on span "Acciones" at bounding box center [1295, 83] width 50 height 28
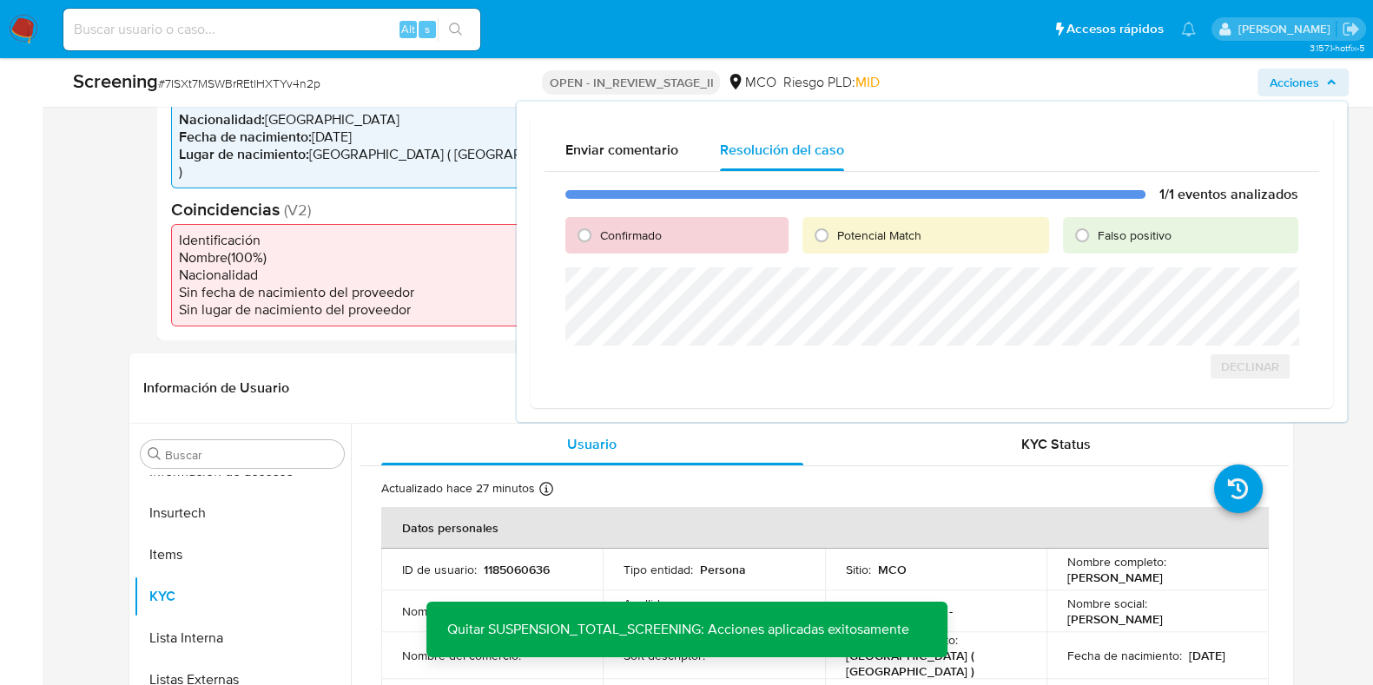
click at [1098, 241] on span "Falso positivo" at bounding box center [1135, 235] width 74 height 17
click at [1096, 241] on input "Falso positivo" at bounding box center [1082, 236] width 28 height 28
radio input "true"
click at [1238, 384] on span "Cerrar Caso" at bounding box center [1237, 386] width 83 height 24
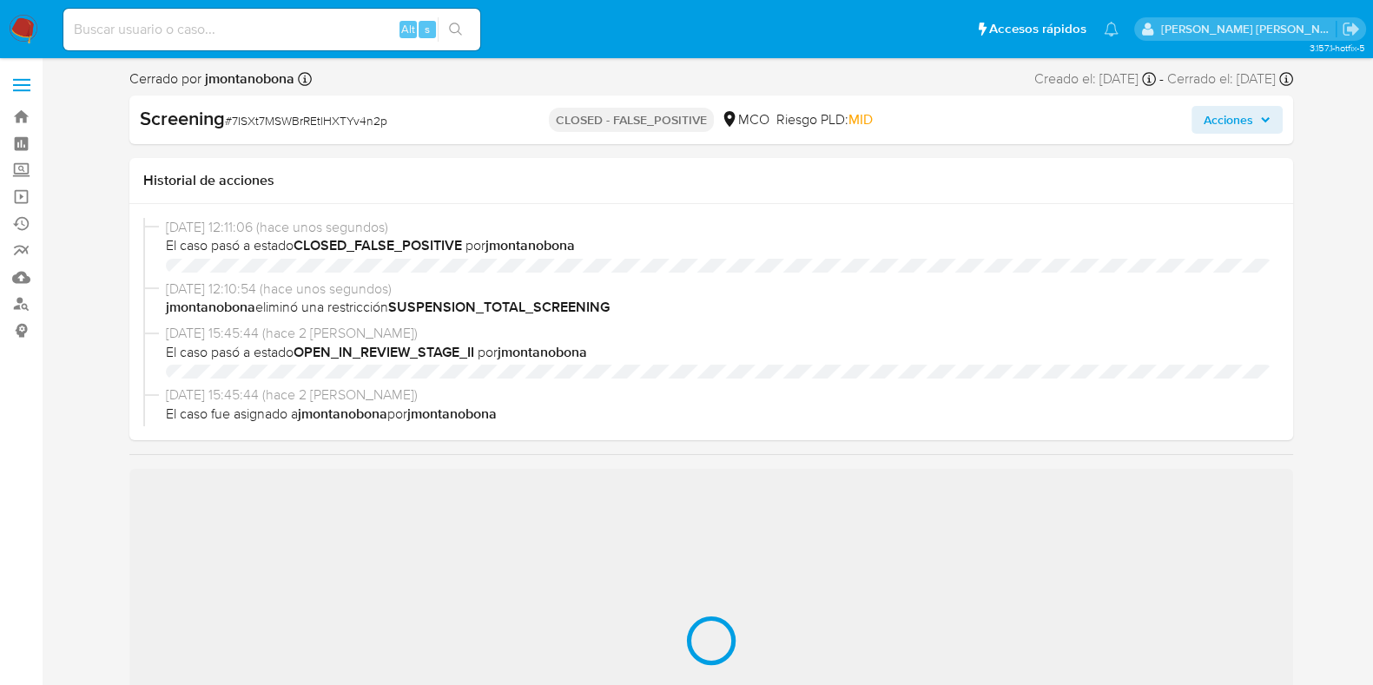
scroll to position [733, 0]
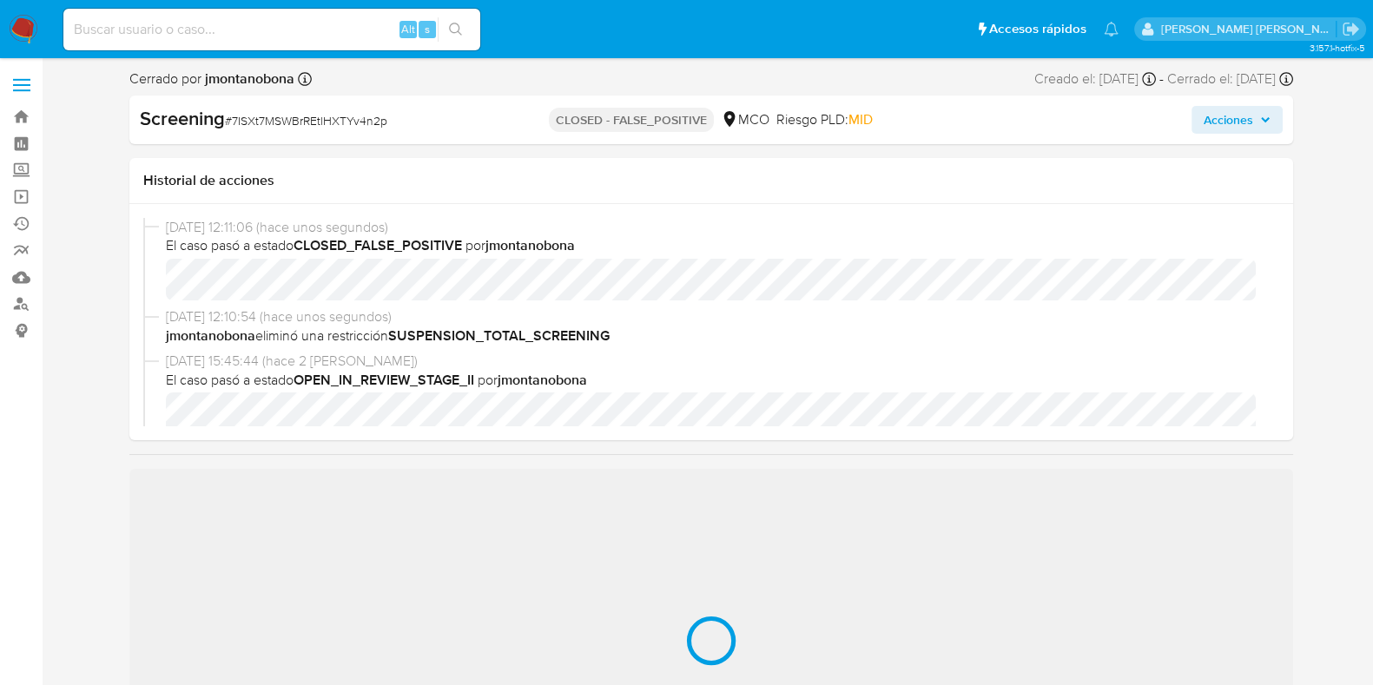
select select "10"
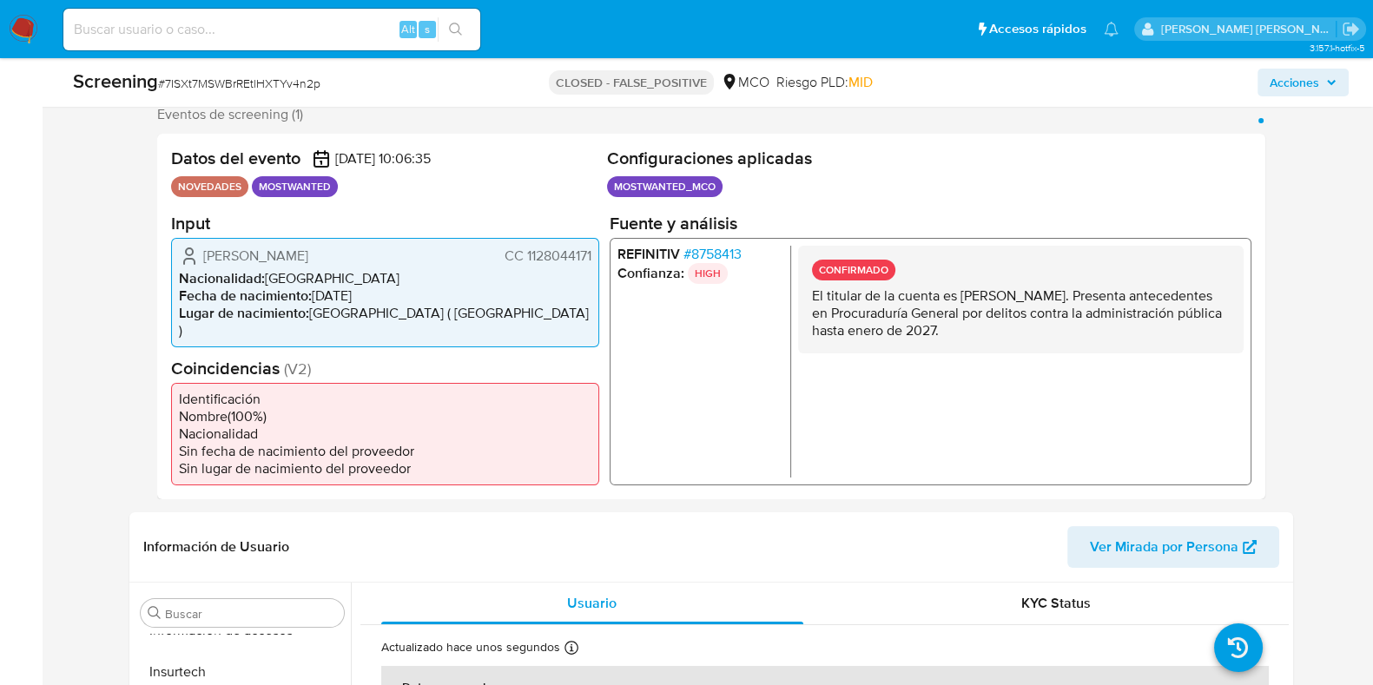
scroll to position [108, 0]
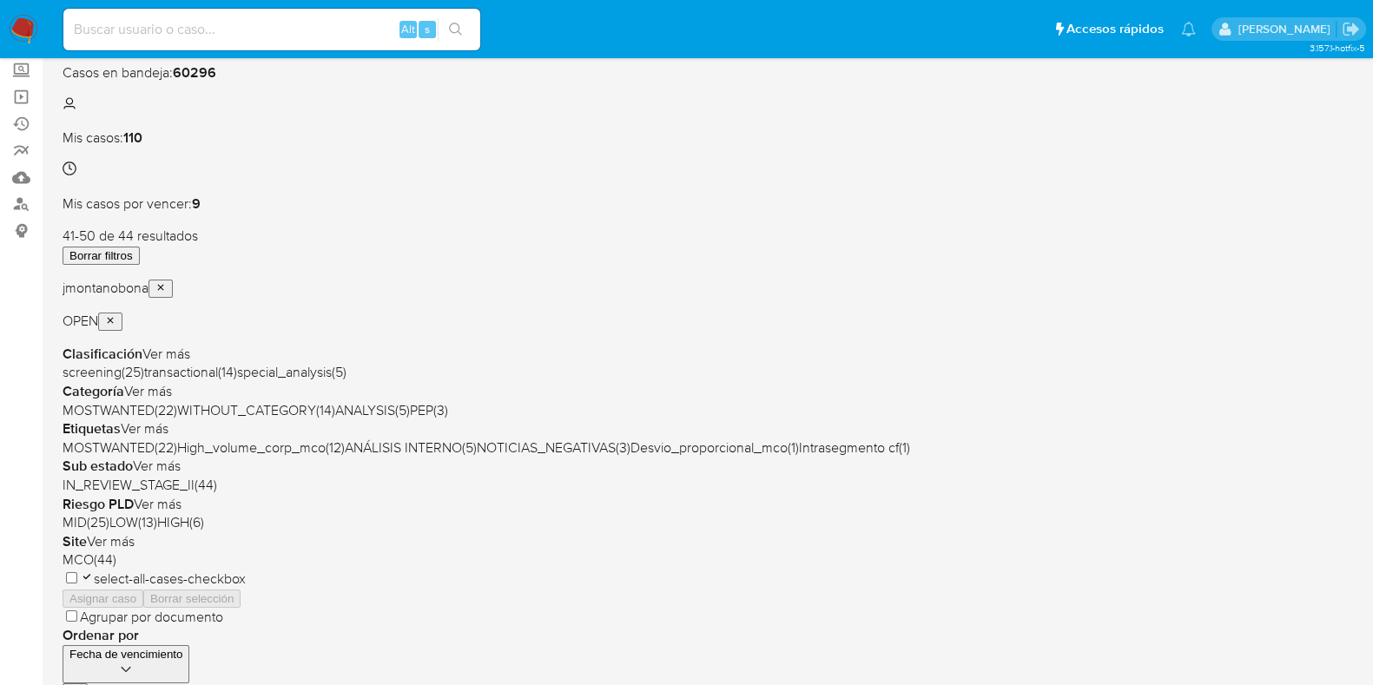
scroll to position [91, 0]
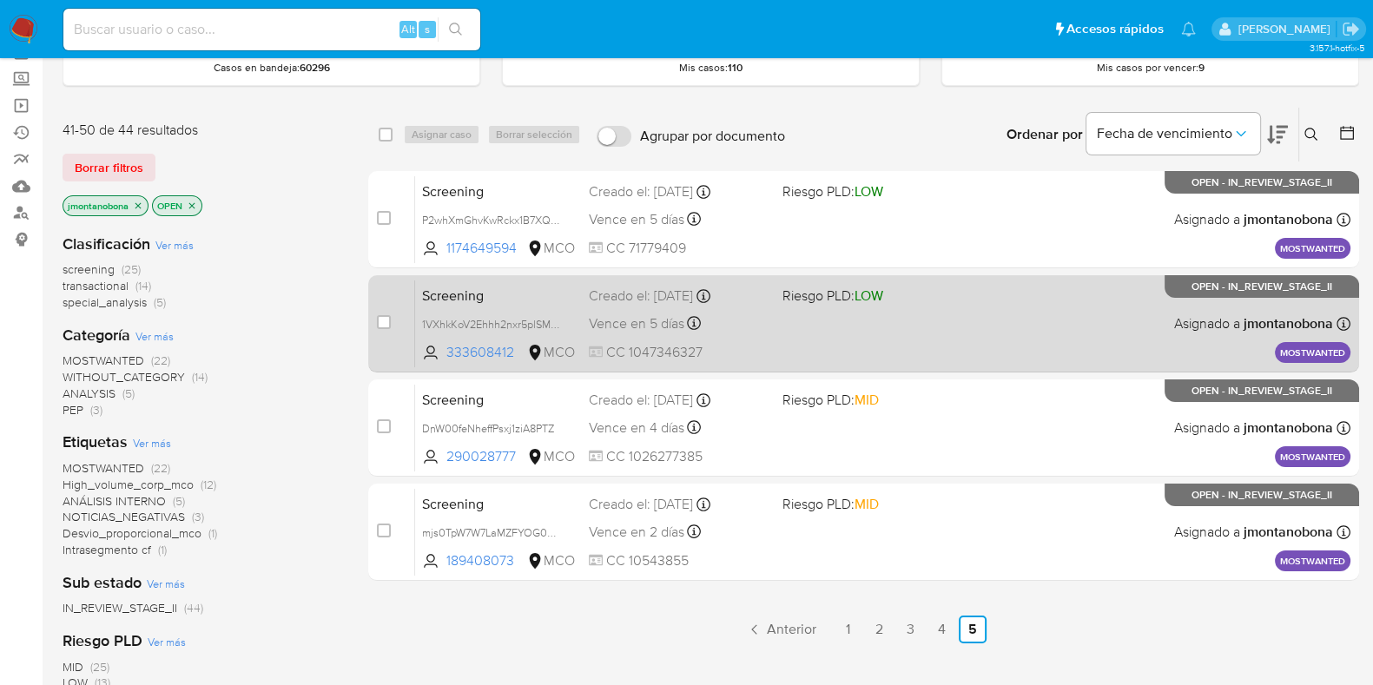
click at [513, 290] on span "Screening" at bounding box center [498, 294] width 153 height 23
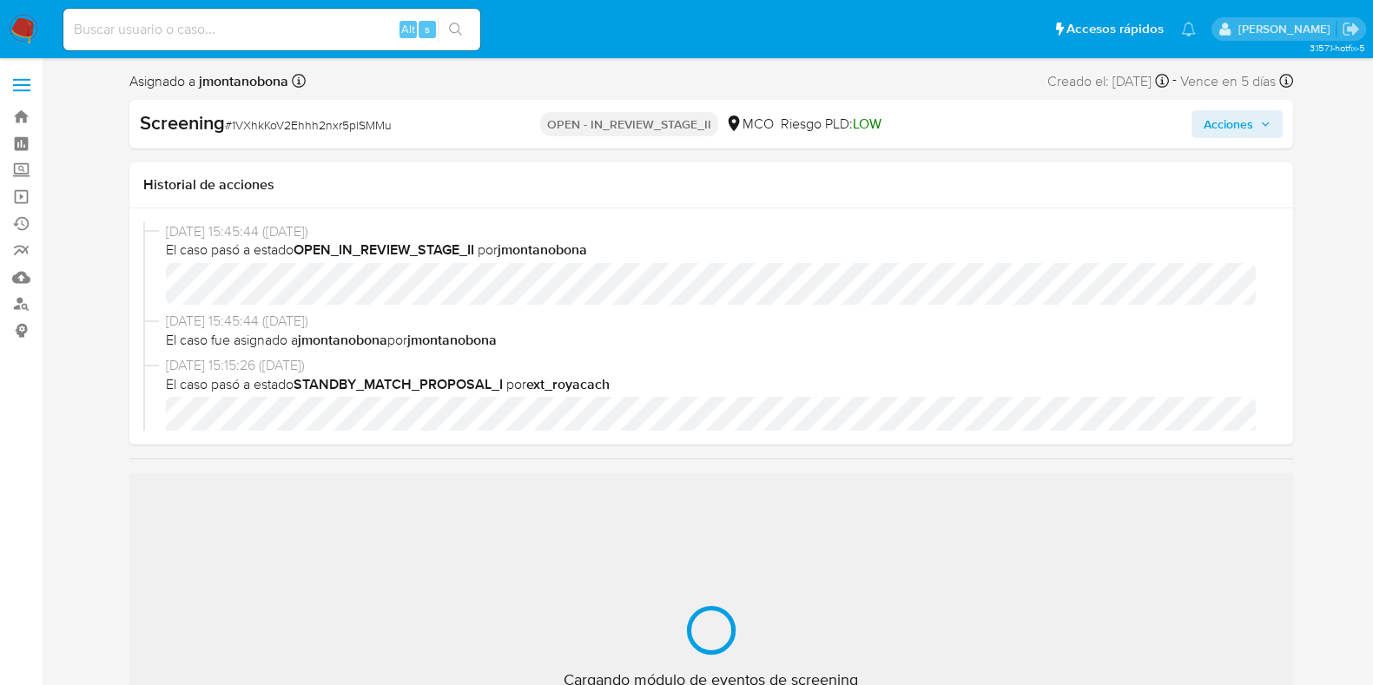
scroll to position [733, 0]
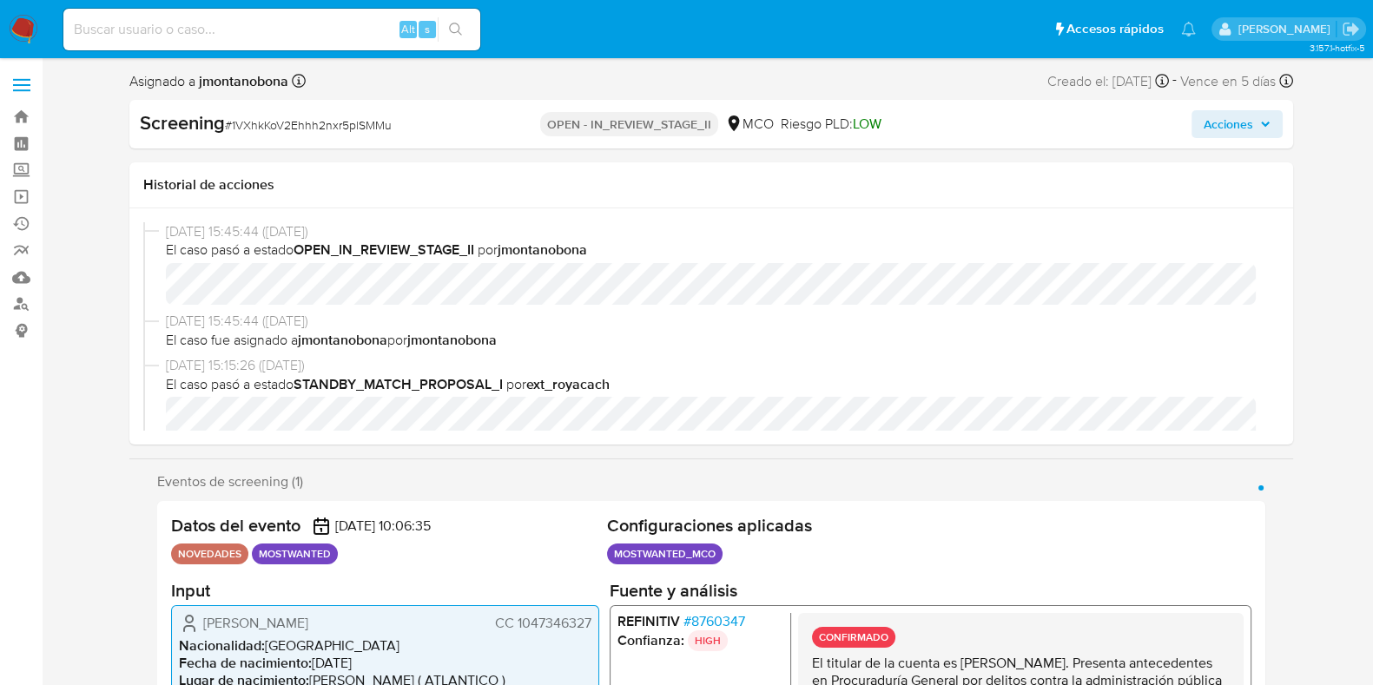
select select "10"
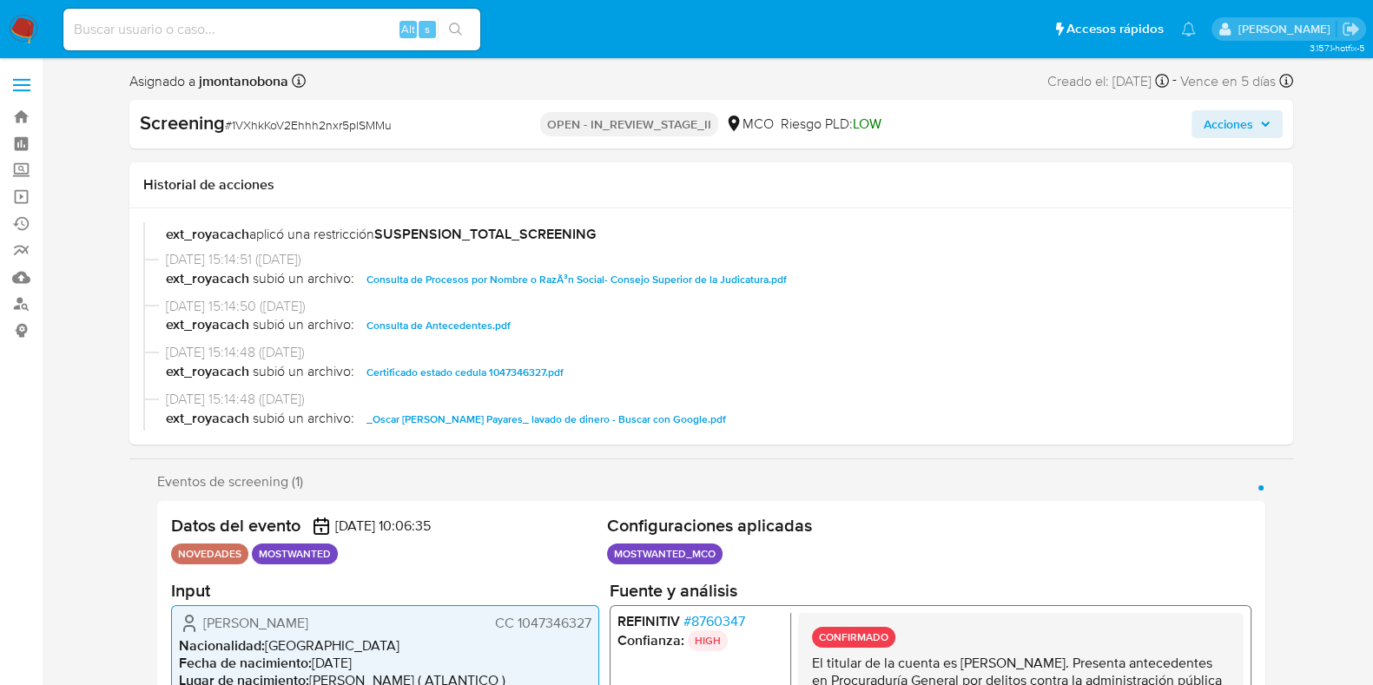
scroll to position [326, 0]
click at [464, 324] on span "Consulta de Antecedentes.pdf" at bounding box center [439, 324] width 144 height 21
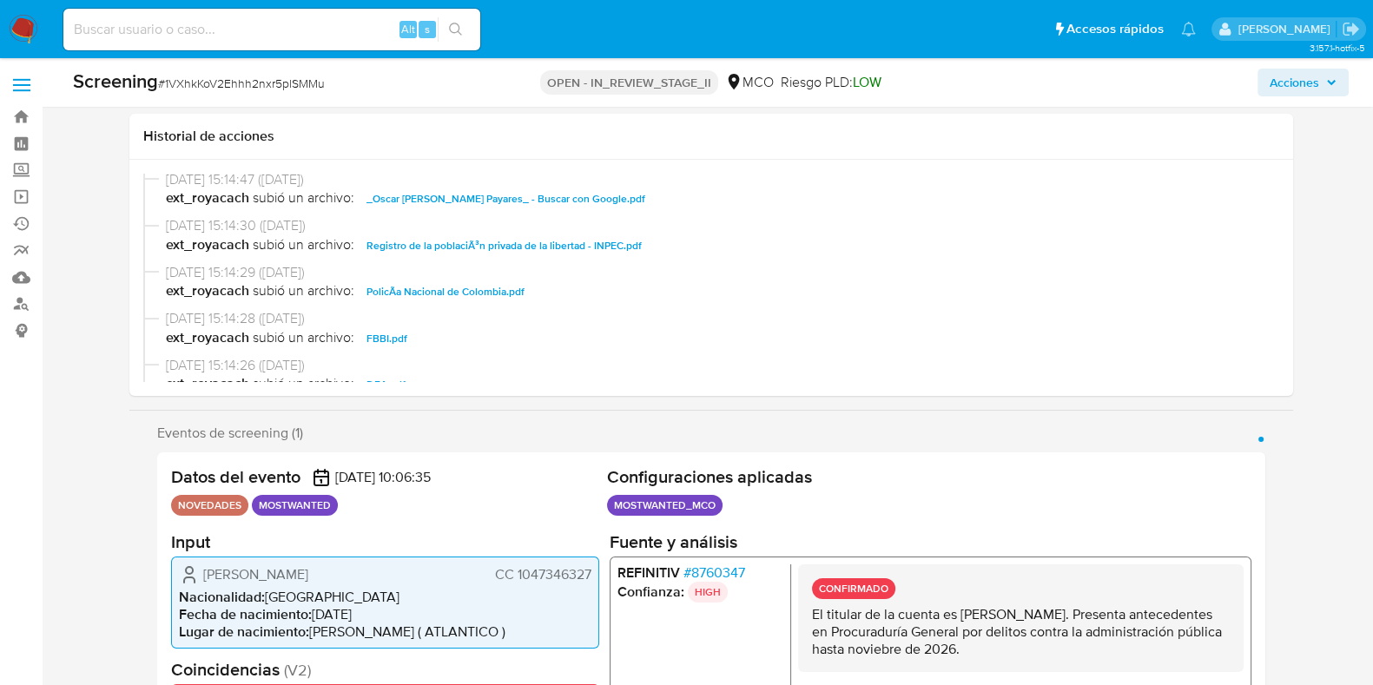
scroll to position [216, 0]
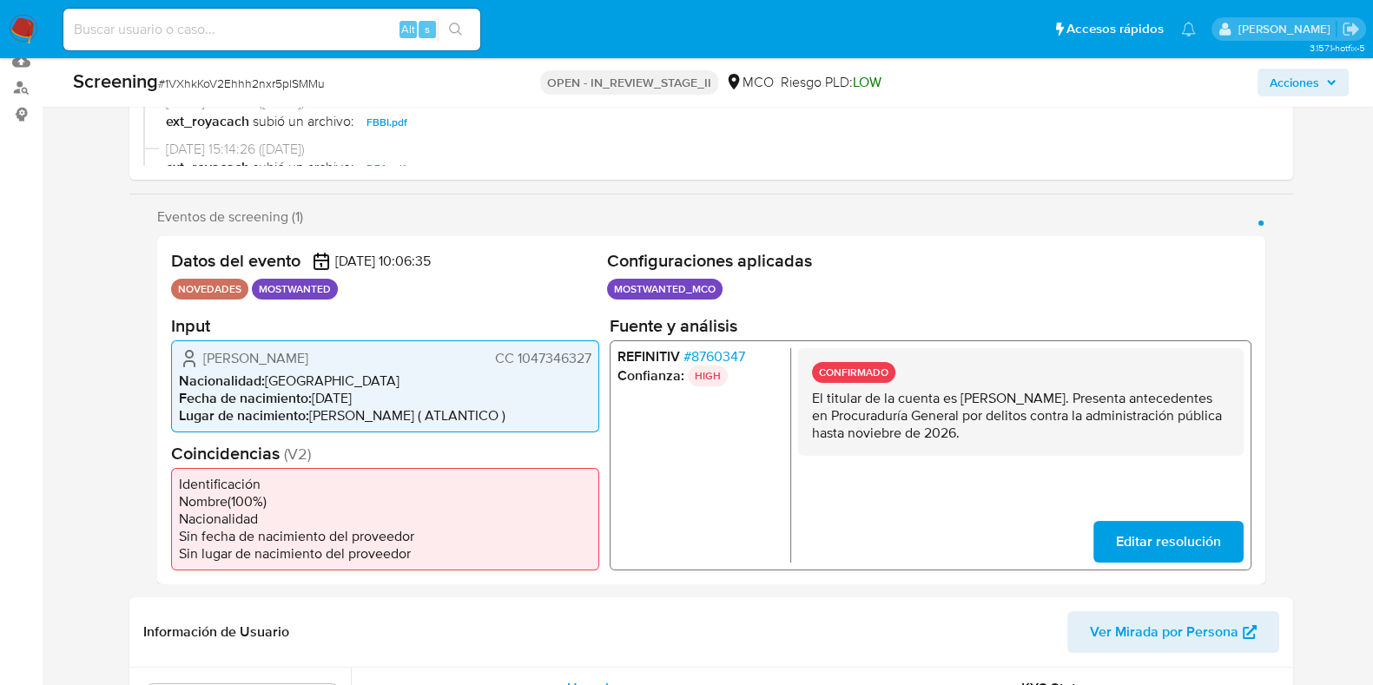
drag, startPoint x: 962, startPoint y: 394, endPoint x: 1180, endPoint y: 395, distance: 217.2
click at [1180, 395] on p "El titular de la cuenta es Oscar Alexander Bocanegra Payares. Presenta antecede…" at bounding box center [1020, 415] width 418 height 52
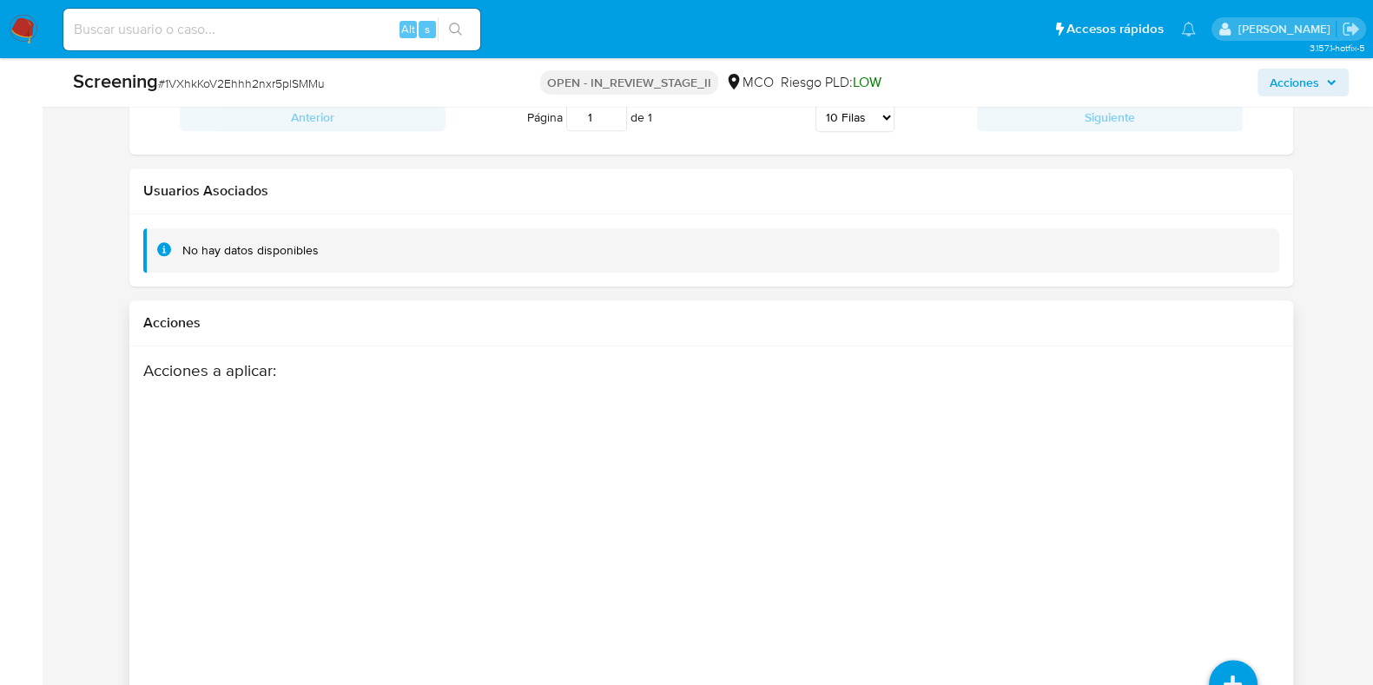
scroll to position [2664, 0]
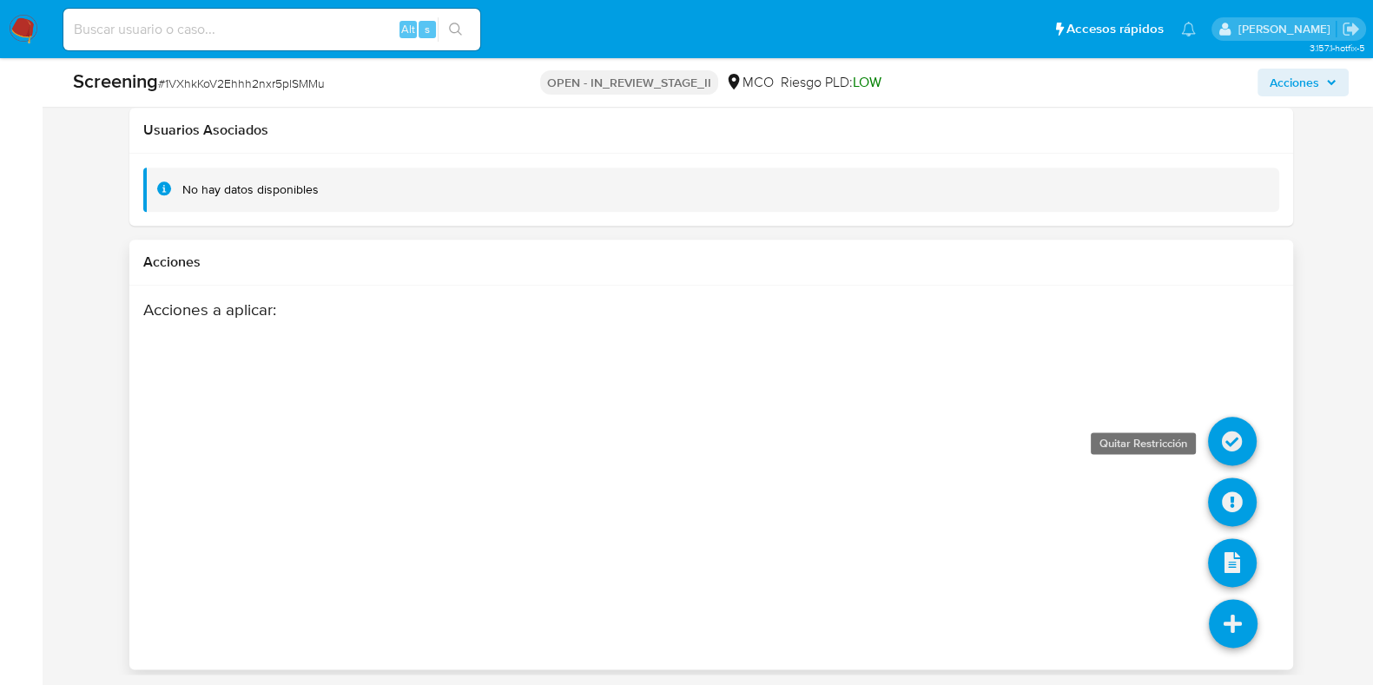
click at [1233, 441] on icon at bounding box center [1232, 441] width 49 height 49
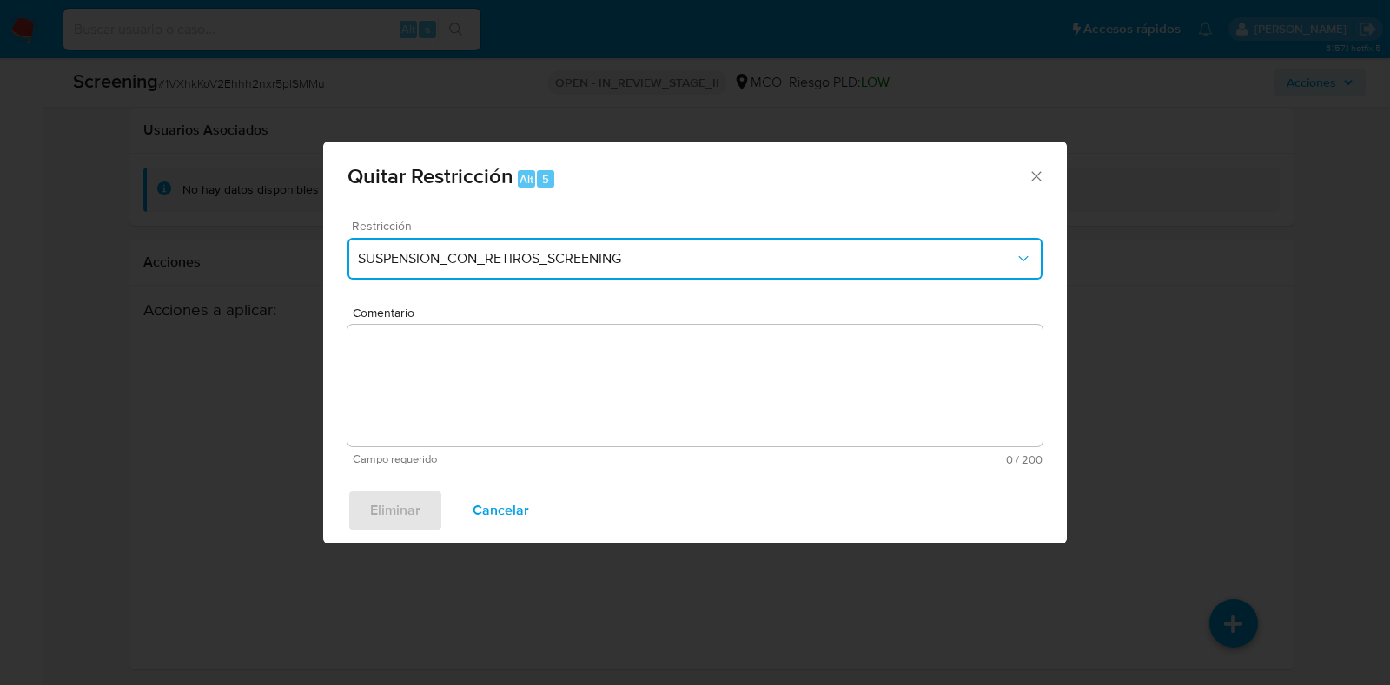
click at [595, 270] on button "SUSPENSION_CON_RETIROS_SCREENING" at bounding box center [694, 259] width 695 height 42
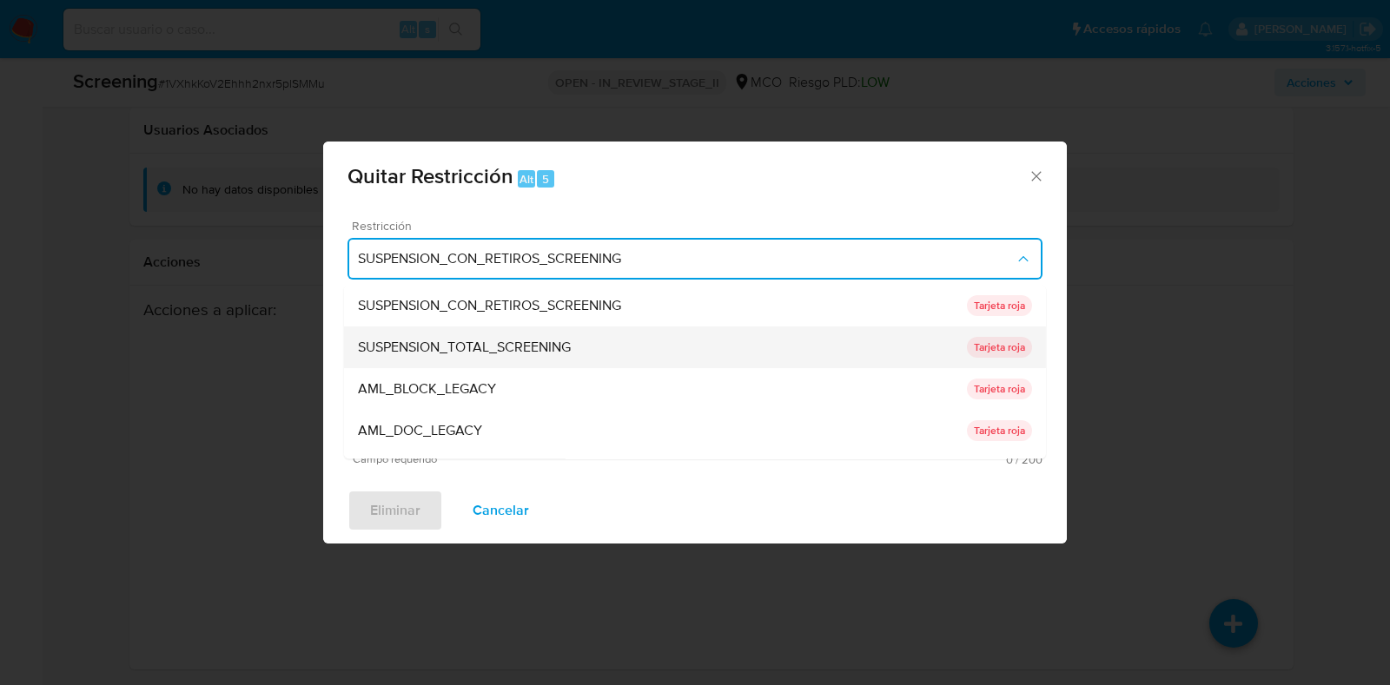
click at [533, 347] on span "SUSPENSION_TOTAL_SCREENING" at bounding box center [464, 348] width 213 height 17
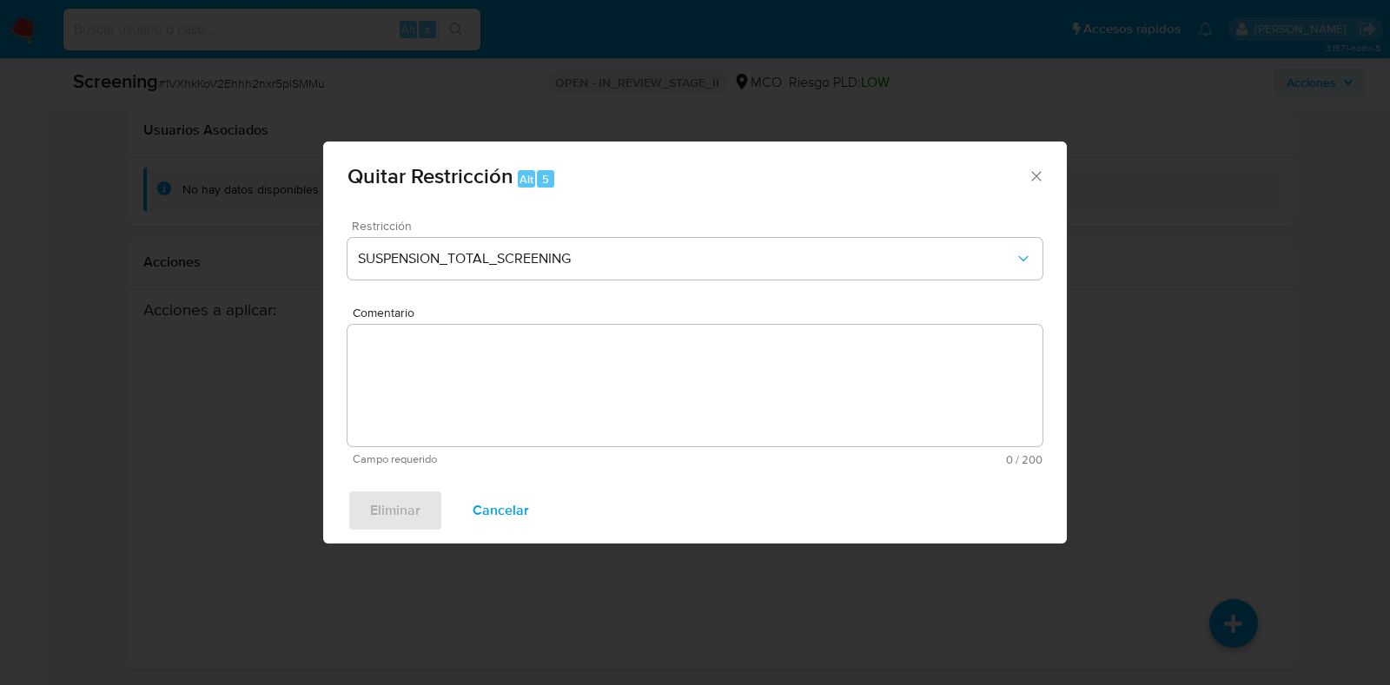
click at [599, 320] on span "Comentario" at bounding box center [700, 313] width 695 height 13
click at [599, 372] on textarea "Comentario" at bounding box center [694, 386] width 695 height 122
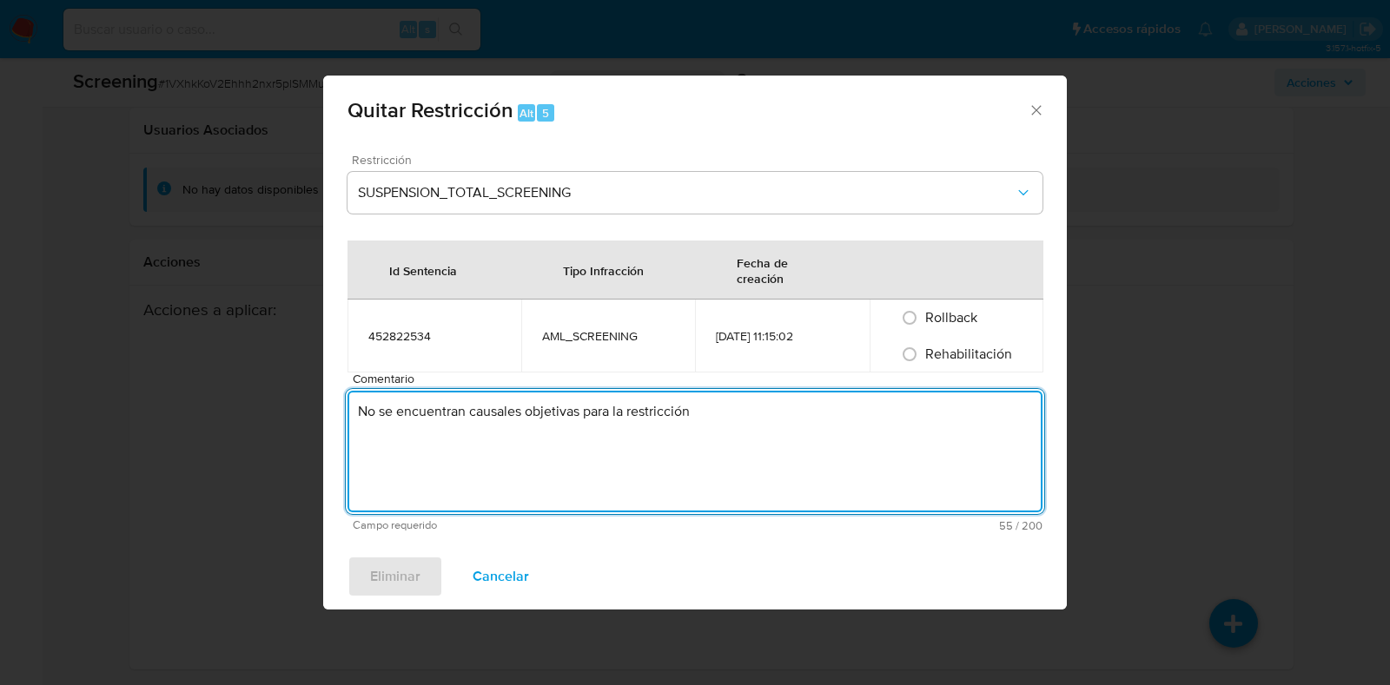
type textarea "No se encuentran causales objetivas para la restricción"
click at [995, 351] on span "Rehabilitación" at bounding box center [968, 354] width 87 height 20
click at [923, 351] on input "Rehabilitación" at bounding box center [910, 355] width 28 height 28
radio input "true"
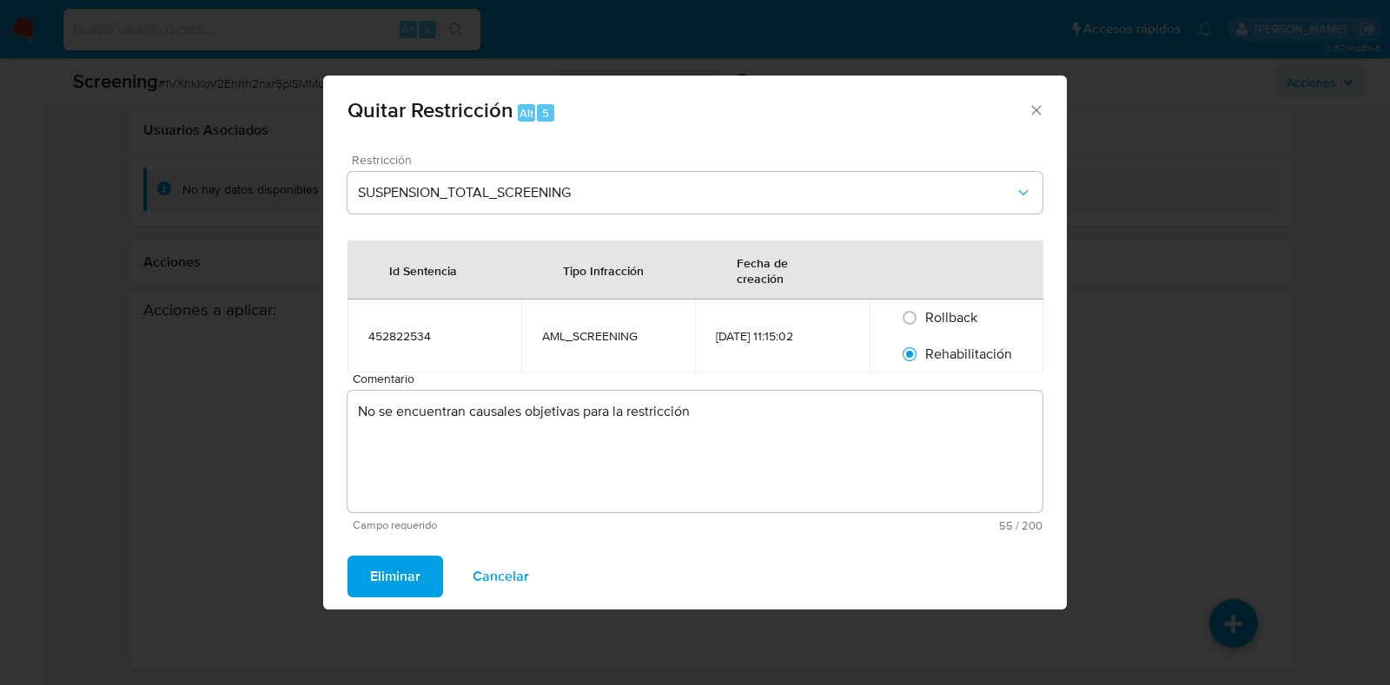
click at [398, 578] on span "Eliminar" at bounding box center [395, 577] width 50 height 38
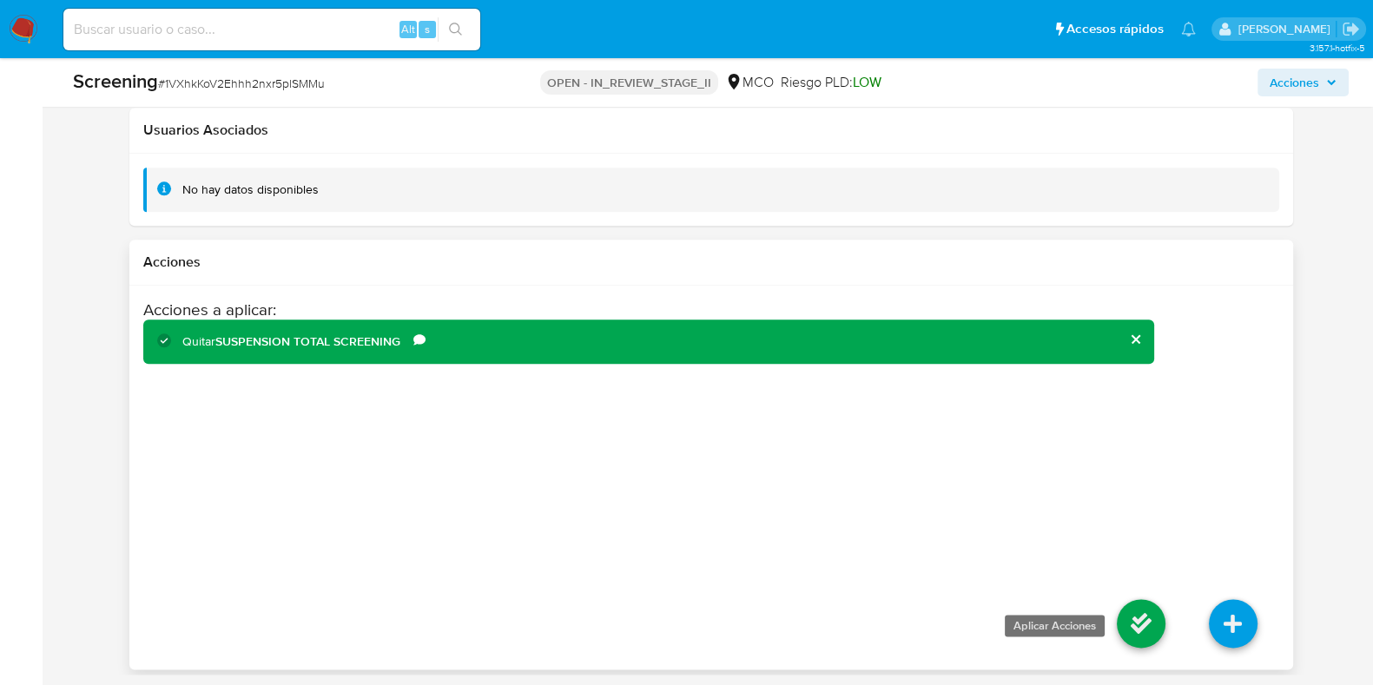
click at [1142, 618] on icon at bounding box center [1141, 623] width 49 height 49
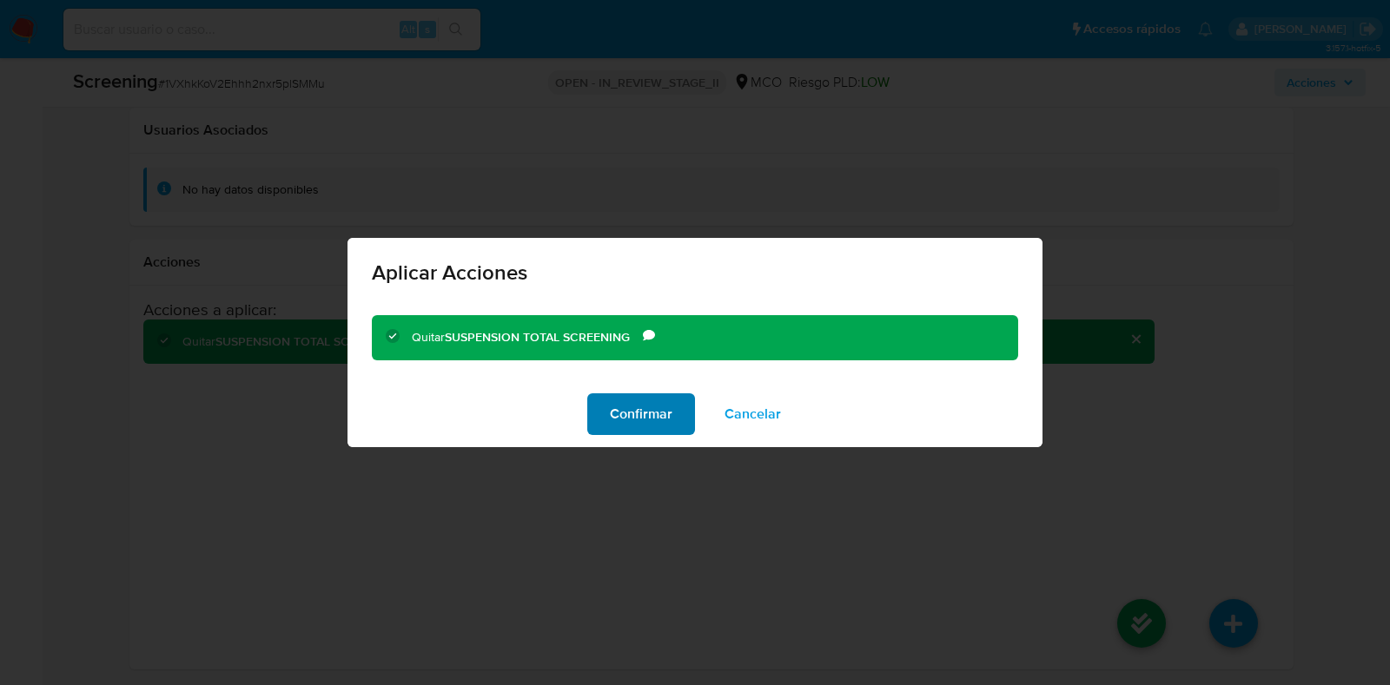
click at [632, 427] on span "Confirmar" at bounding box center [641, 414] width 63 height 38
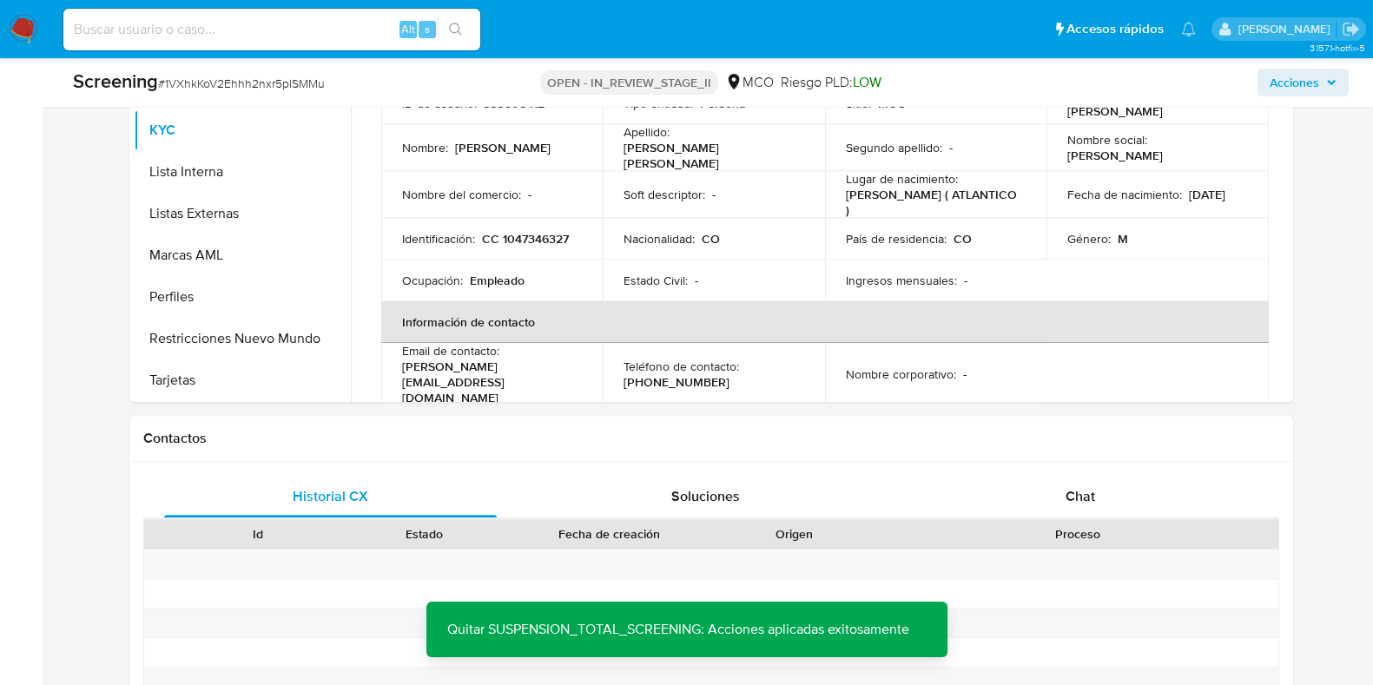
scroll to position [167, 0]
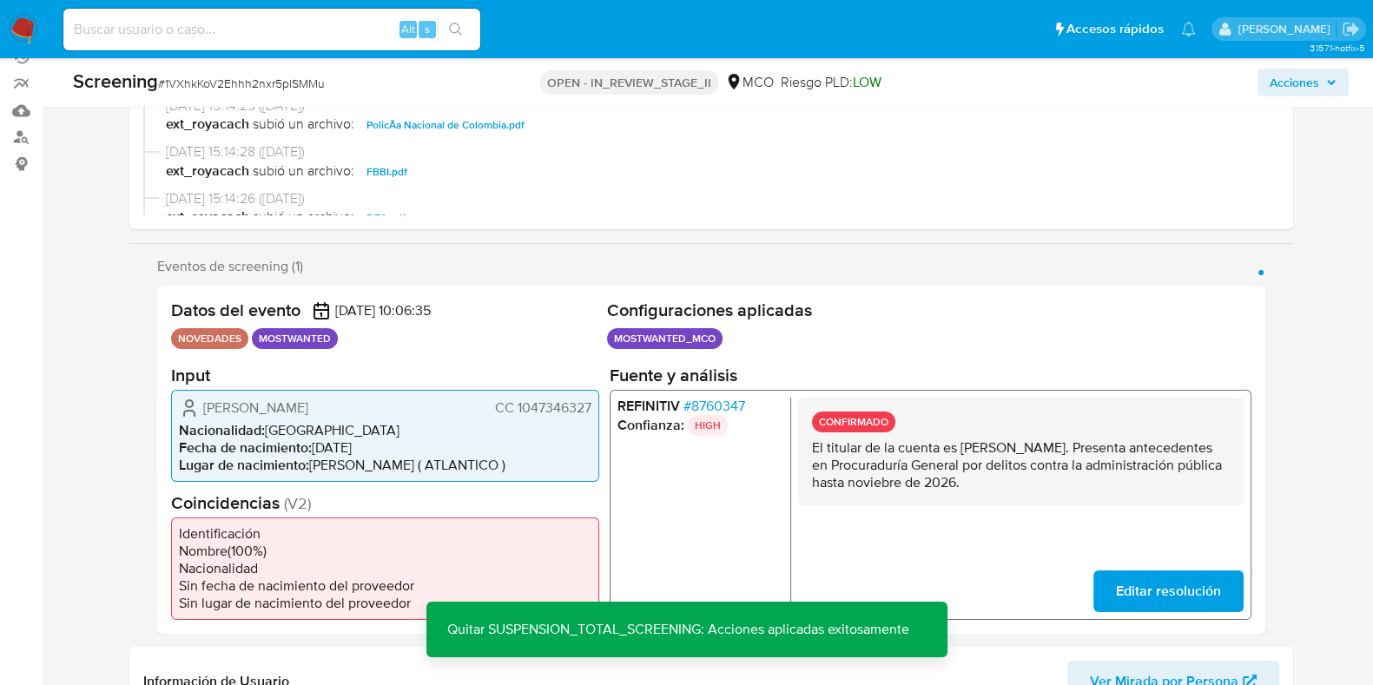
click at [1306, 81] on span "Acciones" at bounding box center [1295, 83] width 50 height 28
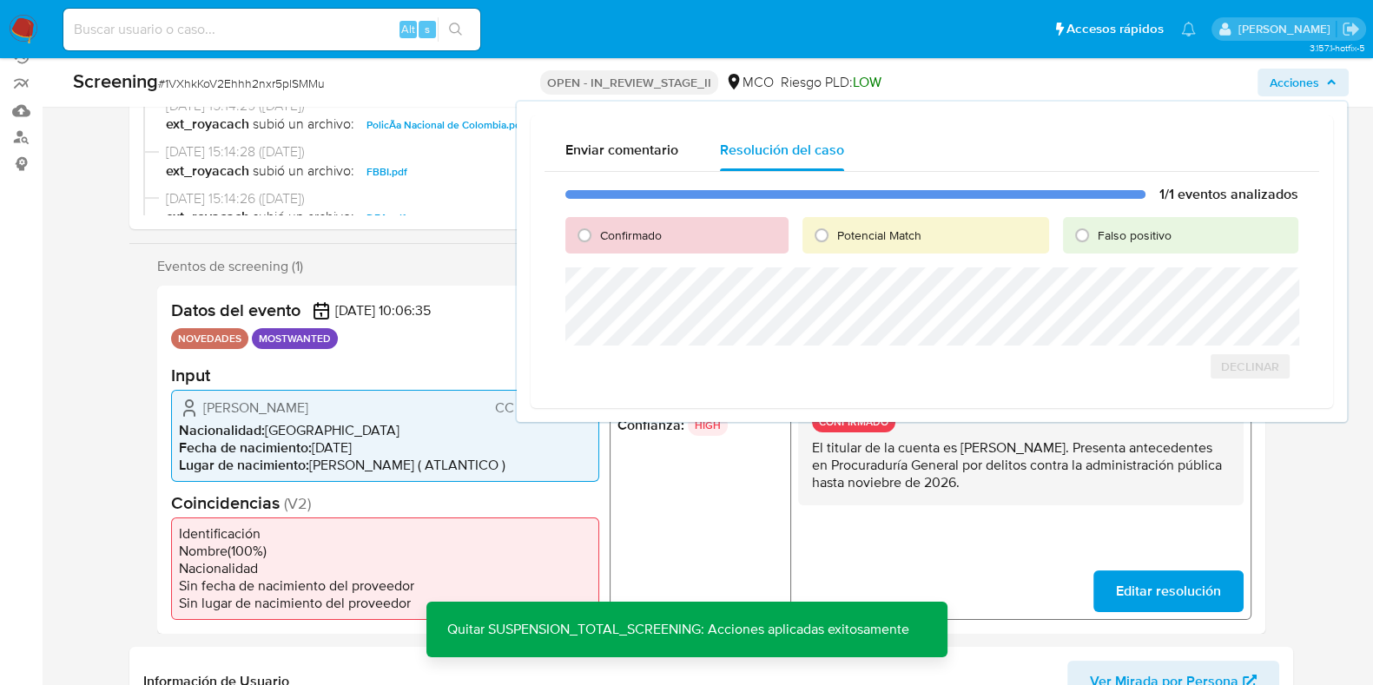
click at [1137, 231] on span "Falso positivo" at bounding box center [1135, 235] width 74 height 17
click at [1096, 231] on input "Falso positivo" at bounding box center [1082, 236] width 28 height 28
radio input "true"
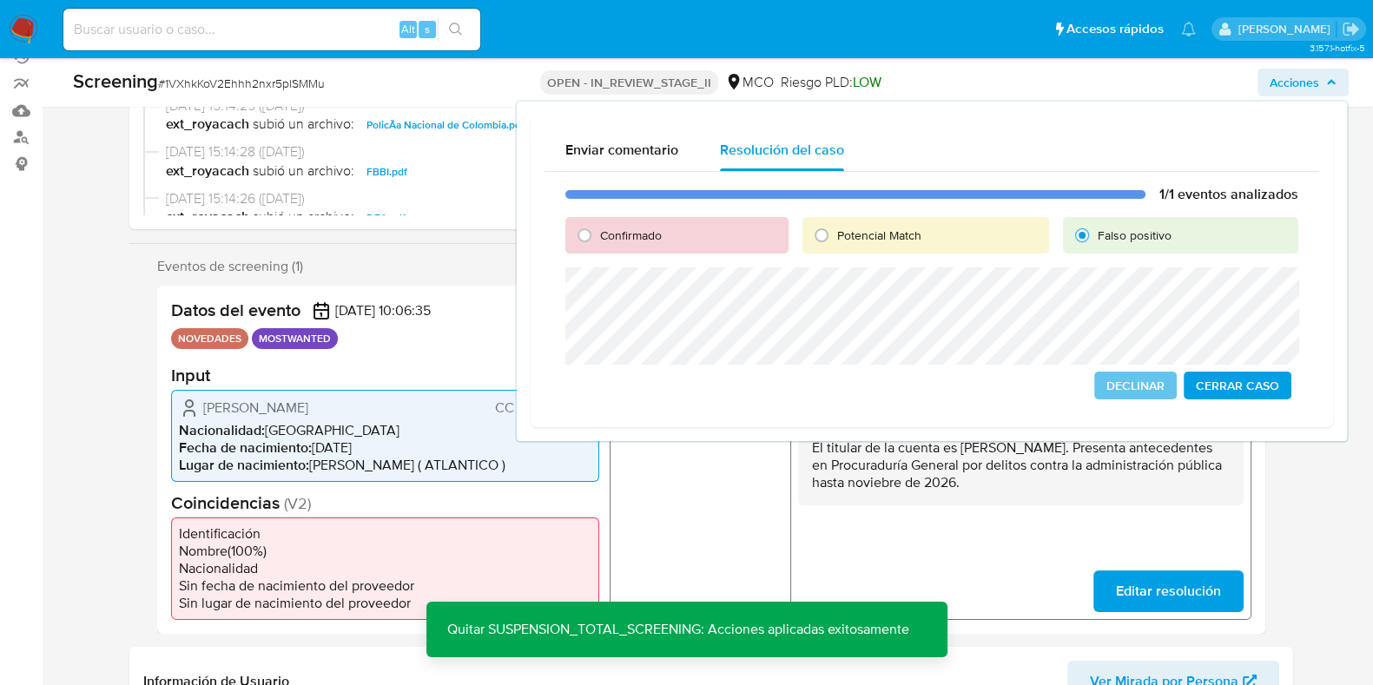
click at [1255, 388] on span "Cerrar Caso" at bounding box center [1237, 386] width 83 height 24
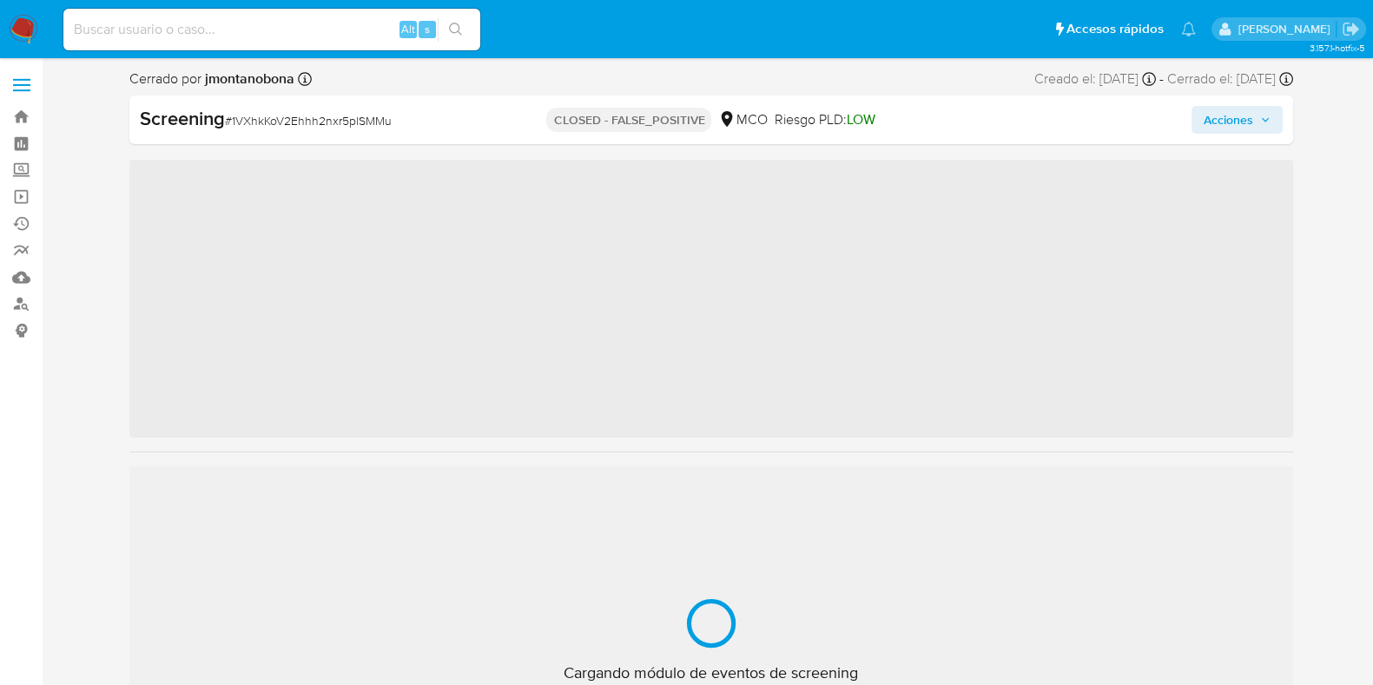
scroll to position [733, 0]
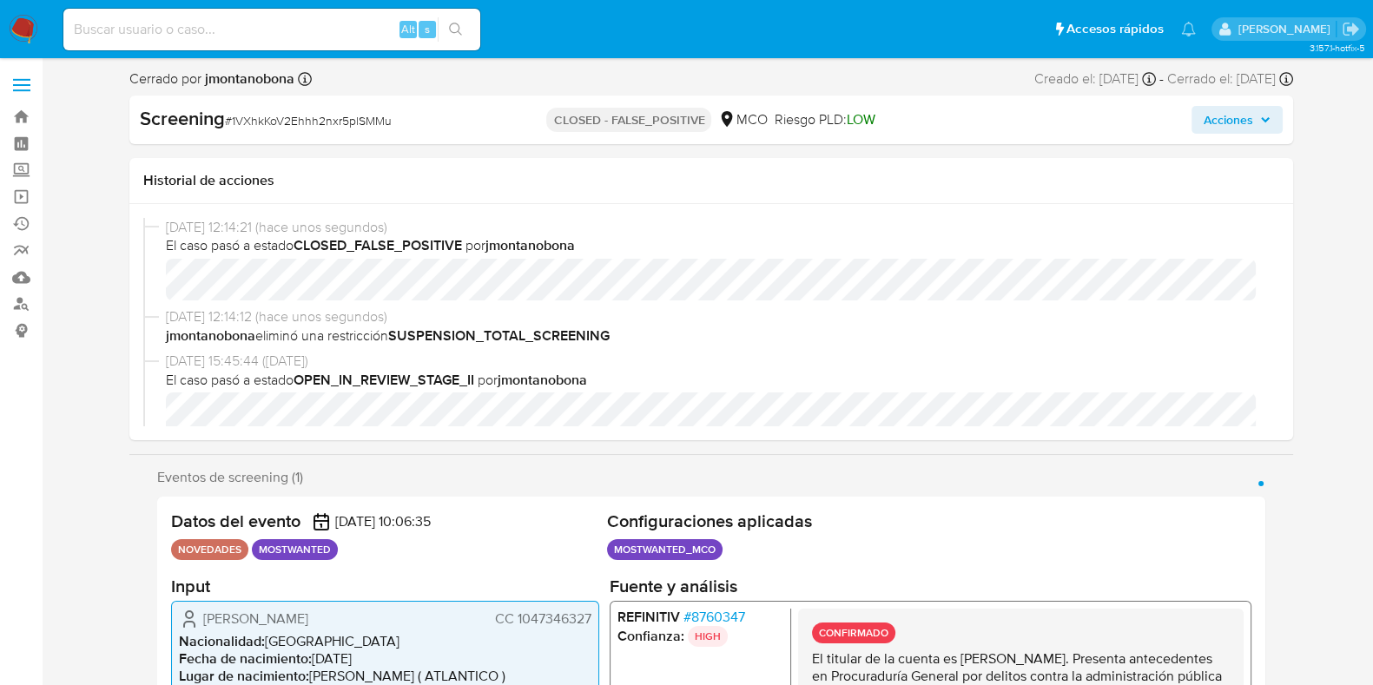
select select "10"
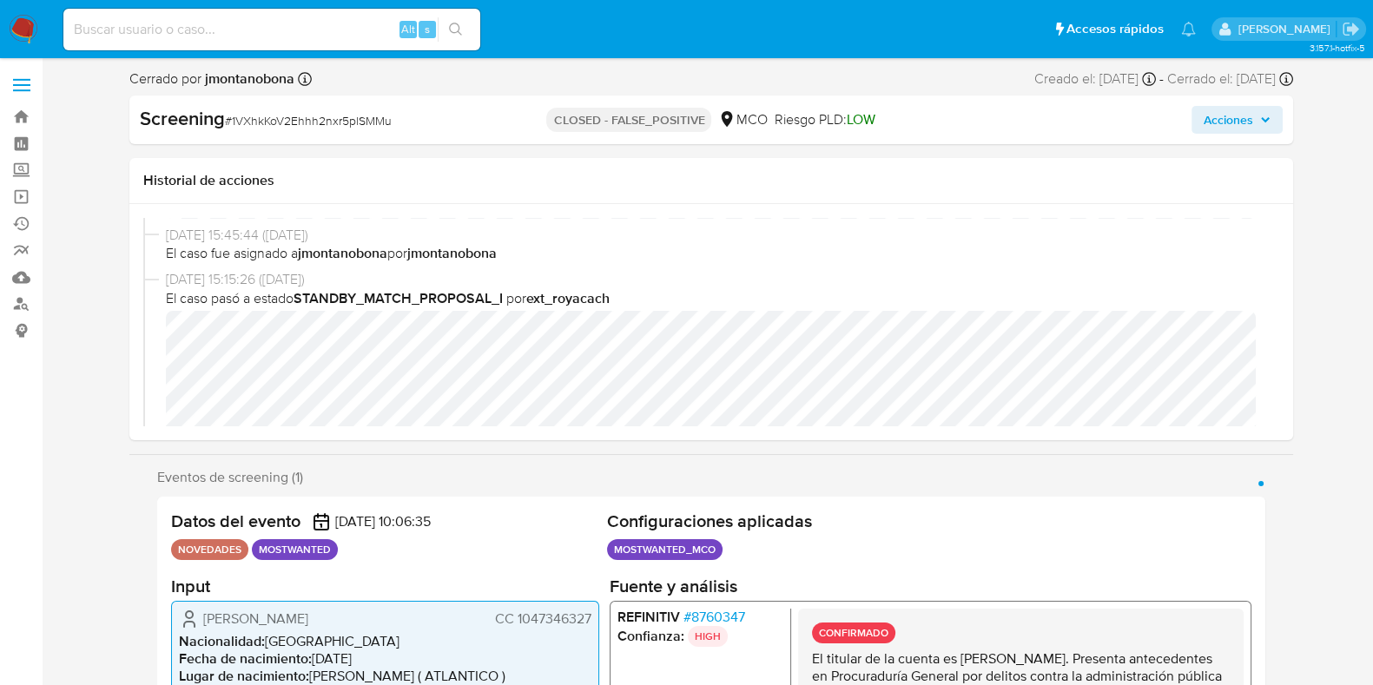
scroll to position [0, 0]
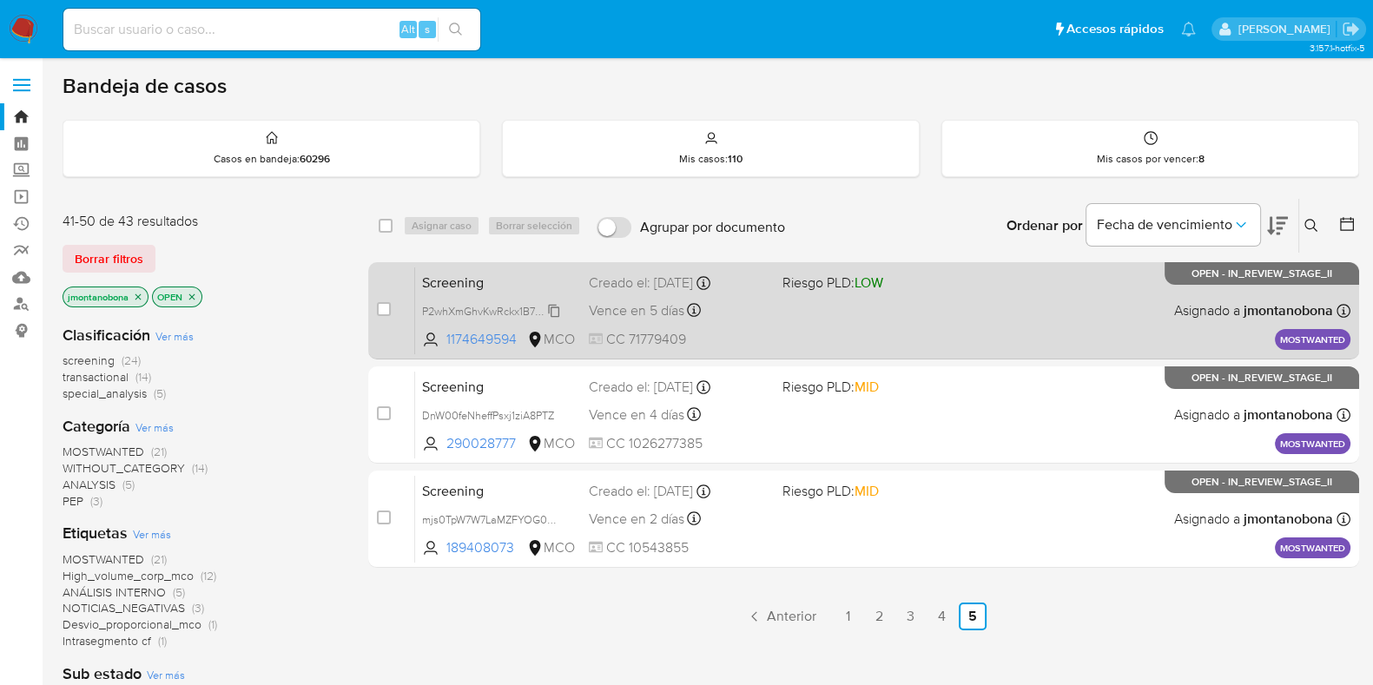
click at [499, 306] on span "P2whXmGhvKwRckx1B7XQTPbu" at bounding box center [498, 310] width 153 height 19
click at [510, 275] on span "Screening" at bounding box center [498, 281] width 153 height 23
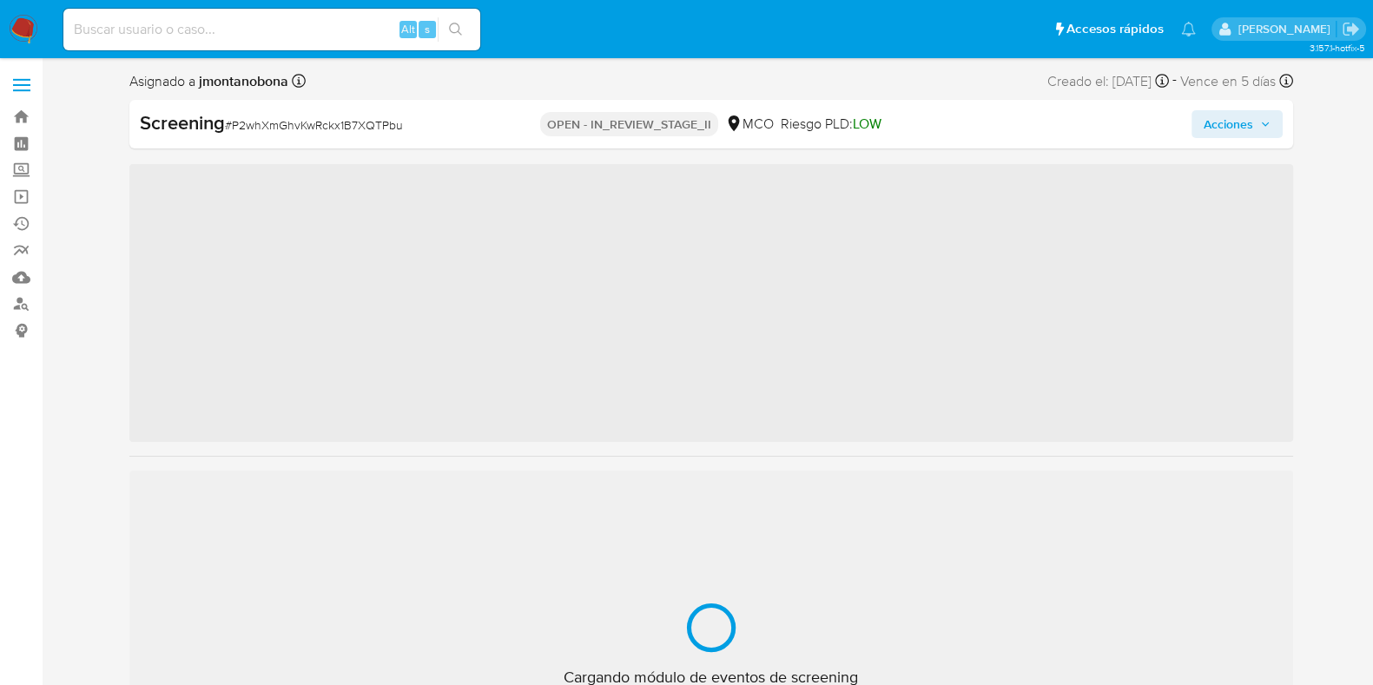
scroll to position [733, 0]
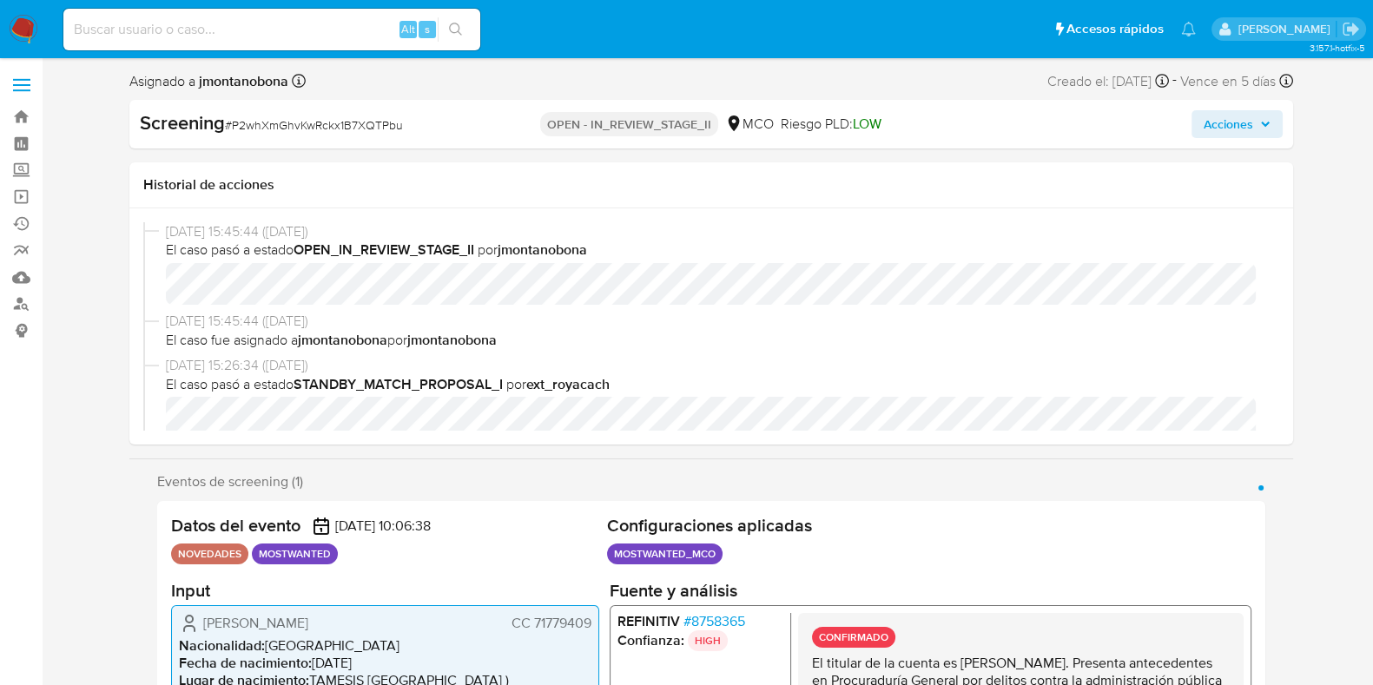
select select "10"
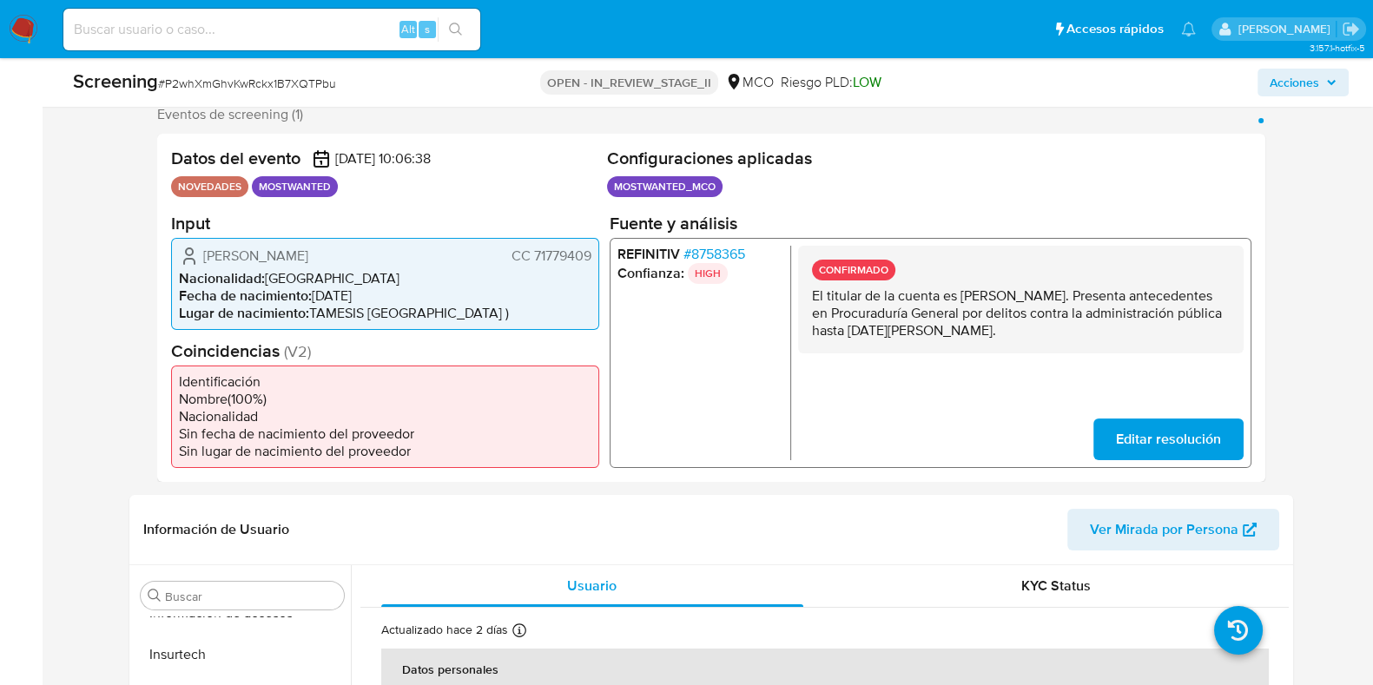
scroll to position [326, 0]
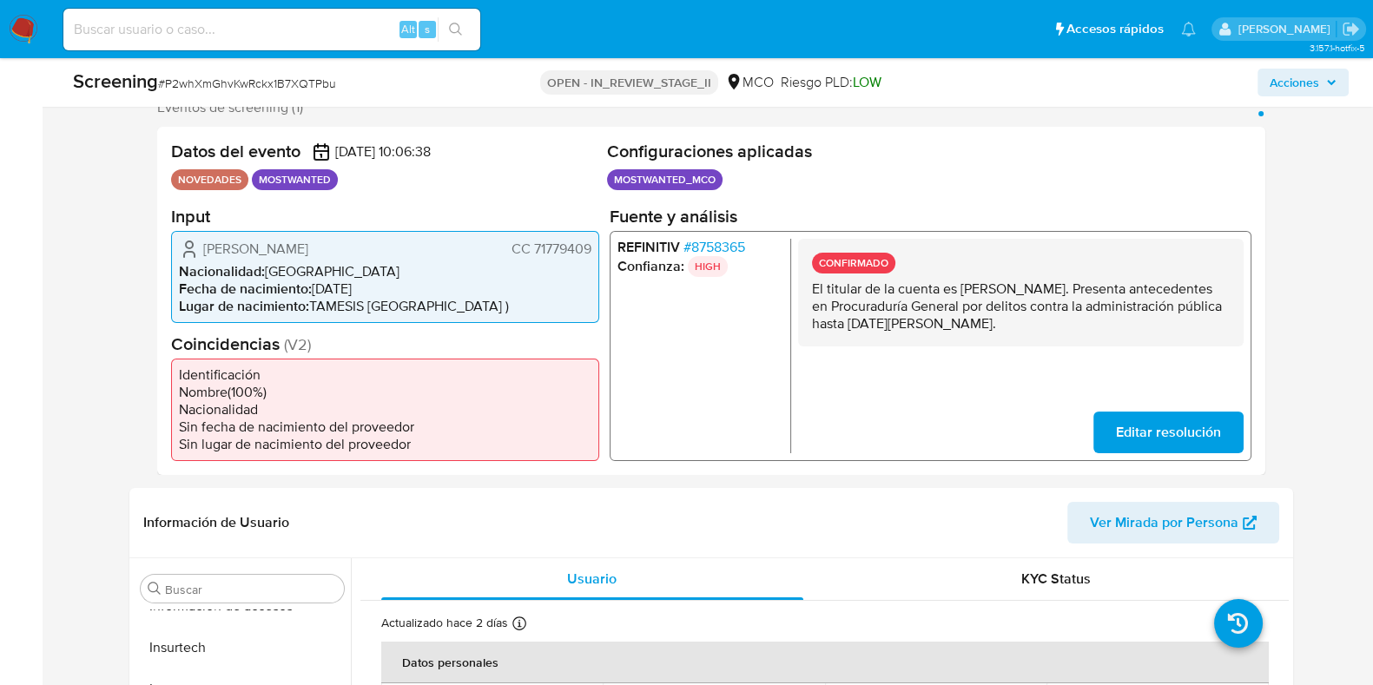
drag, startPoint x: 962, startPoint y: 287, endPoint x: 1134, endPoint y: 297, distance: 172.3
click at [1134, 297] on p "El titular de la cuenta es [PERSON_NAME]. Presenta antecedentes en Procuraduría…" at bounding box center [1020, 306] width 418 height 52
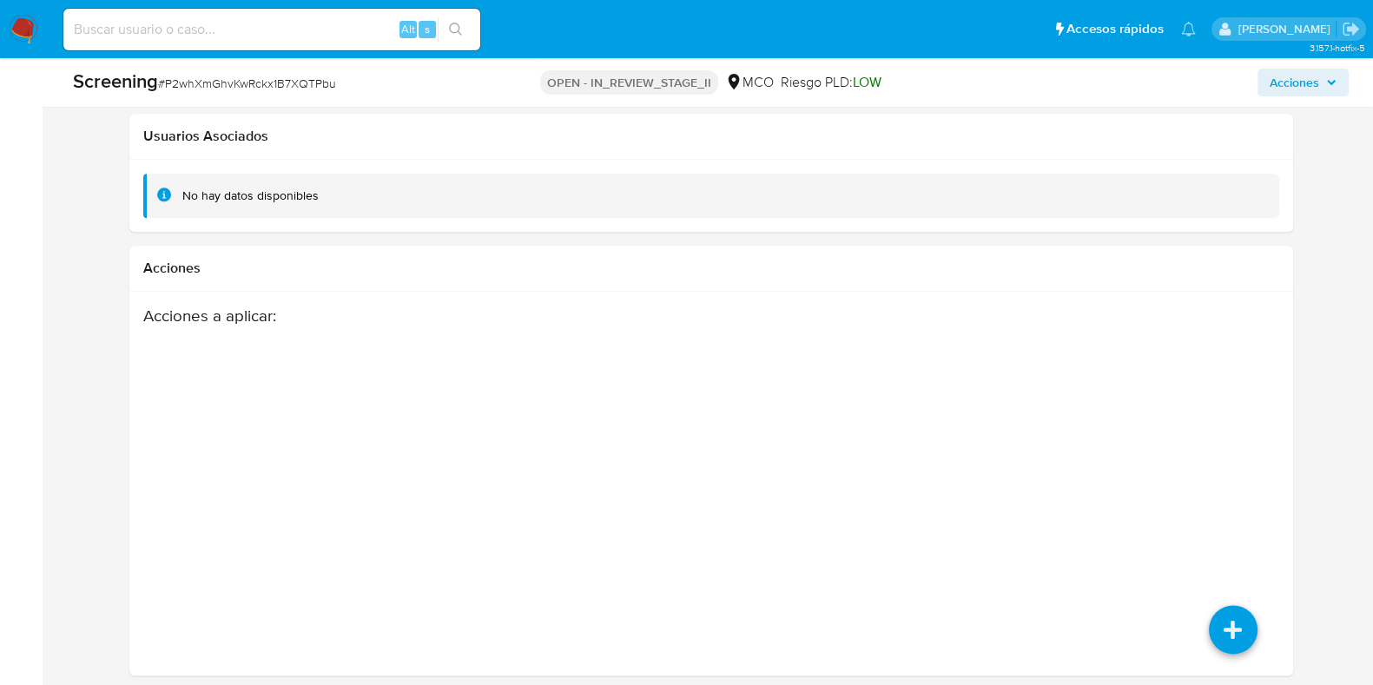
scroll to position [2649, 0]
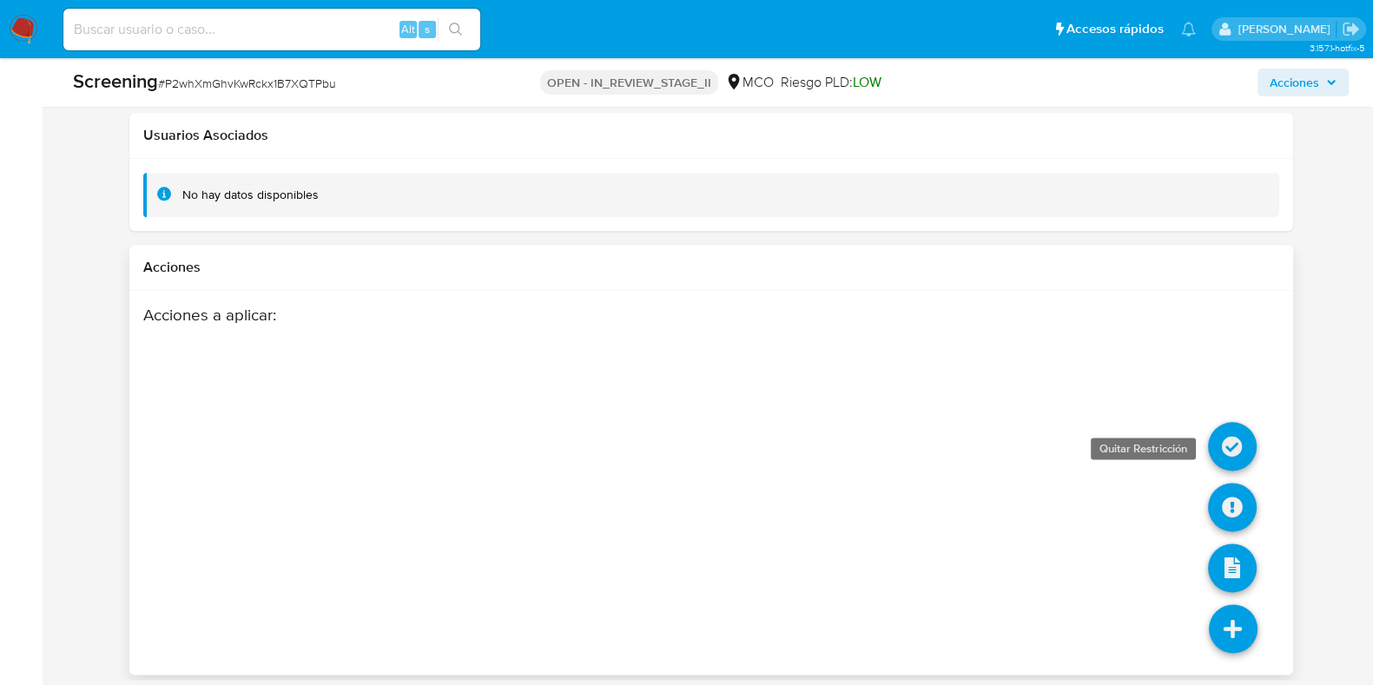
click at [1236, 427] on icon at bounding box center [1232, 446] width 49 height 49
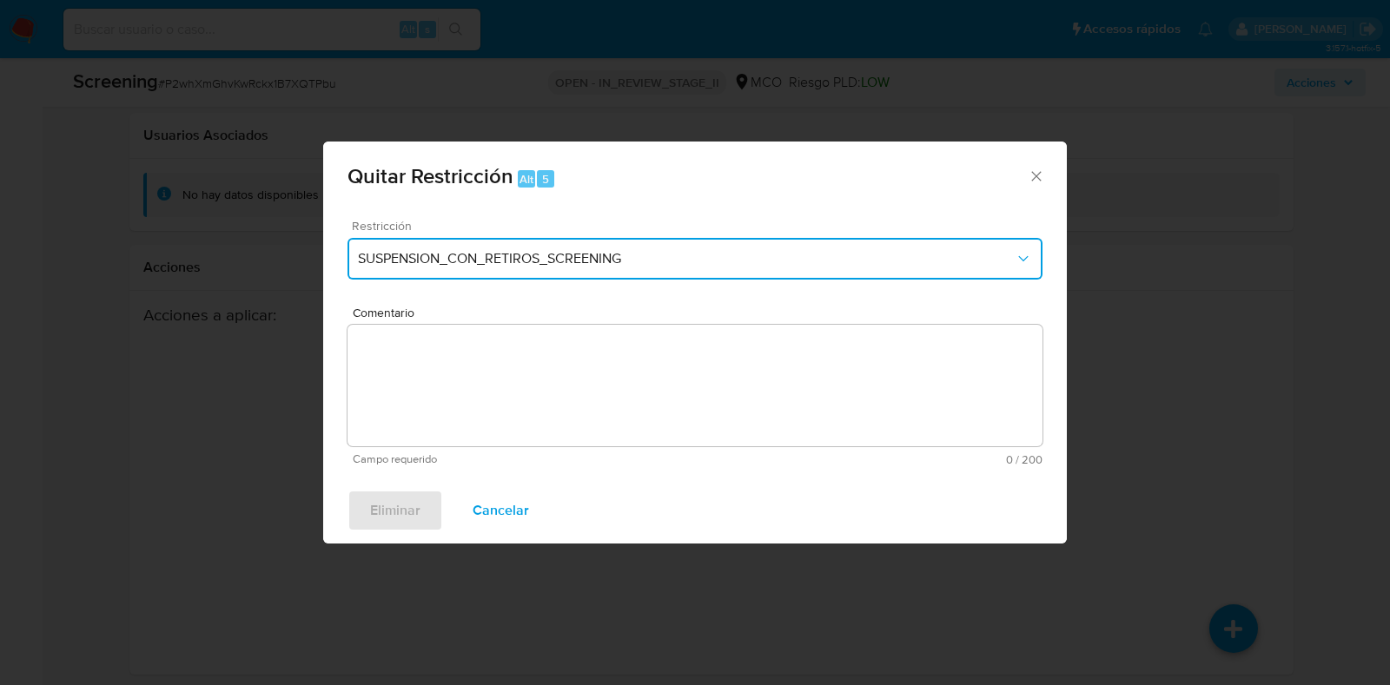
click at [713, 258] on span "SUSPENSION_CON_RETIROS_SCREENING" at bounding box center [686, 258] width 657 height 17
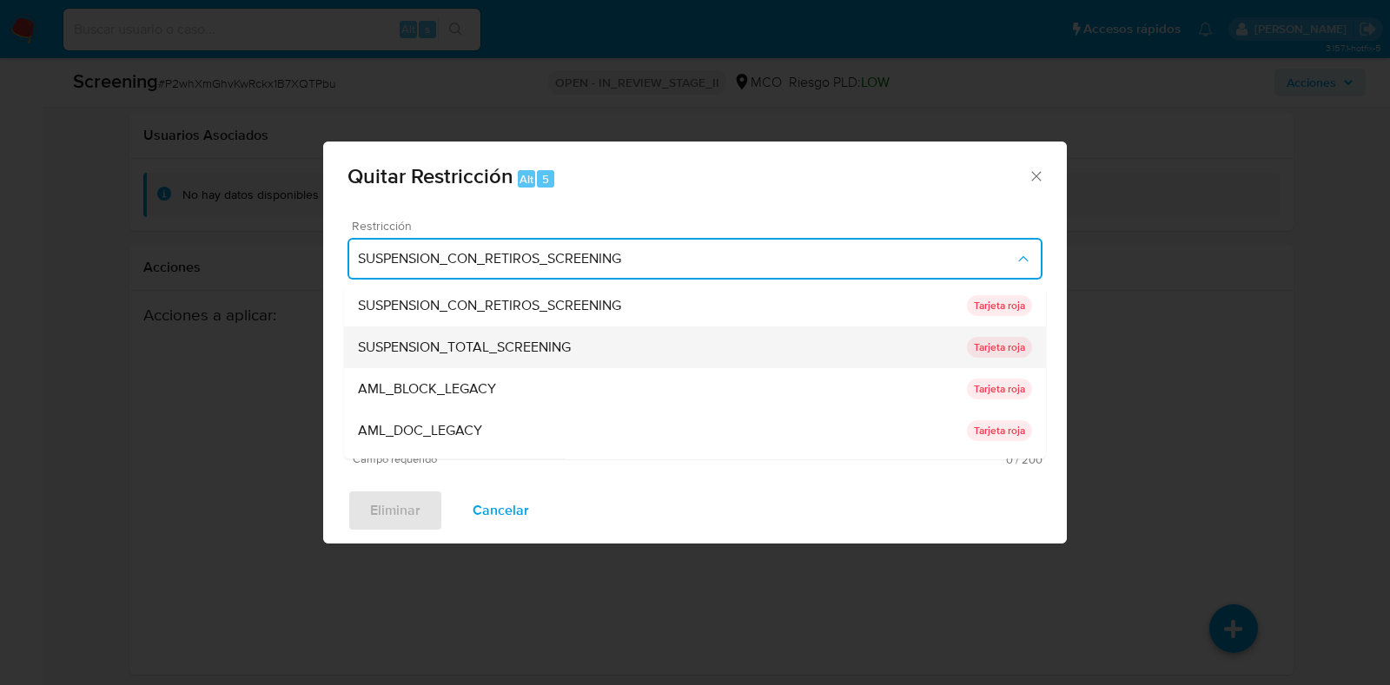
click at [532, 340] on span "SUSPENSION_TOTAL_SCREENING" at bounding box center [464, 348] width 213 height 17
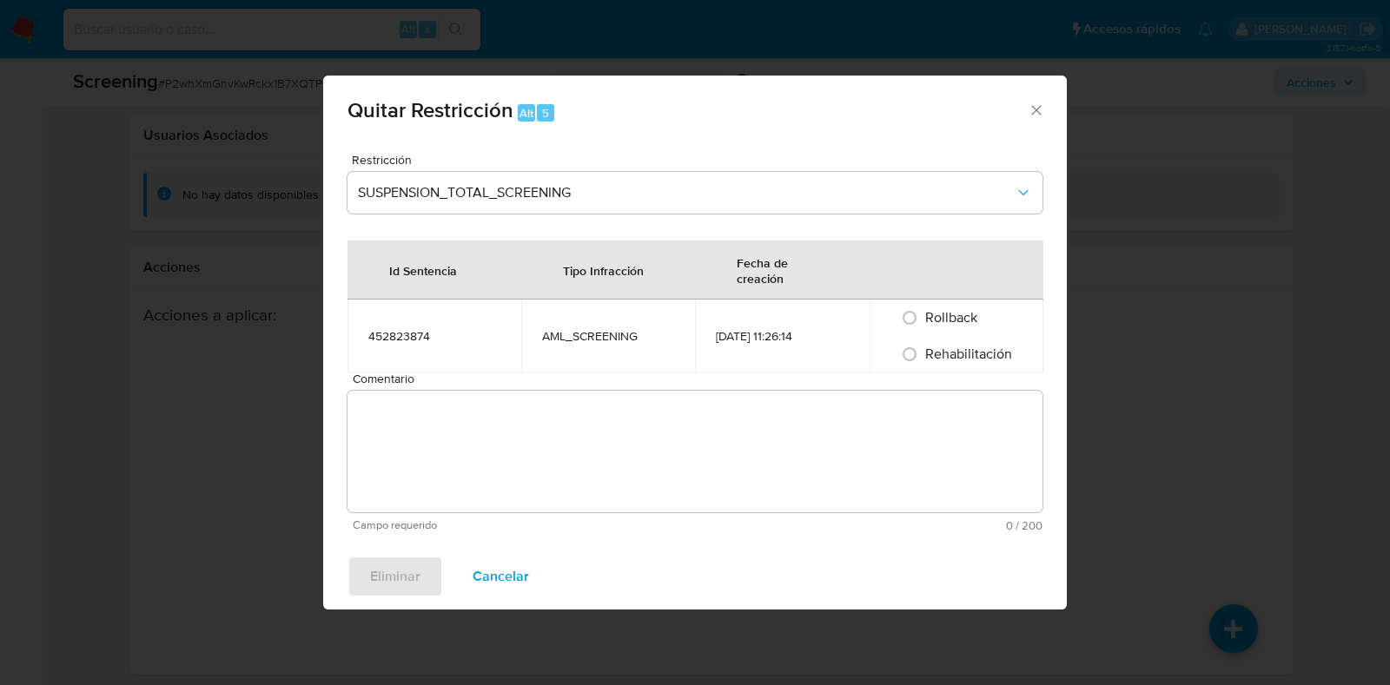
click at [942, 374] on span "Comentario" at bounding box center [700, 379] width 695 height 13
click at [942, 391] on textarea "Comentario" at bounding box center [694, 452] width 695 height 122
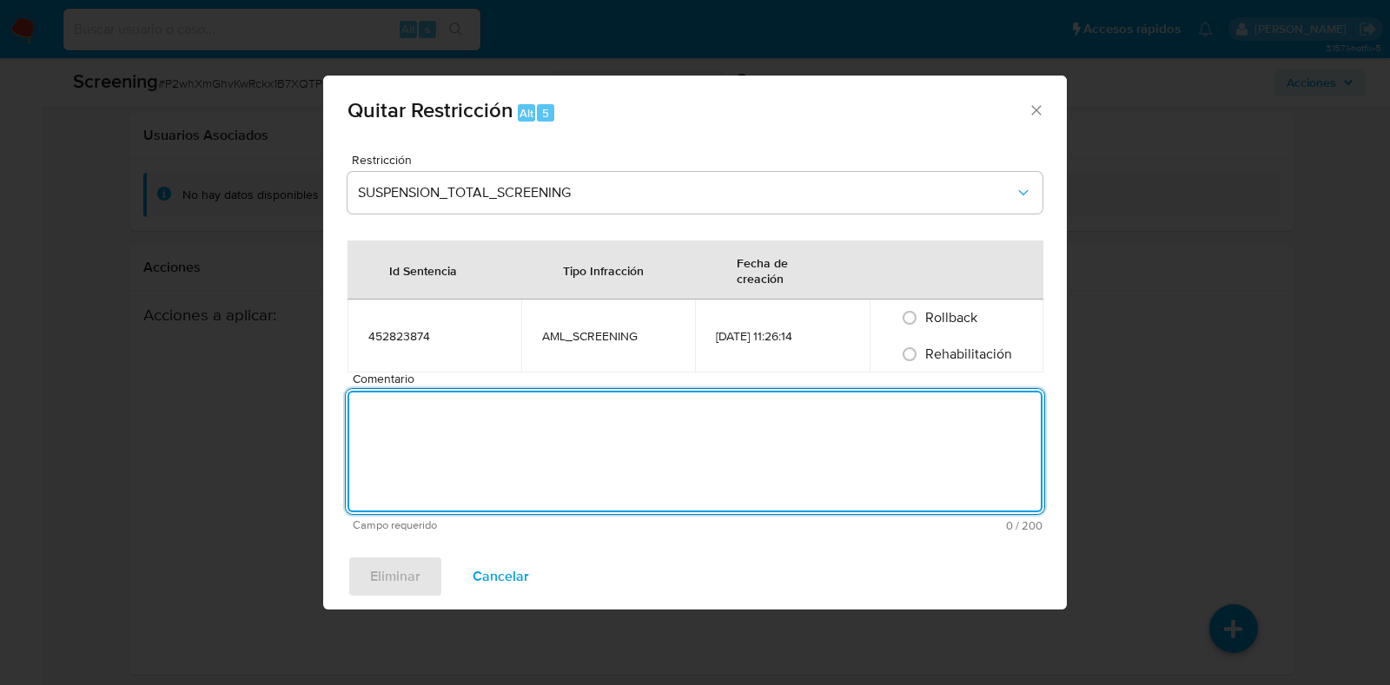
click at [949, 357] on span "Rehabilitación" at bounding box center [968, 354] width 87 height 20
click at [923, 357] on input "Rehabilitación" at bounding box center [910, 355] width 28 height 28
radio input "true"
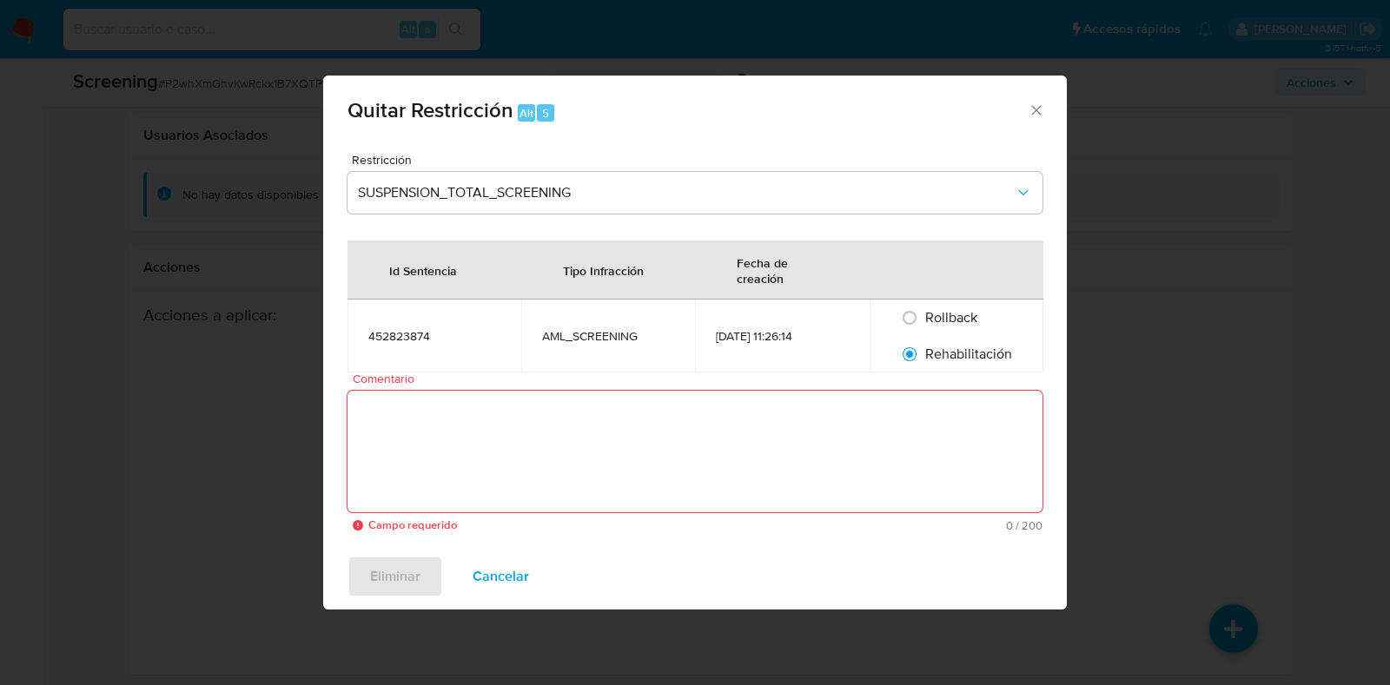
click at [773, 487] on textarea "Comentario" at bounding box center [694, 452] width 695 height 122
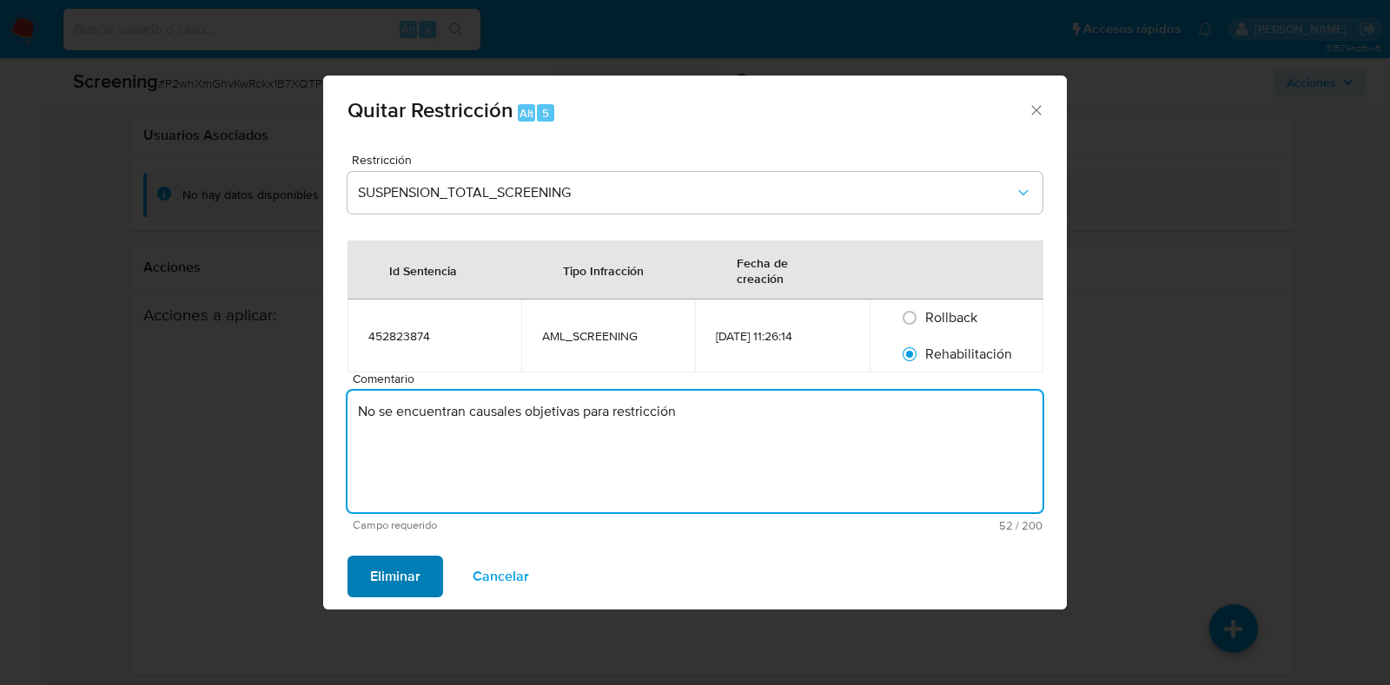
type textarea "No se encuentran causales objetivas para restricción"
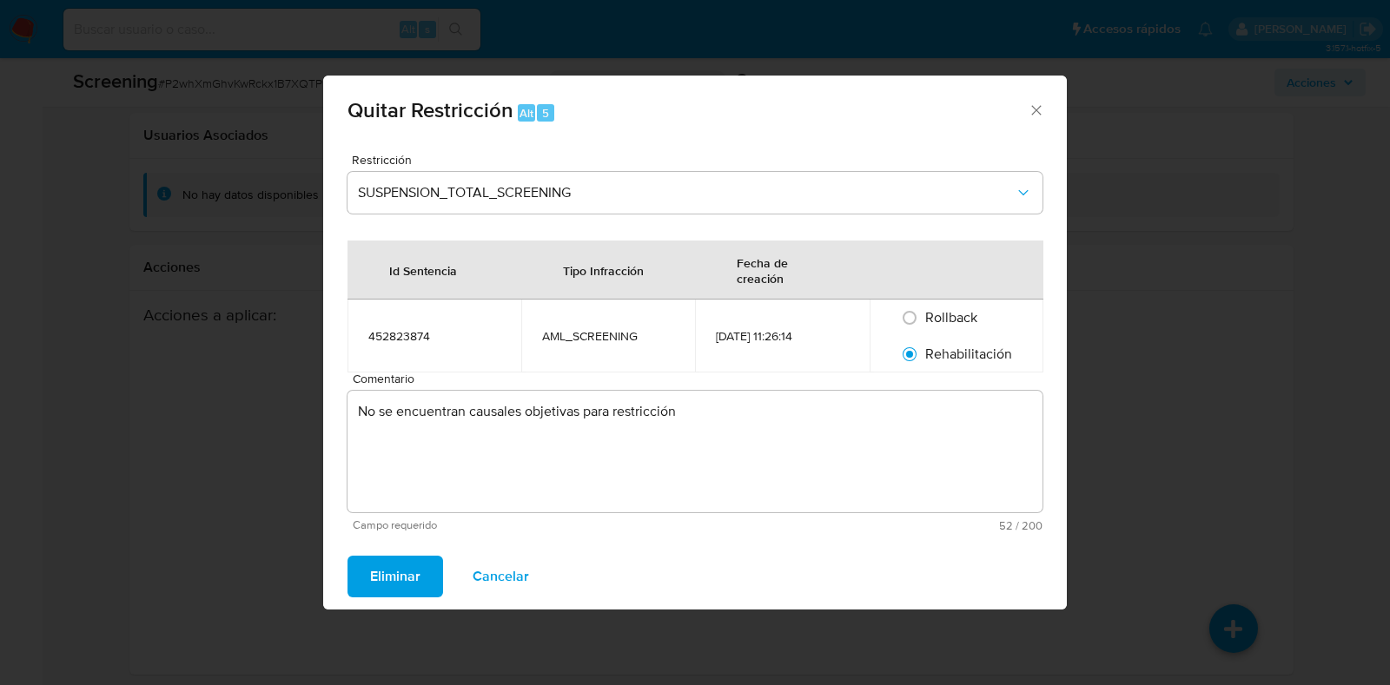
click at [408, 579] on span "Eliminar" at bounding box center [395, 577] width 50 height 38
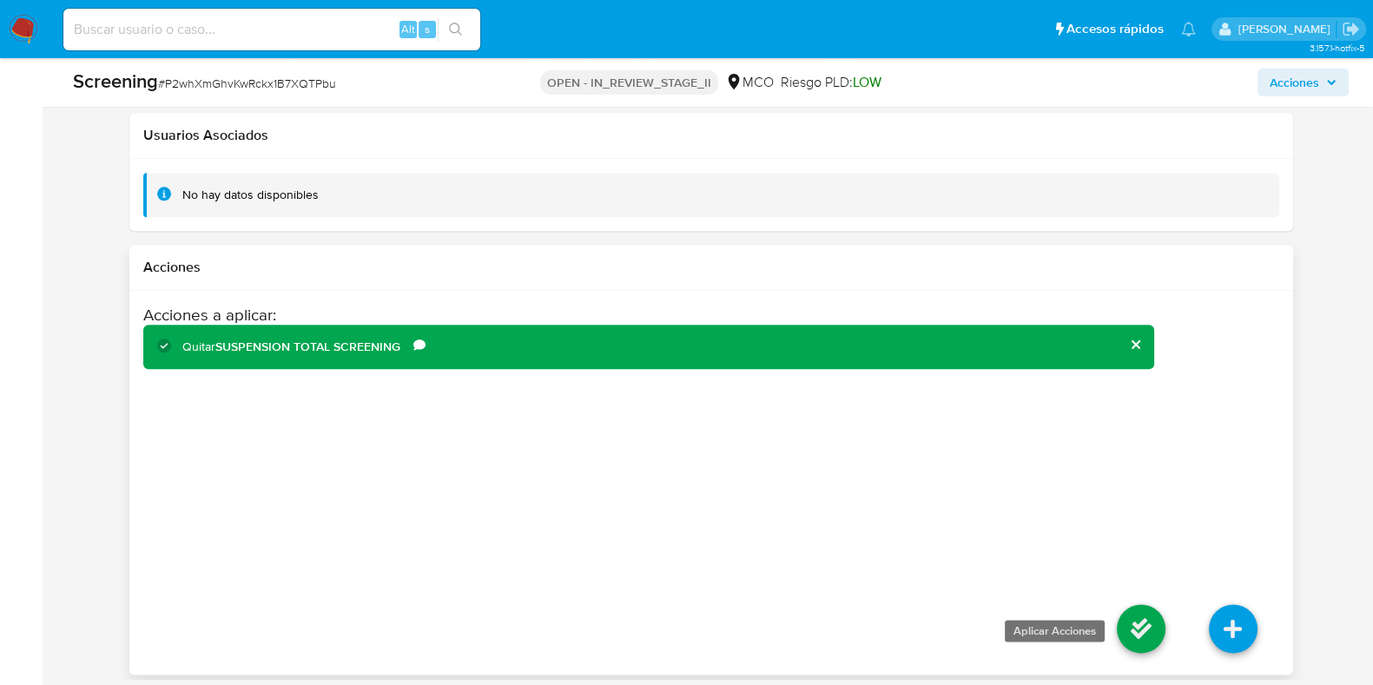
click at [1136, 624] on icon at bounding box center [1141, 629] width 49 height 49
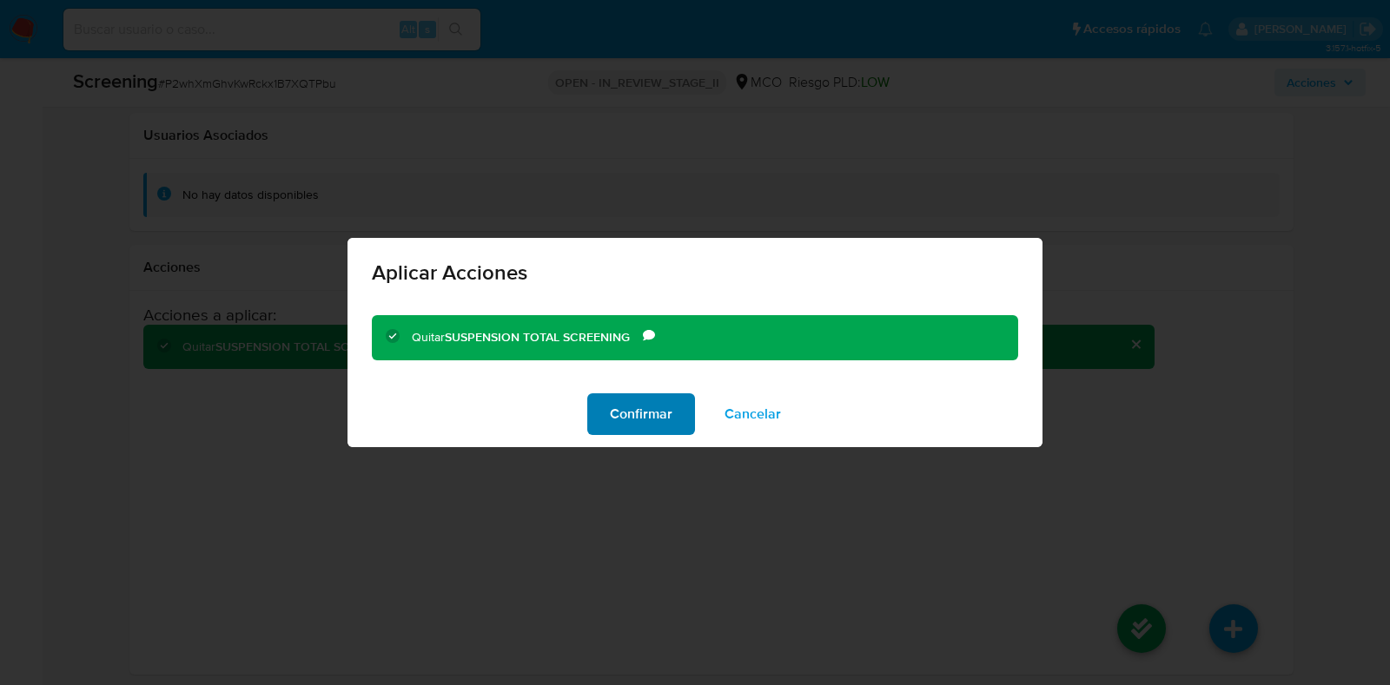
click at [665, 420] on span "Confirmar" at bounding box center [641, 414] width 63 height 38
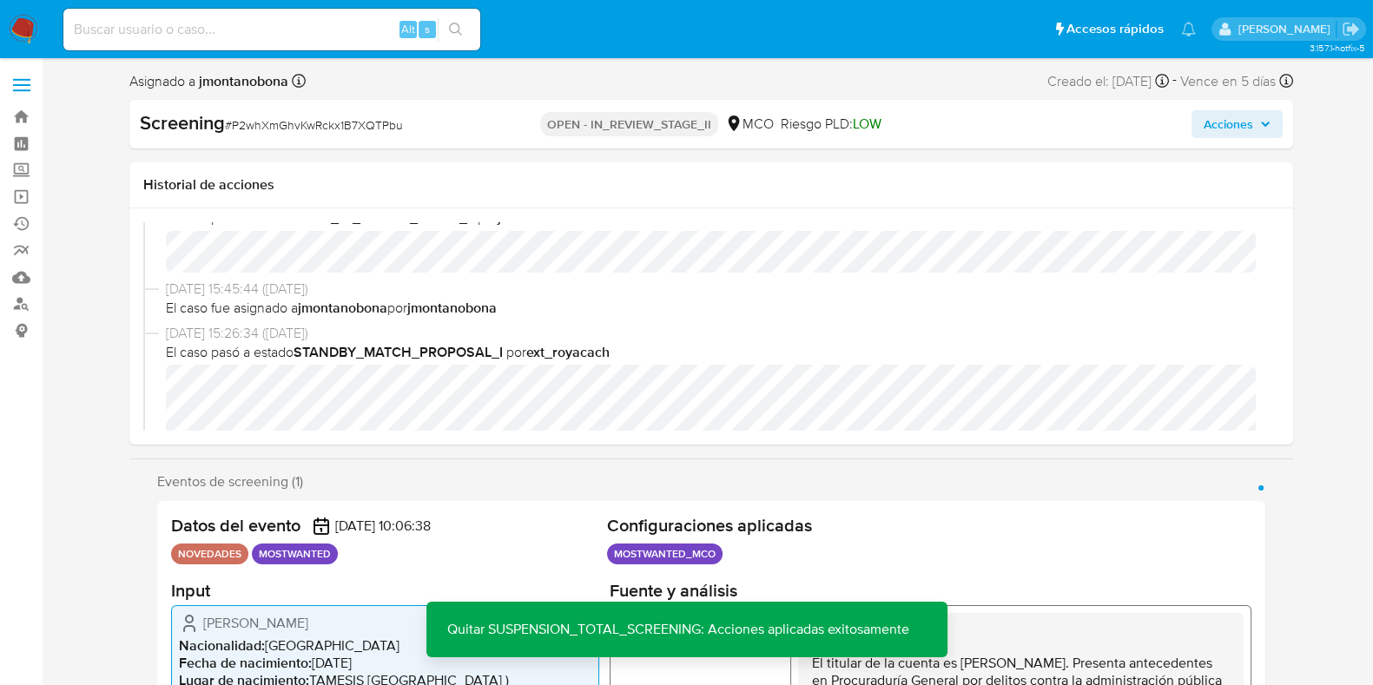
scroll to position [0, 0]
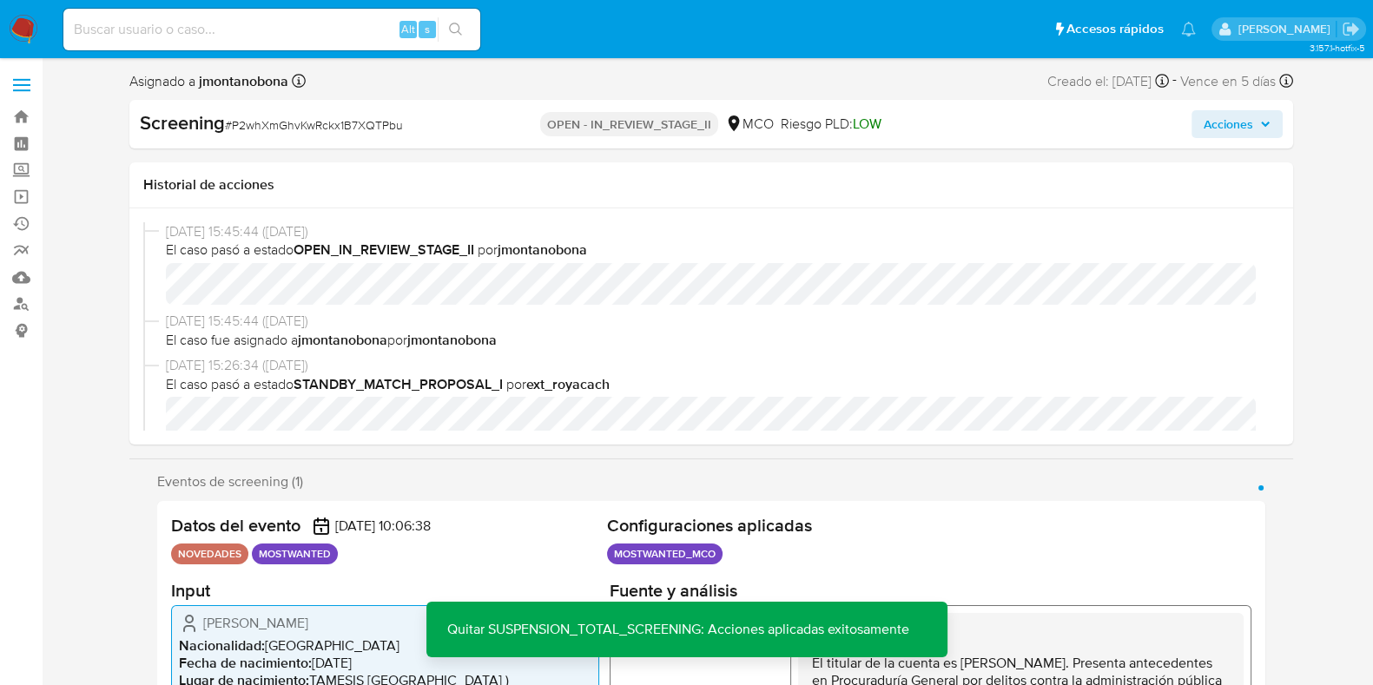
click at [1264, 127] on icon "button" at bounding box center [1265, 124] width 10 height 10
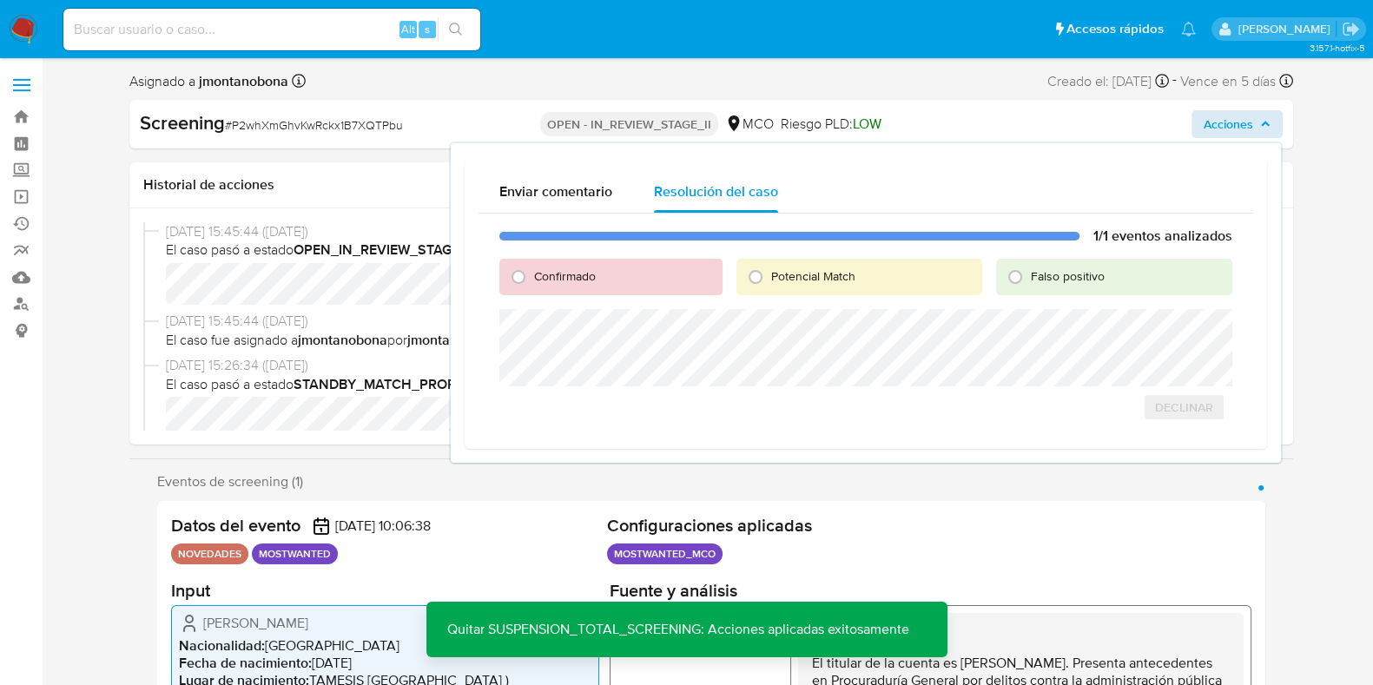
click at [1090, 274] on span "Falso positivo" at bounding box center [1068, 276] width 74 height 17
click at [1029, 274] on input "Falso positivo" at bounding box center [1016, 277] width 28 height 28
radio input "true"
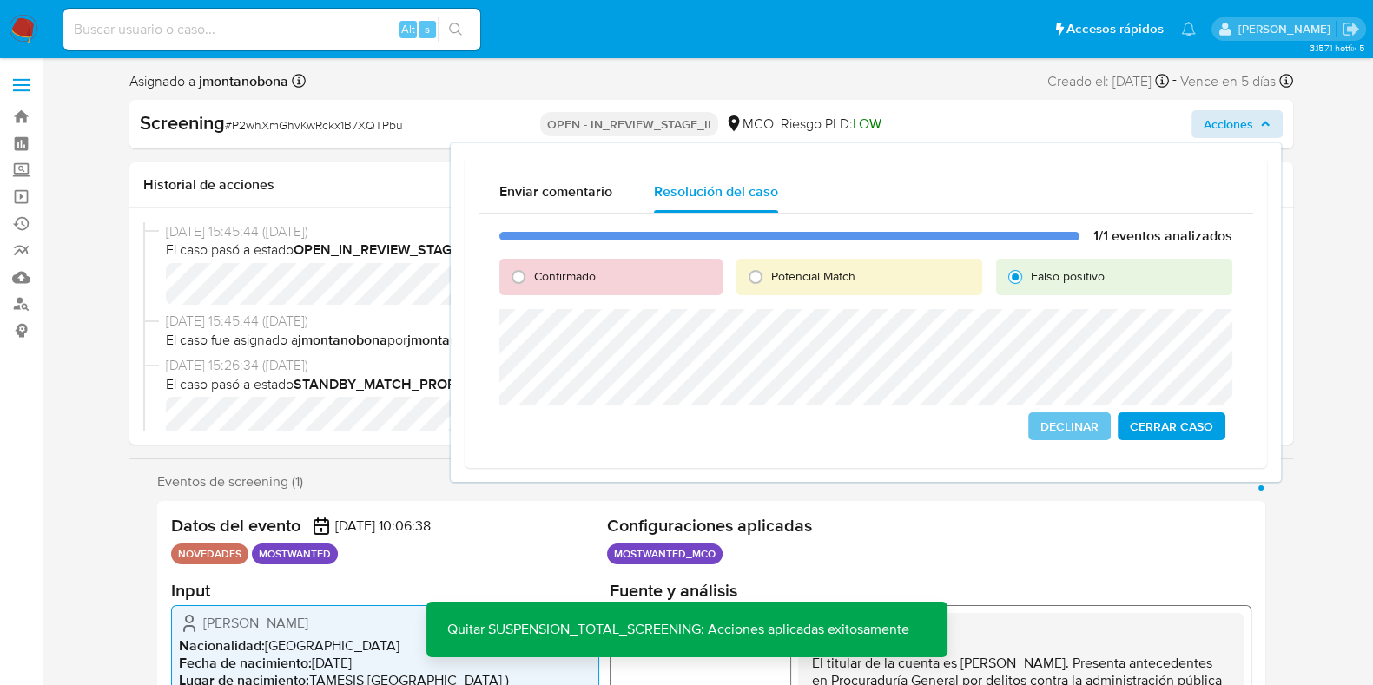
click at [1165, 419] on span "Cerrar Caso" at bounding box center [1171, 426] width 83 height 24
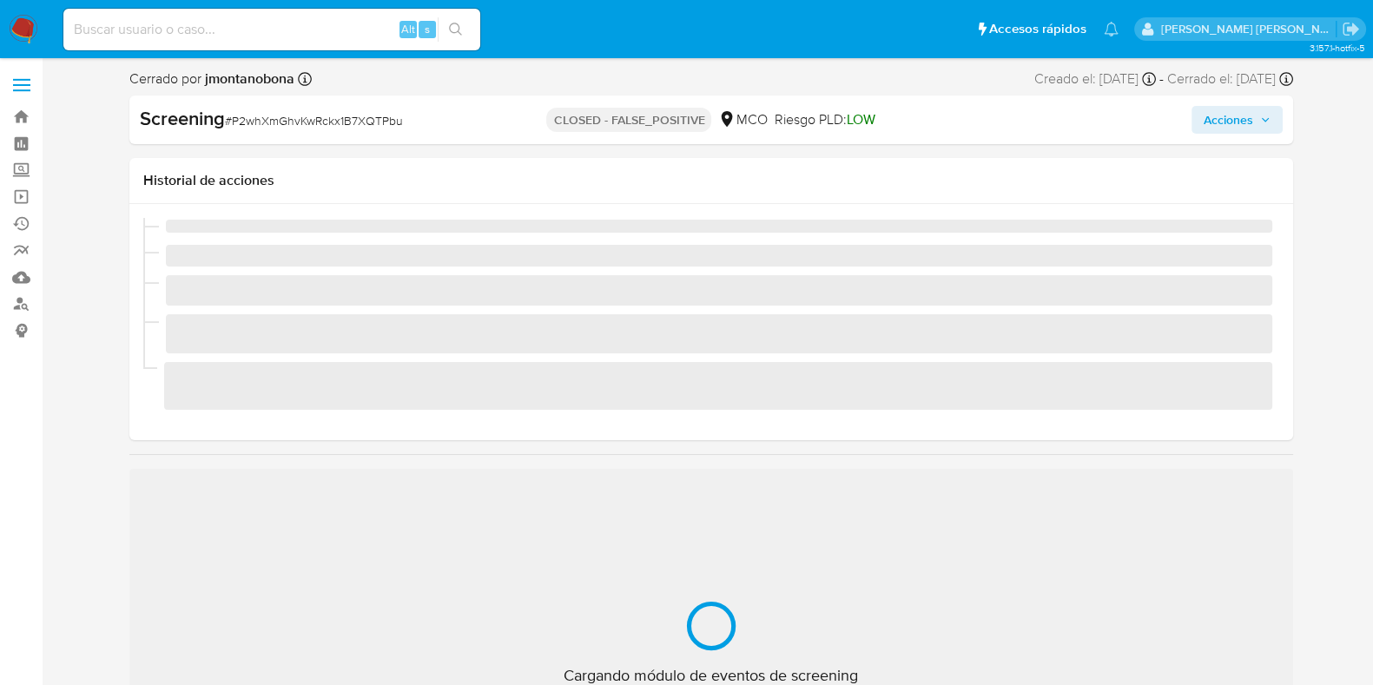
scroll to position [733, 0]
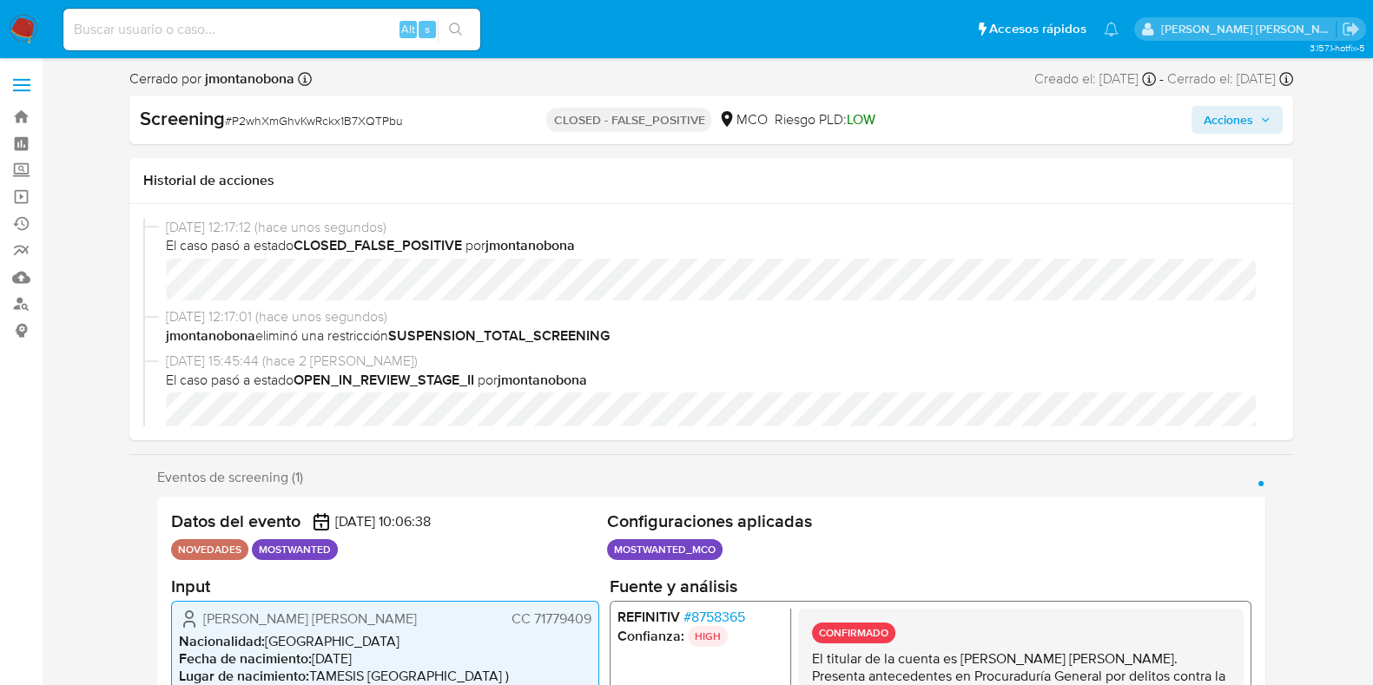
select select "10"
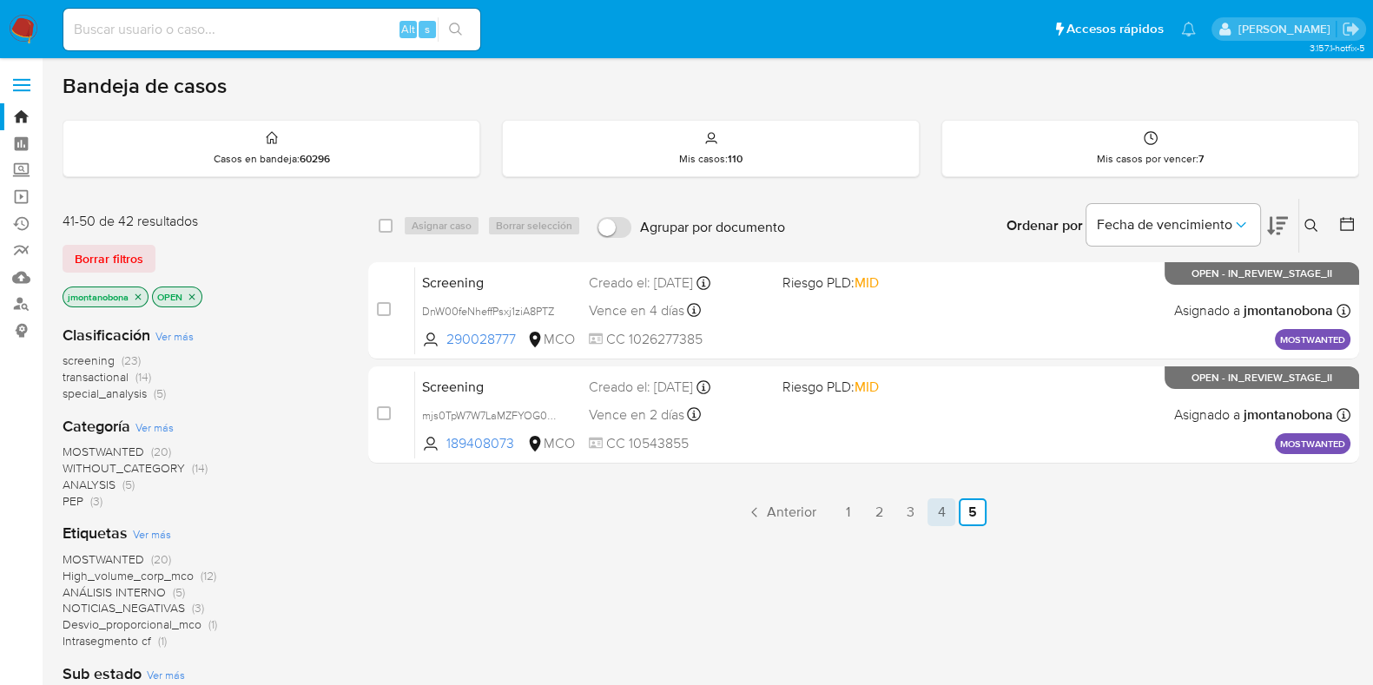
click at [939, 517] on link "4" at bounding box center [942, 513] width 28 height 28
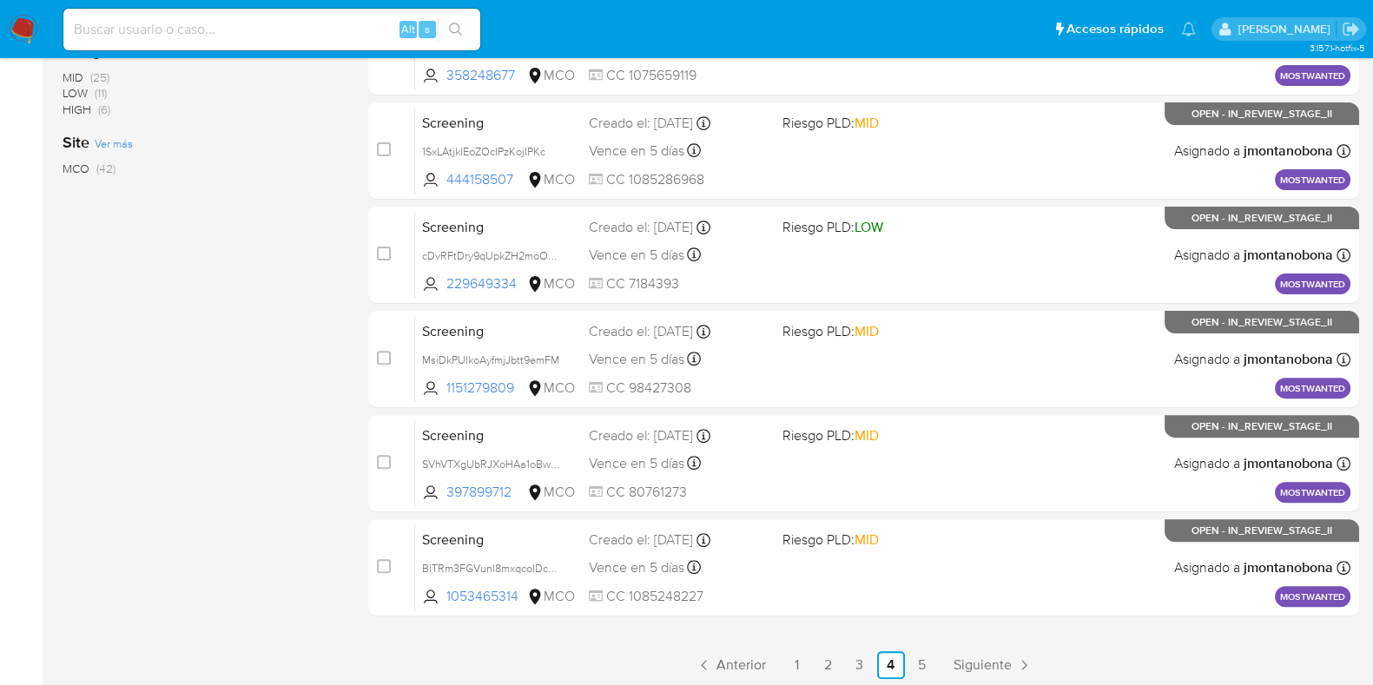
scroll to position [684, 0]
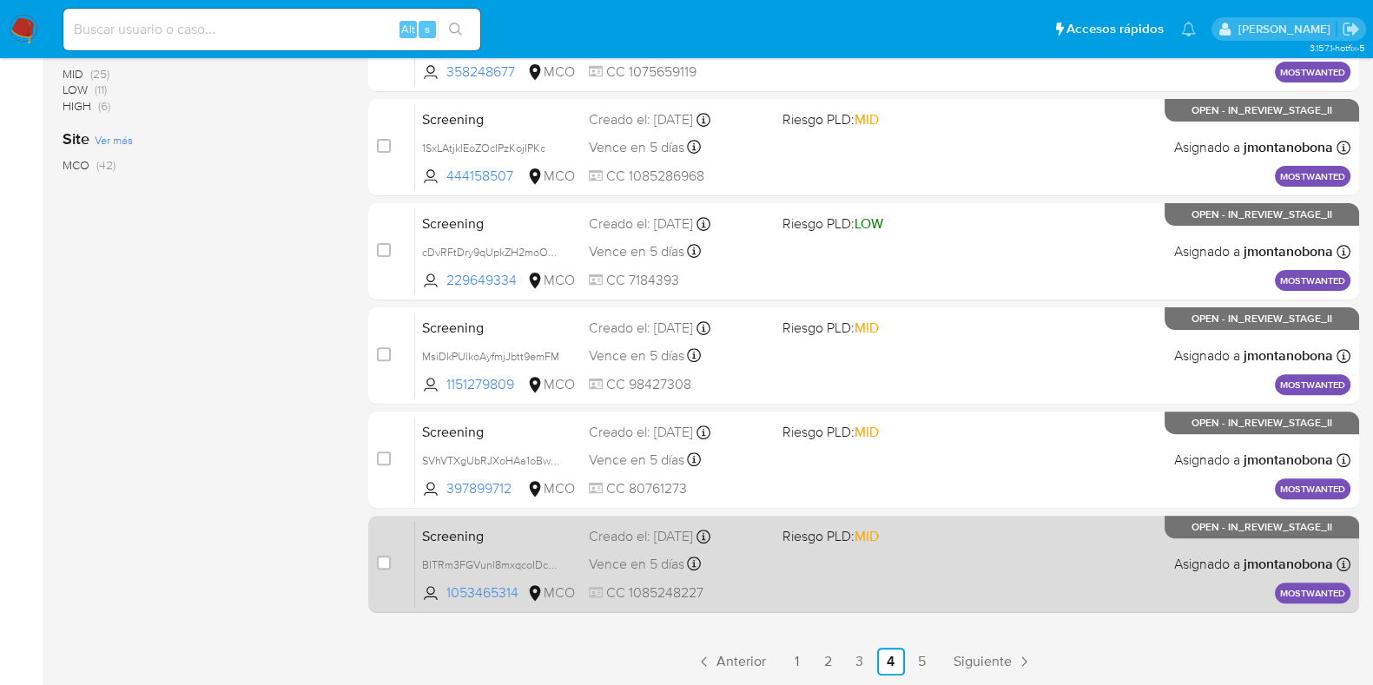
click at [503, 544] on span "Screening" at bounding box center [498, 535] width 153 height 23
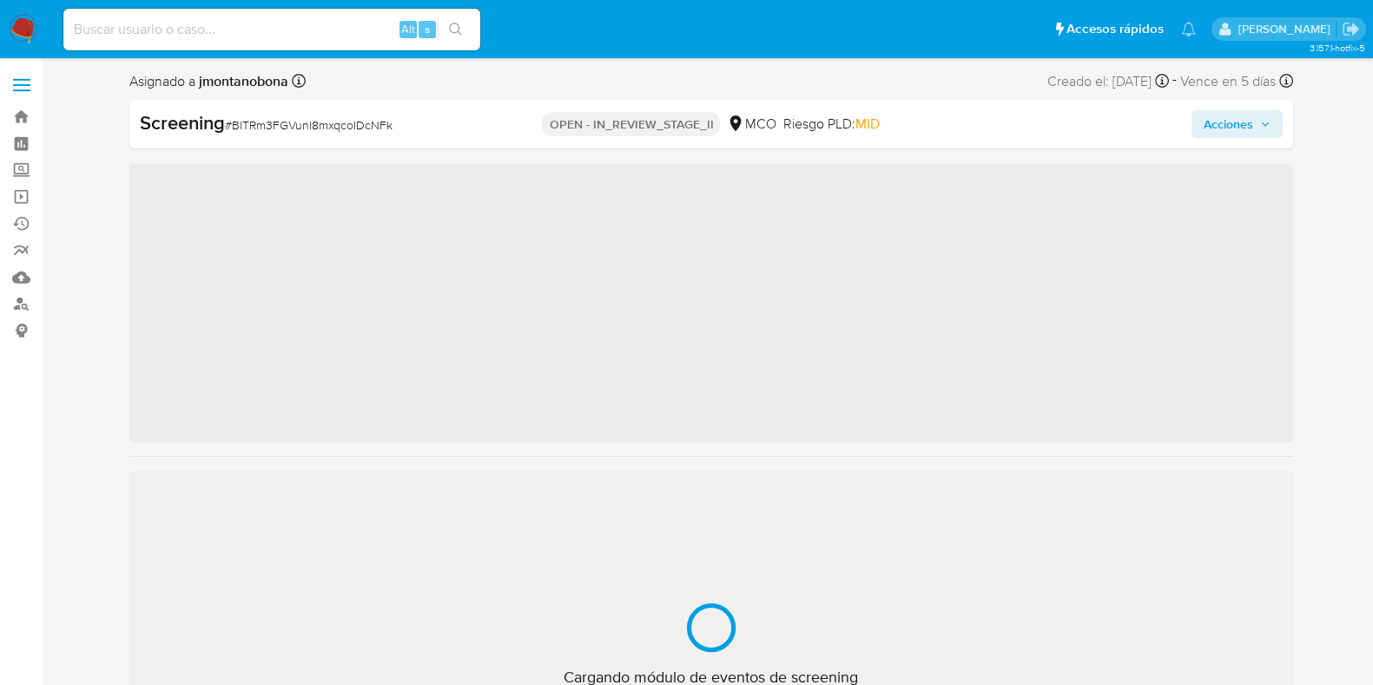
scroll to position [733, 0]
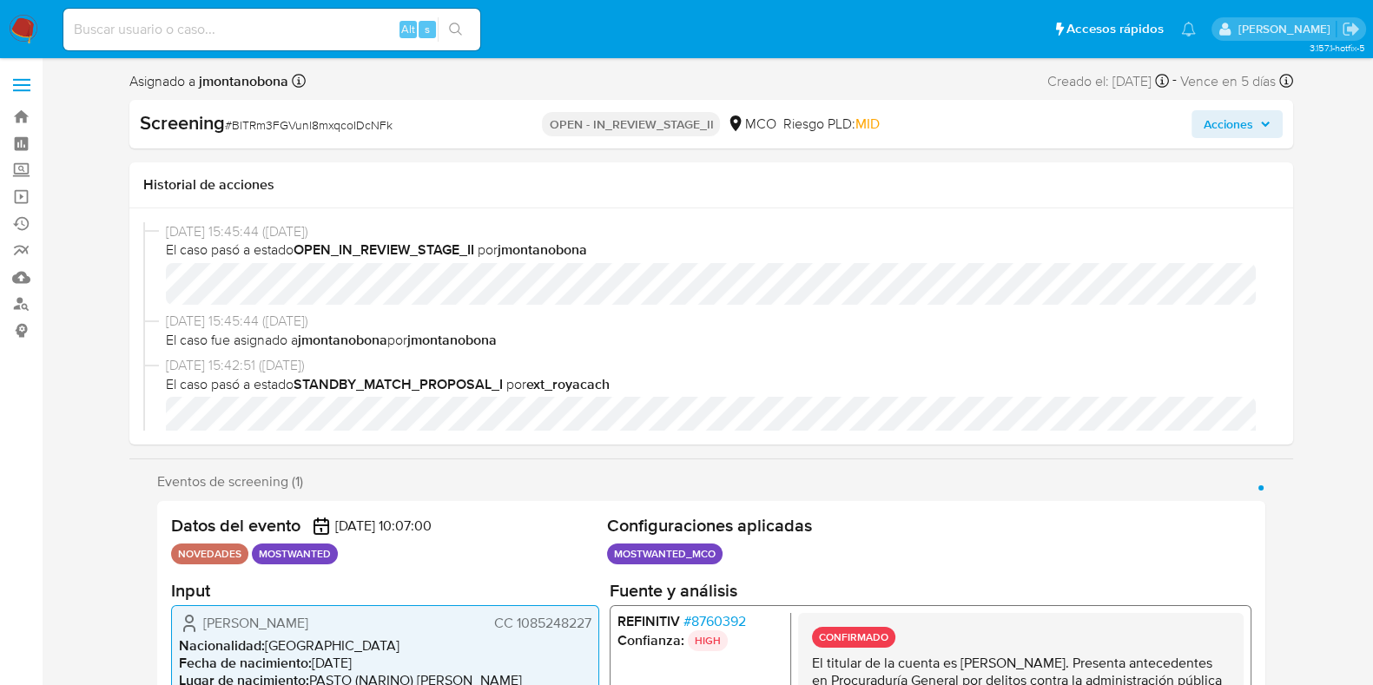
select select "10"
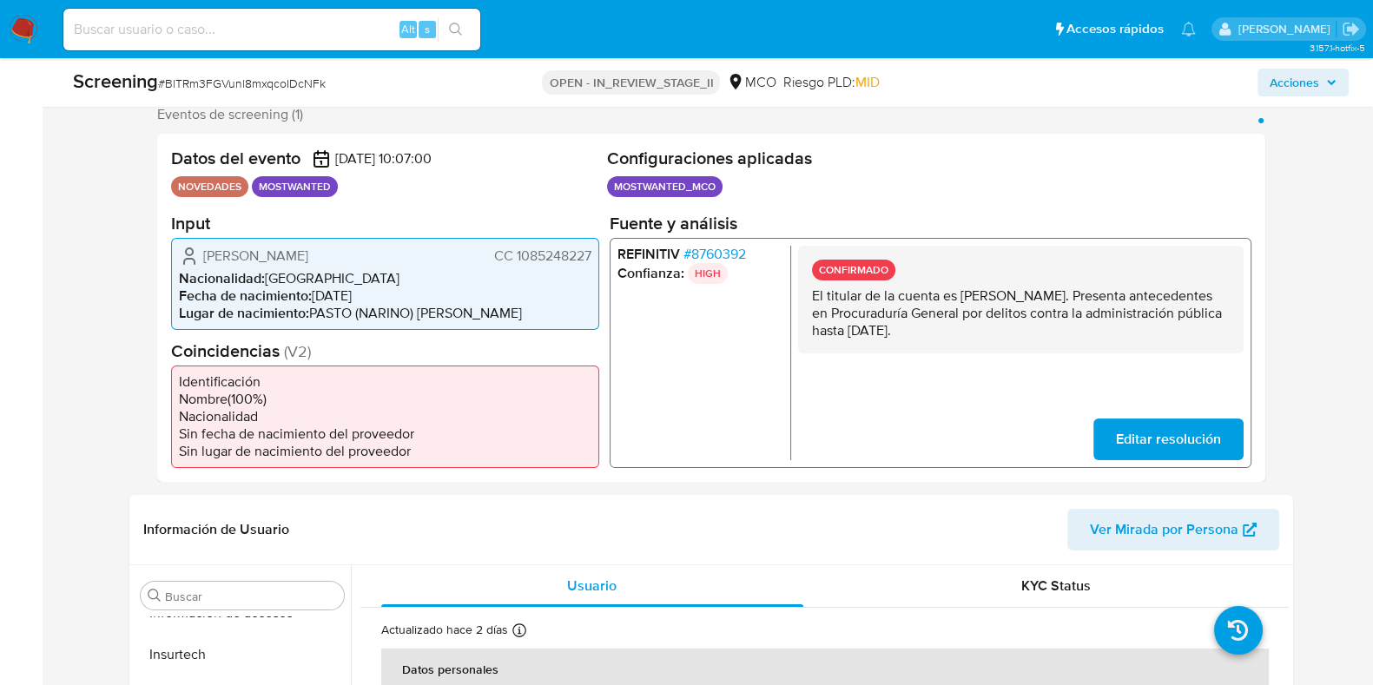
scroll to position [326, 0]
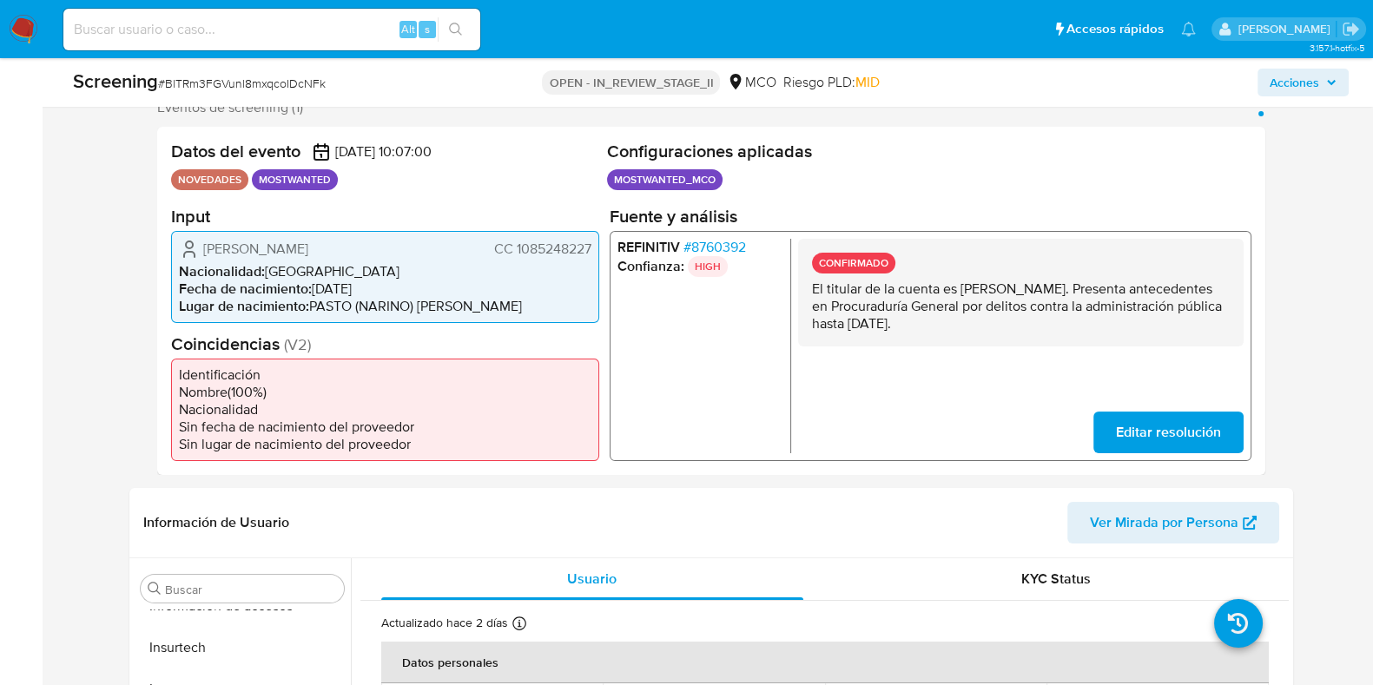
drag, startPoint x: 960, startPoint y: 288, endPoint x: 1151, endPoint y: 286, distance: 191.1
click at [1151, 286] on p "El titular de la cuenta es William Fernando Martinez Melo. Presenta antecedente…" at bounding box center [1020, 306] width 418 height 52
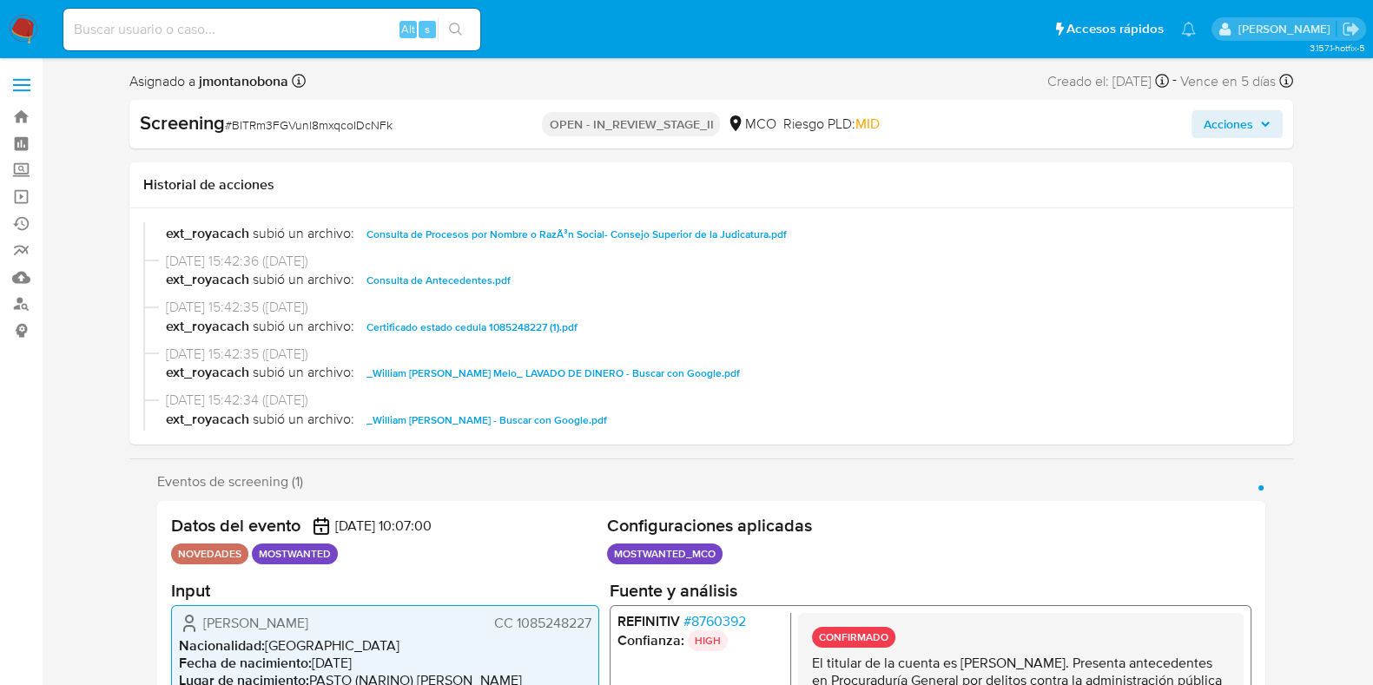
click at [465, 281] on span "Consulta de Antecedentes.pdf" at bounding box center [439, 280] width 144 height 21
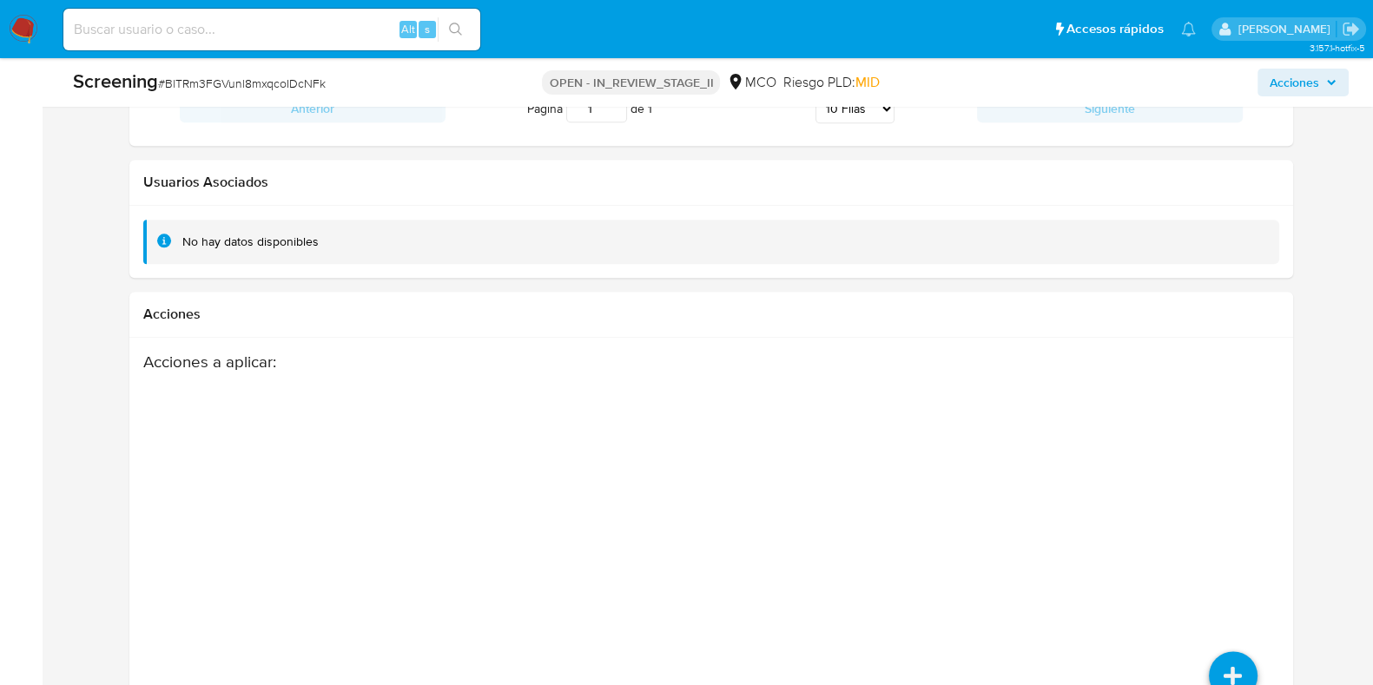
scroll to position [2649, 0]
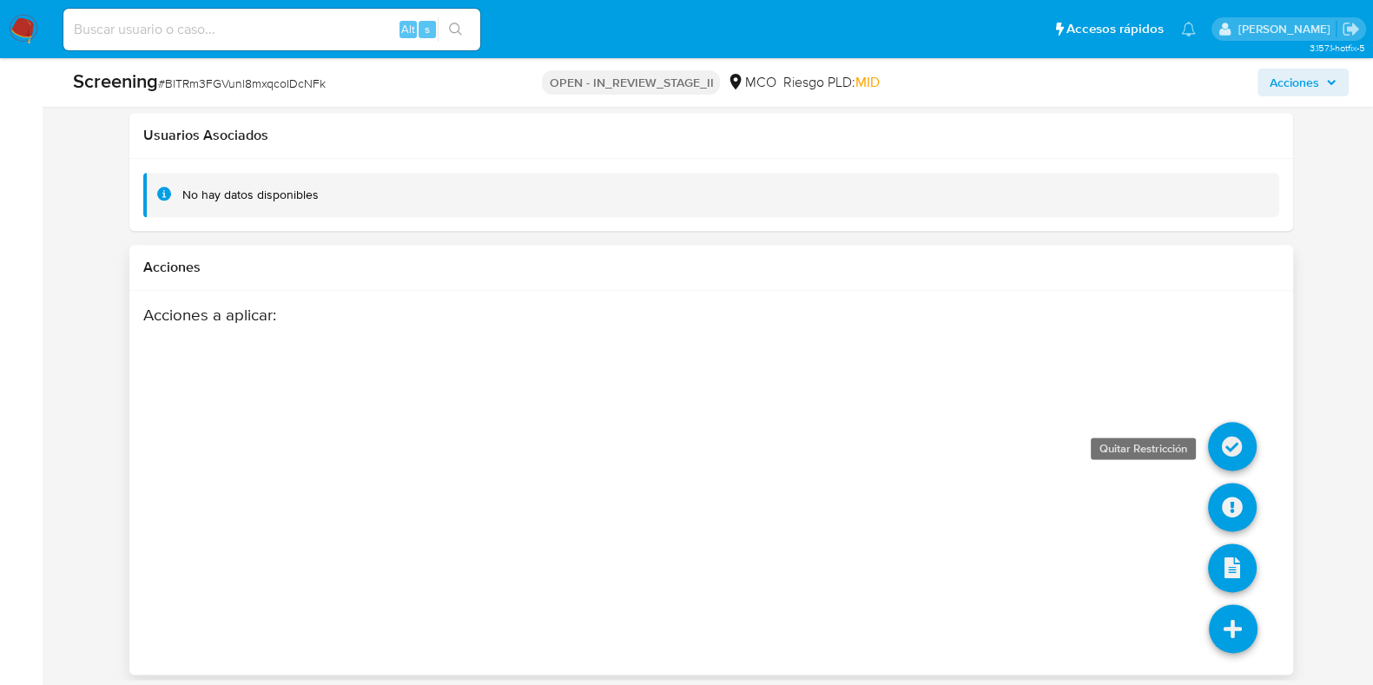
click at [1227, 447] on icon at bounding box center [1232, 446] width 49 height 49
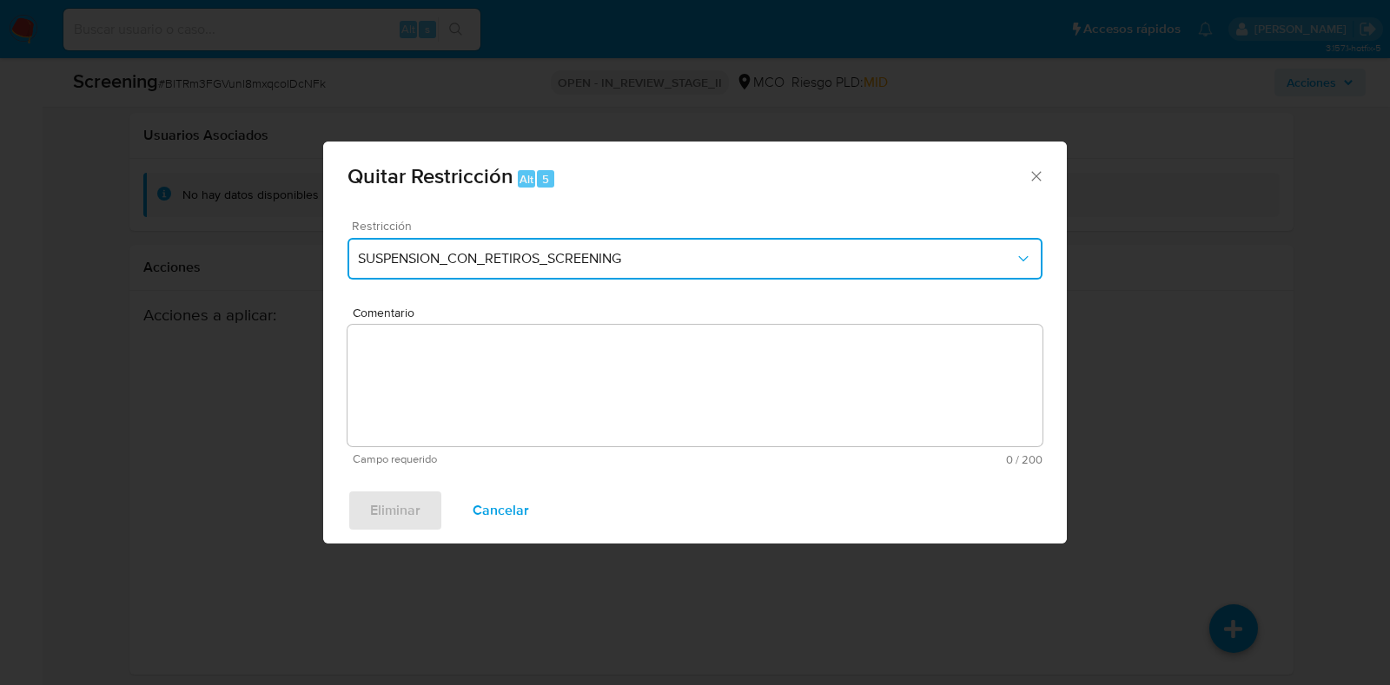
click at [666, 251] on span "SUSPENSION_CON_RETIROS_SCREENING" at bounding box center [686, 258] width 657 height 17
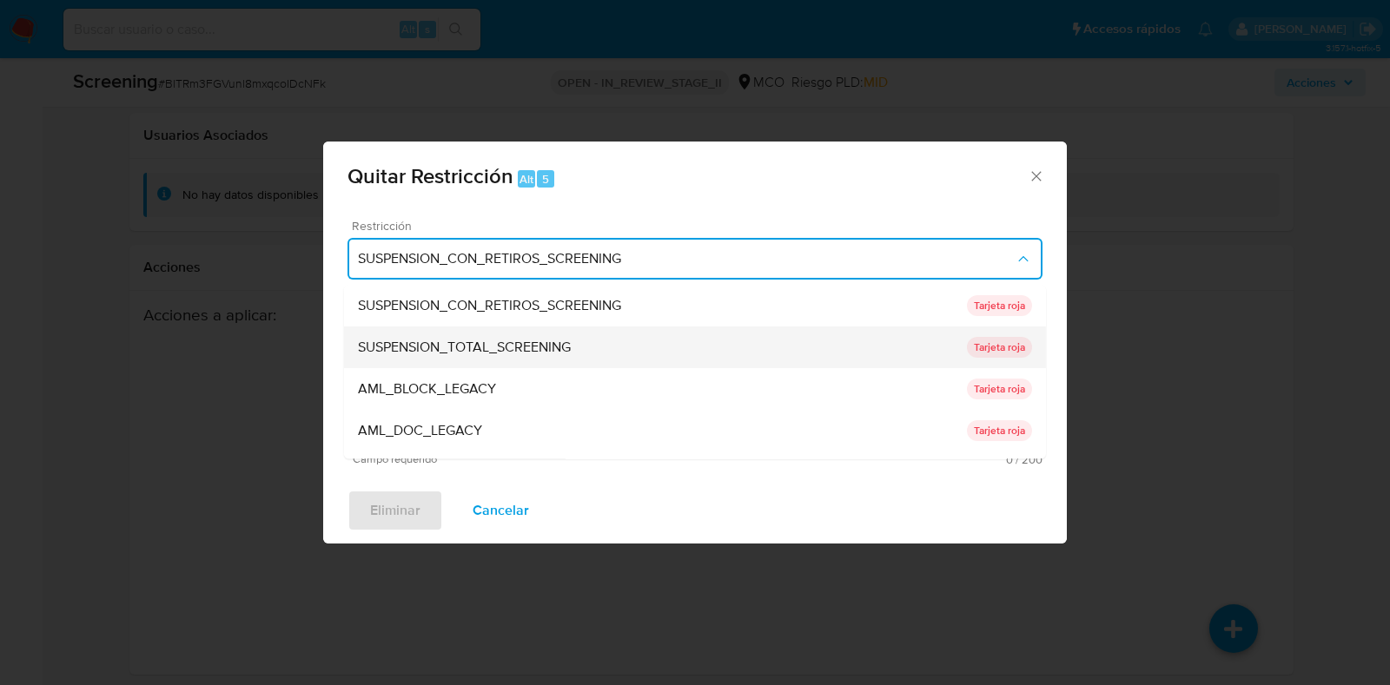
click at [534, 333] on div "SUSPENSION_TOTAL_SCREENING" at bounding box center [662, 348] width 609 height 42
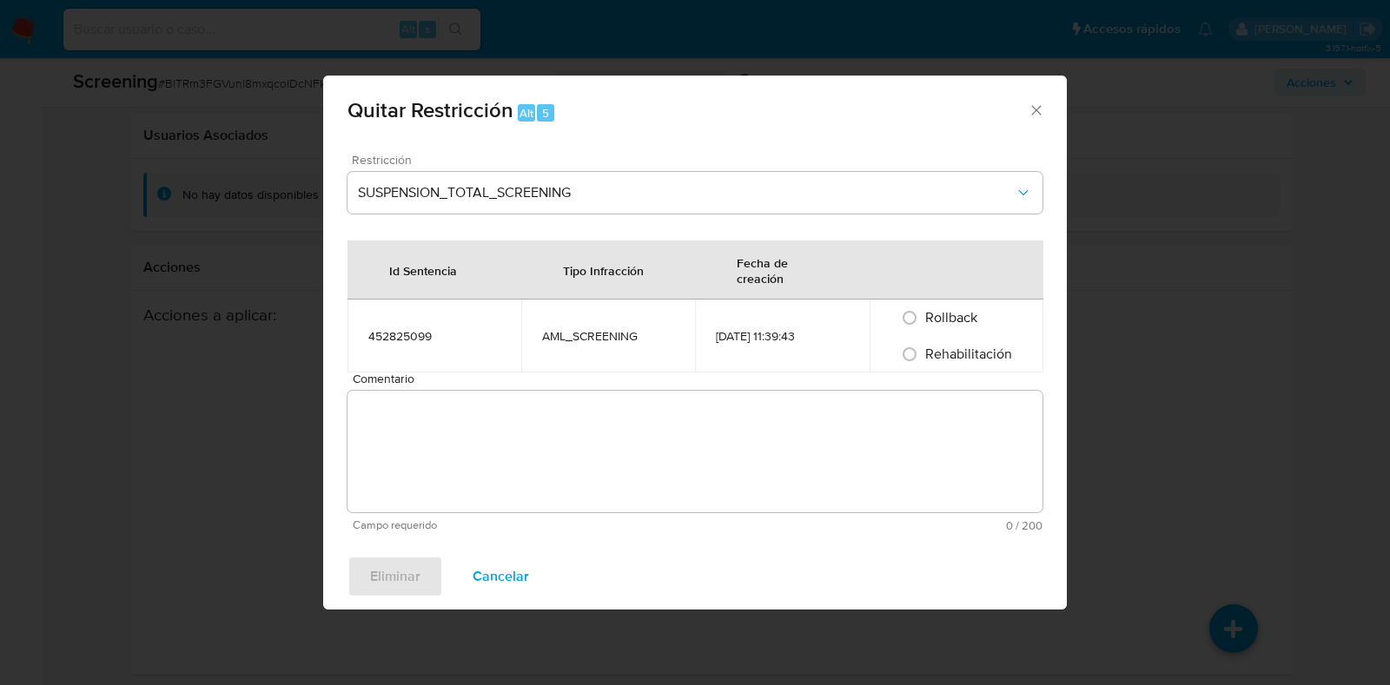
click at [539, 395] on textarea "Comentario" at bounding box center [694, 452] width 695 height 122
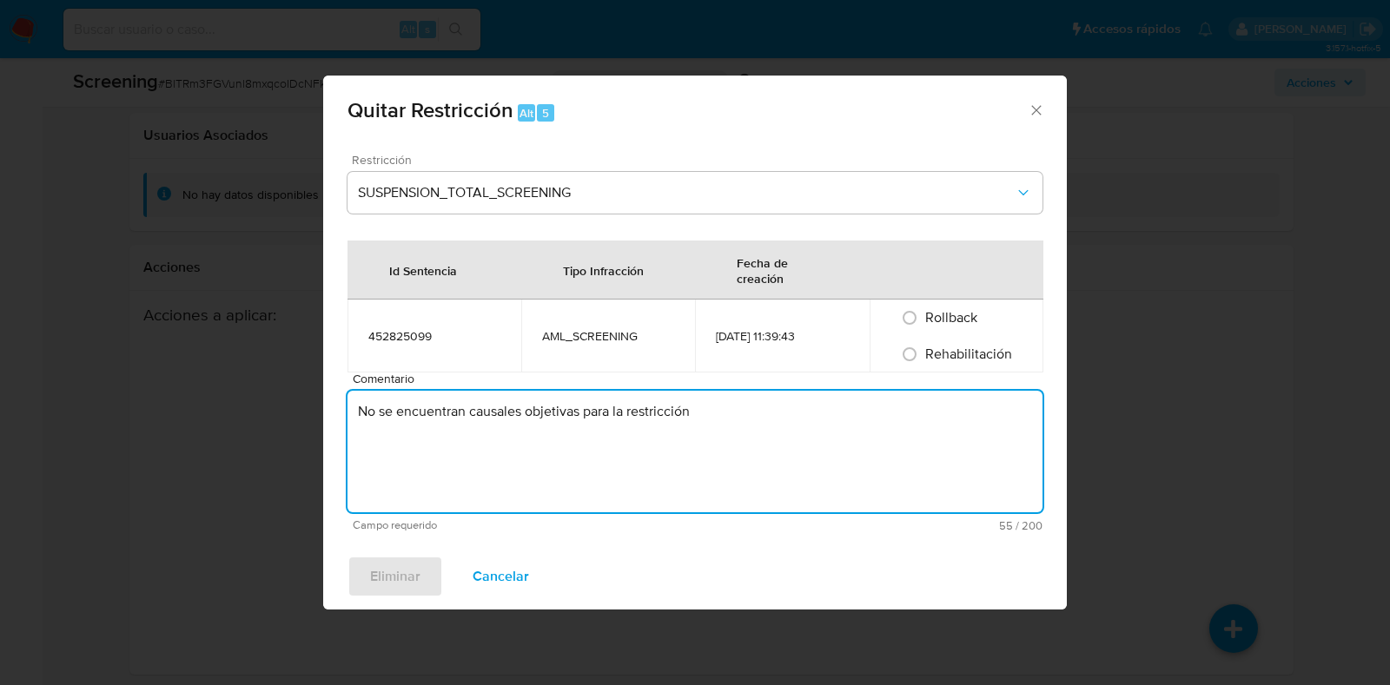
type textarea "No se encuentran causales objetivas para la restricción"
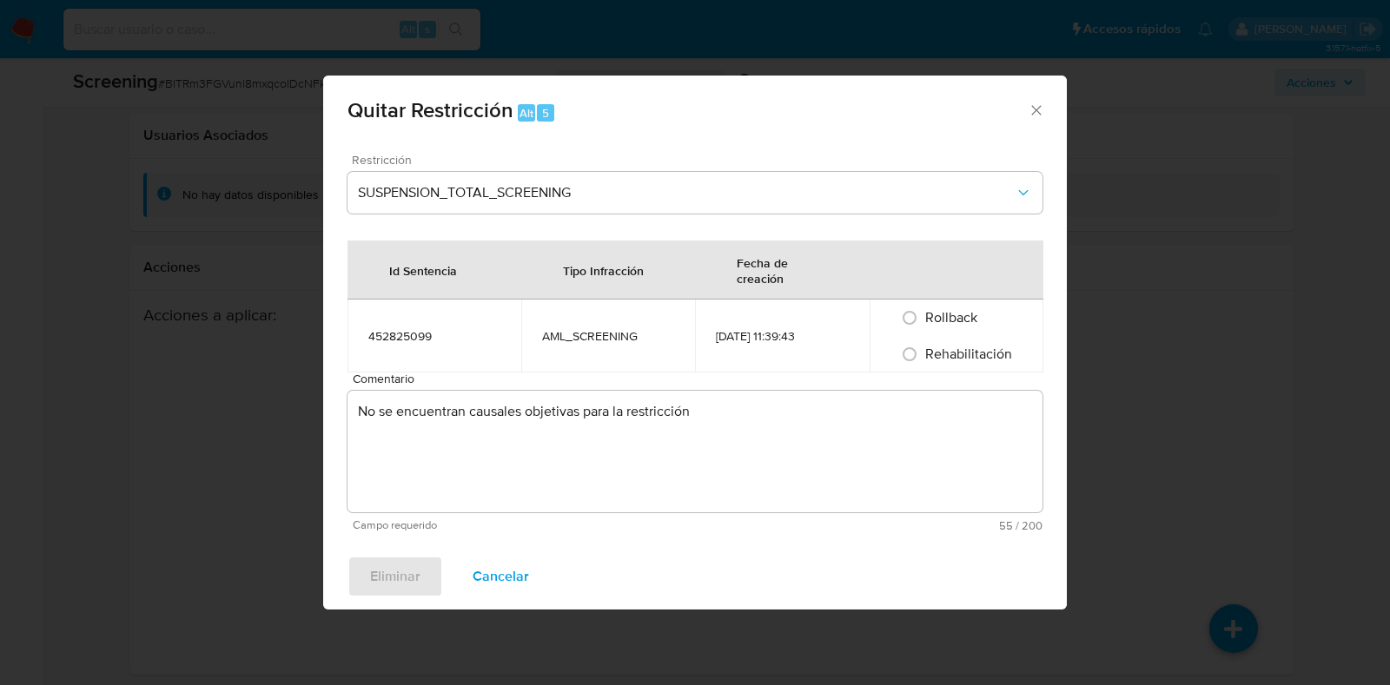
click at [954, 354] on span "Rehabilitación" at bounding box center [968, 354] width 87 height 20
click at [923, 354] on input "Rehabilitación" at bounding box center [910, 355] width 28 height 28
radio input "true"
click at [414, 575] on span "Eliminar" at bounding box center [395, 577] width 50 height 38
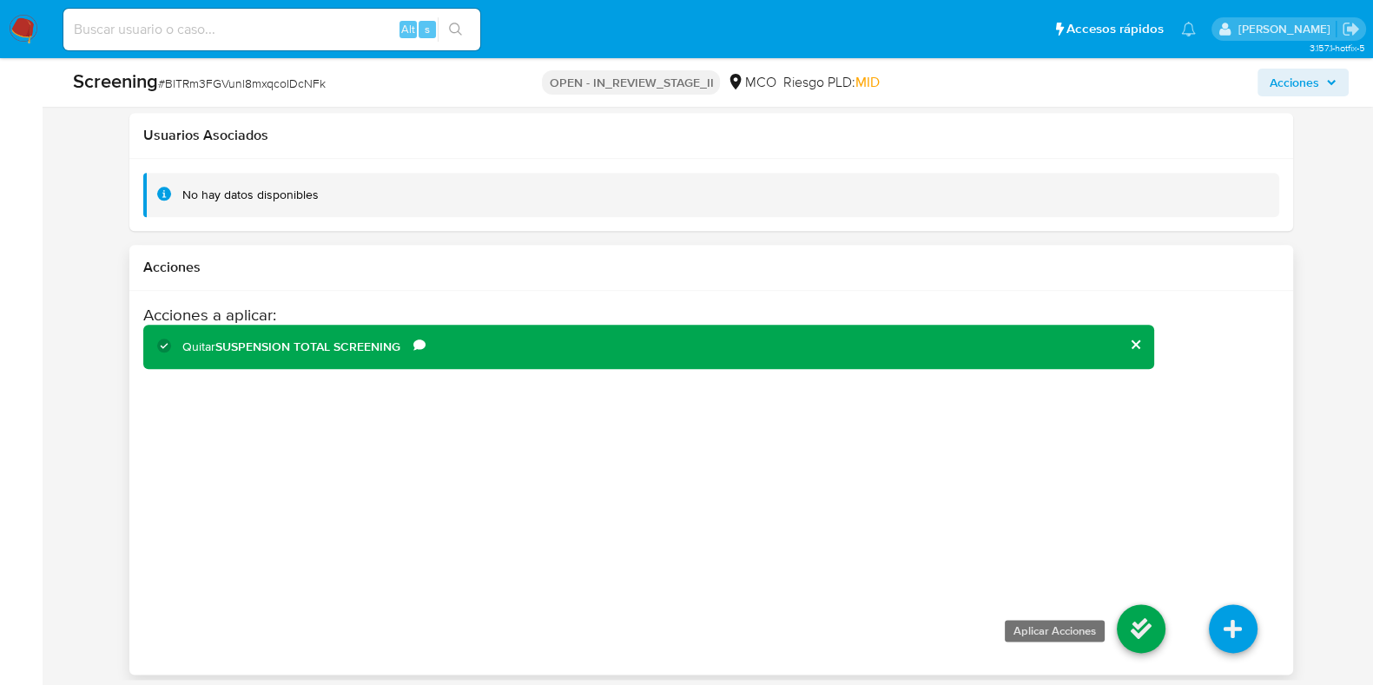
click at [1151, 618] on icon at bounding box center [1141, 629] width 49 height 49
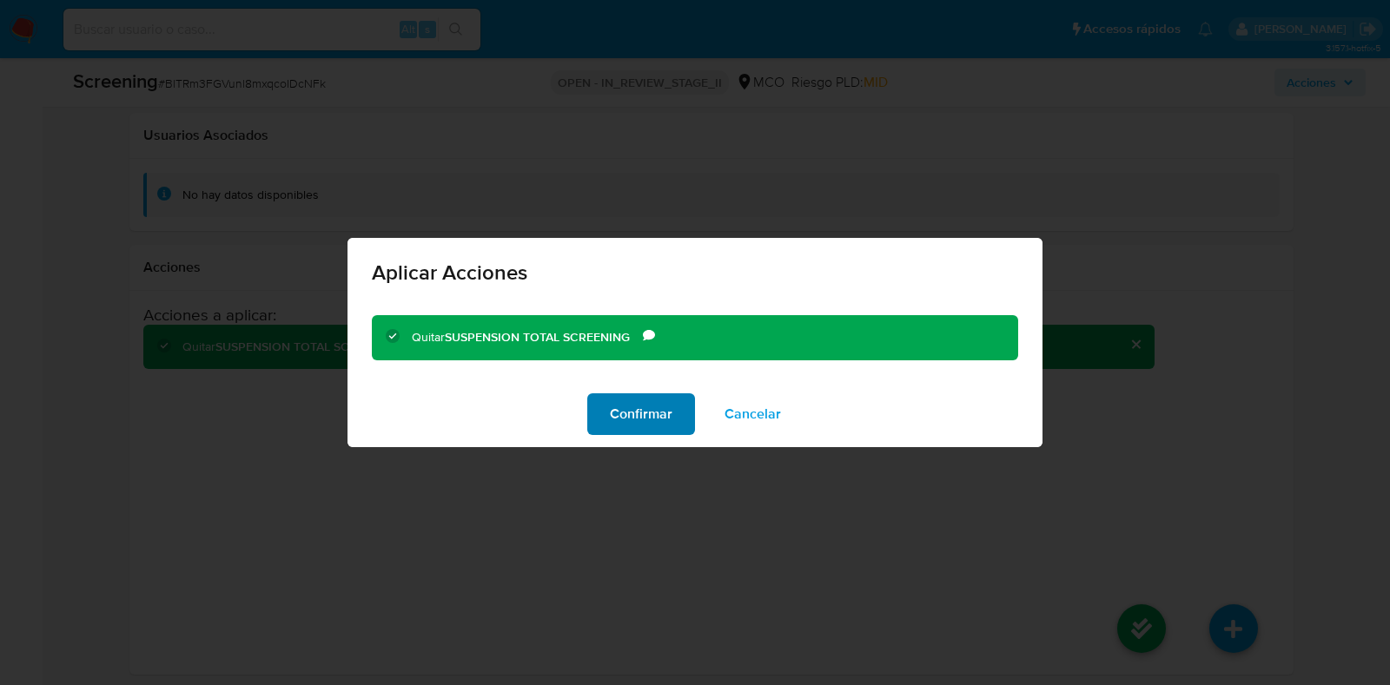
click at [651, 423] on span "Confirmar" at bounding box center [641, 414] width 63 height 38
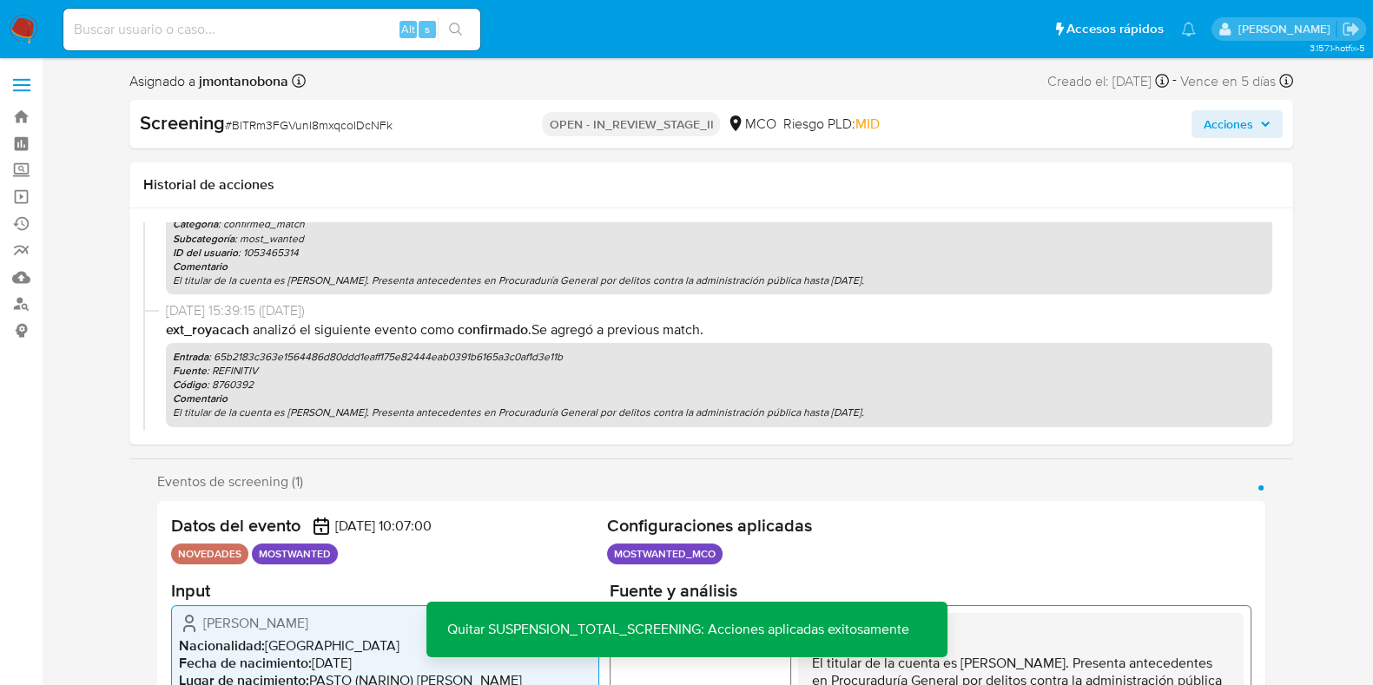
scroll to position [371, 0]
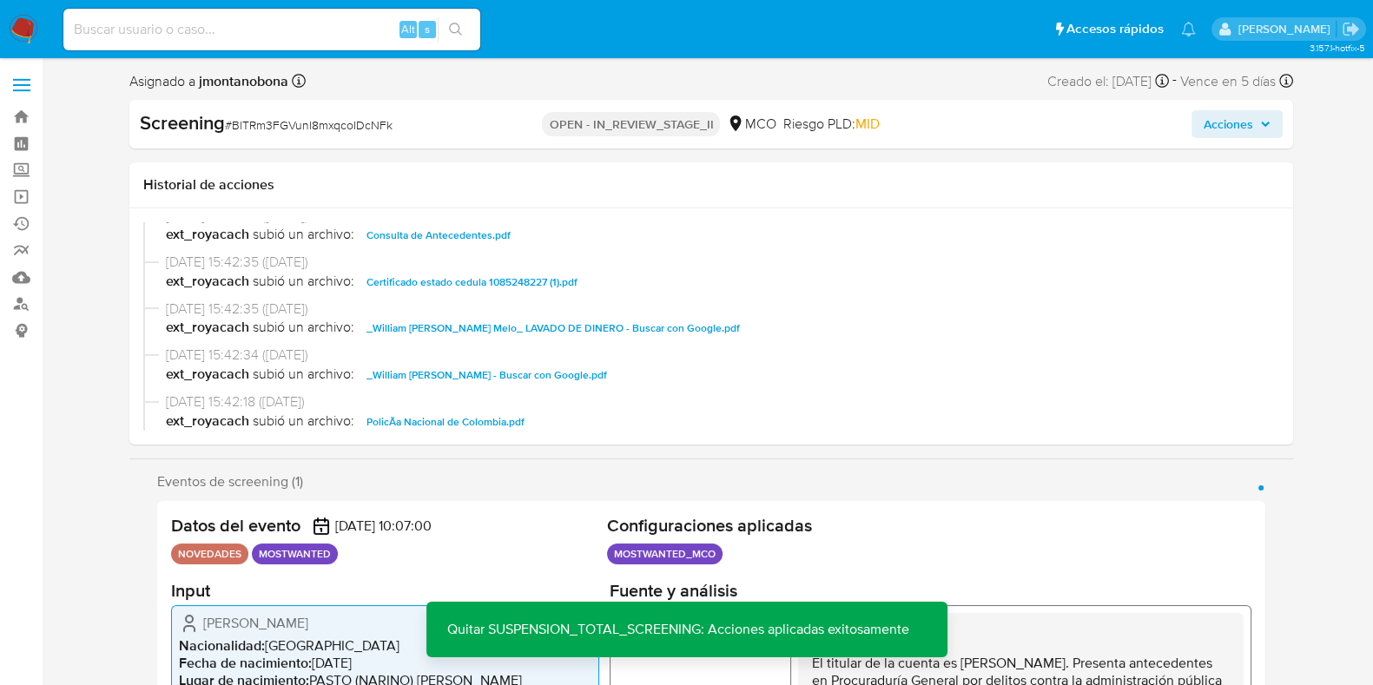
click at [1251, 123] on span "Acciones" at bounding box center [1229, 124] width 50 height 28
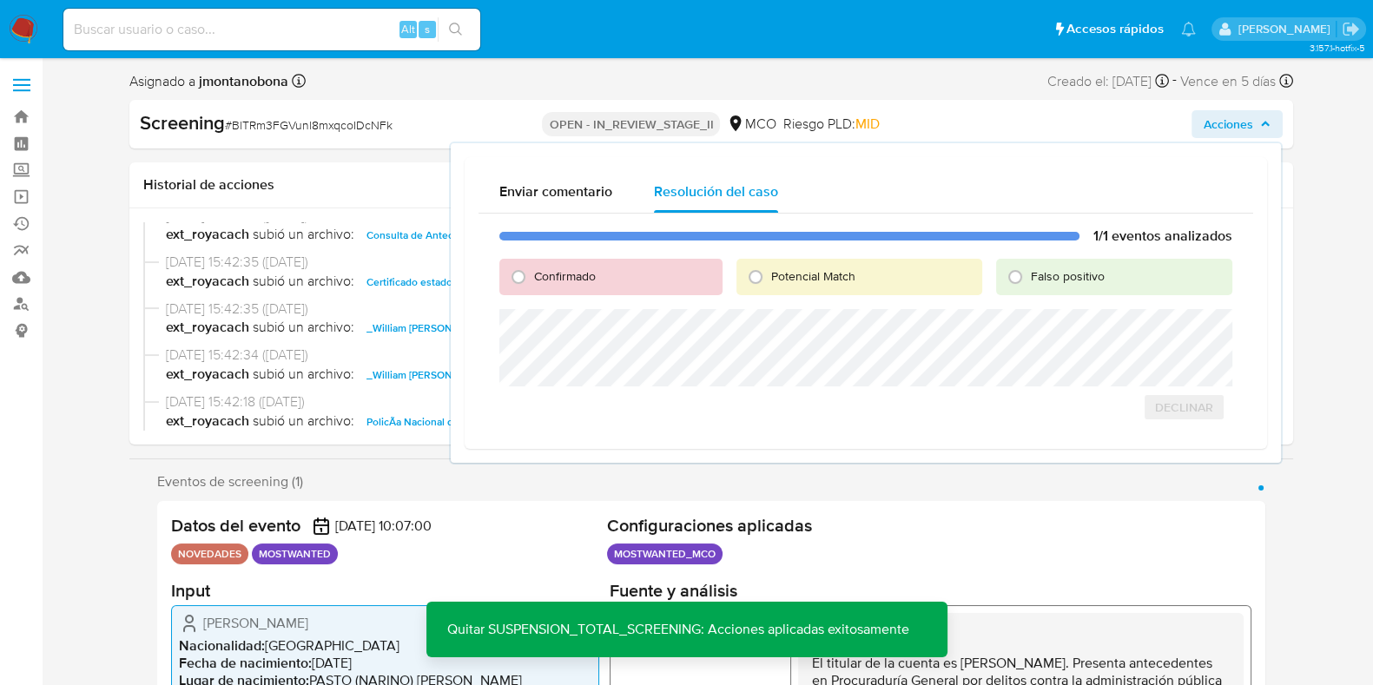
click at [1090, 284] on span "Falso positivo" at bounding box center [1068, 276] width 74 height 17
click at [1029, 284] on input "Falso positivo" at bounding box center [1016, 277] width 28 height 28
radio input "true"
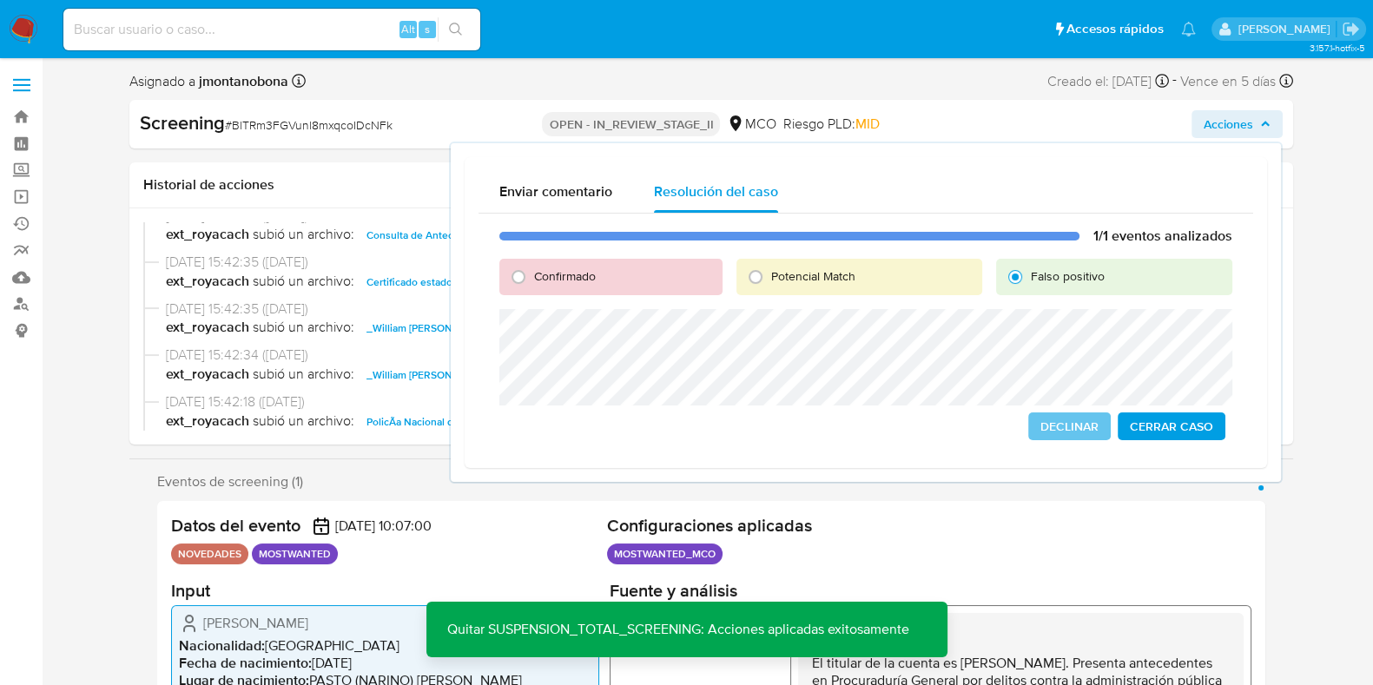
click at [1177, 427] on span "Cerrar Caso" at bounding box center [1171, 426] width 83 height 24
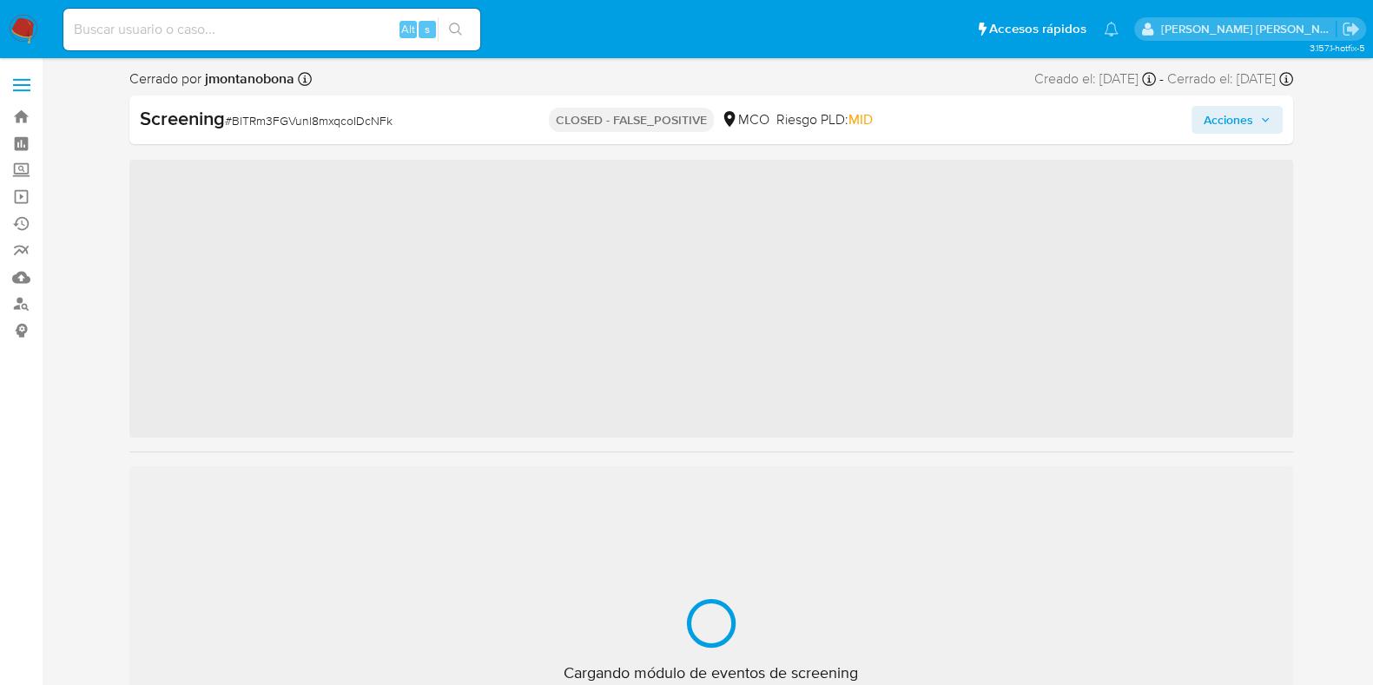
scroll to position [733, 0]
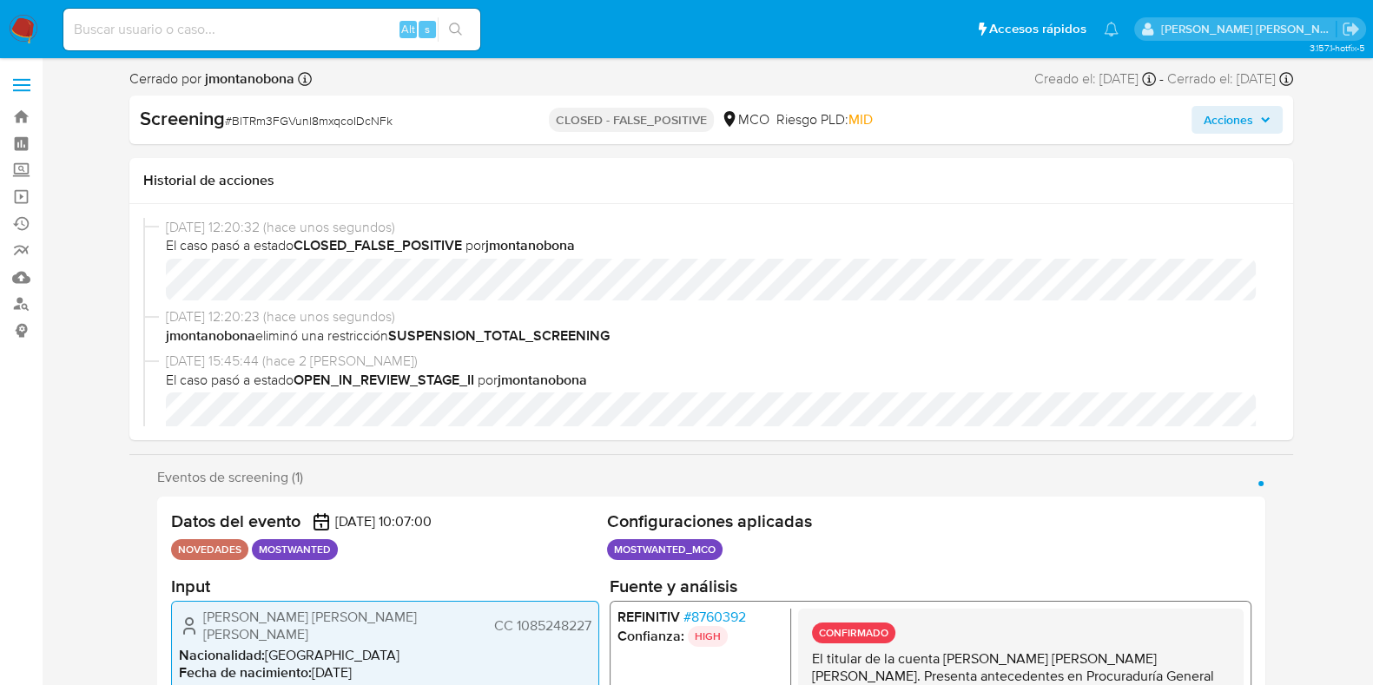
select select "10"
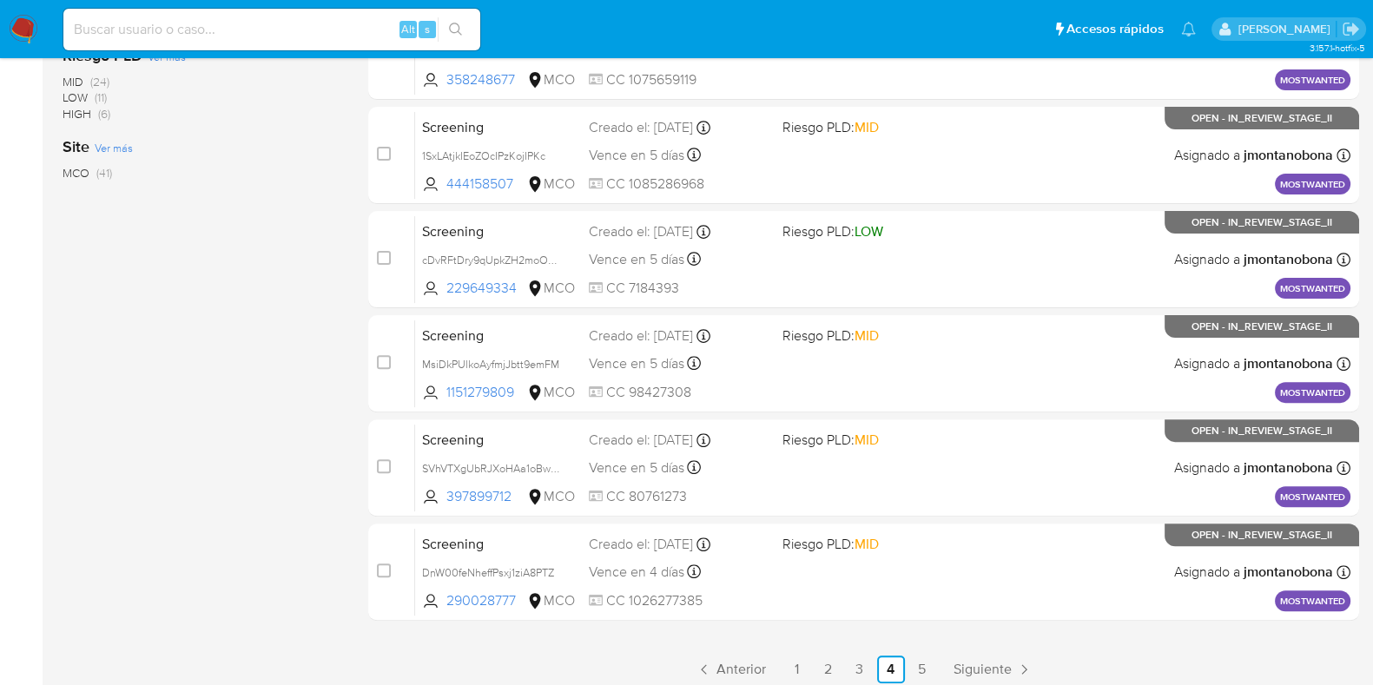
scroll to position [684, 0]
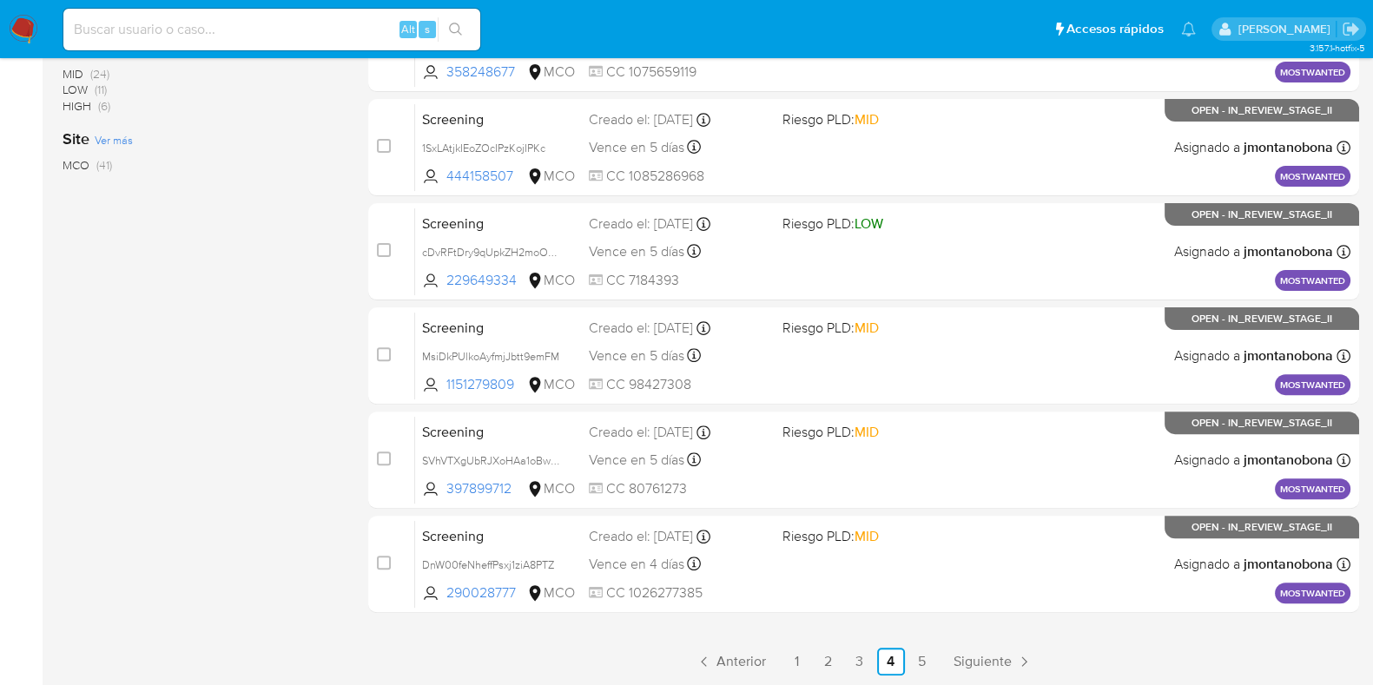
click at [929, 663] on link "5" at bounding box center [923, 662] width 28 height 28
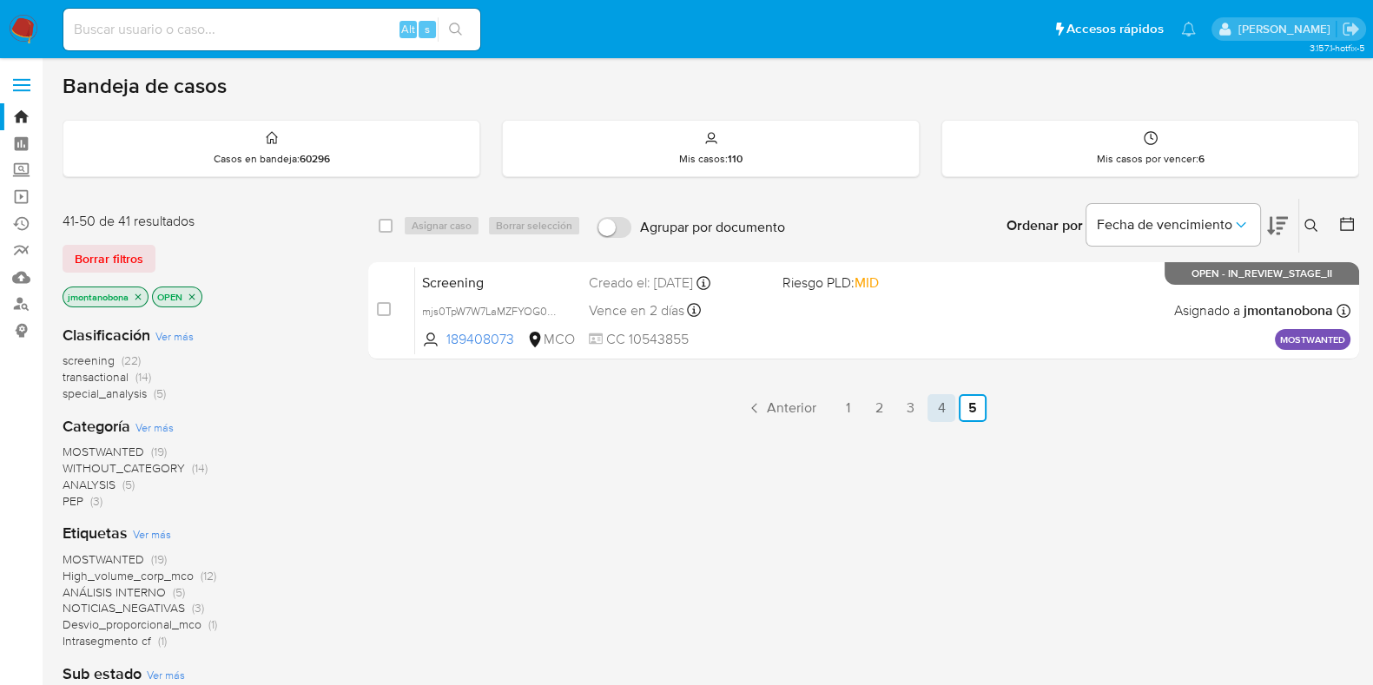
click at [938, 402] on link "4" at bounding box center [942, 408] width 28 height 28
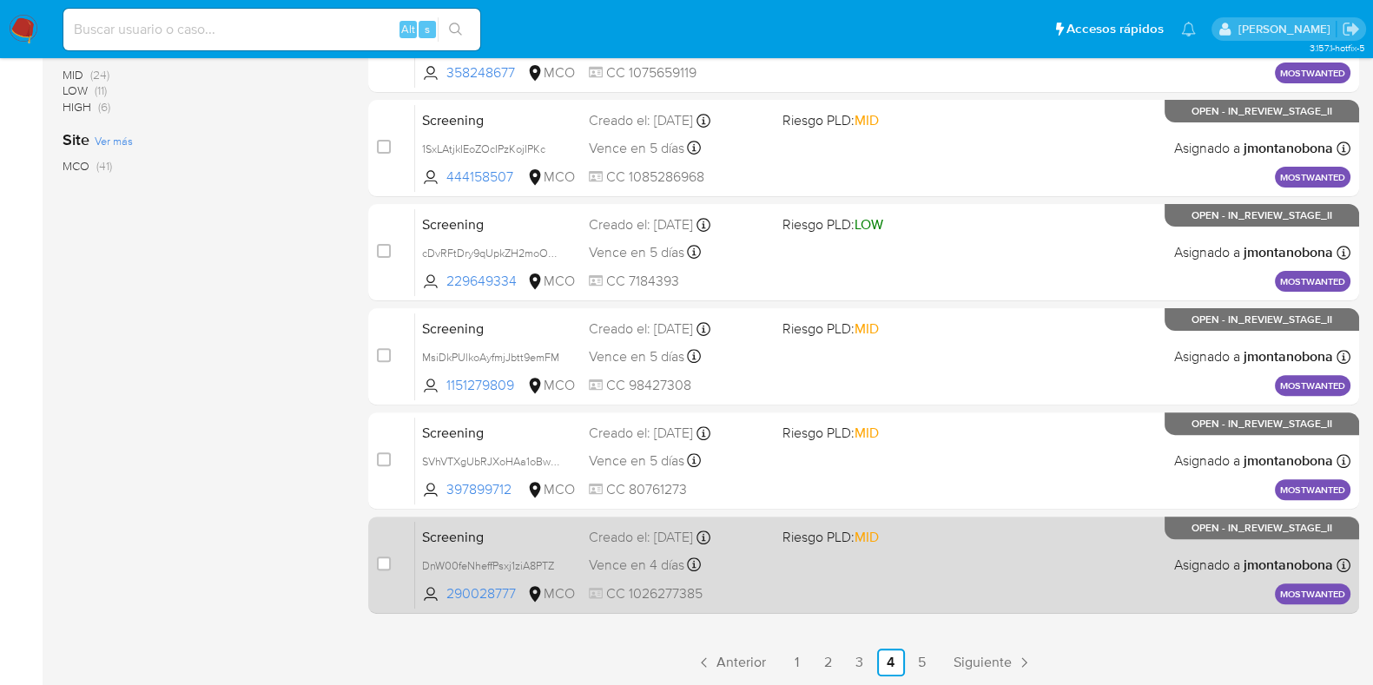
scroll to position [684, 0]
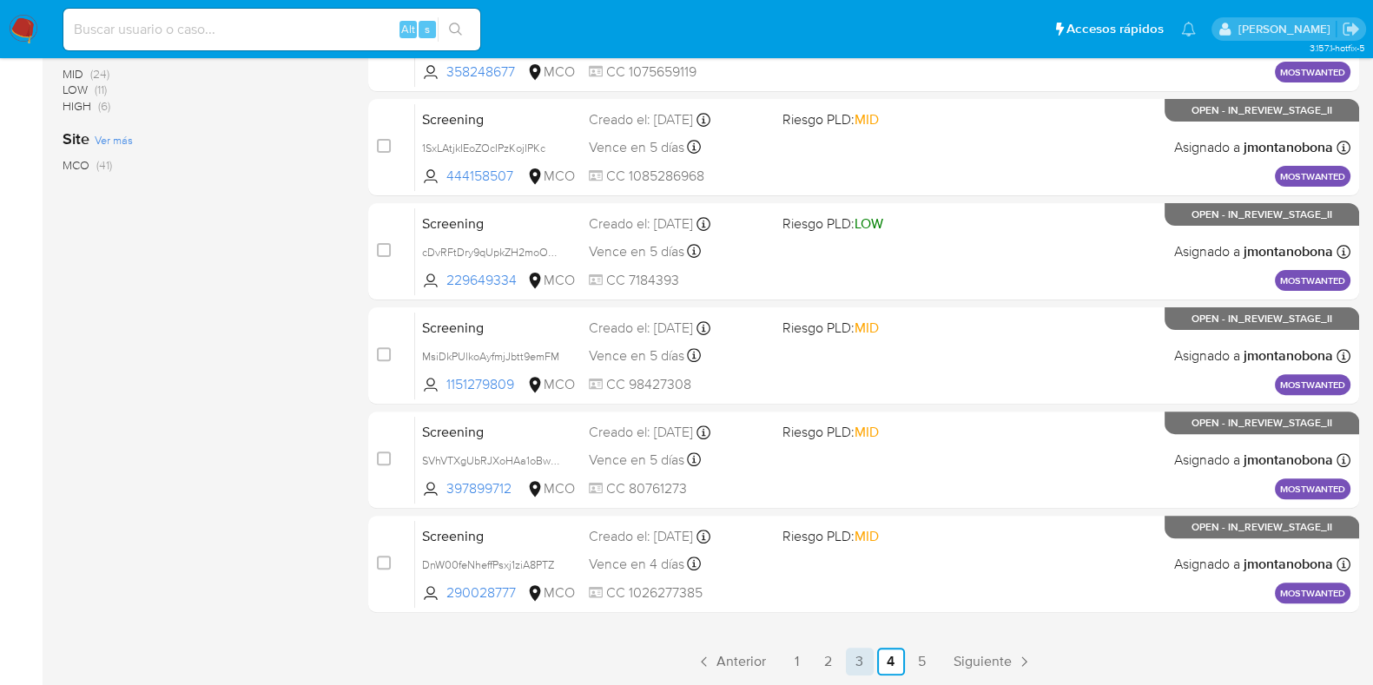
click at [857, 655] on link "3" at bounding box center [860, 662] width 28 height 28
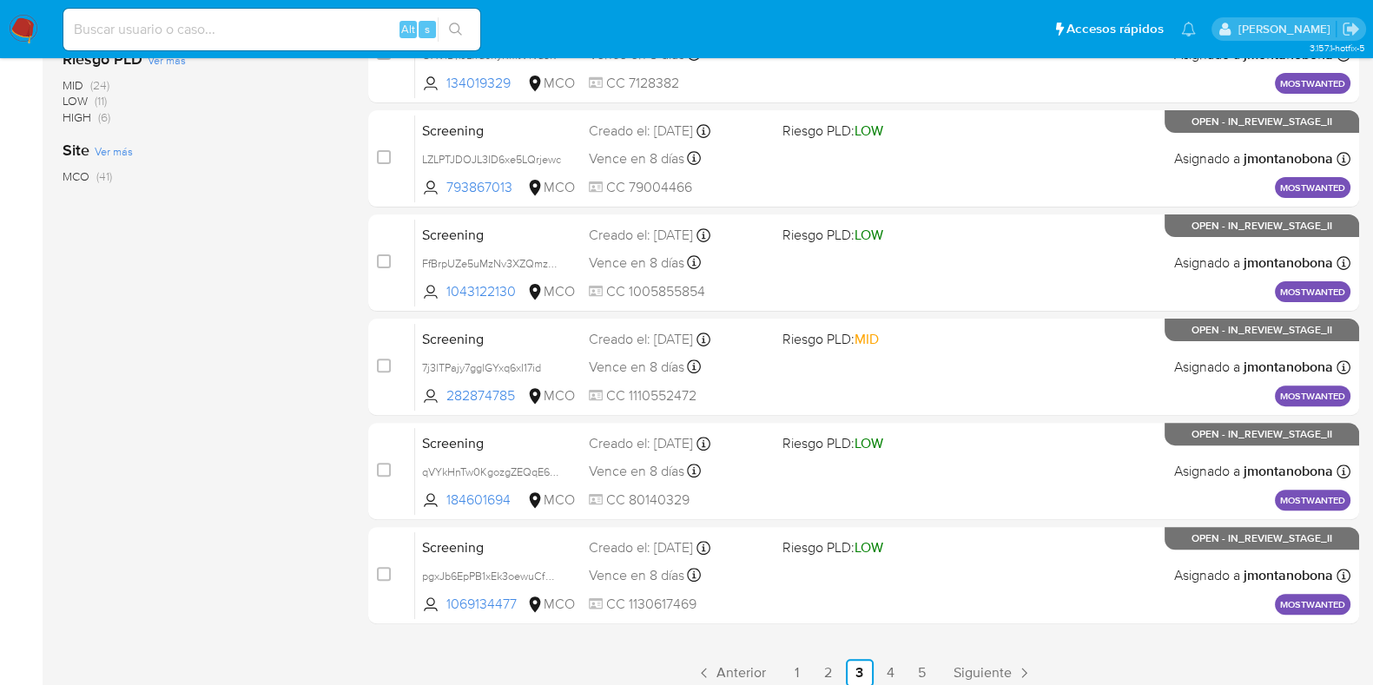
scroll to position [684, 0]
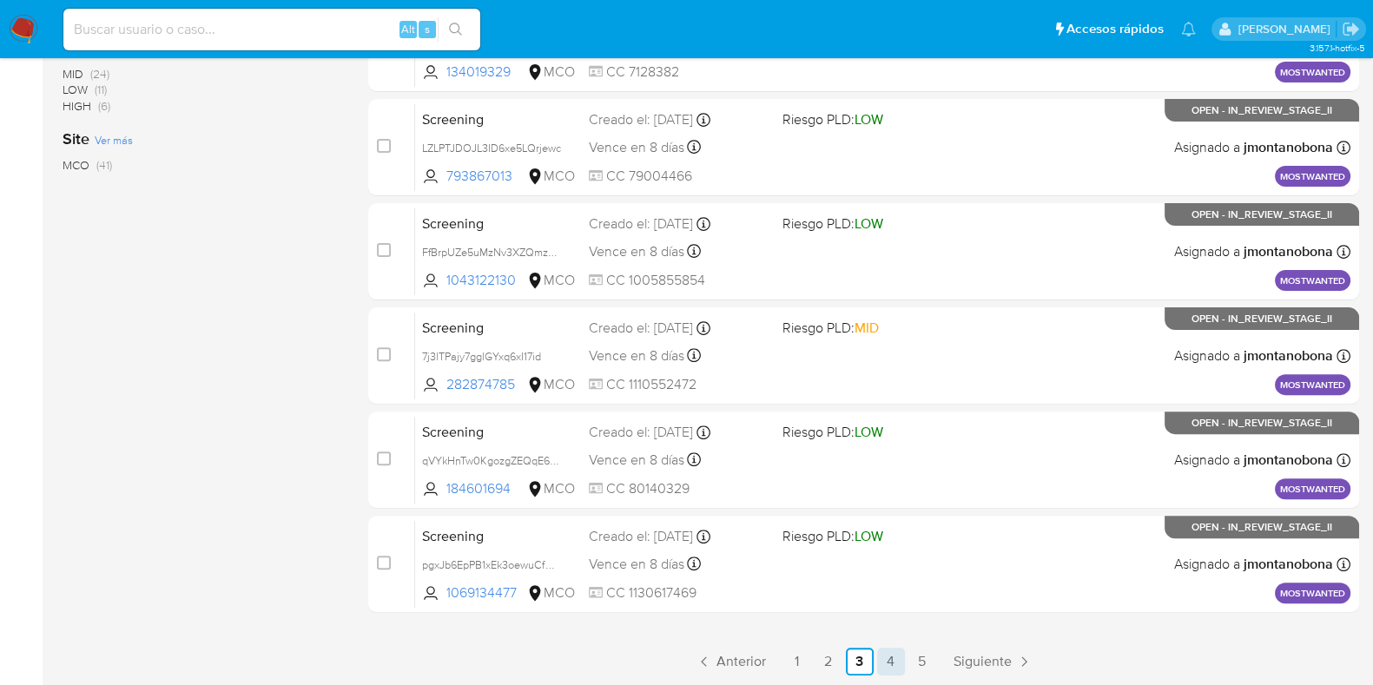
click at [886, 668] on link "4" at bounding box center [891, 662] width 28 height 28
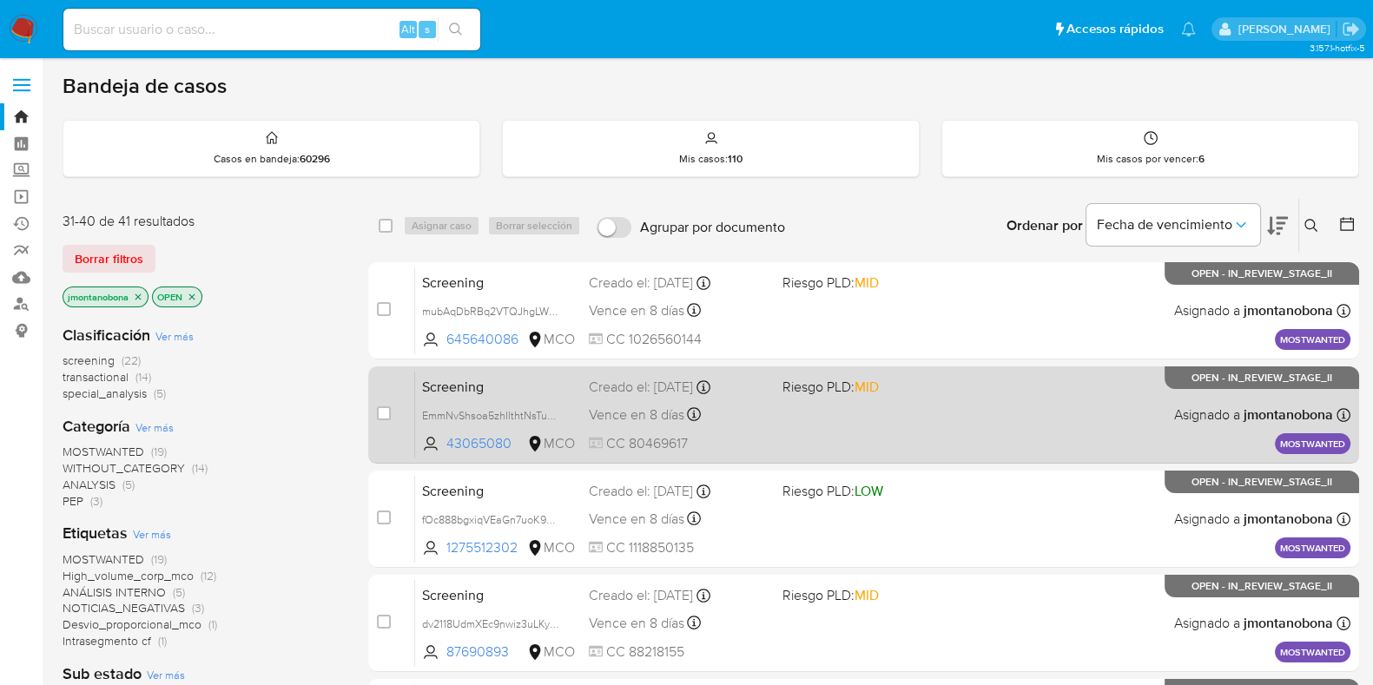
scroll to position [684, 0]
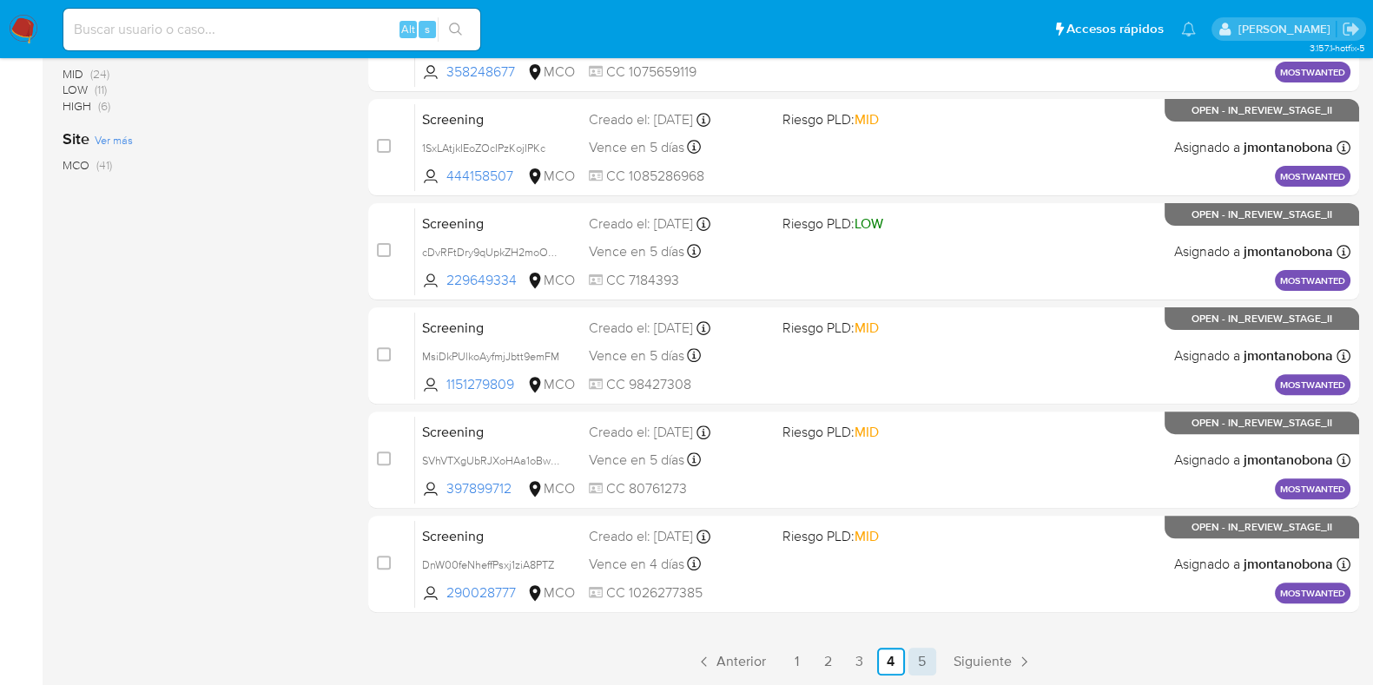
click at [921, 660] on link "5" at bounding box center [923, 662] width 28 height 28
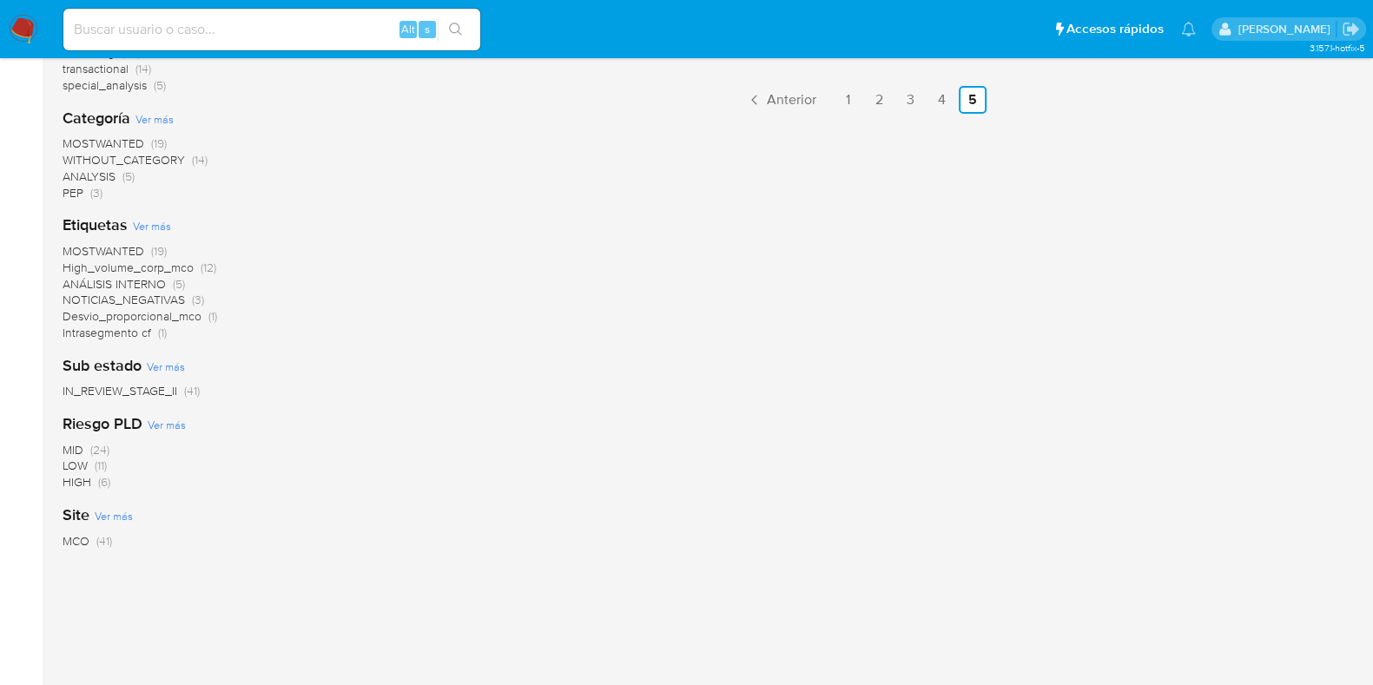
scroll to position [91, 0]
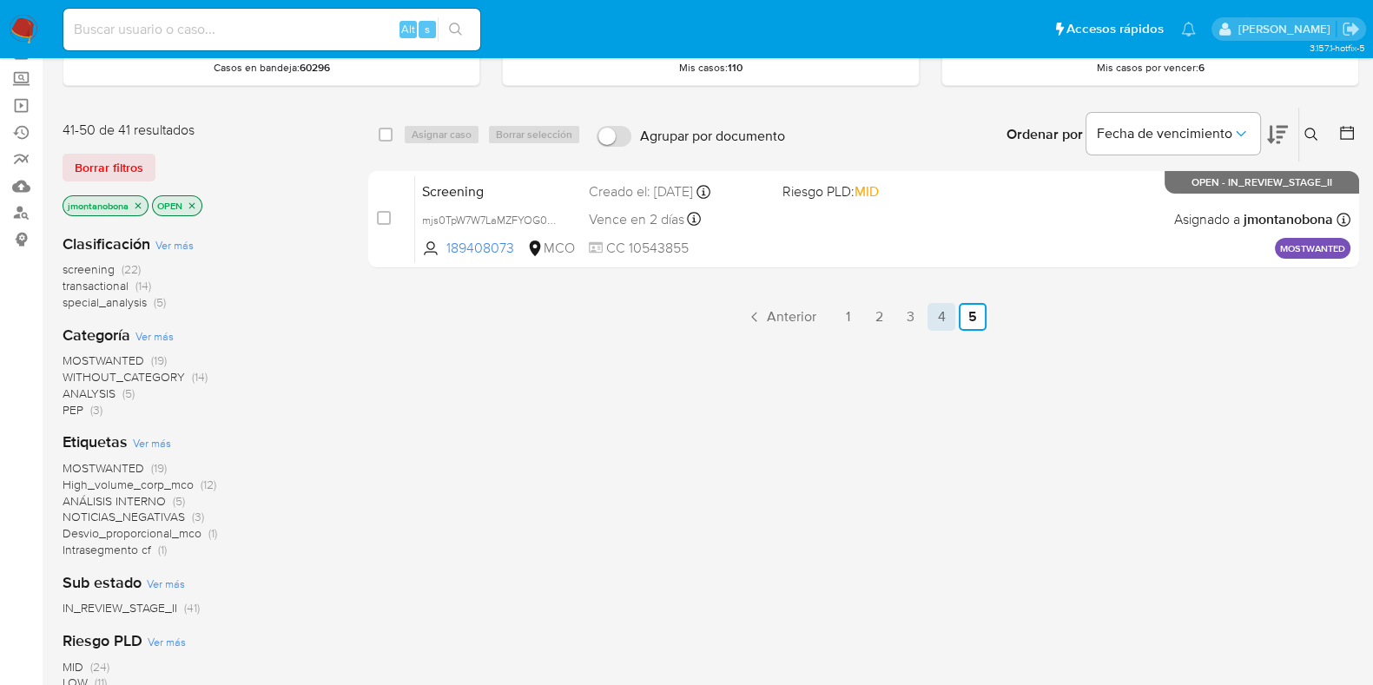
click at [947, 322] on link "4" at bounding box center [942, 317] width 28 height 28
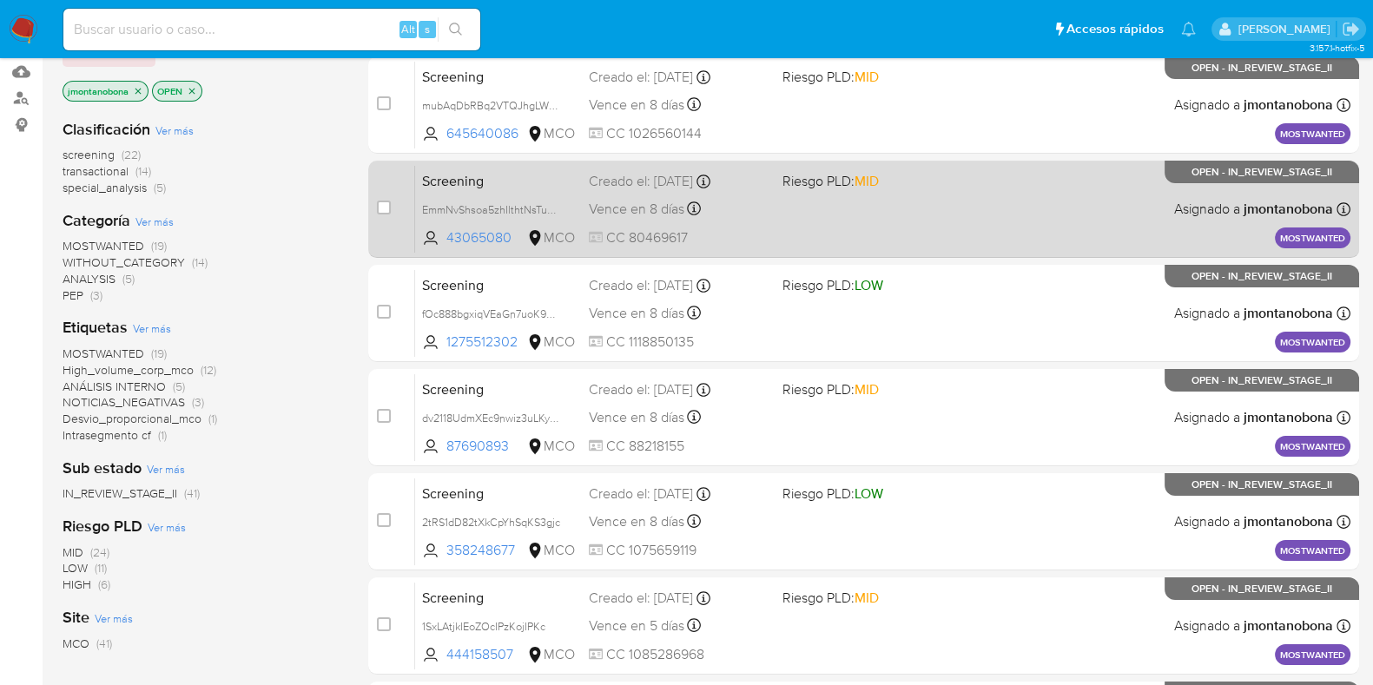
scroll to position [684, 0]
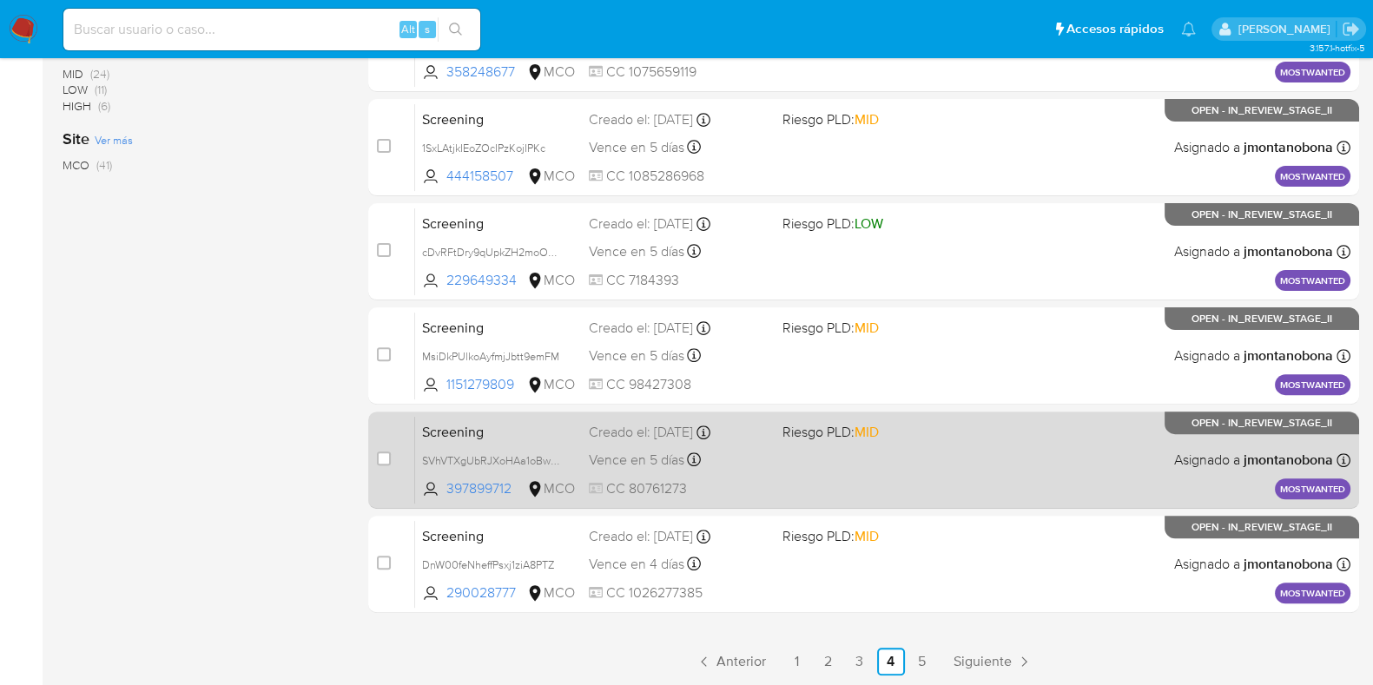
click at [522, 440] on span "Screening" at bounding box center [498, 431] width 153 height 23
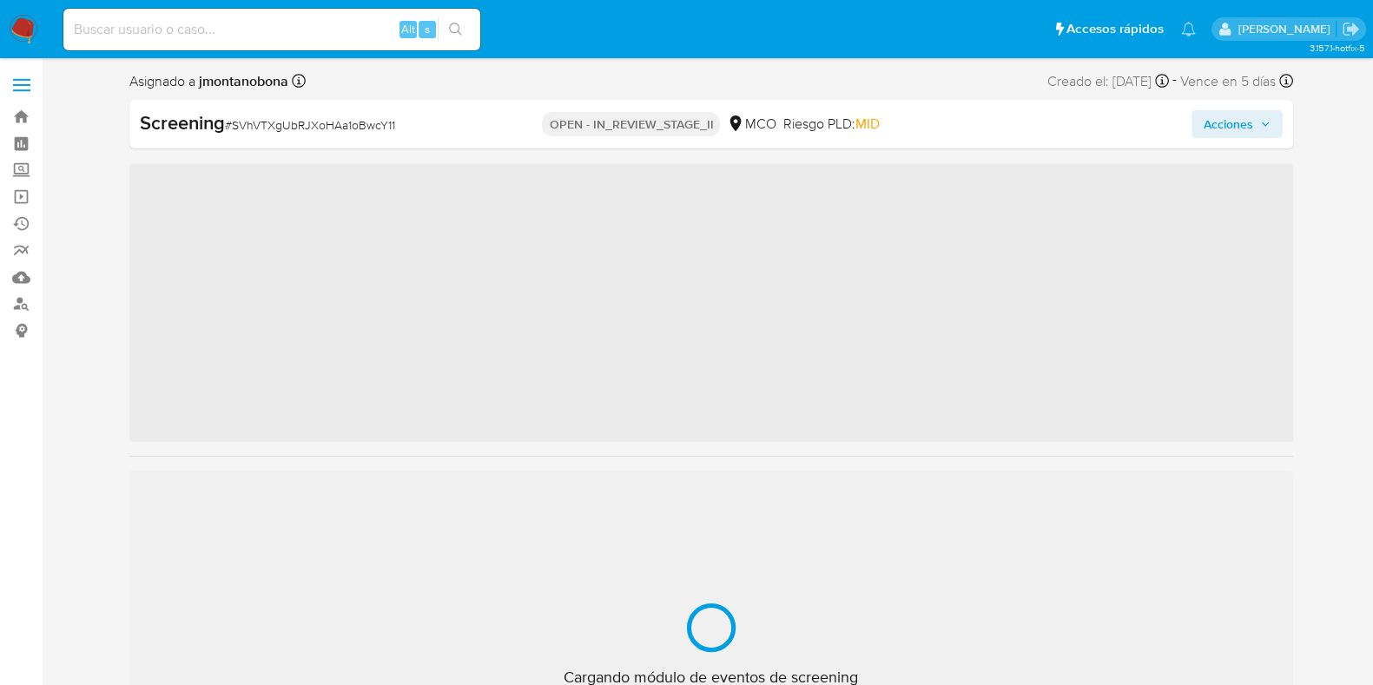
scroll to position [733, 0]
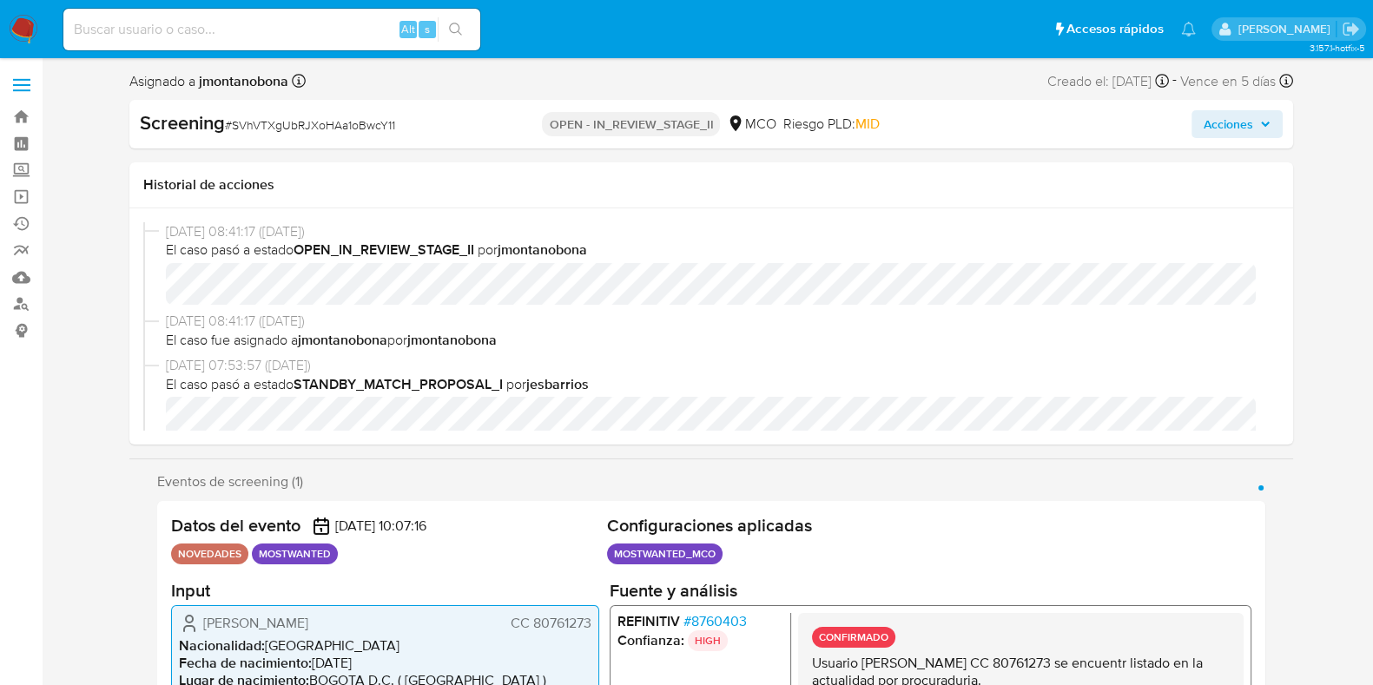
select select "10"
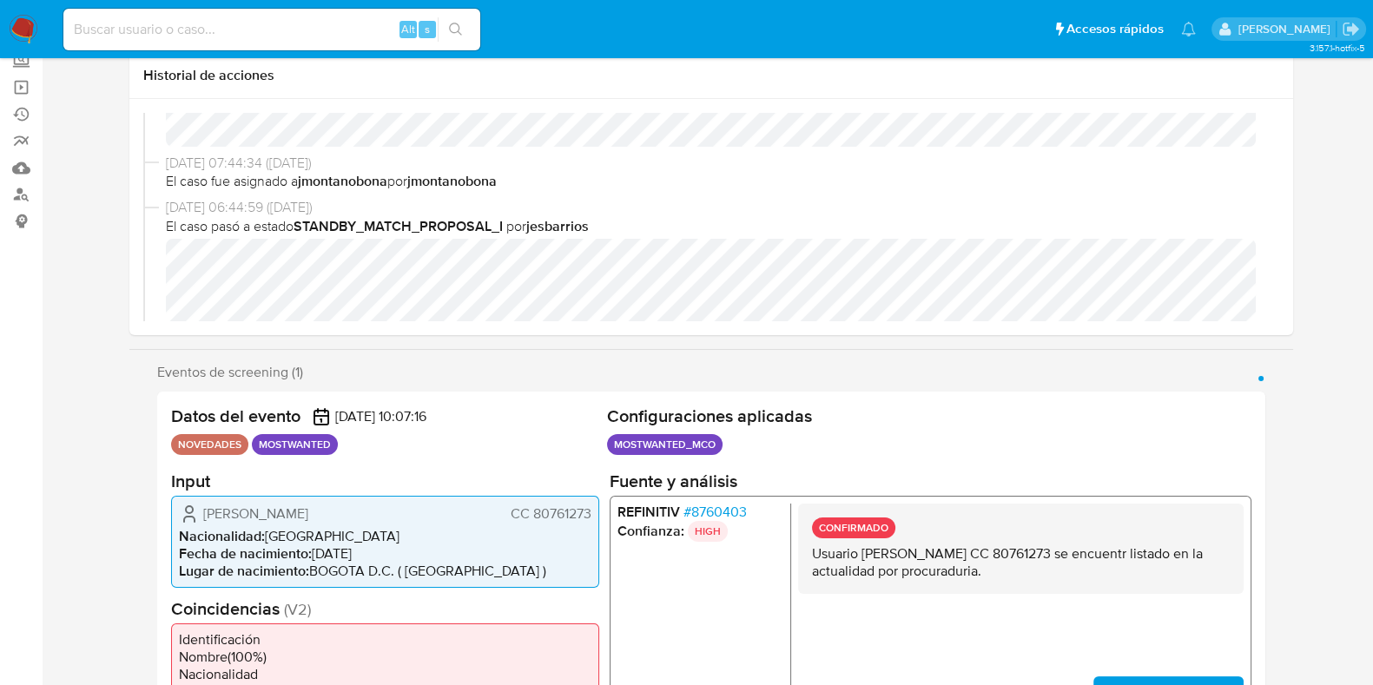
scroll to position [216, 0]
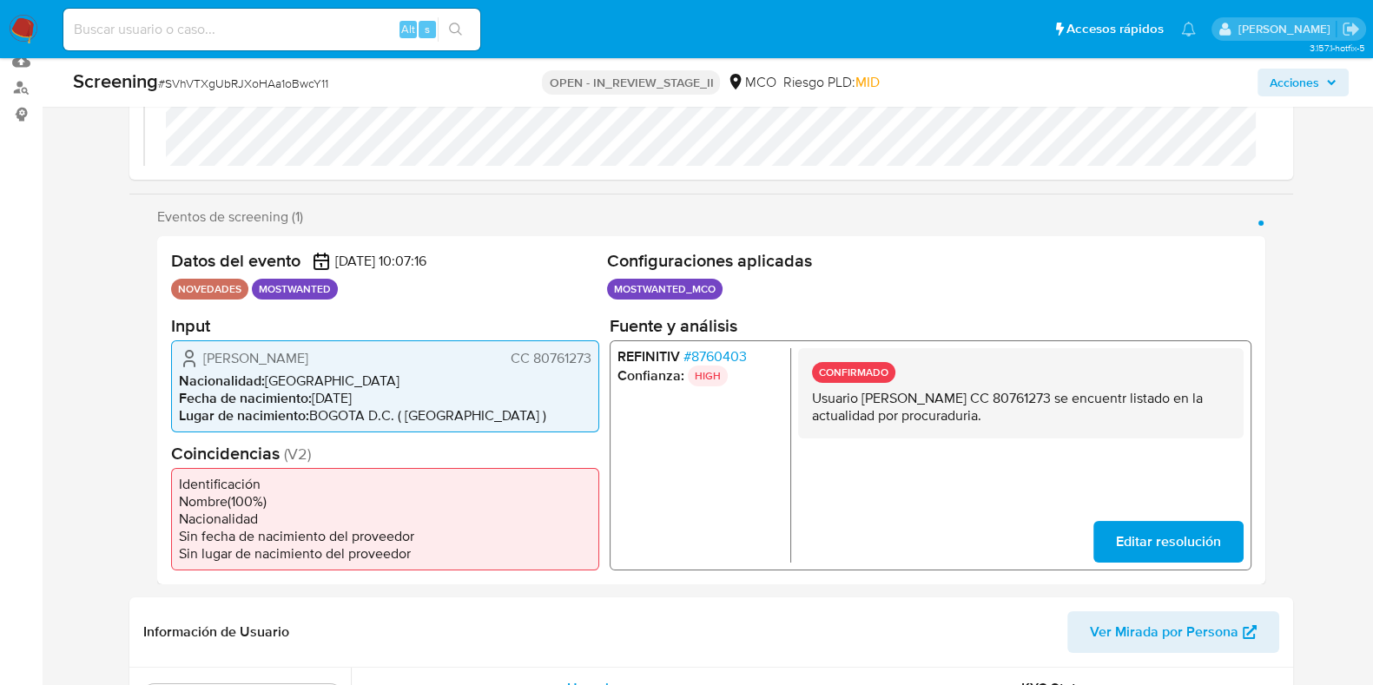
drag, startPoint x: 864, startPoint y: 397, endPoint x: 1040, endPoint y: 402, distance: 175.5
click at [1040, 402] on p "Usuario [PERSON_NAME] CC 80761273 se encuentr listado en la actualidad por proc…" at bounding box center [1020, 406] width 418 height 35
drag, startPoint x: 1095, startPoint y: 393, endPoint x: 1200, endPoint y: 396, distance: 104.3
click at [1199, 395] on p "Usuario Jorge Andres Bautista Garzon CC 80761273 se encuentr listado en la actu…" at bounding box center [1020, 406] width 418 height 35
drag, startPoint x: 819, startPoint y: 407, endPoint x: 1029, endPoint y: 411, distance: 210.2
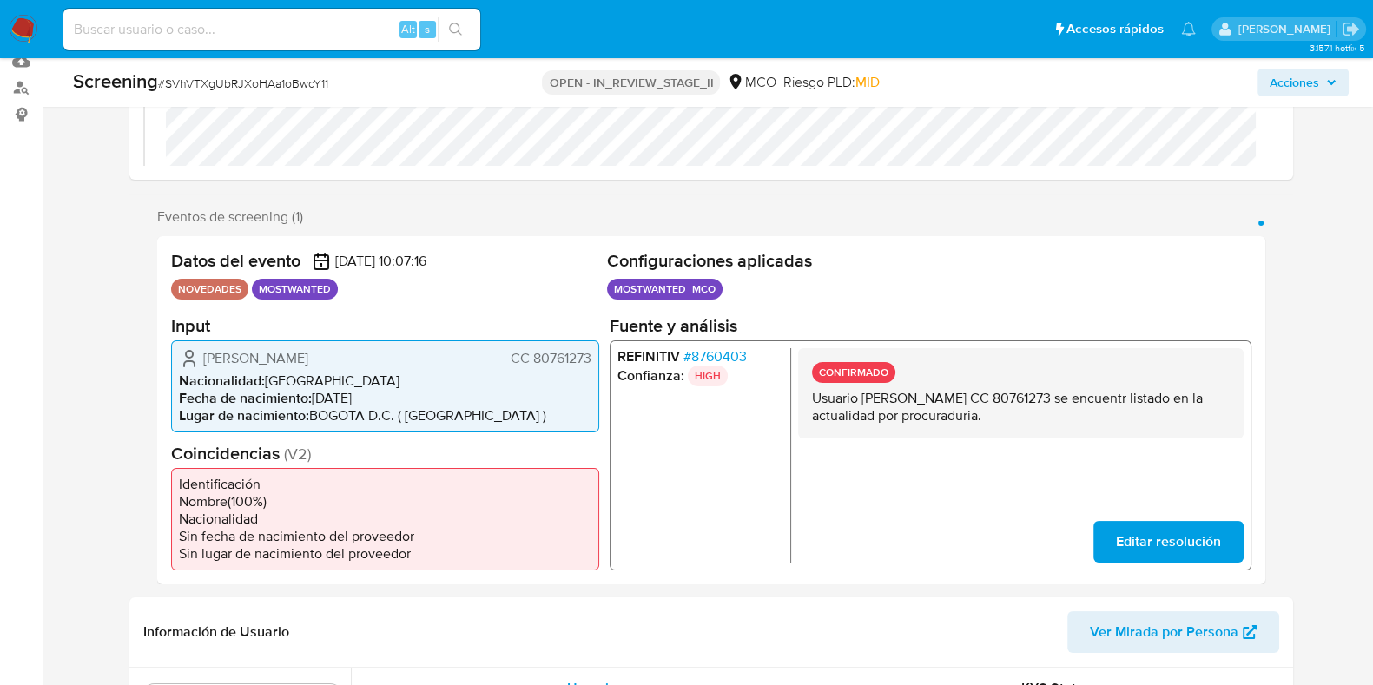
click at [990, 407] on p "Usuario Jorge Andres Bautista Garzon CC 80761273 se encuentr listado en la actu…" at bounding box center [1020, 406] width 418 height 35
click at [934, 415] on p "Usuario Jorge Andres Bautista Garzon CC 80761273 se encuentr listado en la actu…" at bounding box center [1020, 406] width 418 height 35
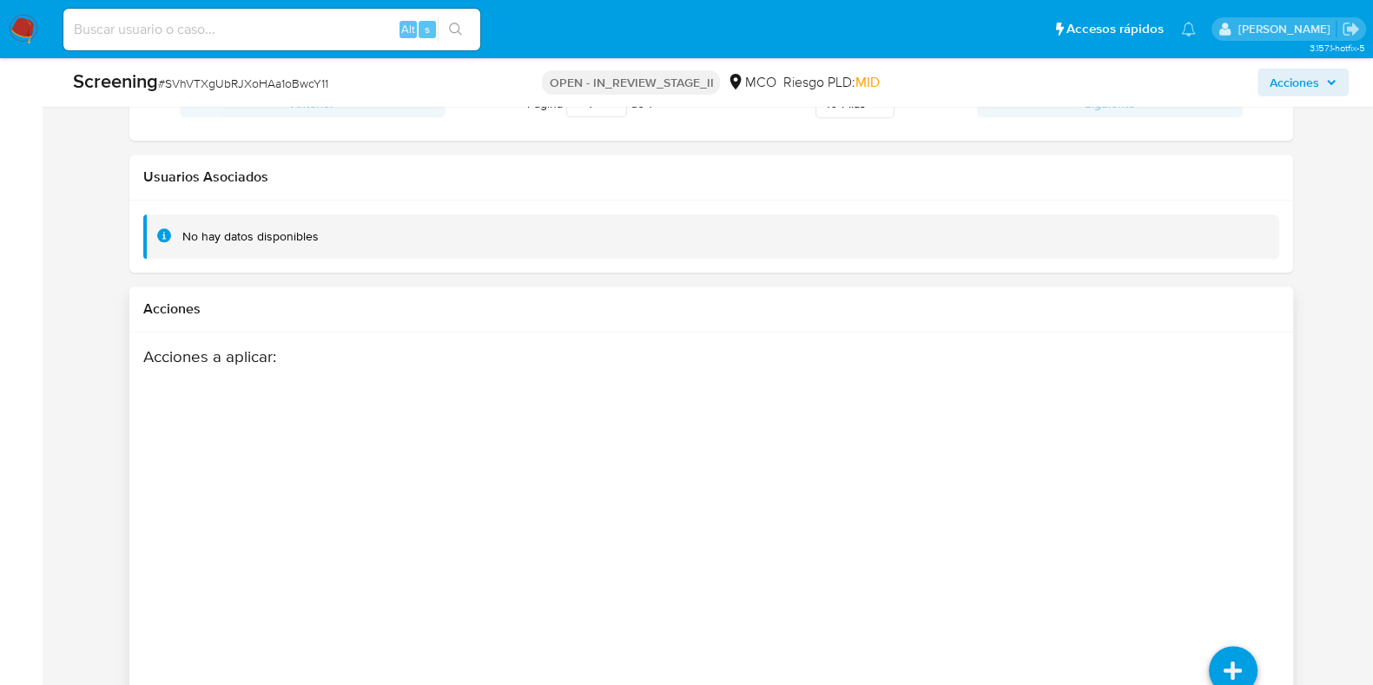
scroll to position [2649, 0]
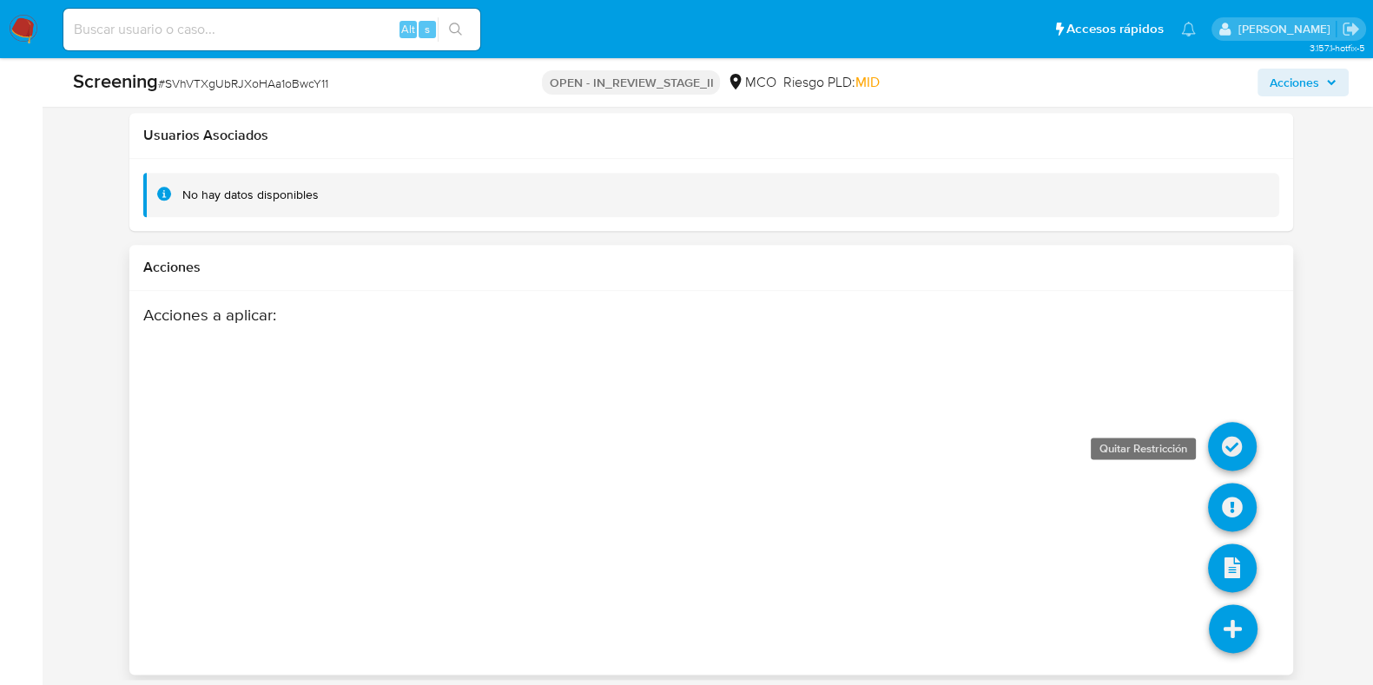
click at [1235, 446] on icon at bounding box center [1232, 446] width 49 height 49
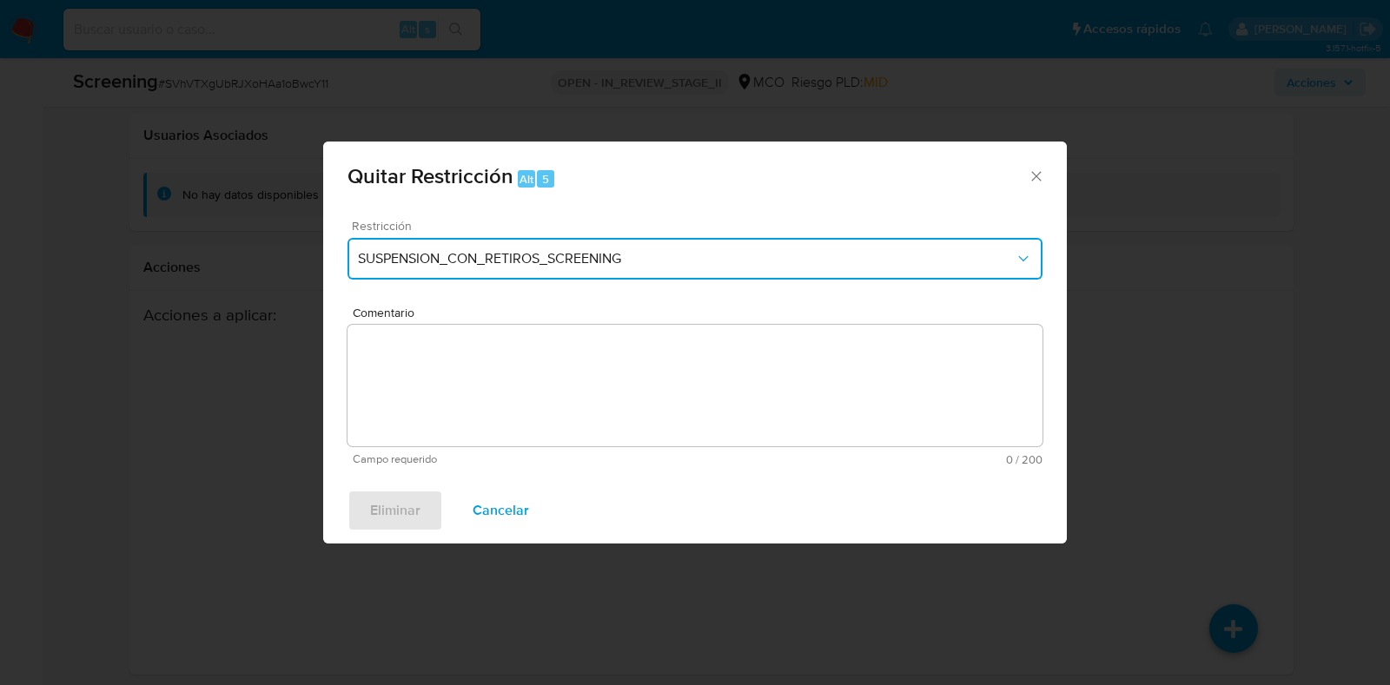
click at [677, 248] on button "SUSPENSION_CON_RETIROS_SCREENING" at bounding box center [694, 259] width 695 height 42
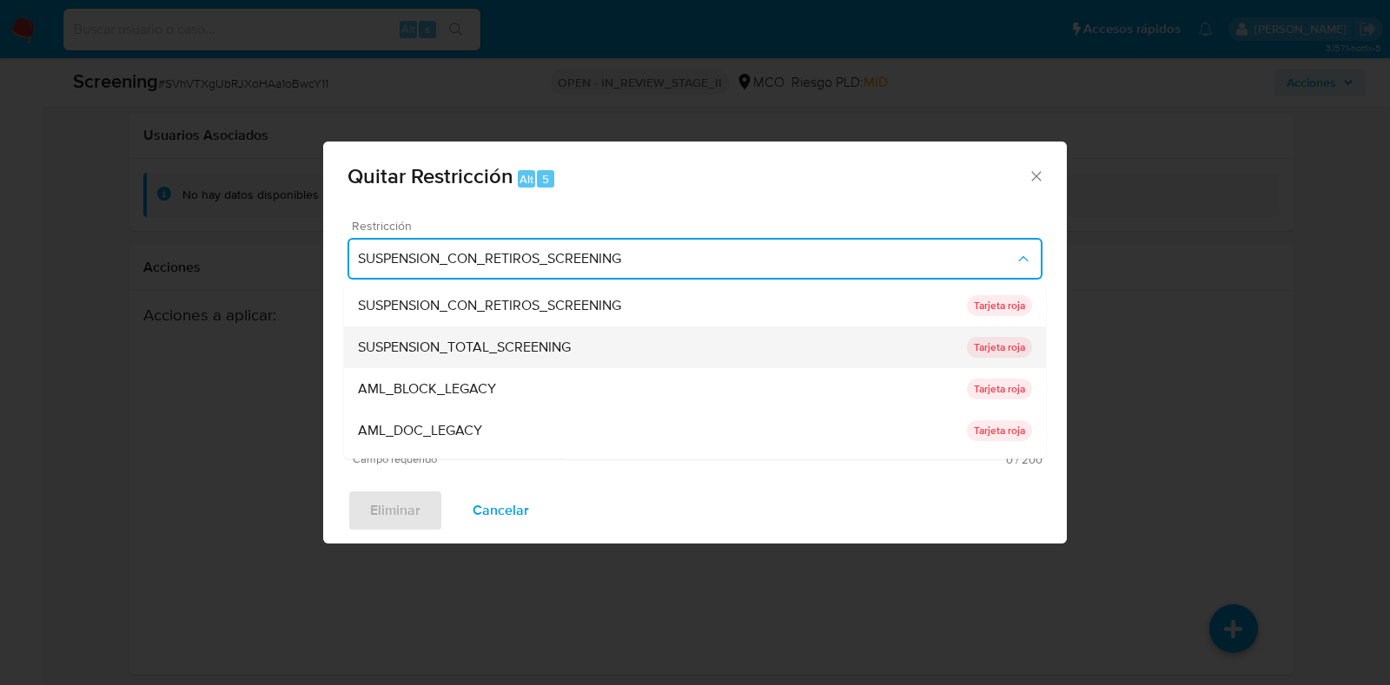
click at [553, 341] on span "SUSPENSION_TOTAL_SCREENING" at bounding box center [464, 348] width 213 height 17
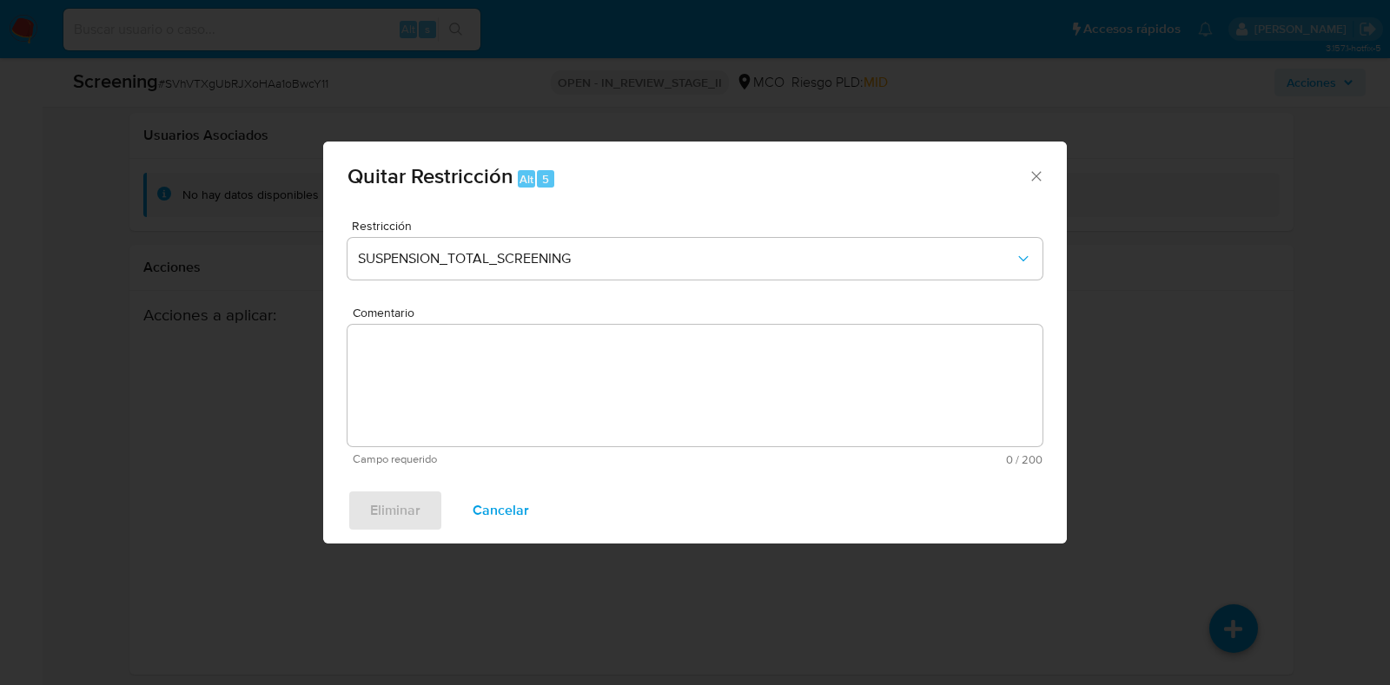
click at [564, 394] on textarea "Comentario" at bounding box center [694, 386] width 695 height 122
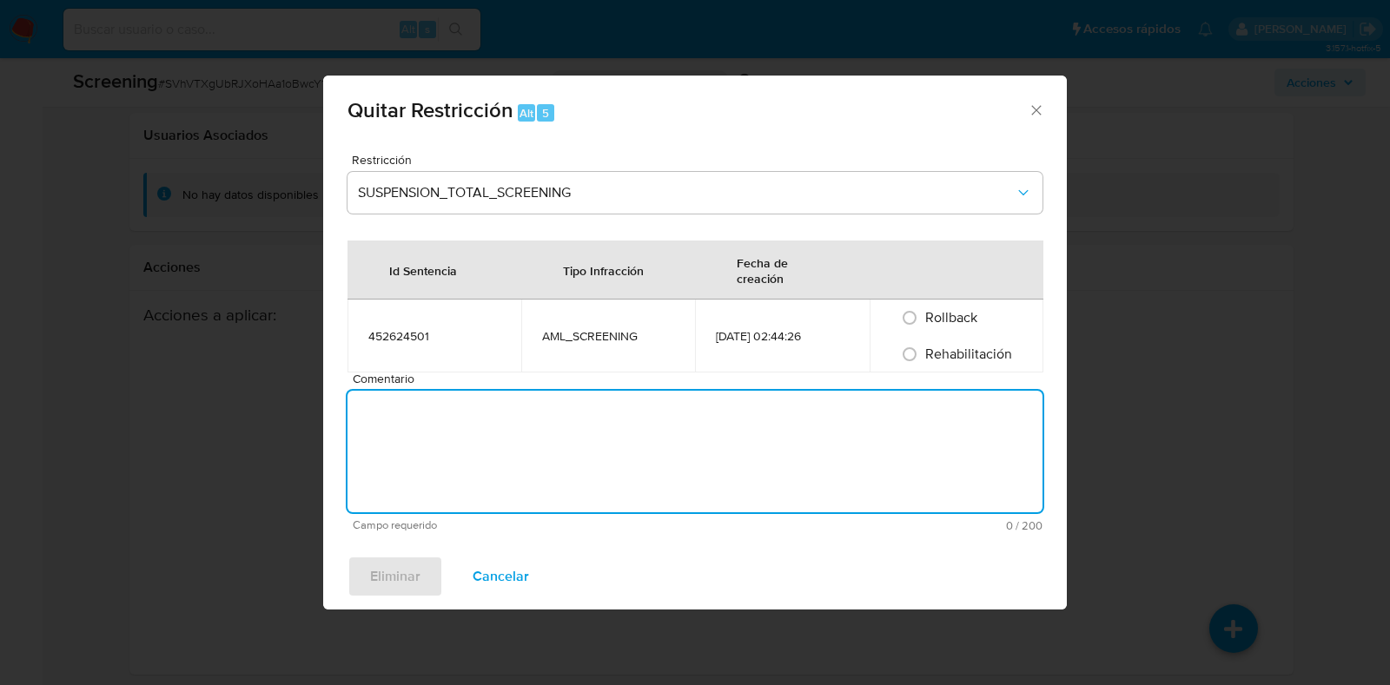
click at [927, 367] on div "Rehabilitación" at bounding box center [956, 354] width 132 height 36
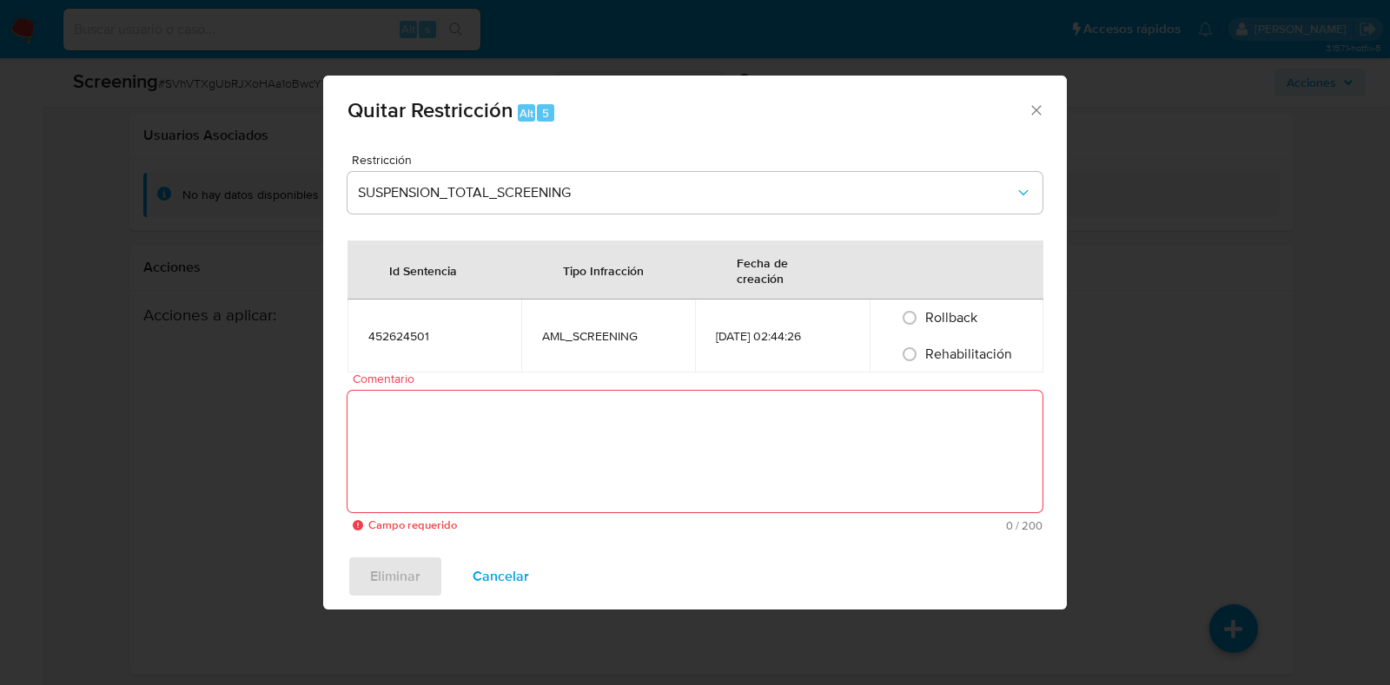
click at [932, 357] on span "Rehabilitación" at bounding box center [968, 354] width 87 height 20
click at [923, 357] on input "Rehabilitación" at bounding box center [910, 355] width 28 height 28
radio input "true"
click at [795, 486] on textarea "Comentario" at bounding box center [694, 452] width 695 height 122
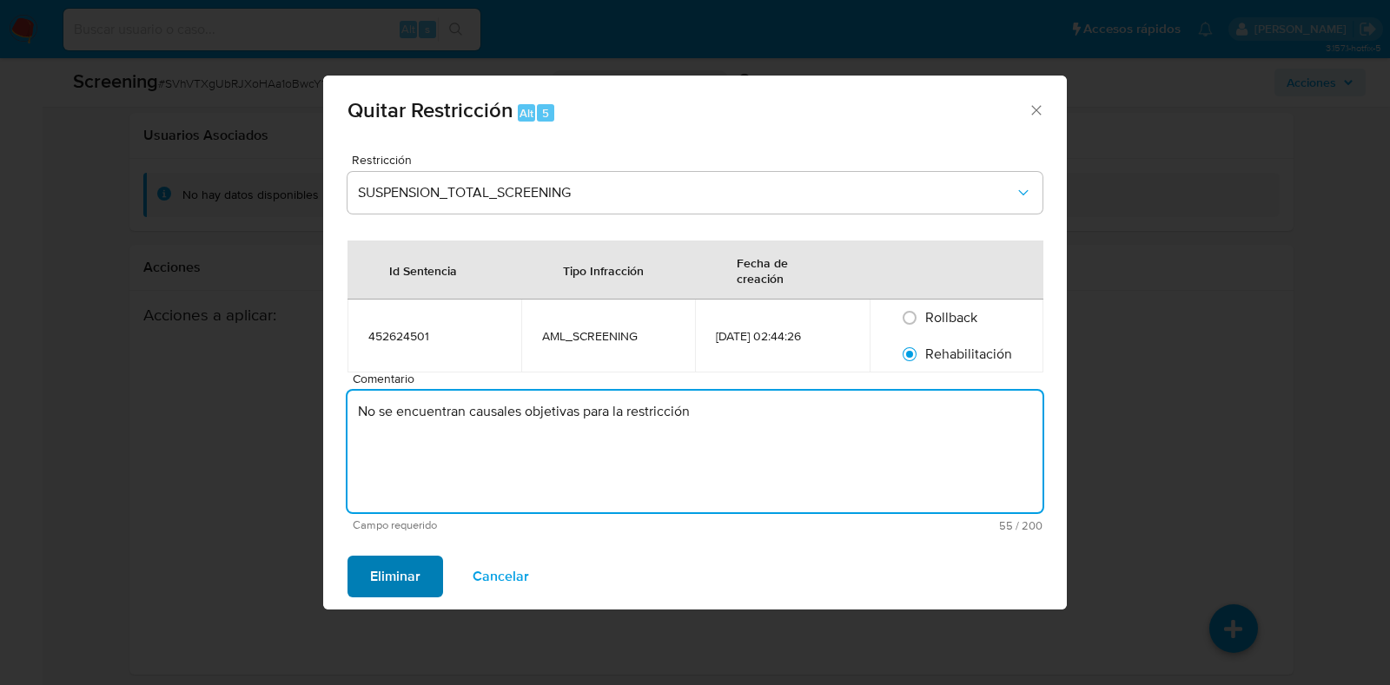
type textarea "No se encuentran causales objetivas para la restricción"
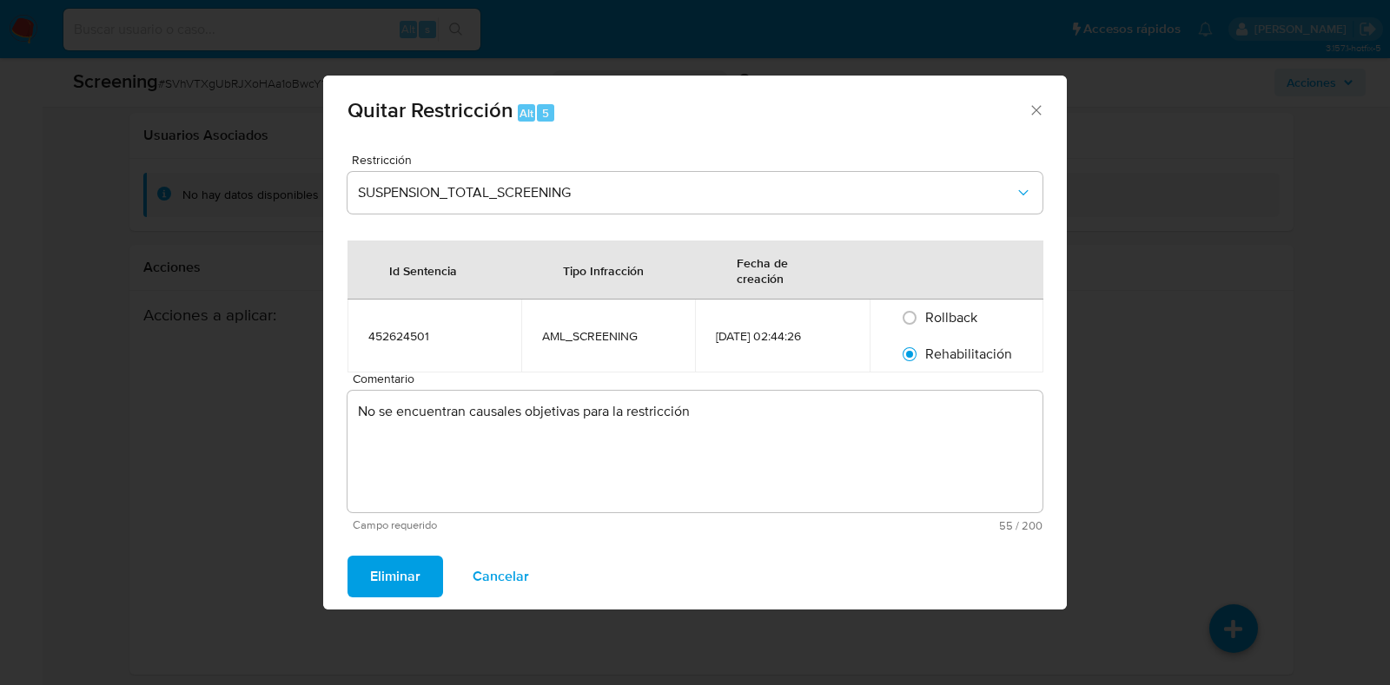
click at [408, 575] on span "Eliminar" at bounding box center [395, 577] width 50 height 38
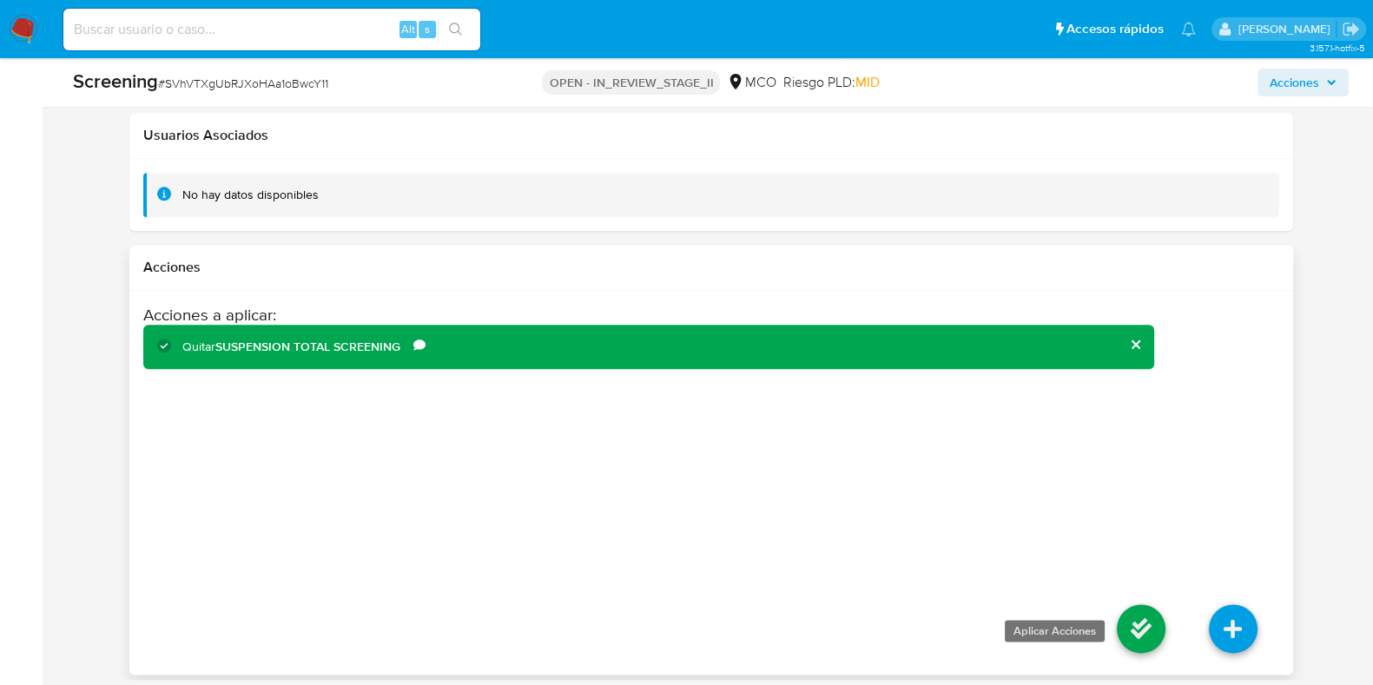
click at [1143, 612] on icon at bounding box center [1141, 629] width 49 height 49
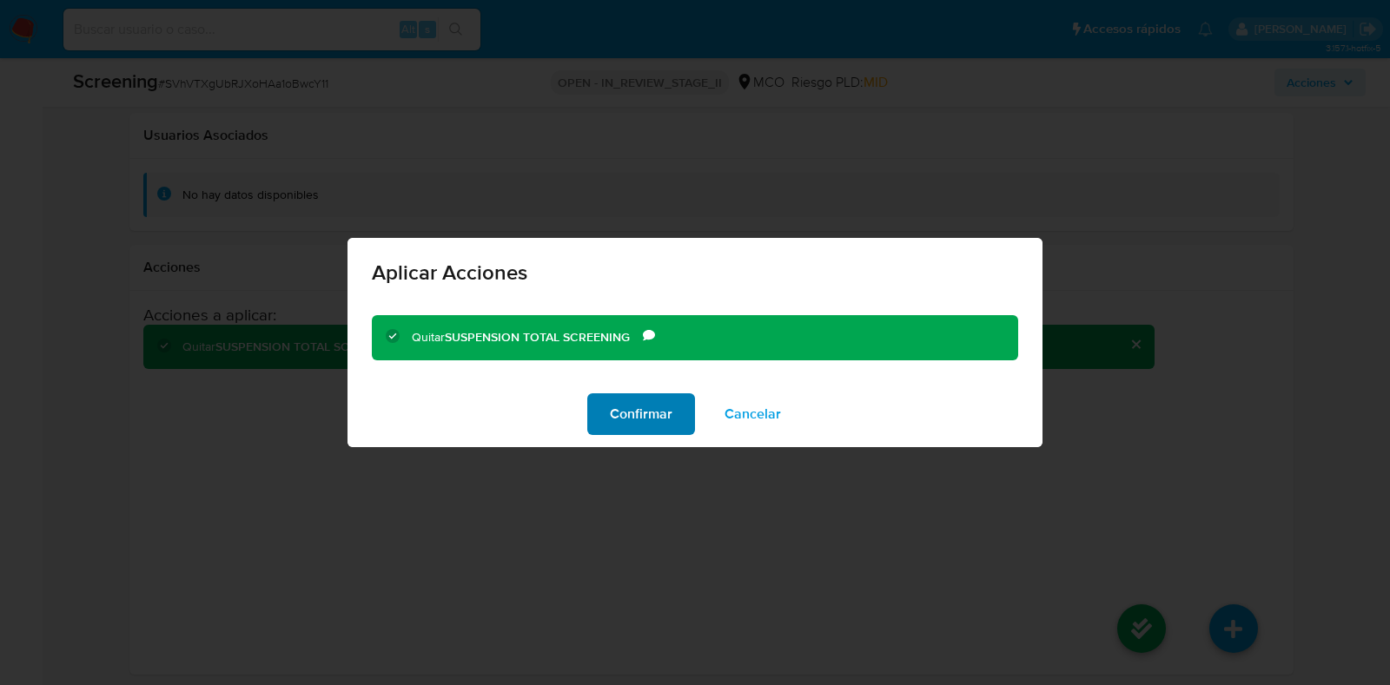
click at [691, 409] on button "Confirmar" at bounding box center [641, 414] width 108 height 42
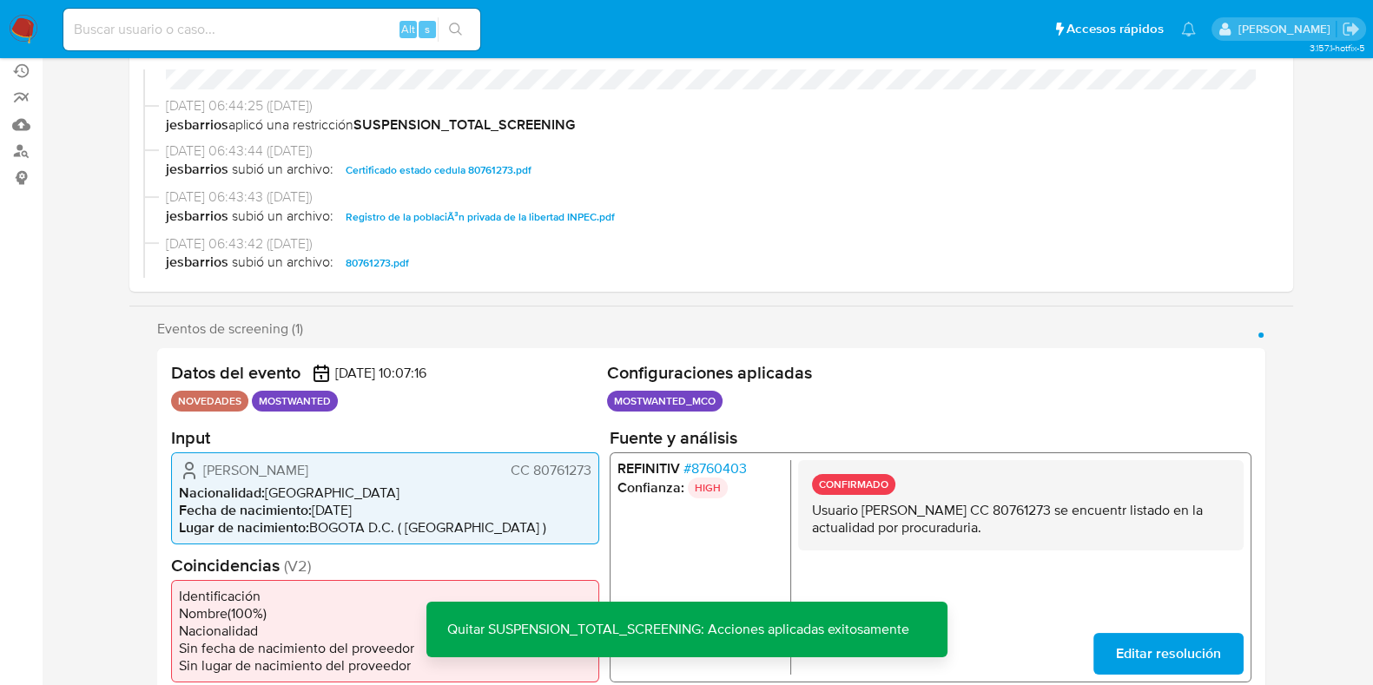
scroll to position [0, 0]
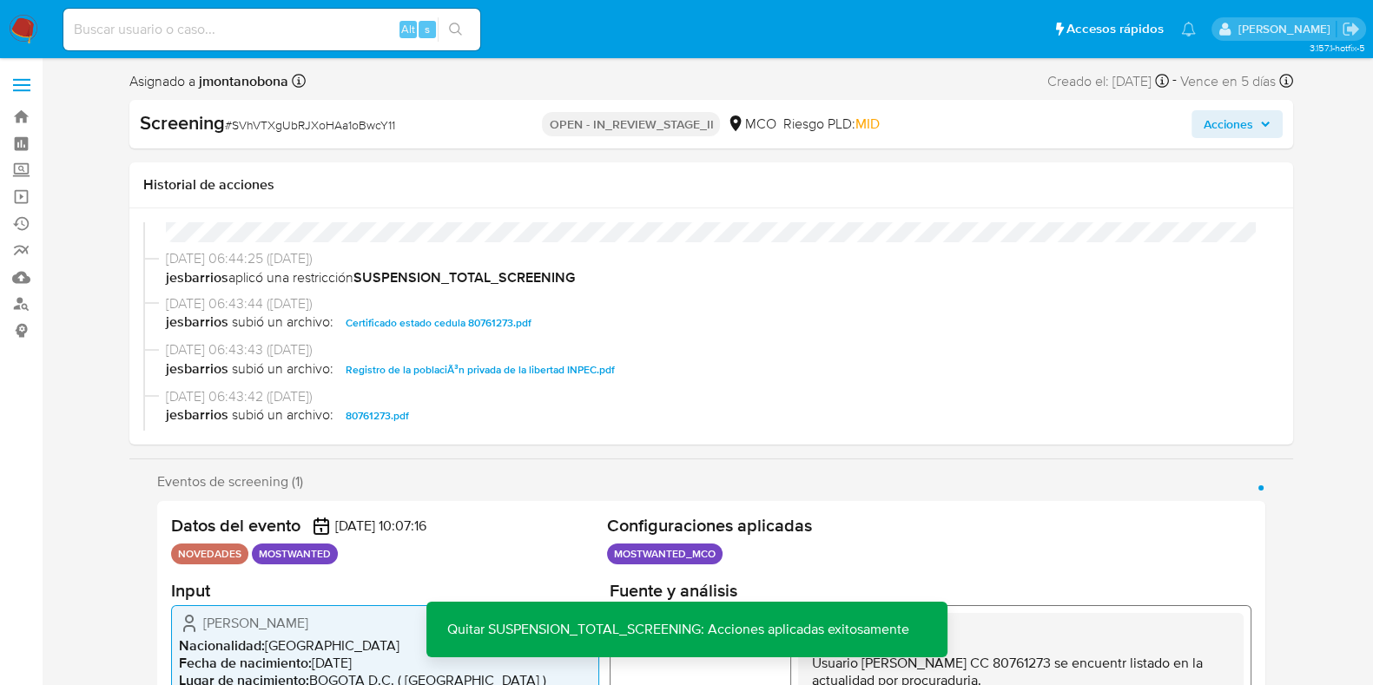
click at [1261, 120] on icon "button" at bounding box center [1265, 124] width 10 height 10
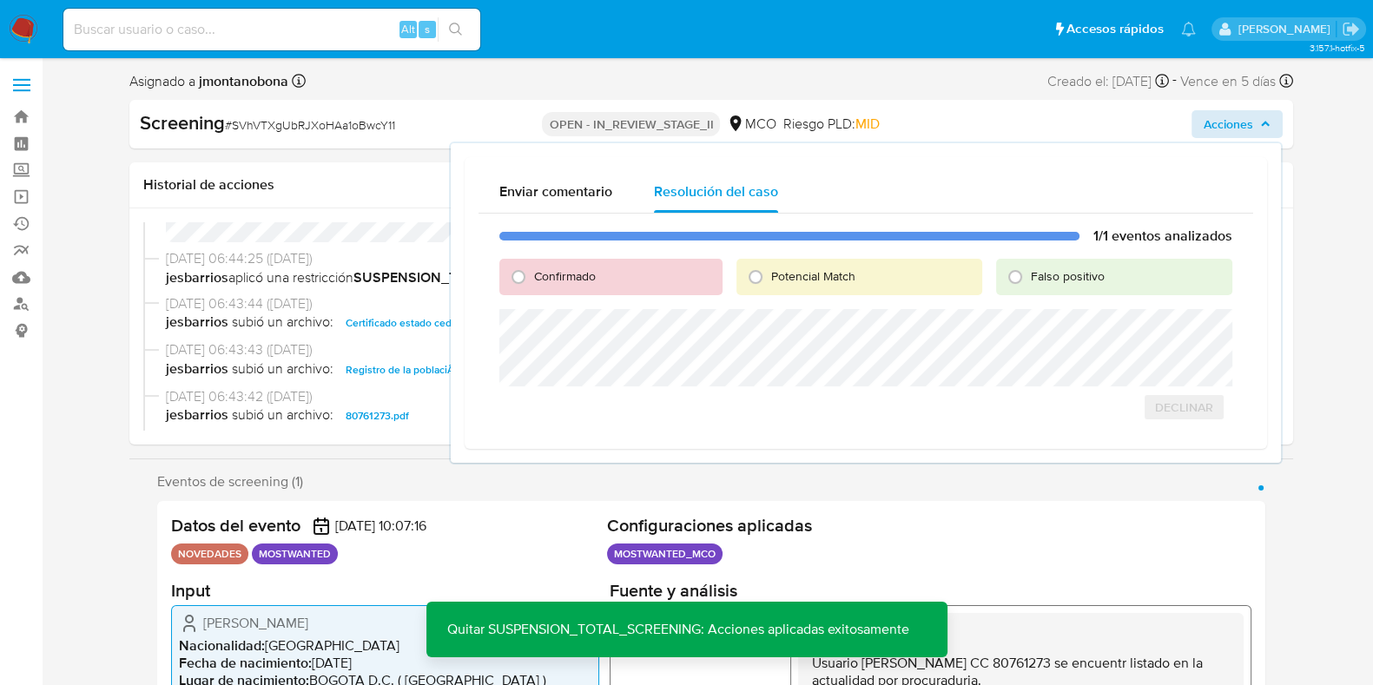
click at [1044, 281] on span "Falso positivo" at bounding box center [1068, 276] width 74 height 17
click at [1029, 281] on input "Falso positivo" at bounding box center [1016, 277] width 28 height 28
radio input "true"
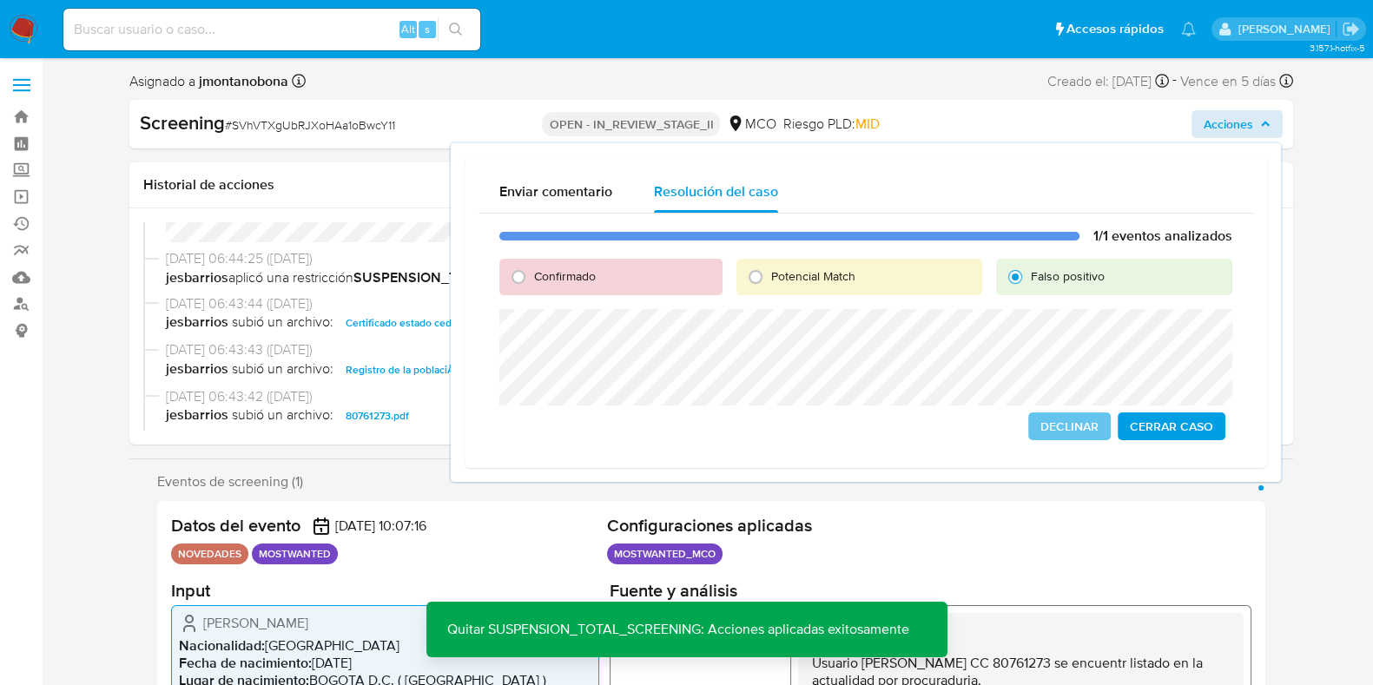
click at [1169, 427] on span "Cerrar Caso" at bounding box center [1171, 426] width 83 height 24
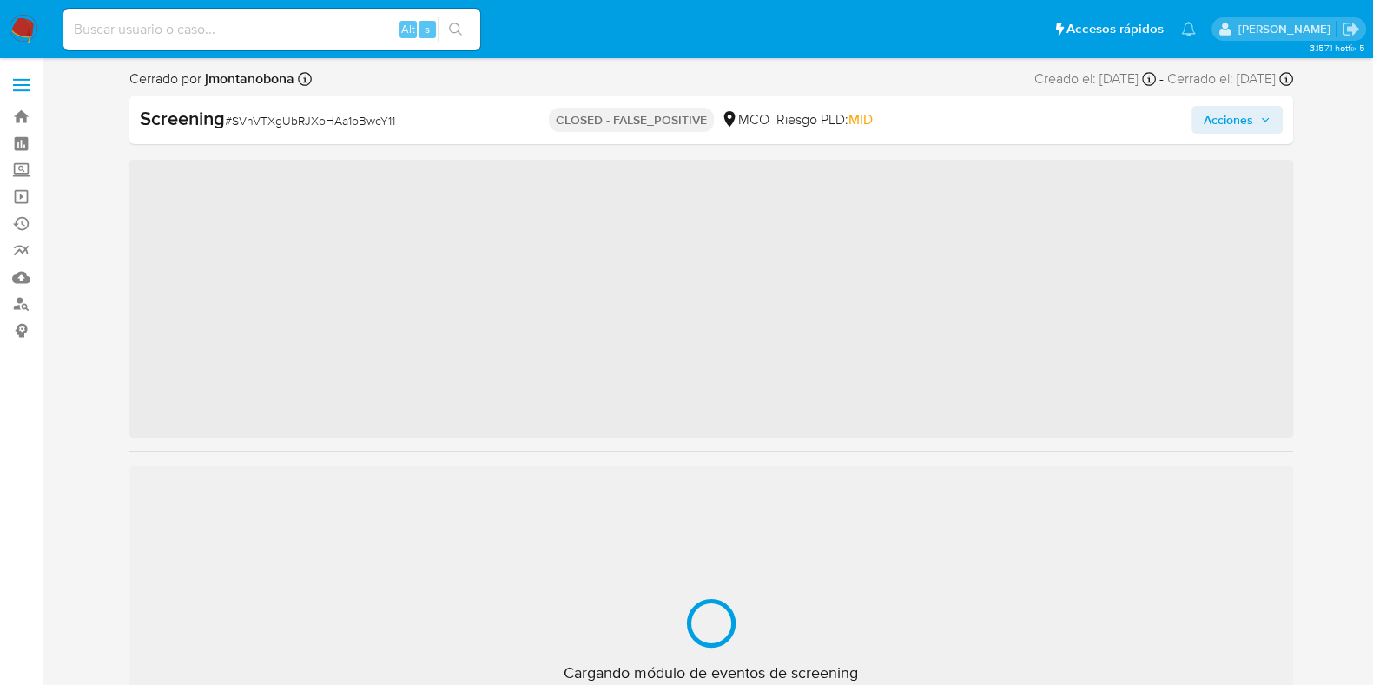
scroll to position [733, 0]
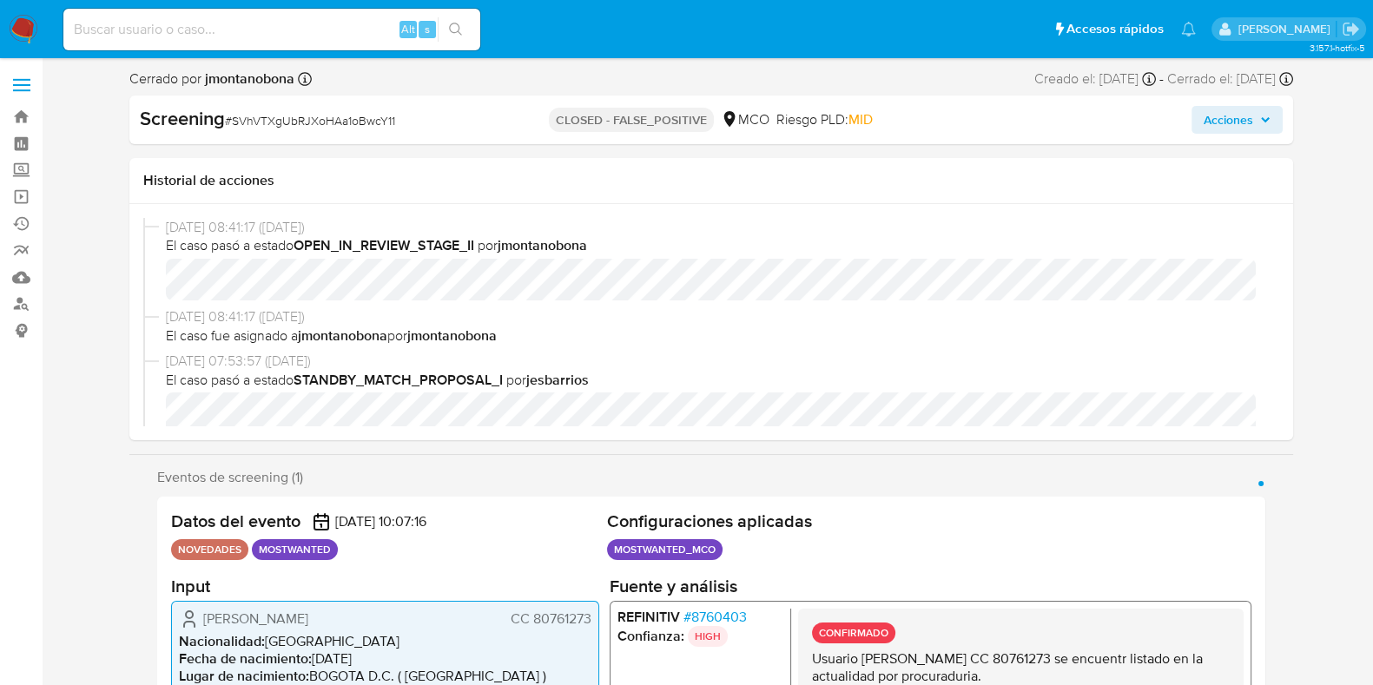
select select "10"
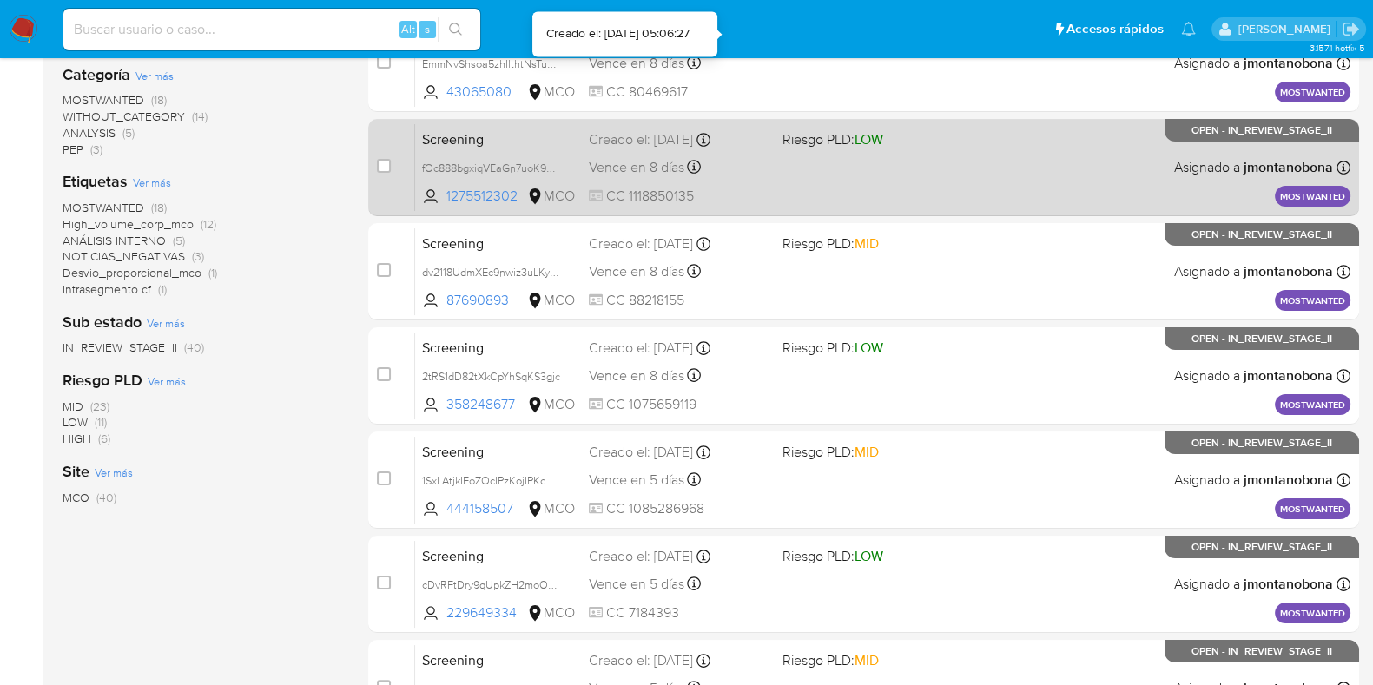
scroll to position [684, 0]
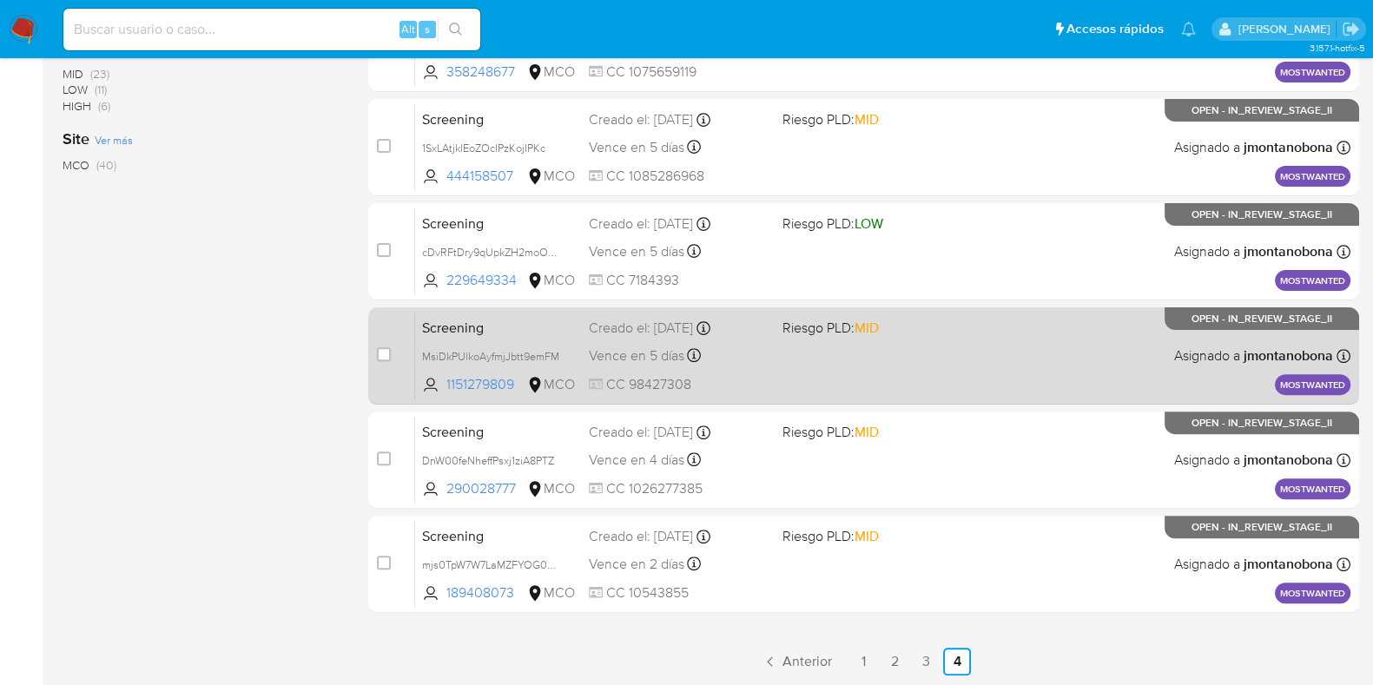
click at [541, 330] on span "Screening" at bounding box center [498, 326] width 153 height 23
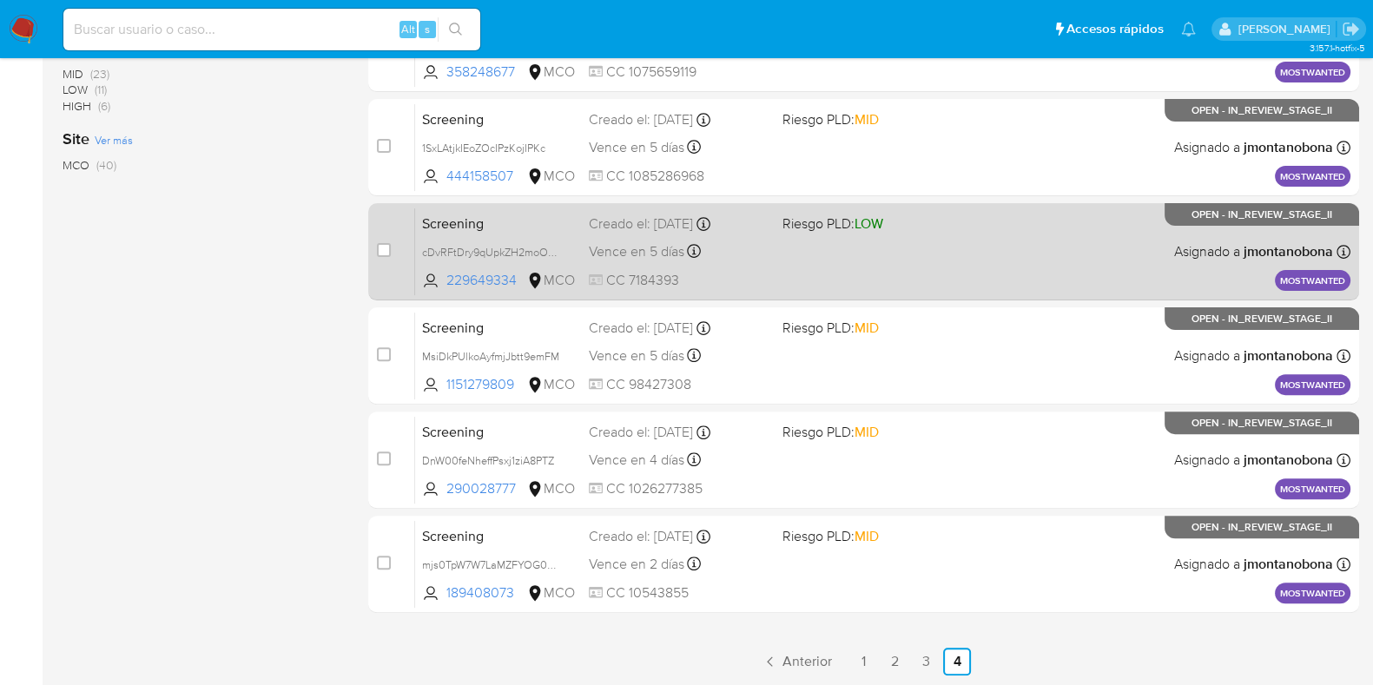
click at [520, 228] on span "Screening" at bounding box center [498, 222] width 153 height 23
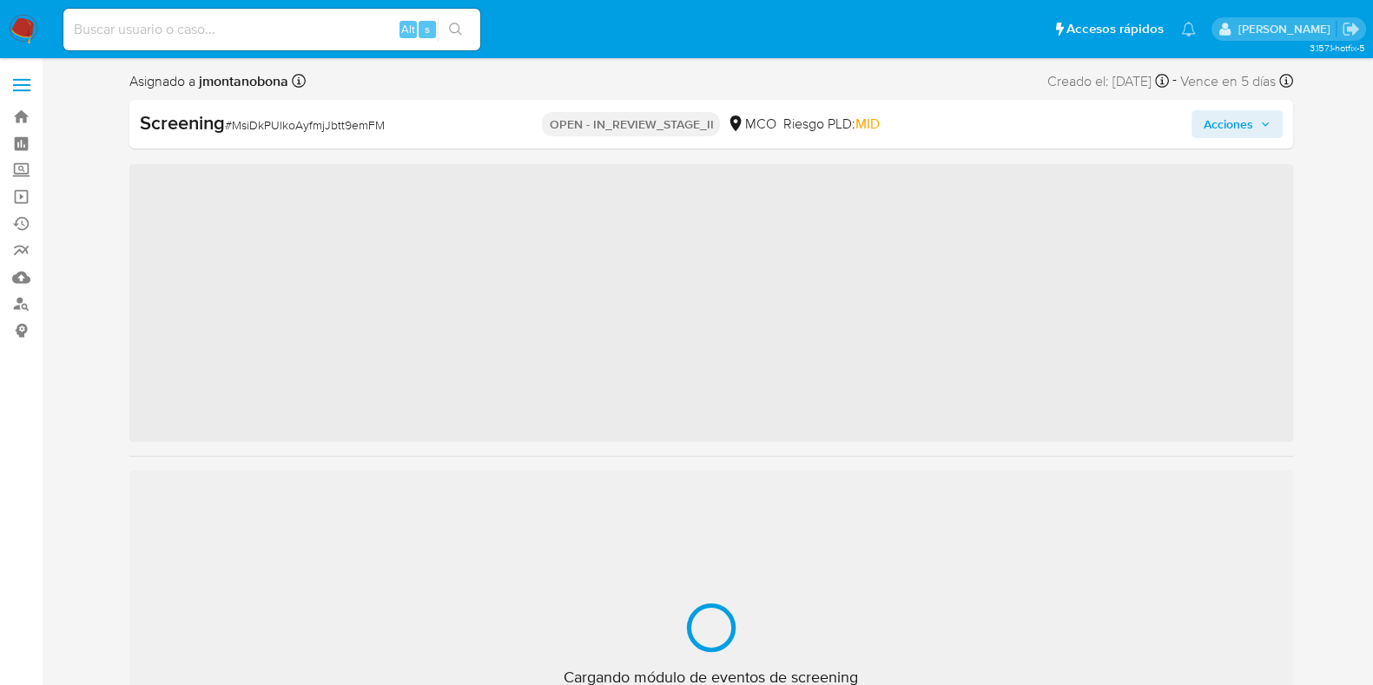
scroll to position [733, 0]
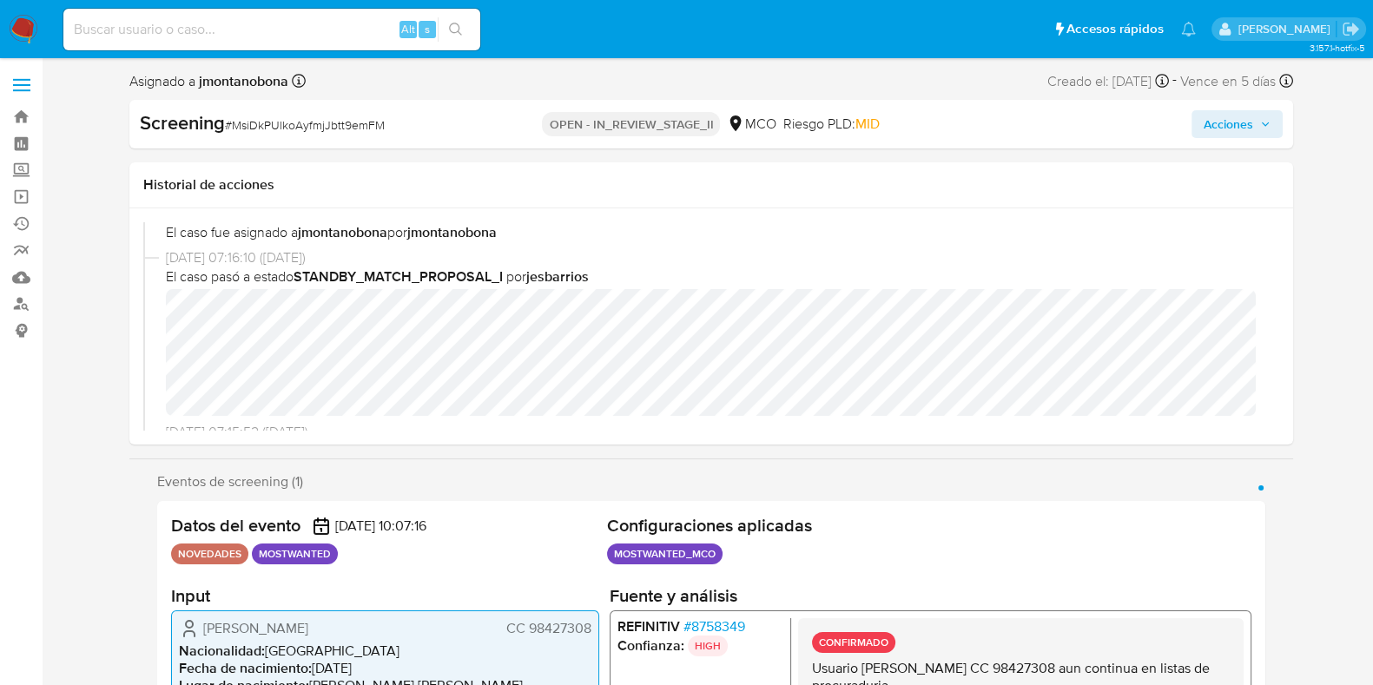
select select "10"
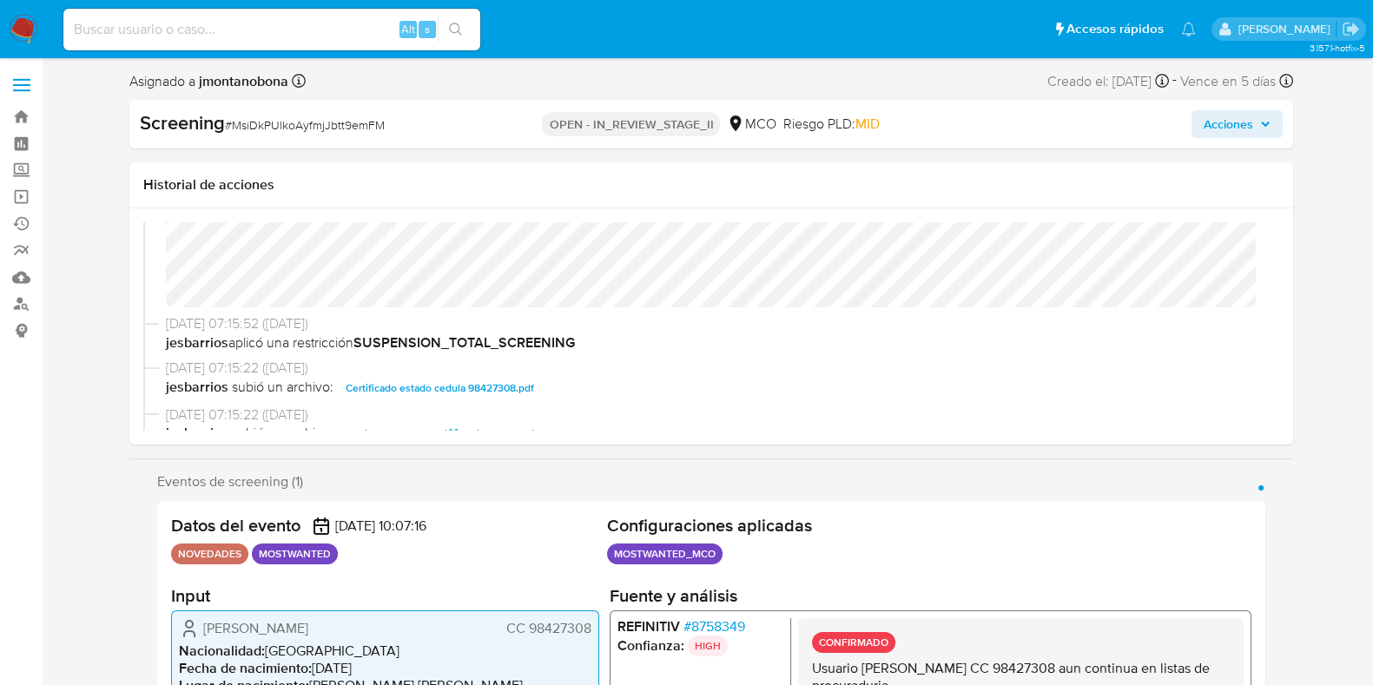
scroll to position [216, 0]
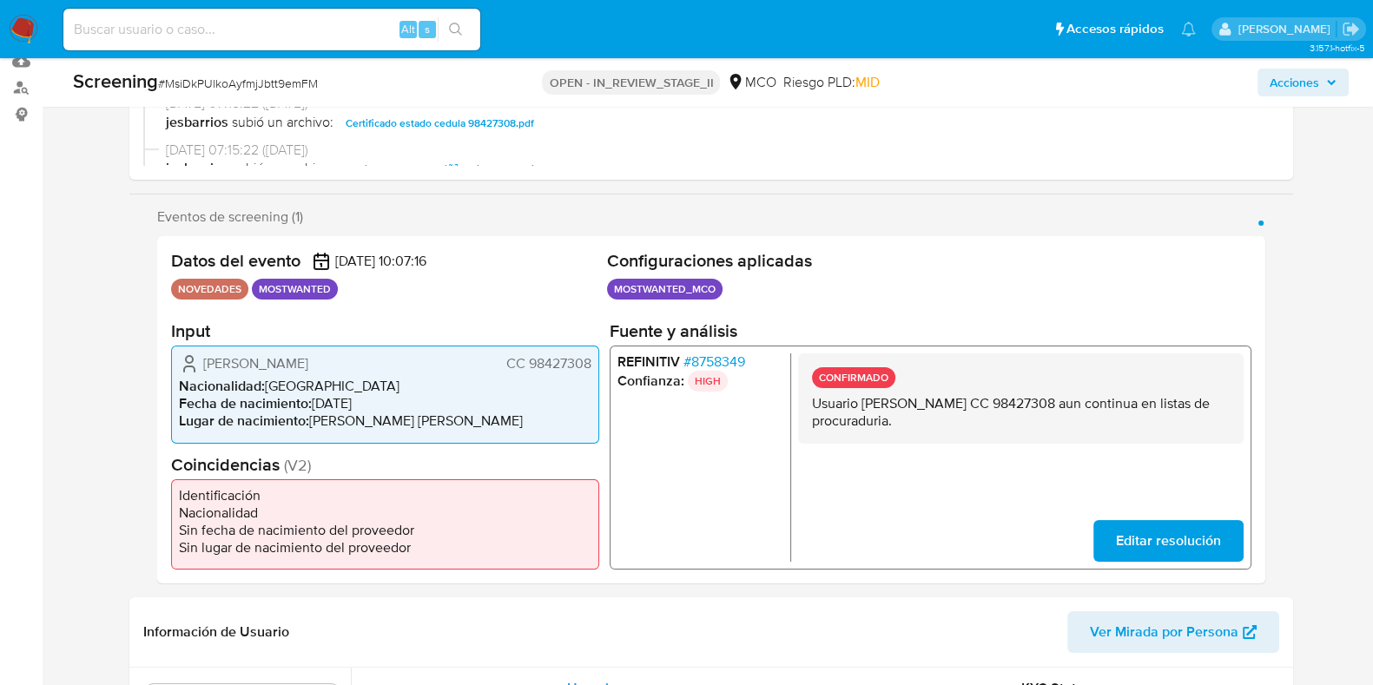
drag, startPoint x: 864, startPoint y: 404, endPoint x: 1063, endPoint y: 410, distance: 199.0
click at [1063, 410] on p "Usuario [PERSON_NAME] CC 98427308 aun continua en listas de procuraduria." at bounding box center [1020, 412] width 418 height 35
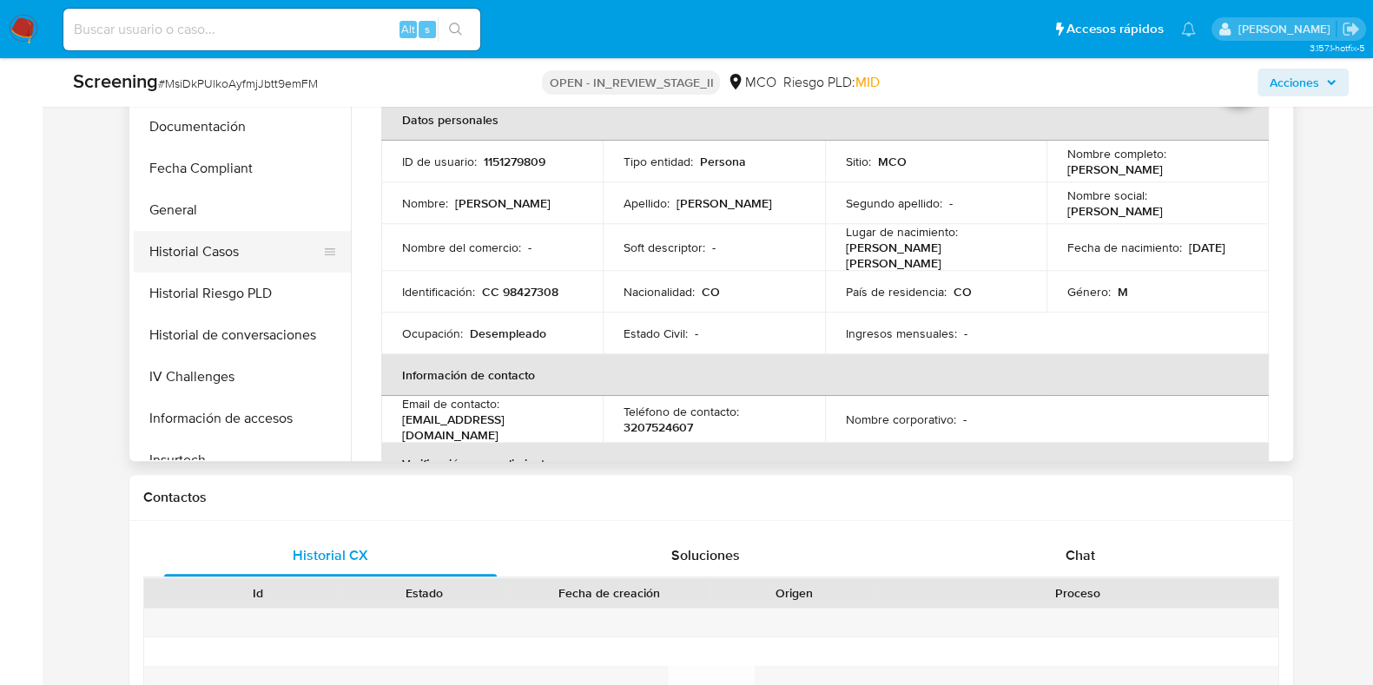
scroll to position [407, 0]
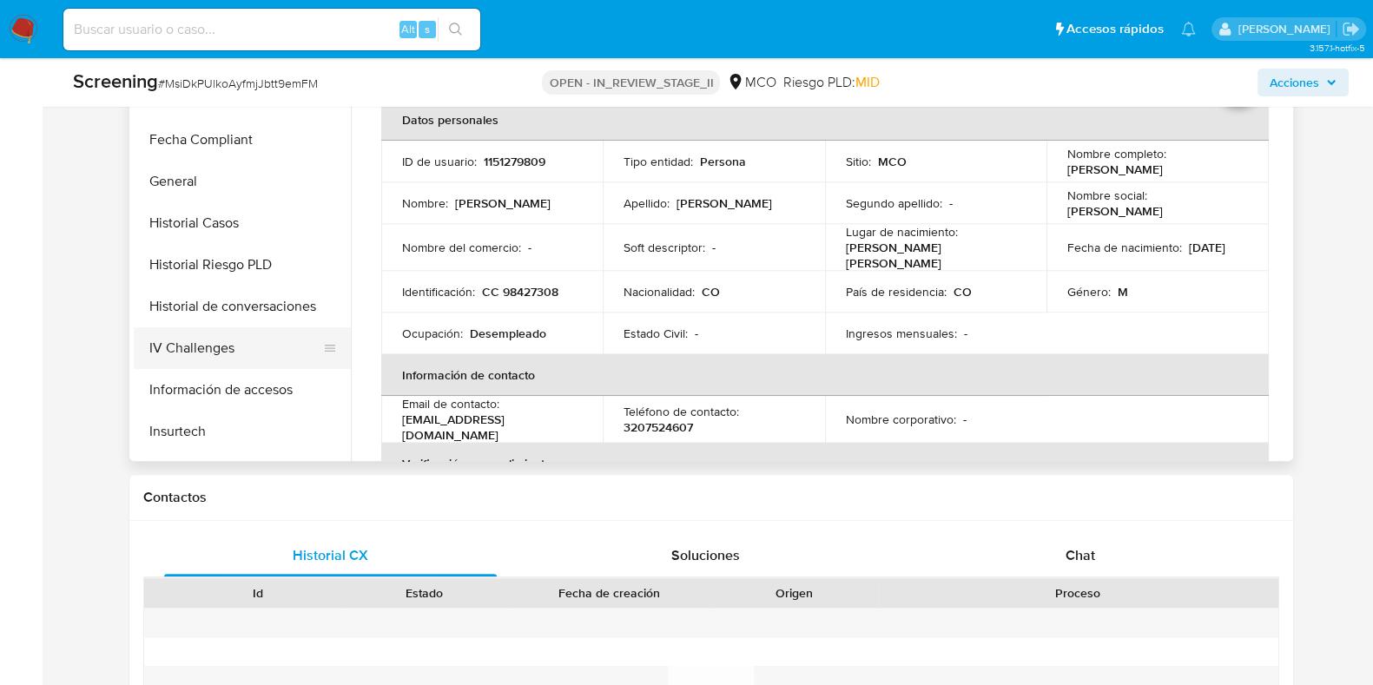
click at [206, 336] on button "IV Challenges" at bounding box center [235, 348] width 203 height 42
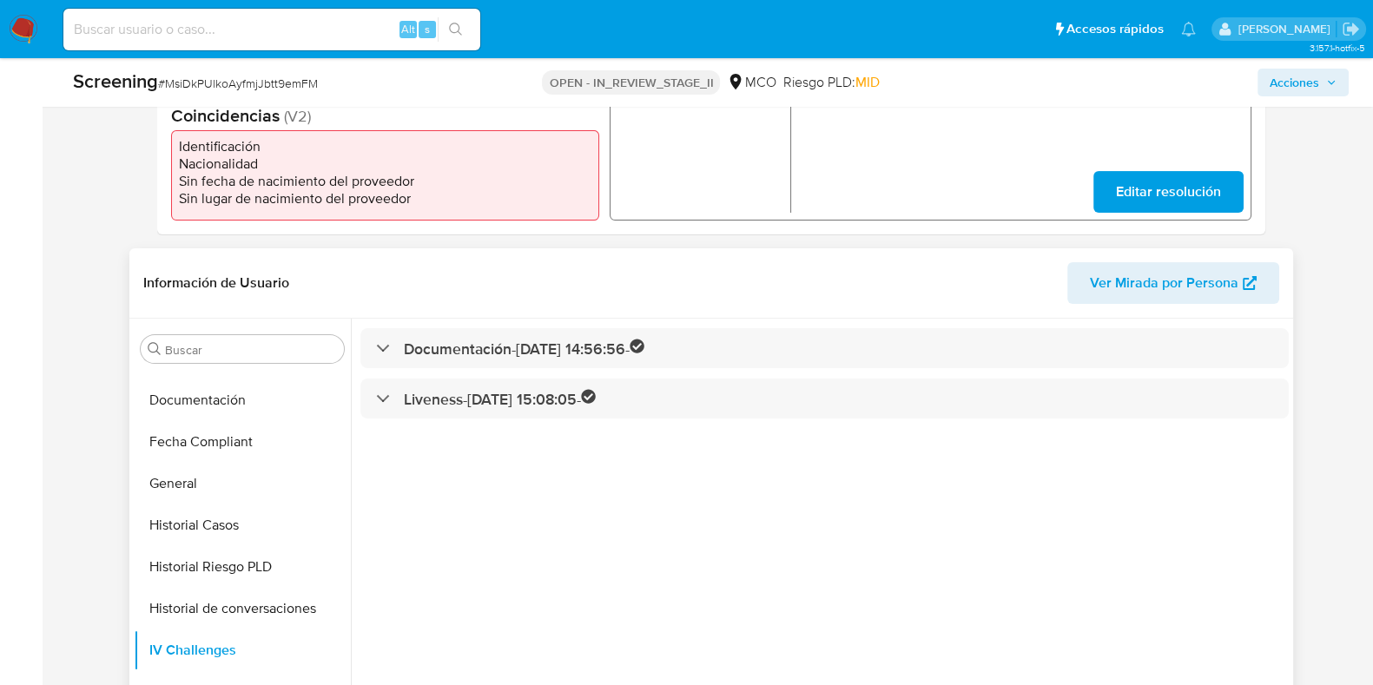
scroll to position [543, 0]
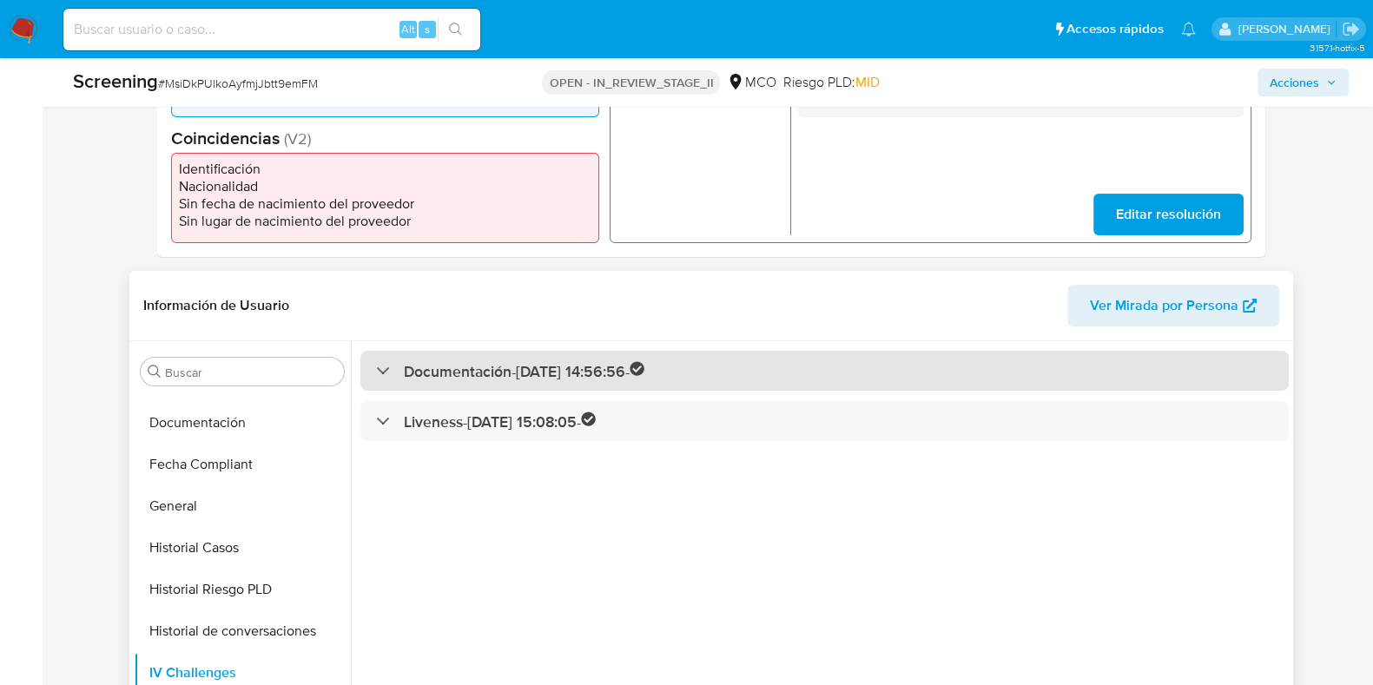
click at [589, 355] on div "Documentación - 03/02/2025 14:56:56 -" at bounding box center [824, 371] width 929 height 41
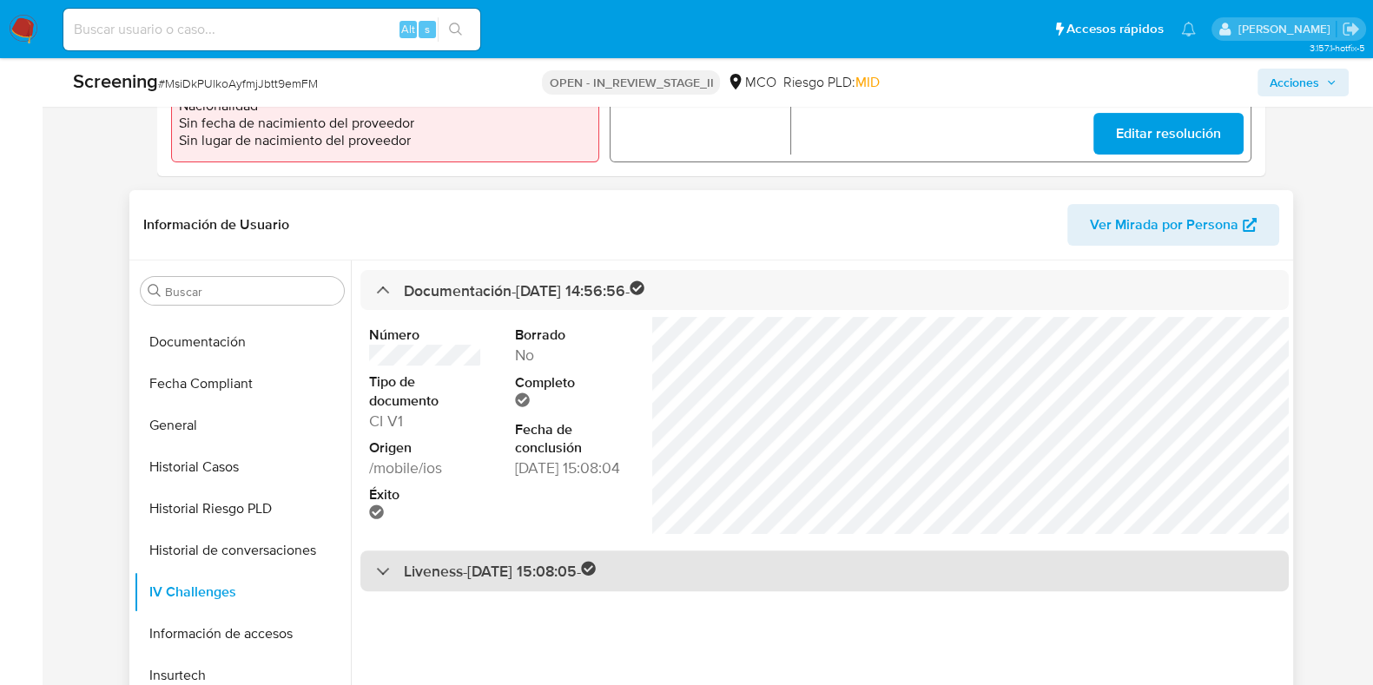
scroll to position [651, 0]
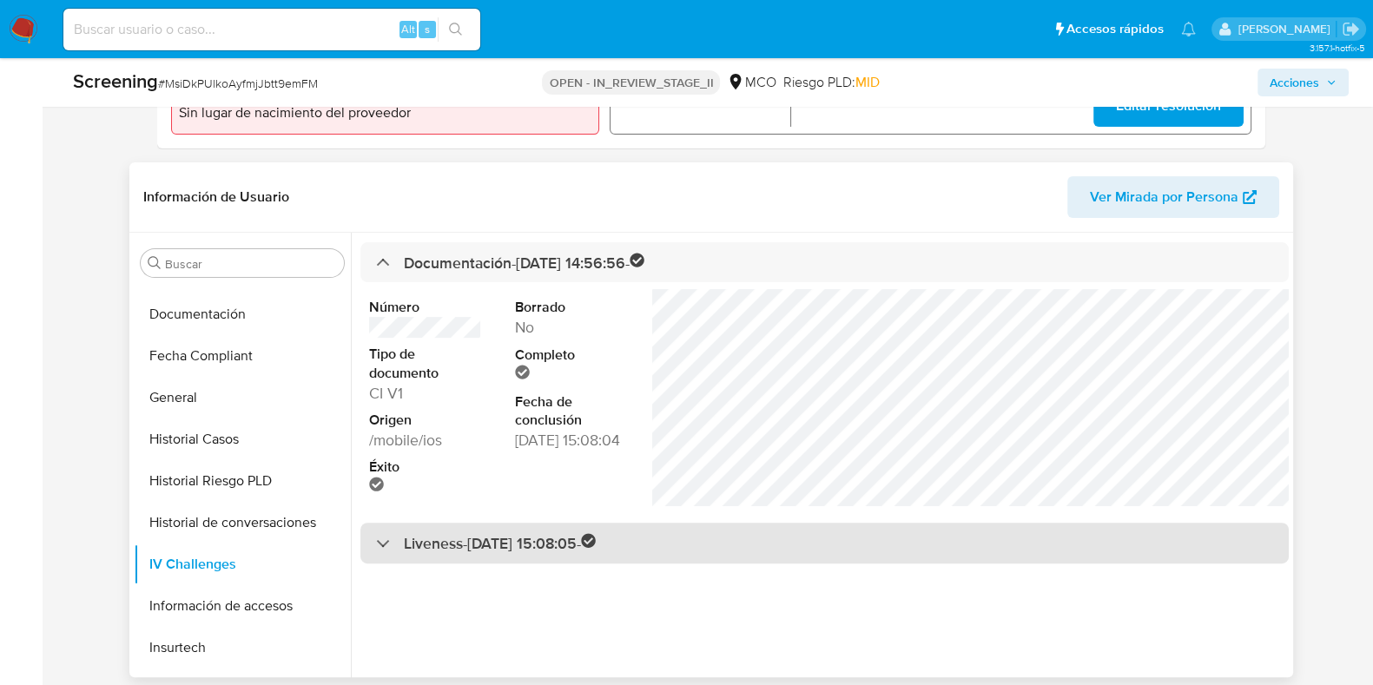
click at [420, 545] on h3 "Liveness - 03/02/2025 15:08:05 -" at bounding box center [500, 543] width 193 height 20
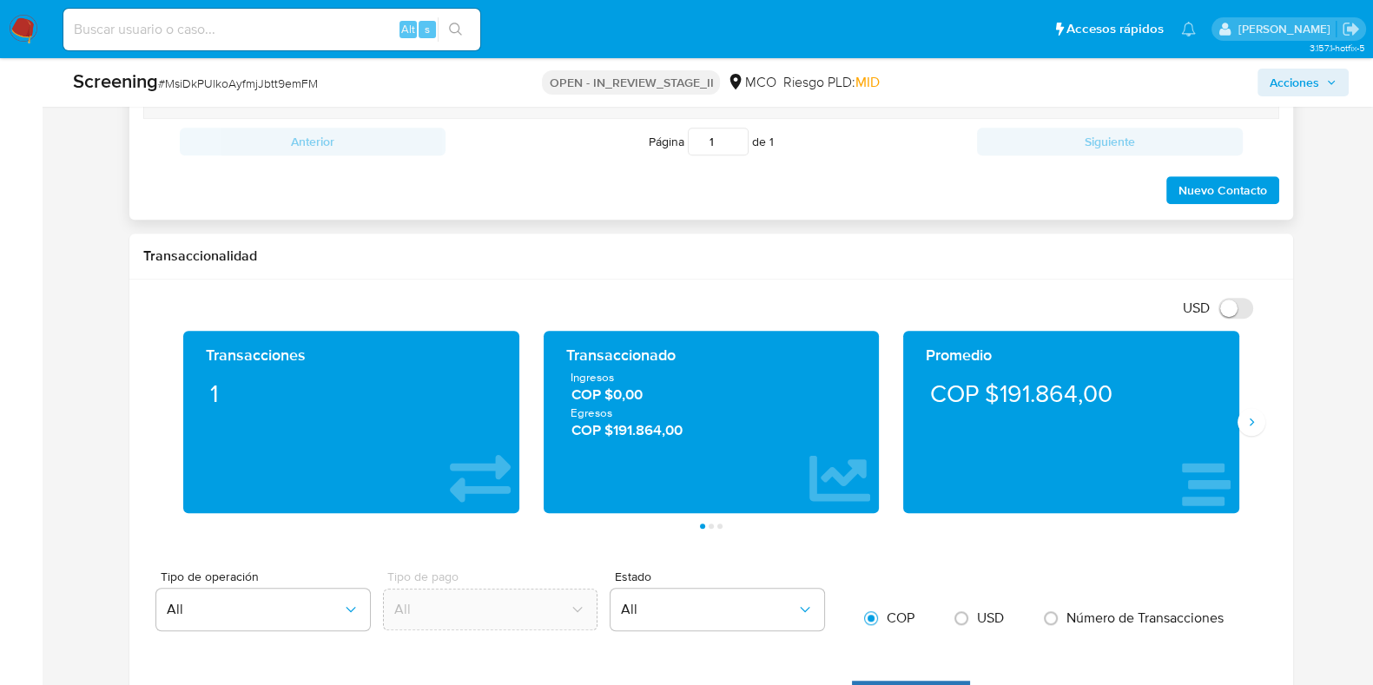
scroll to position [1628, 0]
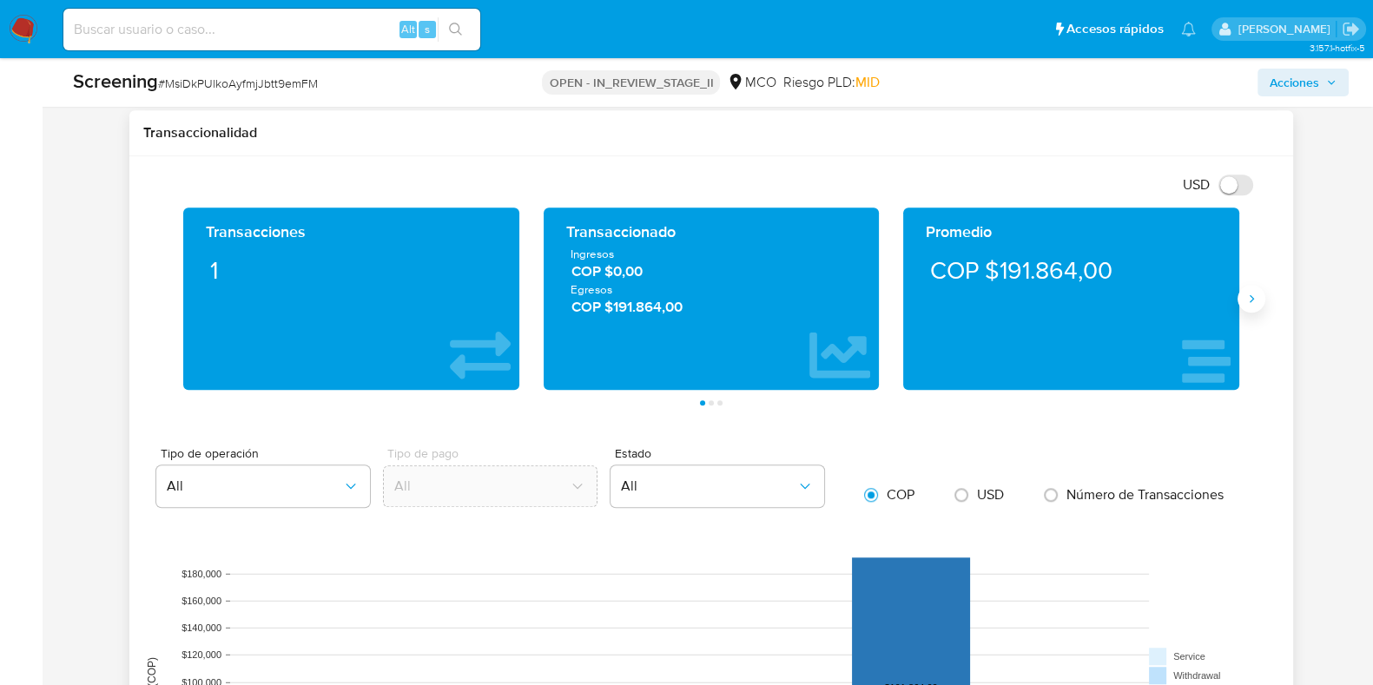
click at [1255, 297] on icon "Siguiente" at bounding box center [1252, 299] width 14 height 14
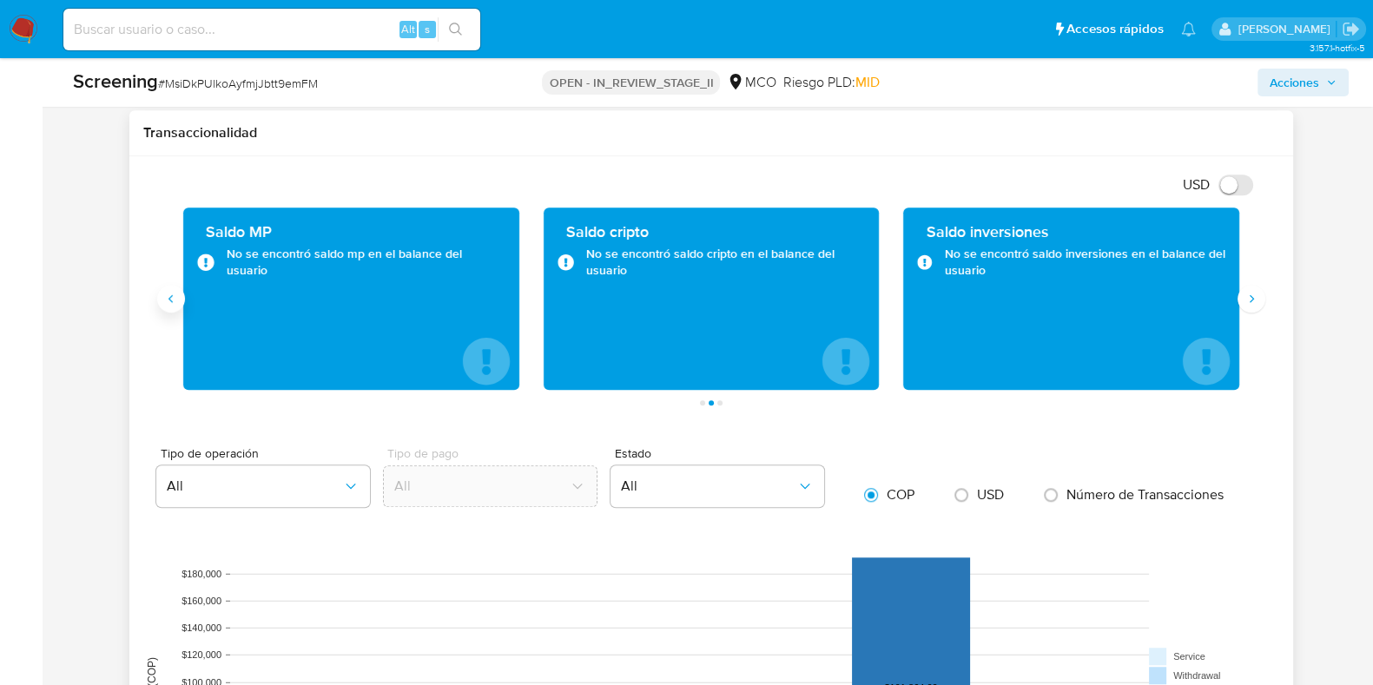
click at [174, 299] on icon "Anterior" at bounding box center [171, 299] width 14 height 14
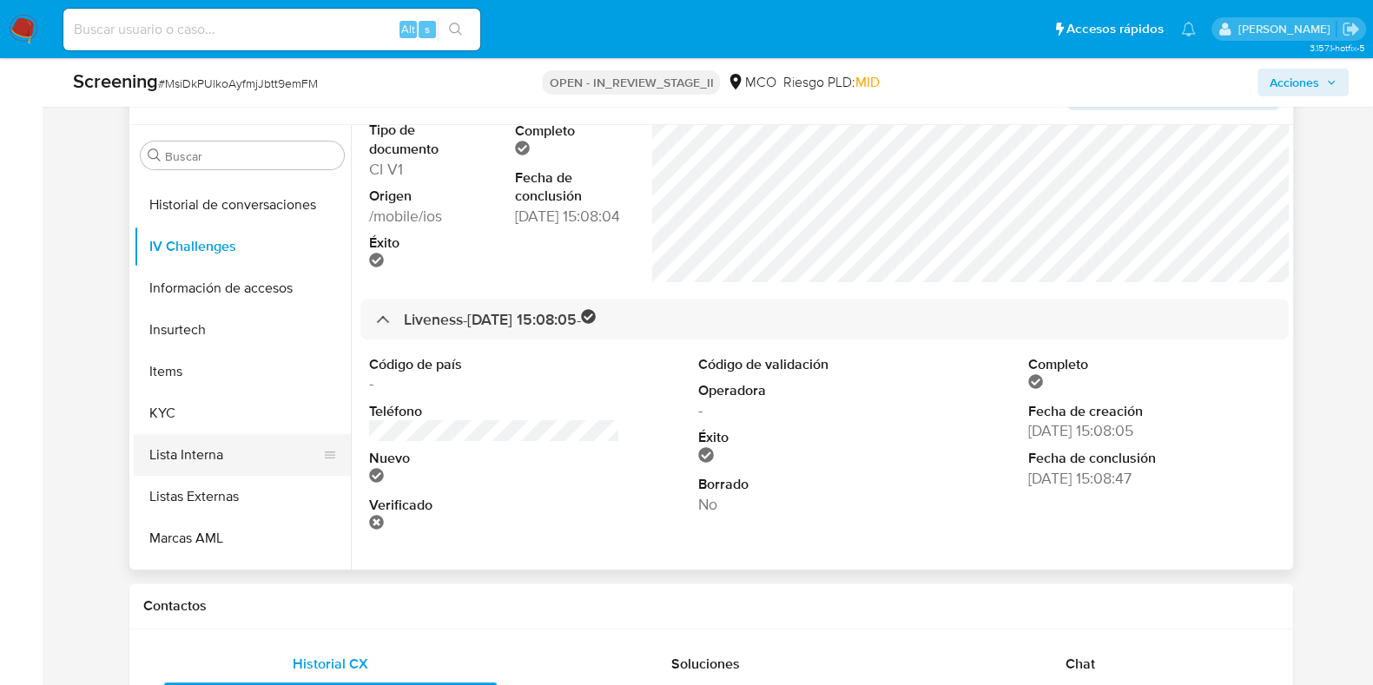
scroll to position [651, 0]
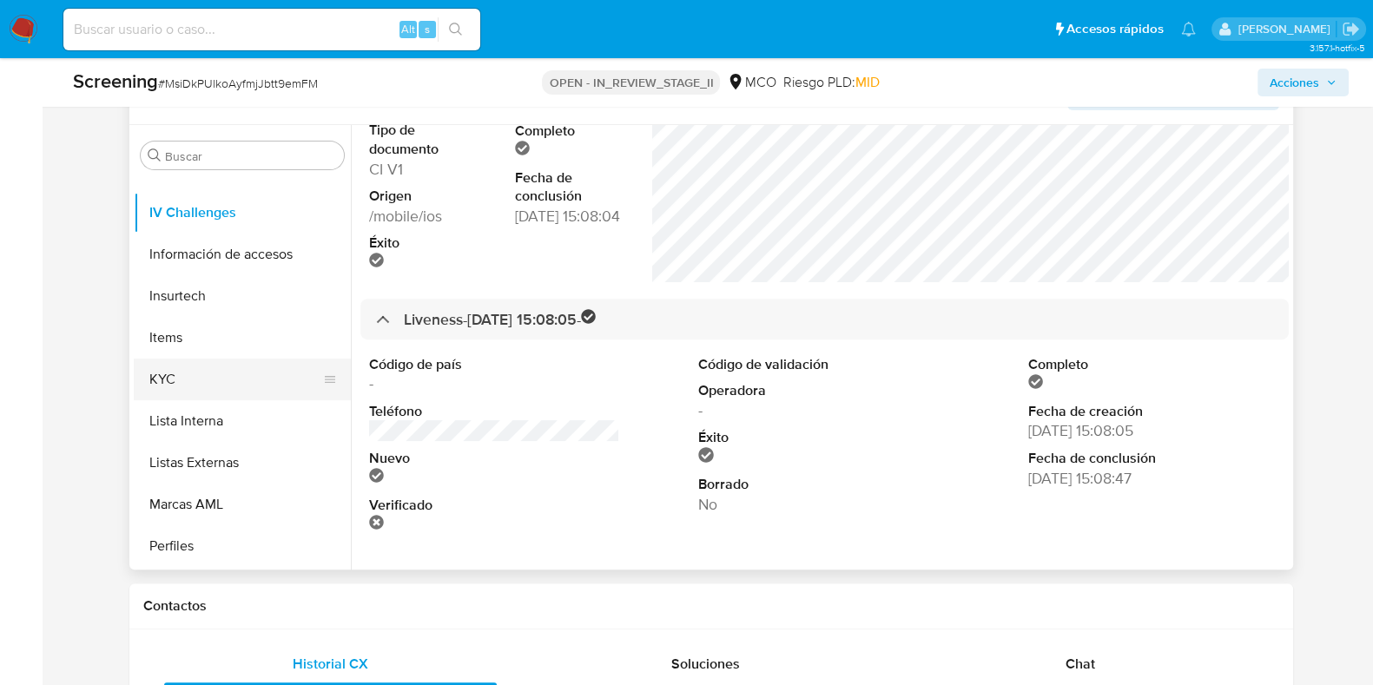
click at [213, 380] on button "KYC" at bounding box center [235, 380] width 203 height 42
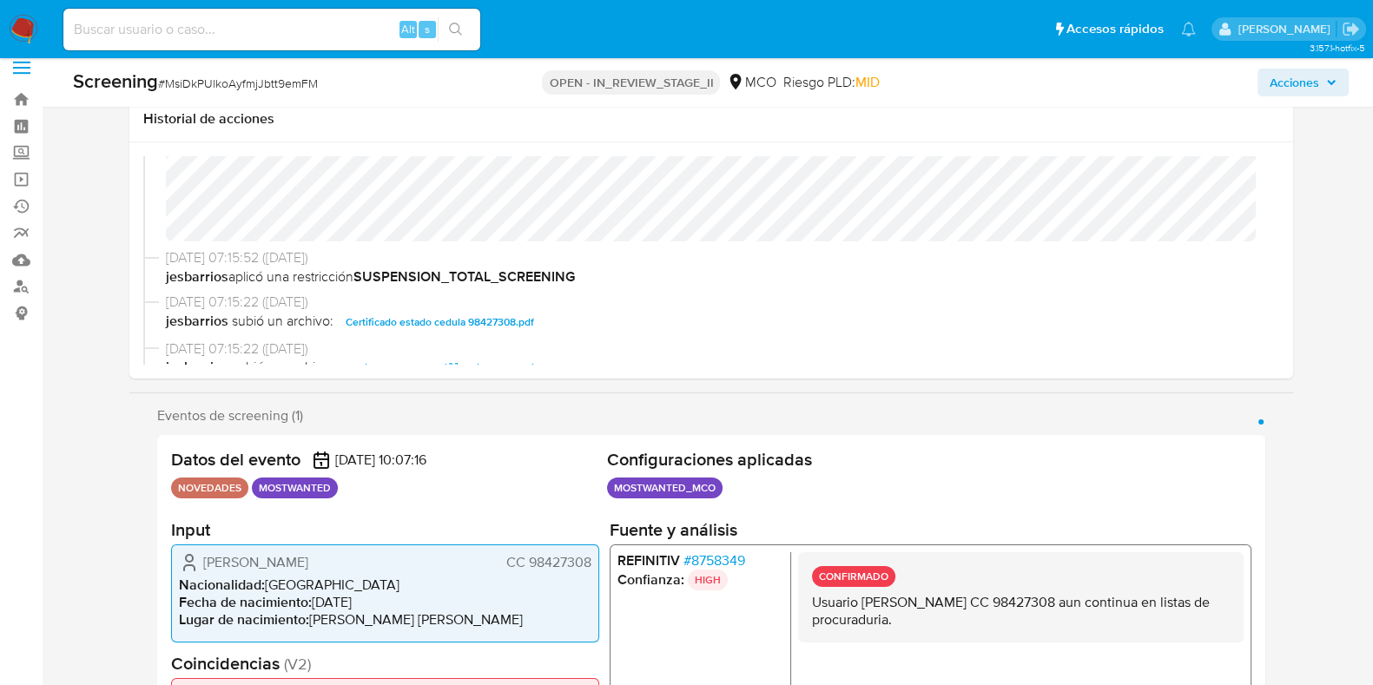
scroll to position [0, 0]
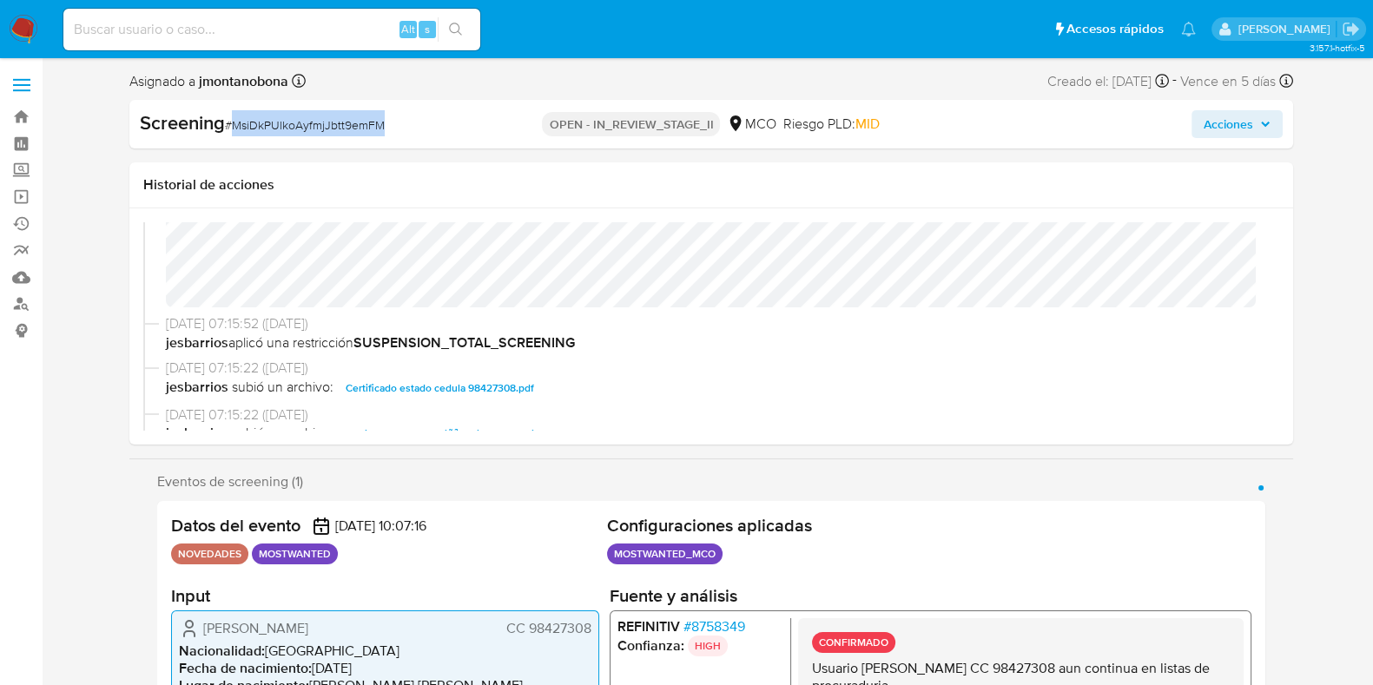
drag, startPoint x: 407, startPoint y: 123, endPoint x: 236, endPoint y: 123, distance: 170.3
click at [236, 123] on div "Screening # MsiDkPUlkoAyfmjJbtt9emFM" at bounding box center [327, 123] width 374 height 26
copy span "MsiDkPUlkoAyfmjJbtt9emFM"
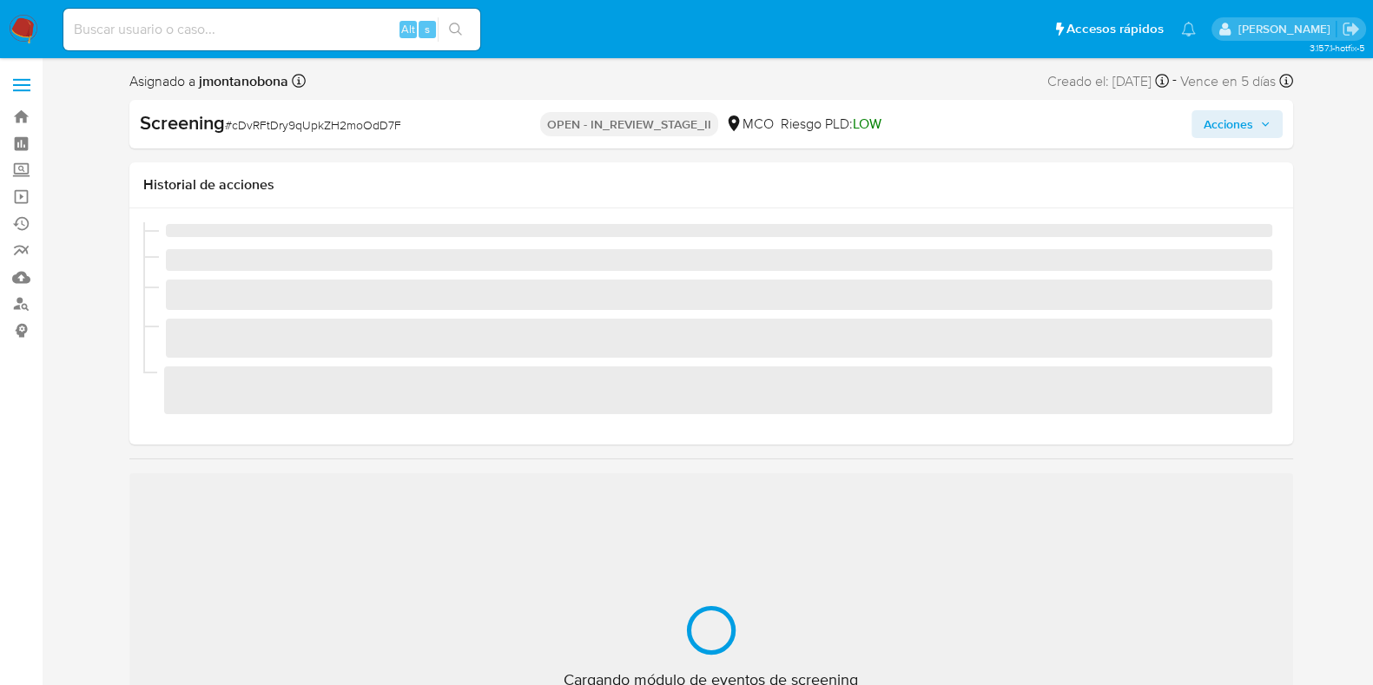
scroll to position [733, 0]
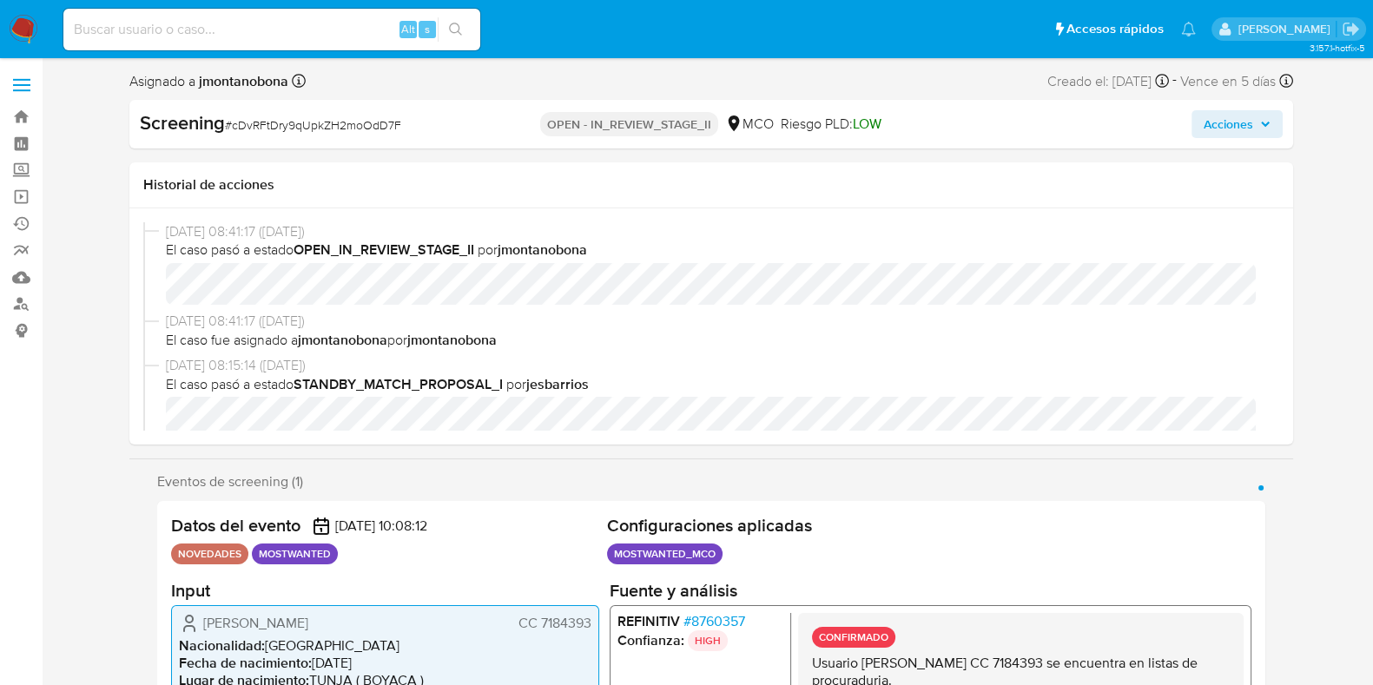
select select "10"
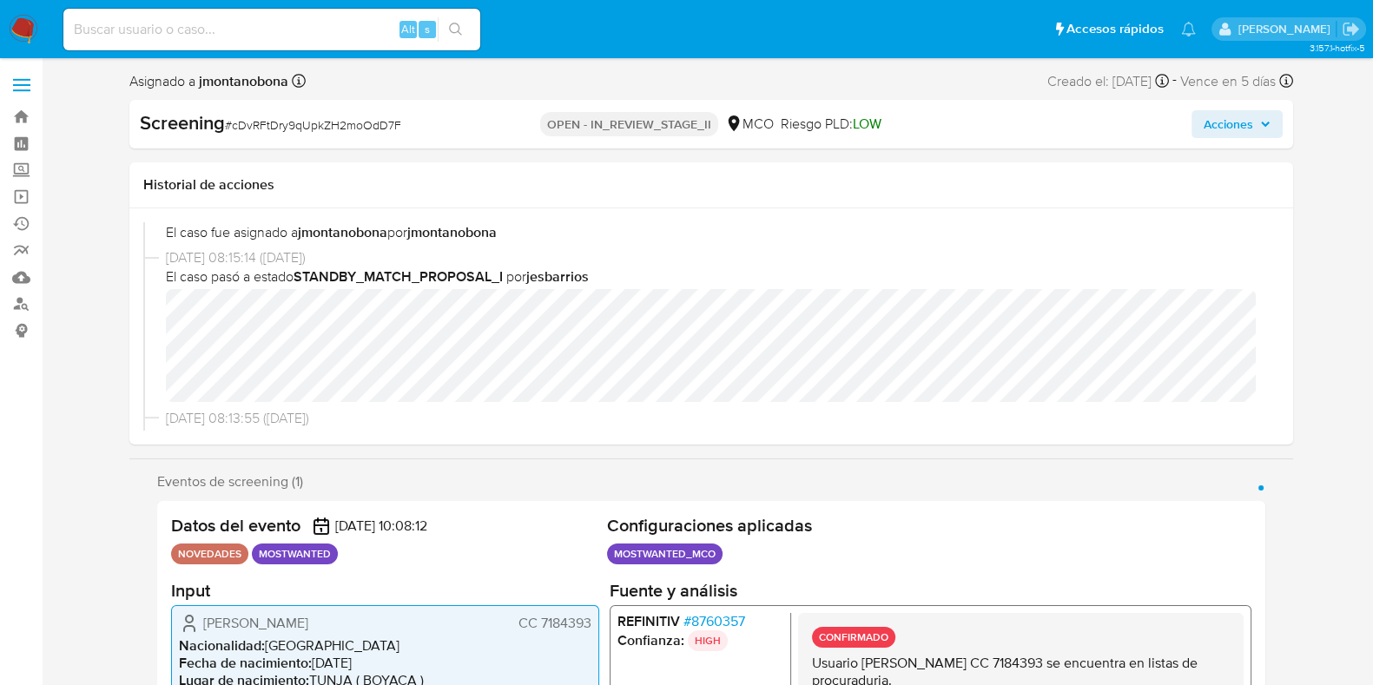
scroll to position [108, 0]
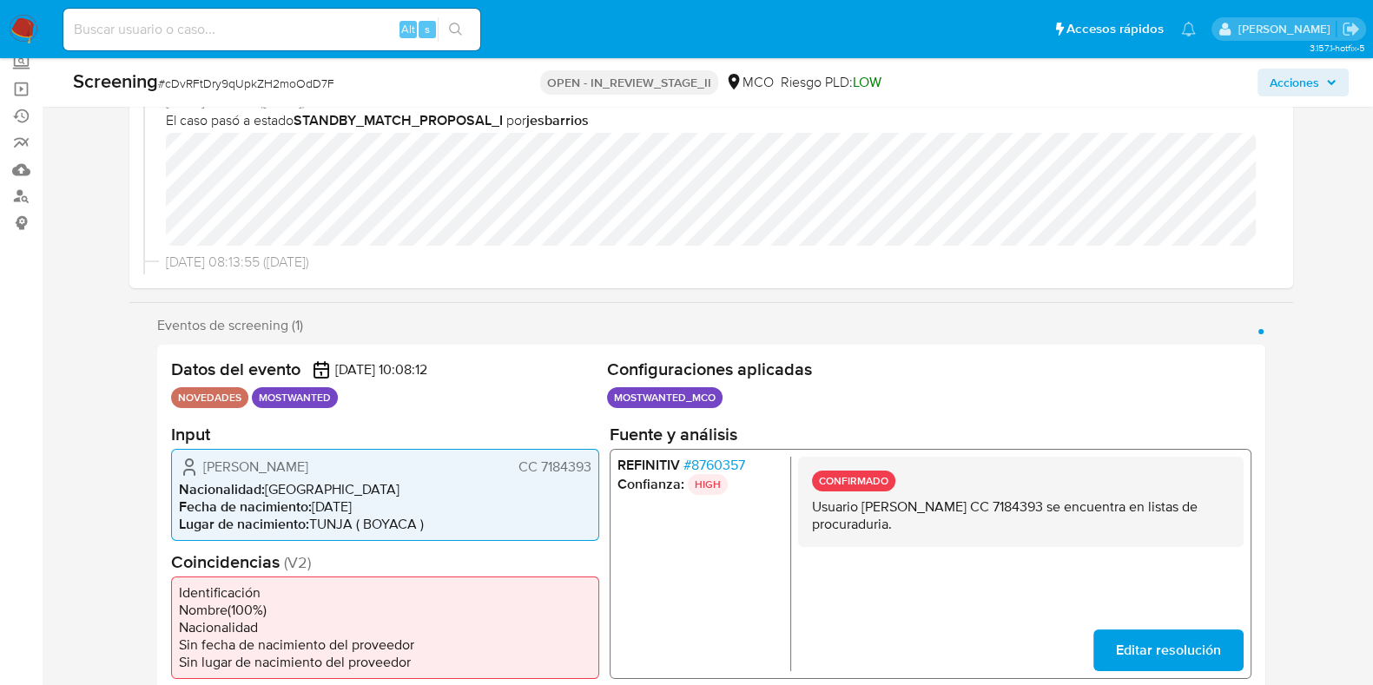
drag, startPoint x: 1085, startPoint y: 504, endPoint x: 1134, endPoint y: 506, distance: 48.7
click at [1134, 506] on p "Usuario [PERSON_NAME] CC 7184393 se encuentra en listas de procuraduria." at bounding box center [1020, 515] width 418 height 35
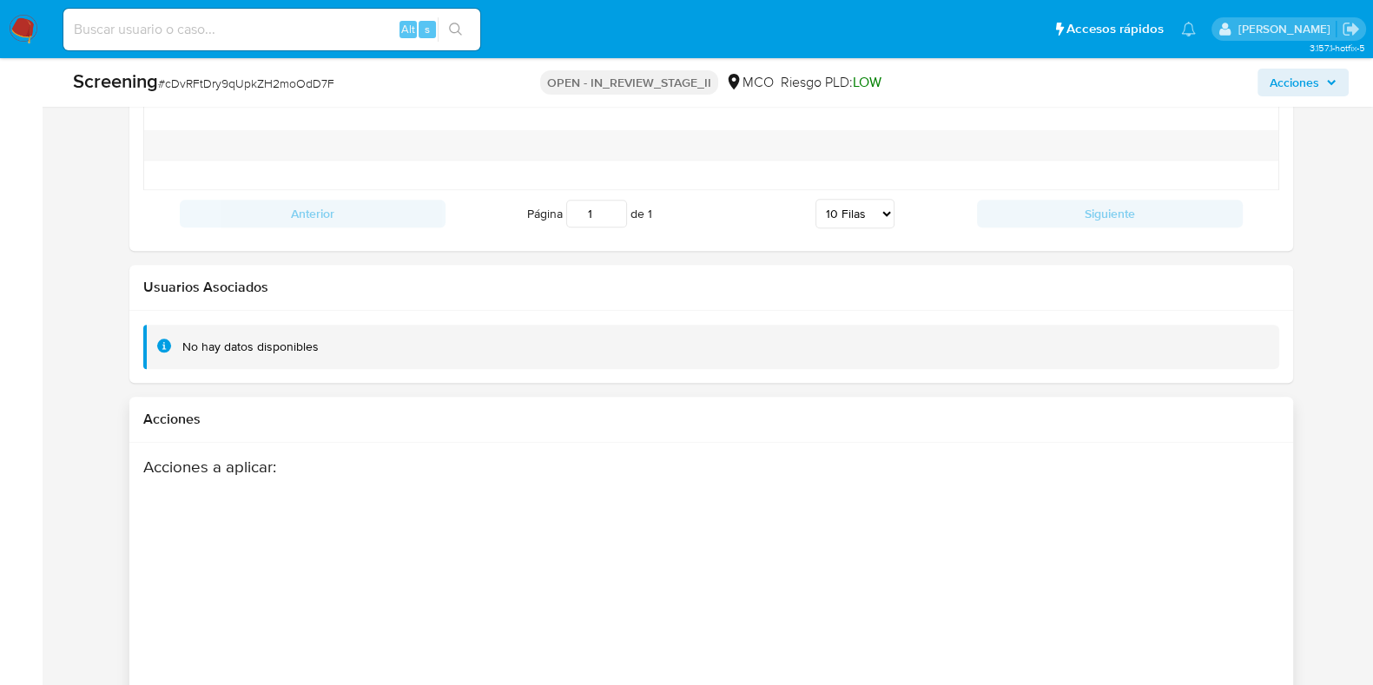
scroll to position [2649, 0]
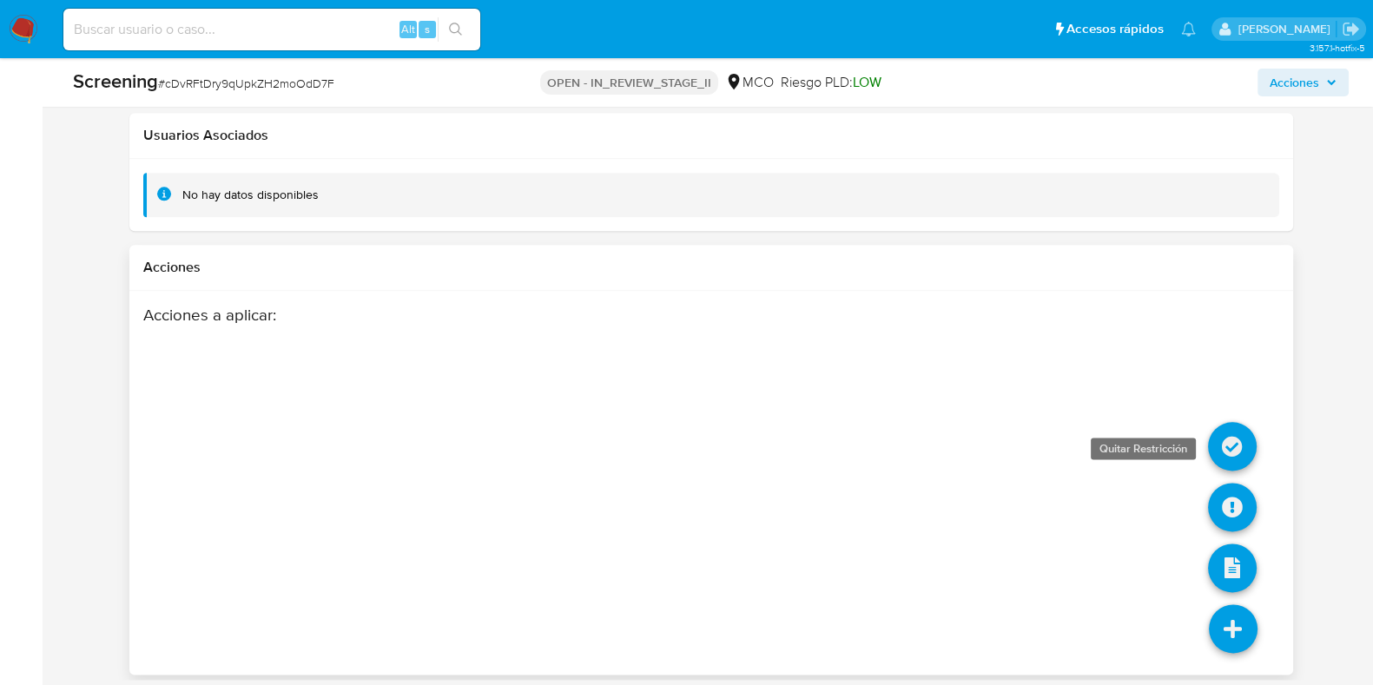
click at [1233, 427] on icon at bounding box center [1232, 446] width 49 height 49
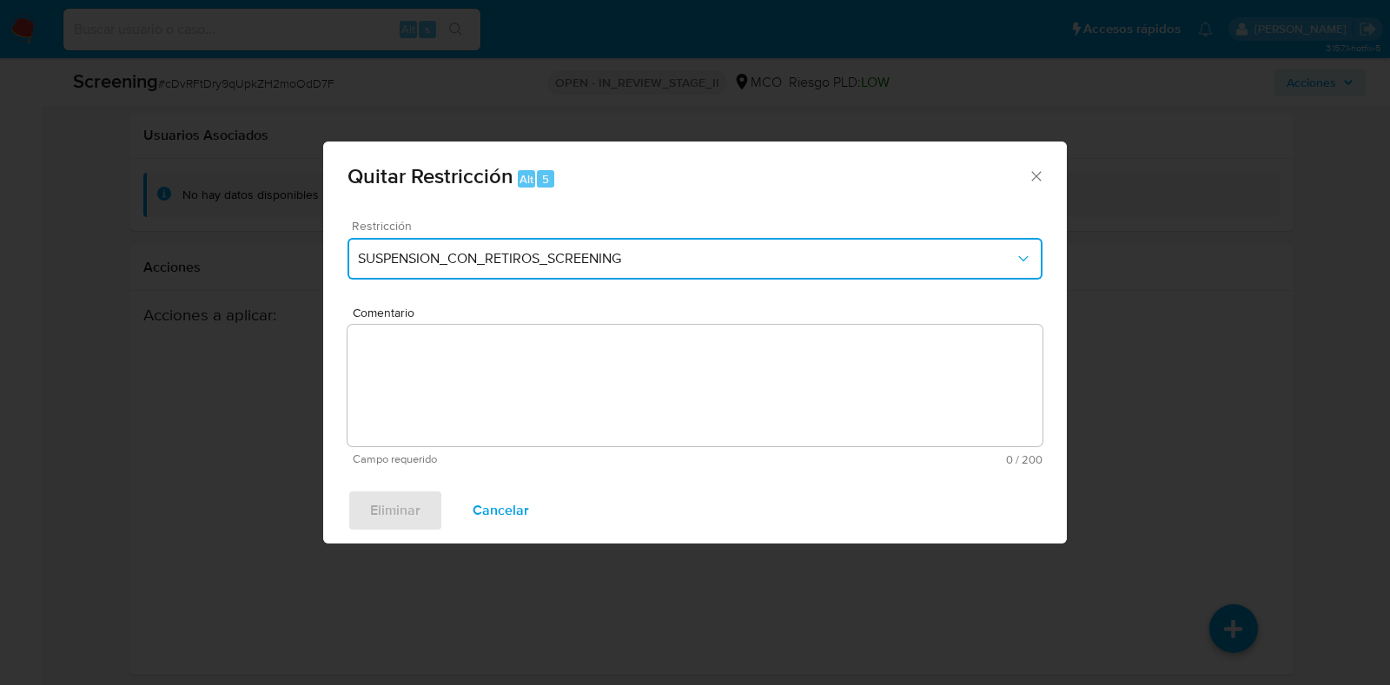
click at [638, 257] on span "SUSPENSION_CON_RETIROS_SCREENING" at bounding box center [686, 258] width 657 height 17
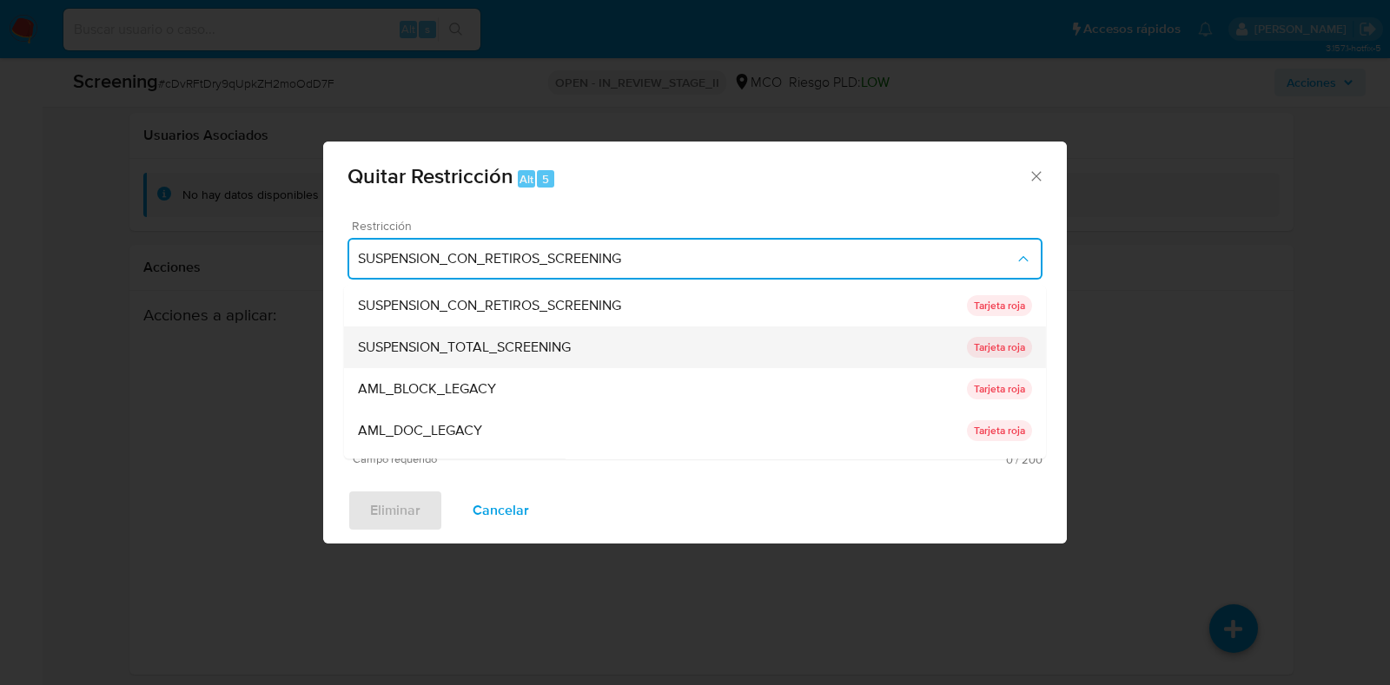
click at [545, 349] on span "SUSPENSION_TOTAL_SCREENING" at bounding box center [464, 348] width 213 height 17
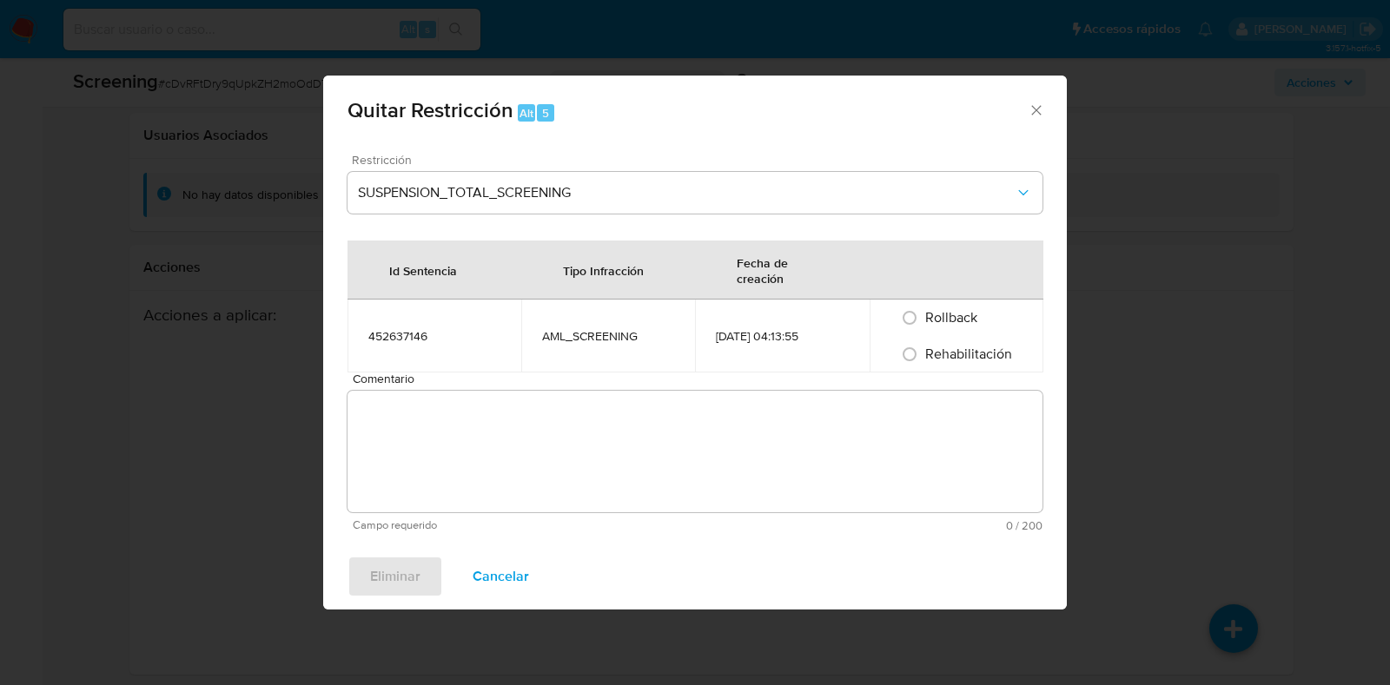
click at [717, 426] on textarea "Comentario" at bounding box center [694, 452] width 695 height 122
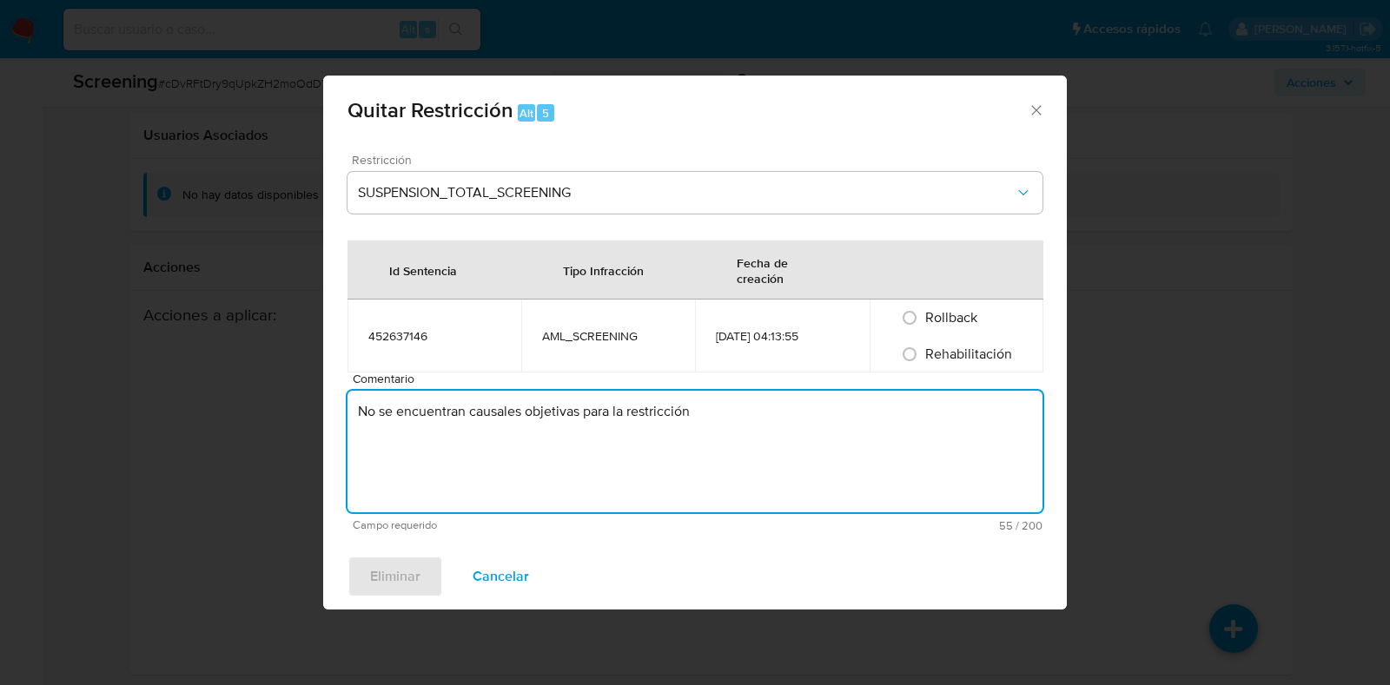
type textarea "No se encuentran causales objetivas para la restricción"
click at [942, 357] on span "Rehabilitación" at bounding box center [968, 354] width 87 height 20
click at [923, 357] on input "Rehabilitación" at bounding box center [910, 355] width 28 height 28
radio input "true"
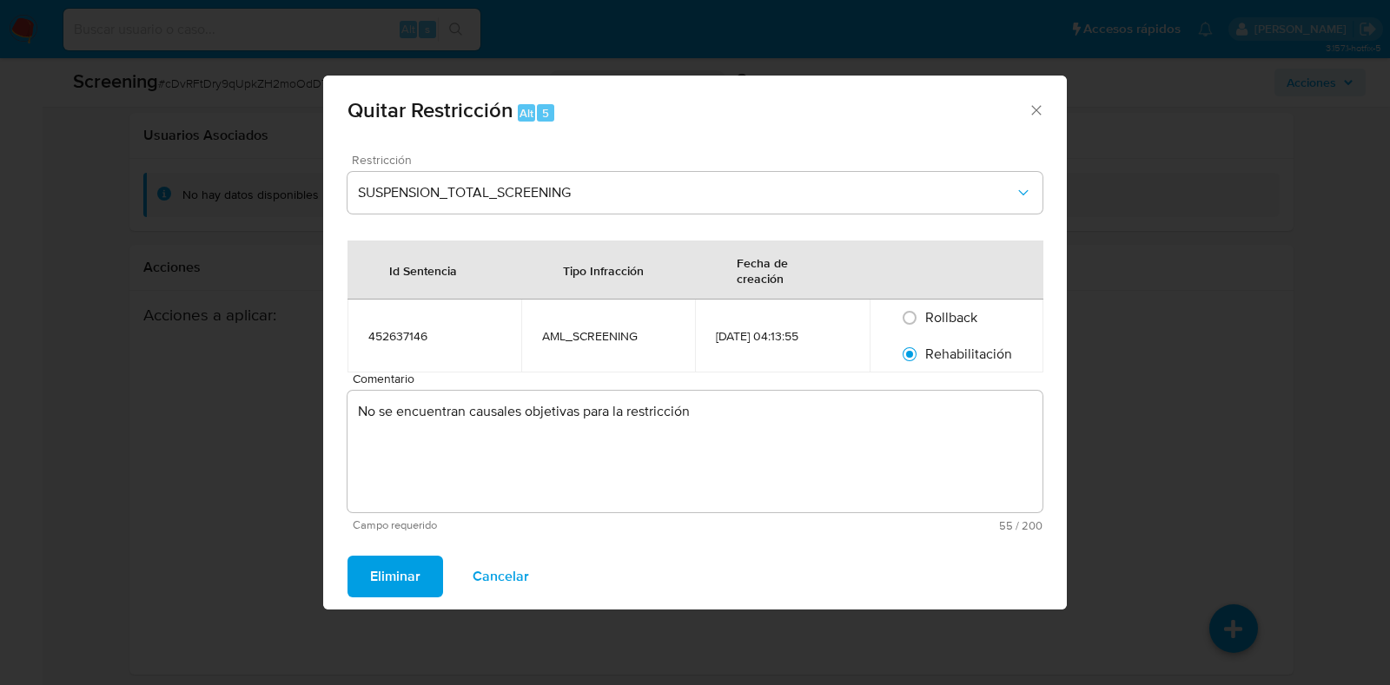
click at [405, 579] on span "Eliminar" at bounding box center [395, 577] width 50 height 38
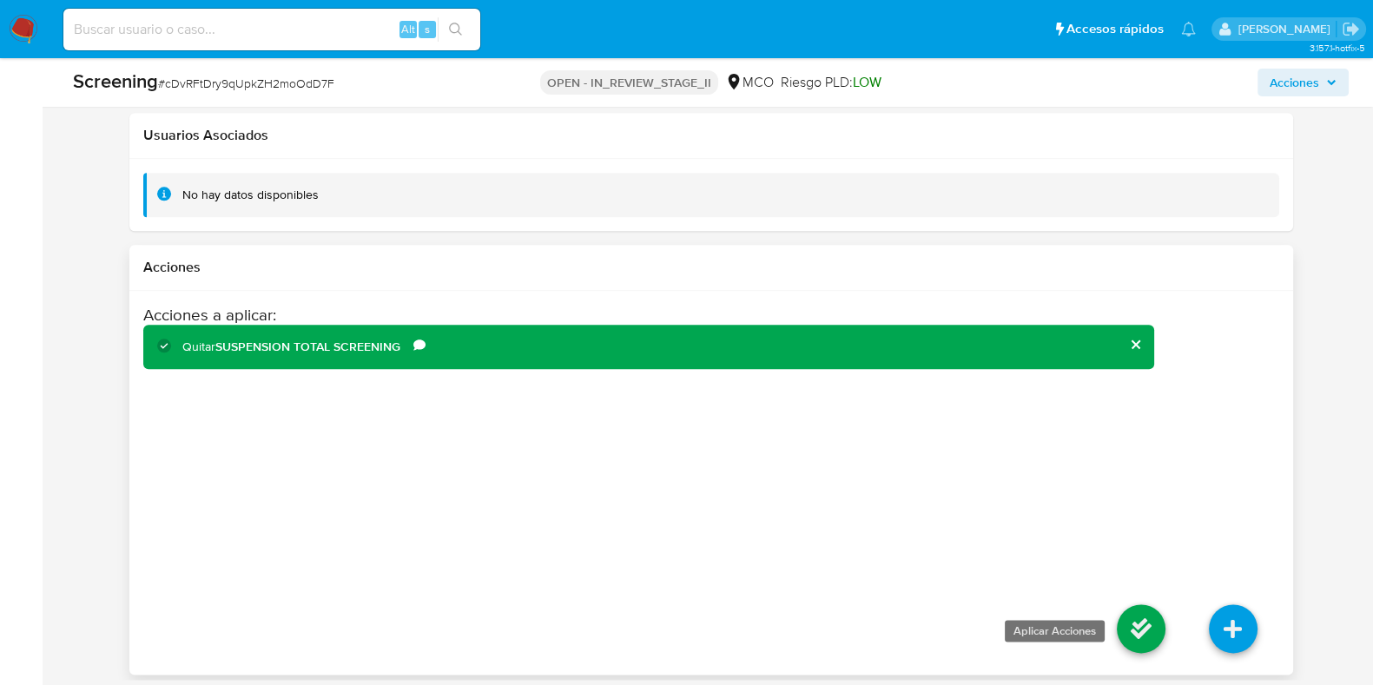
click at [1128, 625] on icon at bounding box center [1141, 629] width 49 height 49
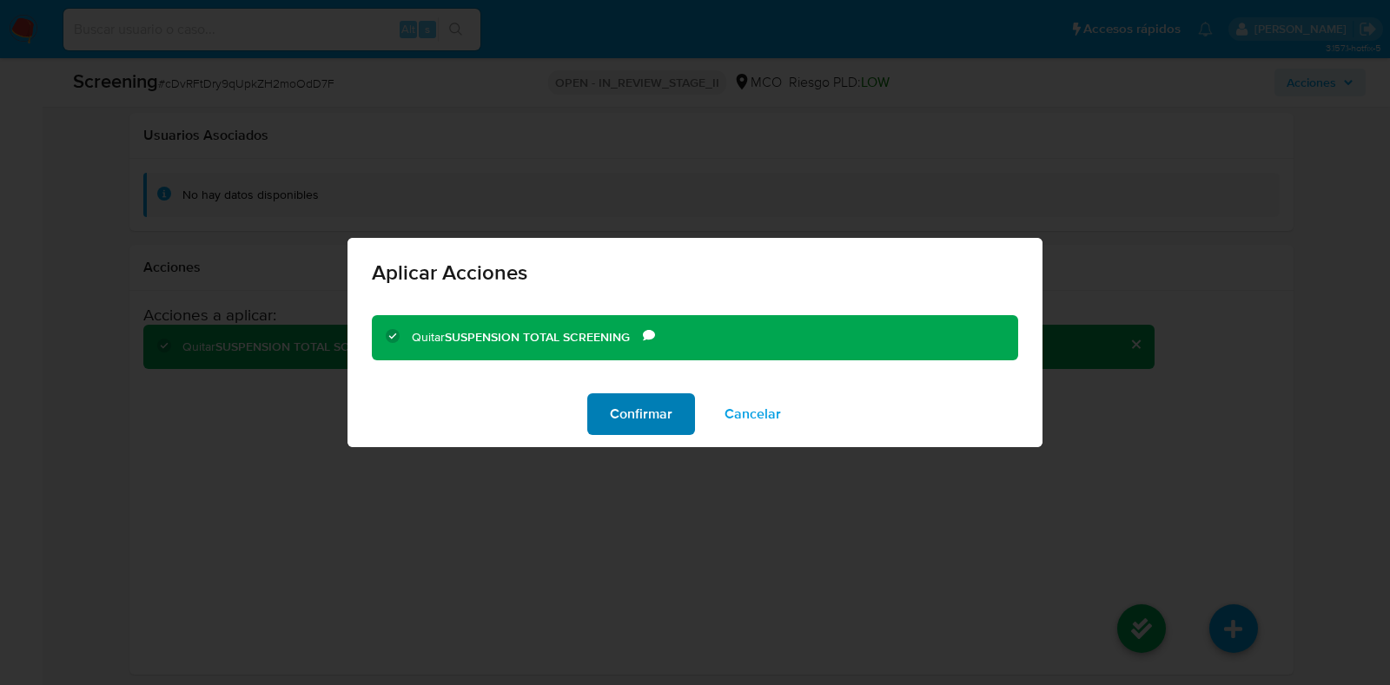
click at [643, 423] on span "Confirmar" at bounding box center [641, 414] width 63 height 38
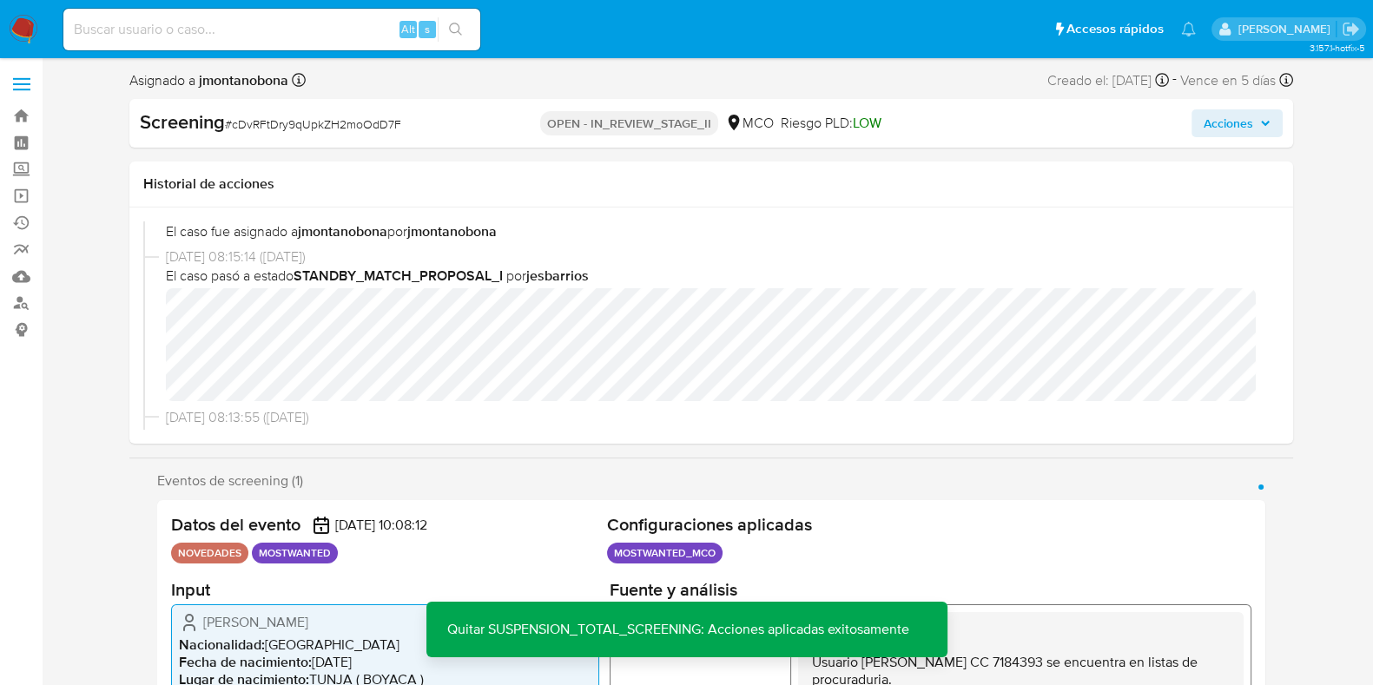
scroll to position [0, 0]
click at [1263, 117] on span "Acciones" at bounding box center [1237, 124] width 67 height 24
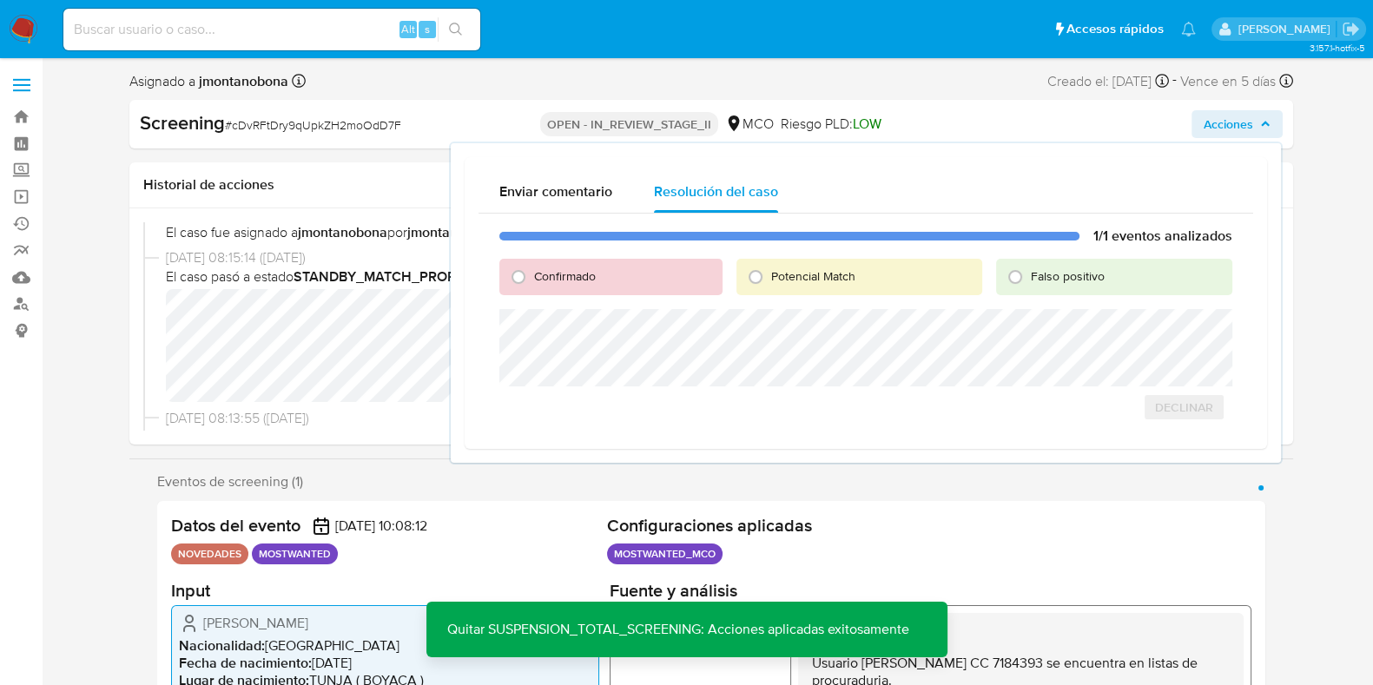
click at [1034, 282] on span "Falso positivo" at bounding box center [1068, 276] width 74 height 17
click at [1029, 282] on input "Falso positivo" at bounding box center [1016, 277] width 28 height 28
radio input "true"
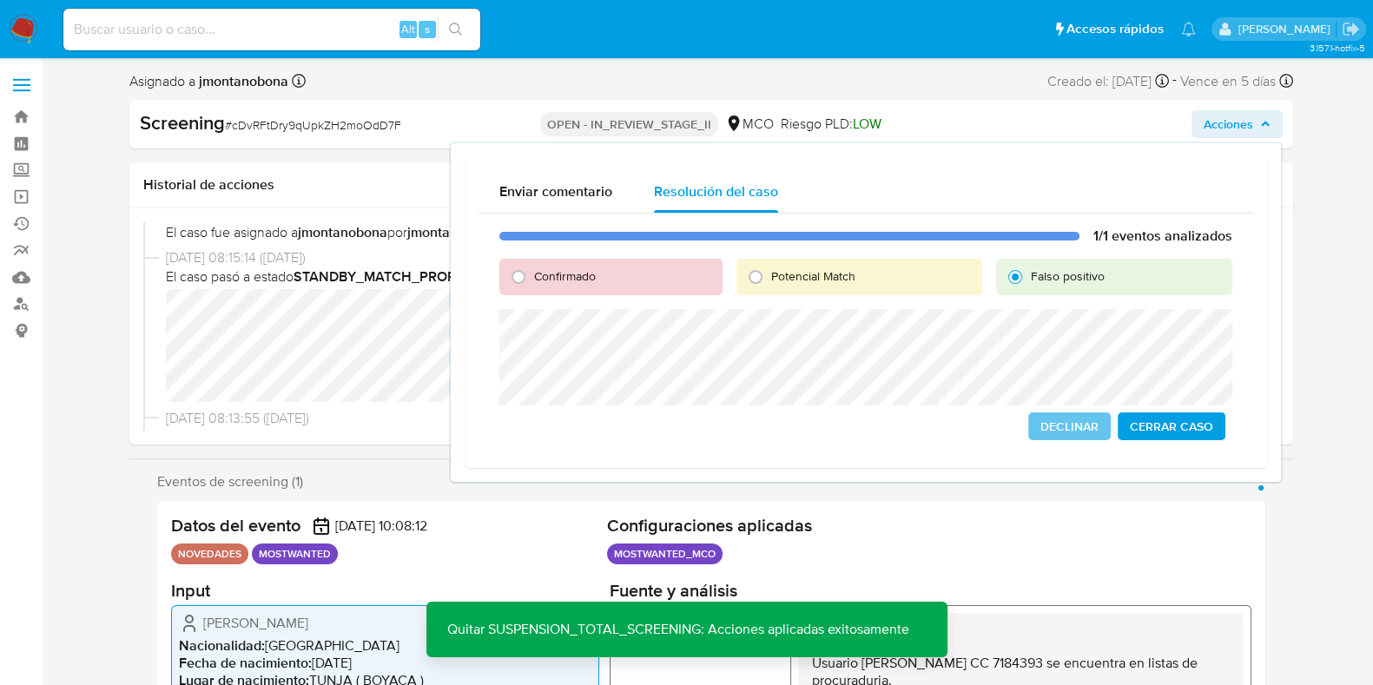
click at [1188, 425] on span "Cerrar Caso" at bounding box center [1171, 426] width 83 height 24
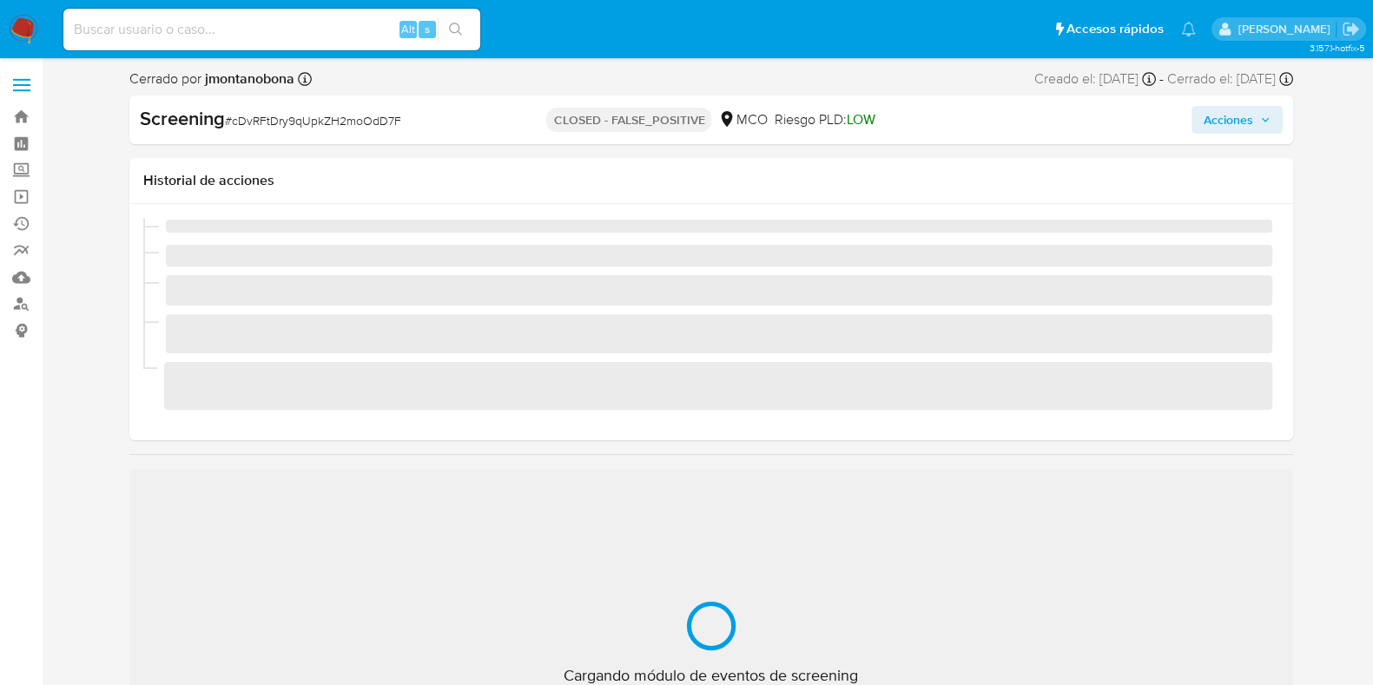
scroll to position [733, 0]
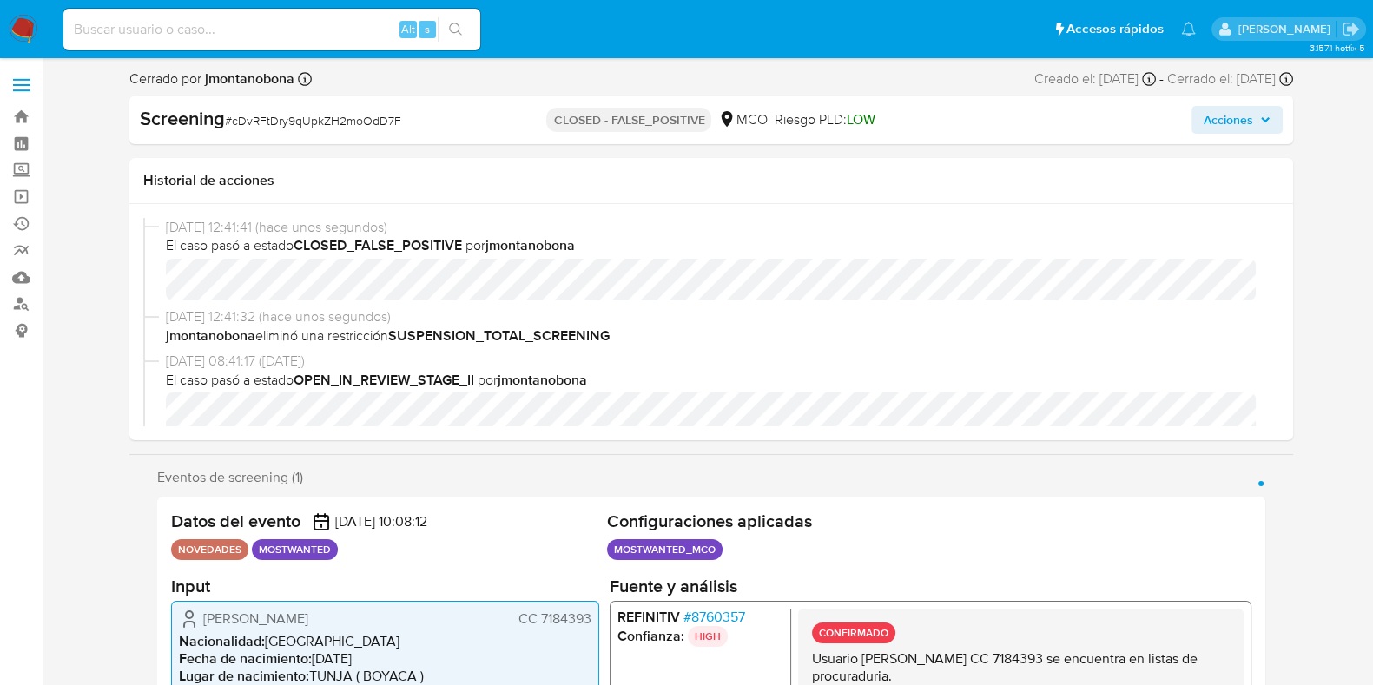
select select "10"
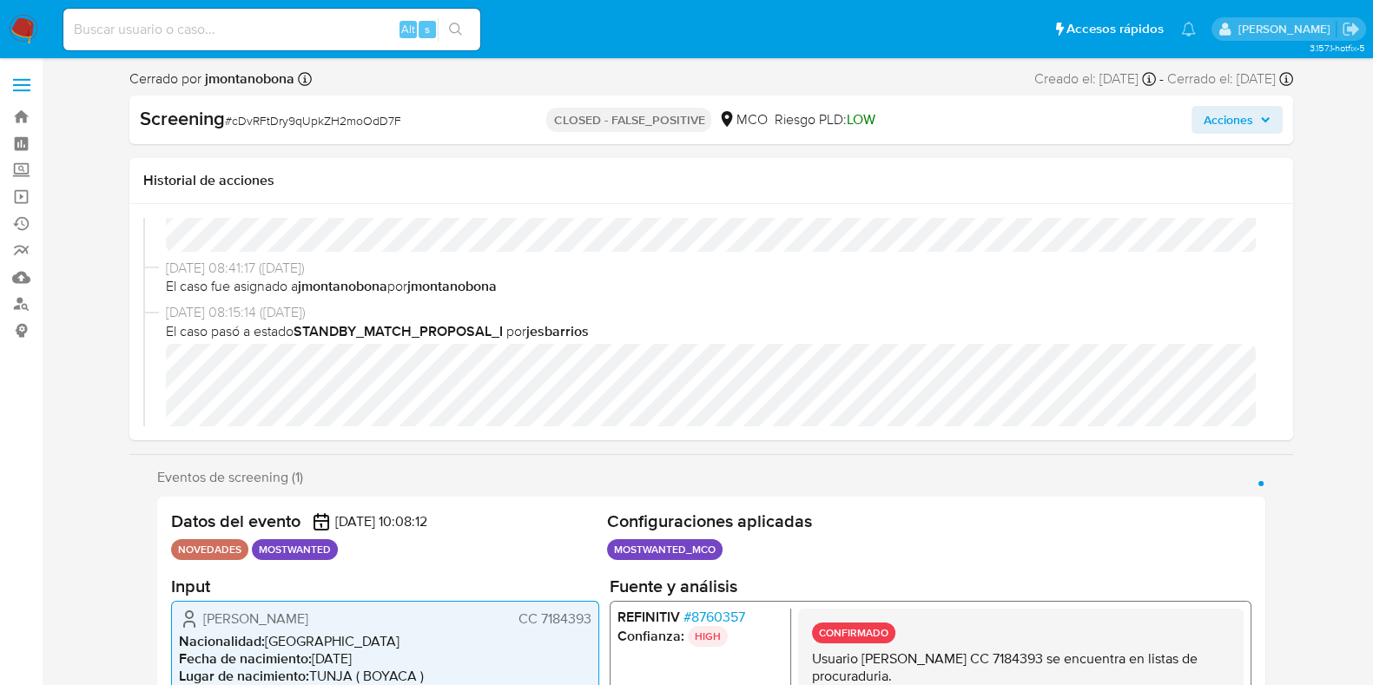
scroll to position [216, 0]
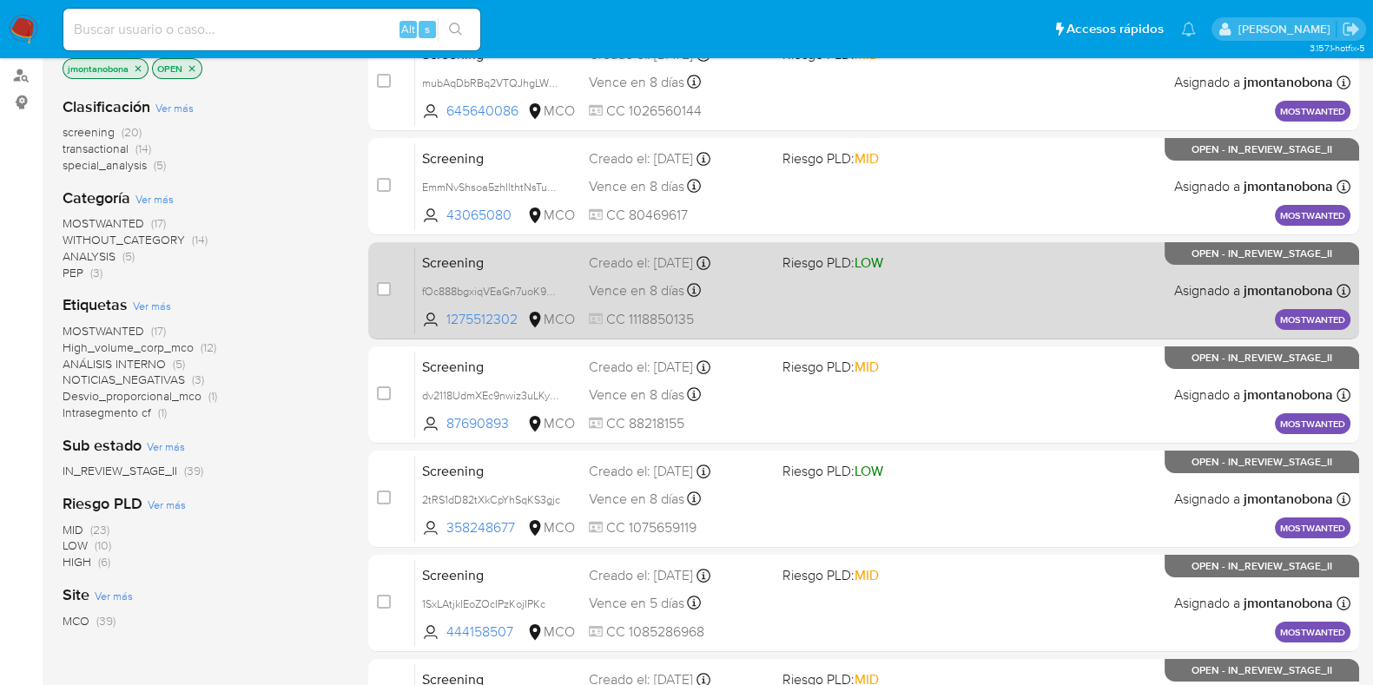
scroll to position [580, 0]
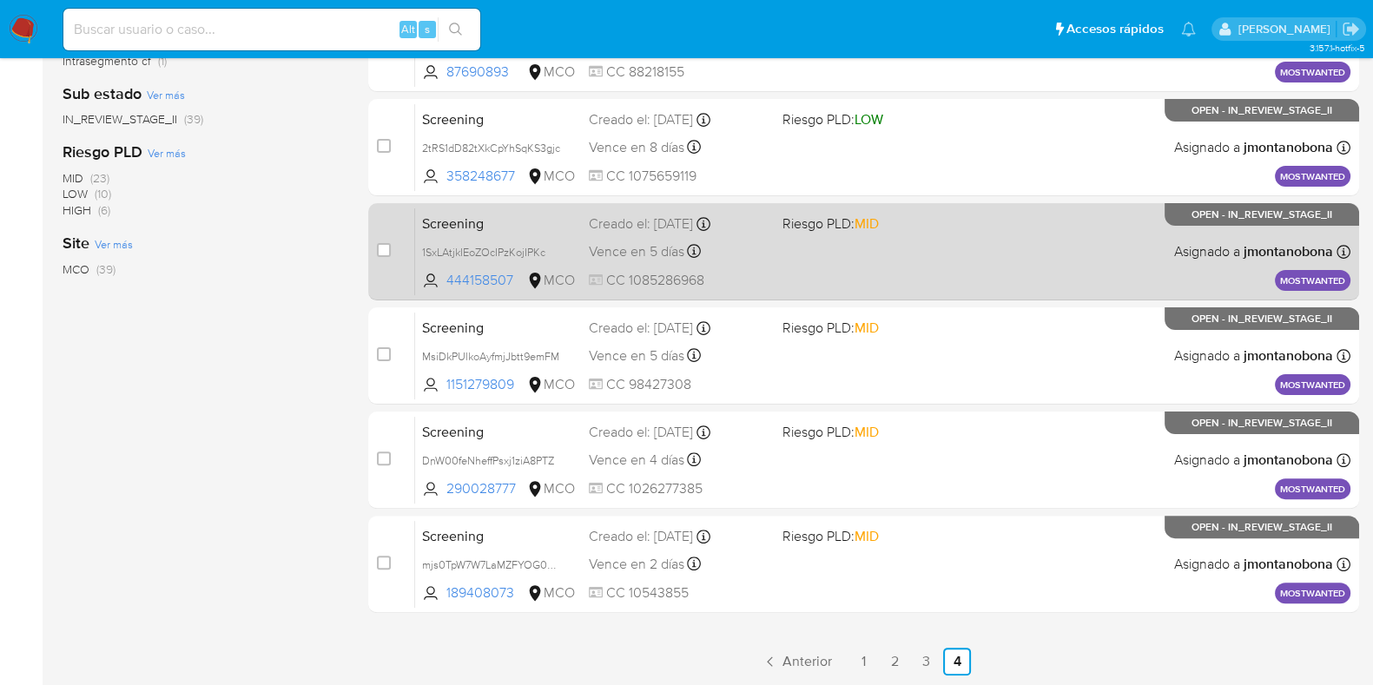
click at [537, 231] on span "Screening" at bounding box center [498, 222] width 153 height 23
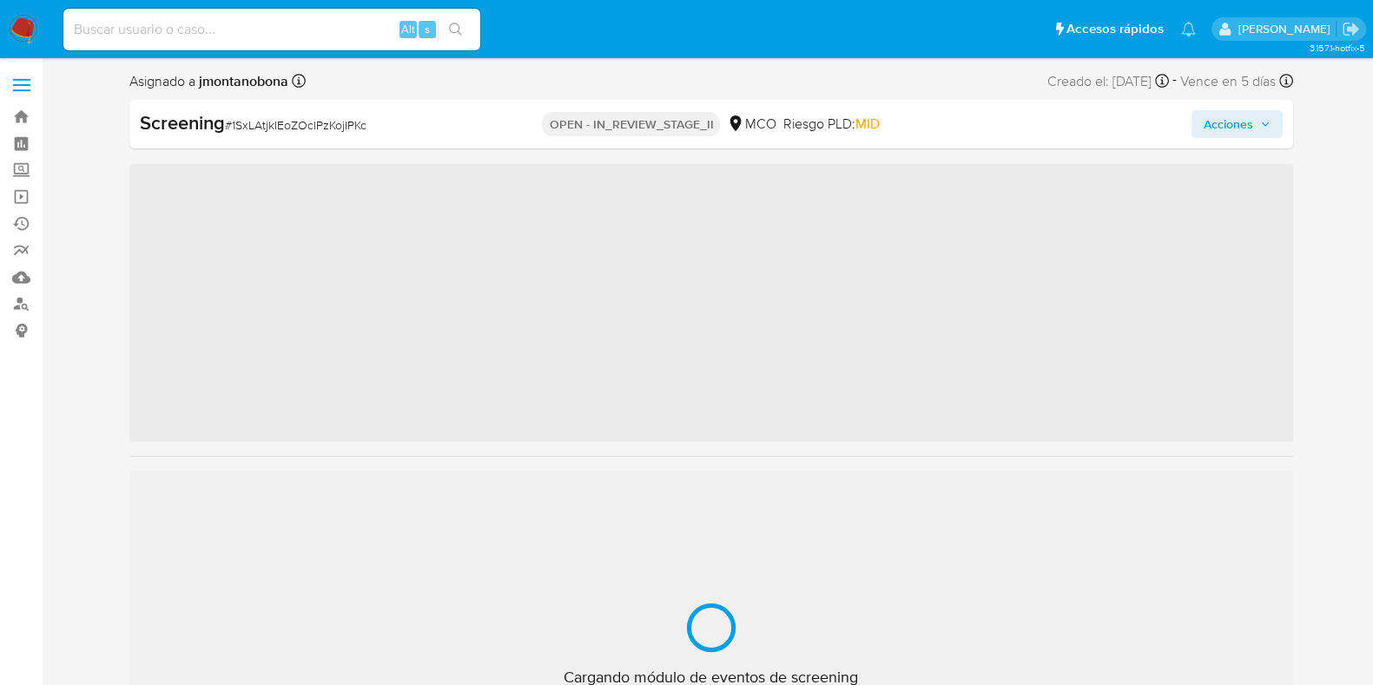
scroll to position [733, 0]
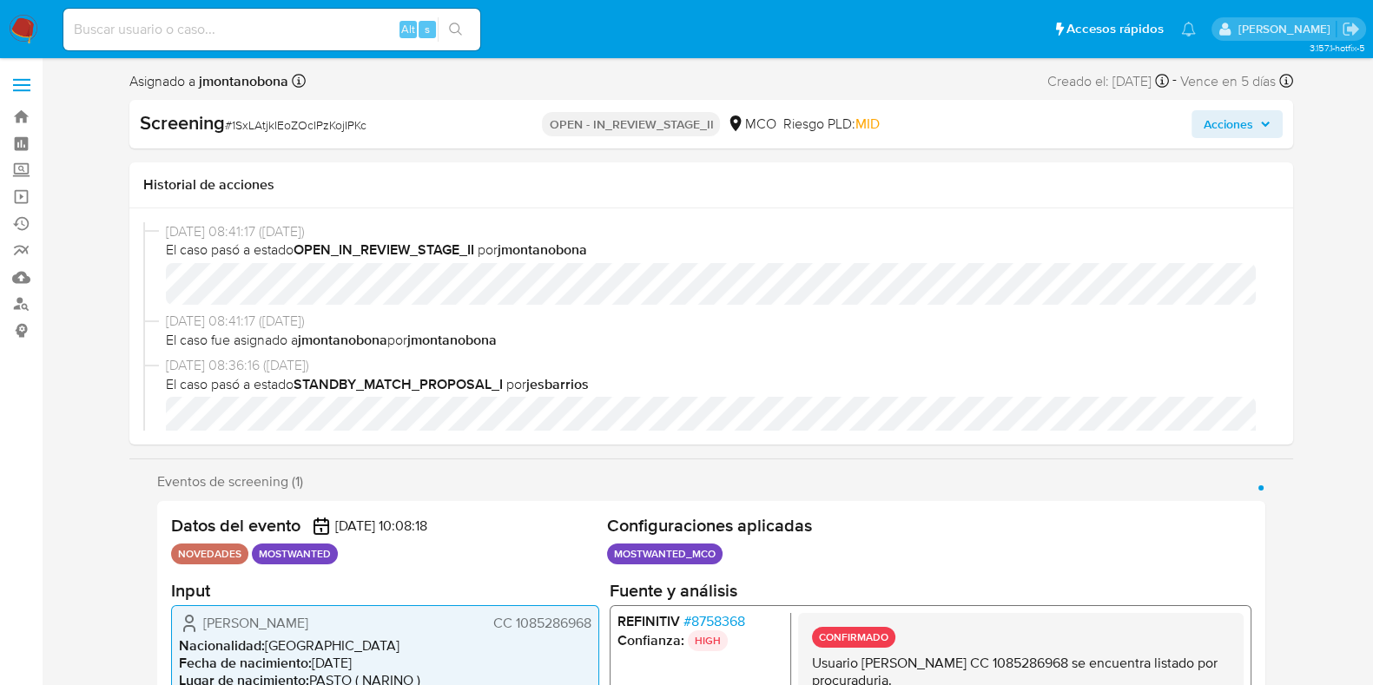
select select "10"
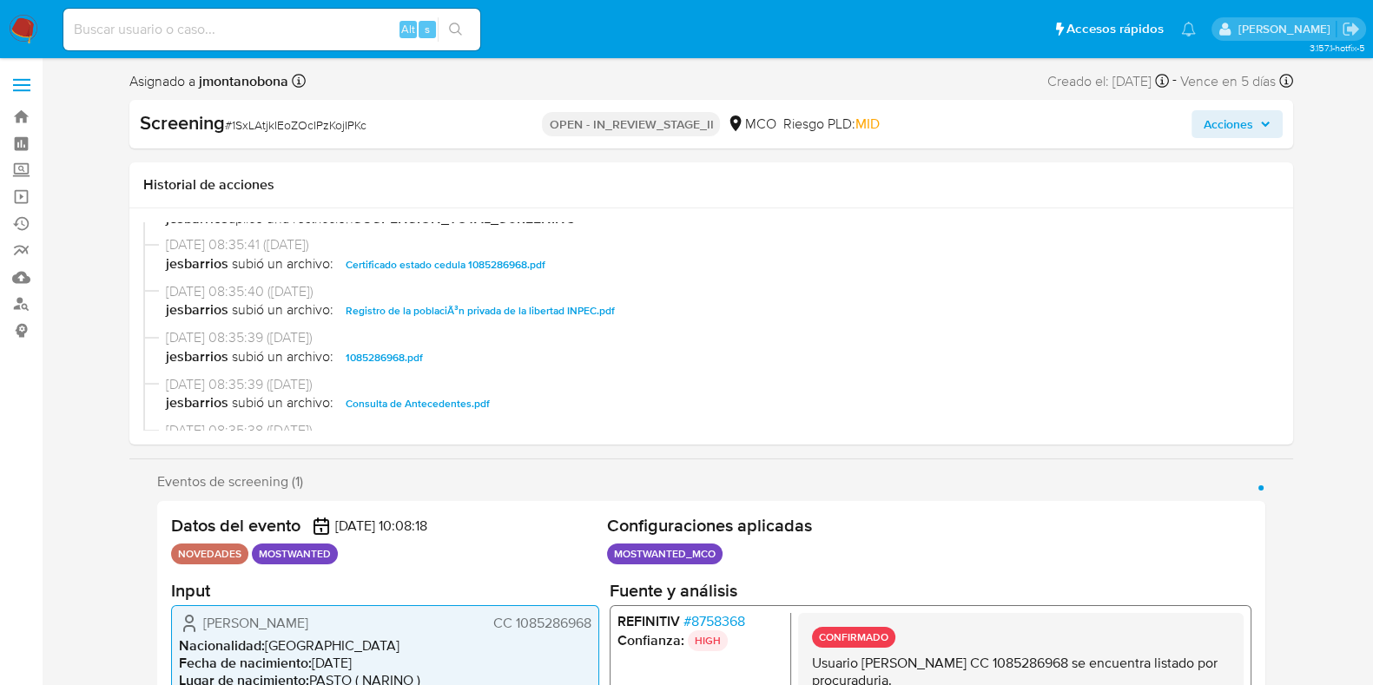
scroll to position [108, 0]
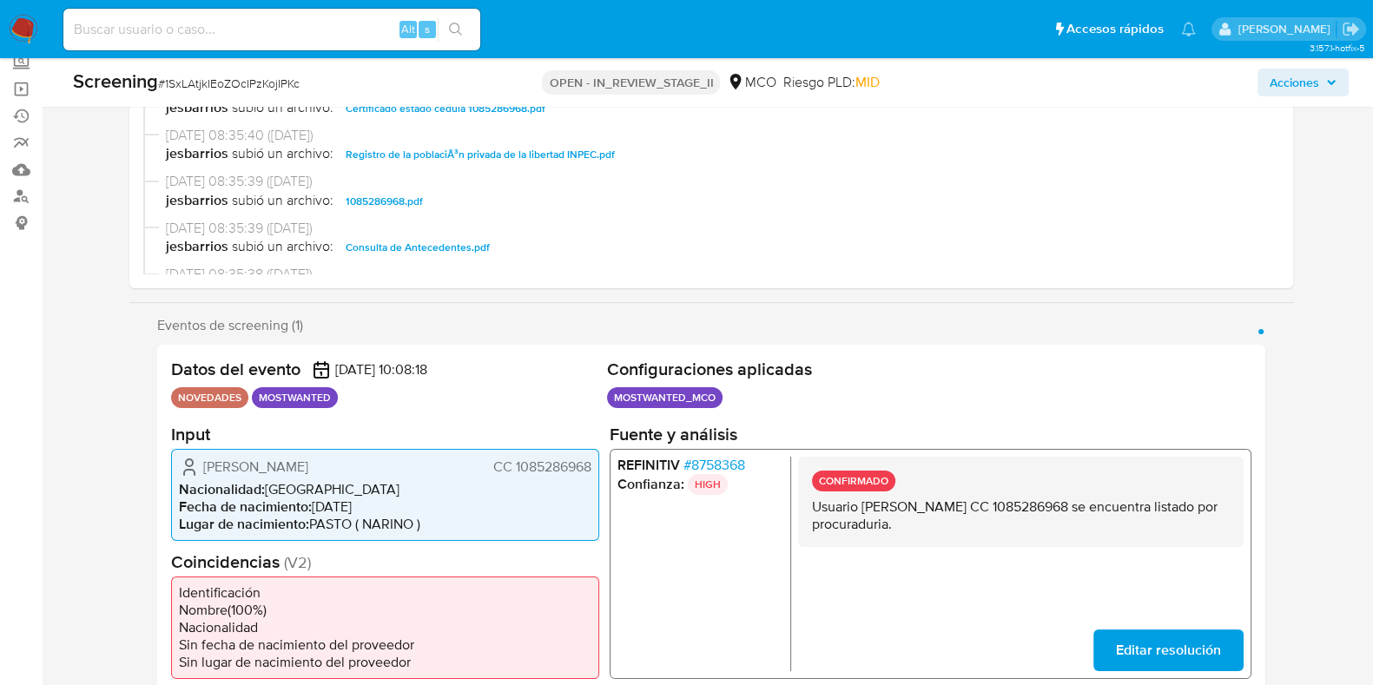
drag, startPoint x: 863, startPoint y: 506, endPoint x: 1061, endPoint y: 508, distance: 198.1
click at [1061, 508] on p "Usuario [PERSON_NAME] CC 1085286968 se encuentra listado por procuraduria." at bounding box center [1020, 515] width 418 height 35
drag, startPoint x: 1090, startPoint y: 508, endPoint x: 1165, endPoint y: 506, distance: 74.7
click at [1165, 506] on p "Usuario [PERSON_NAME] CC 1085286968 se encuentra listado por procuraduria." at bounding box center [1020, 515] width 418 height 35
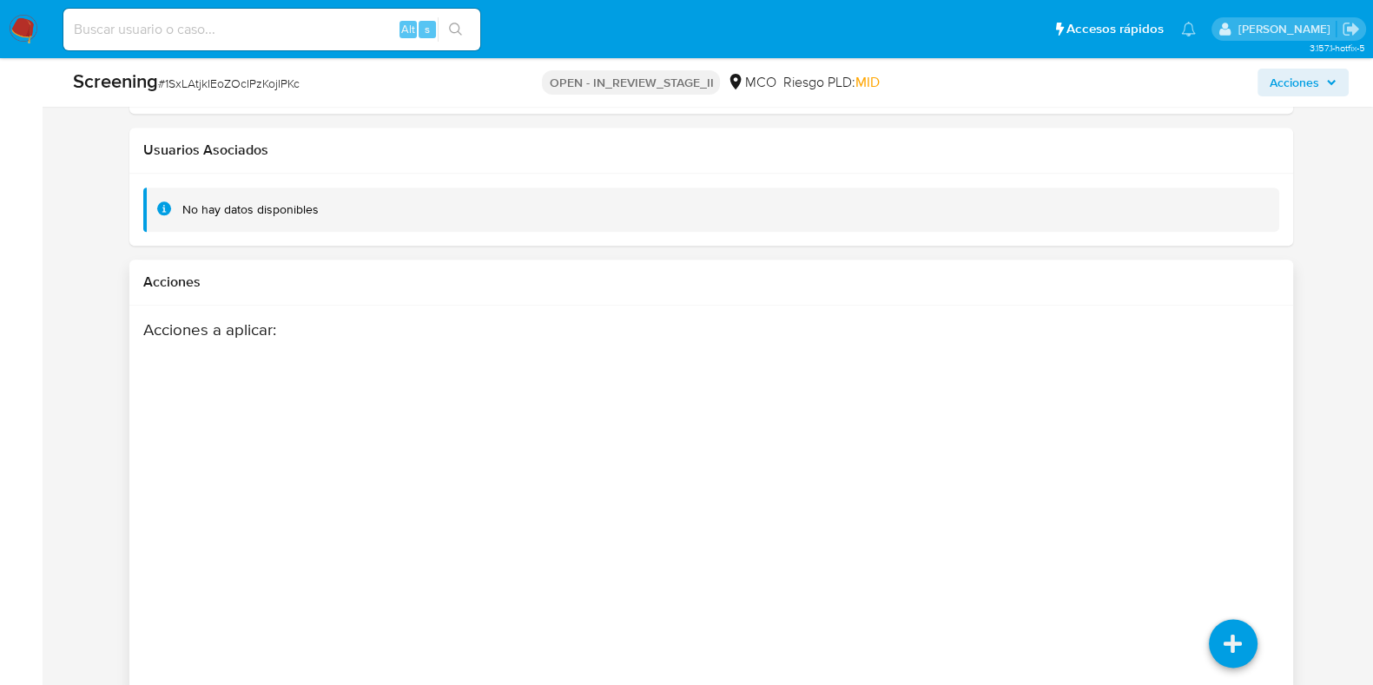
scroll to position [2649, 0]
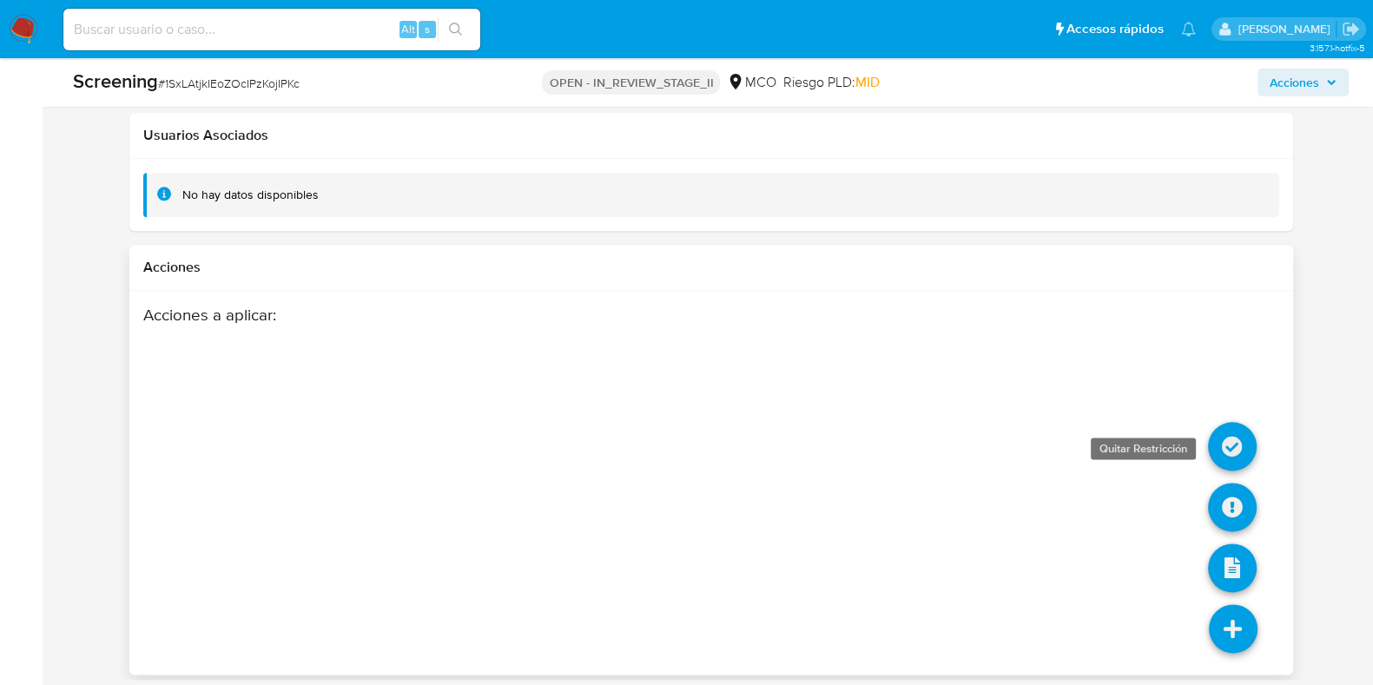
click at [1229, 428] on icon at bounding box center [1232, 446] width 49 height 49
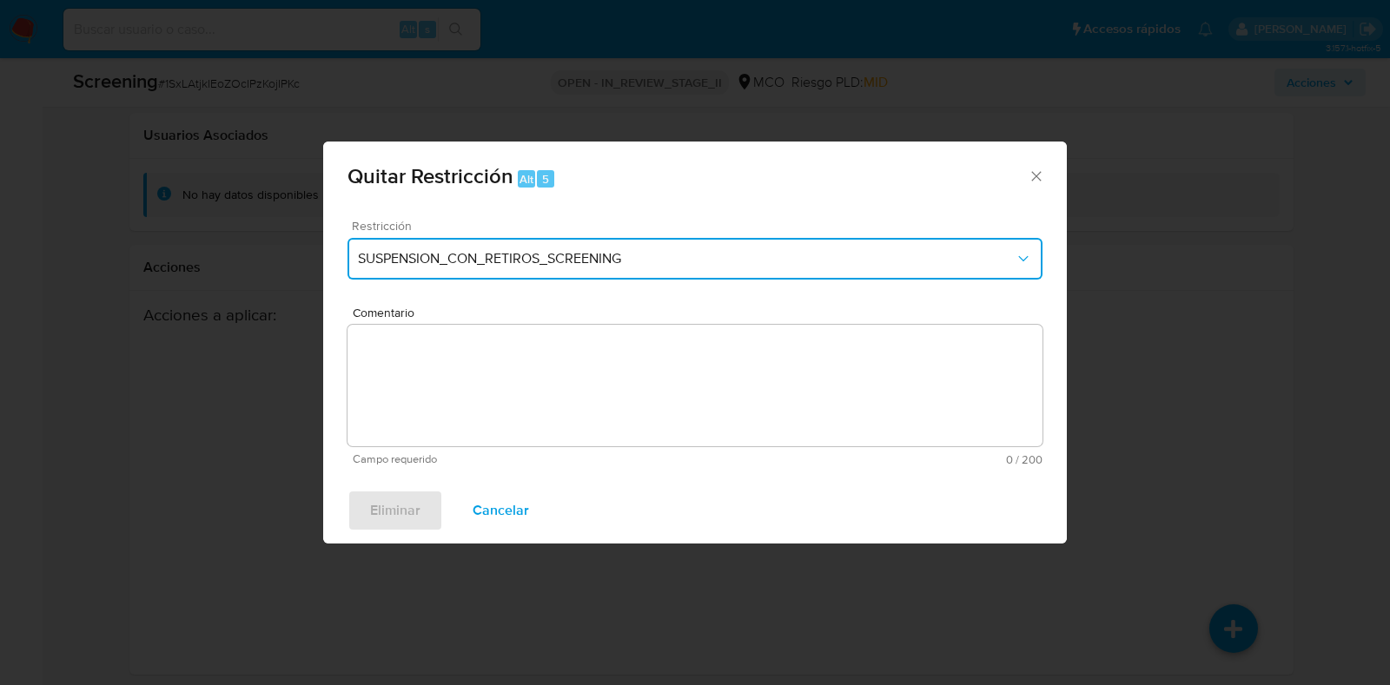
click at [572, 258] on span "SUSPENSION_CON_RETIROS_SCREENING" at bounding box center [686, 258] width 657 height 17
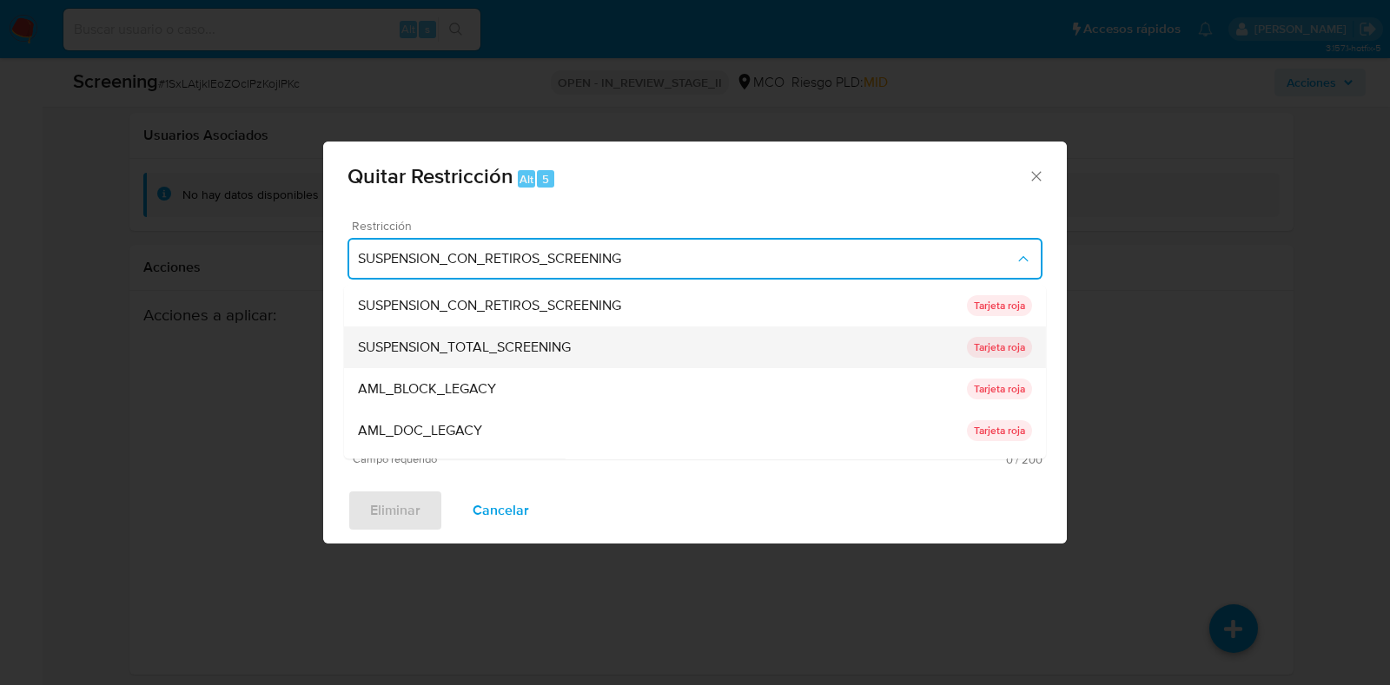
click at [522, 341] on span "SUSPENSION_TOTAL_SCREENING" at bounding box center [464, 348] width 213 height 17
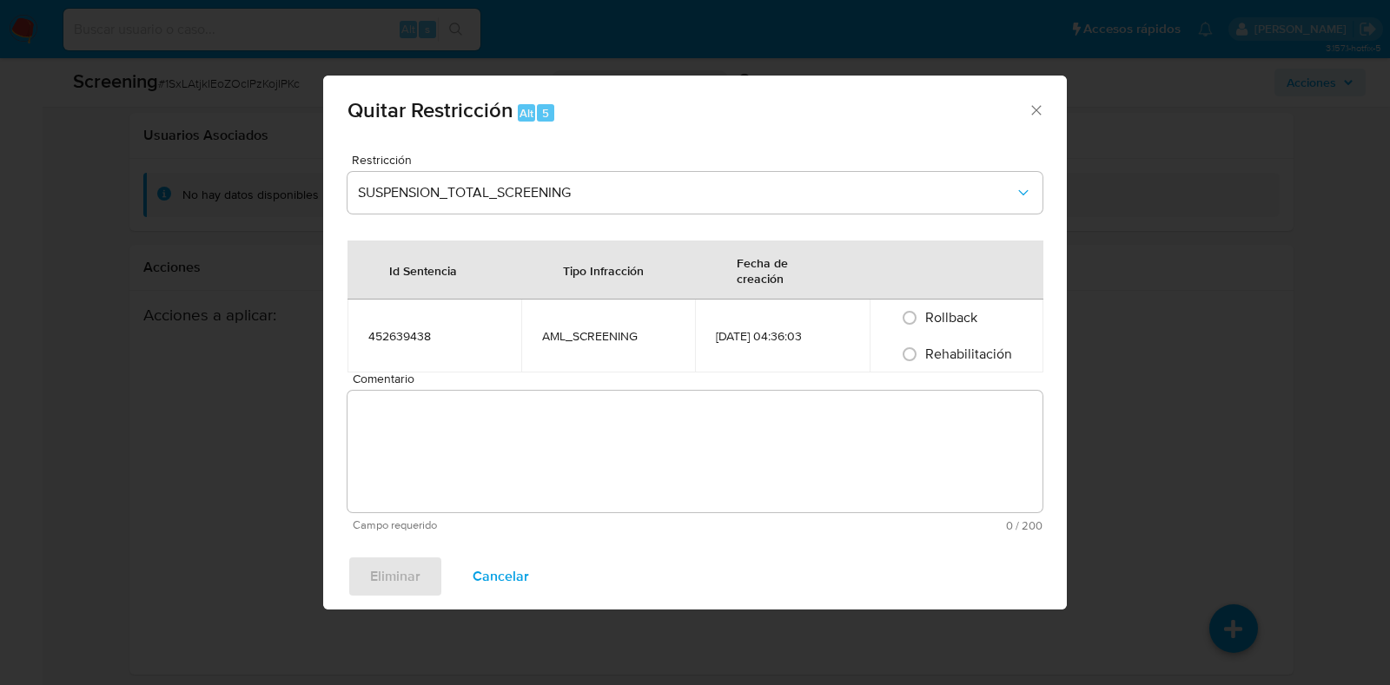
click at [546, 466] on textarea "Comentario" at bounding box center [694, 452] width 695 height 122
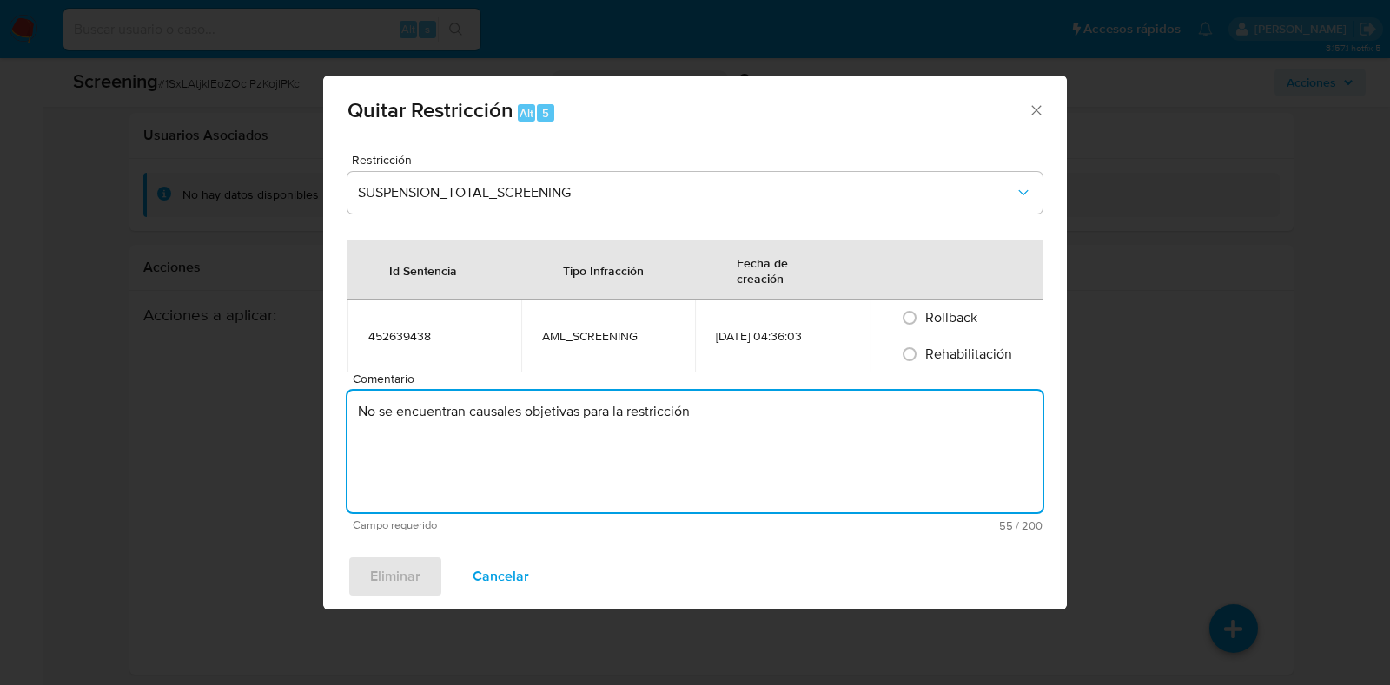
type textarea "No se encuentran causales objetivas para la restricción"
click at [929, 353] on span "Rehabilitación" at bounding box center [968, 354] width 87 height 20
click at [923, 353] on input "Rehabilitación" at bounding box center [910, 355] width 28 height 28
radio input "true"
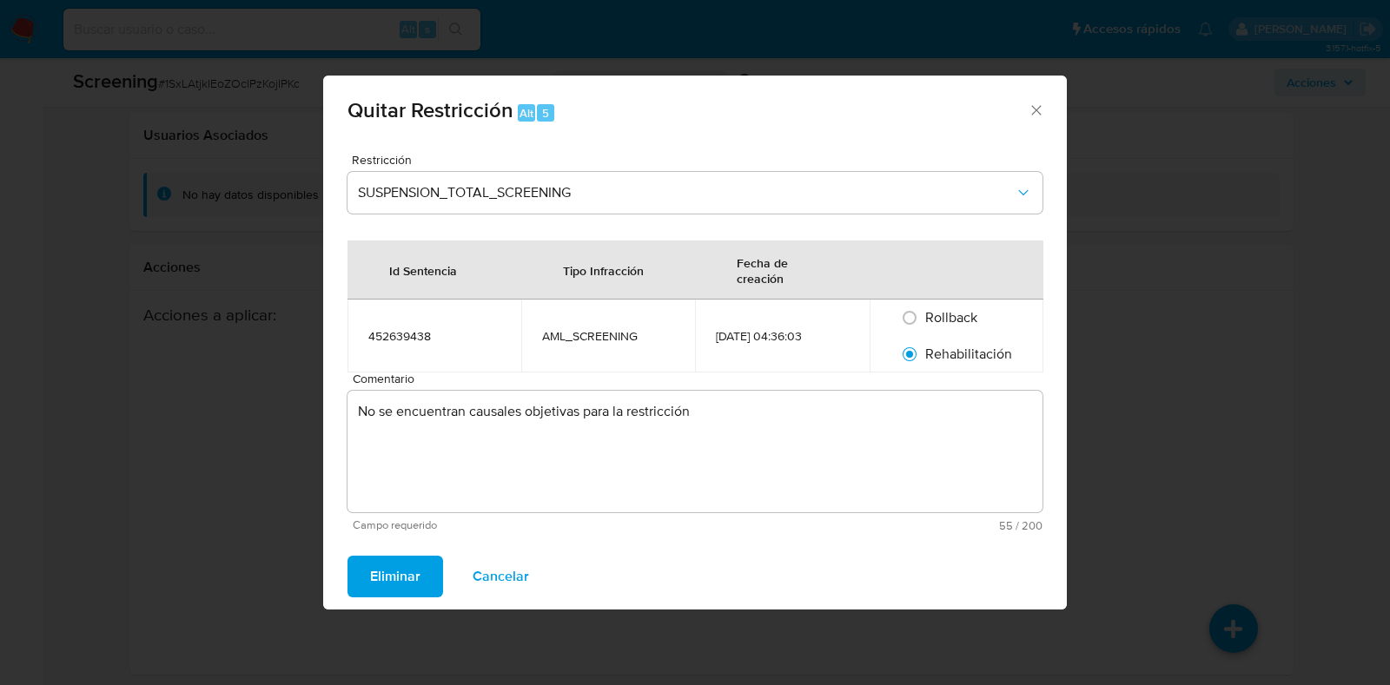
click at [403, 570] on span "Eliminar" at bounding box center [395, 577] width 50 height 38
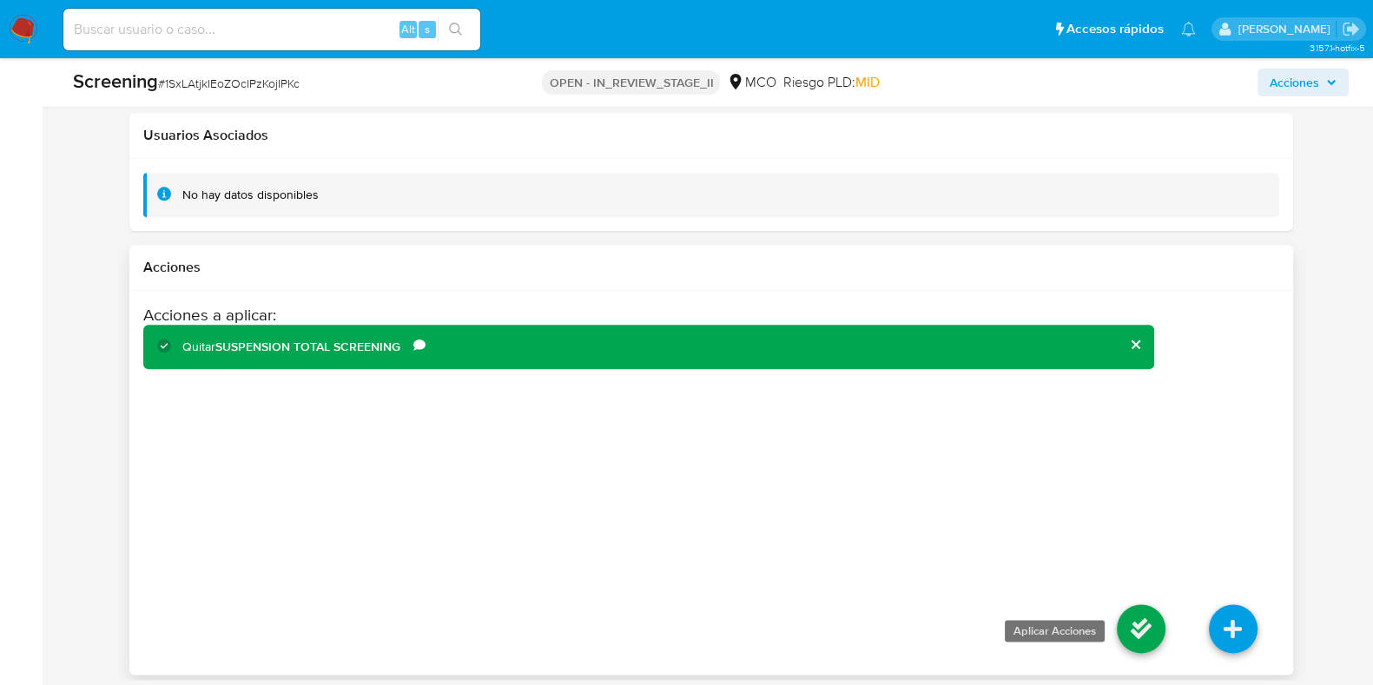
click at [1145, 618] on icon at bounding box center [1141, 629] width 49 height 49
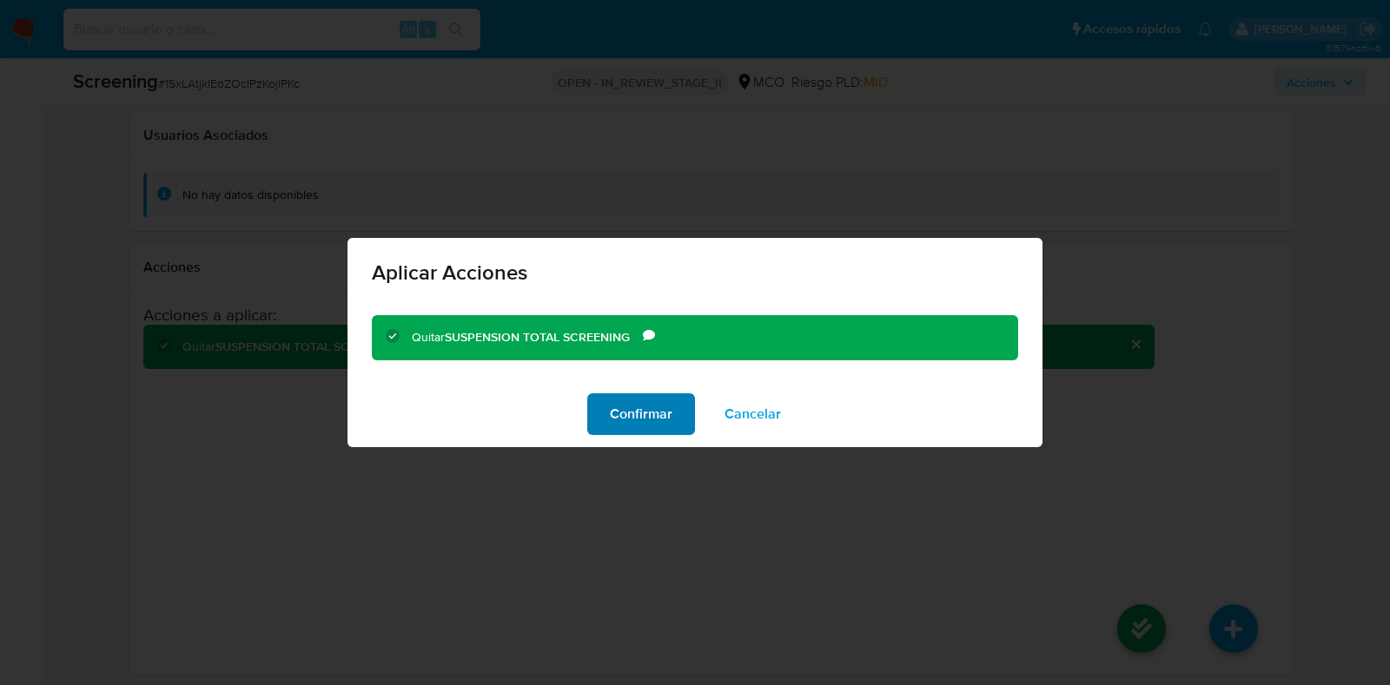
click at [673, 410] on button "Confirmar" at bounding box center [641, 414] width 108 height 42
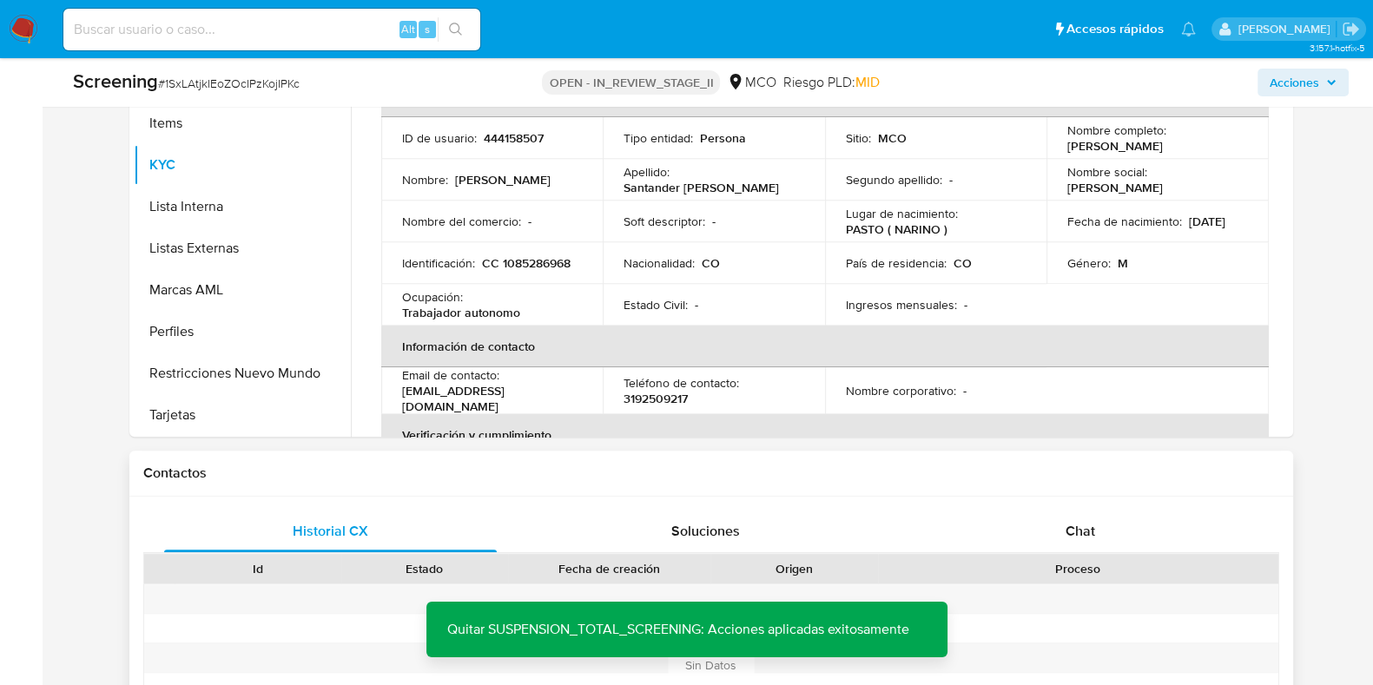
scroll to position [912, 0]
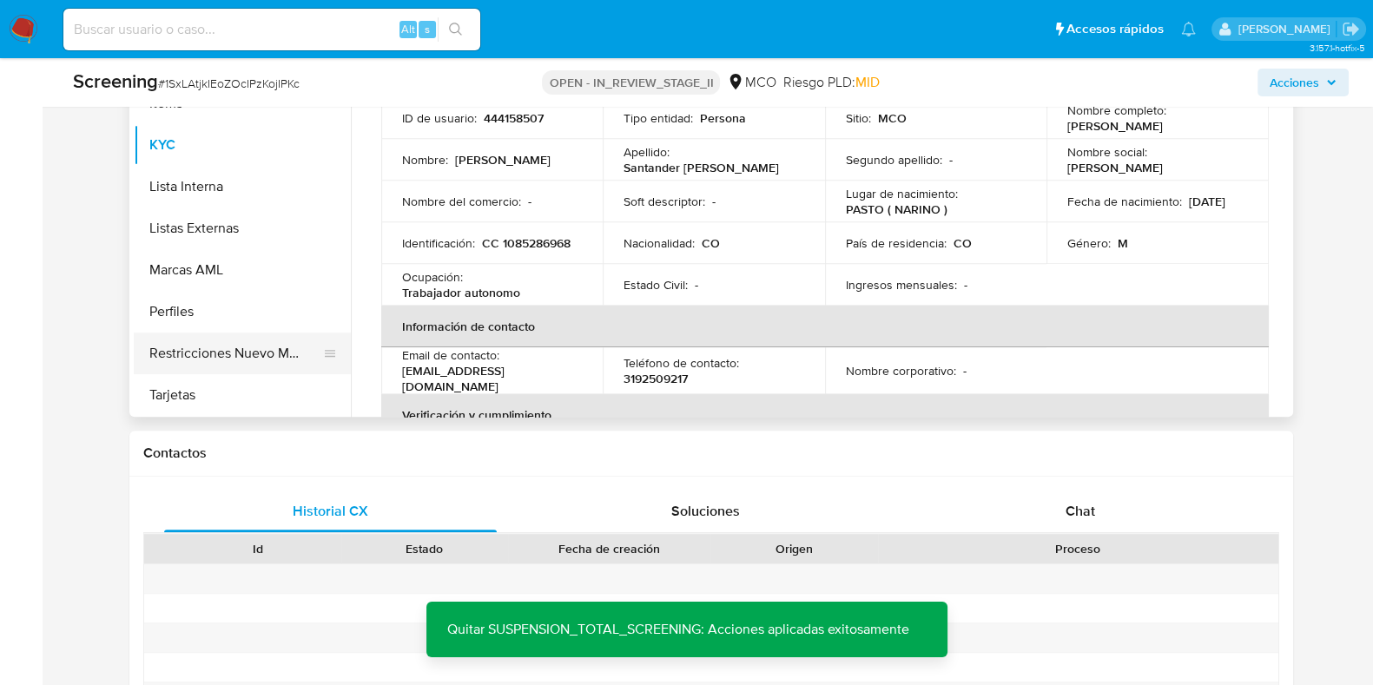
click at [255, 348] on button "Restricciones Nuevo Mundo" at bounding box center [235, 354] width 203 height 42
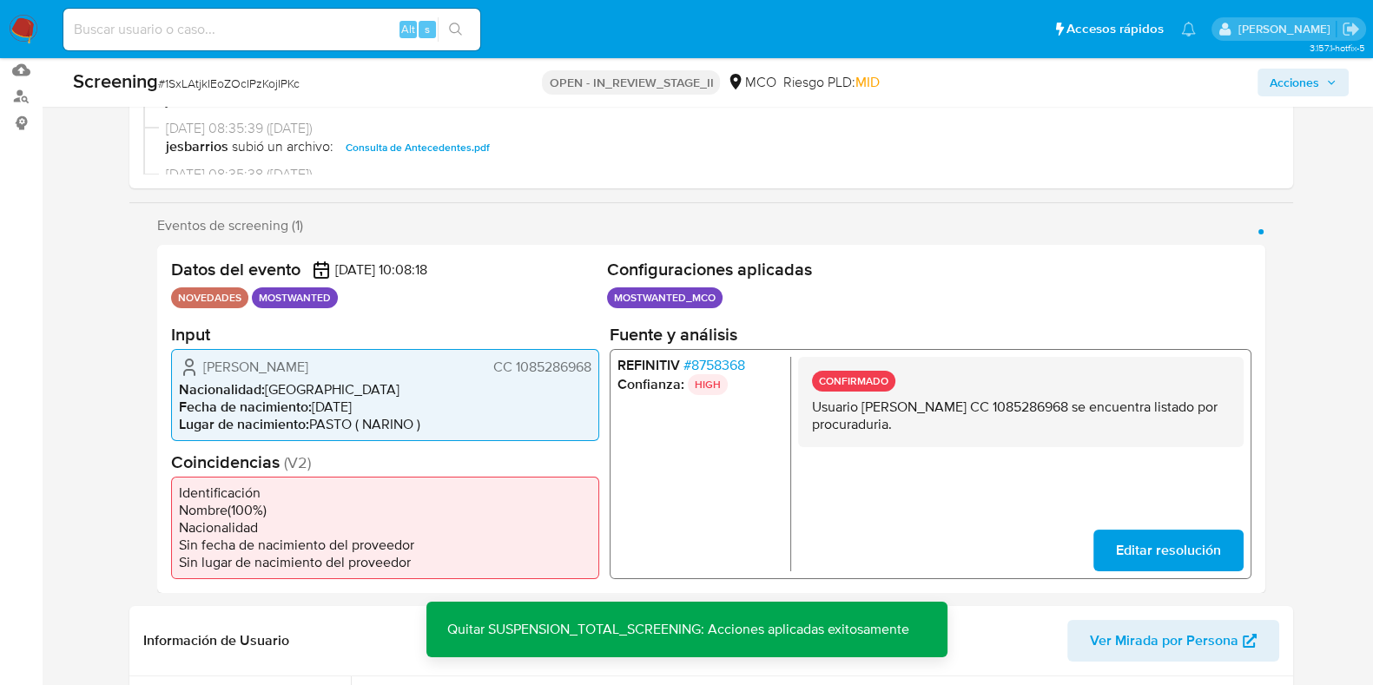
scroll to position [0, 0]
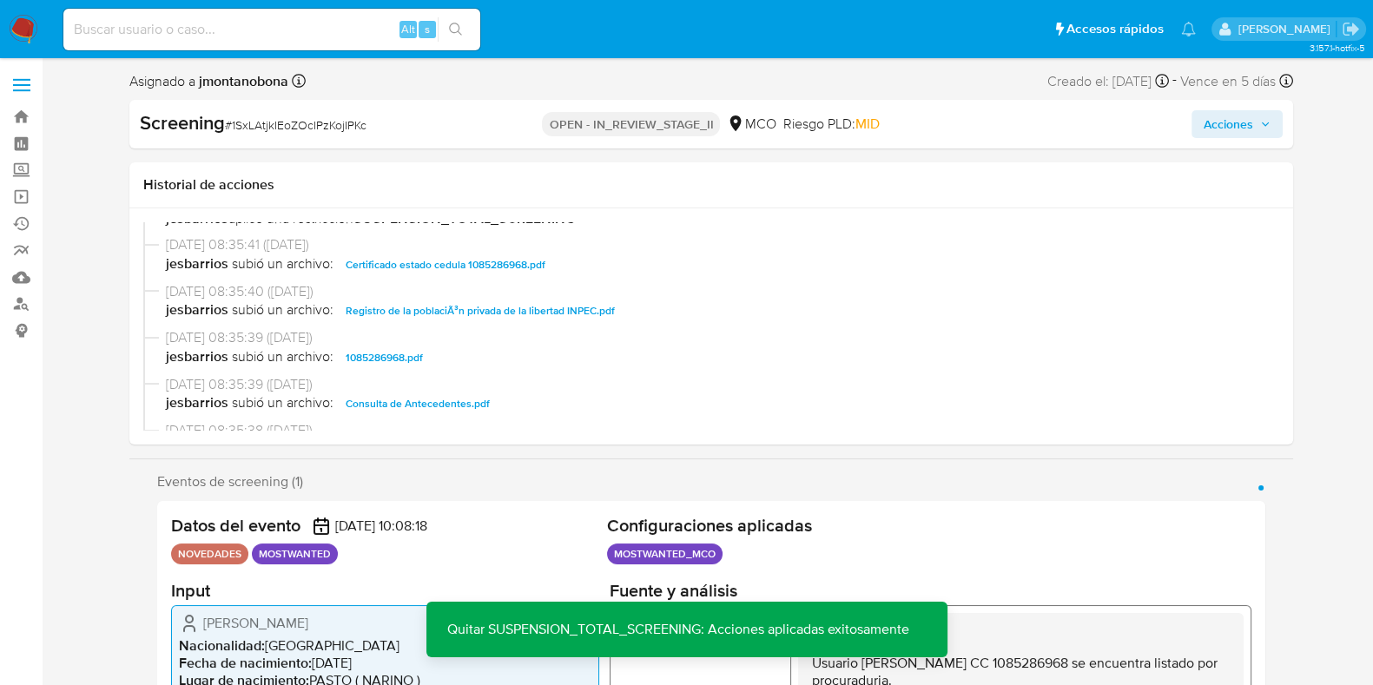
click at [1230, 106] on div "Screening # 1SxLAtjkIEoZOcIPzKojIPKc OPEN - IN_REVIEW_STAGE_II MCO Riesgo PLD: …" at bounding box center [711, 124] width 1164 height 49
click at [1244, 127] on span "Acciones" at bounding box center [1229, 124] width 50 height 28
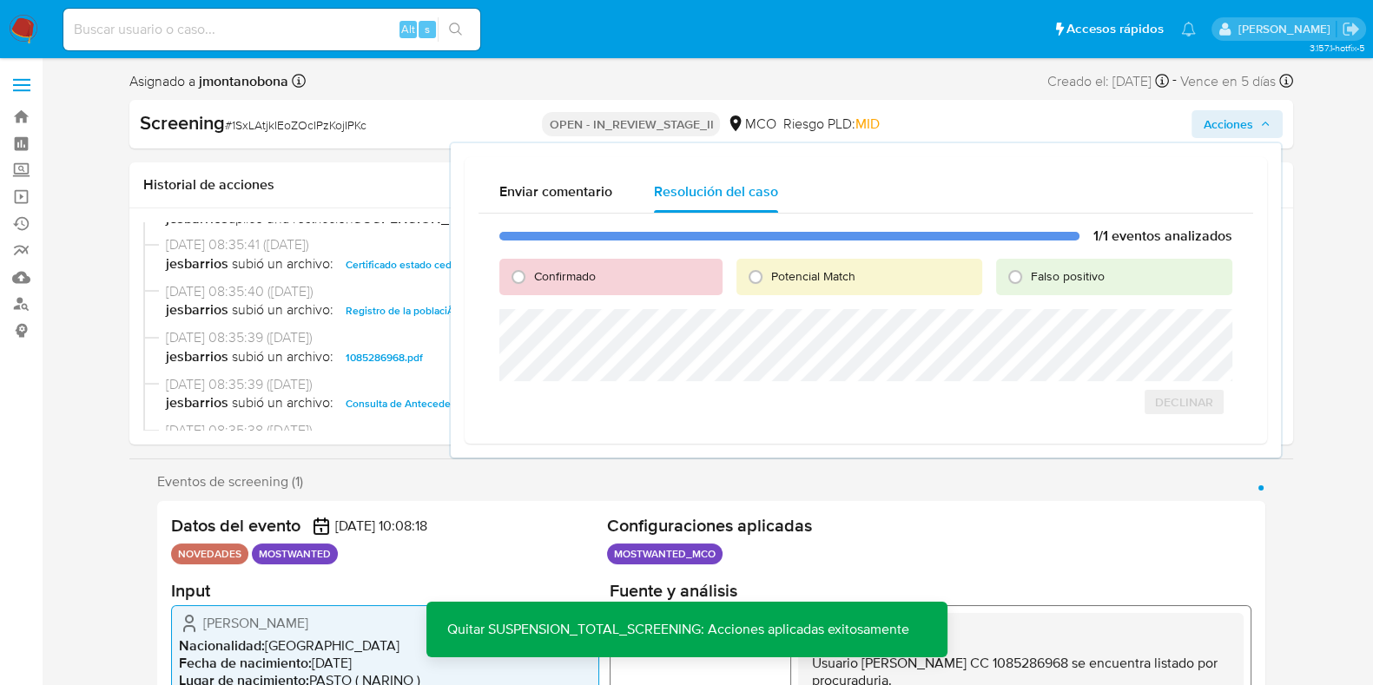
click at [1064, 277] on span "Falso positivo" at bounding box center [1068, 276] width 74 height 17
click at [1029, 277] on input "Falso positivo" at bounding box center [1016, 277] width 28 height 28
radio input "true"
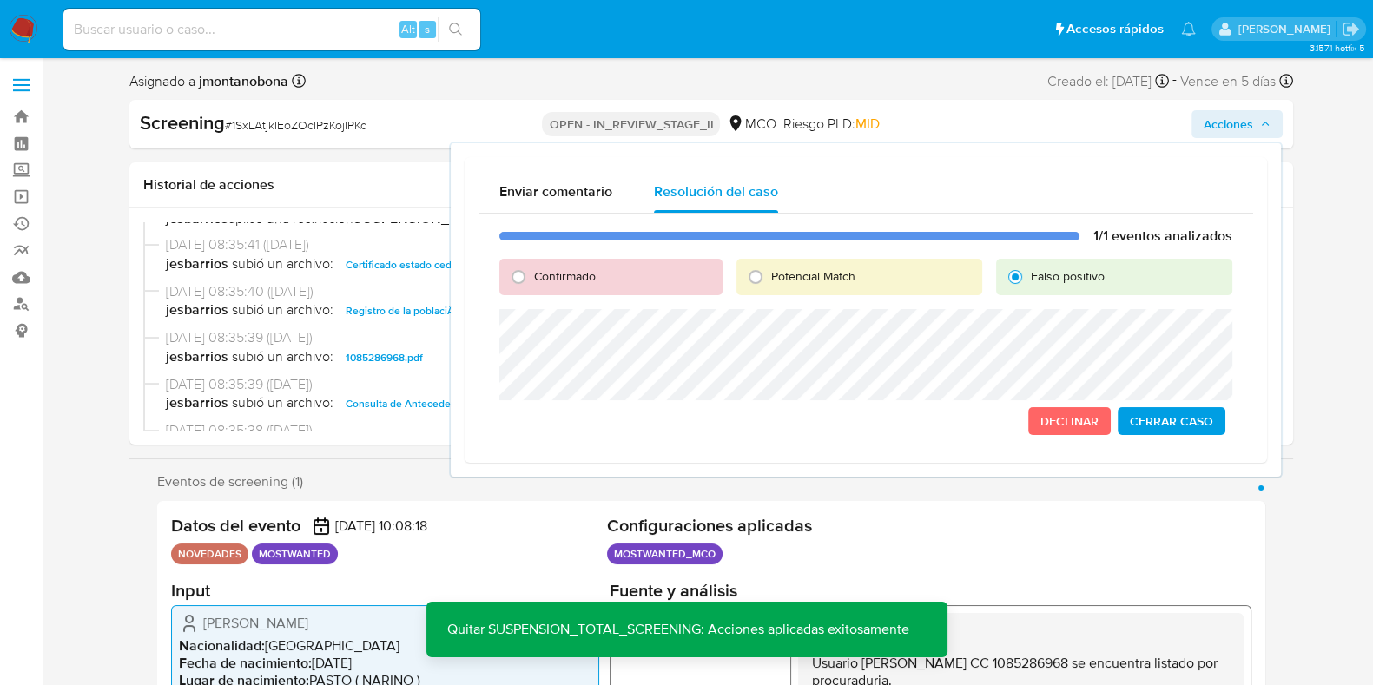
click at [1176, 412] on span "Cerrar Caso" at bounding box center [1171, 421] width 83 height 24
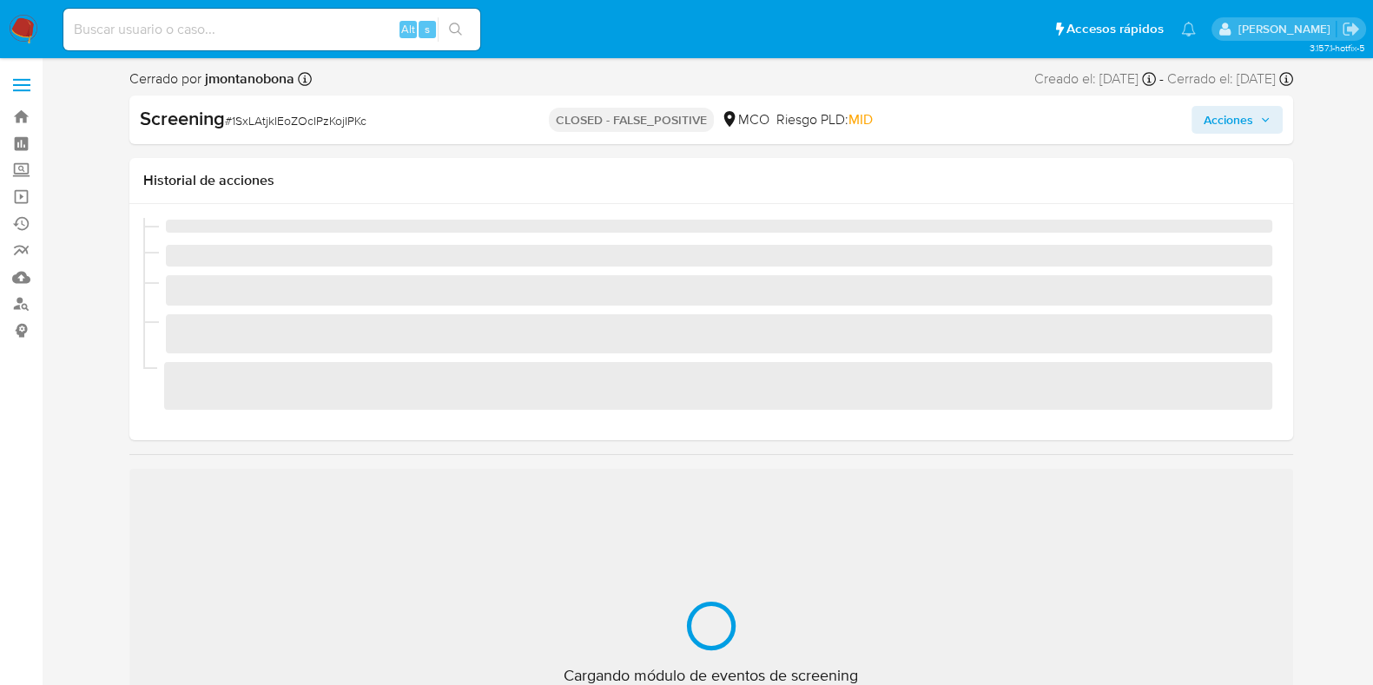
scroll to position [733, 0]
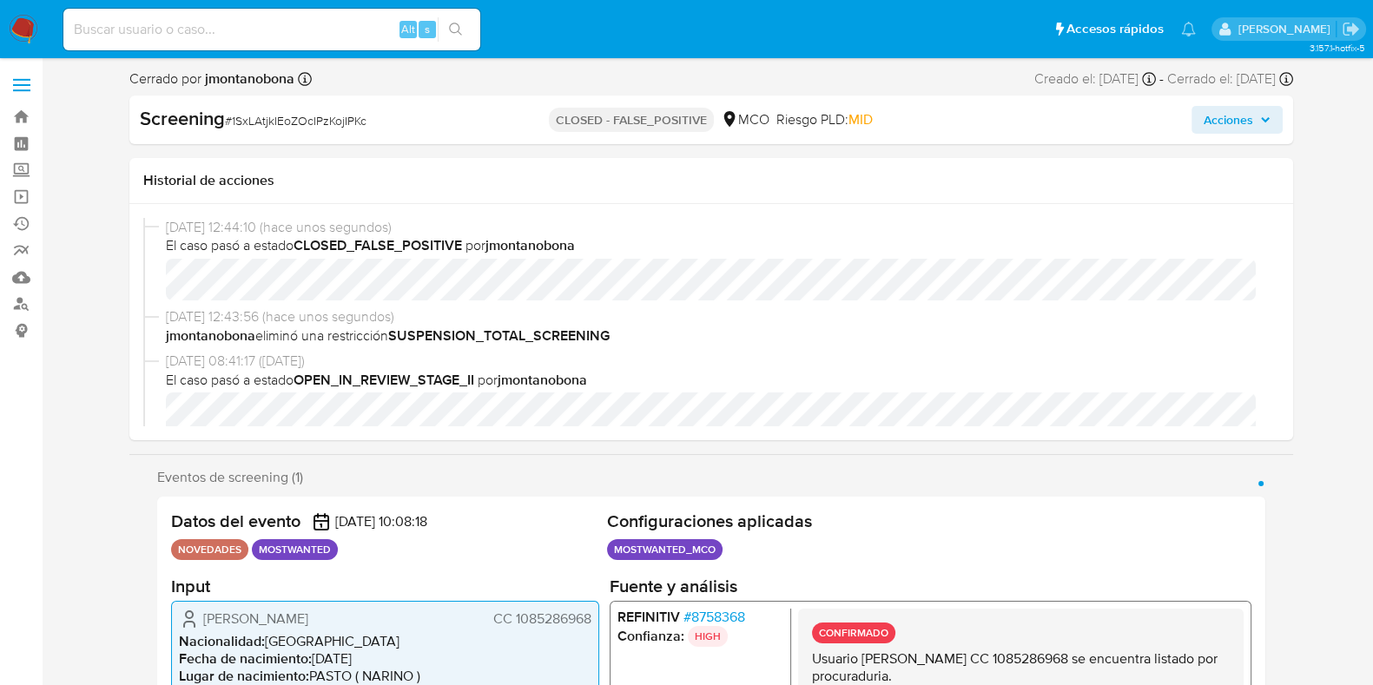
select select "10"
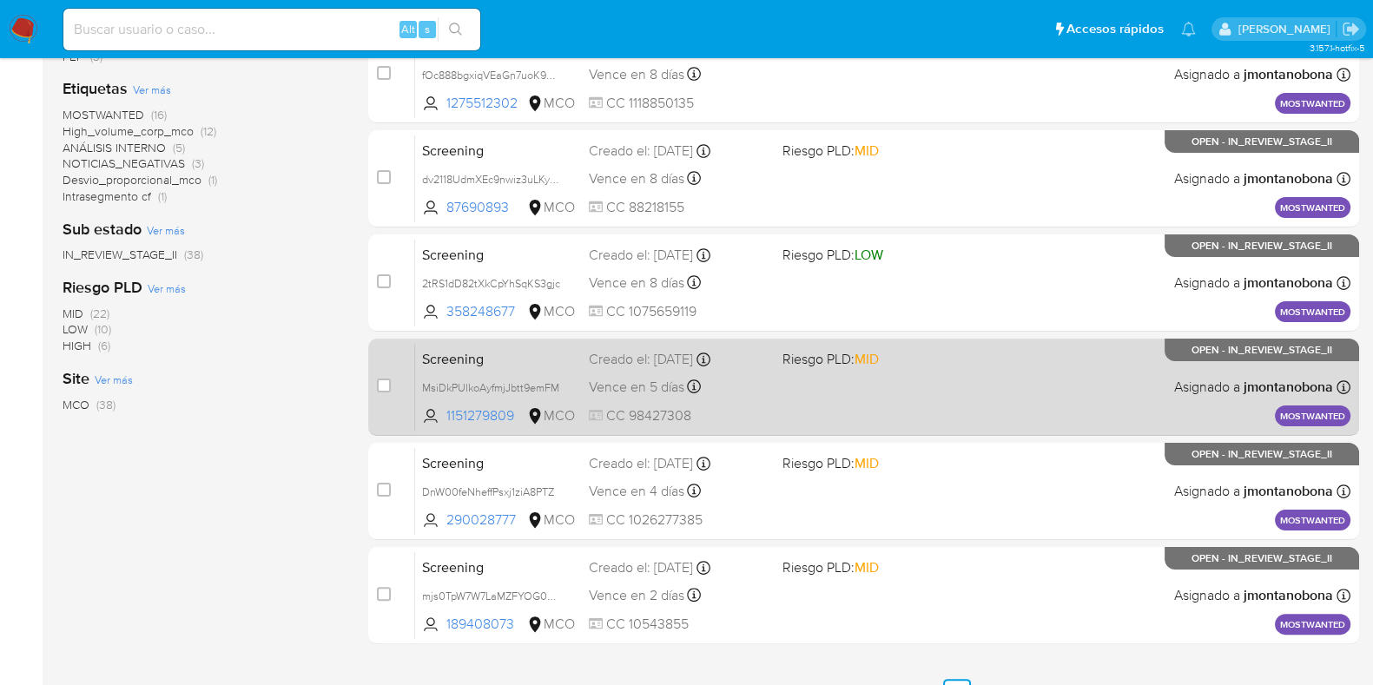
scroll to position [476, 0]
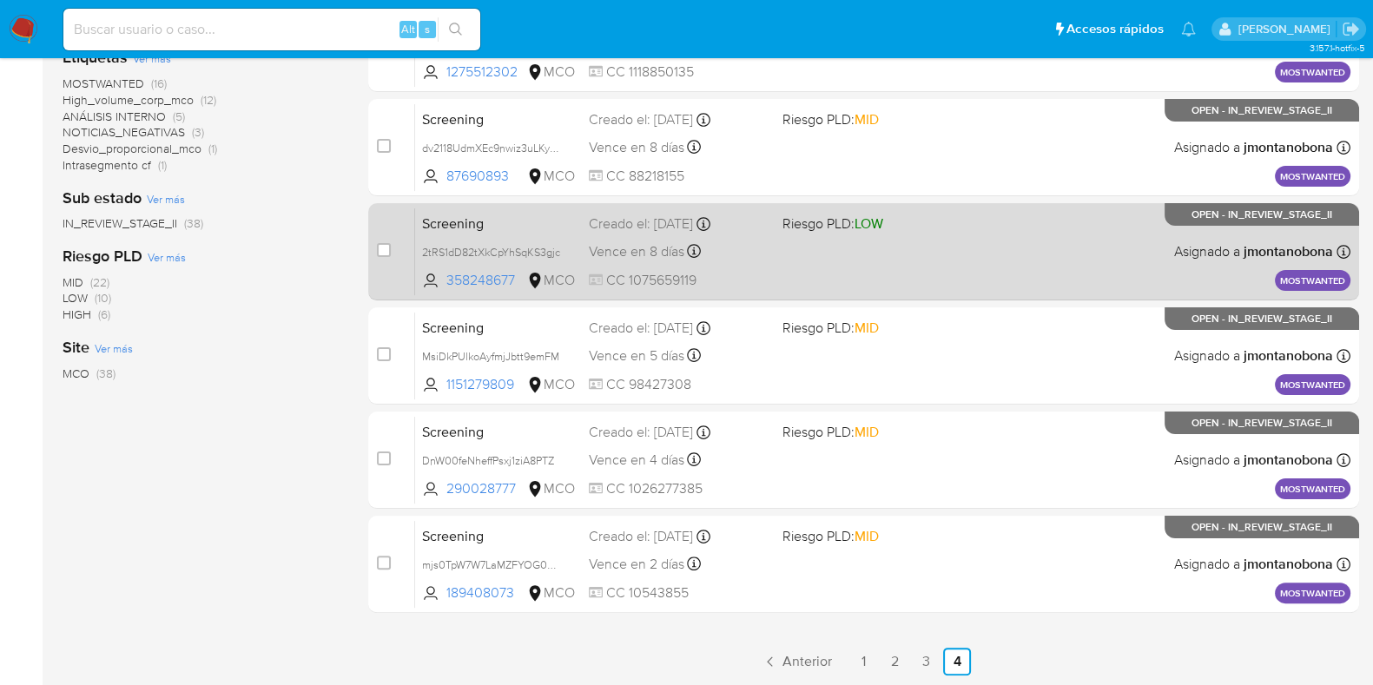
click at [517, 230] on span "Screening" at bounding box center [498, 222] width 153 height 23
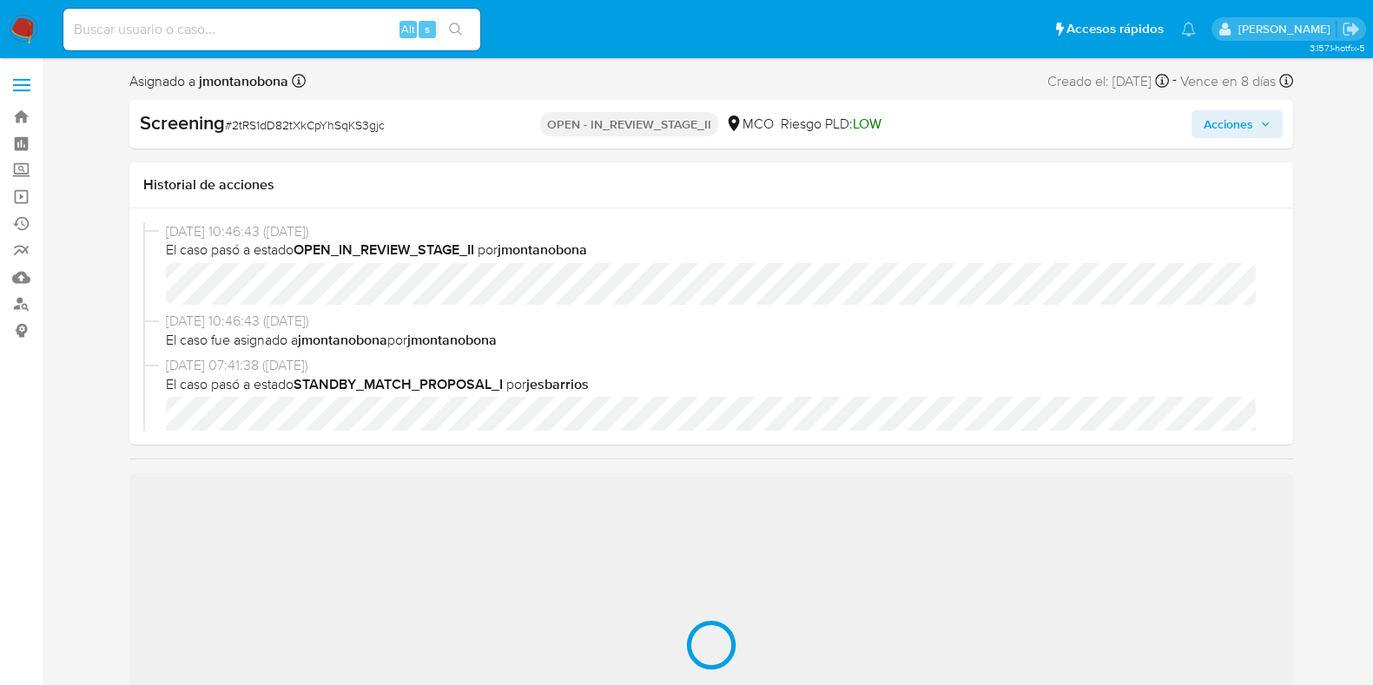
scroll to position [108, 0]
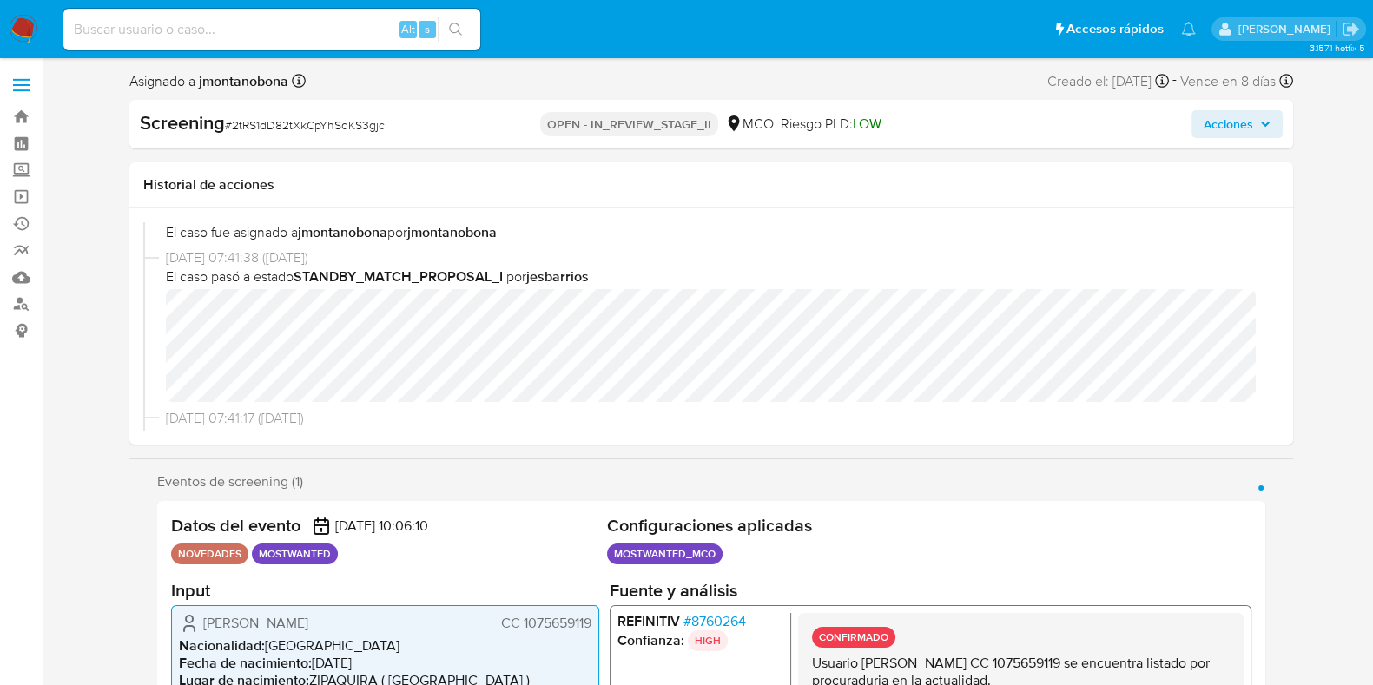
select select "10"
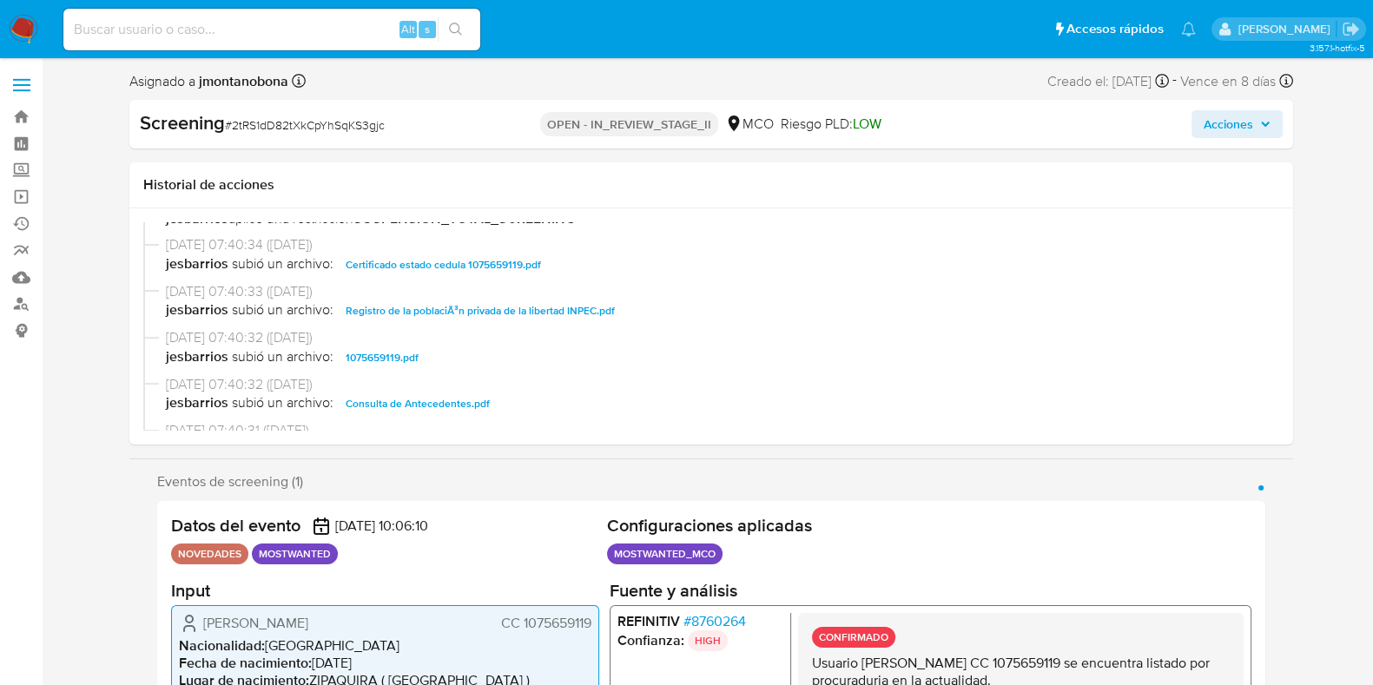
scroll to position [433, 0]
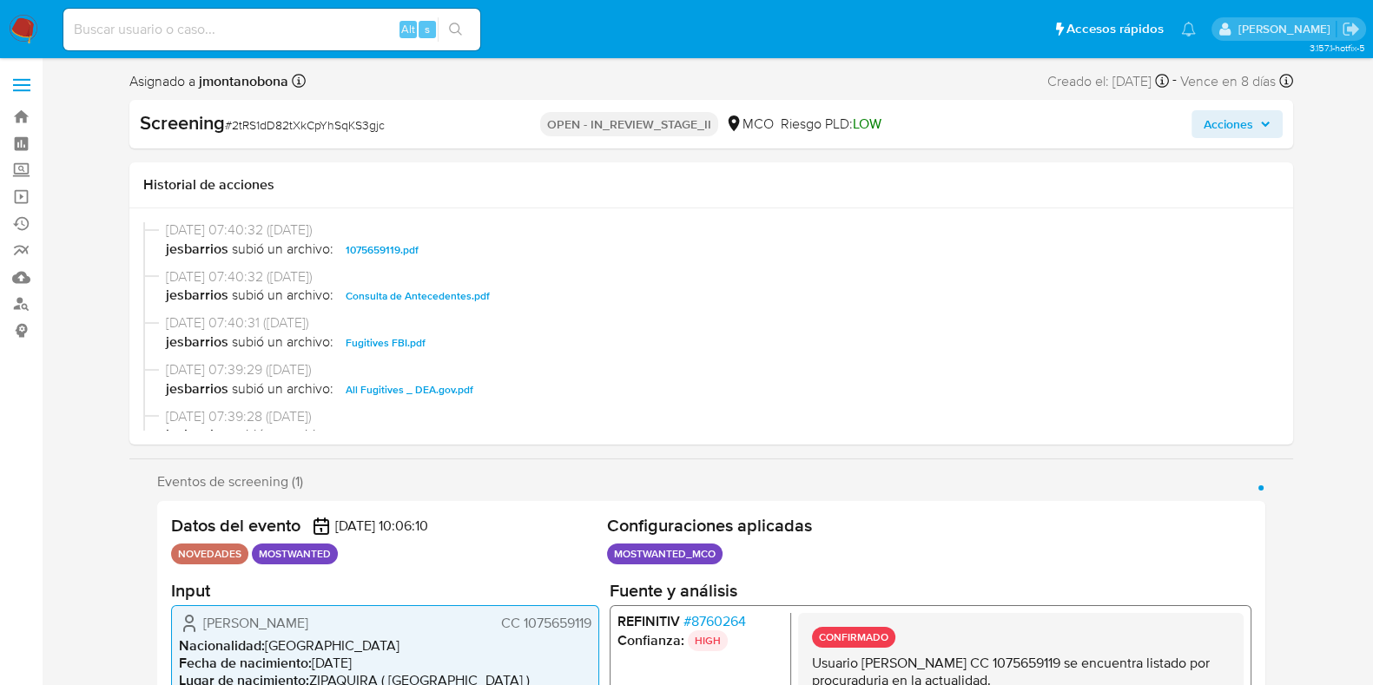
click at [434, 291] on span "Consulta de Antecedentes.pdf" at bounding box center [418, 296] width 144 height 21
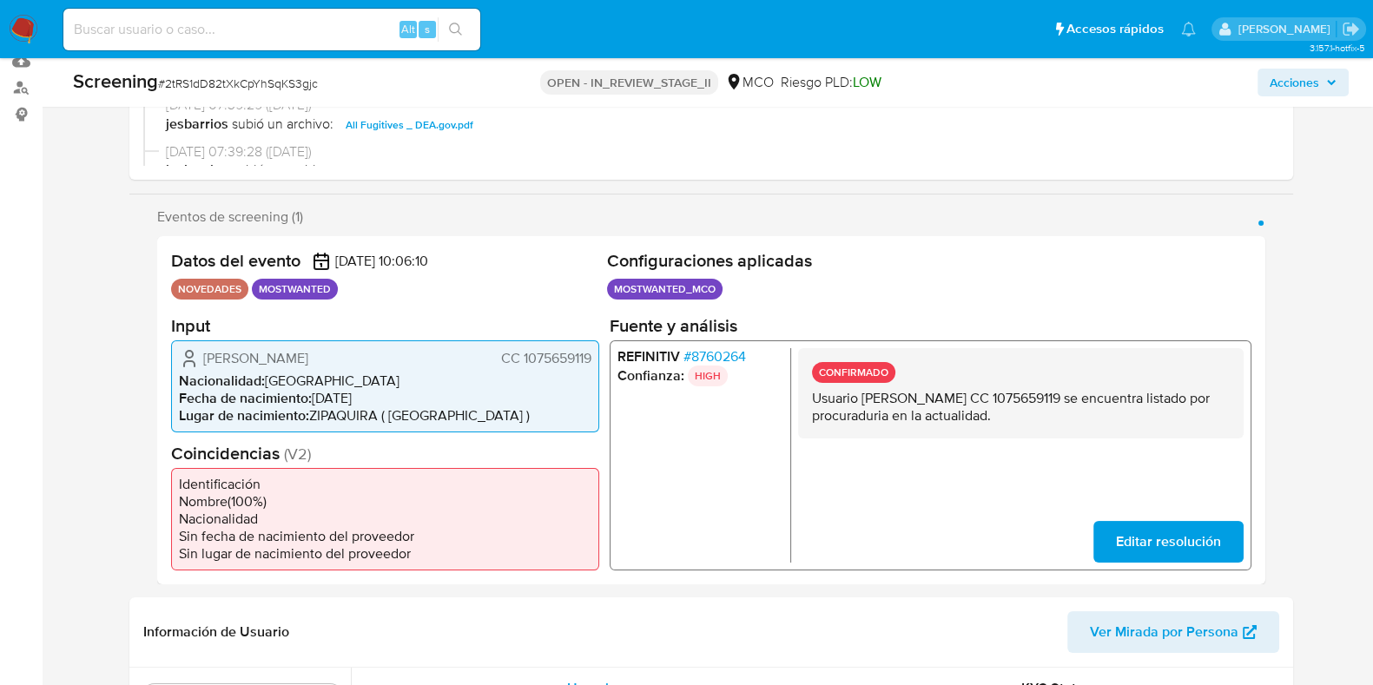
drag, startPoint x: 912, startPoint y: 393, endPoint x: 1068, endPoint y: 394, distance: 155.5
click at [1068, 394] on p "Usuario Caterin Andrea García Castellanos CC 1075659119 se encuentra listado po…" at bounding box center [1020, 406] width 418 height 35
drag, startPoint x: 859, startPoint y: 394, endPoint x: 1026, endPoint y: 401, distance: 166.9
click at [1026, 401] on p "Usuario Caterin Andrea García Castellanos CC 1075659119 se encuentra listado po…" at bounding box center [1020, 406] width 418 height 35
click at [923, 393] on p "Usuario Caterin Andrea García Castellanos CC 1075659119 se encuentra listado po…" at bounding box center [1020, 406] width 418 height 35
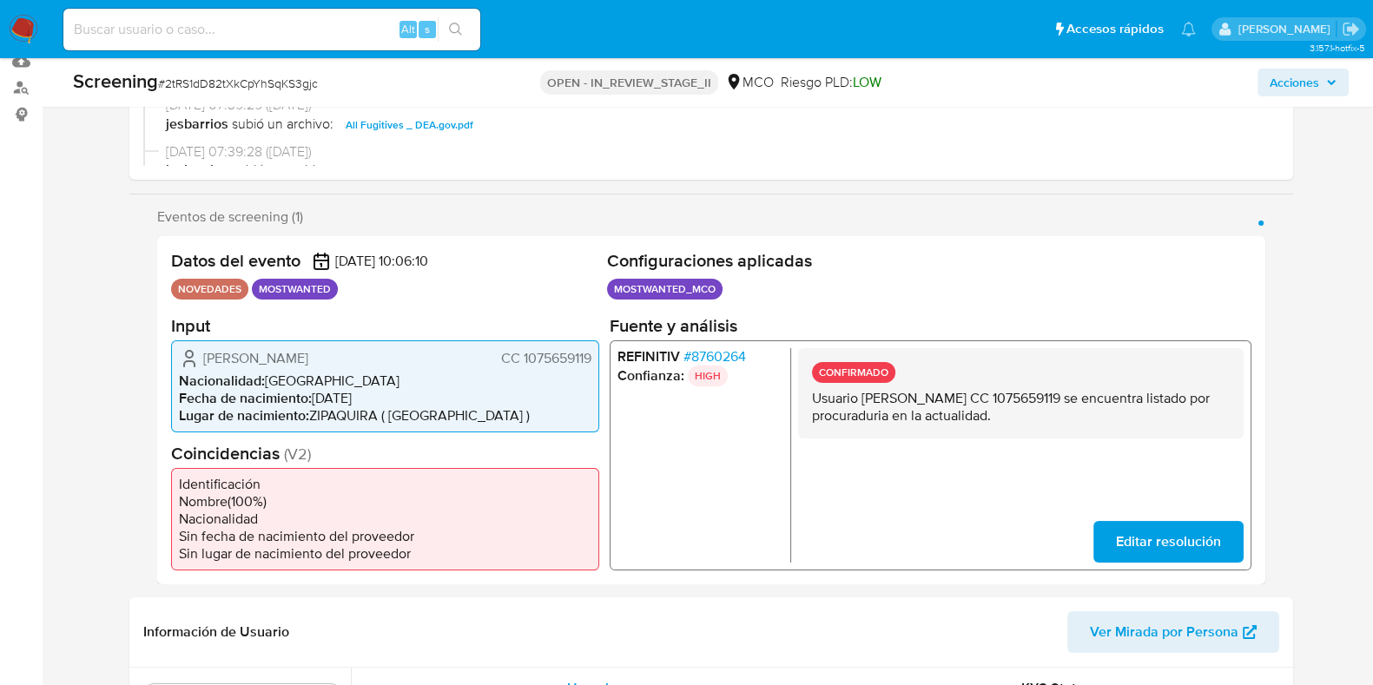
drag, startPoint x: 864, startPoint y: 399, endPoint x: 1069, endPoint y: 401, distance: 205.0
click at [1069, 401] on p "Usuario Caterin Andrea García Castellanos CC 1075659119 se encuentra listado po…" at bounding box center [1020, 406] width 418 height 35
drag, startPoint x: 1097, startPoint y: 394, endPoint x: 1164, endPoint y: 399, distance: 67.0
click at [1164, 399] on p "Usuario Caterin Andrea García Castellanos CC 1075659119 se encuentra listado po…" at bounding box center [1020, 406] width 418 height 35
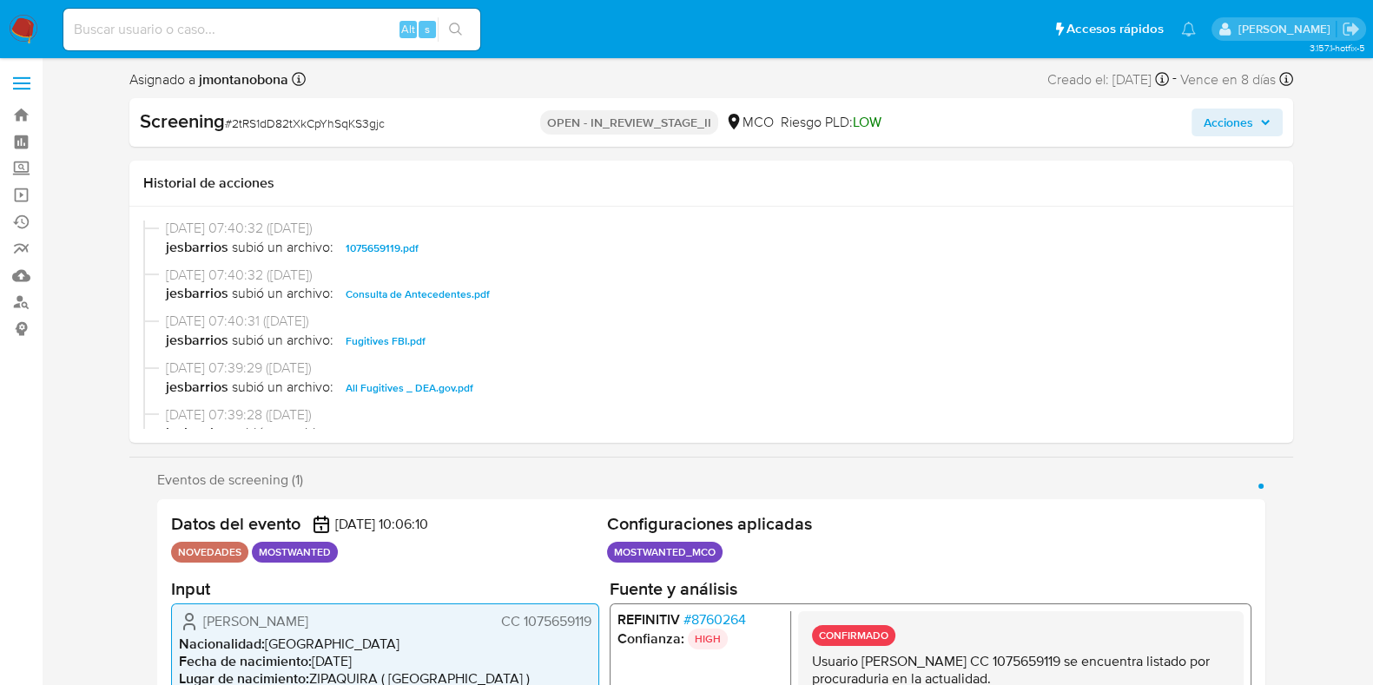
scroll to position [0, 0]
click at [441, 293] on span "Consulta de Antecedentes.pdf" at bounding box center [418, 296] width 144 height 21
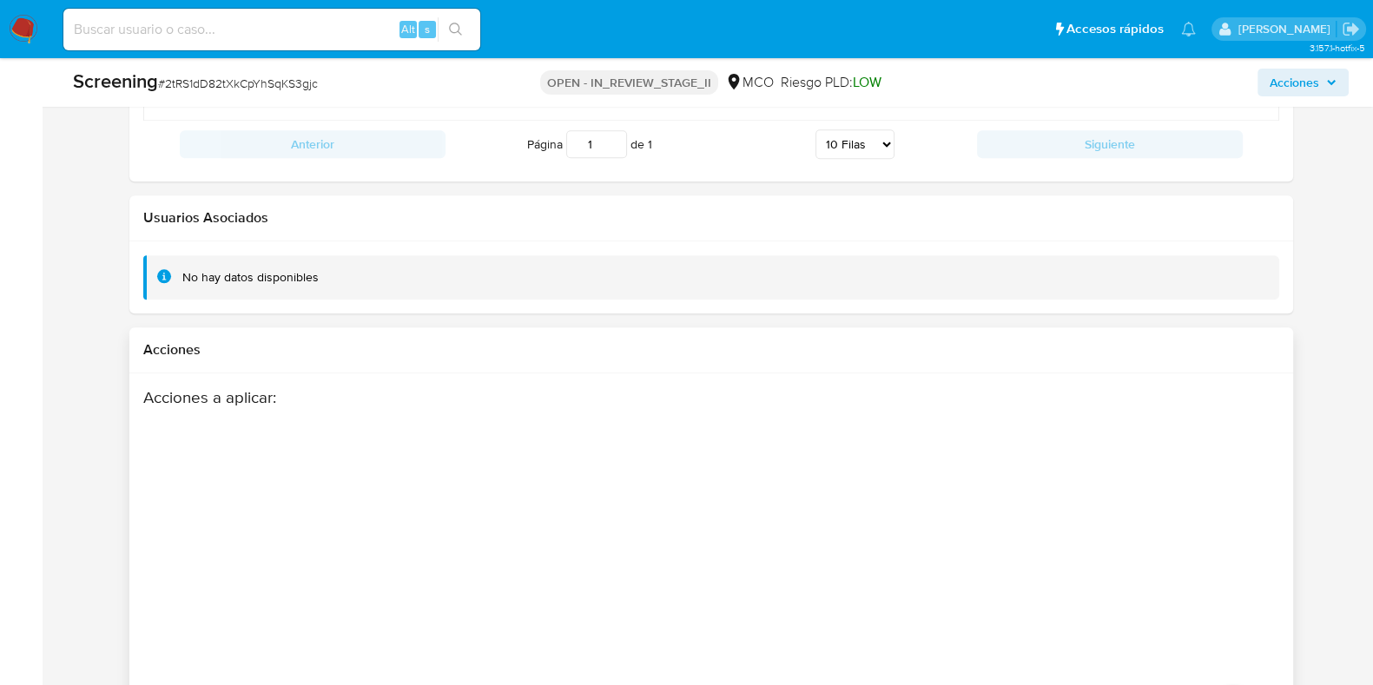
scroll to position [2649, 0]
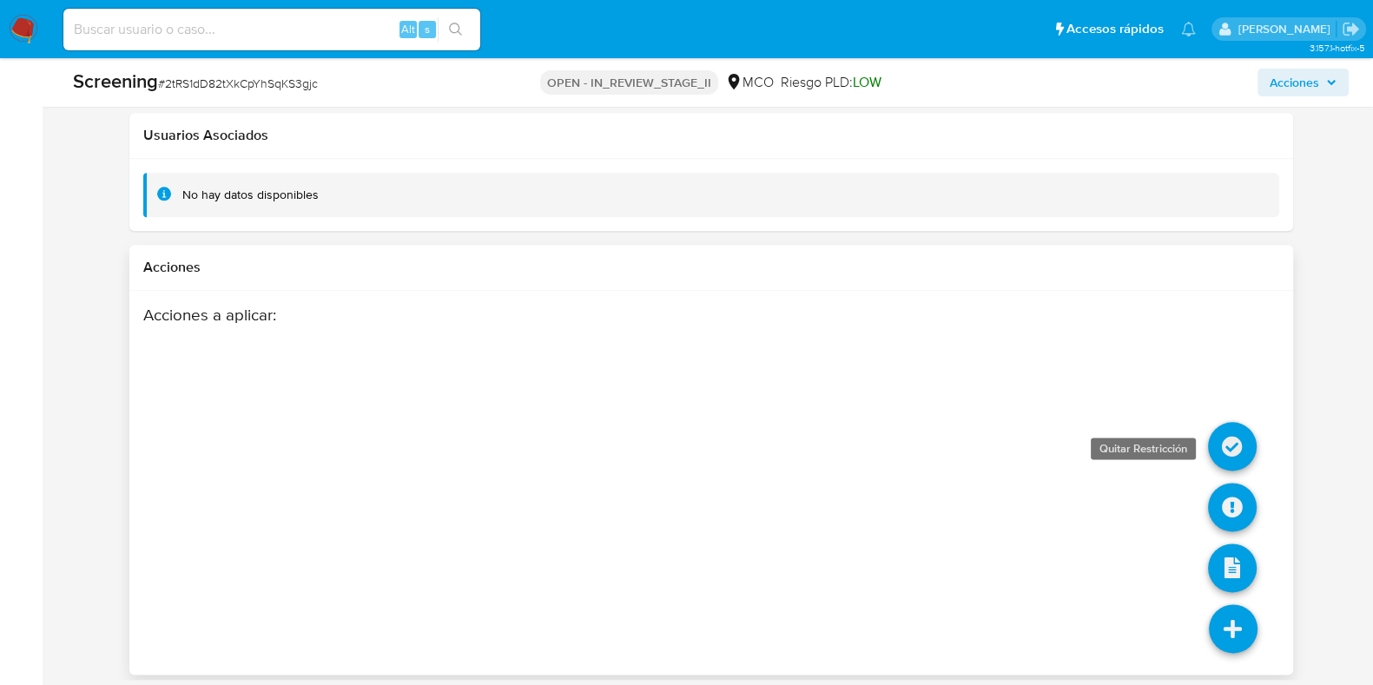
click at [1229, 436] on icon at bounding box center [1232, 446] width 49 height 49
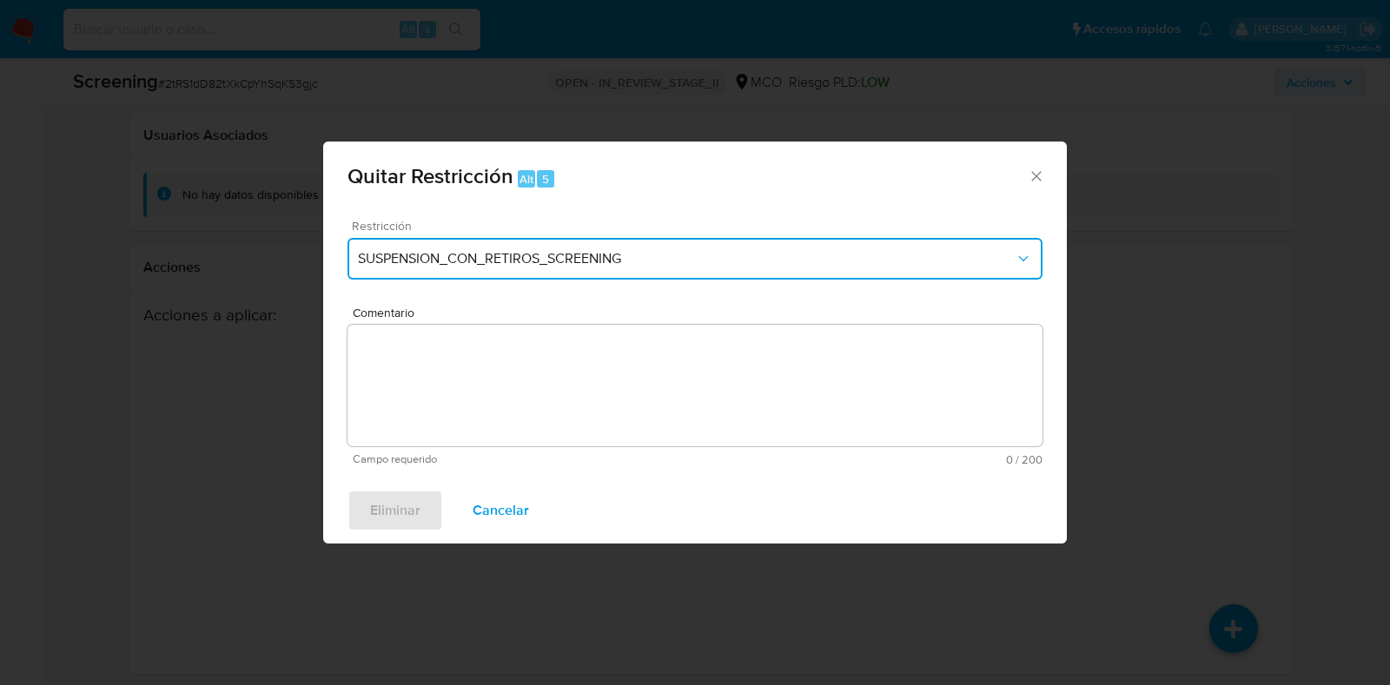
click at [790, 278] on button "SUSPENSION_CON_RETIROS_SCREENING" at bounding box center [694, 259] width 695 height 42
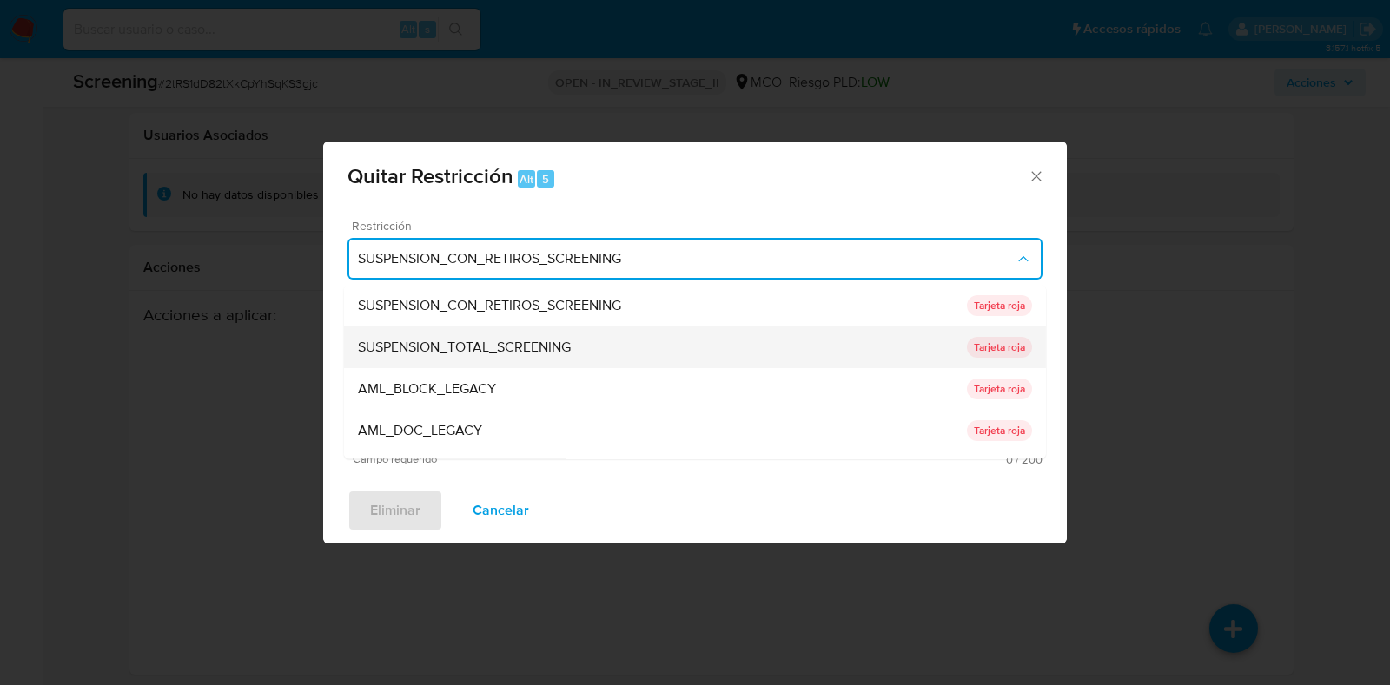
click at [631, 353] on div "SUSPENSION_TOTAL_SCREENING" at bounding box center [662, 348] width 609 height 42
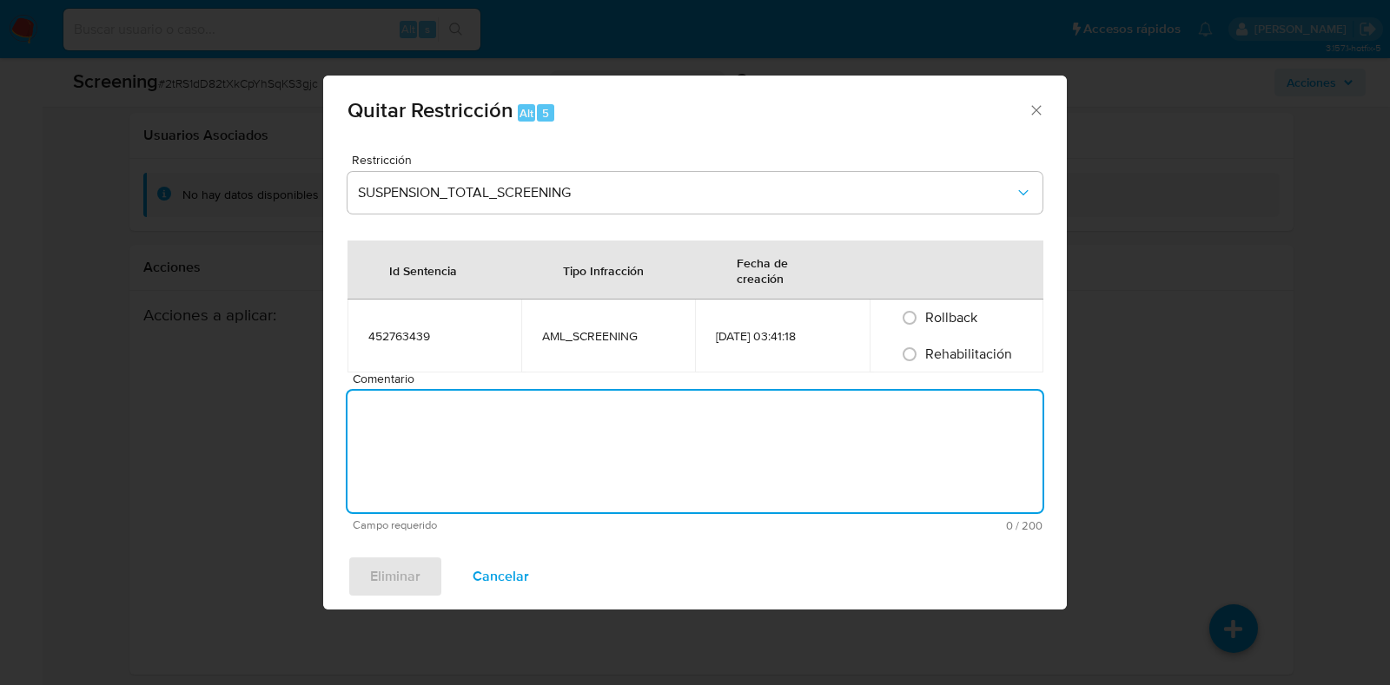
click at [639, 395] on textarea "Comentario" at bounding box center [694, 452] width 695 height 122
type textarea "No se encuentran causales objetivas para la restricción"
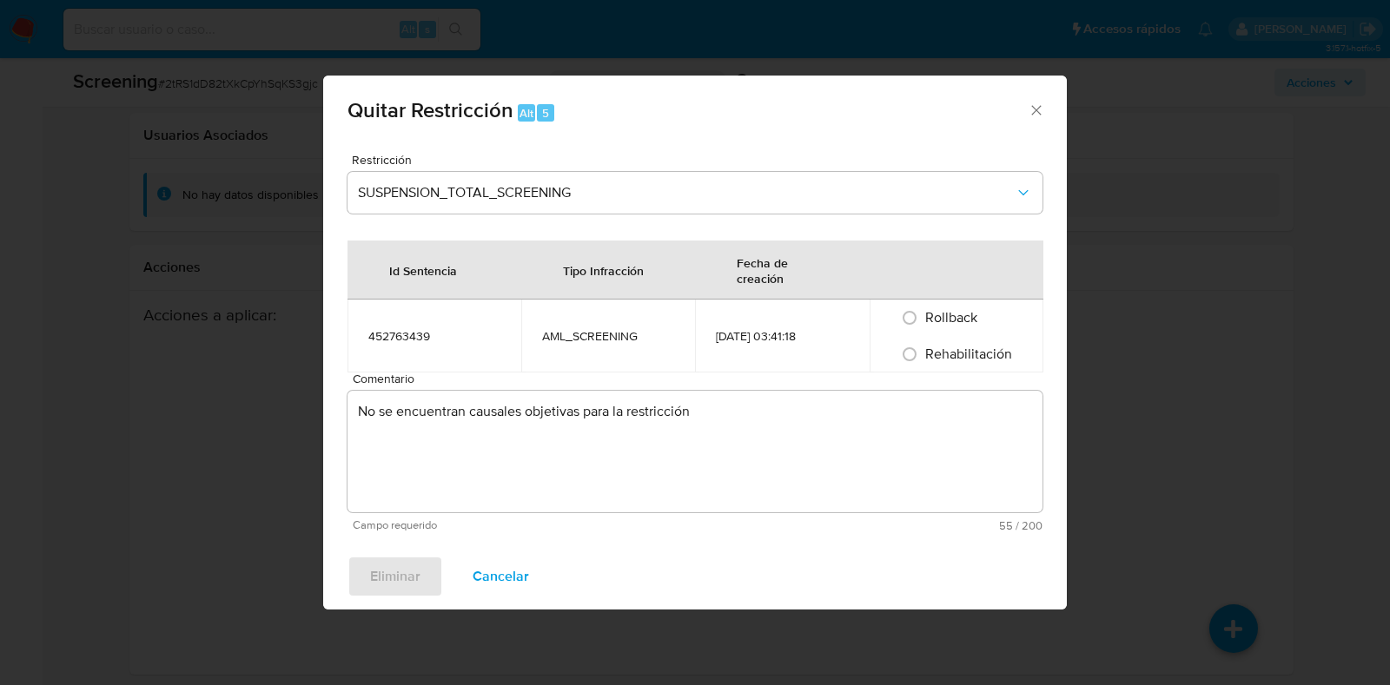
click at [975, 359] on span "Rehabilitación" at bounding box center [968, 354] width 87 height 20
click at [923, 359] on input "Rehabilitación" at bounding box center [910, 355] width 28 height 28
radio input "true"
click at [405, 571] on span "Eliminar" at bounding box center [395, 577] width 50 height 38
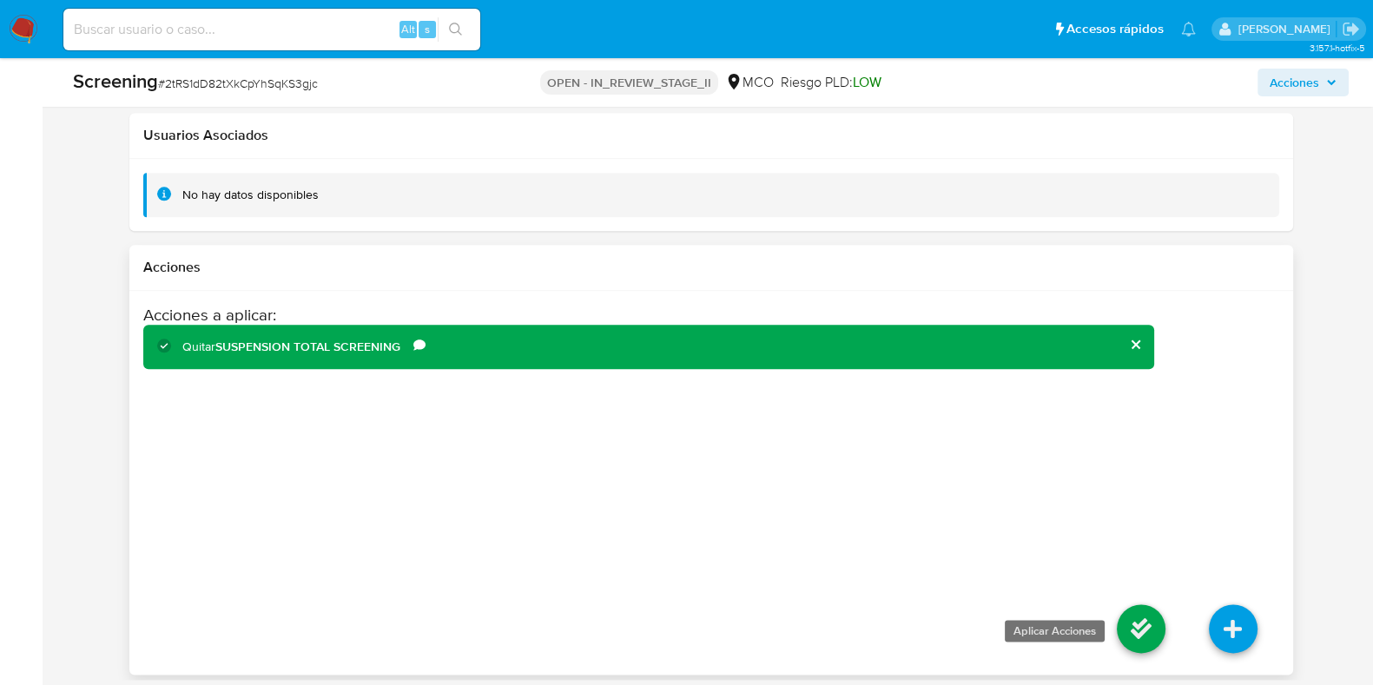
click at [1147, 621] on icon at bounding box center [1141, 629] width 49 height 49
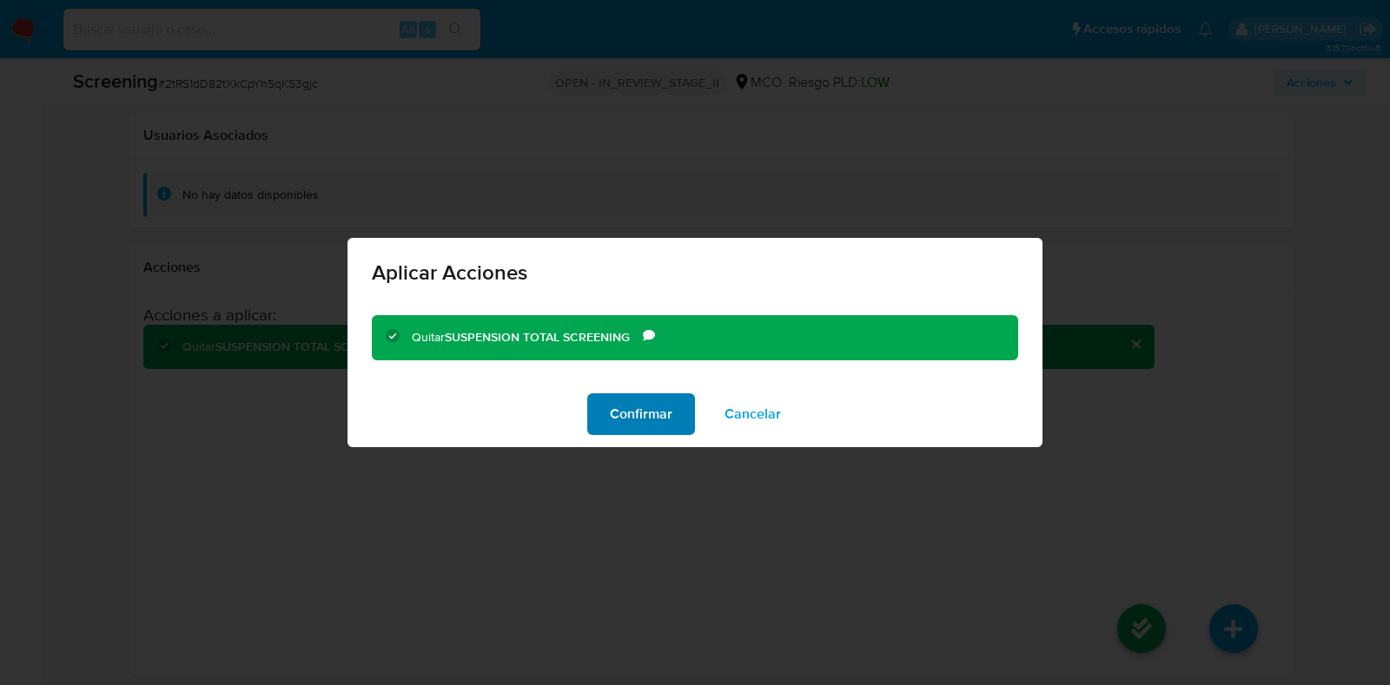
click at [639, 426] on span "Confirmar" at bounding box center [641, 414] width 63 height 38
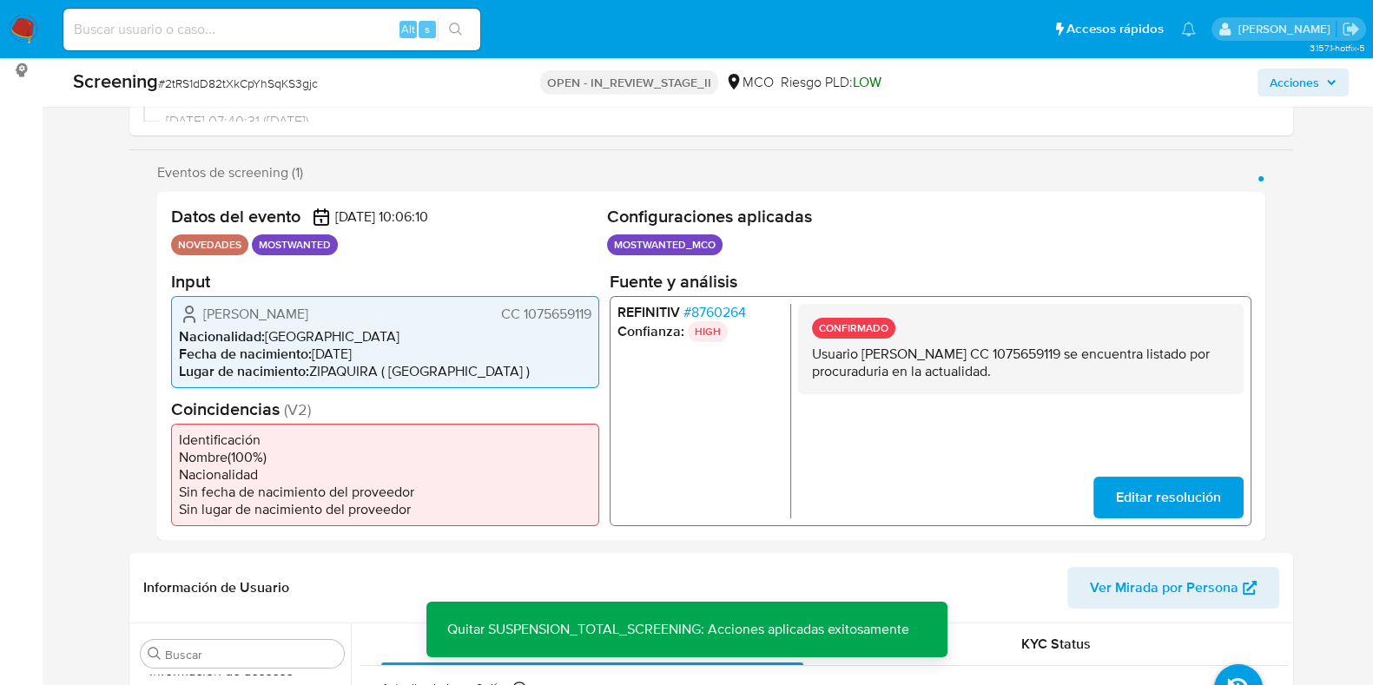
scroll to position [0, 0]
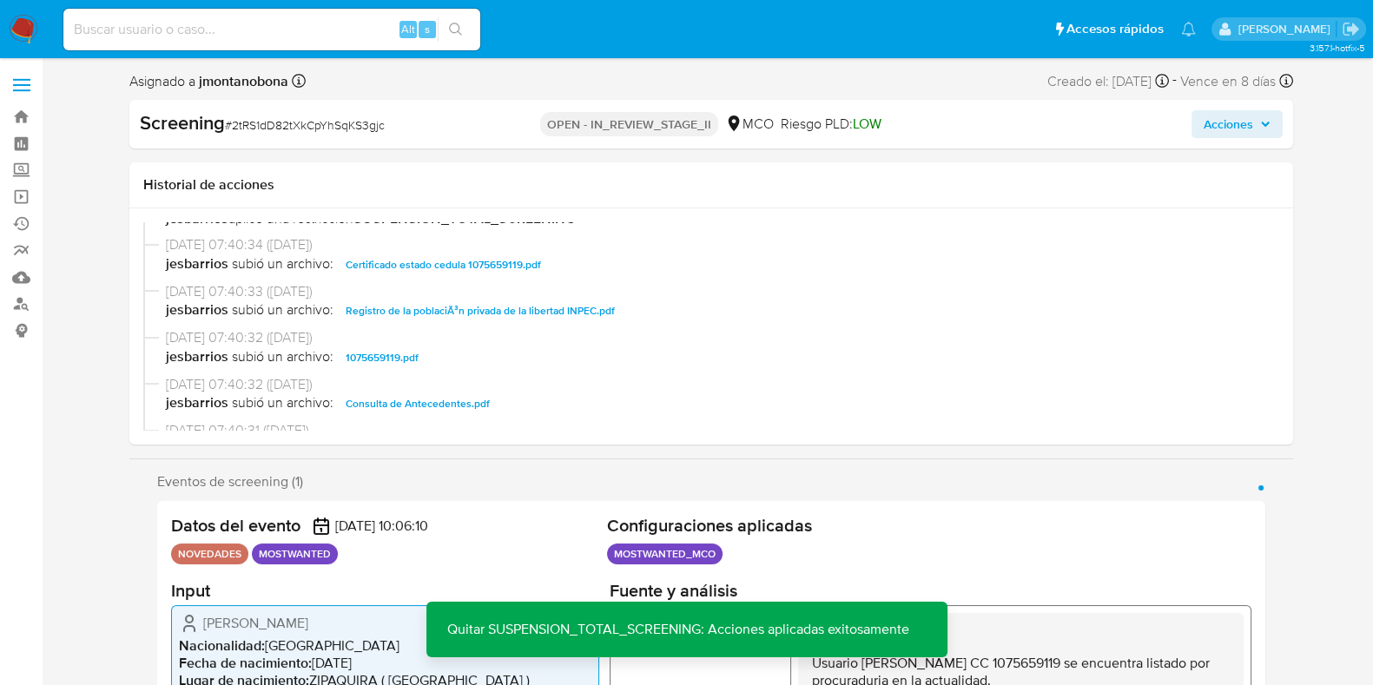
click at [1231, 102] on div "Screening # 2tRS1dD82tXkCpYhSqKS3gjc OPEN - IN_REVIEW_STAGE_II MCO Riesgo PLD: …" at bounding box center [711, 124] width 1164 height 49
click at [1240, 122] on span "Acciones" at bounding box center [1229, 124] width 50 height 28
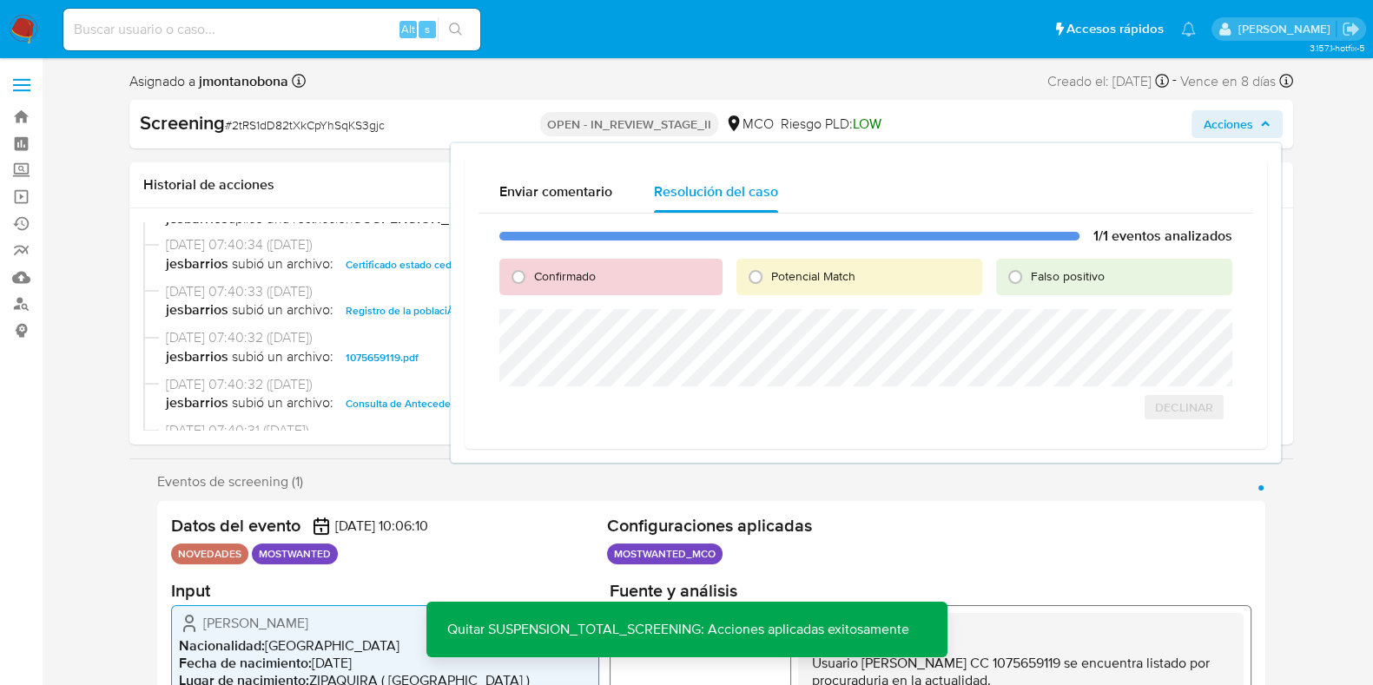
click at [1060, 275] on span "Falso positivo" at bounding box center [1068, 276] width 74 height 17
click at [1029, 275] on input "Falso positivo" at bounding box center [1016, 277] width 28 height 28
radio input "true"
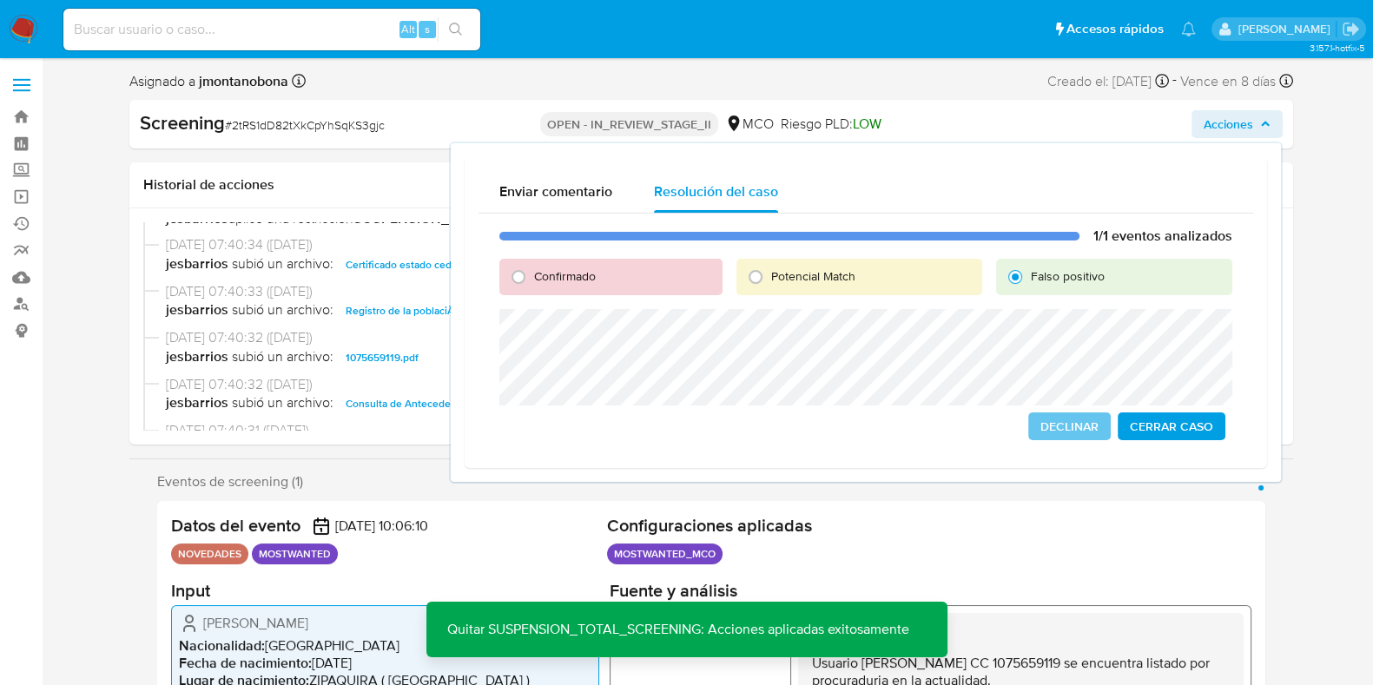
click at [1180, 428] on span "Cerrar Caso" at bounding box center [1171, 426] width 83 height 24
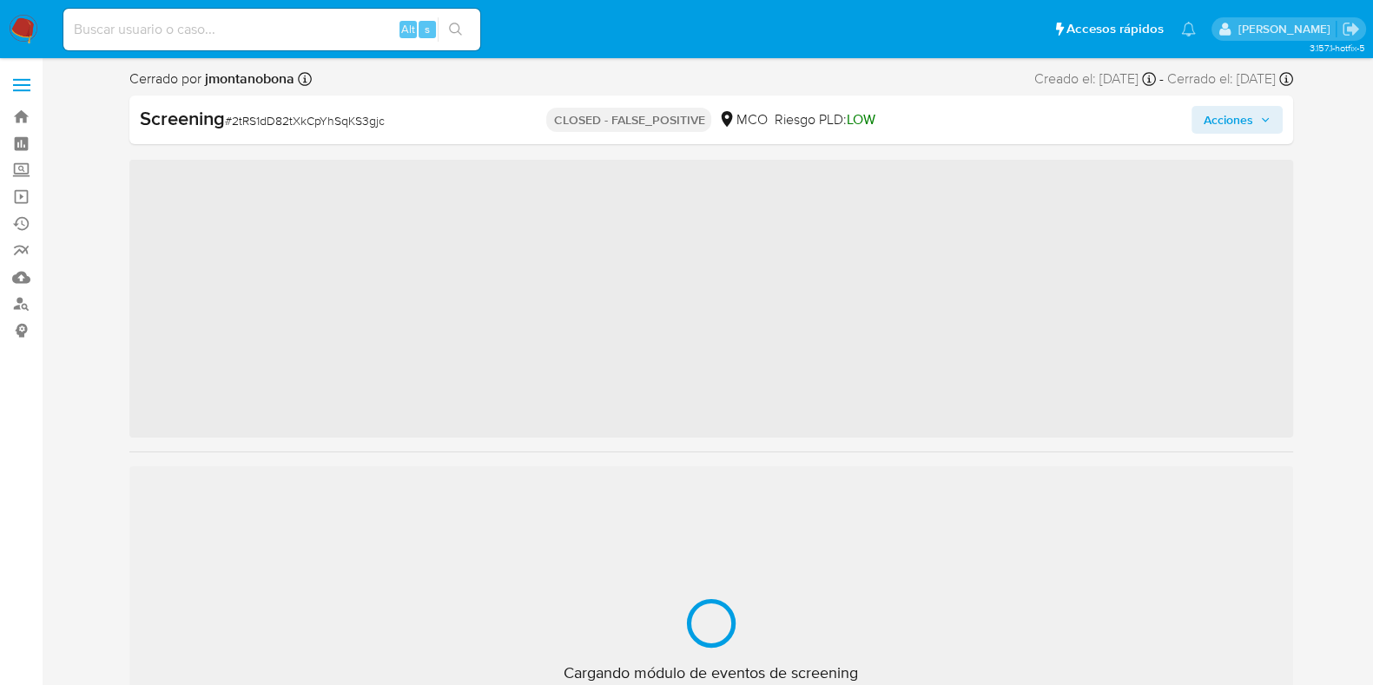
scroll to position [733, 0]
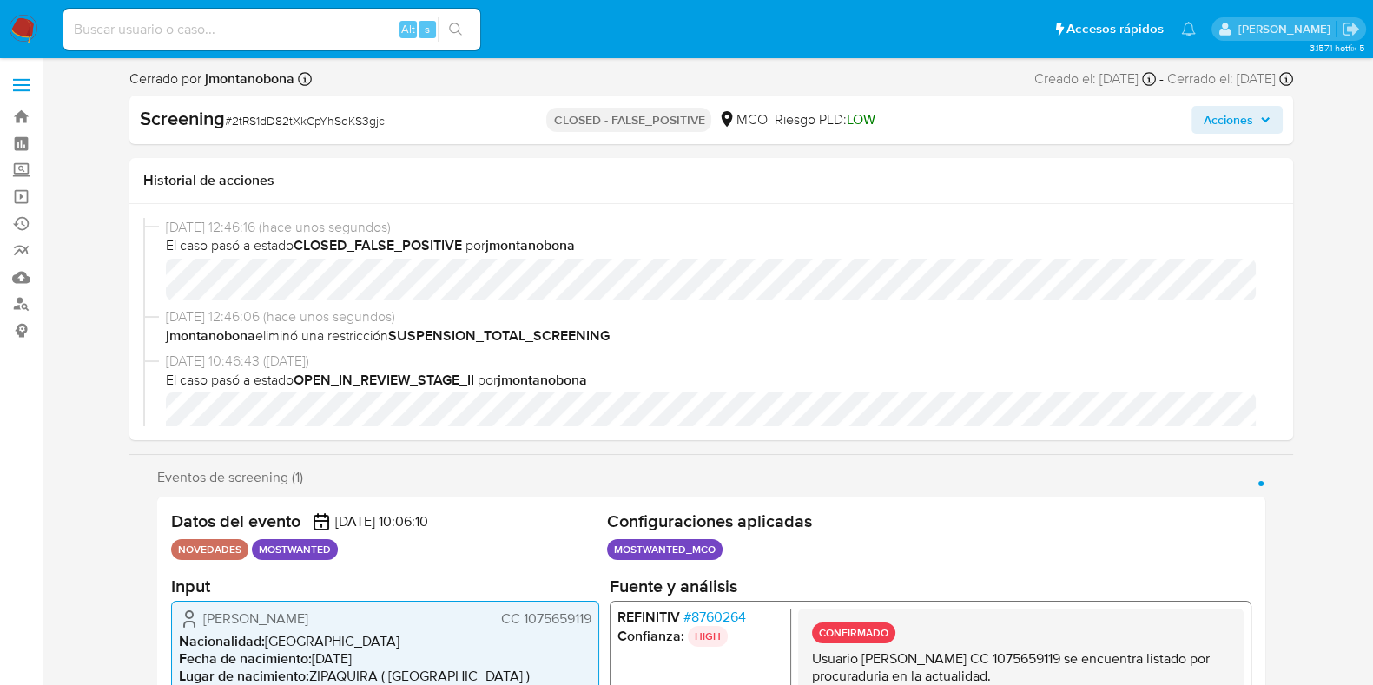
select select "10"
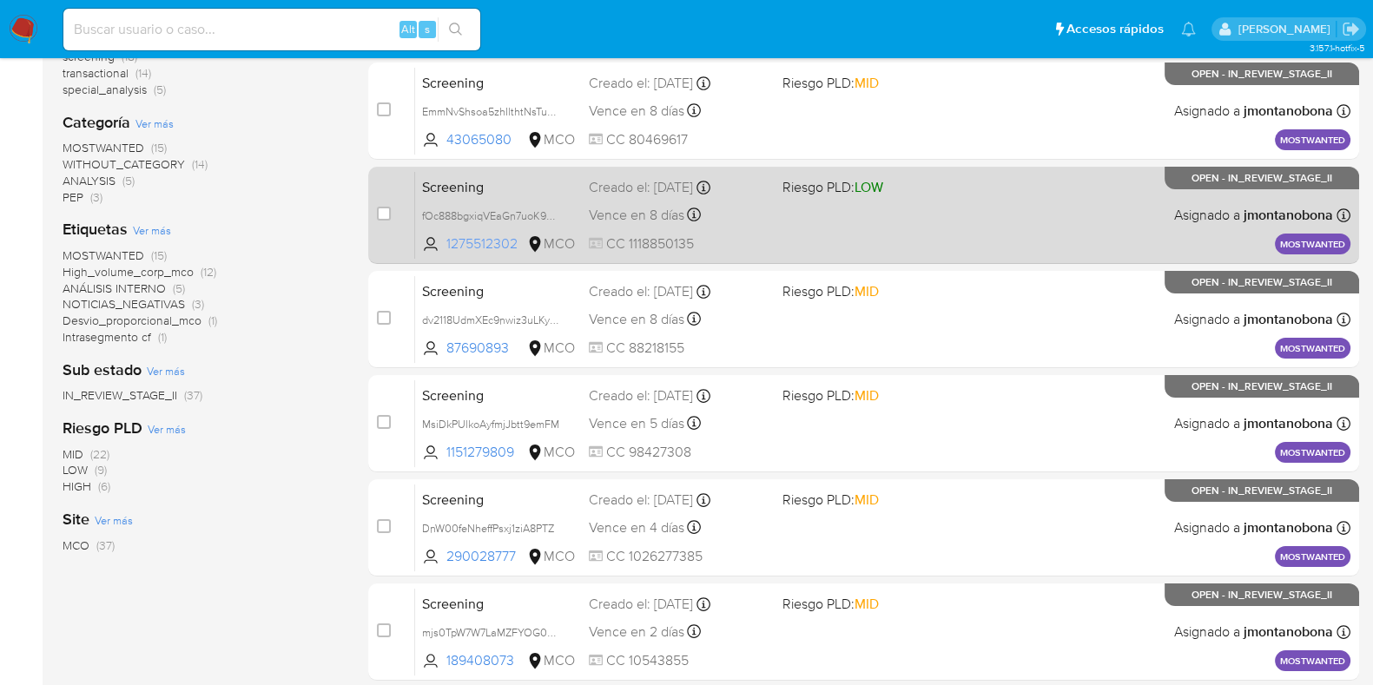
scroll to position [372, 0]
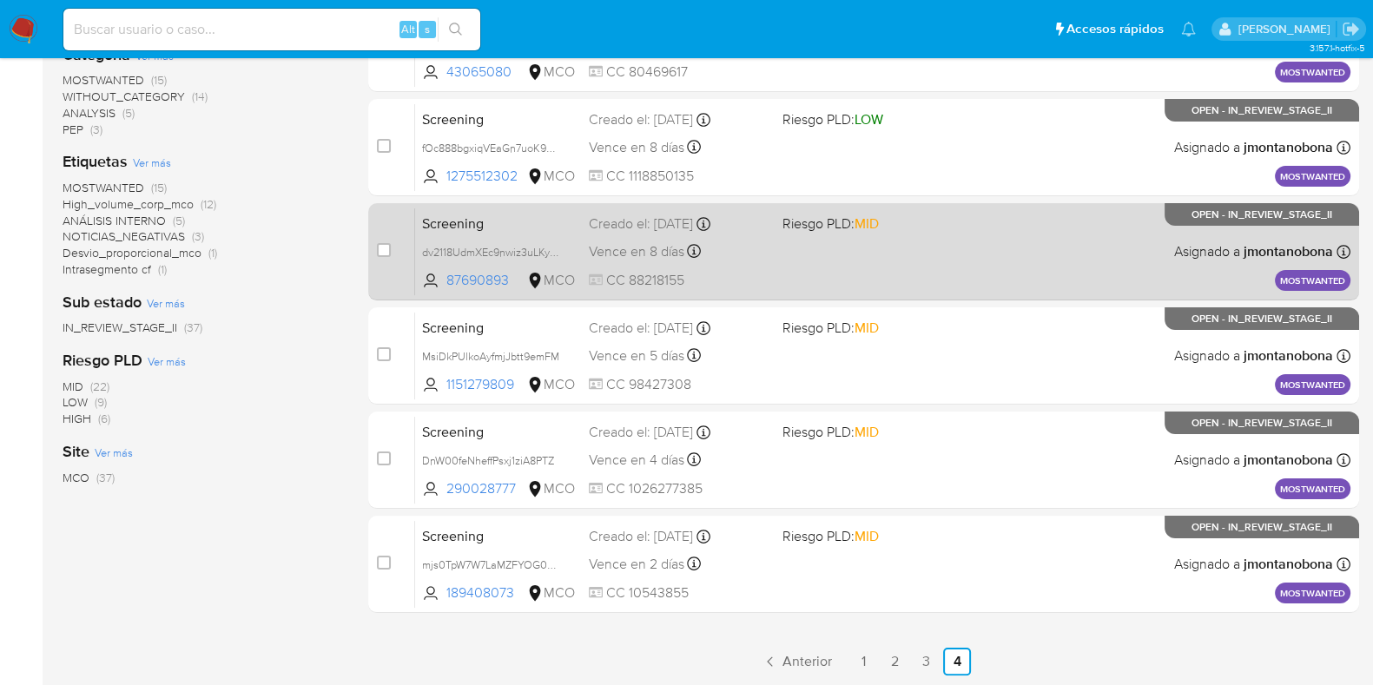
click at [509, 219] on span "Screening" at bounding box center [498, 222] width 153 height 23
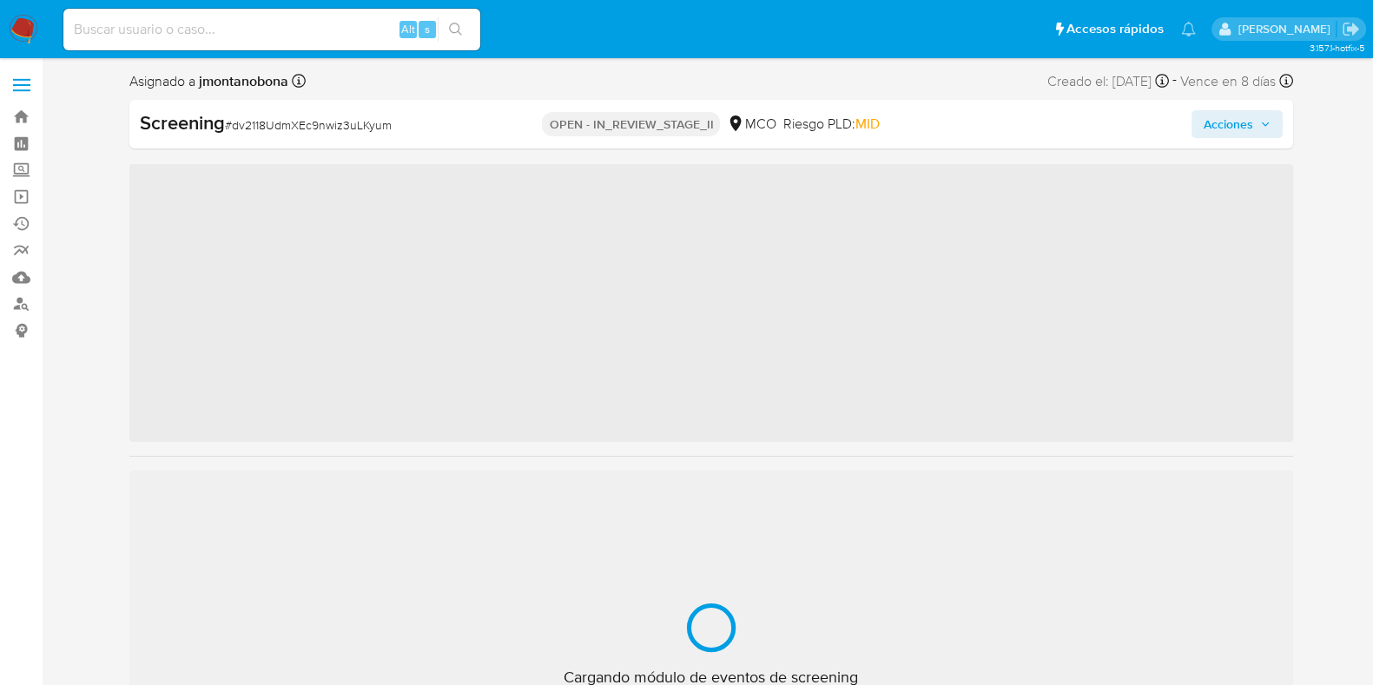
scroll to position [733, 0]
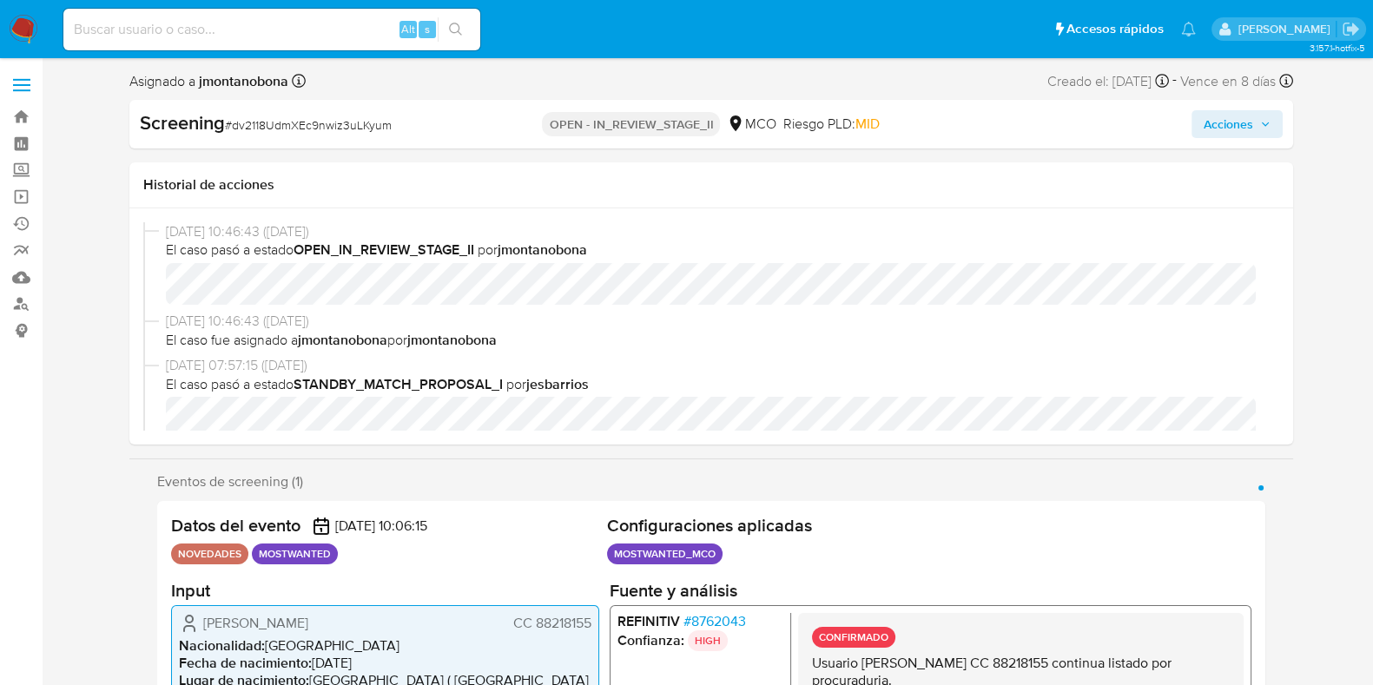
select select "10"
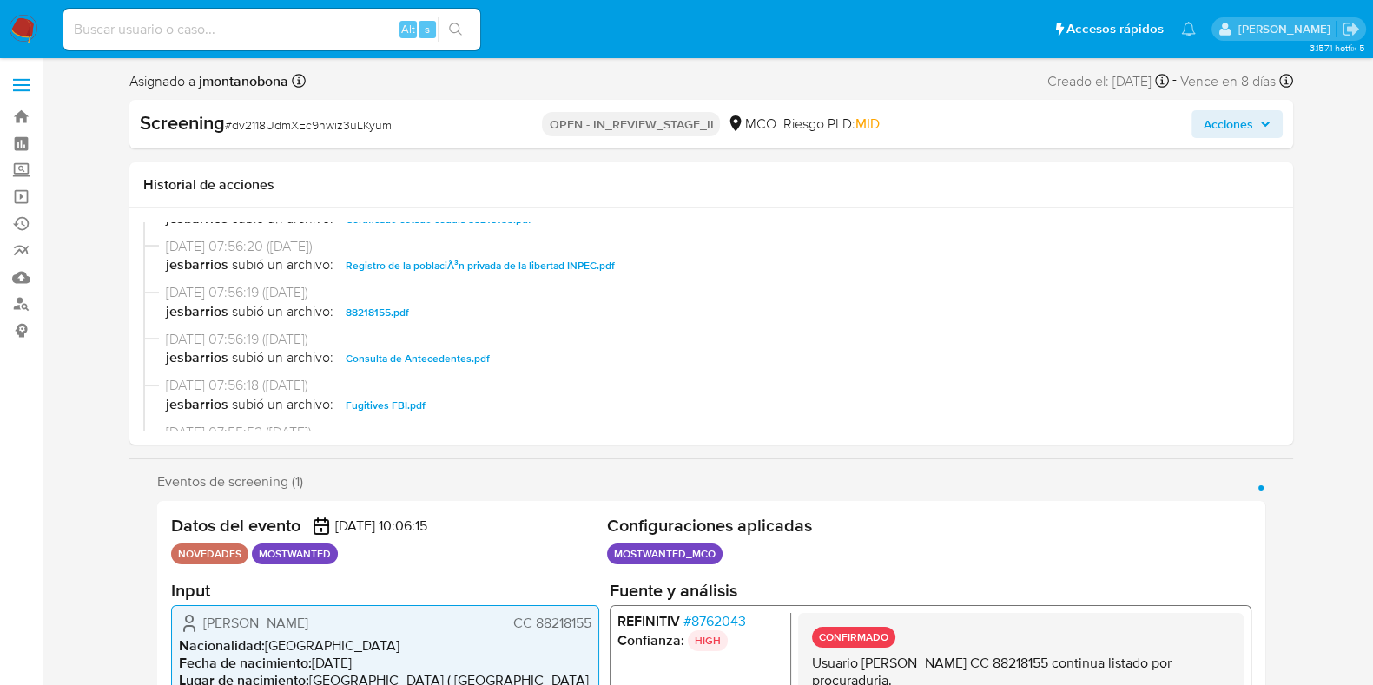
scroll to position [326, 0]
click at [405, 406] on span "Consulta de Antecedentes.pdf" at bounding box center [418, 403] width 144 height 21
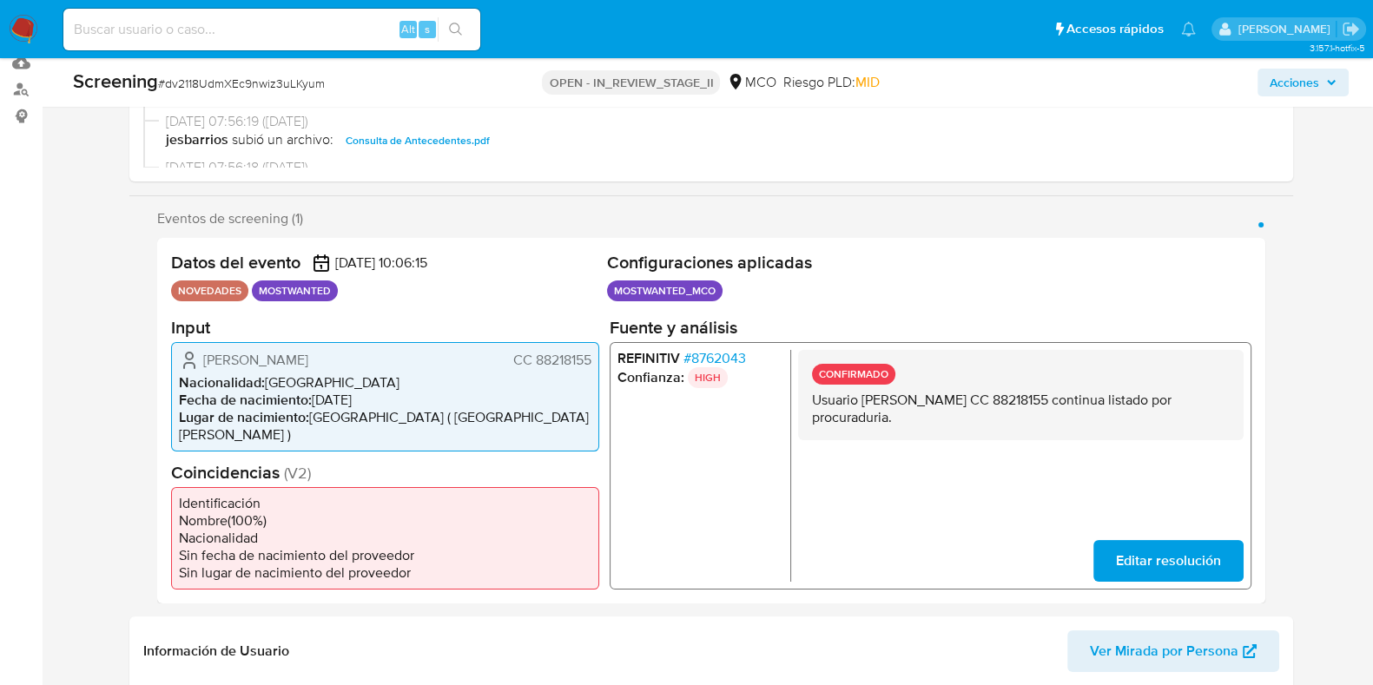
scroll to position [216, 0]
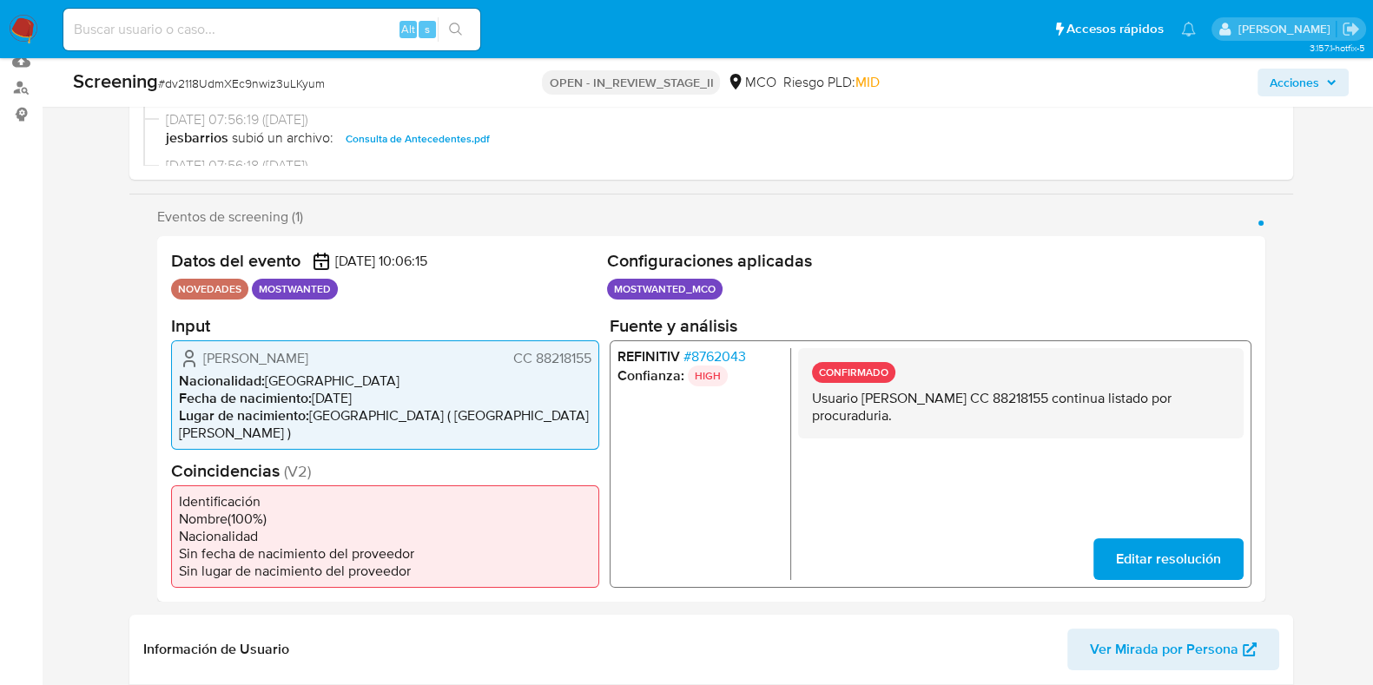
drag, startPoint x: 863, startPoint y: 393, endPoint x: 1012, endPoint y: 399, distance: 149.5
click at [1012, 399] on p "Usuario [PERSON_NAME] CC 88218155 continua listado por procuraduria." at bounding box center [1020, 406] width 418 height 35
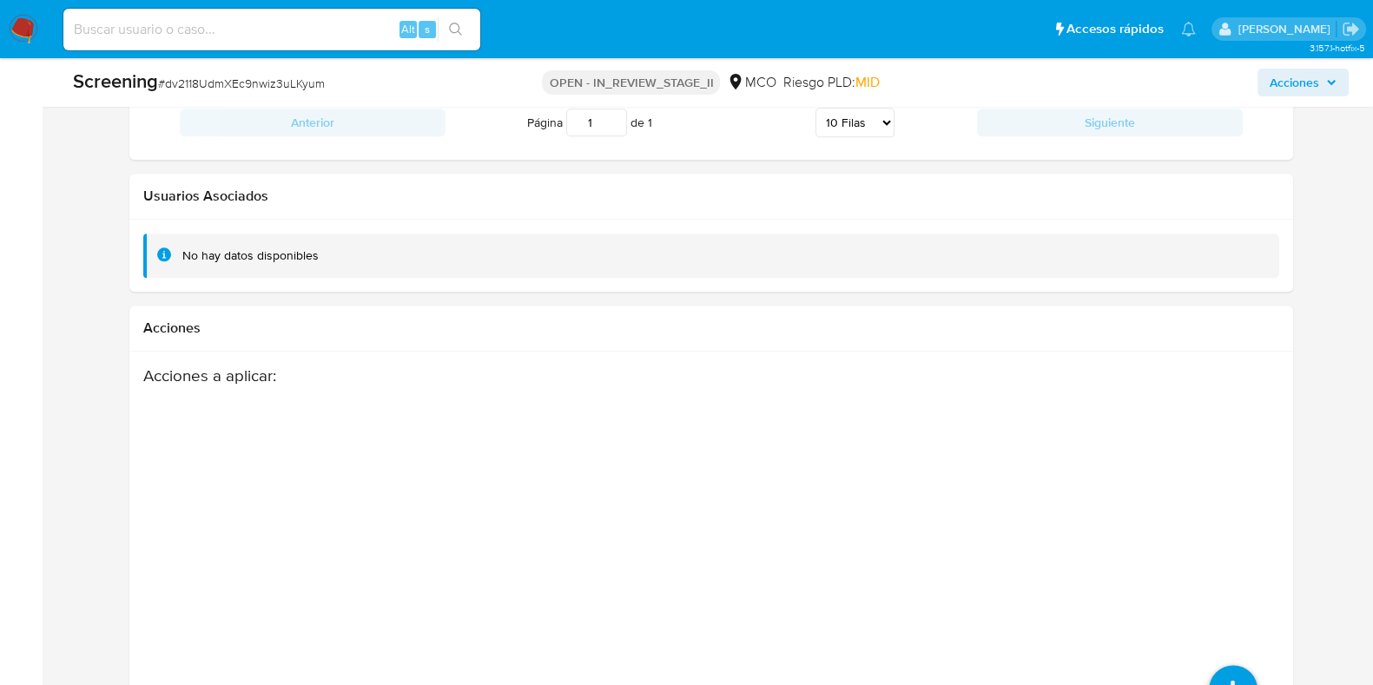
scroll to position [2649, 0]
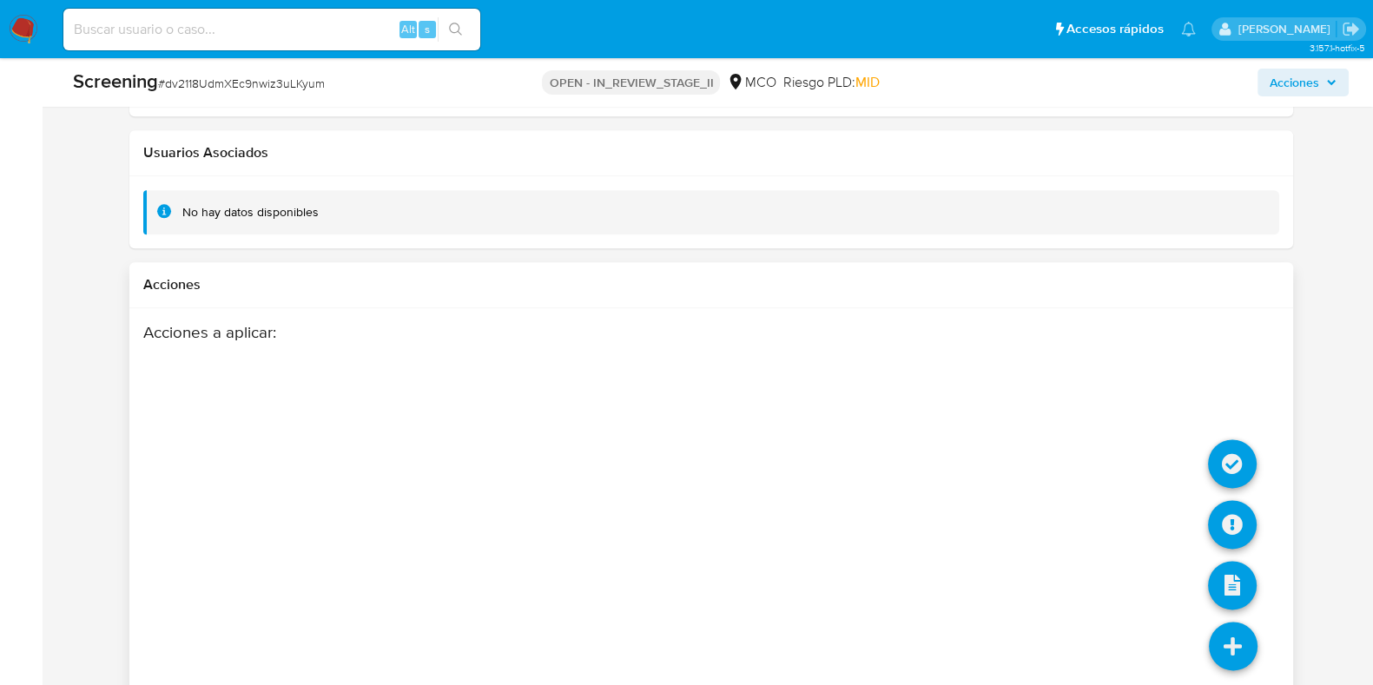
click at [1246, 622] on icon at bounding box center [1233, 646] width 49 height 49
click at [1247, 440] on icon at bounding box center [1232, 464] width 49 height 49
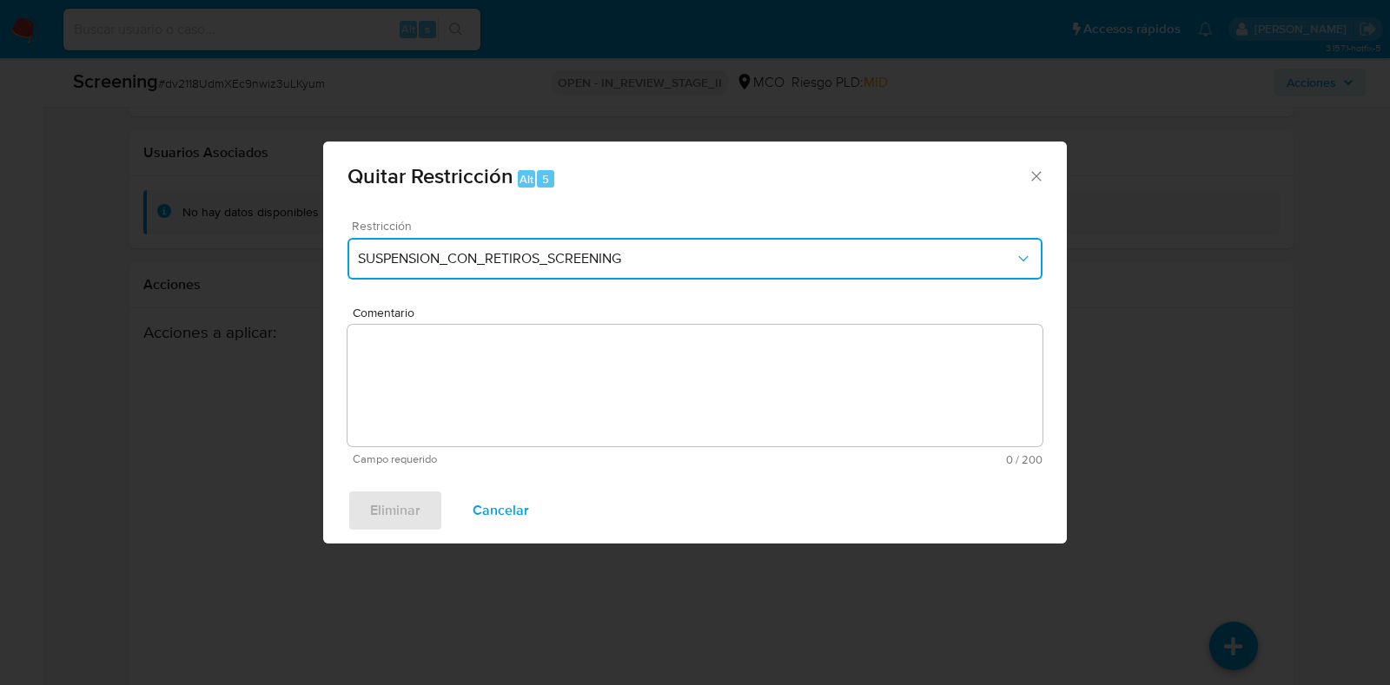
click at [648, 253] on span "SUSPENSION_CON_RETIROS_SCREENING" at bounding box center [686, 258] width 657 height 17
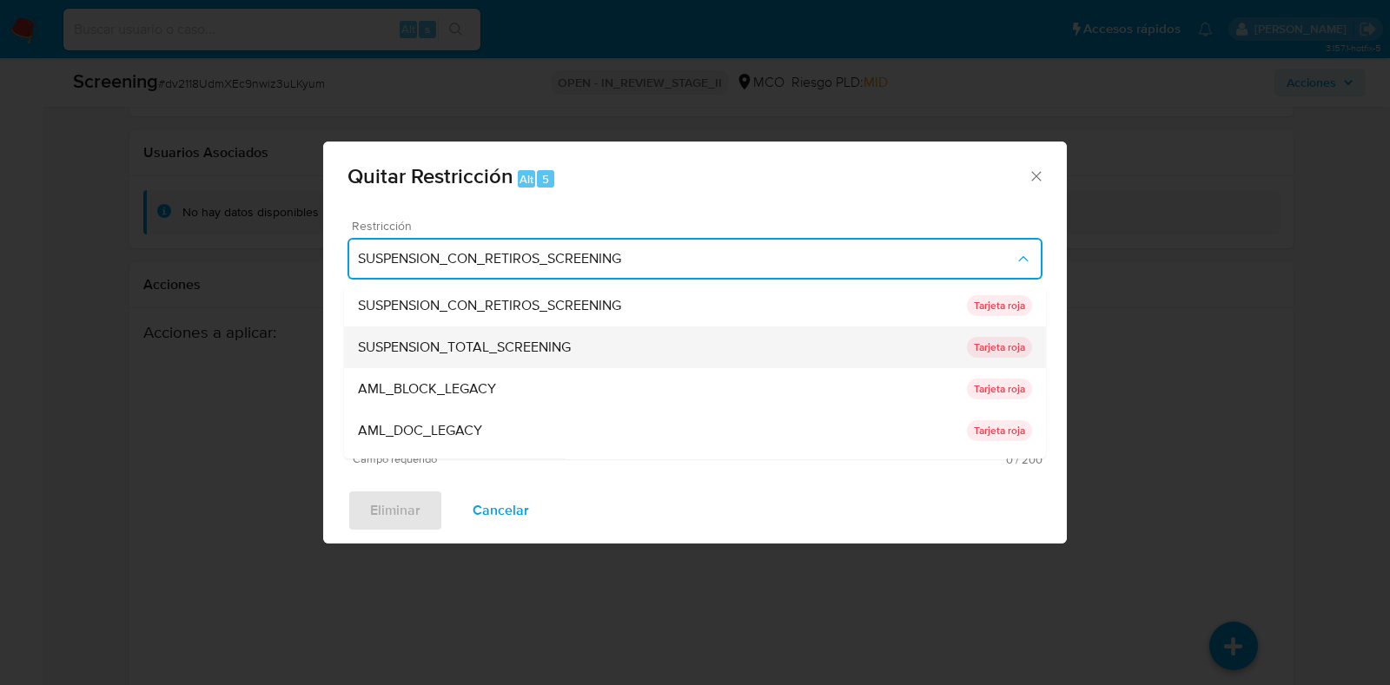
click at [495, 353] on span "SUSPENSION_TOTAL_SCREENING" at bounding box center [464, 348] width 213 height 17
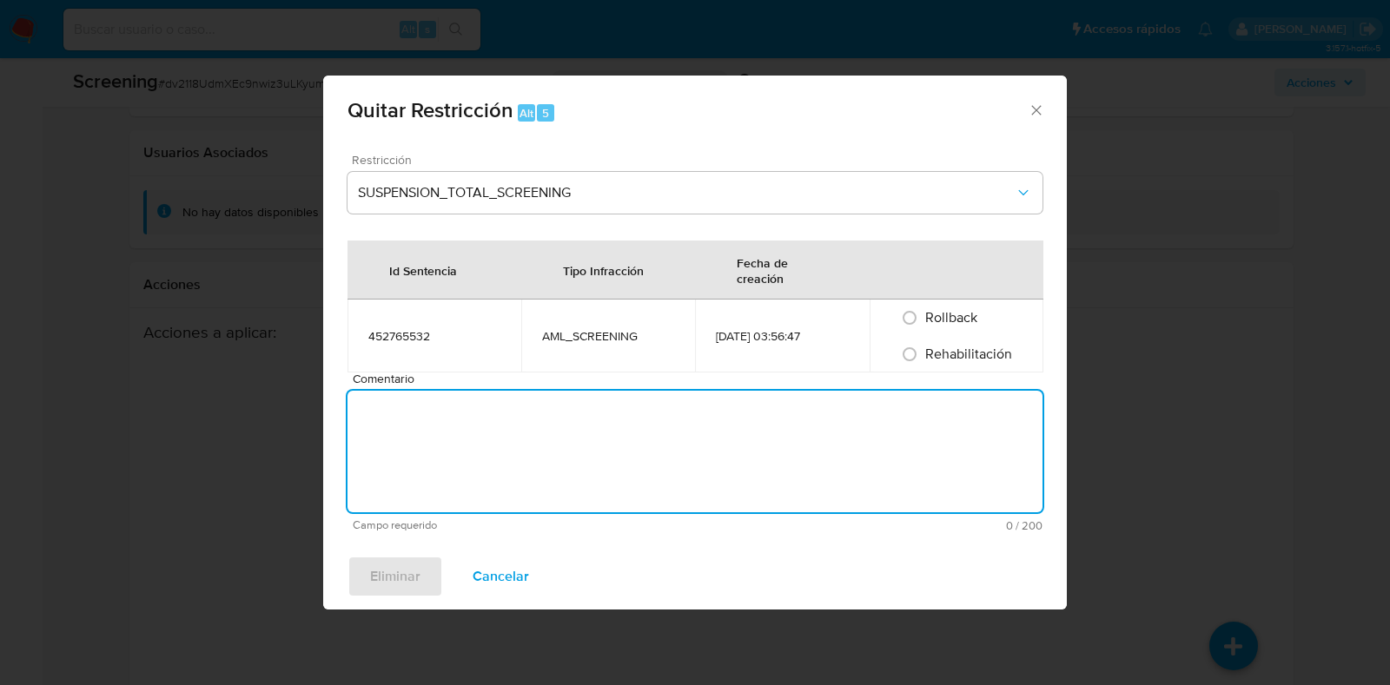
click at [596, 435] on textarea "Comentario" at bounding box center [694, 452] width 695 height 122
type textarea "No se encuentran causales objetivas para la restricción"
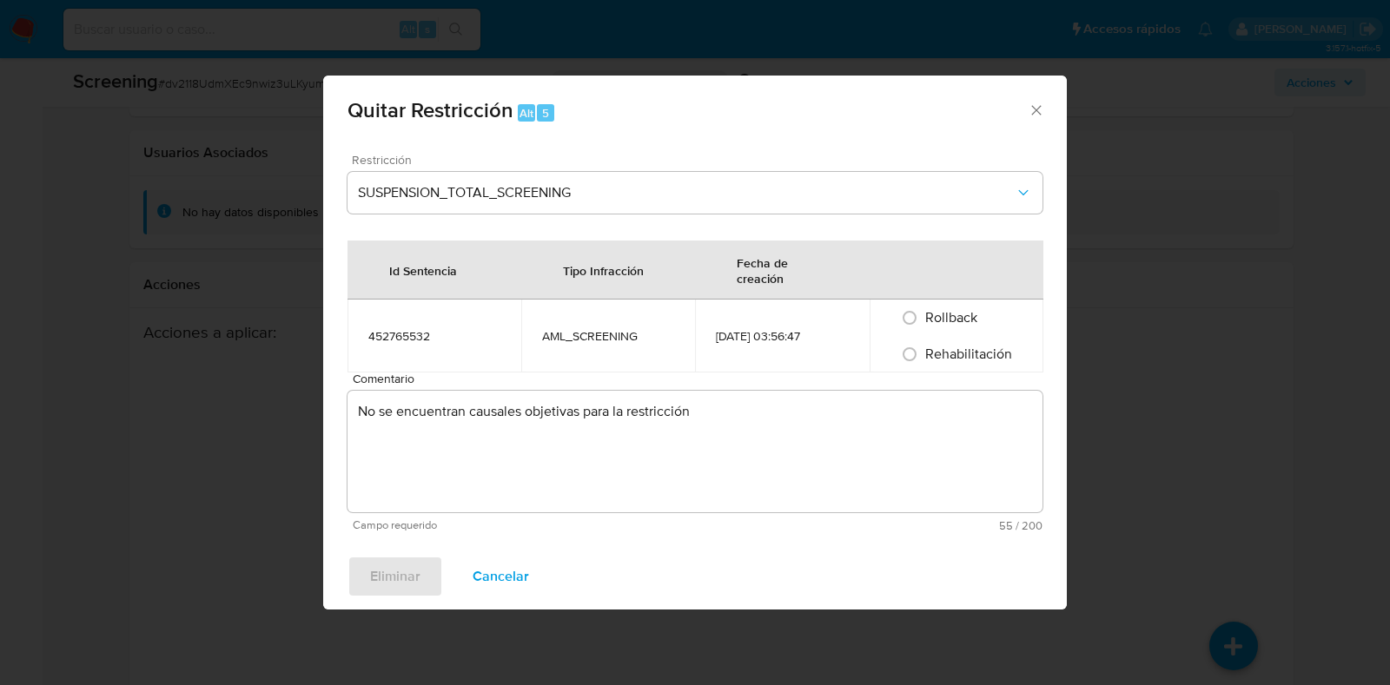
click at [929, 354] on span "Rehabilitación" at bounding box center [968, 354] width 87 height 20
click at [923, 354] on input "Rehabilitación" at bounding box center [910, 355] width 28 height 28
radio input "true"
click at [408, 581] on span "Eliminar" at bounding box center [395, 577] width 50 height 38
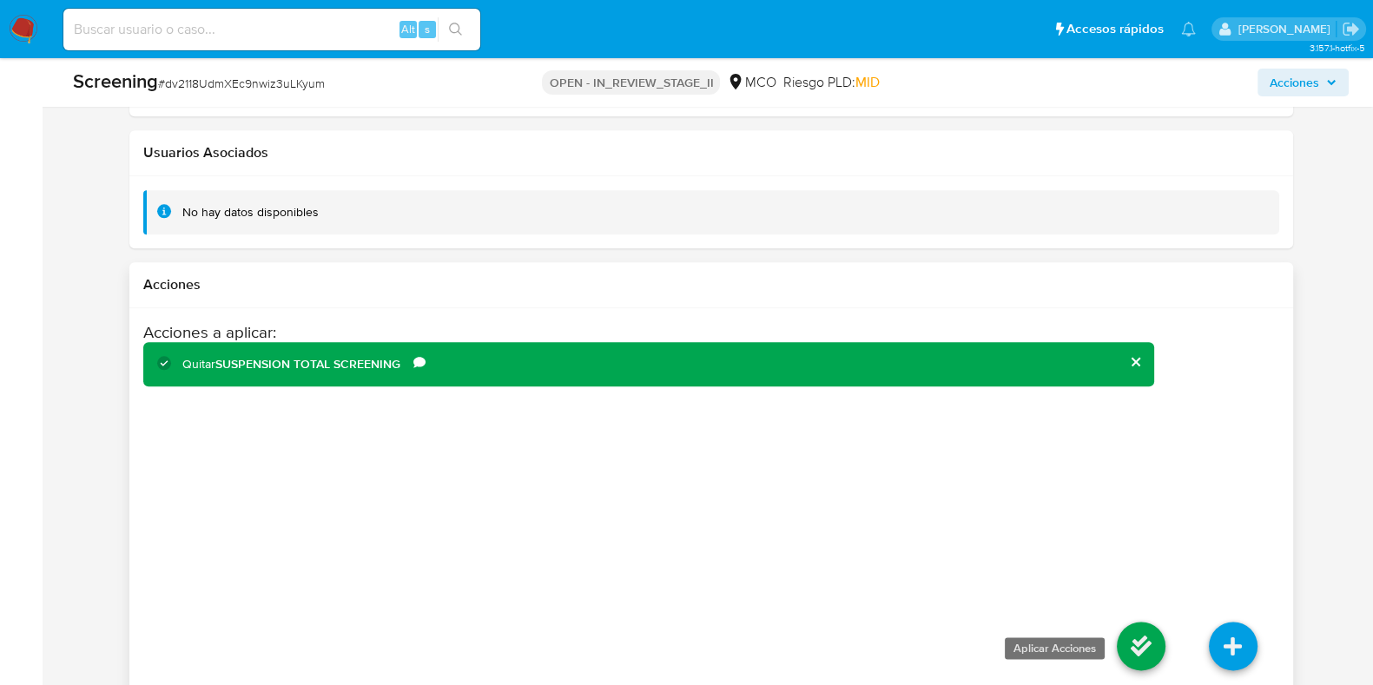
click at [1138, 622] on icon at bounding box center [1141, 646] width 49 height 49
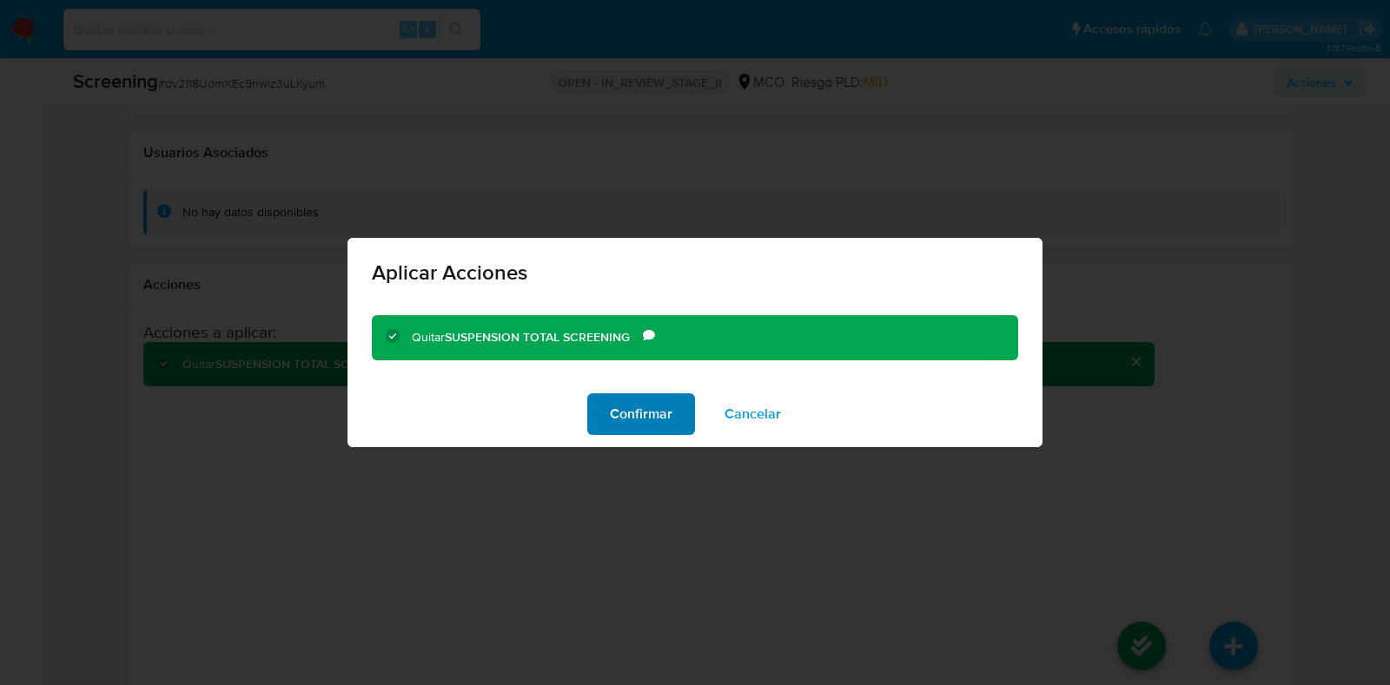
click at [641, 413] on span "Confirmar" at bounding box center [641, 414] width 63 height 38
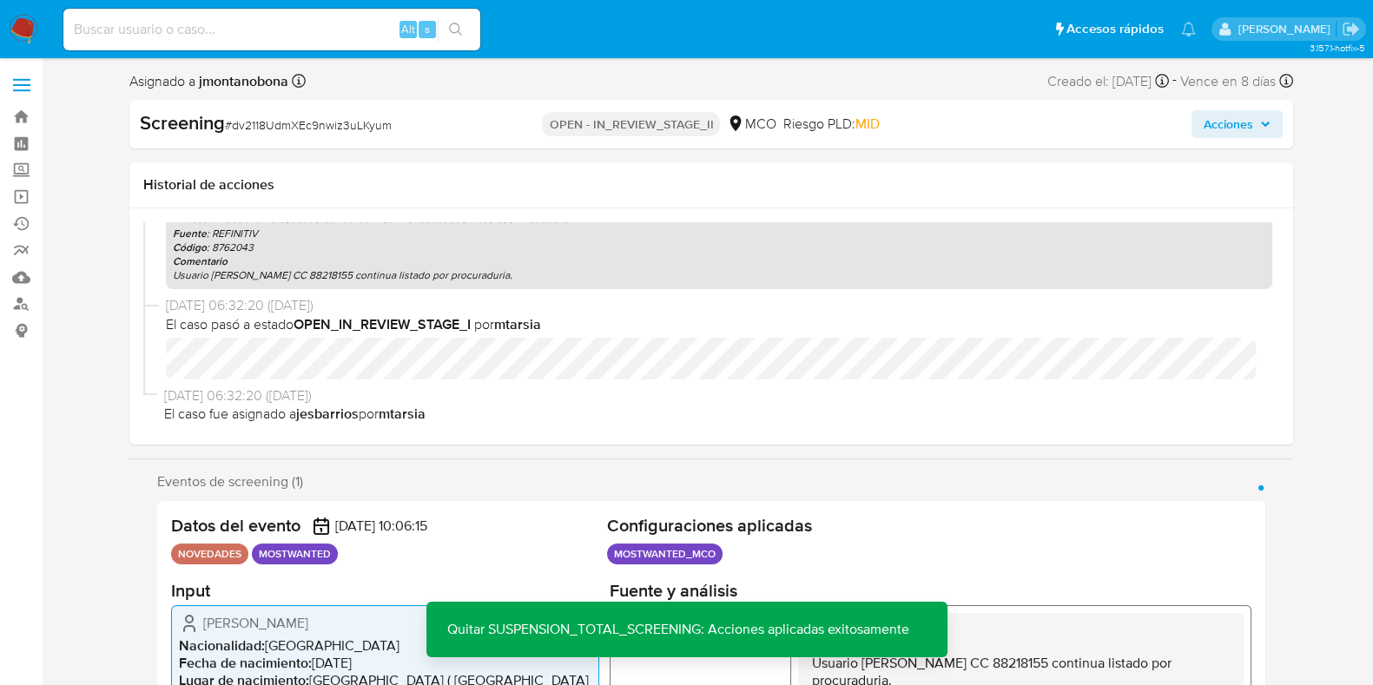
scroll to position [357, 0]
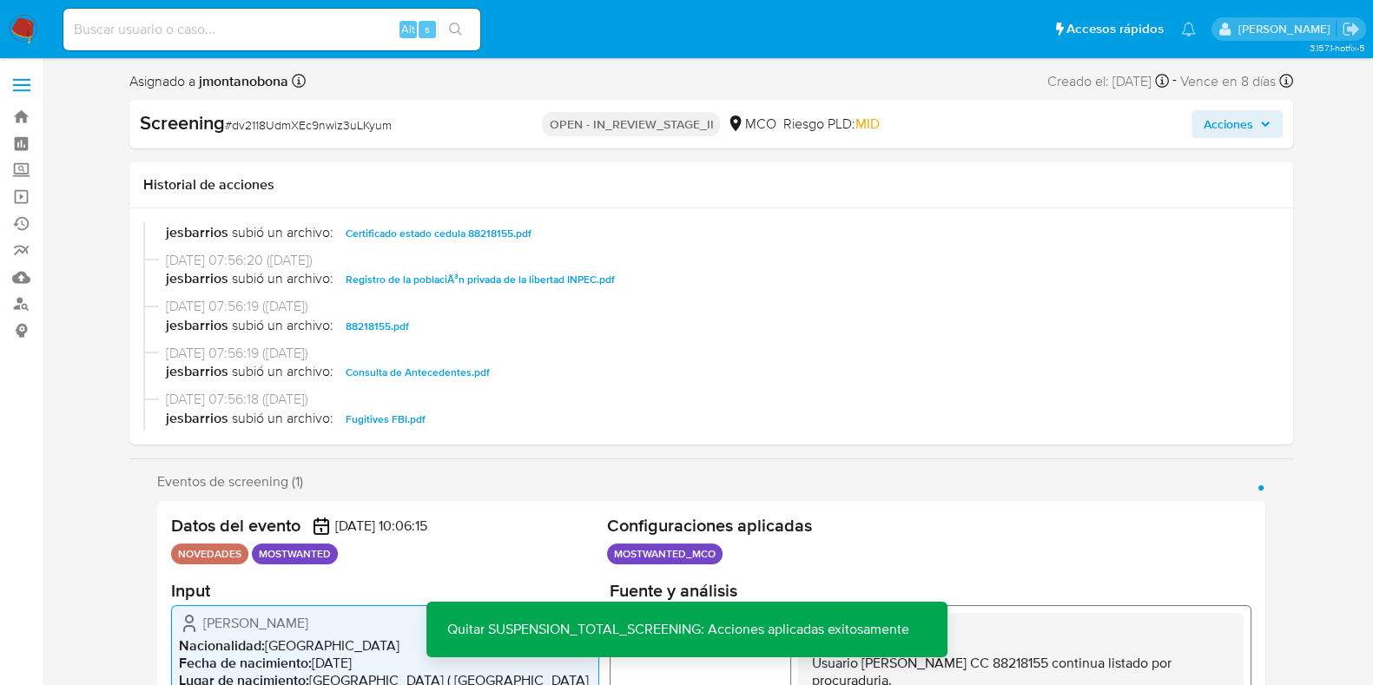
click at [1257, 119] on span "Acciones" at bounding box center [1237, 124] width 67 height 24
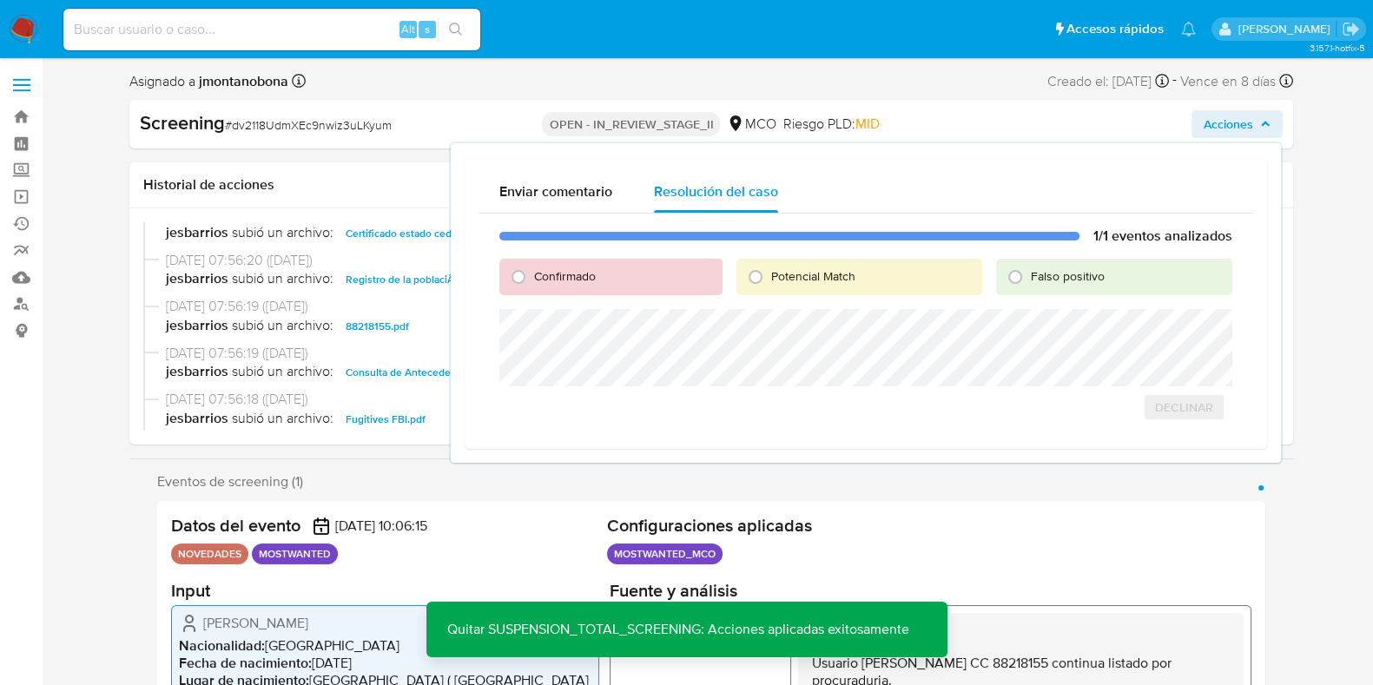
click at [1114, 280] on div "Falso positivo" at bounding box center [1113, 277] width 235 height 36
click at [1072, 281] on span "Falso positivo" at bounding box center [1068, 276] width 74 height 17
click at [1029, 281] on input "Falso positivo" at bounding box center [1016, 277] width 28 height 28
radio input "true"
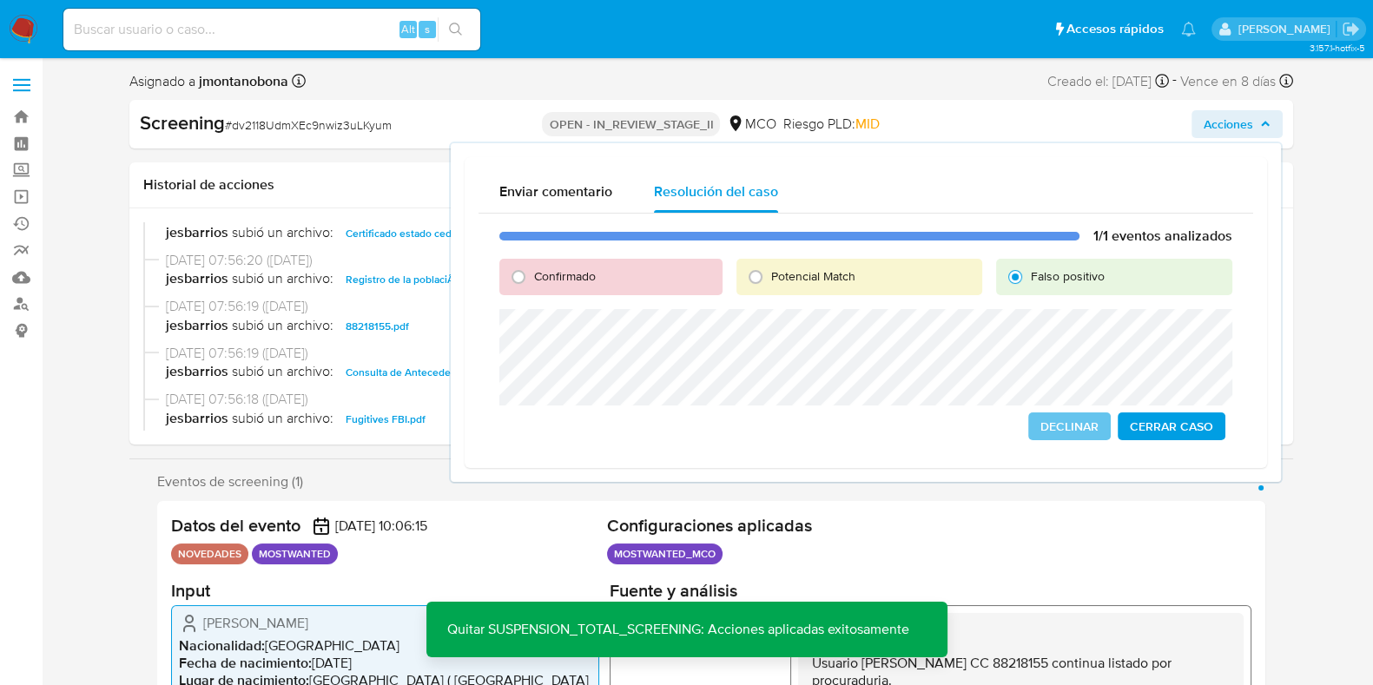
click at [1161, 419] on span "Cerrar Caso" at bounding box center [1171, 426] width 83 height 24
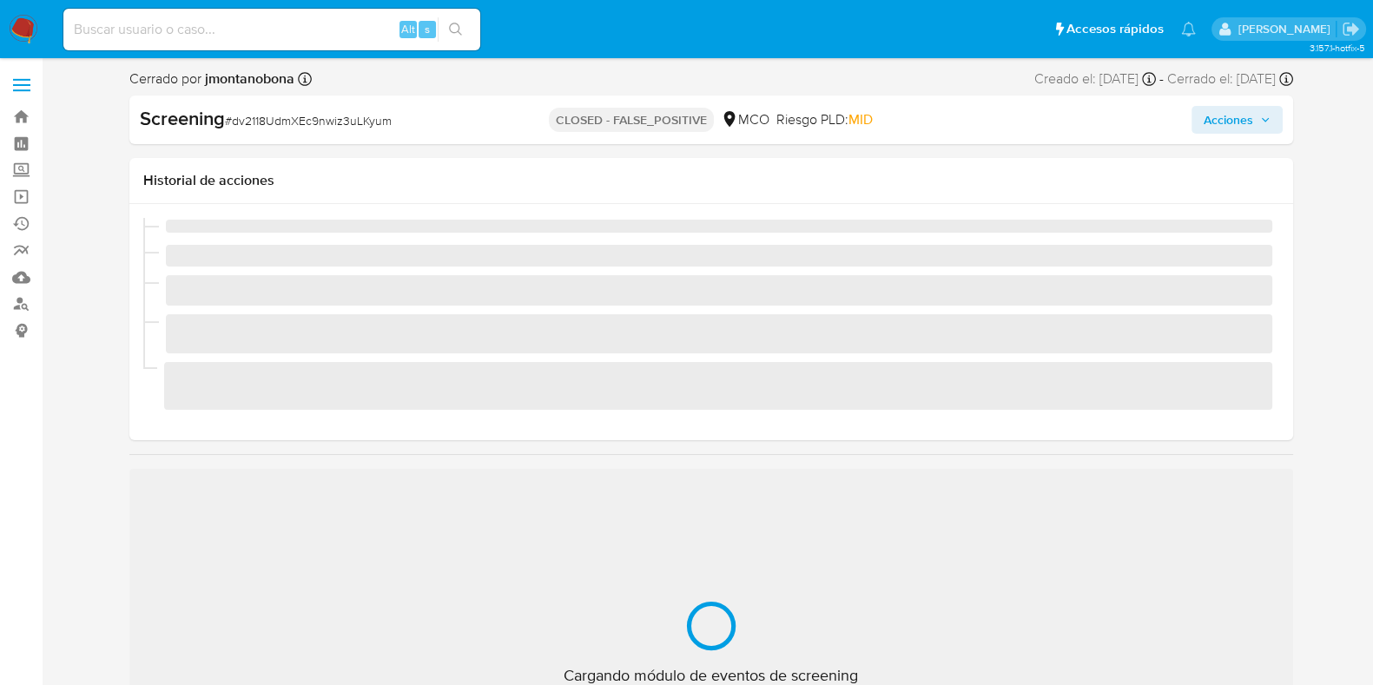
scroll to position [733, 0]
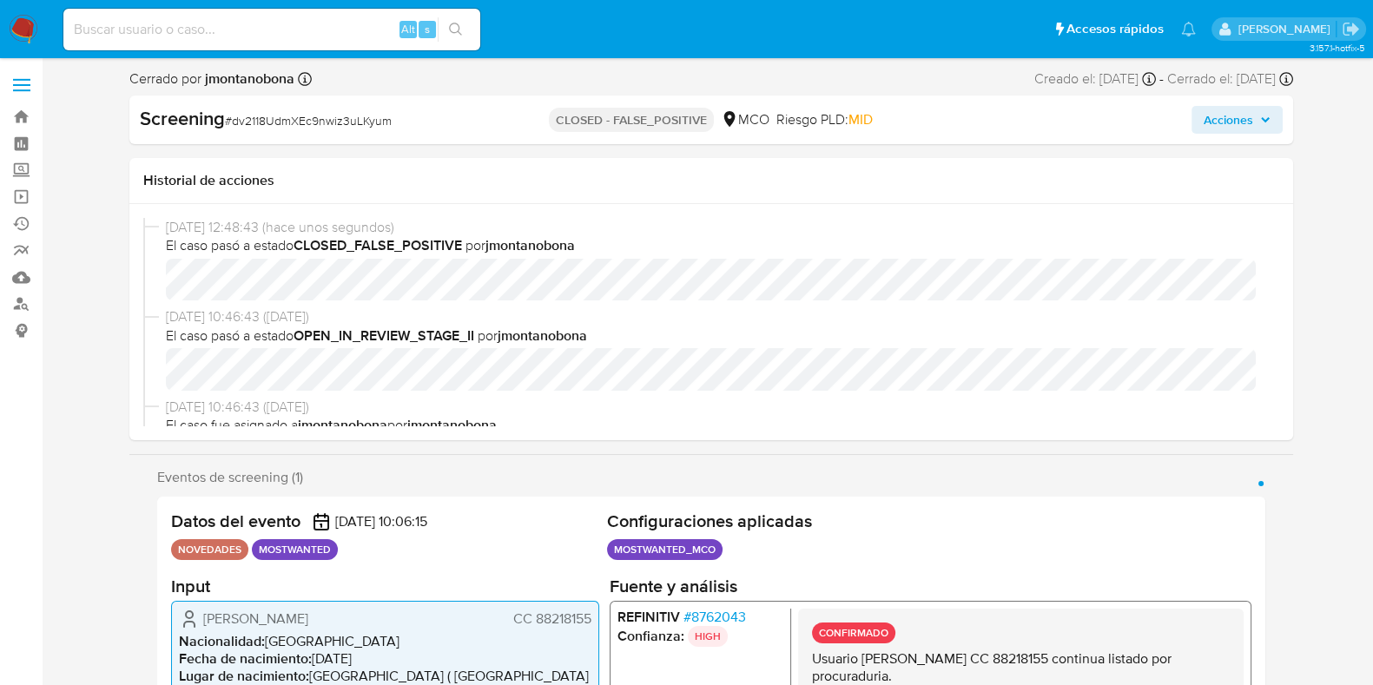
select select "10"
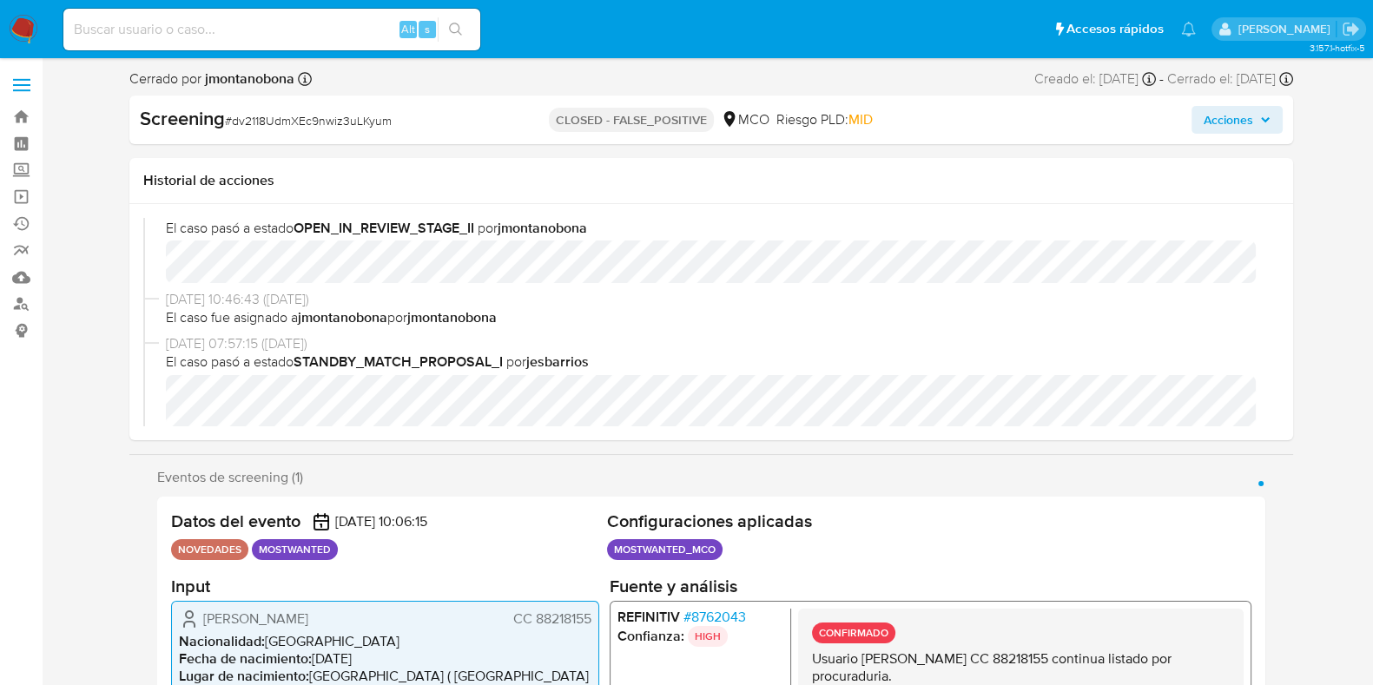
scroll to position [216, 0]
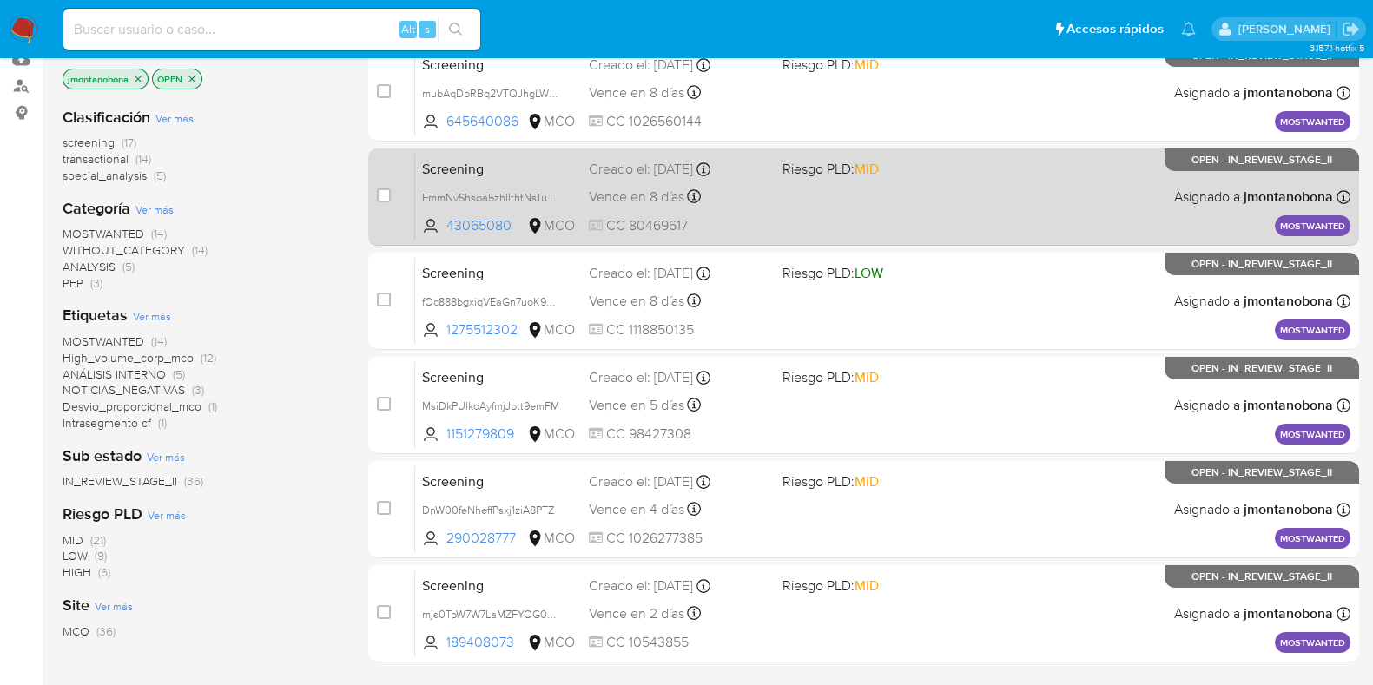
scroll to position [308, 0]
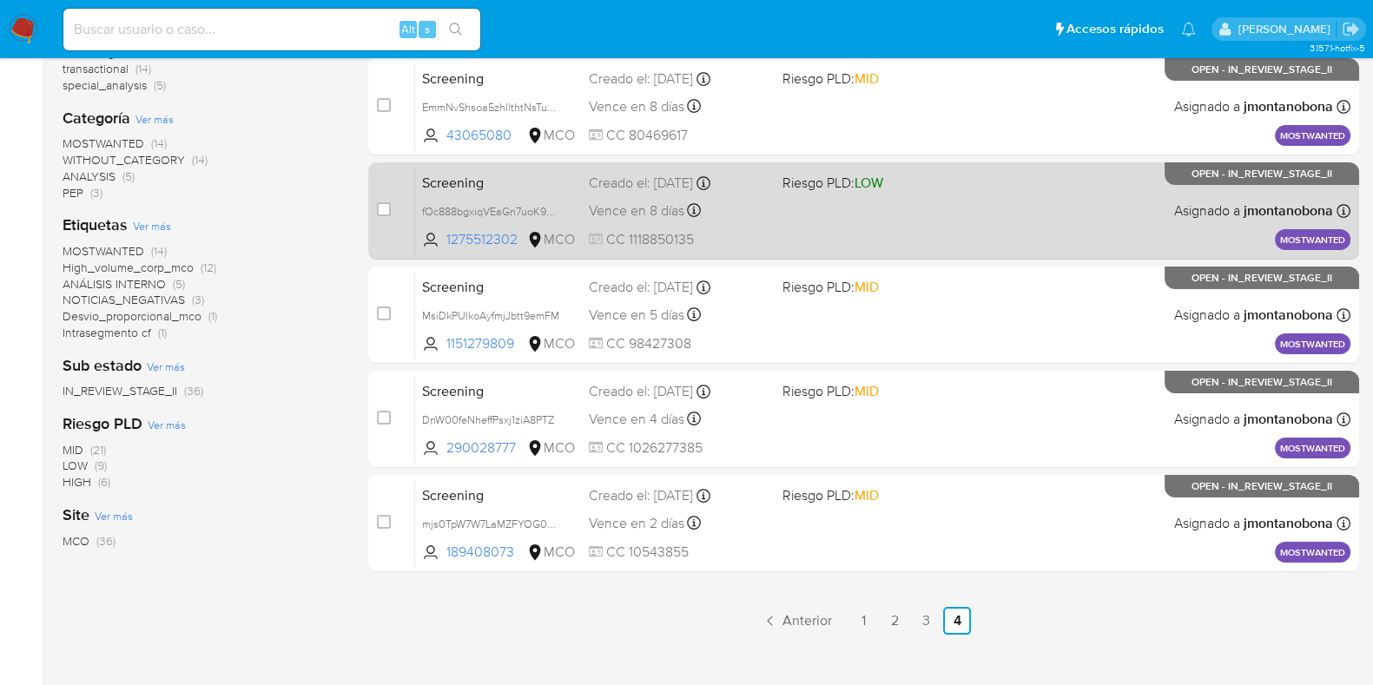
click at [490, 190] on div "Screening fOc888bgxiqVEaGn7uoK9EmI 1275512302 MCO Riesgo PLD: LOW Creado el: [D…" at bounding box center [883, 211] width 936 height 88
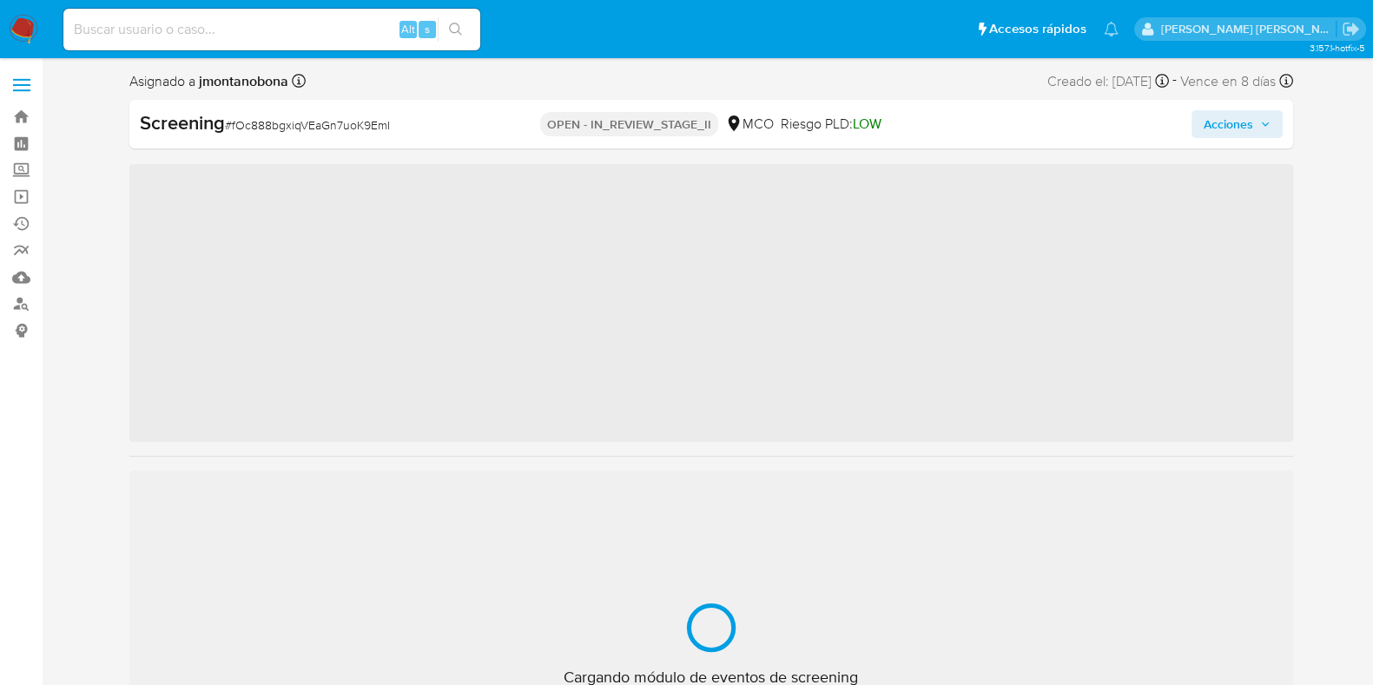
scroll to position [733, 0]
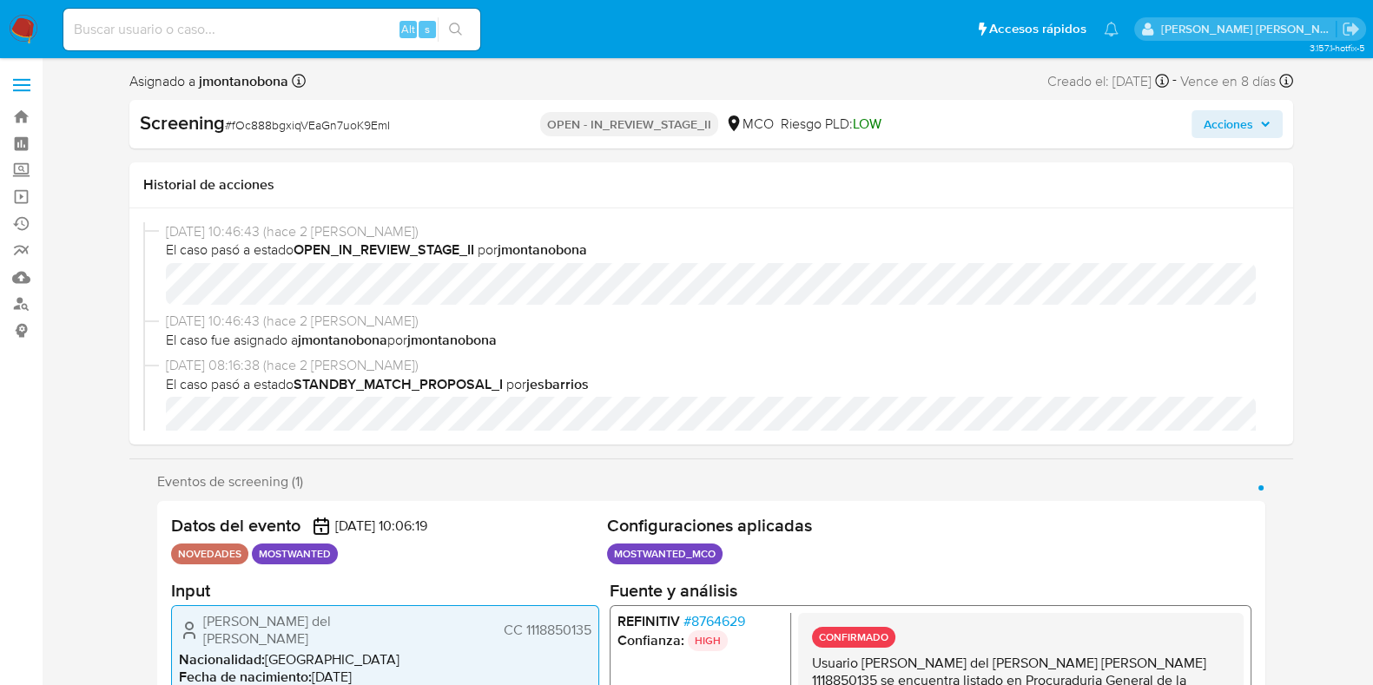
select select "10"
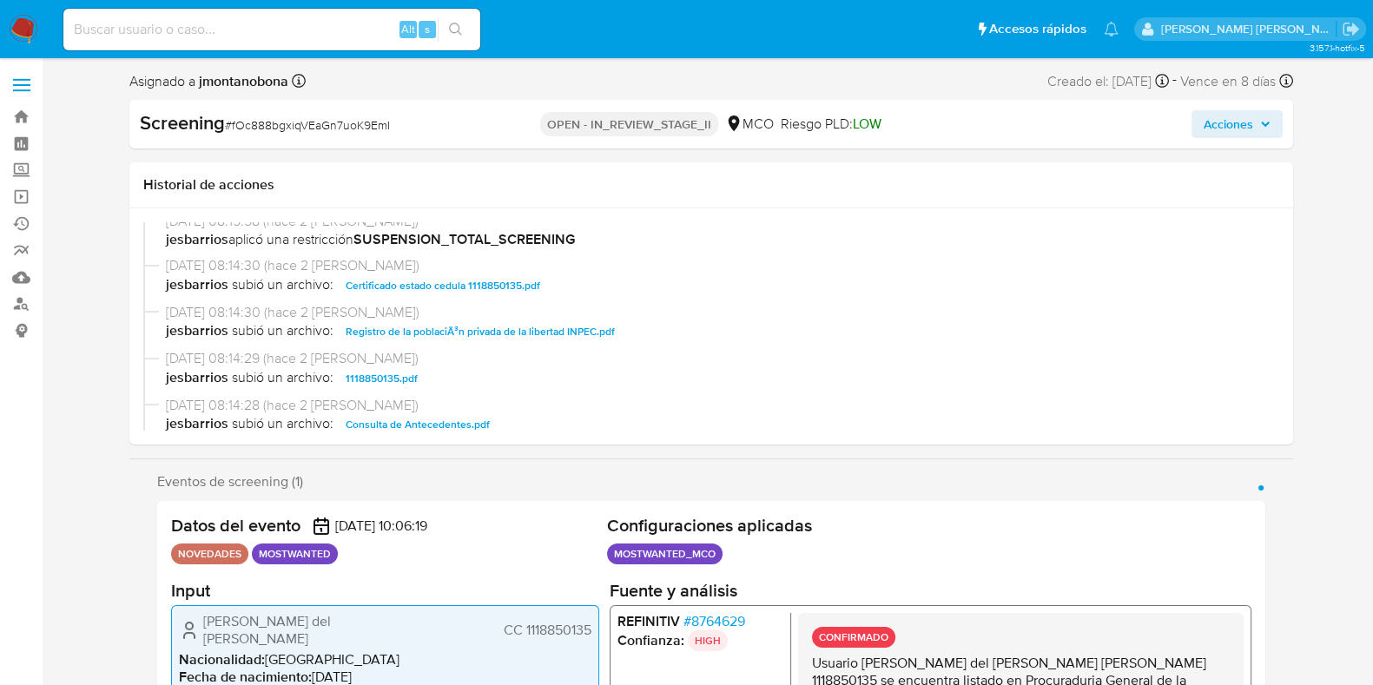
scroll to position [326, 0]
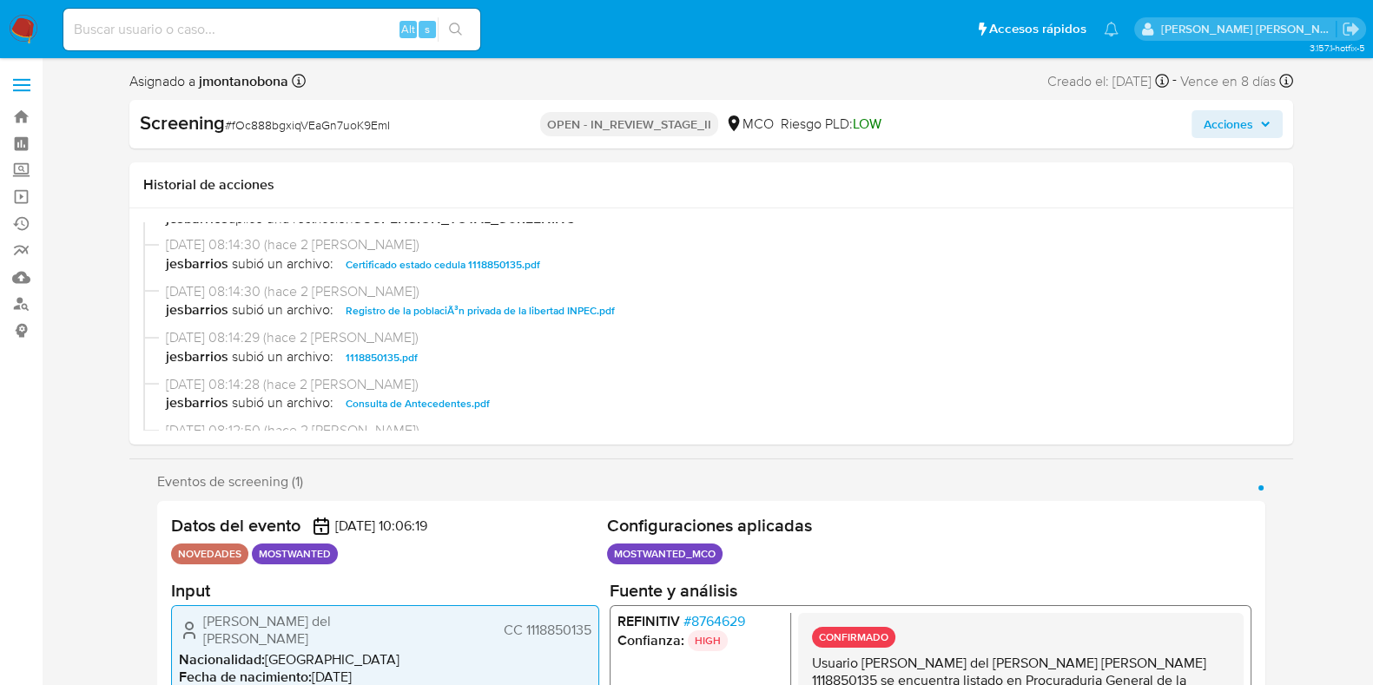
click at [420, 397] on span "Consulta de Antecedentes.pdf" at bounding box center [418, 403] width 144 height 21
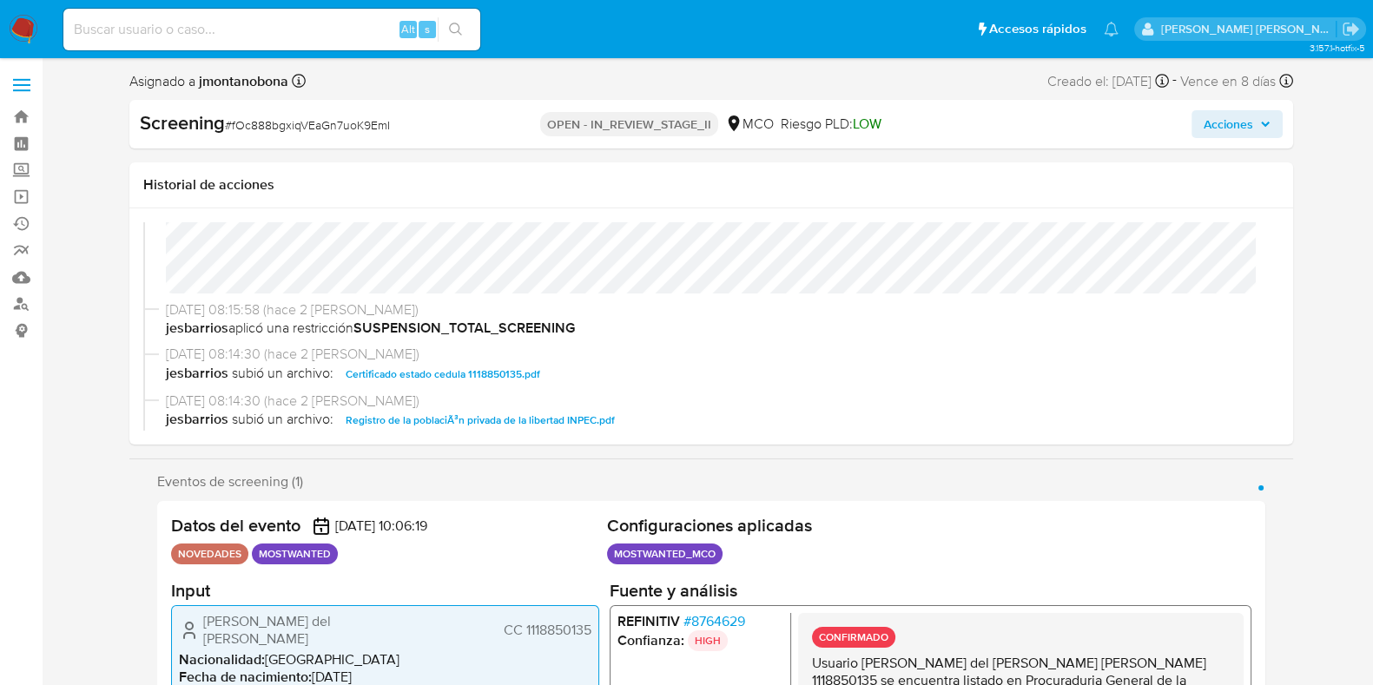
scroll to position [108, 0]
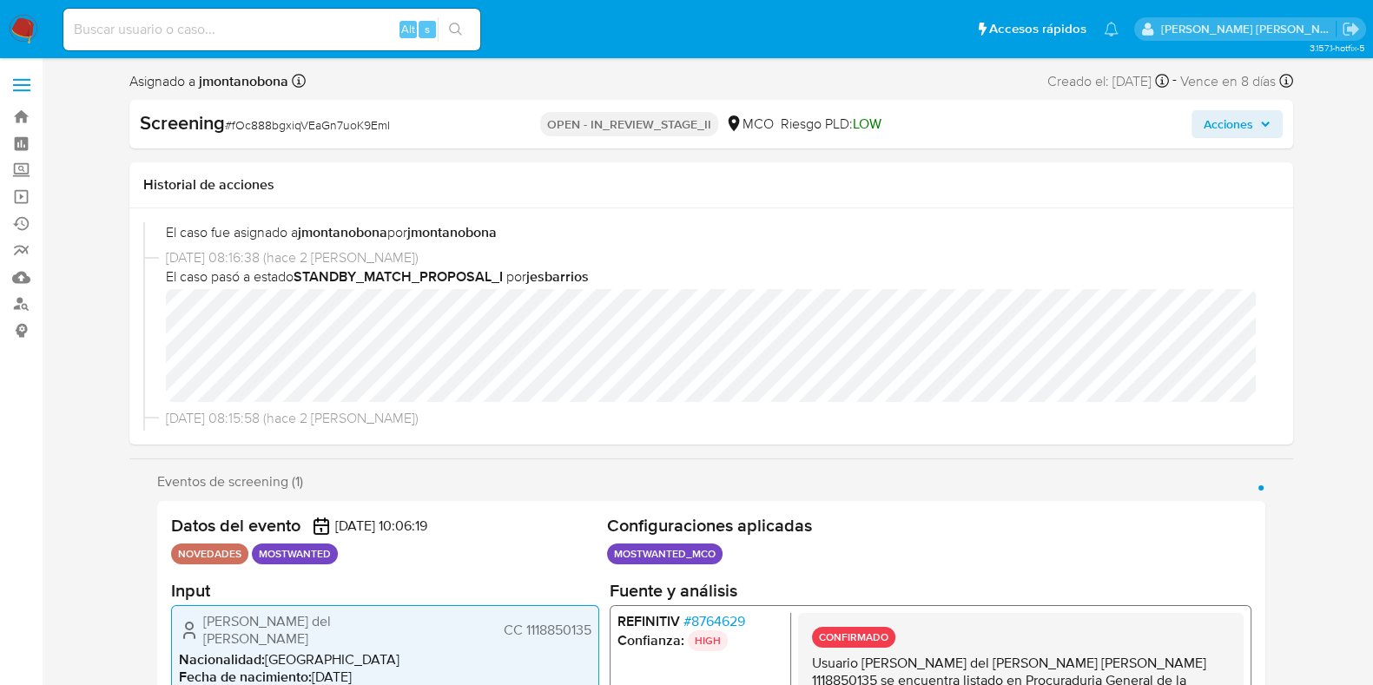
drag, startPoint x: 862, startPoint y: 662, endPoint x: 1058, endPoint y: 663, distance: 196.3
click at [1058, 663] on p "Usuario [PERSON_NAME] del [PERSON_NAME] CC 1118850135 se encuentra listado en P…" at bounding box center [1020, 680] width 418 height 52
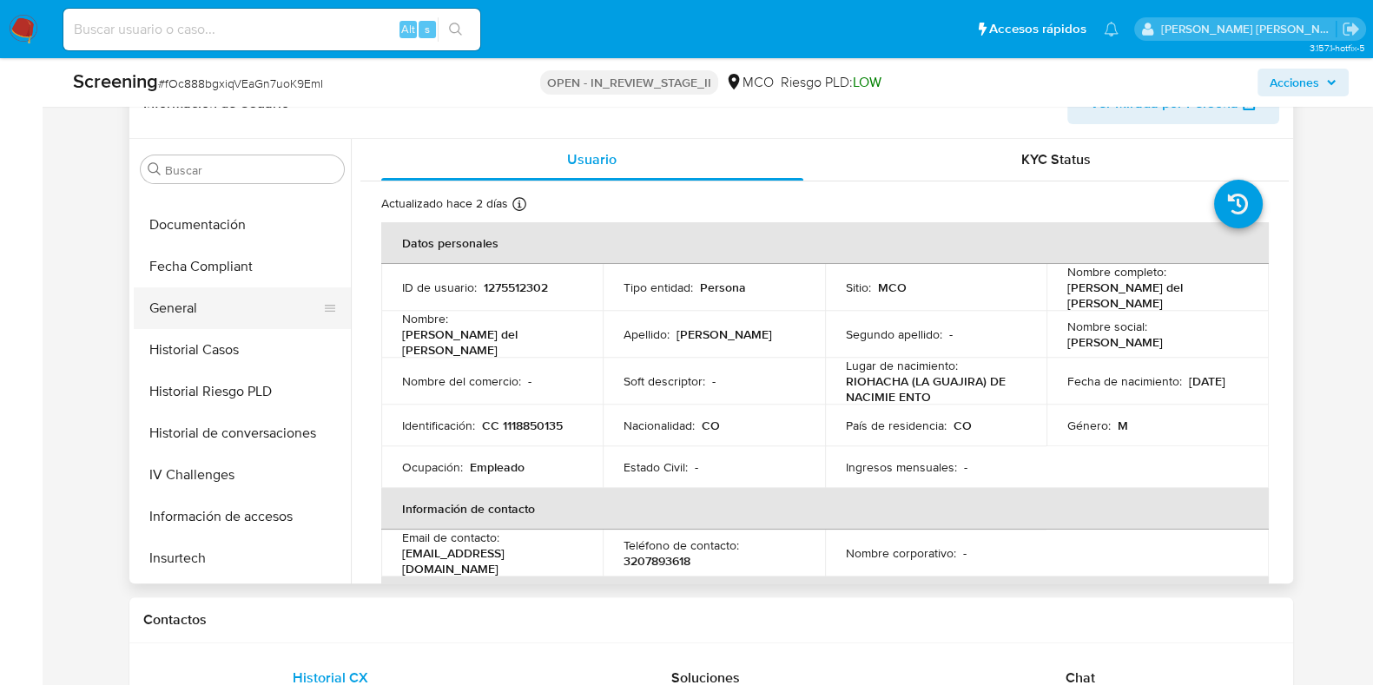
scroll to position [433, 0]
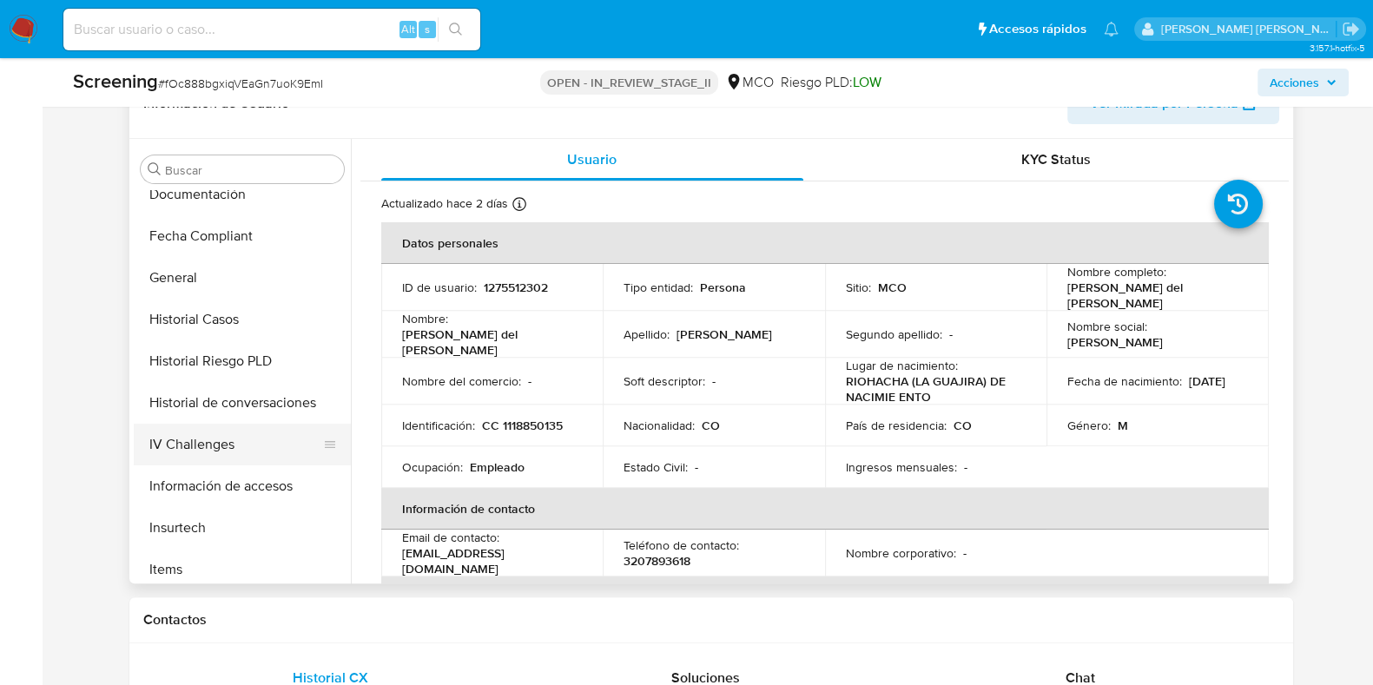
click at [198, 424] on button "IV Challenges" at bounding box center [235, 445] width 203 height 42
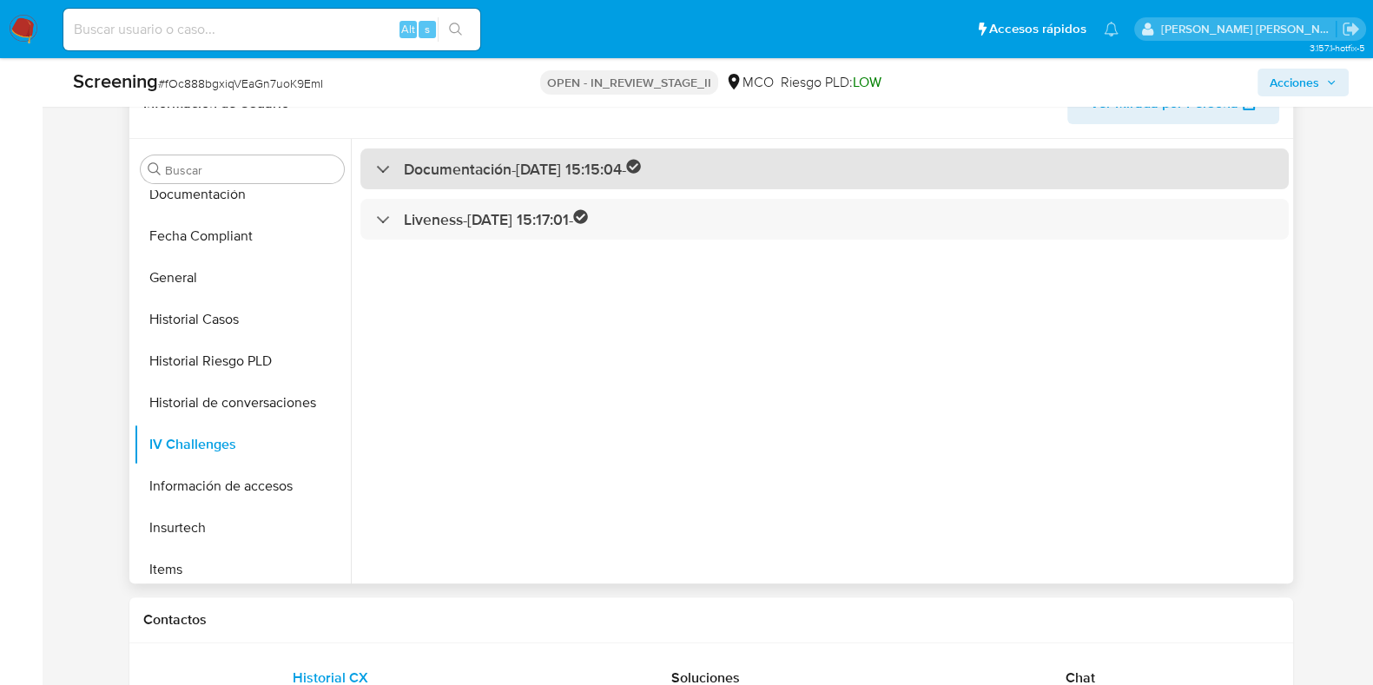
click at [439, 166] on div "Documentación - 20/05/2024 15:15:04 -" at bounding box center [824, 169] width 929 height 41
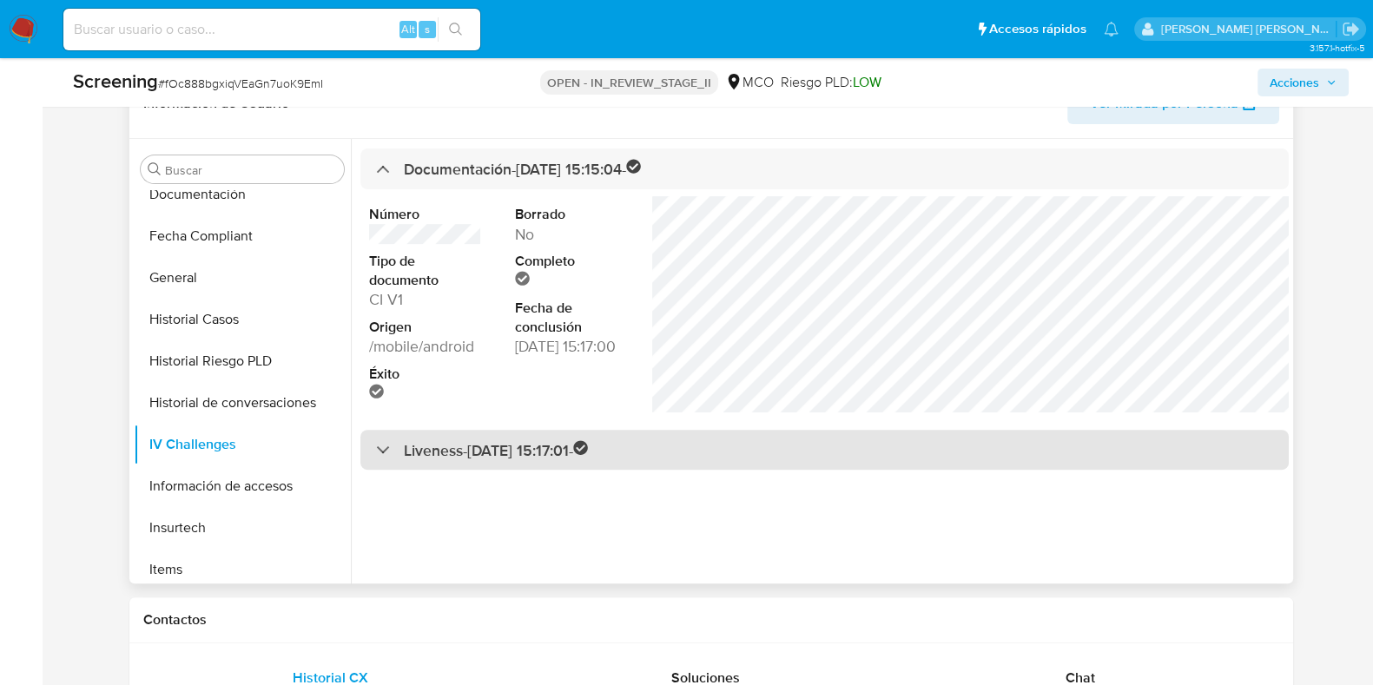
click at [472, 440] on h3 "Liveness - 20/05/2024 15:17:01 -" at bounding box center [496, 450] width 185 height 20
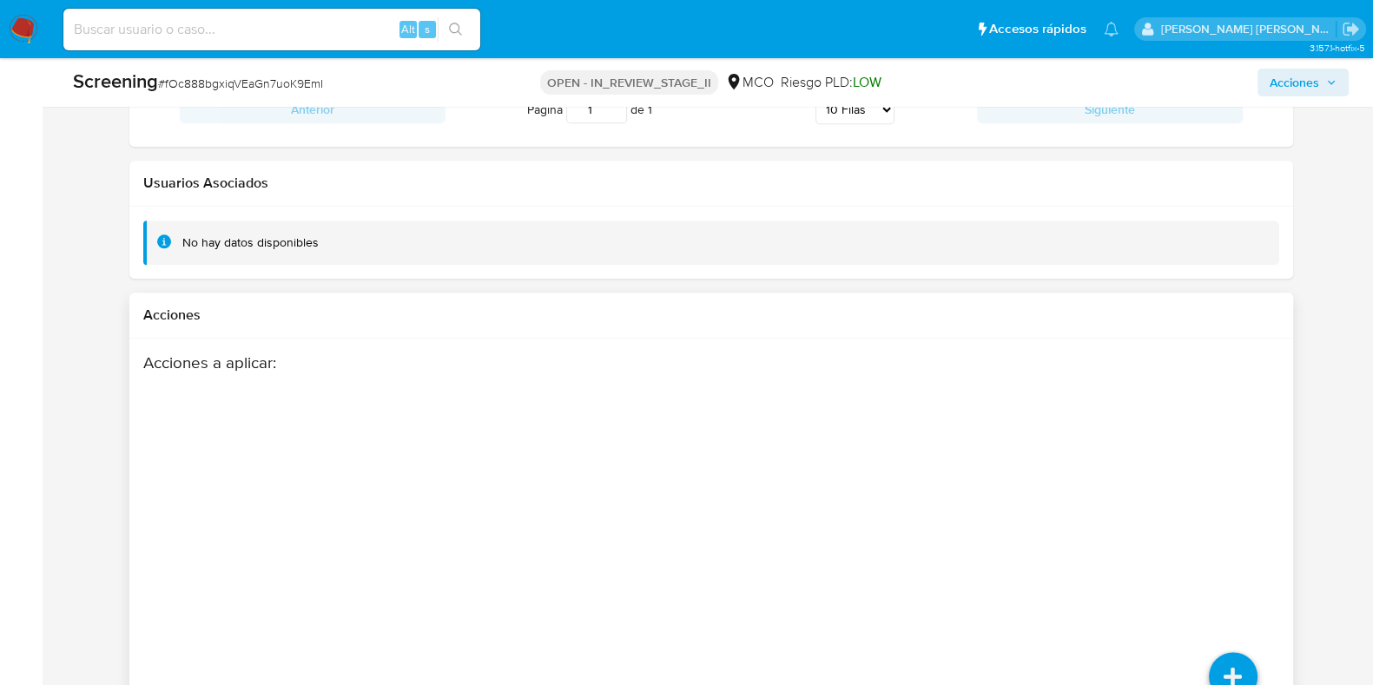
scroll to position [2649, 0]
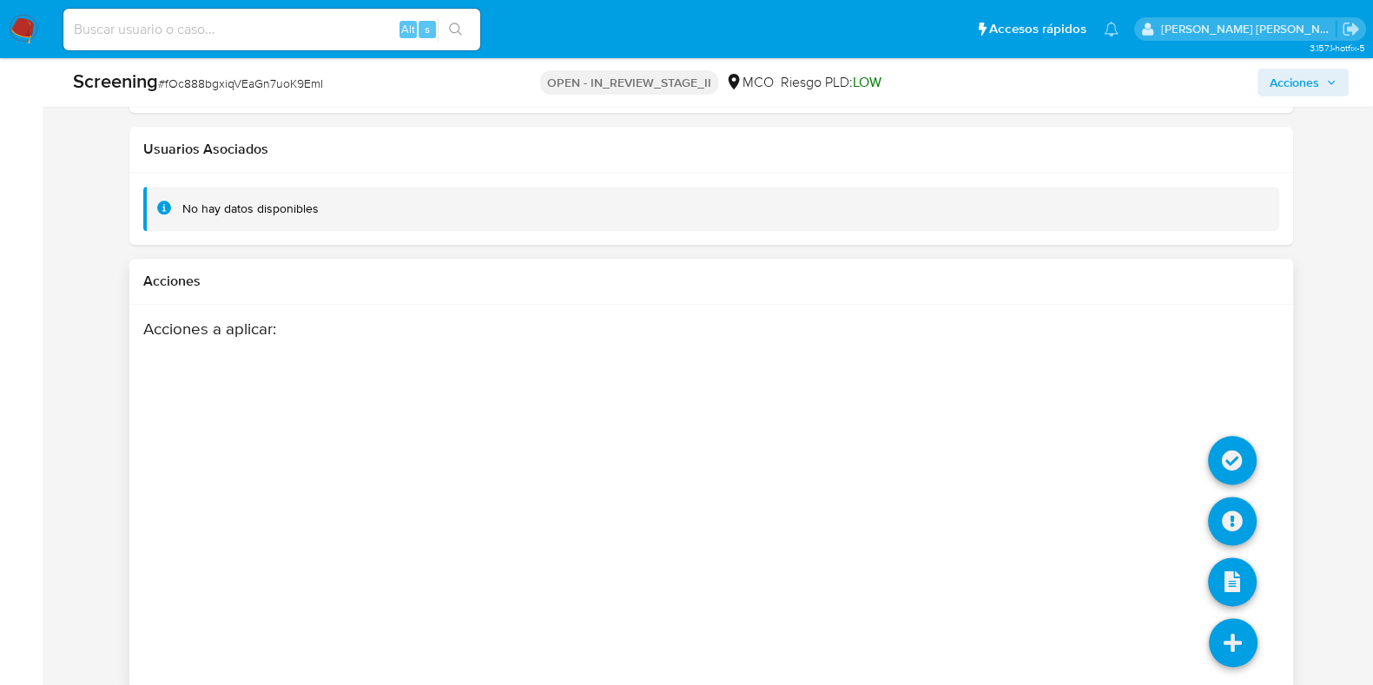
click at [1231, 598] on li at bounding box center [1233, 645] width 92 height 97
click at [1247, 437] on icon at bounding box center [1232, 460] width 49 height 49
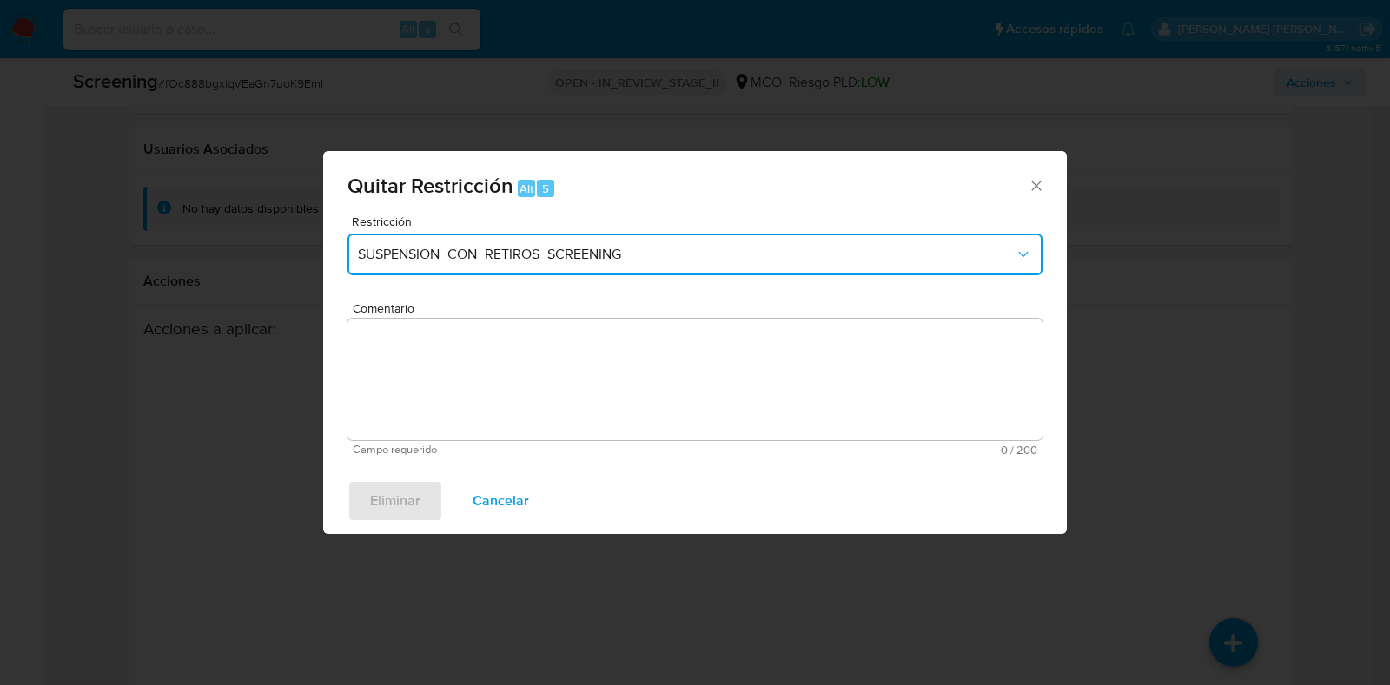
click at [710, 266] on button "SUSPENSION_CON_RETIROS_SCREENING" at bounding box center [694, 255] width 695 height 42
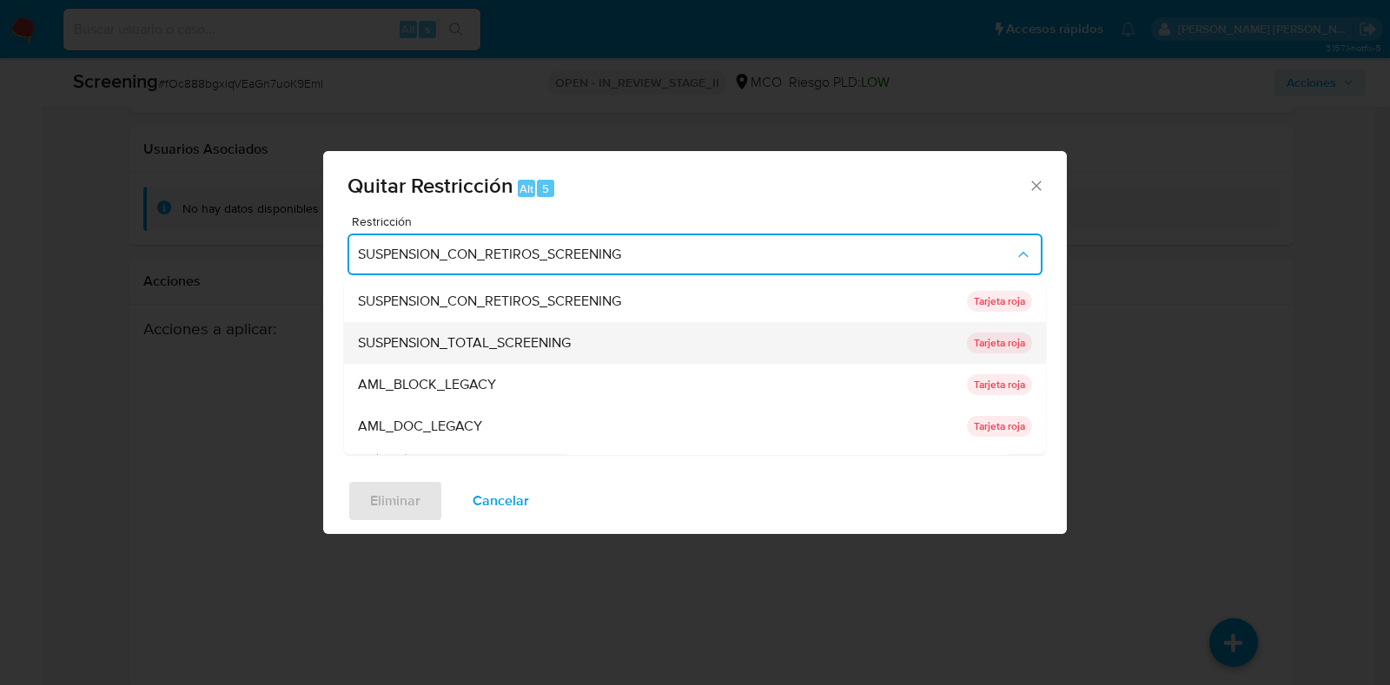
click at [580, 348] on div "SUSPENSION_TOTAL_SCREENING" at bounding box center [657, 344] width 598 height 42
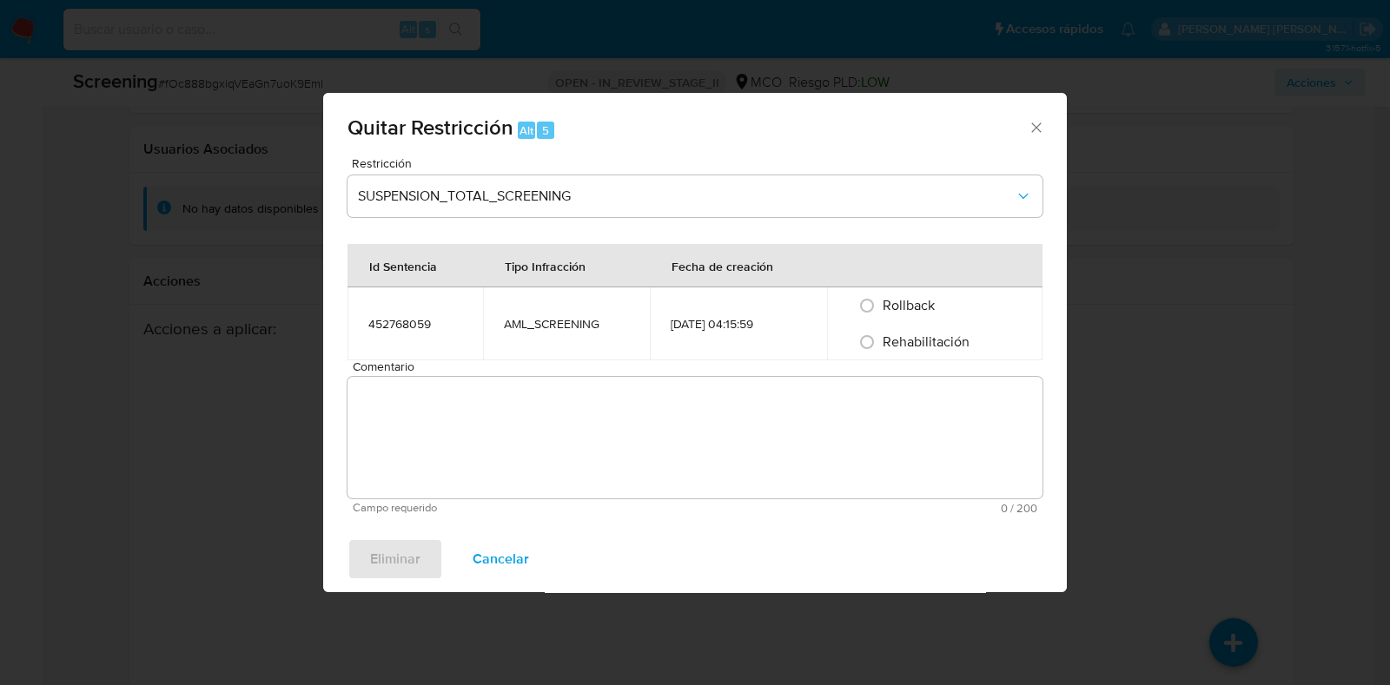
click at [570, 374] on div "Comentario Campo requerido 0 / 200 200 caracteres restantes" at bounding box center [694, 437] width 695 height 154
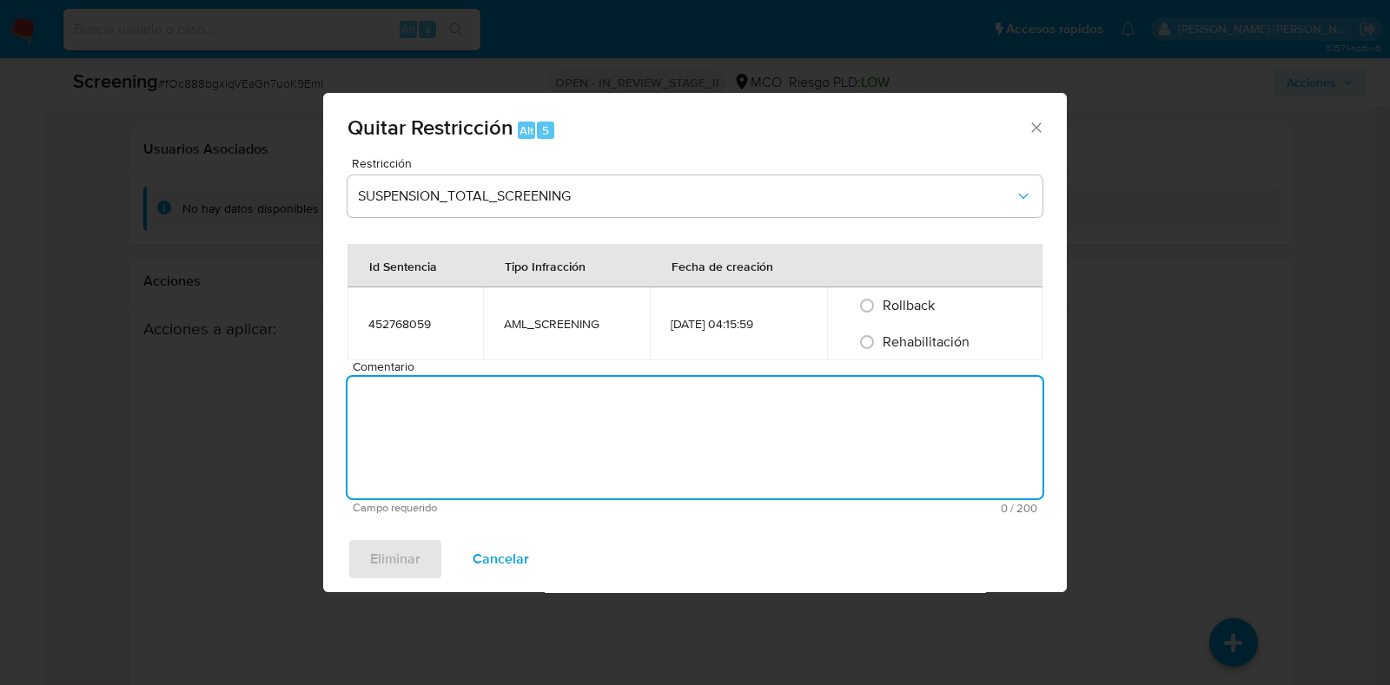
click at [667, 445] on textarea "Comentario" at bounding box center [694, 438] width 695 height 122
type textarea "No se encuentran causales objetivas para la restricción"
click at [923, 341] on span "Rehabilitación" at bounding box center [926, 342] width 87 height 20
click at [881, 341] on input "Rehabilitación" at bounding box center [867, 342] width 28 height 28
radio input "true"
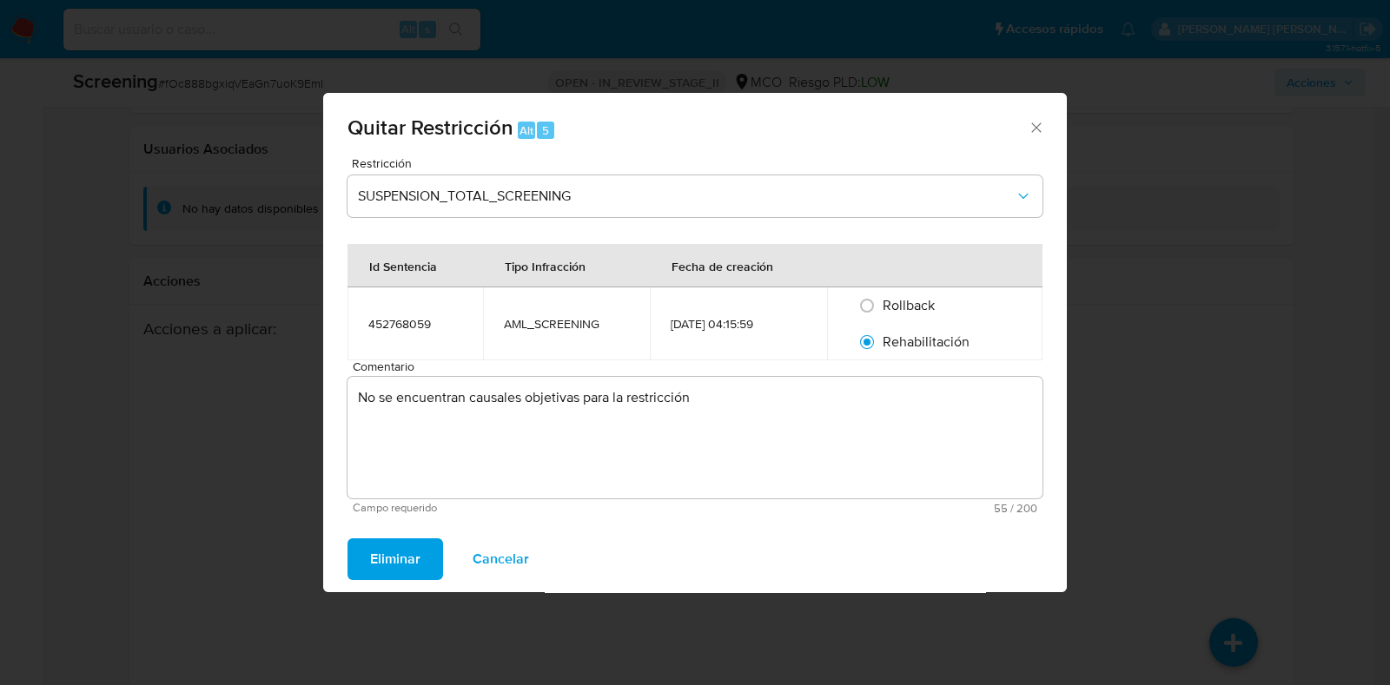
click at [394, 563] on span "Eliminar" at bounding box center [395, 559] width 50 height 38
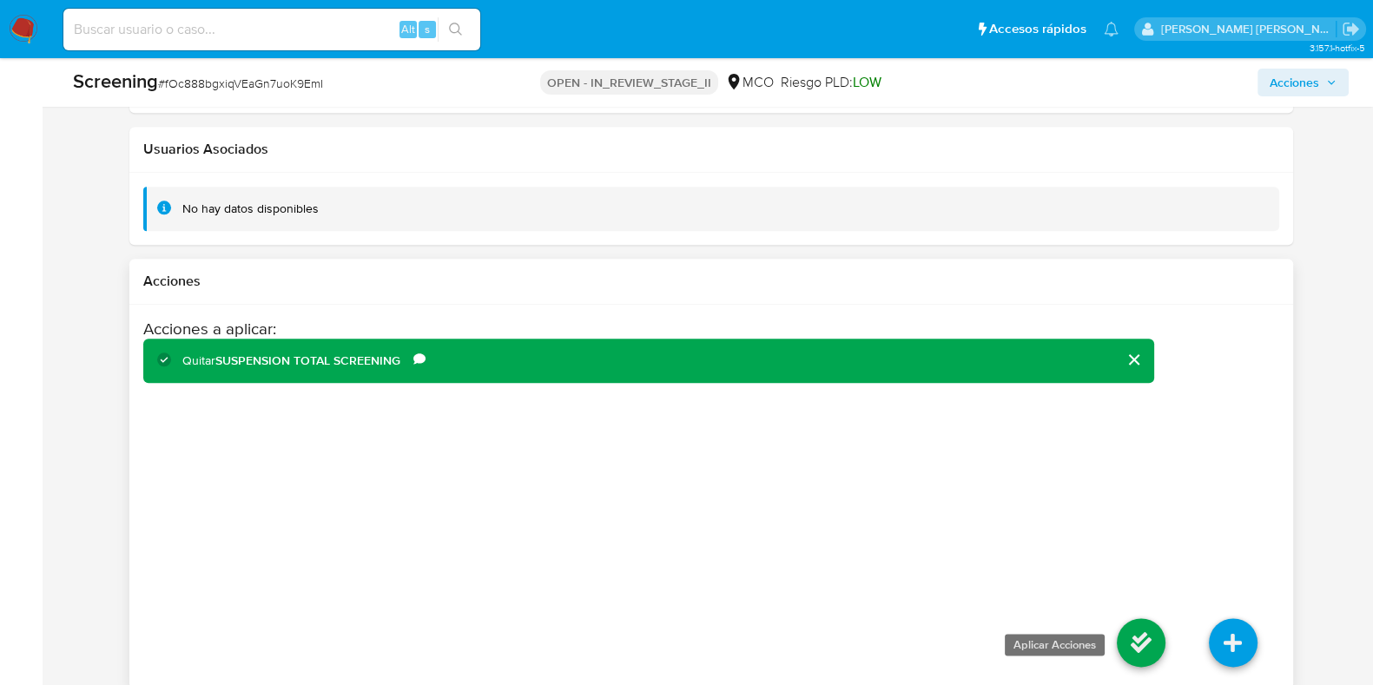
click at [1151, 623] on icon at bounding box center [1141, 642] width 49 height 49
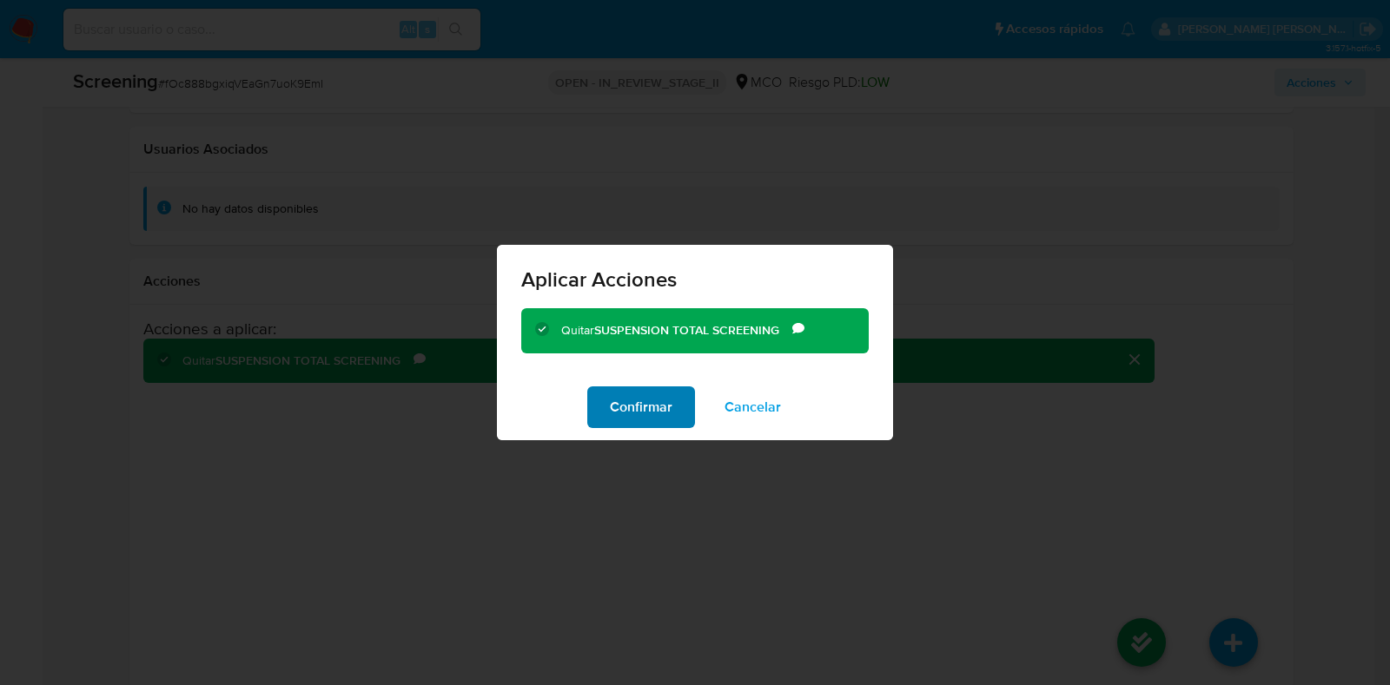
click at [607, 400] on button "Confirmar" at bounding box center [641, 408] width 108 height 42
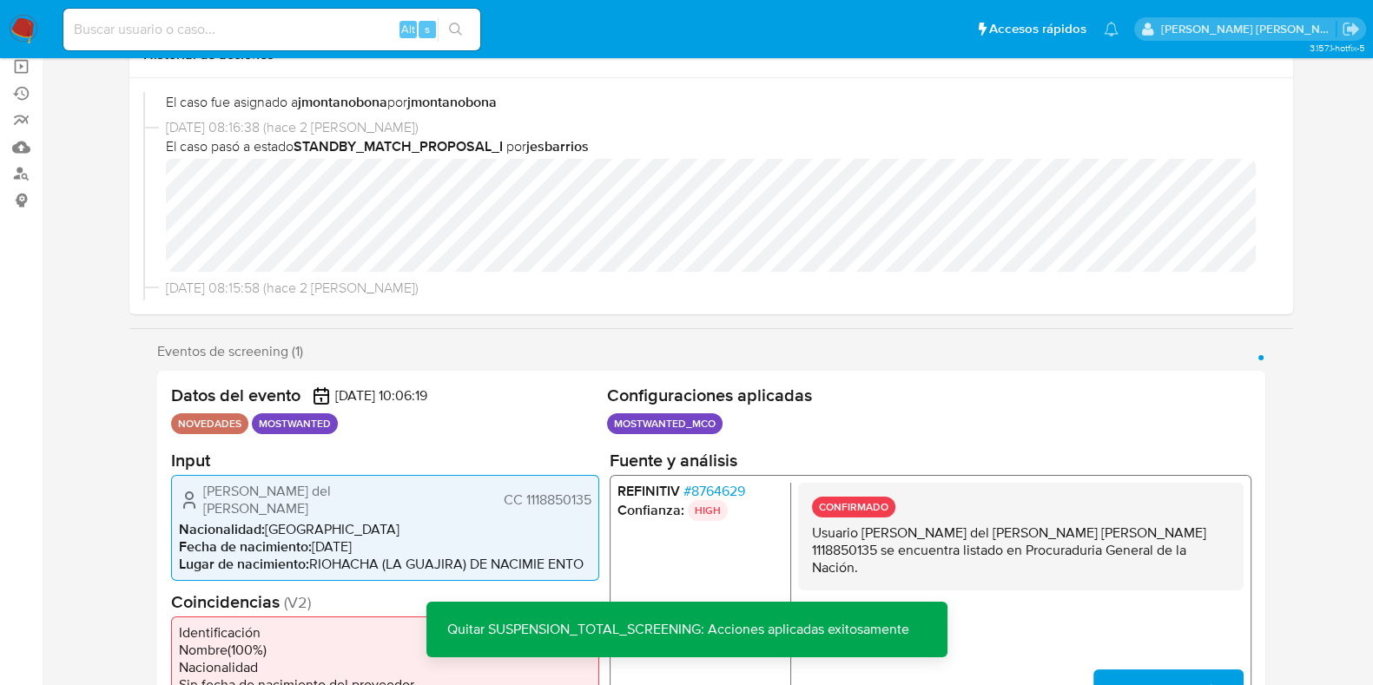
scroll to position [0, 0]
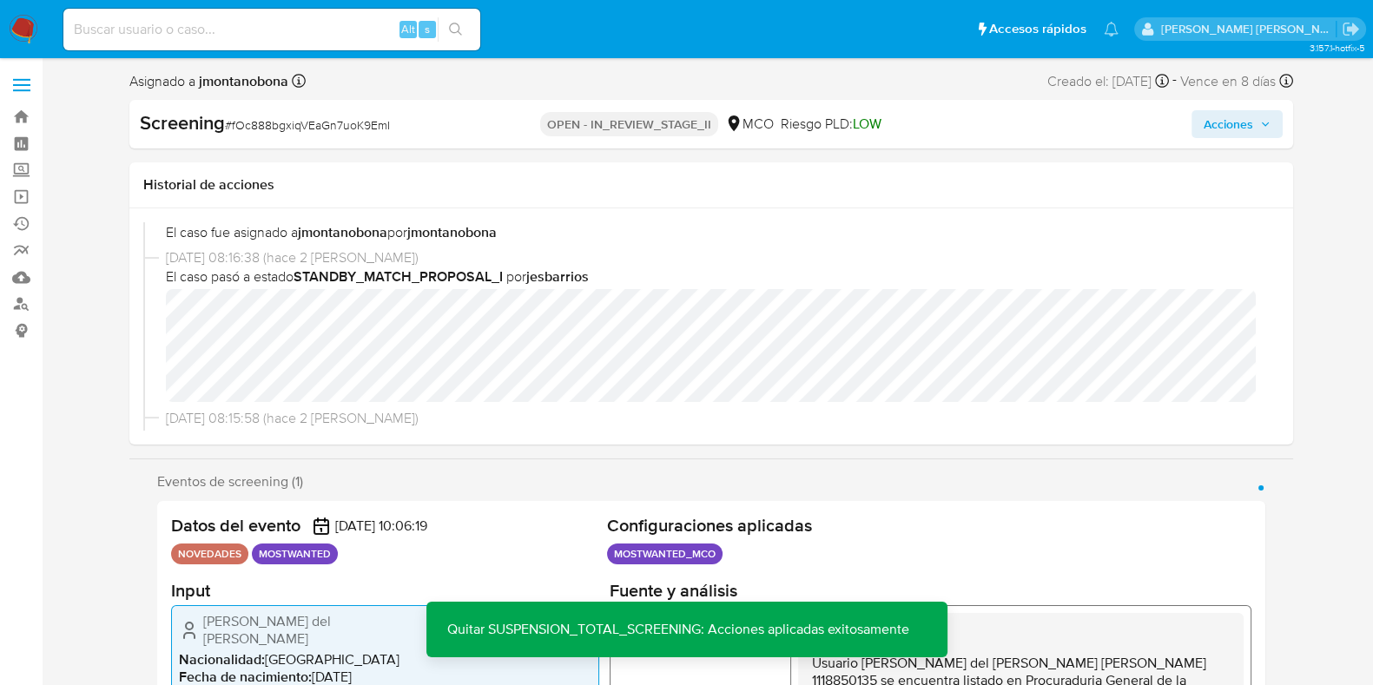
click at [1263, 112] on span "Acciones" at bounding box center [1237, 124] width 67 height 24
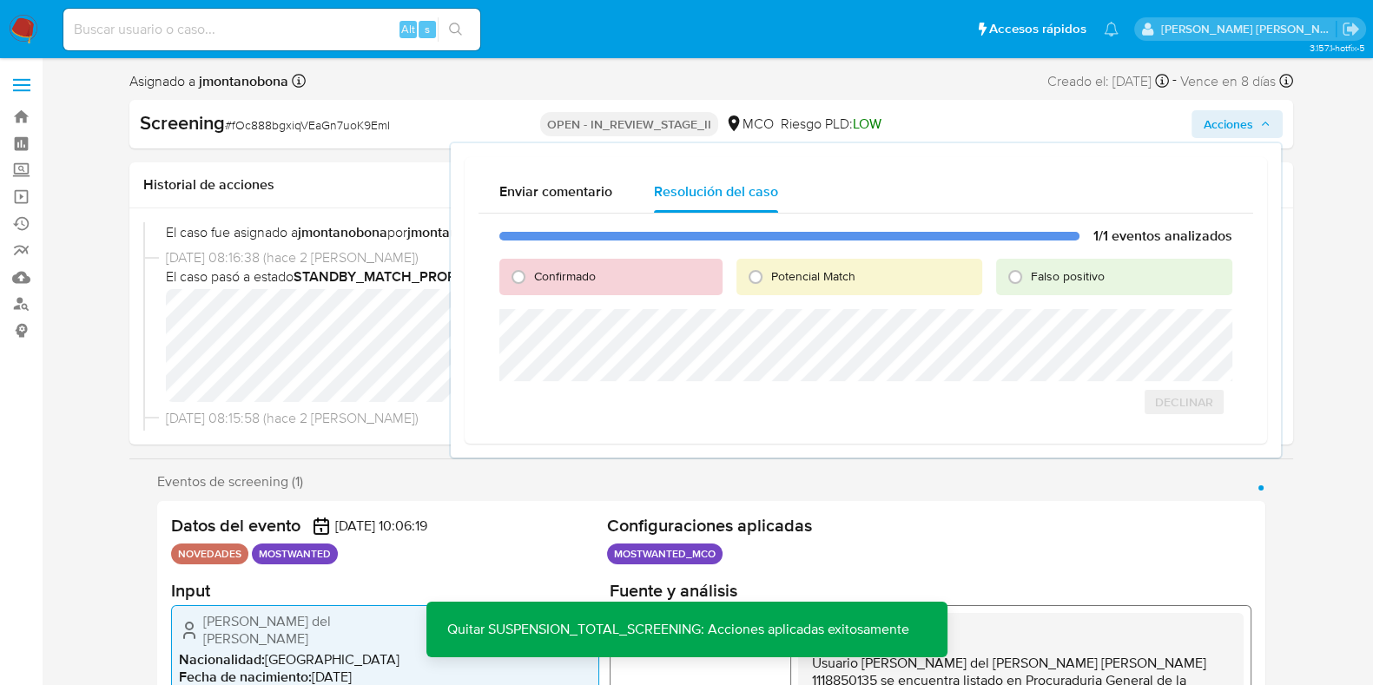
click at [1081, 272] on span "Falso positivo" at bounding box center [1068, 276] width 74 height 17
click at [1029, 272] on input "Falso positivo" at bounding box center [1016, 277] width 28 height 28
radio input "true"
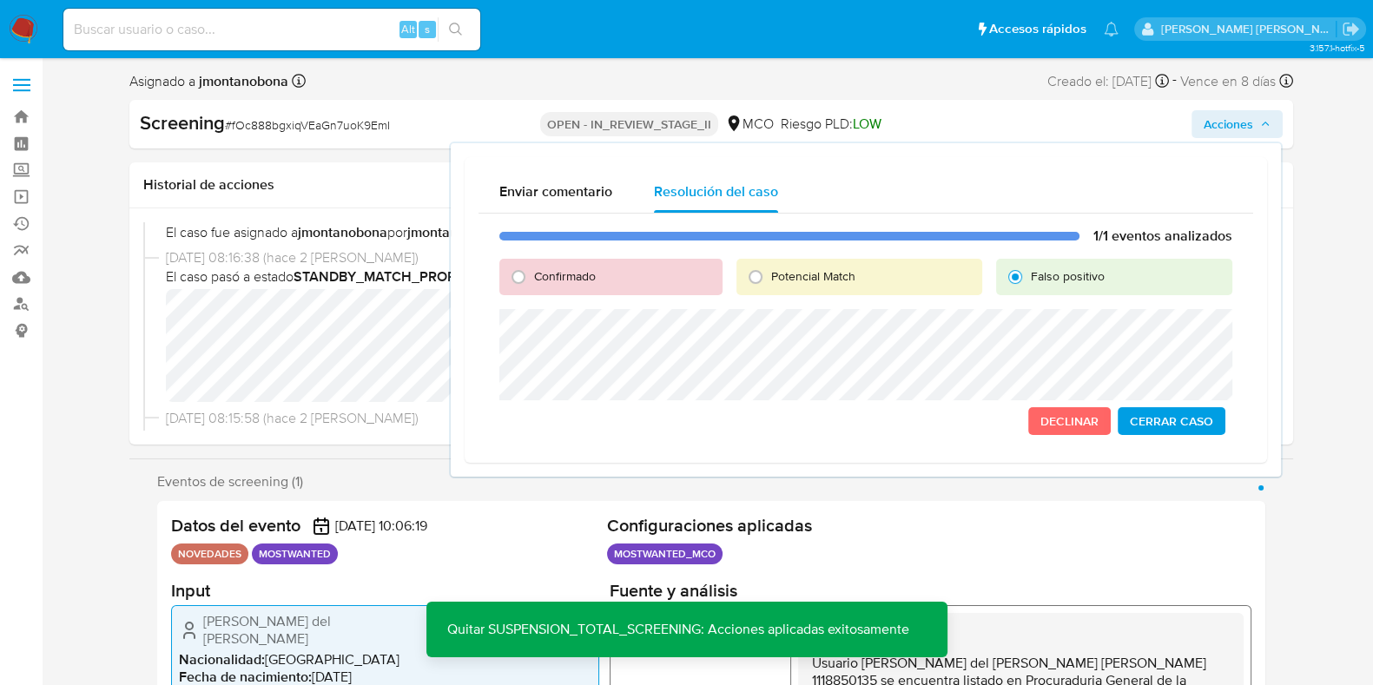
click at [1158, 414] on span "Cerrar Caso" at bounding box center [1171, 421] width 83 height 24
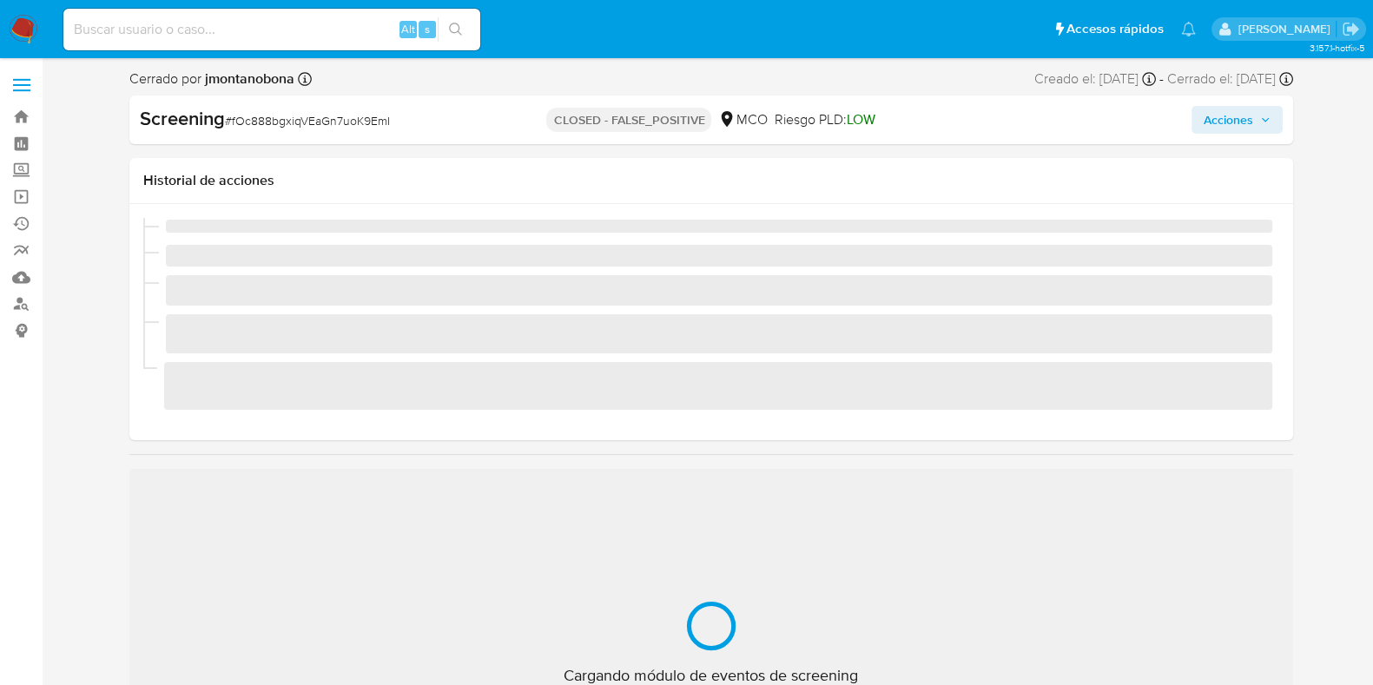
scroll to position [733, 0]
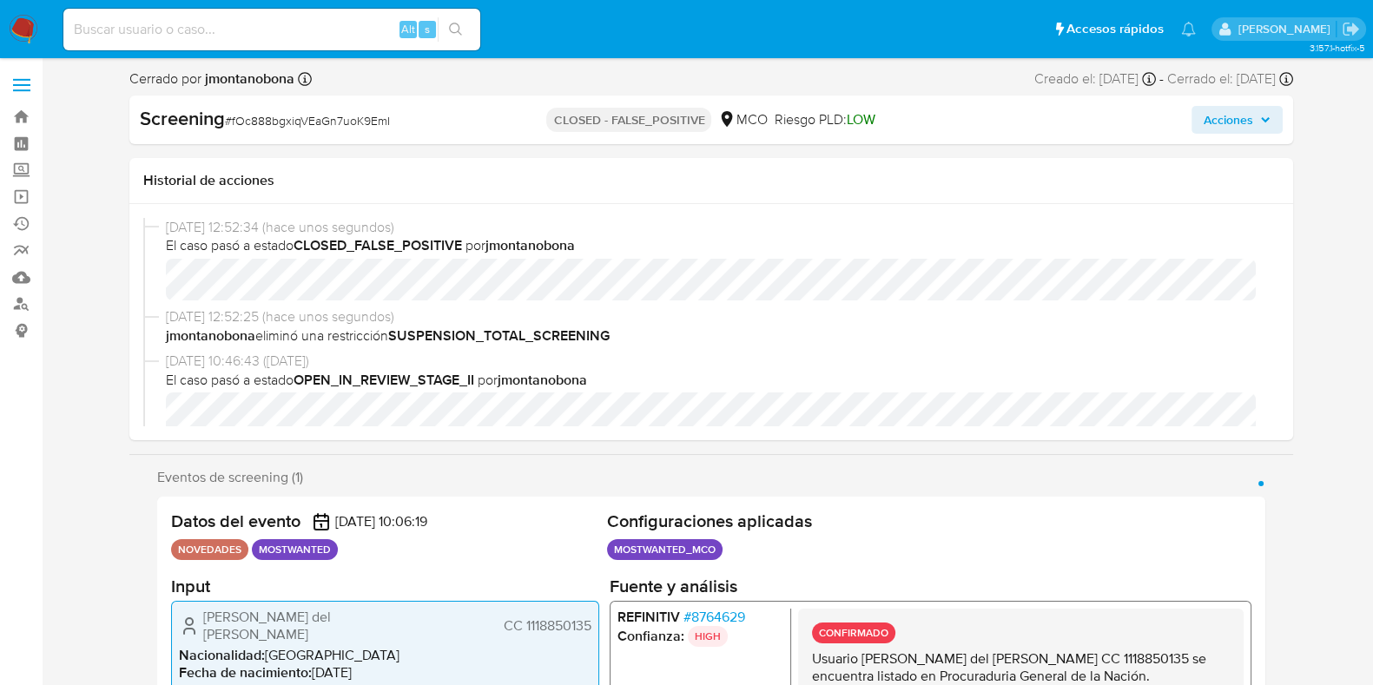
select select "10"
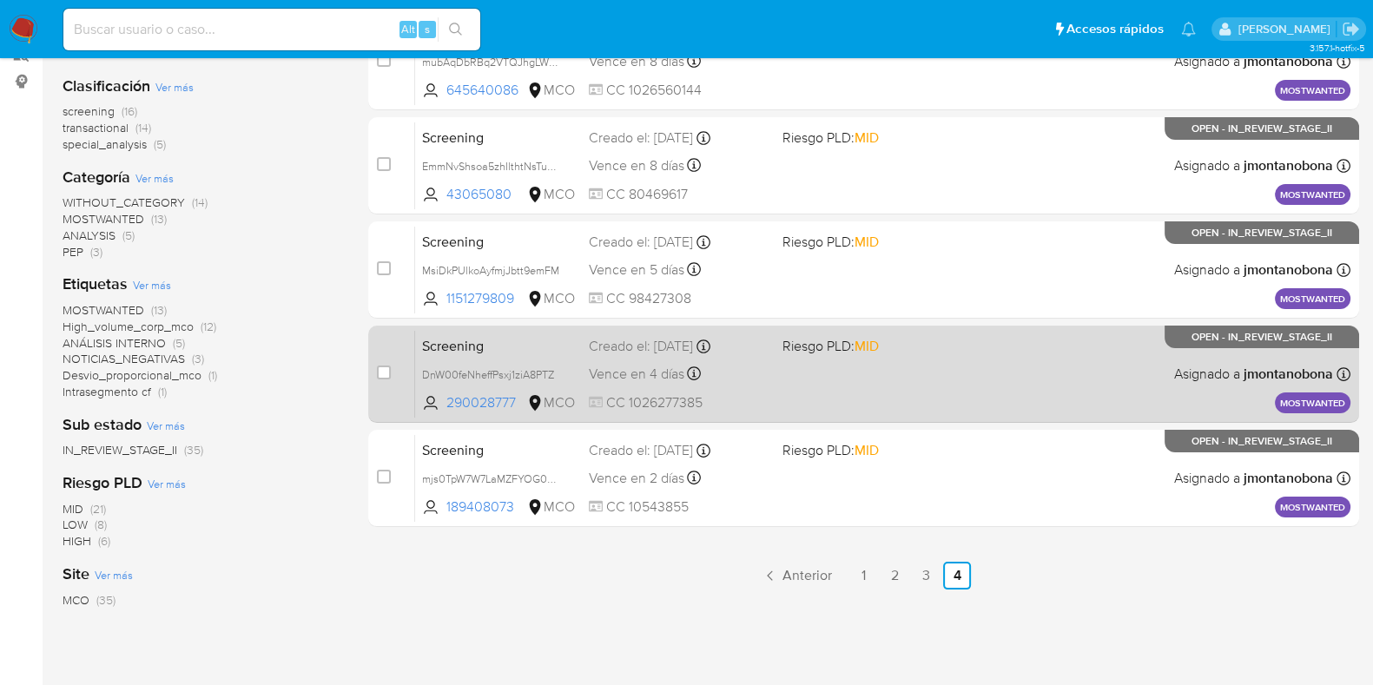
scroll to position [200, 0]
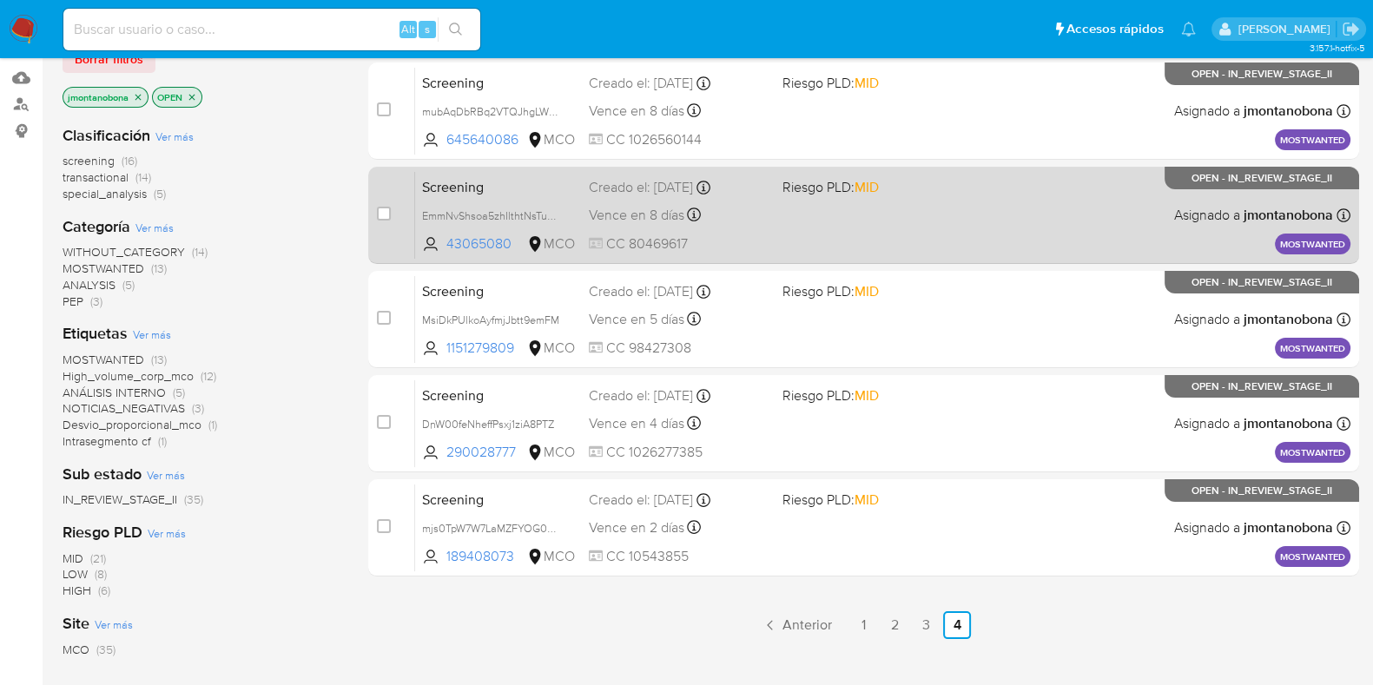
click at [507, 184] on span "Screening" at bounding box center [498, 186] width 153 height 23
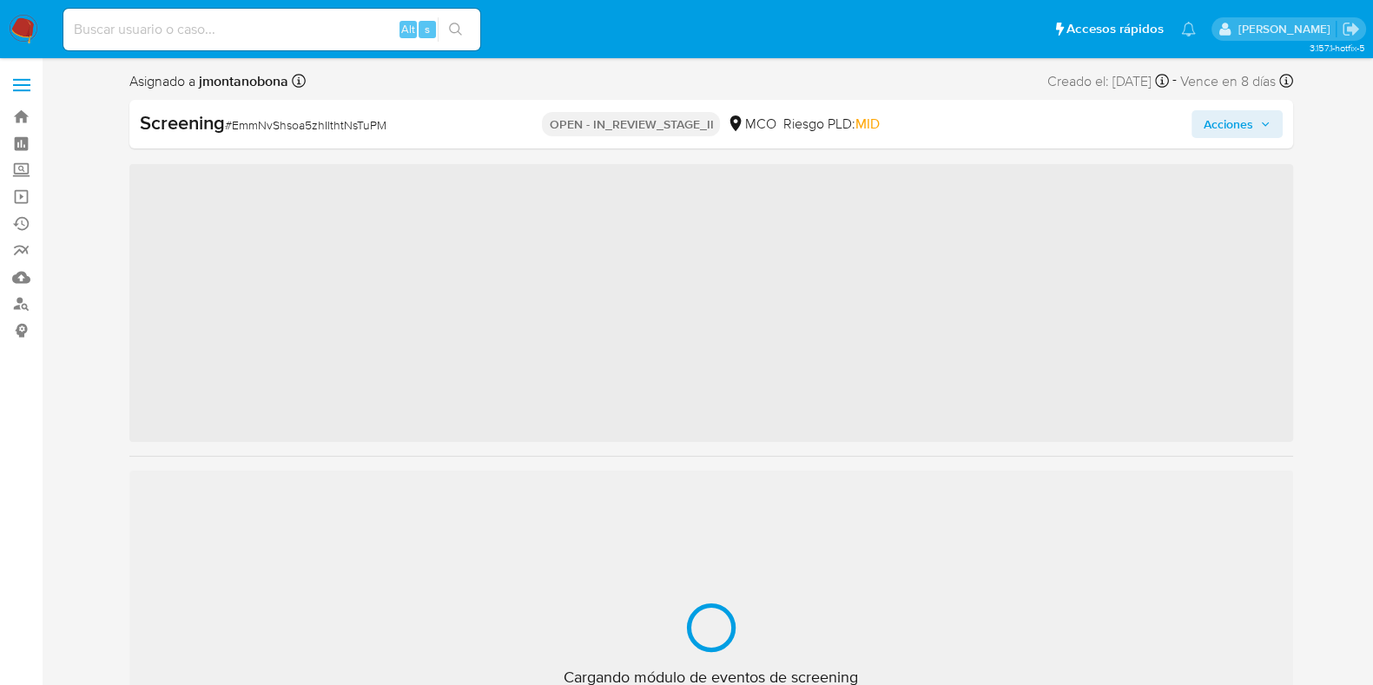
scroll to position [733, 0]
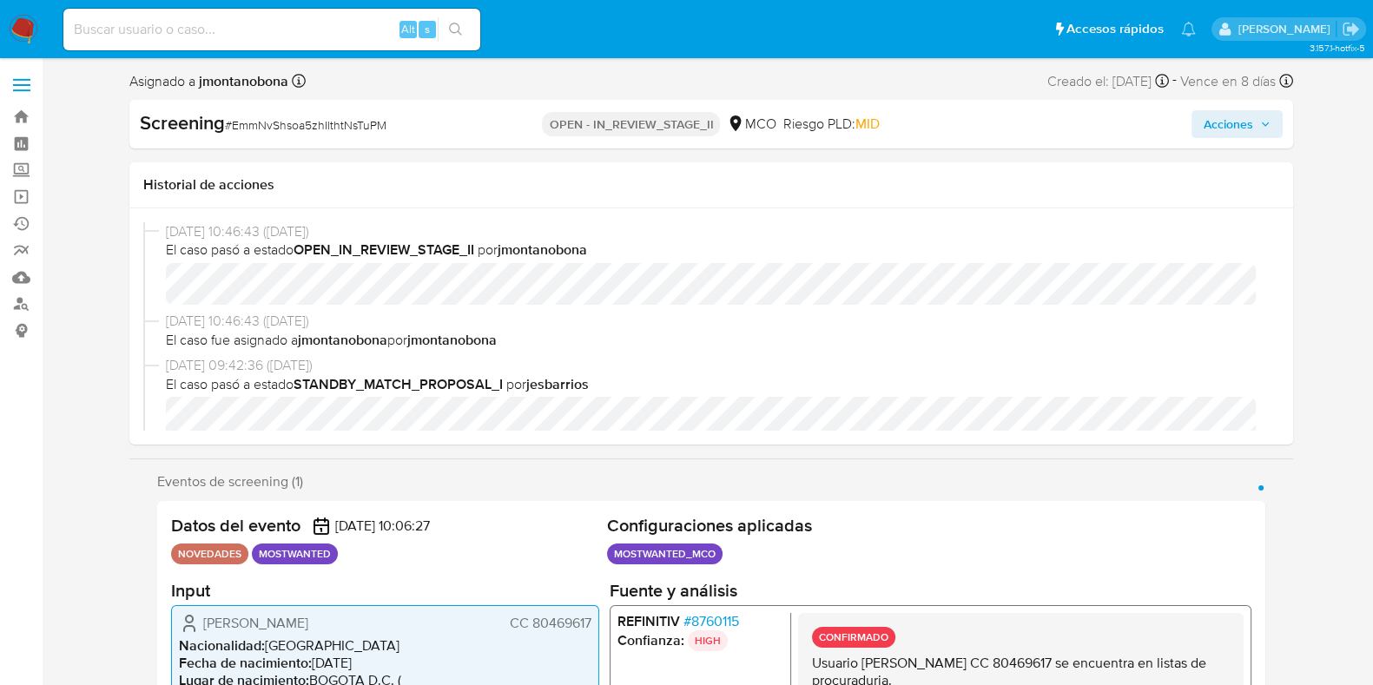
select select "10"
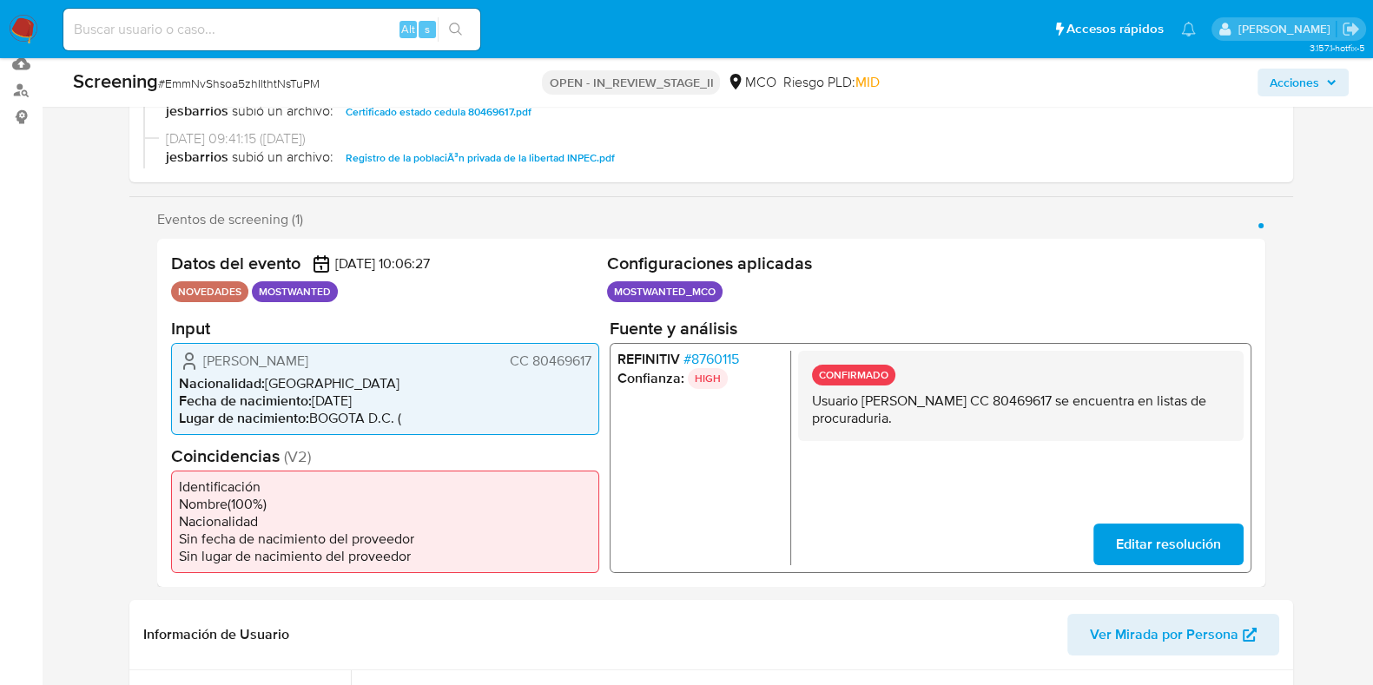
scroll to position [216, 0]
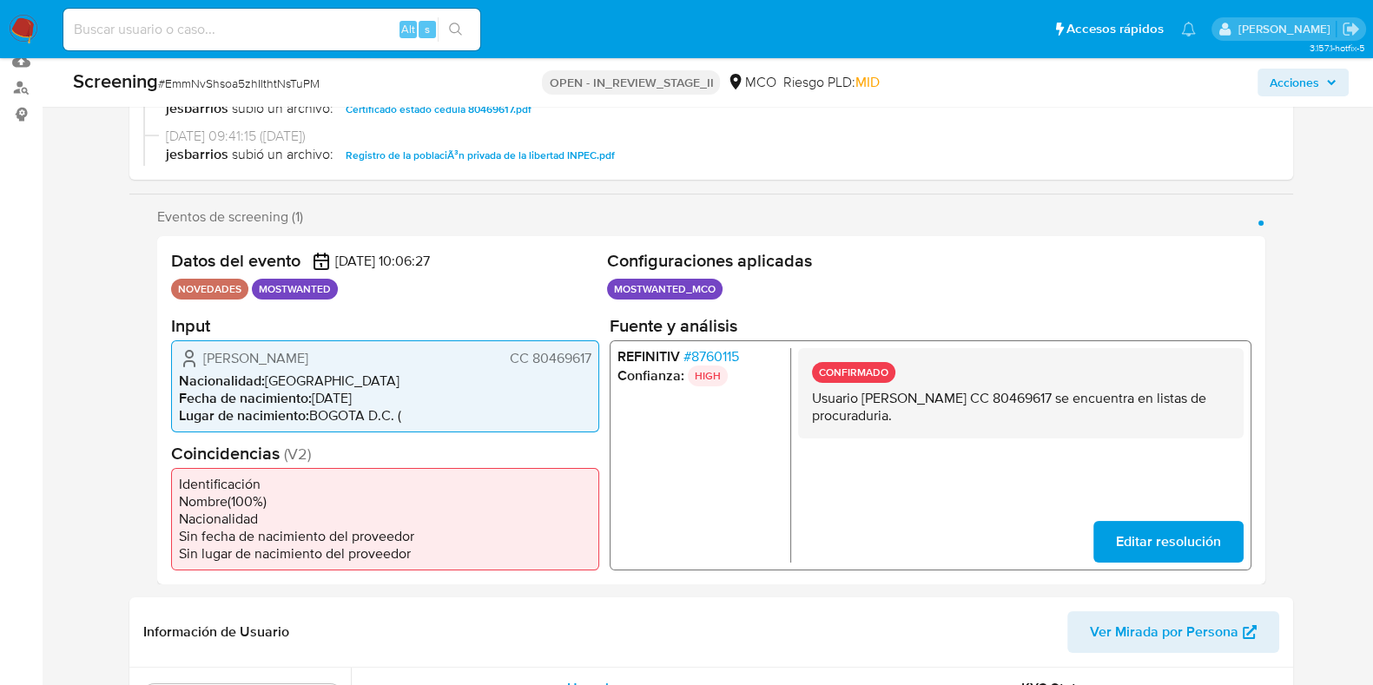
drag, startPoint x: 863, startPoint y: 401, endPoint x: 1092, endPoint y: 404, distance: 229.3
click at [1092, 404] on p "Usuario [PERSON_NAME] [PERSON_NAME] [PERSON_NAME] 80469617 se encuentra en list…" at bounding box center [1020, 406] width 418 height 35
drag, startPoint x: 1121, startPoint y: 393, endPoint x: 1180, endPoint y: 395, distance: 59.1
click at [1180, 395] on p "Usuario Wilson Alfonso Bohorquez Bohorquez CC 80469617 se encuentra en listas d…" at bounding box center [1020, 406] width 418 height 35
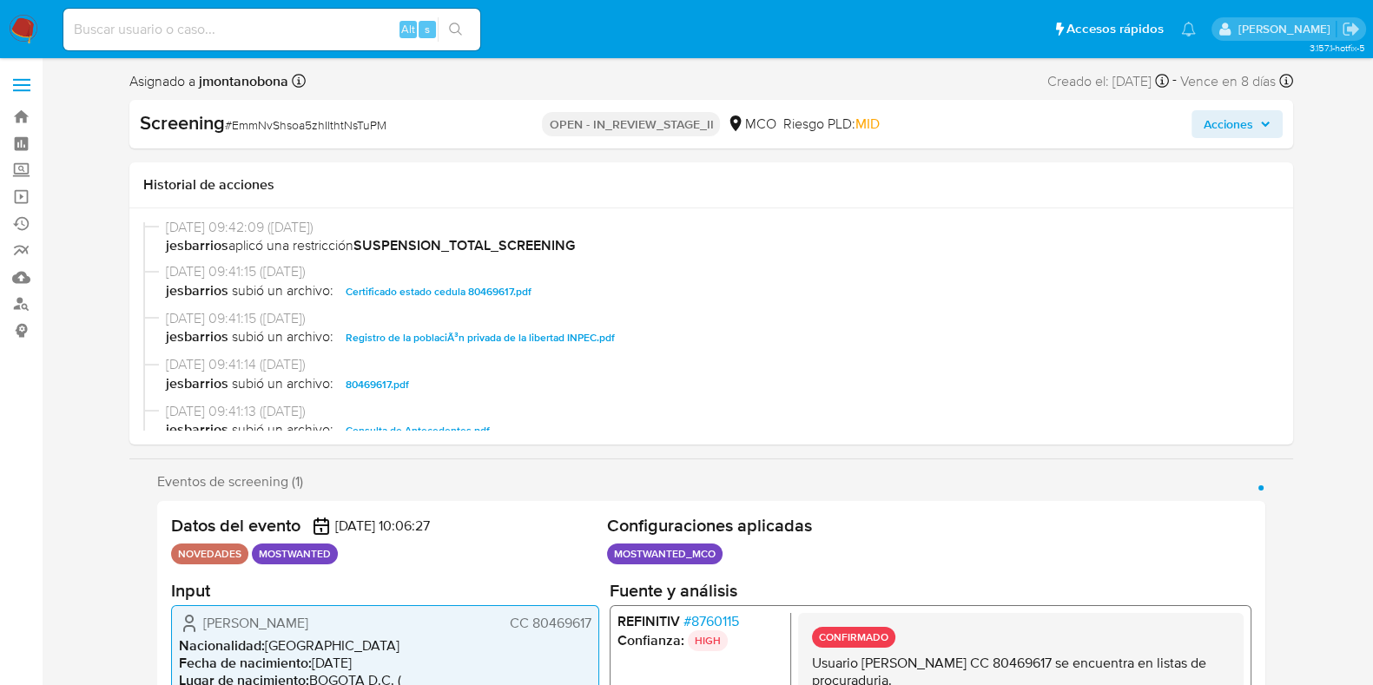
scroll to position [326, 0]
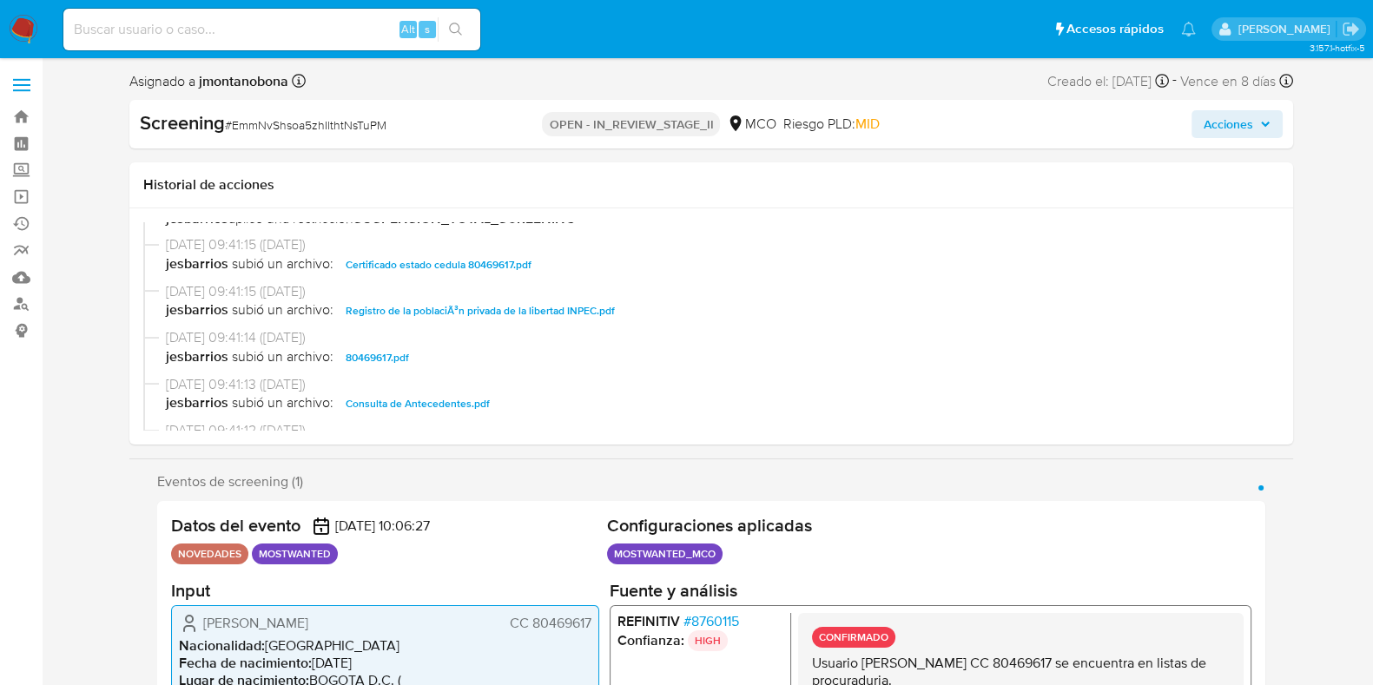
click at [444, 401] on span "Consulta de Antecedentes.pdf" at bounding box center [418, 403] width 144 height 21
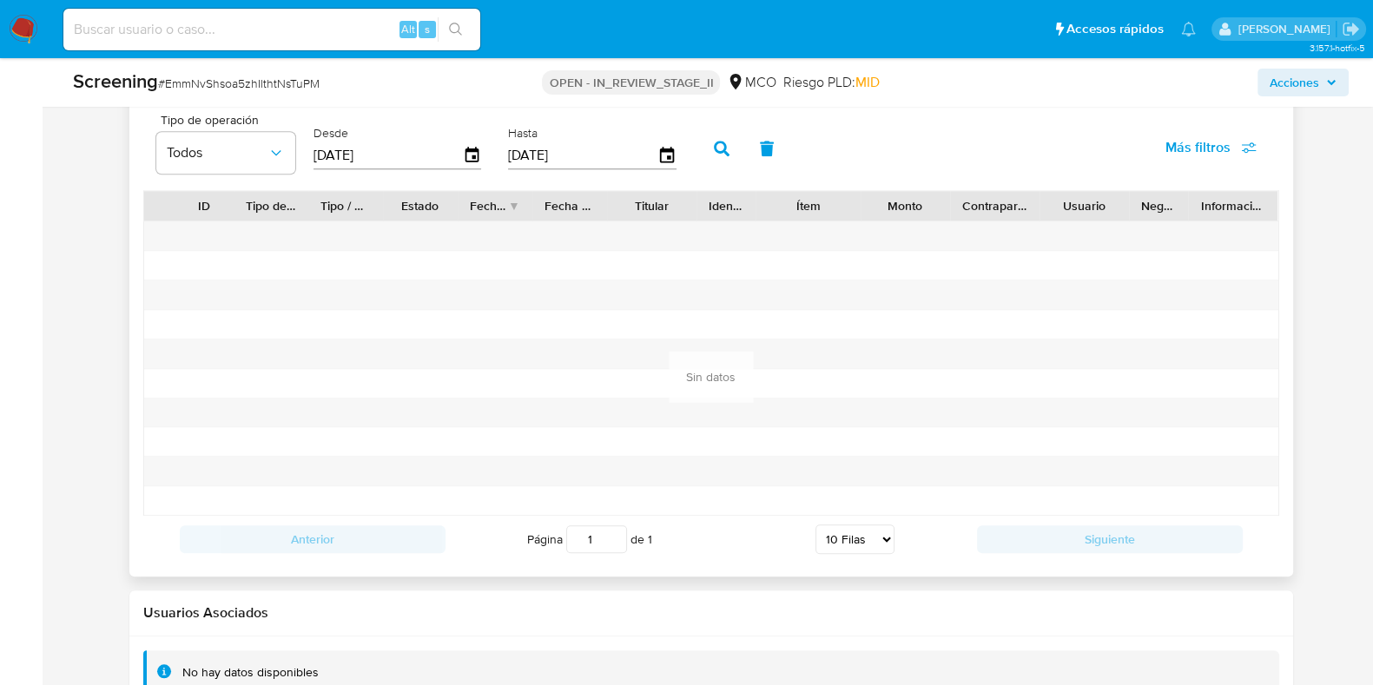
scroll to position [2664, 0]
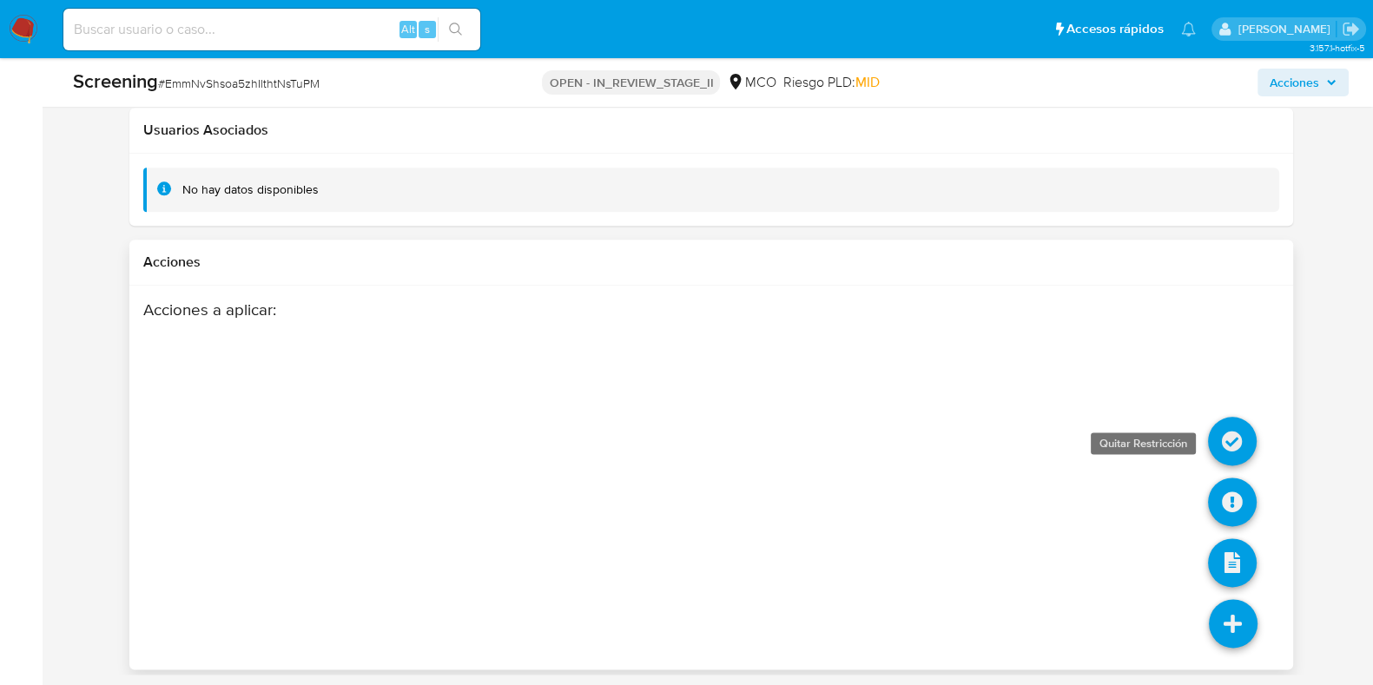
click at [1231, 435] on icon at bounding box center [1232, 441] width 49 height 49
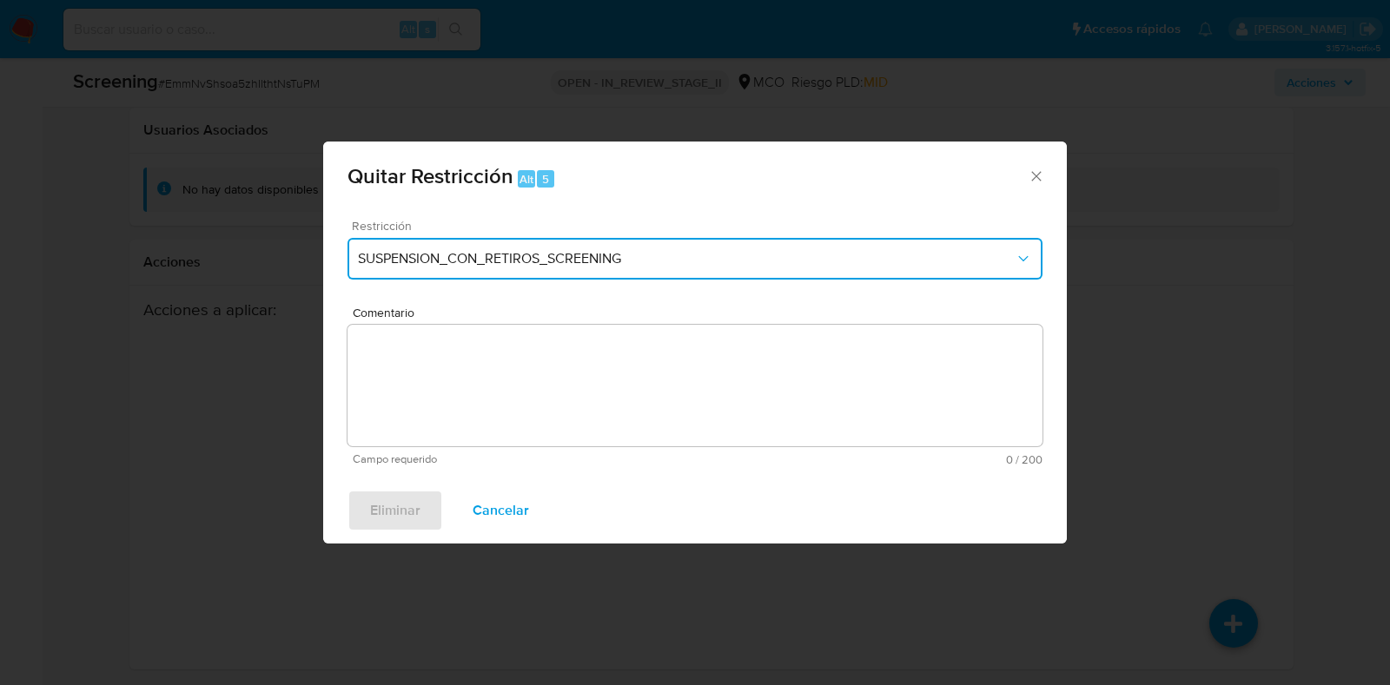
click at [638, 262] on span "SUSPENSION_CON_RETIROS_SCREENING" at bounding box center [686, 258] width 657 height 17
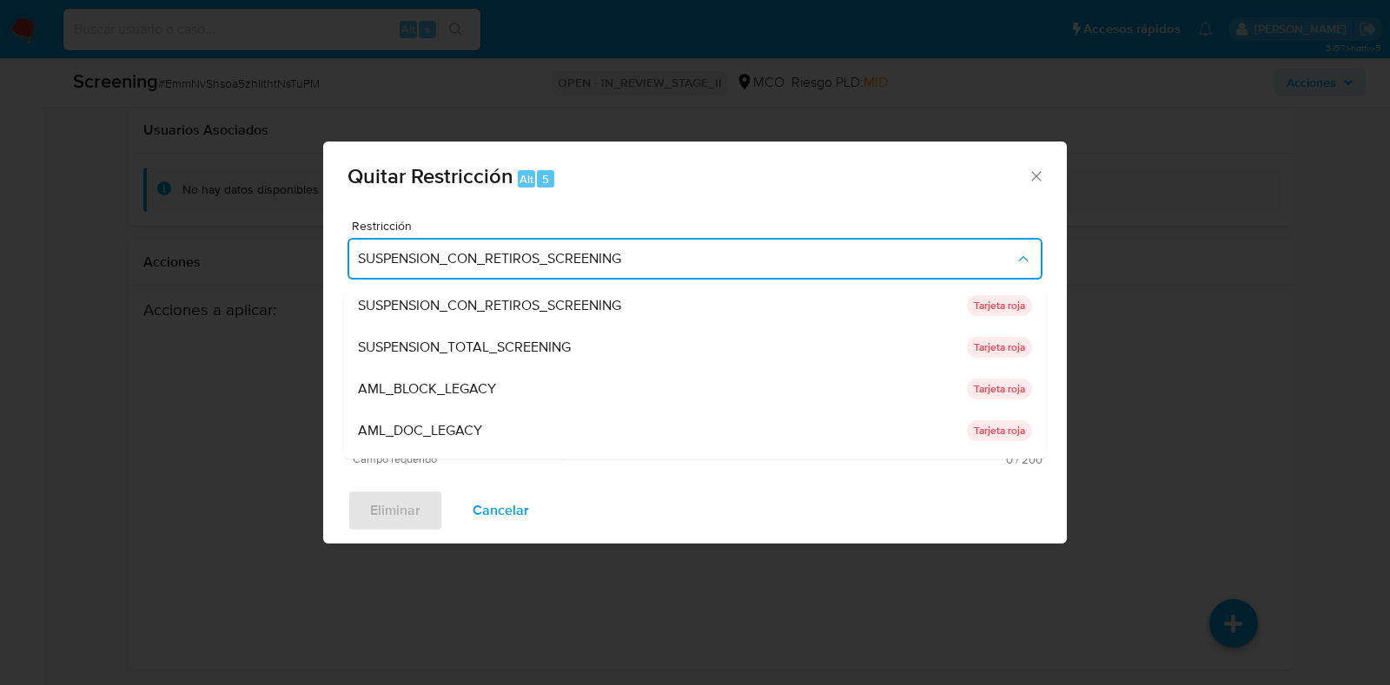
click at [520, 335] on div "SUSPENSION_TOTAL_SCREENING" at bounding box center [662, 348] width 609 height 42
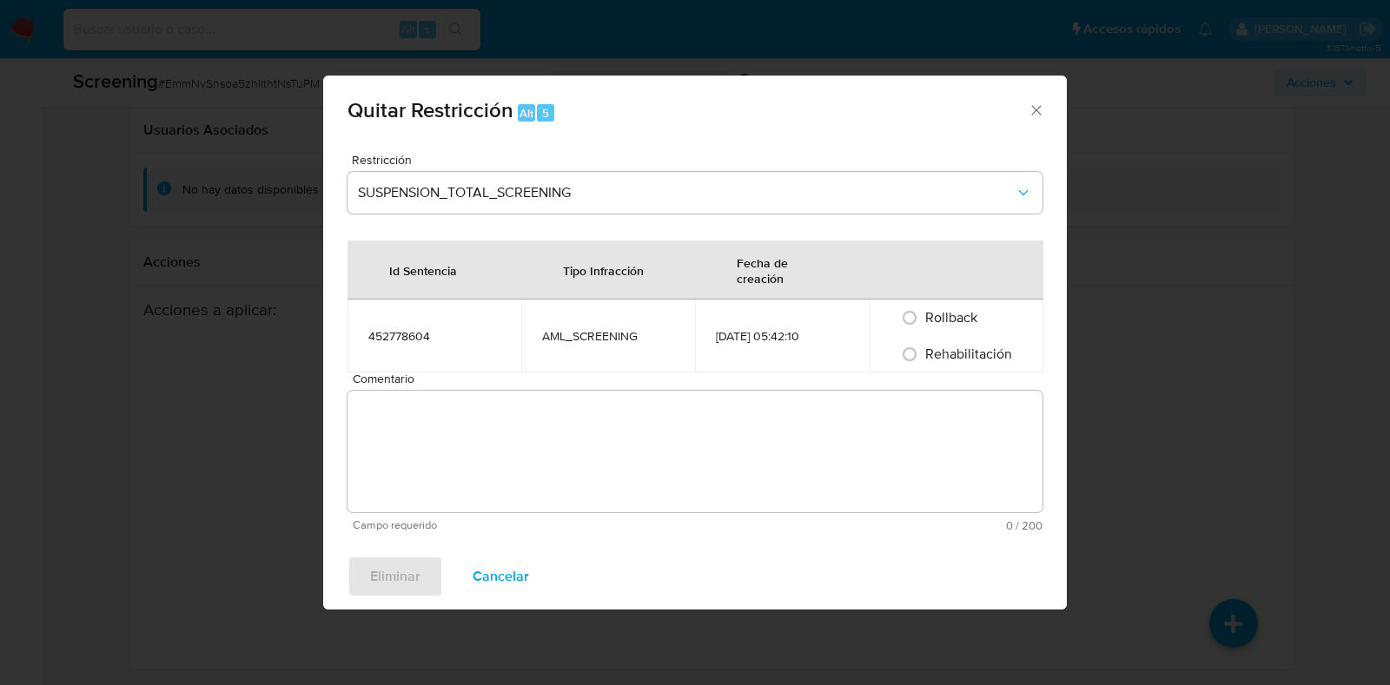
click at [656, 393] on textarea "Comentario" at bounding box center [694, 452] width 695 height 122
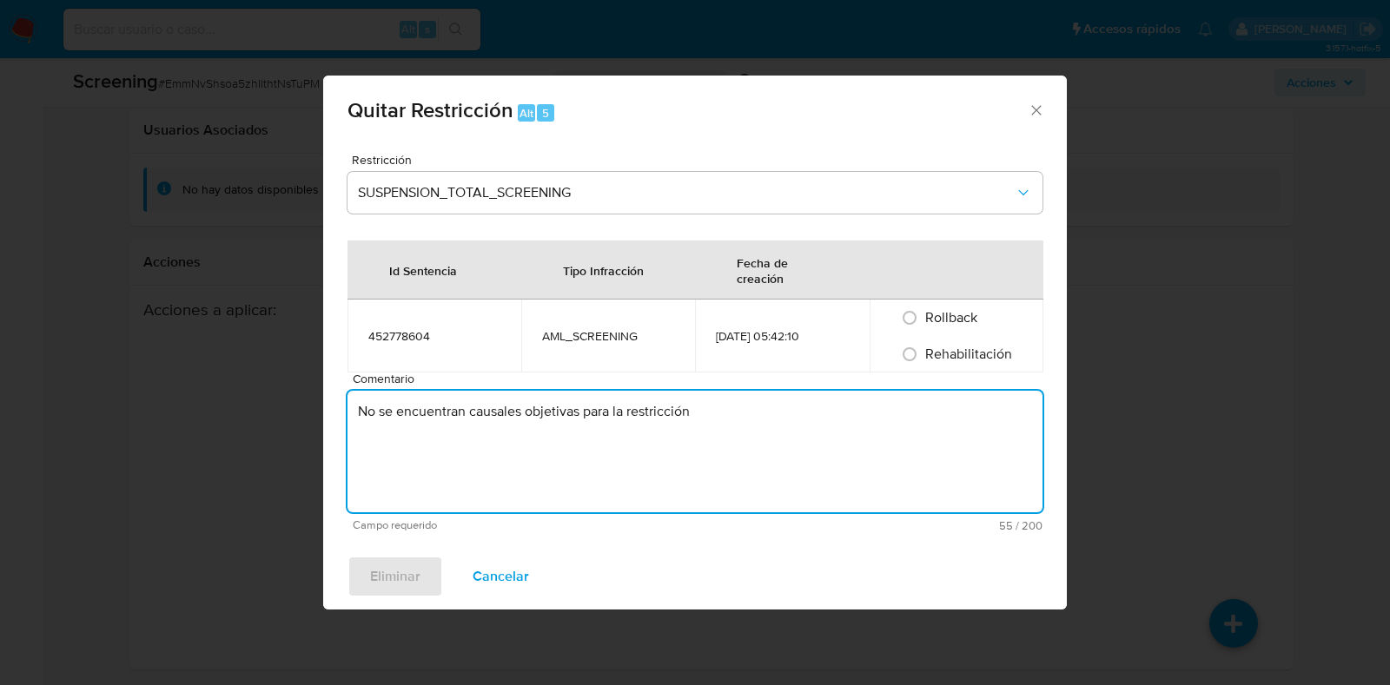
type textarea "No se encuentran causales objetivas para la restricción"
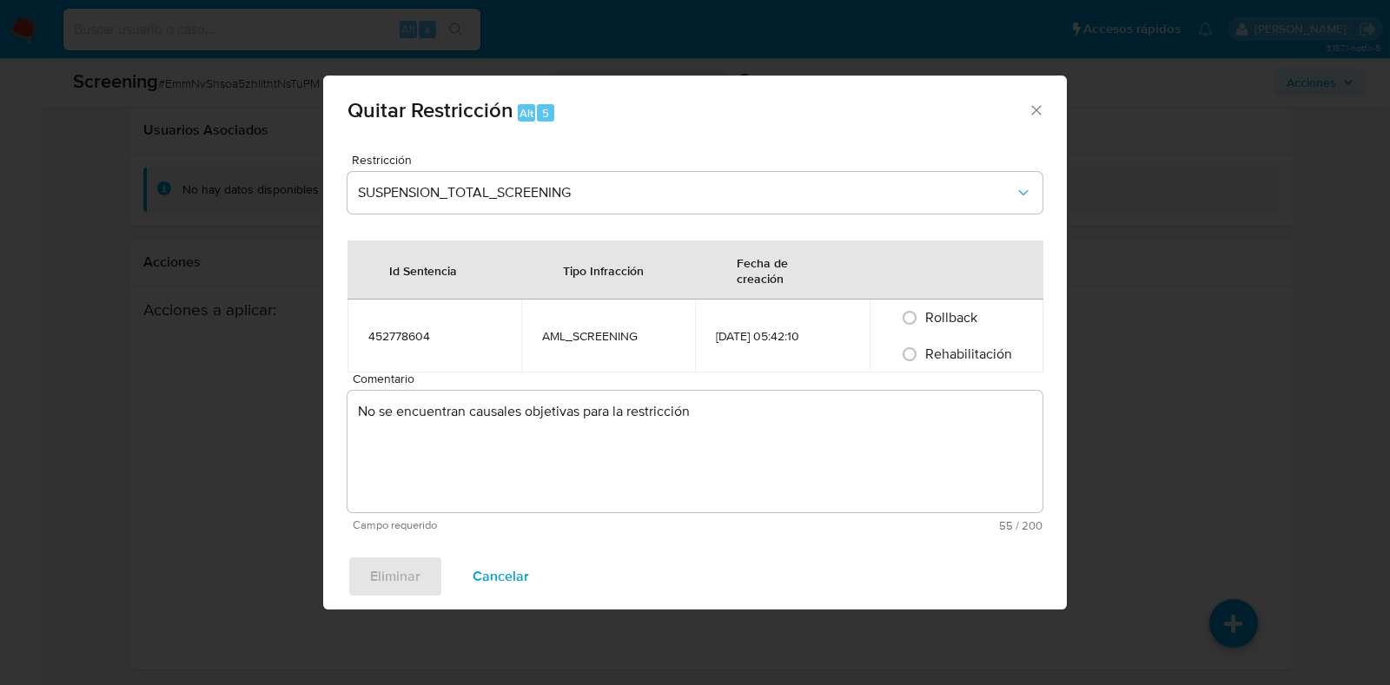
click at [945, 354] on span "Rehabilitación" at bounding box center [968, 354] width 87 height 20
click at [923, 354] on input "Rehabilitación" at bounding box center [910, 355] width 28 height 28
radio input "true"
click at [413, 584] on span "Eliminar" at bounding box center [395, 577] width 50 height 38
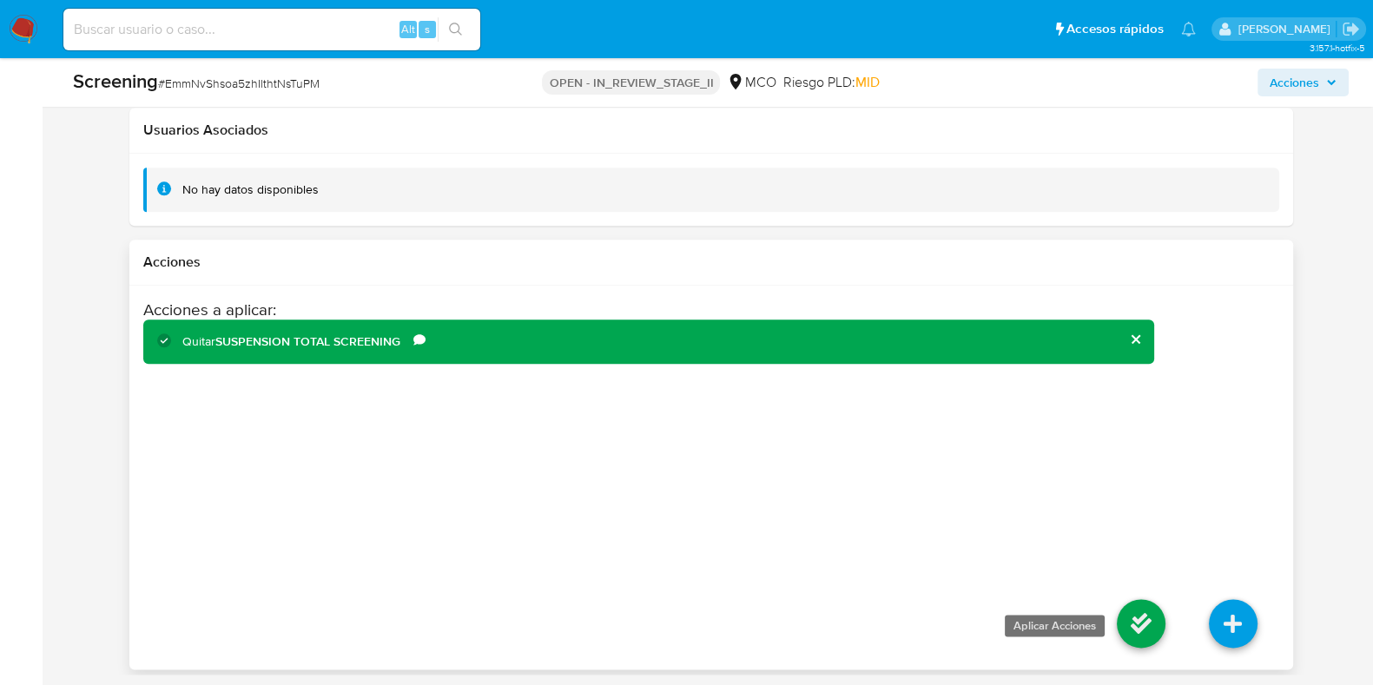
click at [1155, 629] on icon at bounding box center [1141, 623] width 49 height 49
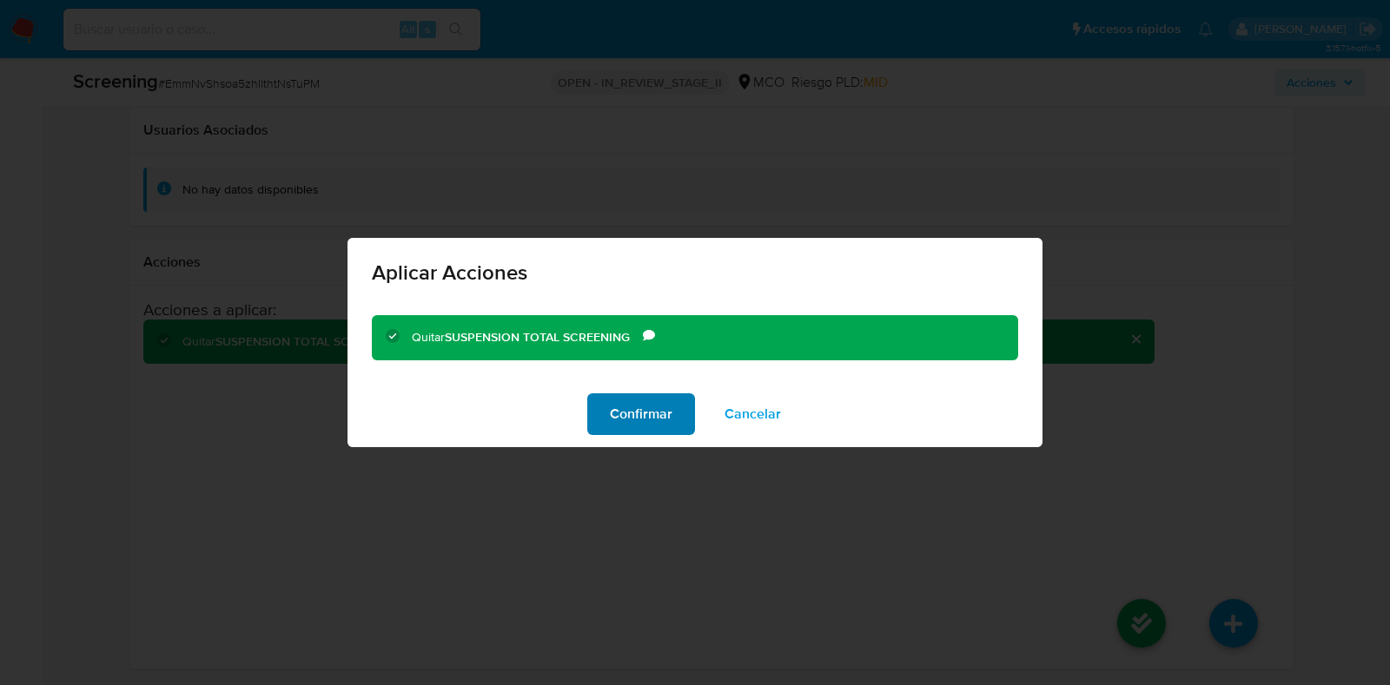
click at [655, 406] on span "Confirmar" at bounding box center [641, 414] width 63 height 38
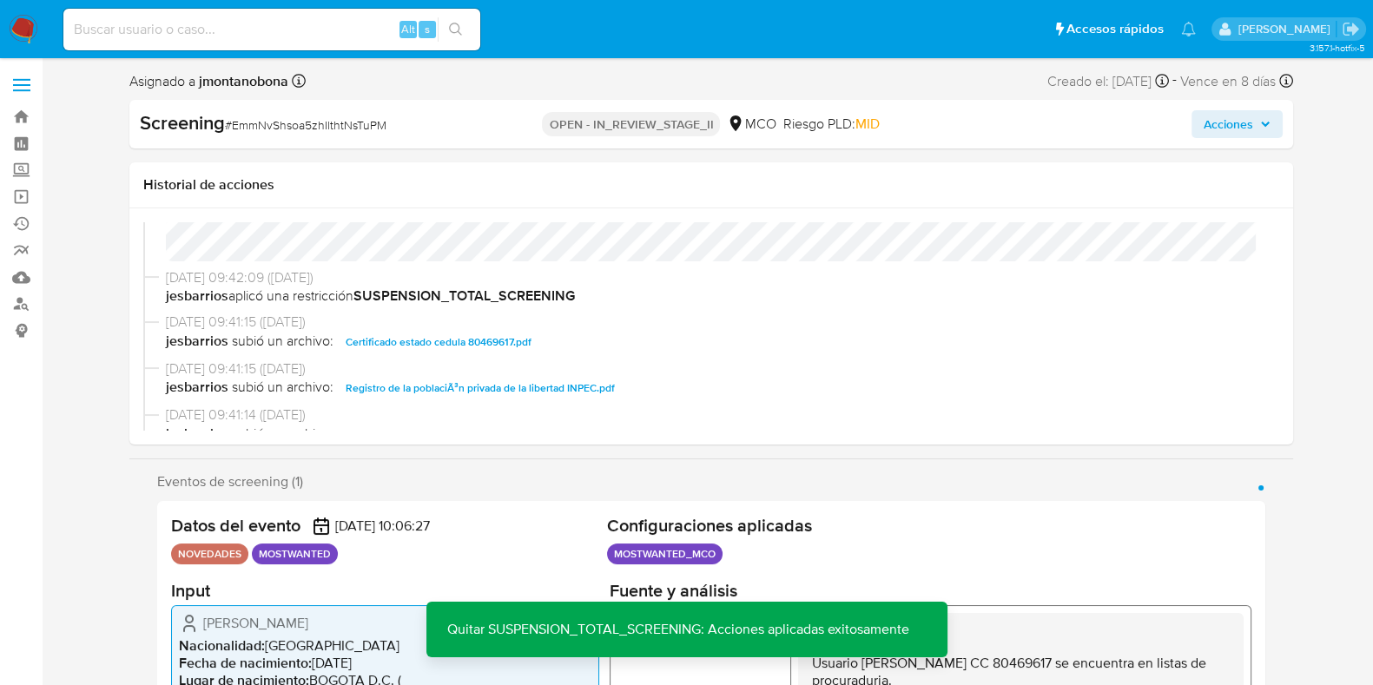
scroll to position [140, 0]
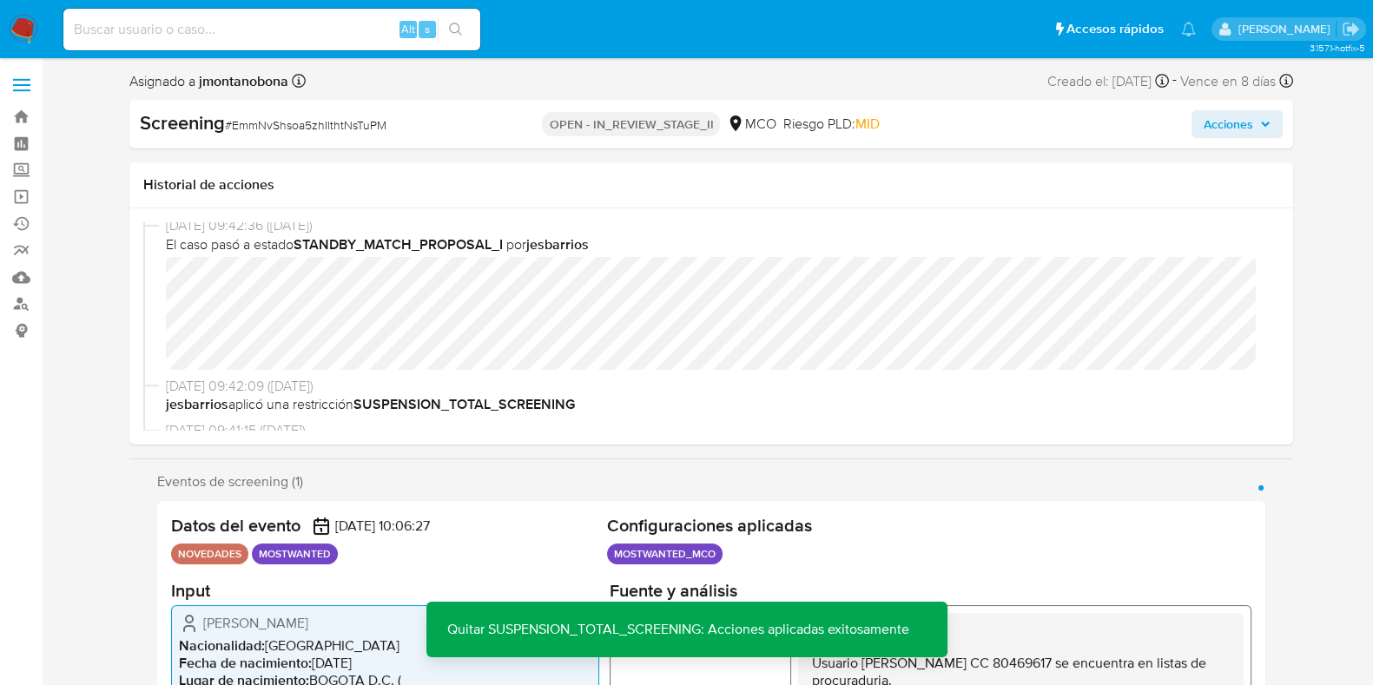
click at [1258, 119] on span "Acciones" at bounding box center [1237, 124] width 67 height 24
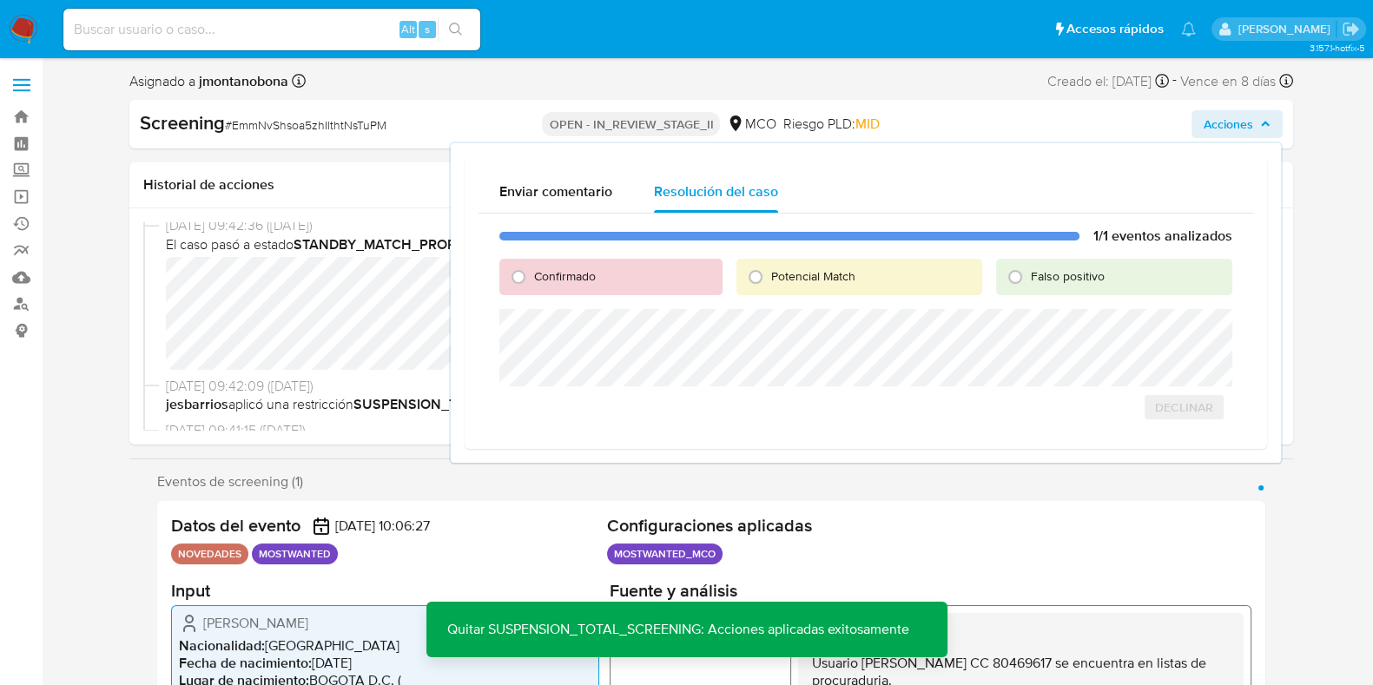
click at [1086, 268] on span "Falso positivo" at bounding box center [1068, 276] width 74 height 17
click at [1029, 268] on input "Falso positivo" at bounding box center [1016, 277] width 28 height 28
radio input "true"
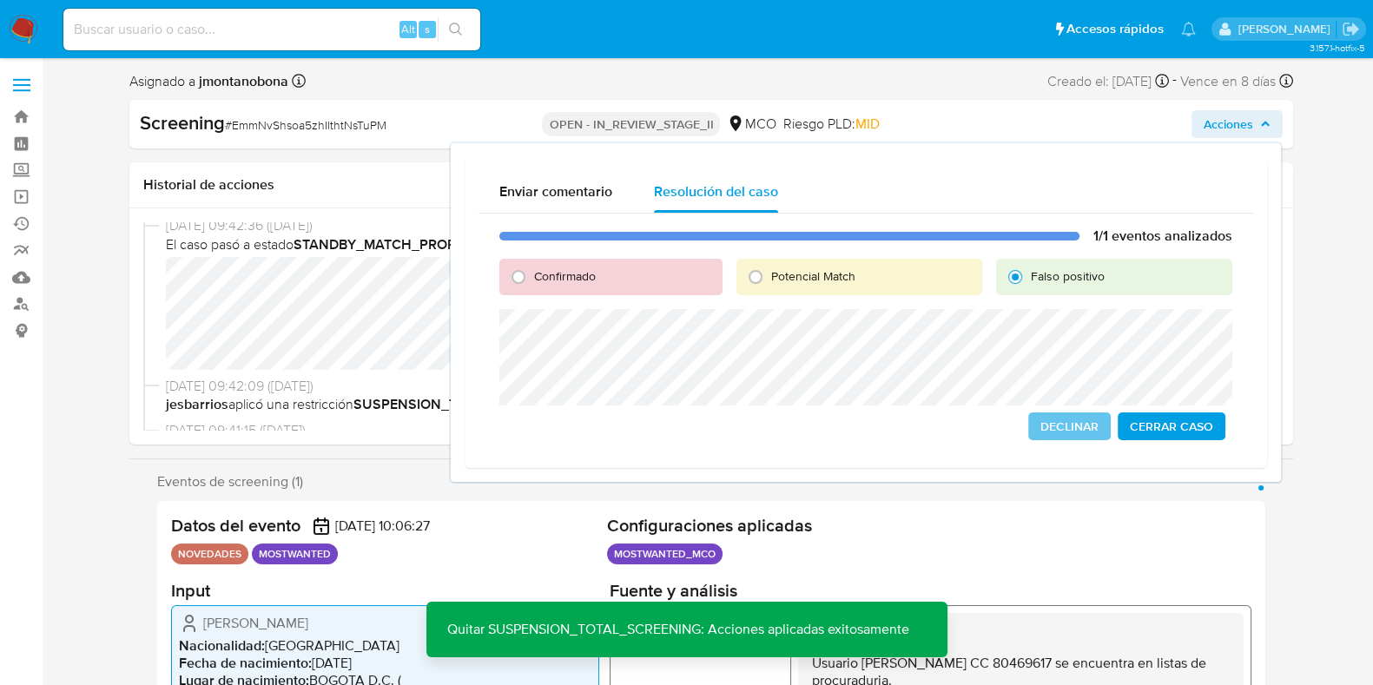
click at [1176, 423] on span "Cerrar Caso" at bounding box center [1171, 426] width 83 height 24
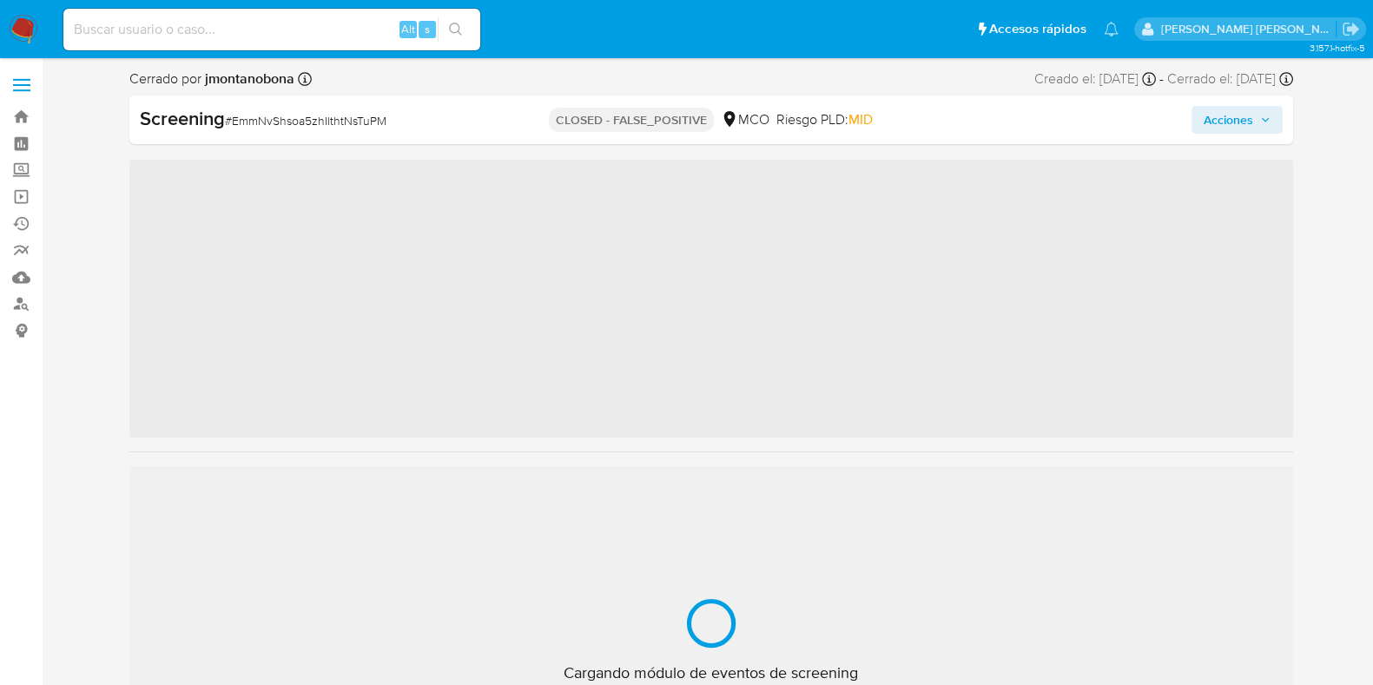
scroll to position [733, 0]
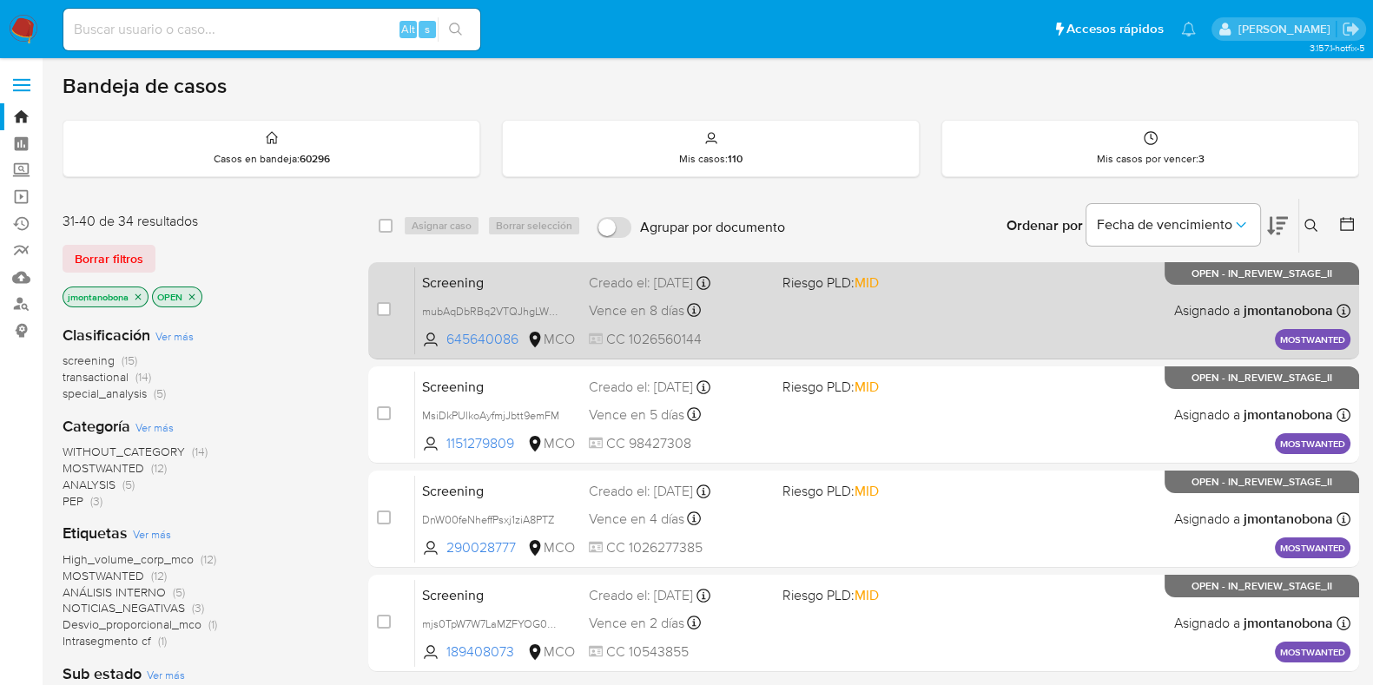
click at [513, 288] on span "Screening" at bounding box center [498, 281] width 153 height 23
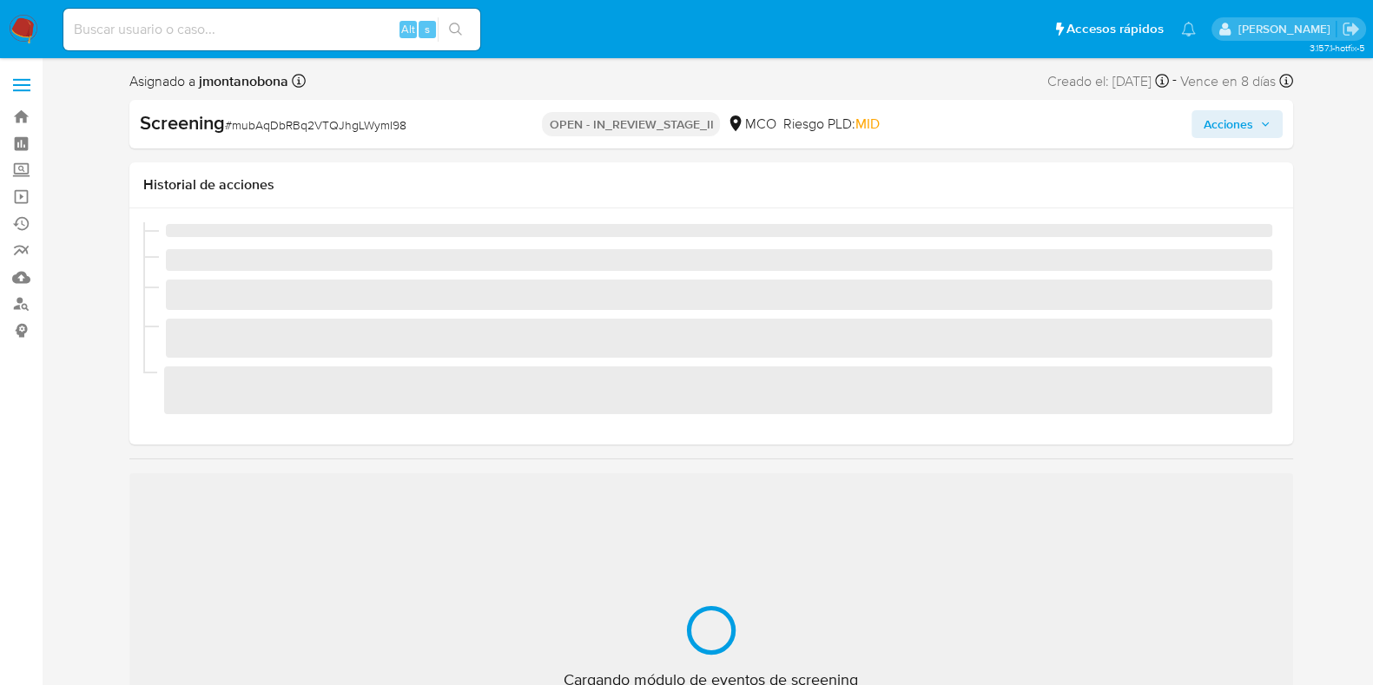
scroll to position [733, 0]
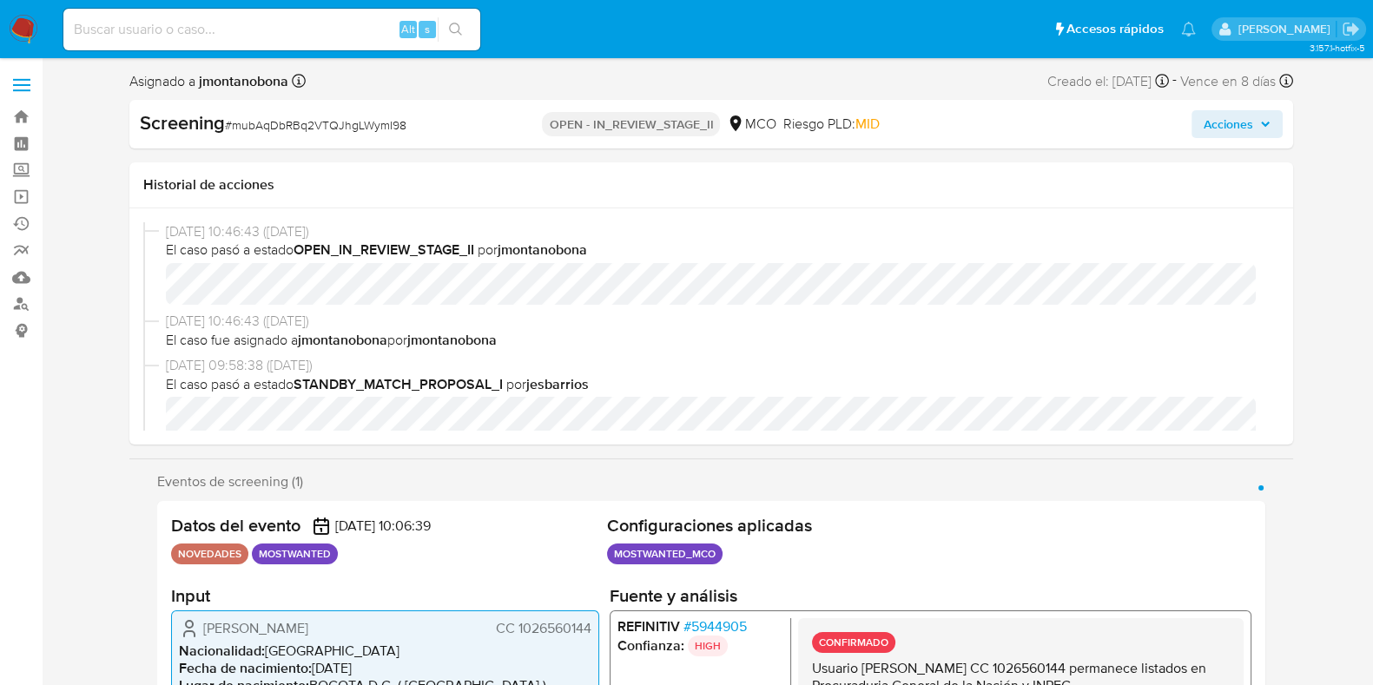
select select "10"
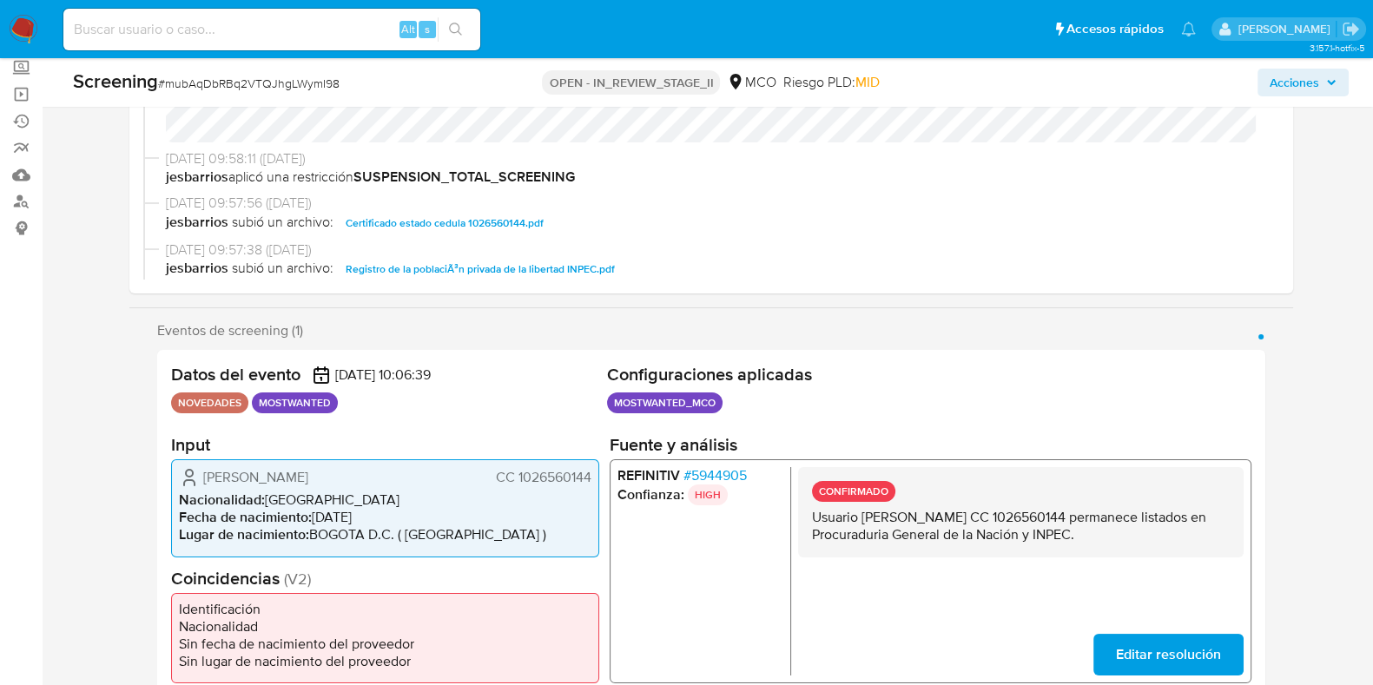
scroll to position [108, 0]
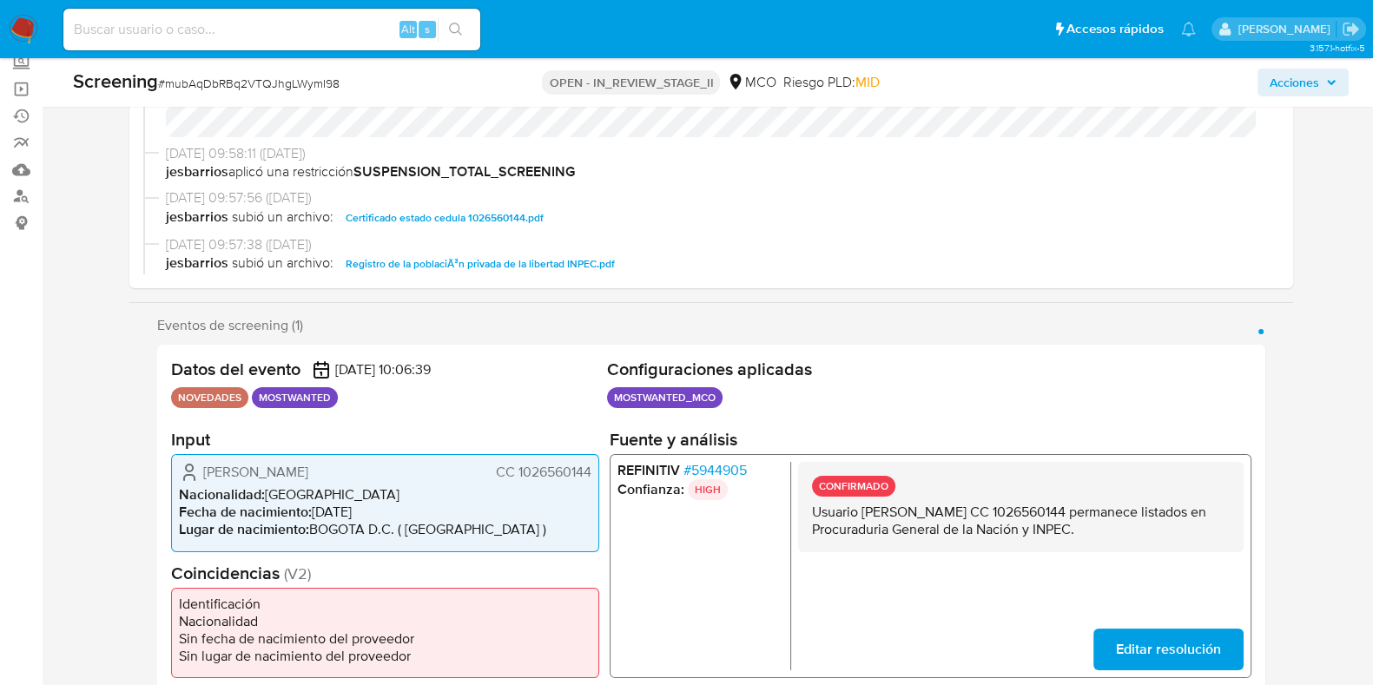
drag, startPoint x: 861, startPoint y: 512, endPoint x: 1046, endPoint y: 510, distance: 185.0
click at [1046, 510] on p "Usuario [PERSON_NAME] CC 1026560144 permanece listados en Procuraduria General …" at bounding box center [1020, 521] width 418 height 35
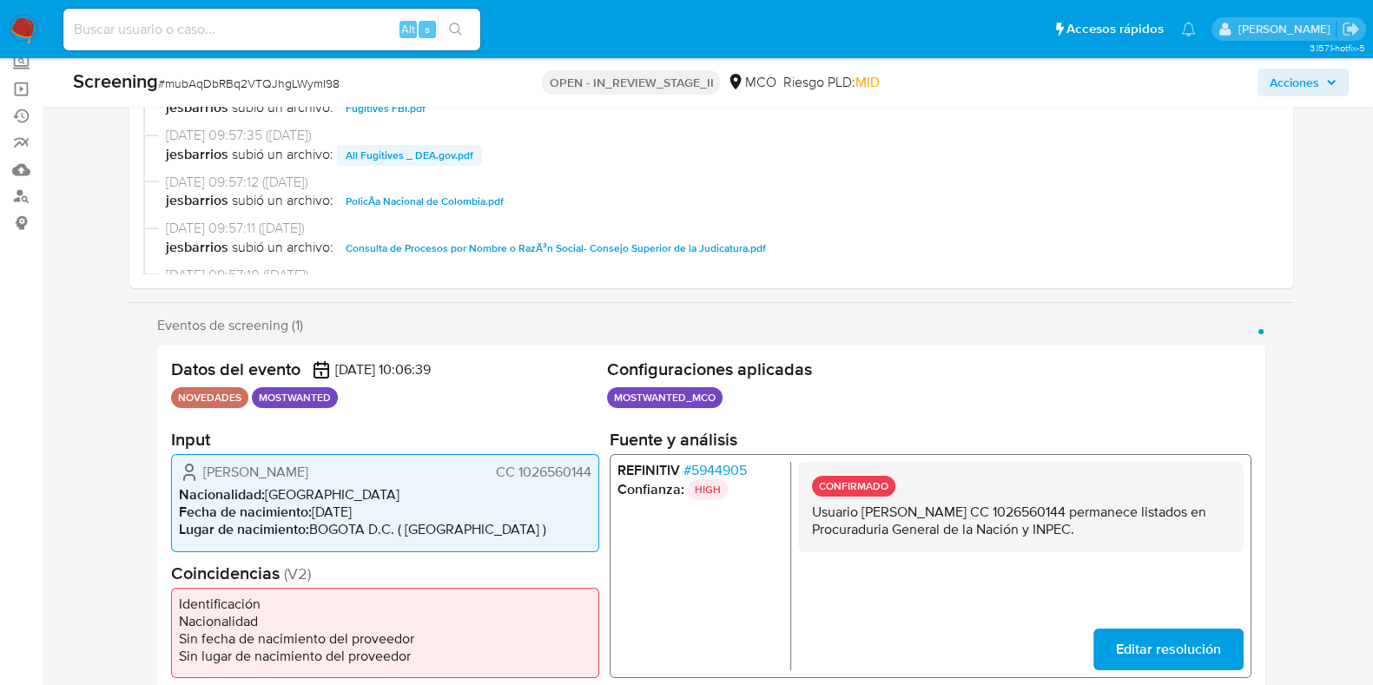
scroll to position [543, 0]
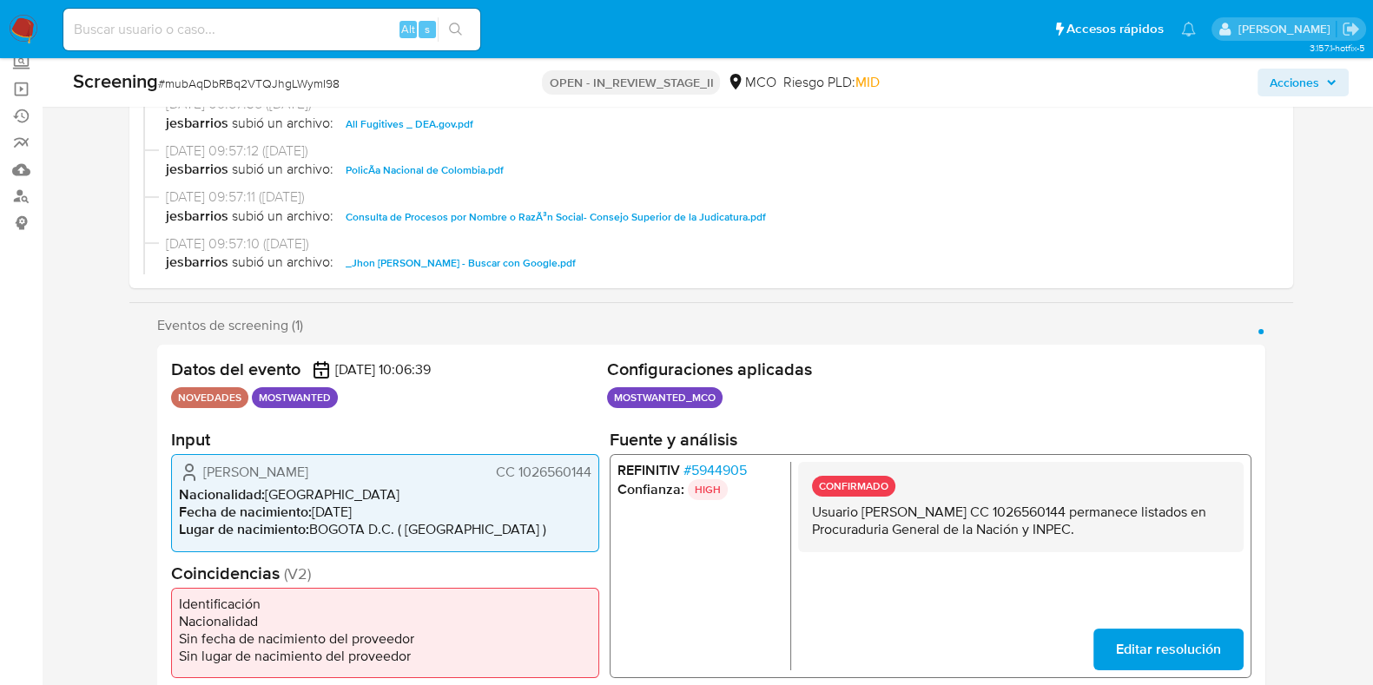
click at [545, 262] on span "_Jhon [PERSON_NAME] - Buscar con Google.pdf" at bounding box center [461, 263] width 230 height 21
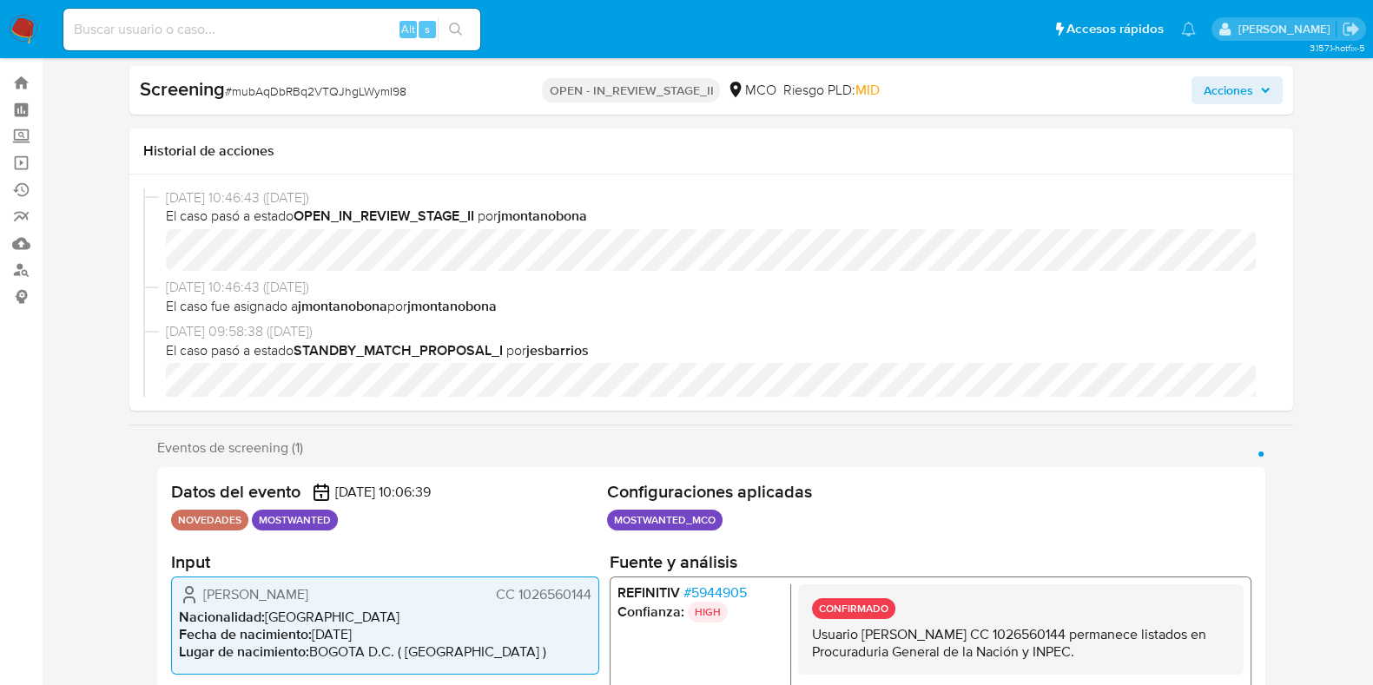
scroll to position [0, 0]
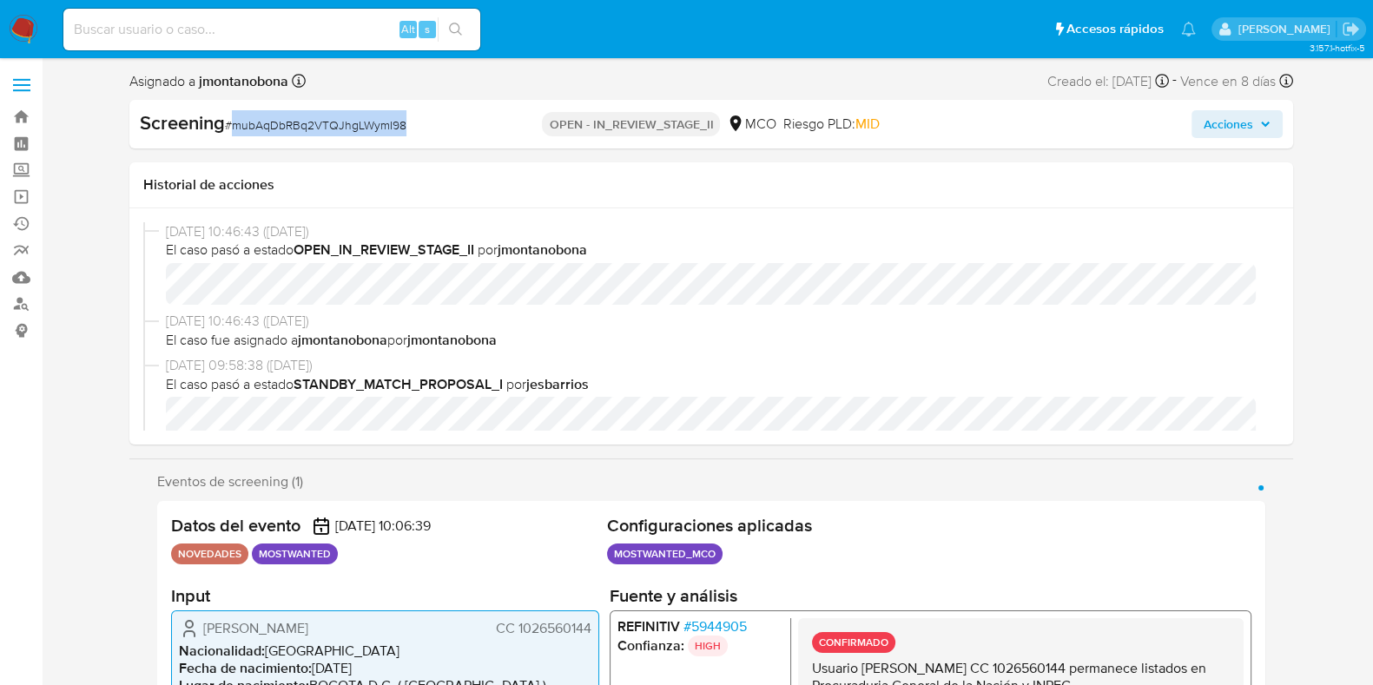
drag, startPoint x: 429, startPoint y: 122, endPoint x: 235, endPoint y: 129, distance: 193.8
click at [235, 129] on div "Screening # mubAqDbRBq2VTQJhgLWymI98" at bounding box center [327, 123] width 374 height 26
copy span "mubAqDbRBq2VTQJhgLWymI98"
